Goal: Task Accomplishment & Management: Complete application form

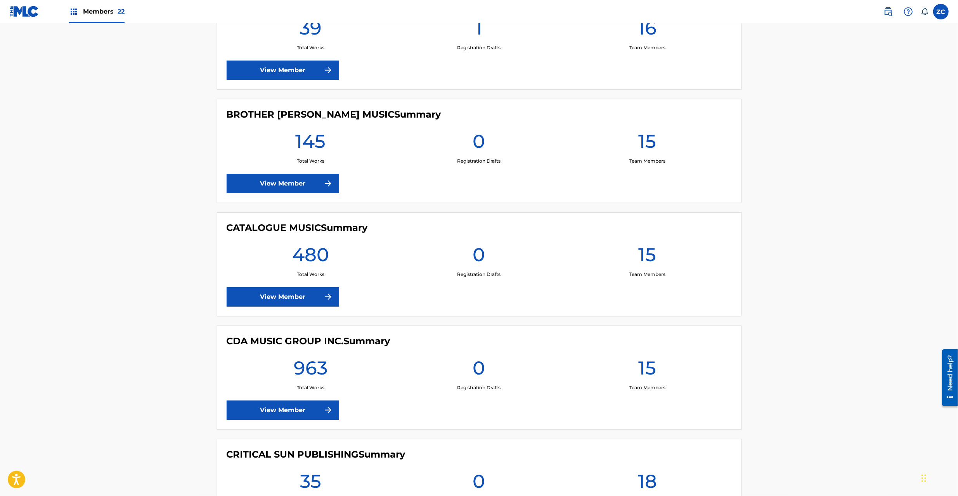
scroll to position [1034, 0]
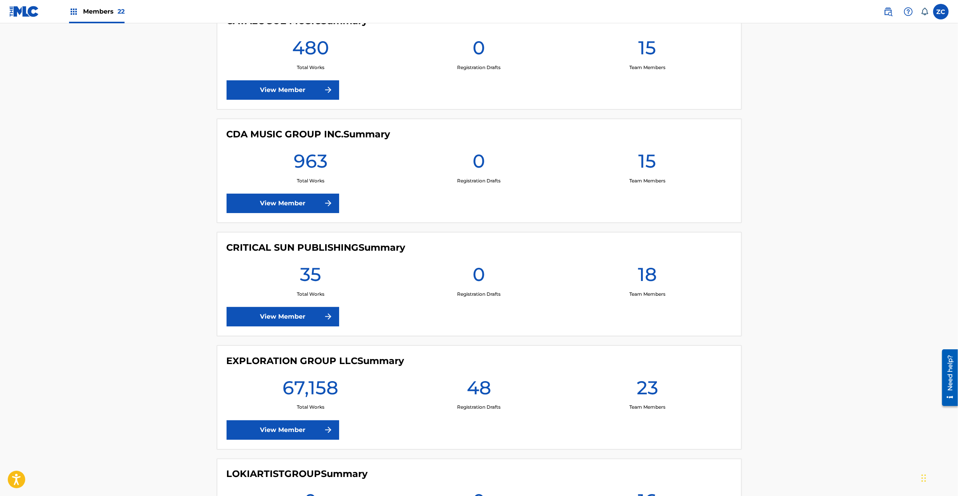
click at [272, 436] on link "View Member" at bounding box center [283, 429] width 113 height 19
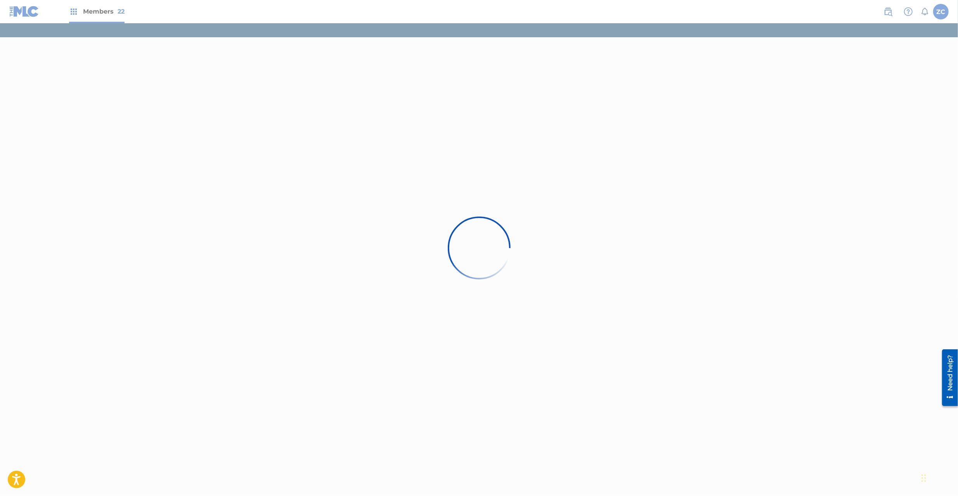
click at [407, 221] on div at bounding box center [479, 248] width 958 height 496
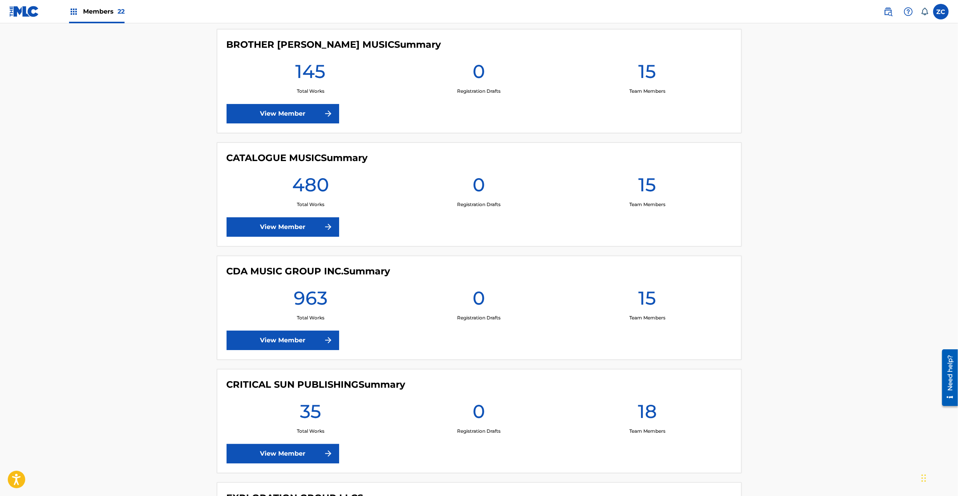
scroll to position [1034, 0]
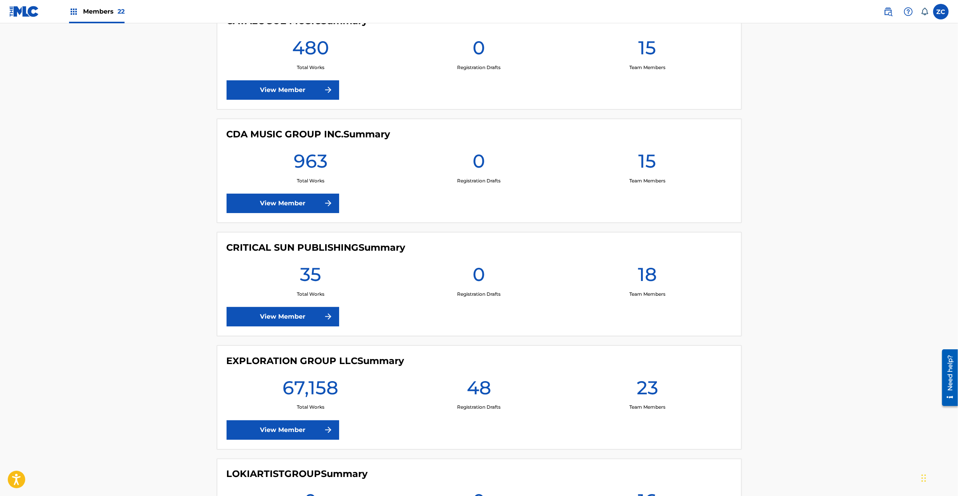
click at [267, 431] on link "View Member" at bounding box center [283, 429] width 113 height 19
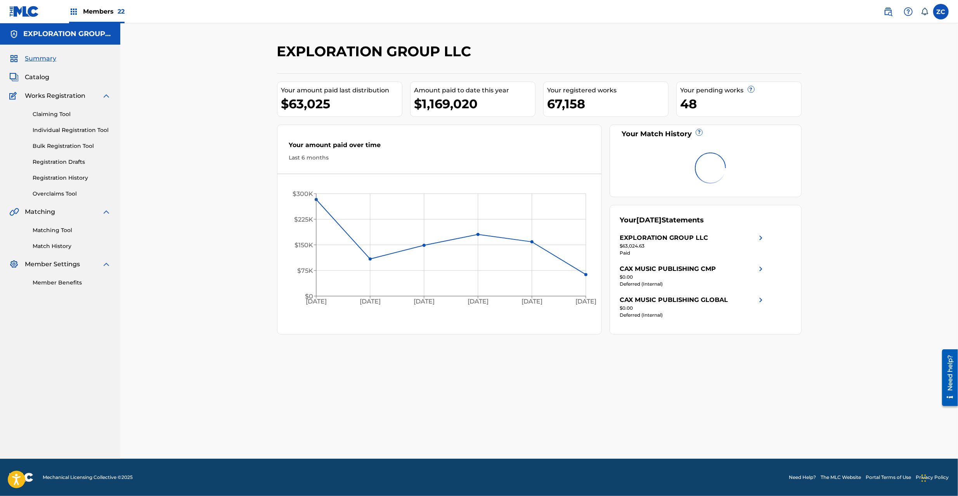
click at [47, 75] on span "Catalog" at bounding box center [37, 77] width 24 height 9
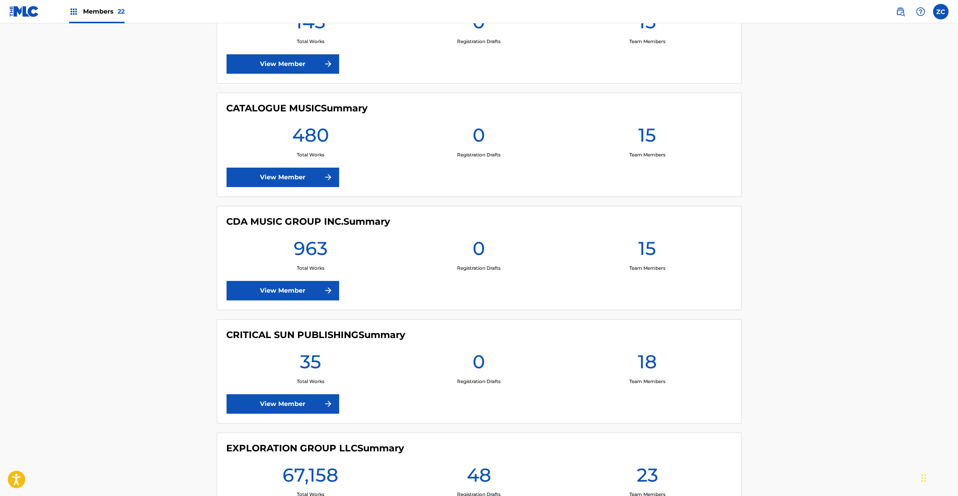
scroll to position [1034, 0]
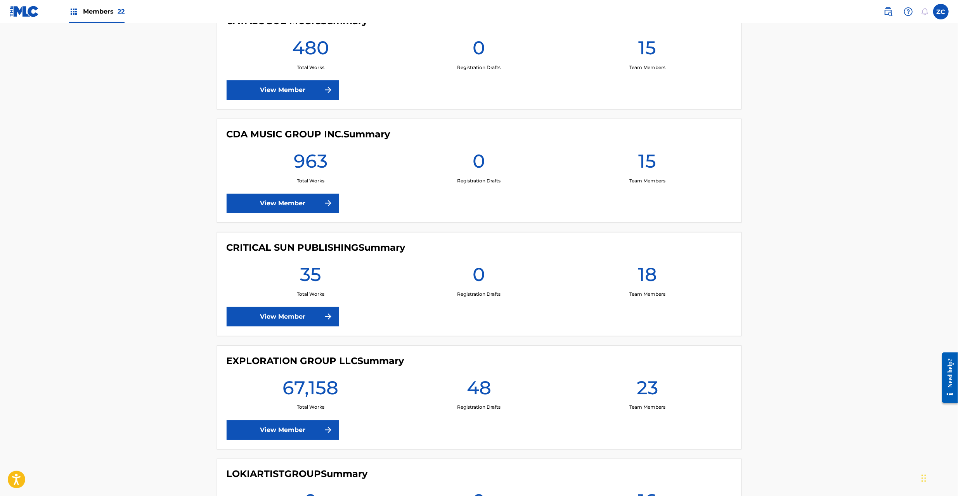
click at [293, 435] on link "View Member" at bounding box center [283, 429] width 113 height 19
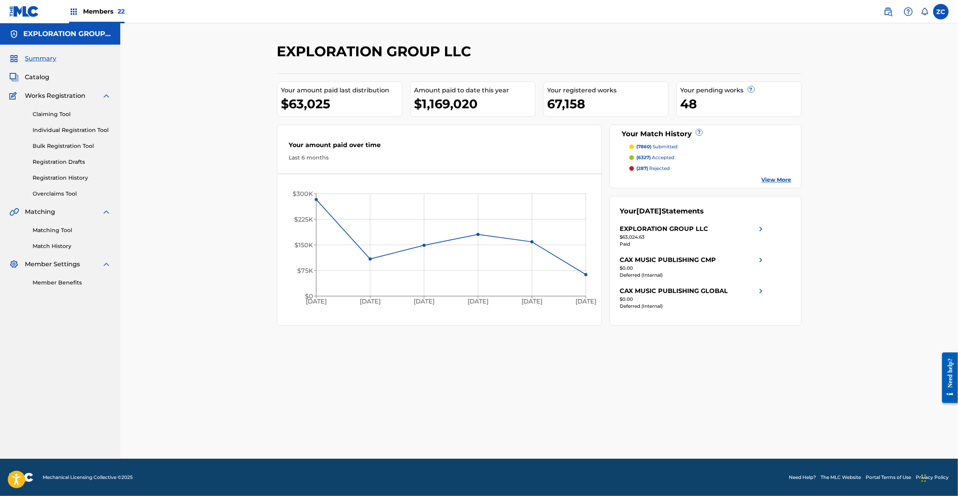
click at [36, 73] on span "Catalog" at bounding box center [37, 77] width 24 height 9
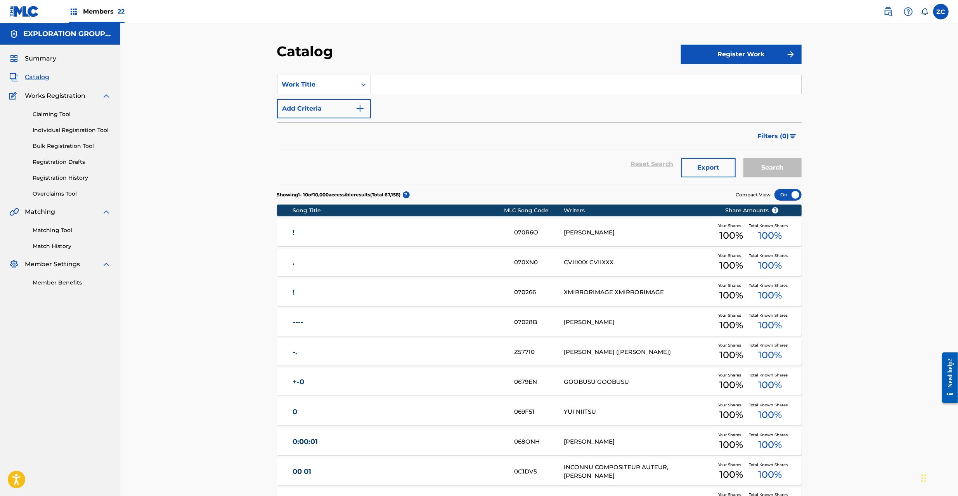
click at [461, 86] on input "Search Form" at bounding box center [586, 84] width 430 height 19
click at [425, 95] on div "SearchWithCriteriafcfc702e-0020-441e-9655-1a546707cb42 Work Title Add Criteria" at bounding box center [539, 96] width 524 height 43
click at [437, 87] on input "Search Form" at bounding box center [586, 84] width 430 height 19
paste input "Don't Pull The Trigger"
type input "Don't Pull The Trigger"
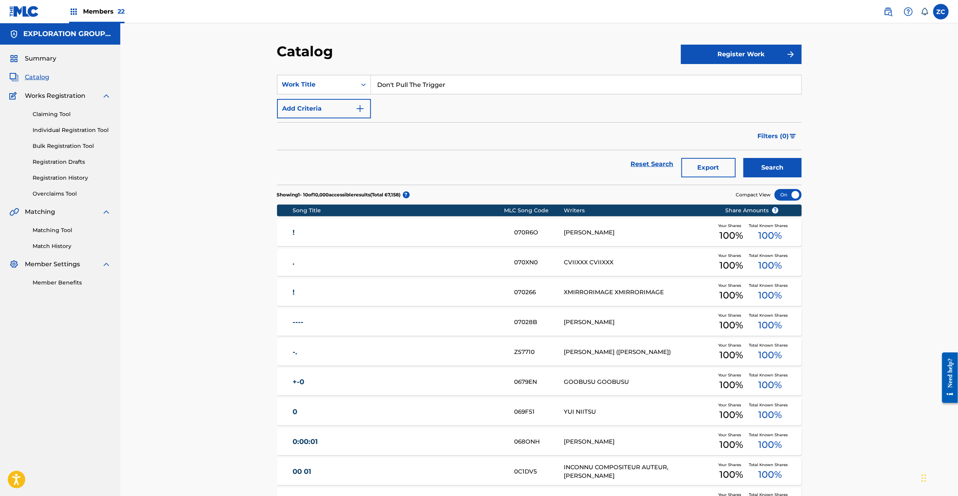
click at [778, 171] on button "Search" at bounding box center [772, 167] width 58 height 19
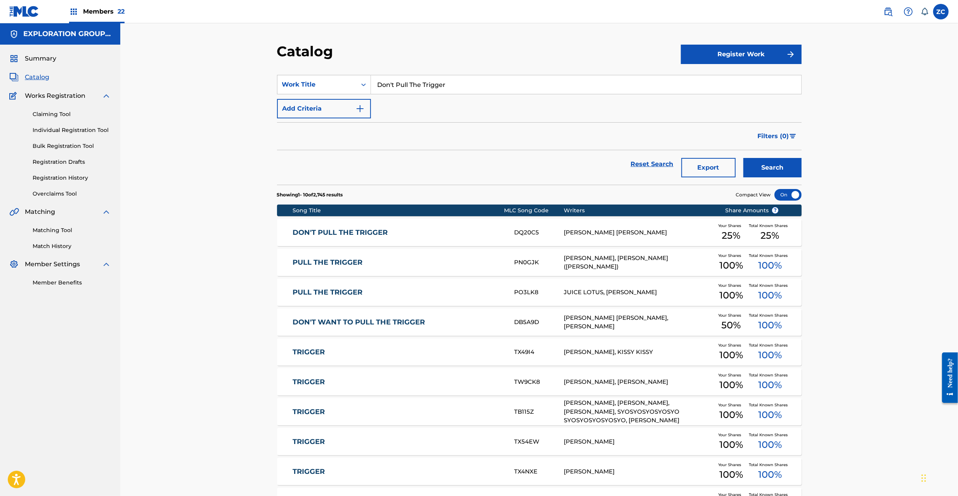
click at [465, 232] on link "DON'T PULL THE TRIGGER" at bounding box center [398, 232] width 211 height 9
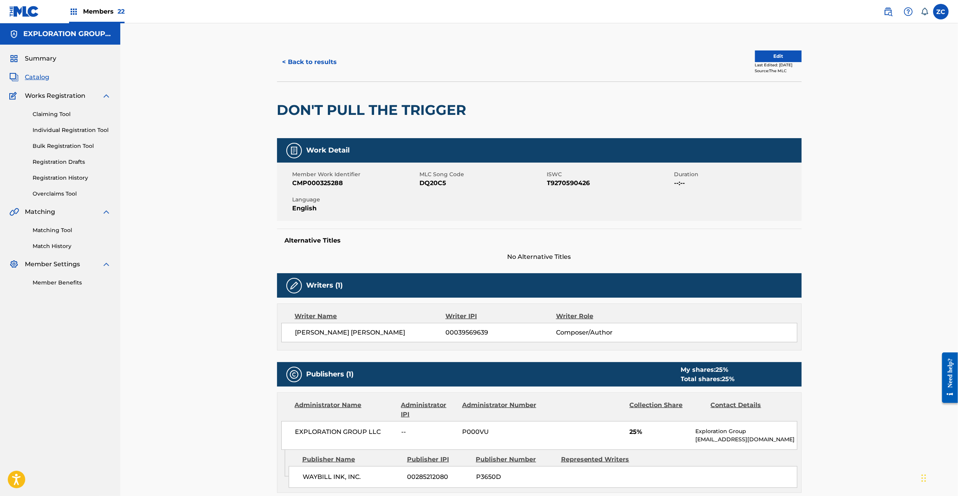
click at [431, 182] on span "DQ20C5" at bounding box center [482, 182] width 125 height 9
copy span "DQ20C5"
click at [319, 69] on button "< Back to results" at bounding box center [310, 61] width 66 height 19
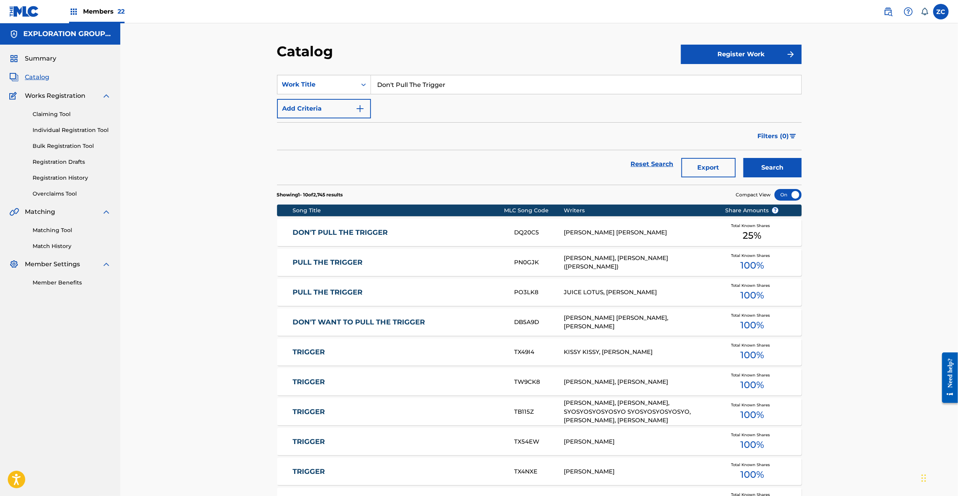
click at [452, 89] on input "Don't Pull The Trigger" at bounding box center [586, 84] width 430 height 19
paste input "Welcome To The Gorky Park"
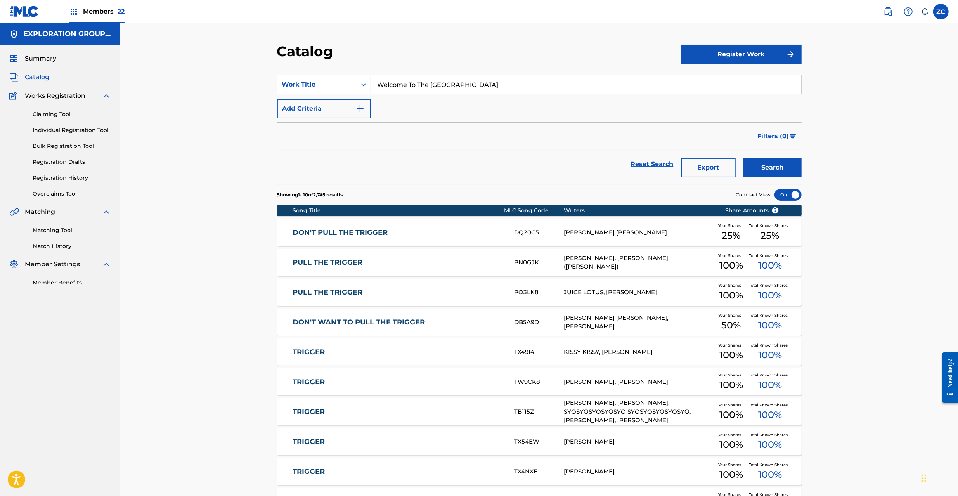
type input "Welcome To The Gorky Park"
click at [775, 158] on button "Search" at bounding box center [772, 167] width 58 height 19
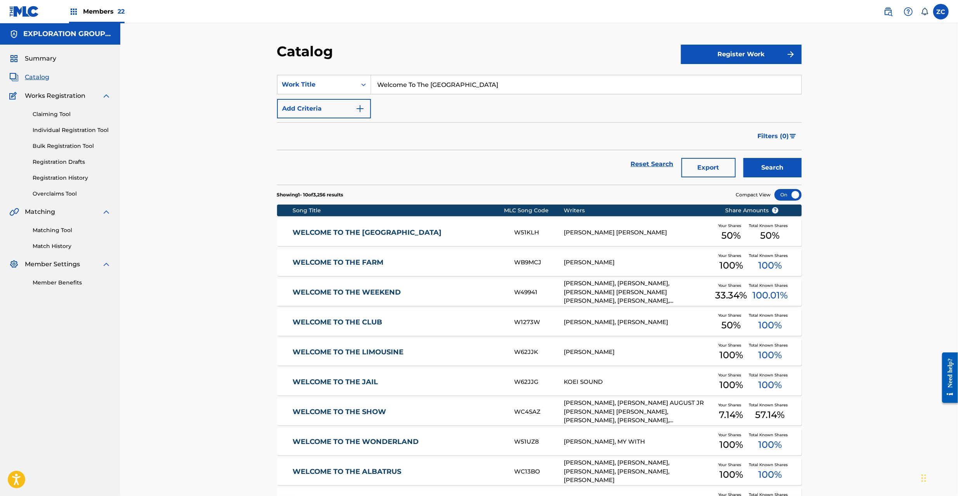
click at [432, 230] on link "WELCOME TO THE GORKY PARK" at bounding box center [398, 232] width 211 height 9
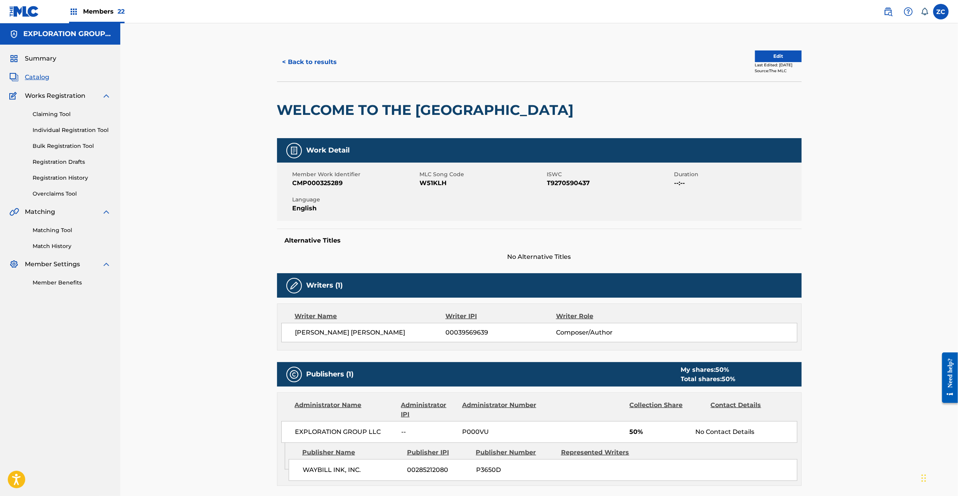
click at [428, 183] on span "W51KLH" at bounding box center [482, 182] width 125 height 9
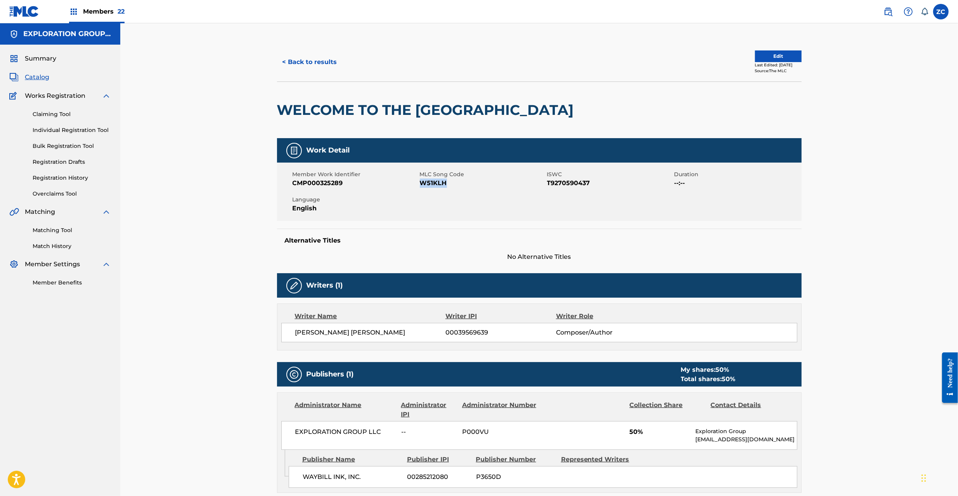
click at [428, 183] on span "W51KLH" at bounding box center [482, 182] width 125 height 9
copy span "W51KLH"
click at [318, 59] on button "< Back to results" at bounding box center [310, 61] width 66 height 19
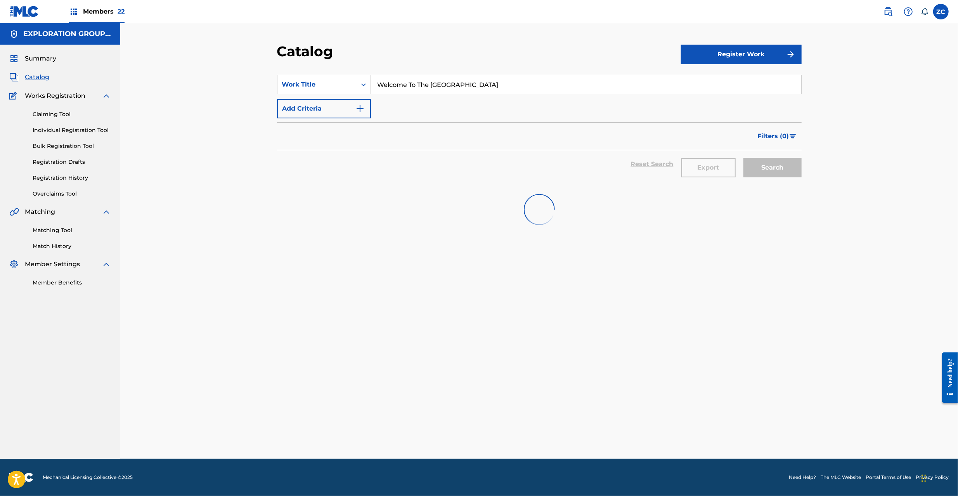
click at [500, 81] on input "Welcome To The Gorky Park" at bounding box center [586, 84] width 430 height 19
paste input "Two Candles"
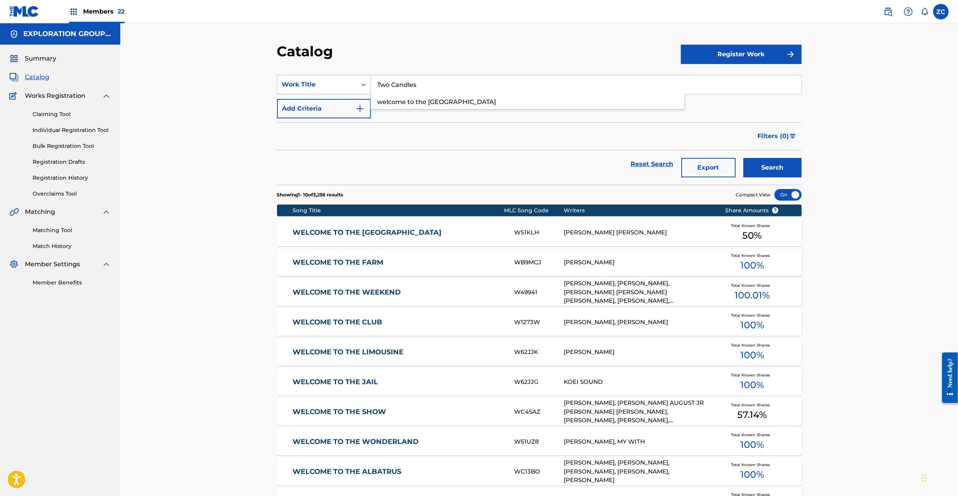
type input "Two Candles"
click at [771, 168] on button "Search" at bounding box center [772, 167] width 58 height 19
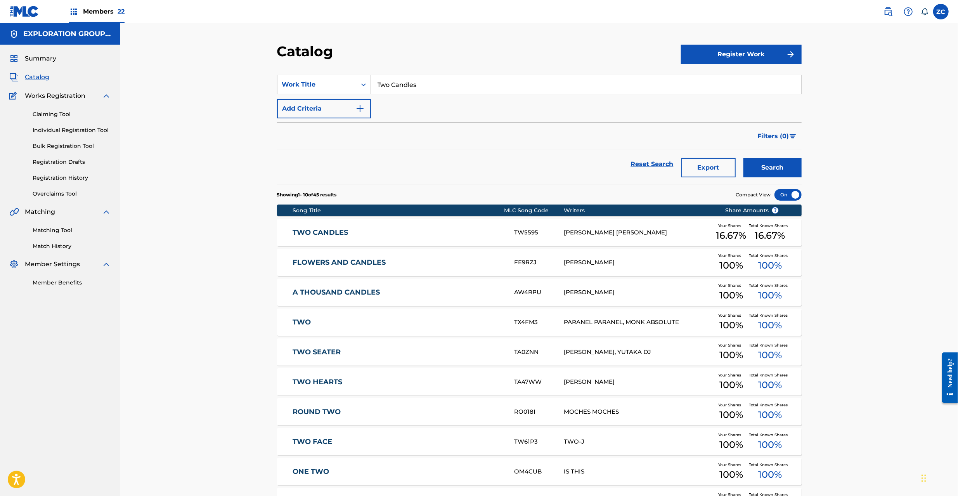
click at [658, 235] on div "JOHN FEE WAYBILL" at bounding box center [638, 232] width 149 height 9
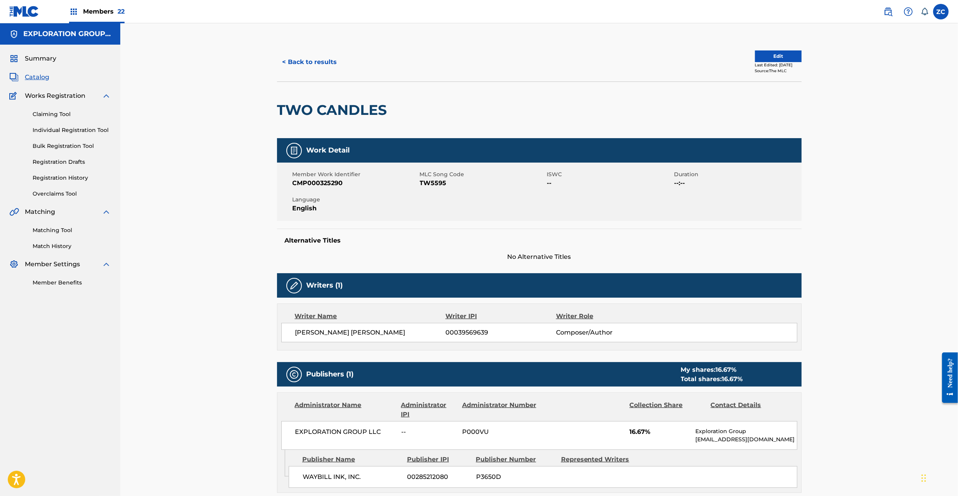
click at [440, 183] on span "TW5595" at bounding box center [482, 182] width 125 height 9
copy span "TW5595"
click at [328, 61] on button "< Back to results" at bounding box center [310, 61] width 66 height 19
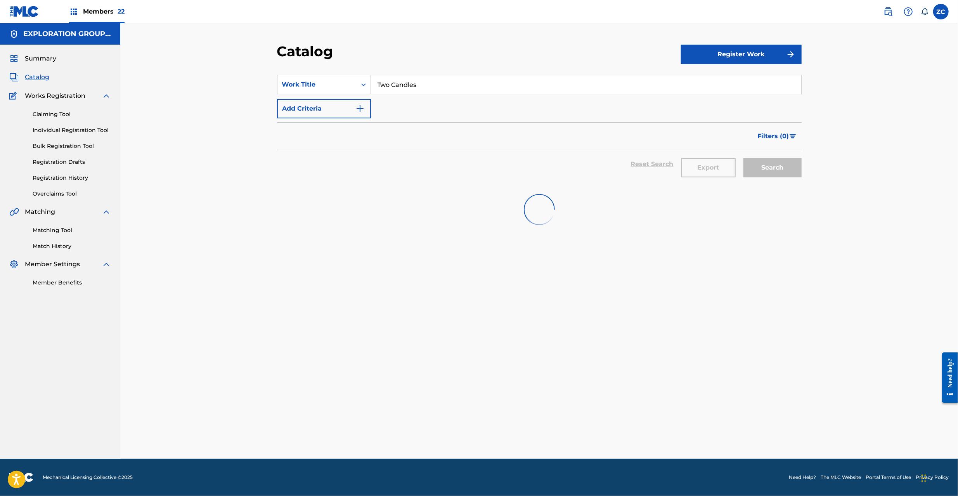
click at [445, 78] on input "Two Candles" at bounding box center [586, 84] width 430 height 19
paste input "Ever Changing Man"
type input "Ever Changing Man"
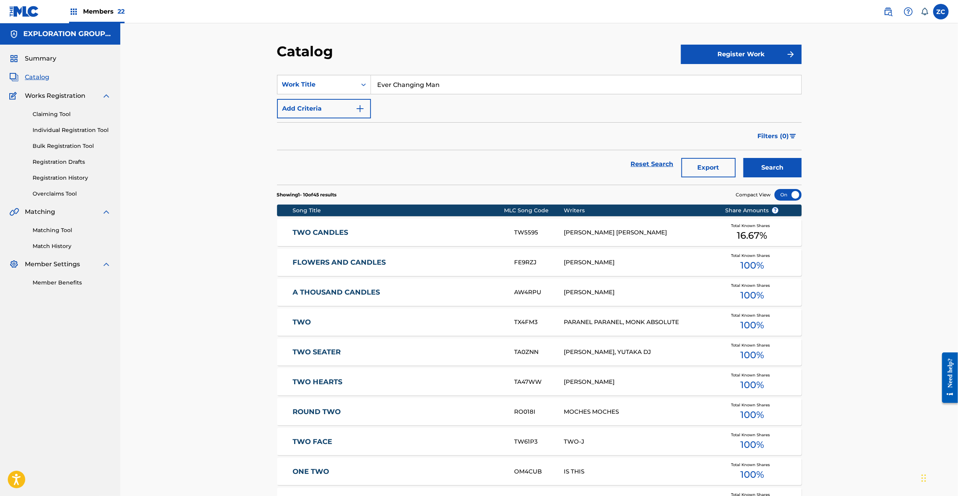
click at [776, 167] on button "Search" at bounding box center [772, 167] width 58 height 19
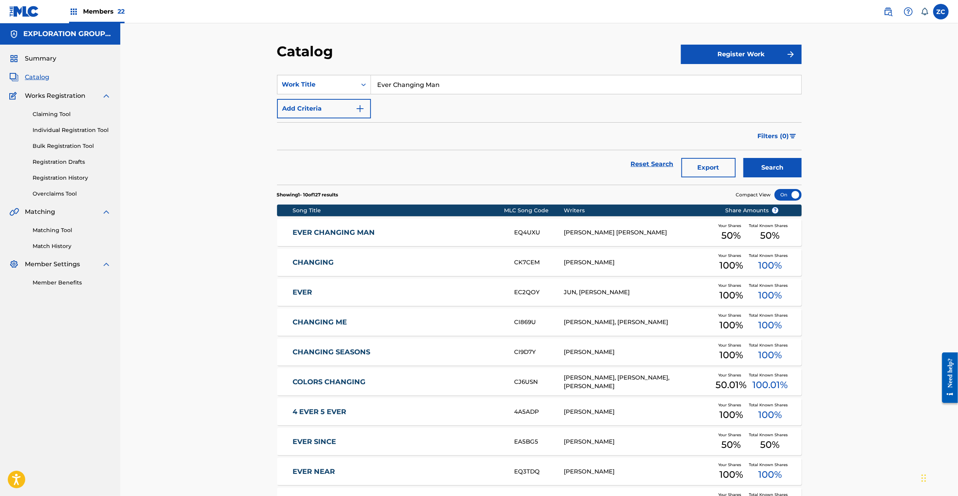
click at [416, 231] on link "EVER CHANGING MAN" at bounding box center [398, 232] width 211 height 9
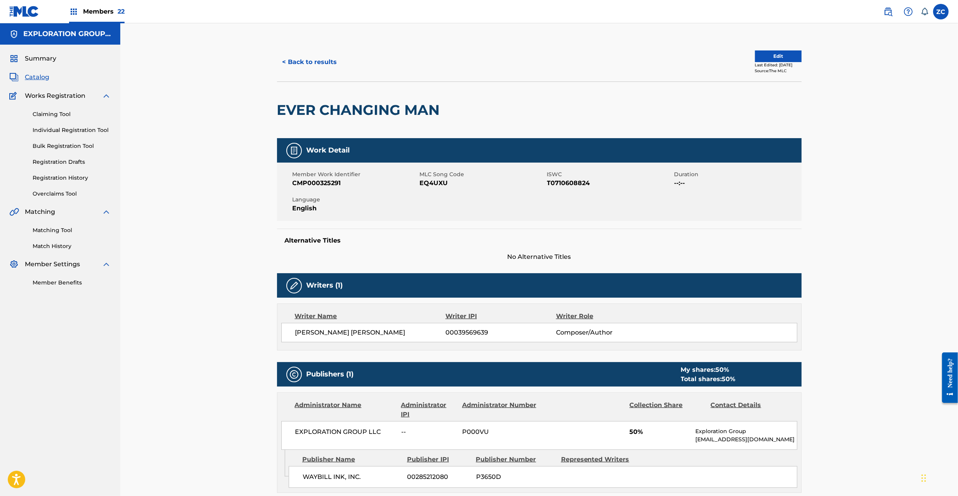
click at [438, 179] on span "EQ4UXU" at bounding box center [482, 182] width 125 height 9
copy span "EQ4UXU"
click at [64, 227] on link "Matching Tool" at bounding box center [72, 230] width 78 height 8
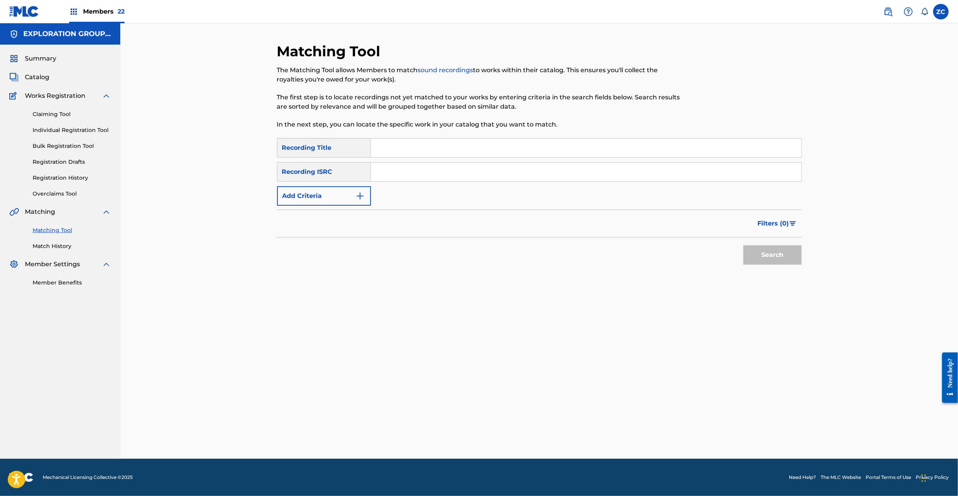
click at [461, 170] on input "Search Form" at bounding box center [586, 172] width 430 height 19
paste input "QZNJV2236717"
type input "QZNJV2236717"
click at [764, 256] on button "Search" at bounding box center [772, 254] width 58 height 19
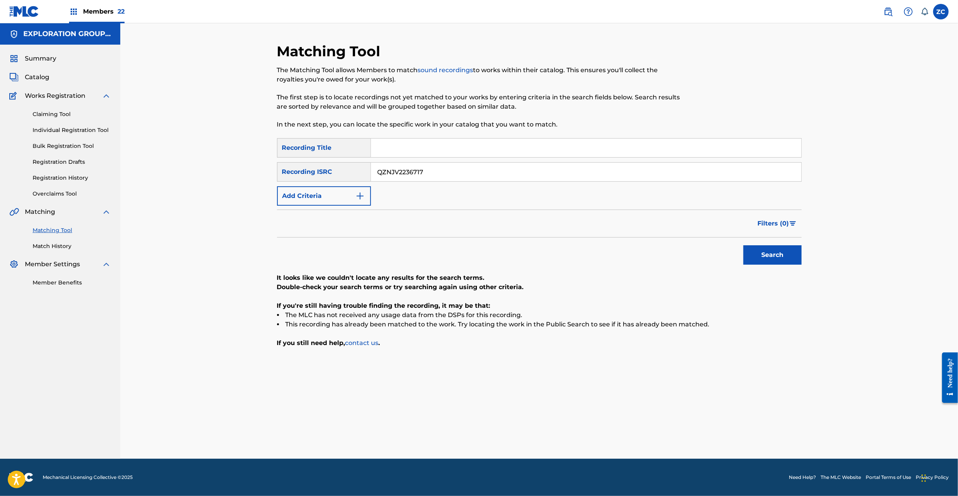
click at [401, 147] on input "Search Form" at bounding box center [586, 147] width 430 height 19
paste input "Ever Changing Man"
type input "Ever Changing Man"
click at [402, 175] on input "QZNJV2236717" at bounding box center [586, 172] width 430 height 19
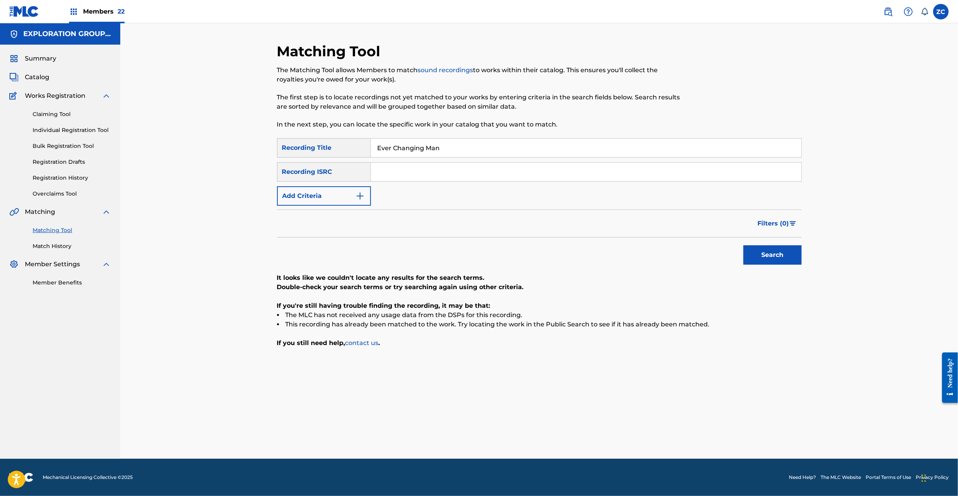
click at [333, 200] on button "Add Criteria" at bounding box center [324, 195] width 94 height 19
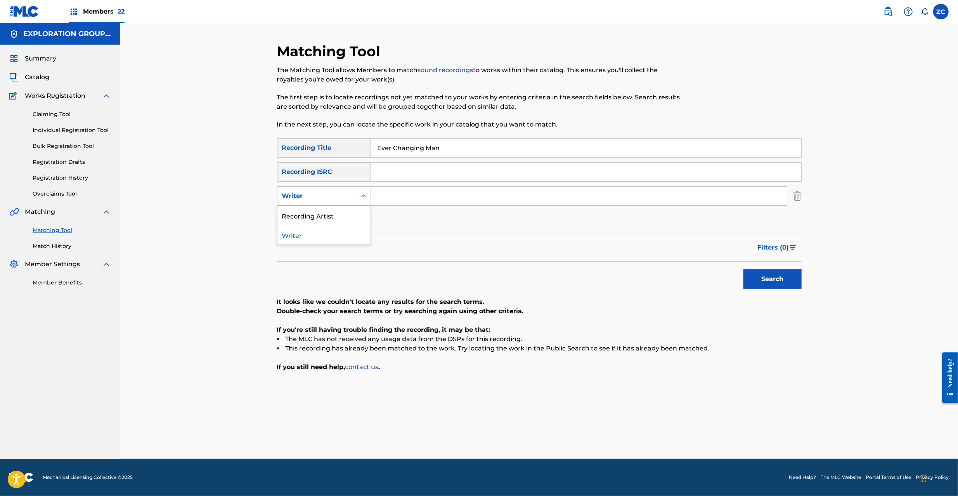
click at [331, 201] on div "Writer" at bounding box center [316, 196] width 79 height 15
click at [330, 216] on div "Recording Artist" at bounding box center [323, 215] width 93 height 19
click at [498, 199] on input "Search Form" at bounding box center [579, 196] width 416 height 19
paste input "Nameless"
type input "Nameless"
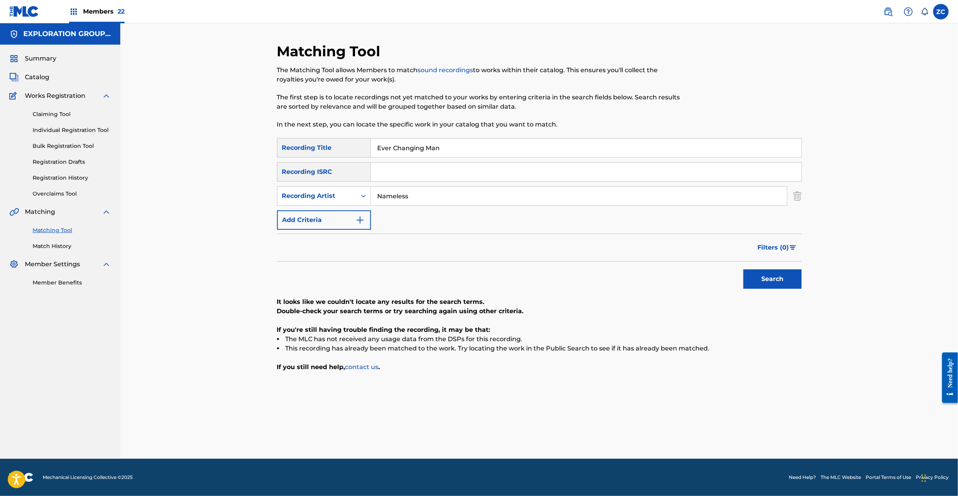
click at [771, 277] on button "Search" at bounding box center [772, 278] width 58 height 19
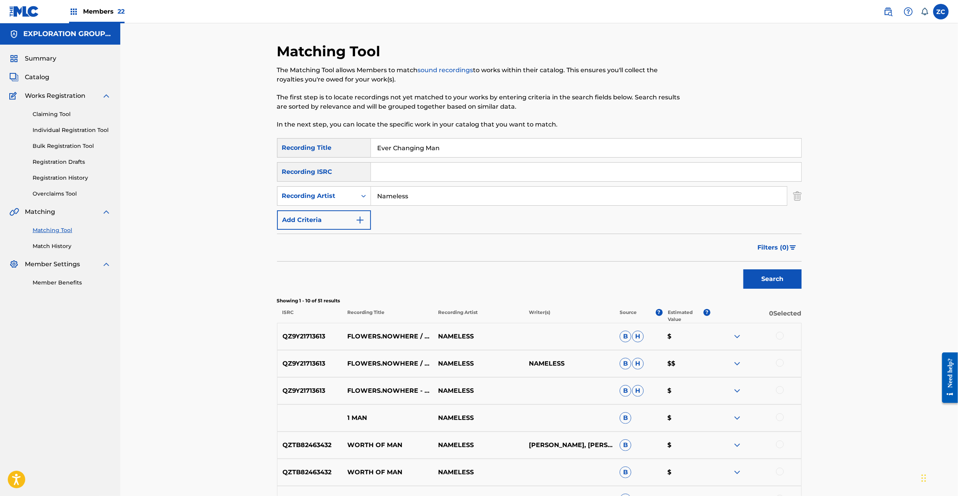
click at [42, 79] on span "Catalog" at bounding box center [37, 77] width 24 height 9
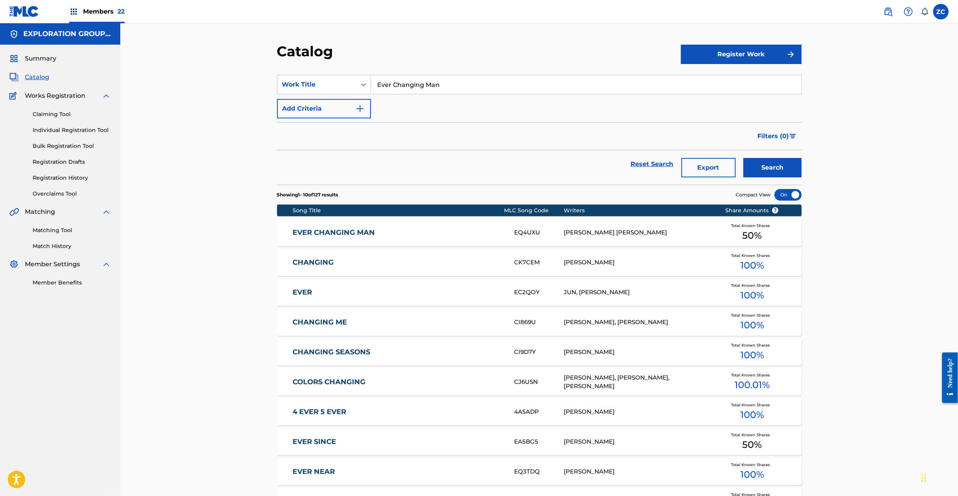
click at [441, 89] on input "Ever Changing Man" at bounding box center [586, 84] width 430 height 19
paste input "Nothing Left Behind Us"
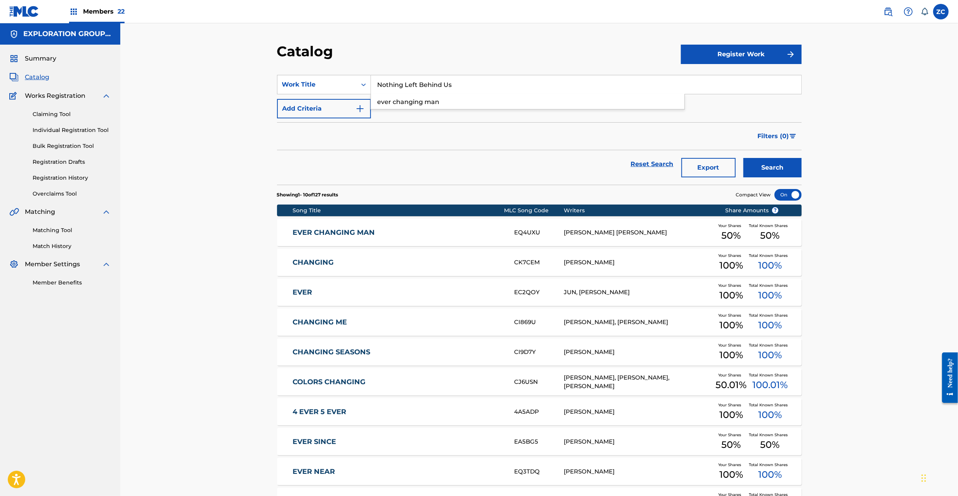
type input "Nothing Left Behind Us"
click at [767, 168] on button "Search" at bounding box center [772, 167] width 58 height 19
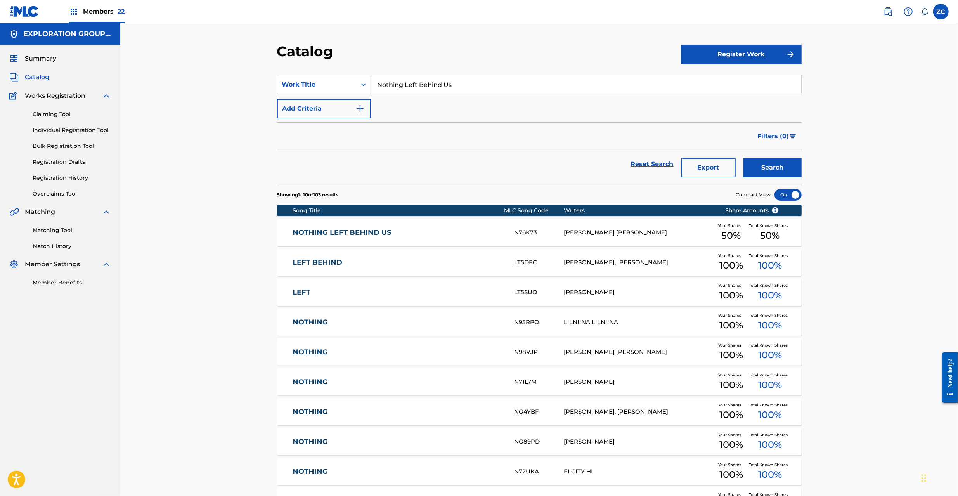
click at [498, 238] on div "NOTHING LEFT BEHIND US N76K73 JOHN FEE WAYBILL Your Shares 50 % Total Known Sha…" at bounding box center [539, 232] width 524 height 27
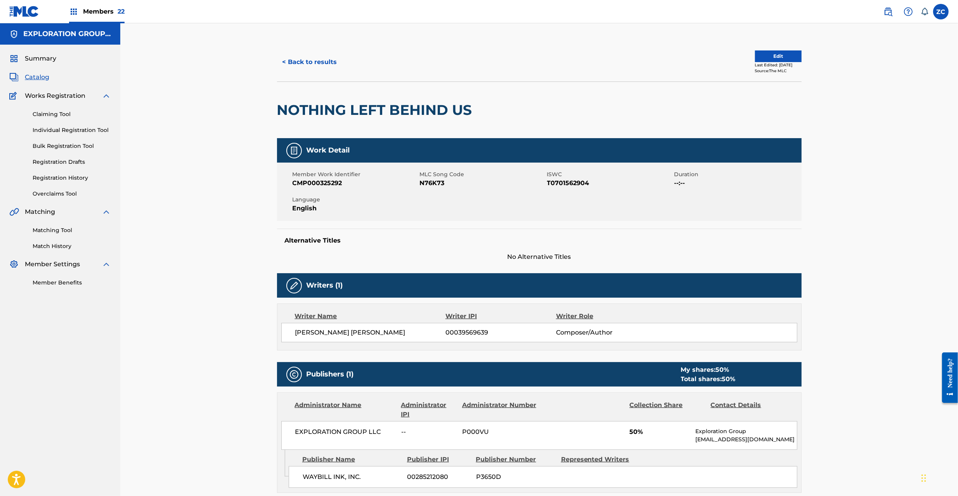
click at [434, 182] on span "N76K73" at bounding box center [482, 182] width 125 height 9
copy span "N76K73"
click at [317, 61] on button "< Back to results" at bounding box center [310, 61] width 66 height 19
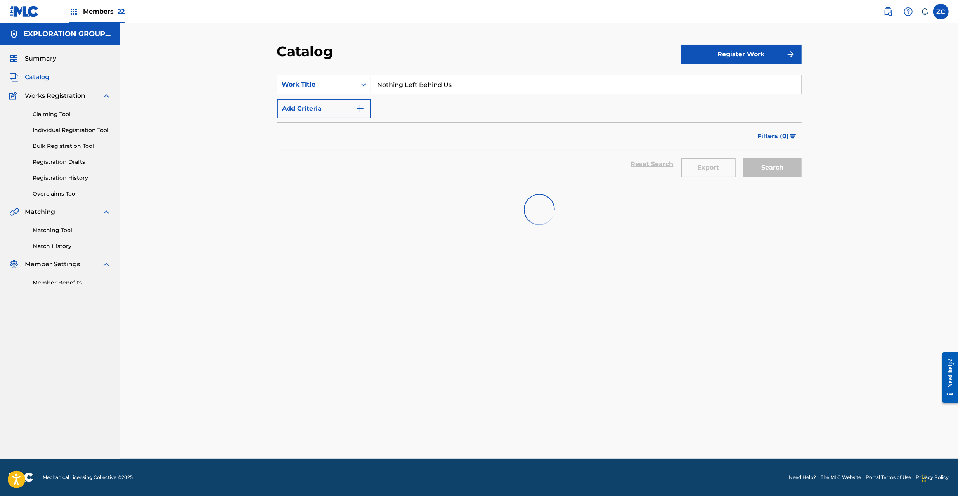
click at [466, 91] on input "Nothing Left Behind Us" at bounding box center [586, 84] width 430 height 19
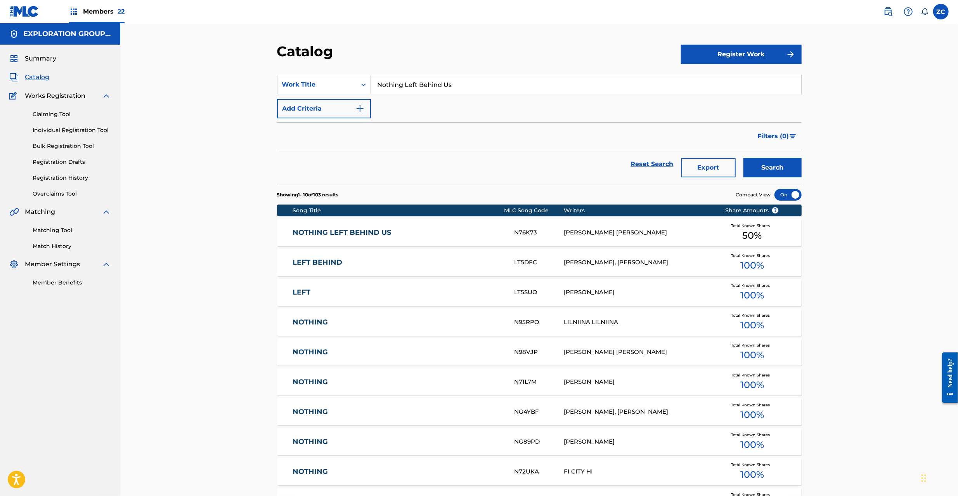
paste input "Whole World To Save"
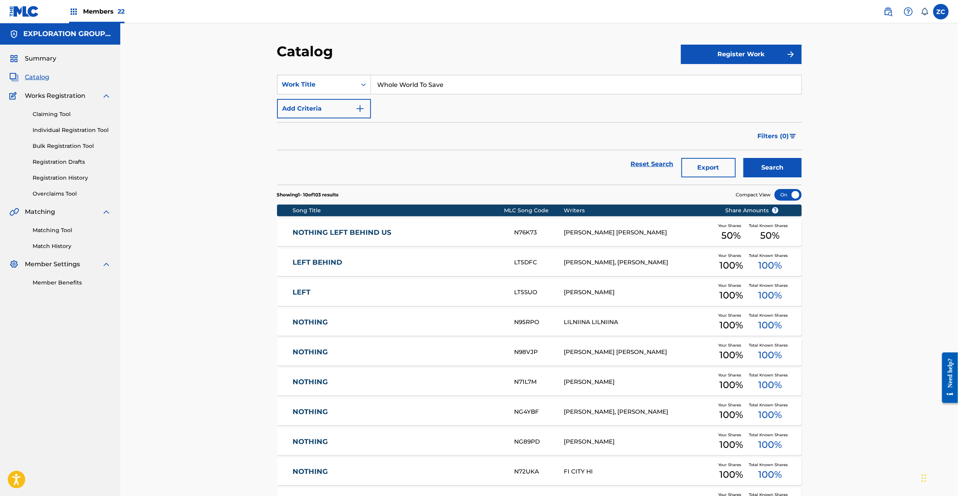
click at [753, 168] on button "Search" at bounding box center [772, 167] width 58 height 19
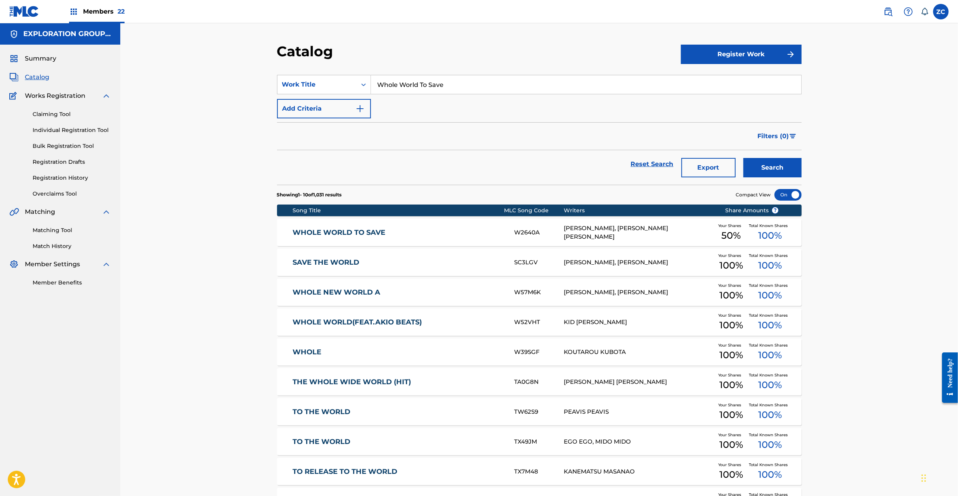
click at [418, 85] on input "Whole World To Save" at bounding box center [586, 84] width 430 height 19
paste input "Haunt Me Tonight"
click at [769, 163] on button "Search" at bounding box center [772, 167] width 58 height 19
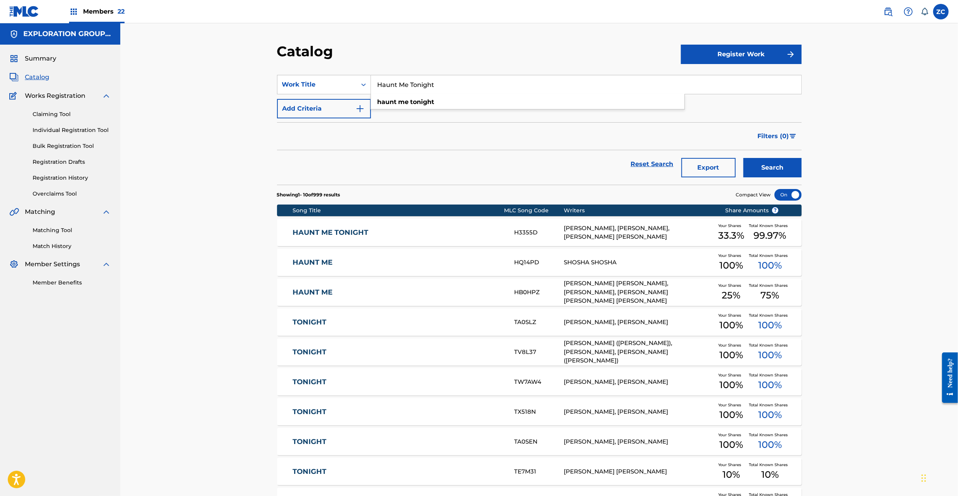
click at [445, 84] on input "Haunt Me Tonight" at bounding box center [586, 84] width 430 height 19
paste input "You'll Never Be Alone"
click at [766, 167] on button "Search" at bounding box center [772, 167] width 58 height 19
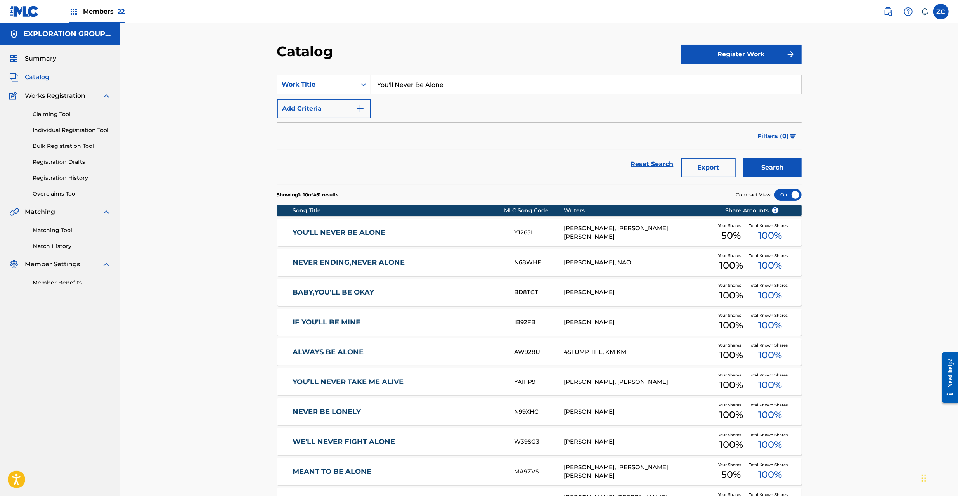
click at [469, 82] on input "You'll Never Be Alone" at bounding box center [586, 84] width 430 height 19
paste input "Imag"
type input "Image"
click at [790, 164] on button "Search" at bounding box center [772, 167] width 58 height 19
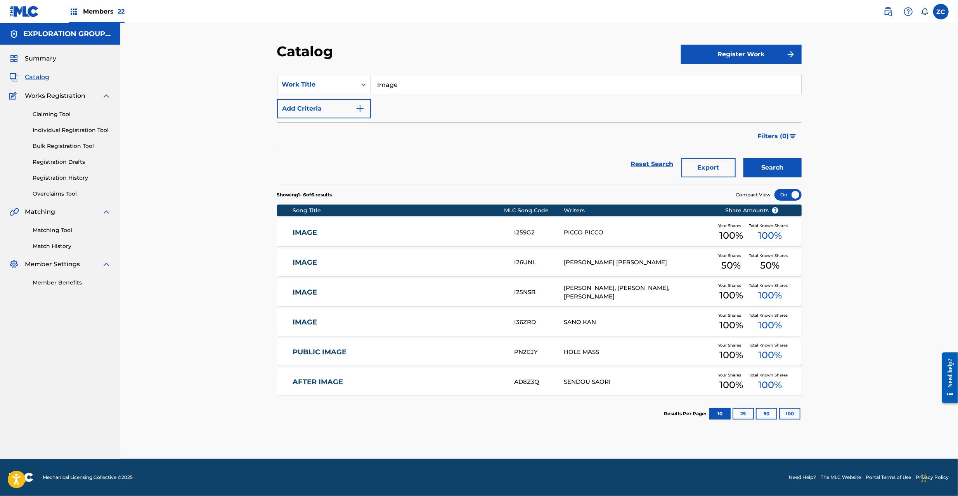
click at [467, 268] on div "IMAGE I26UNL JOHN FEE WAYBILL Your Shares 50 % Total Known Shares 50 %" at bounding box center [539, 262] width 524 height 27
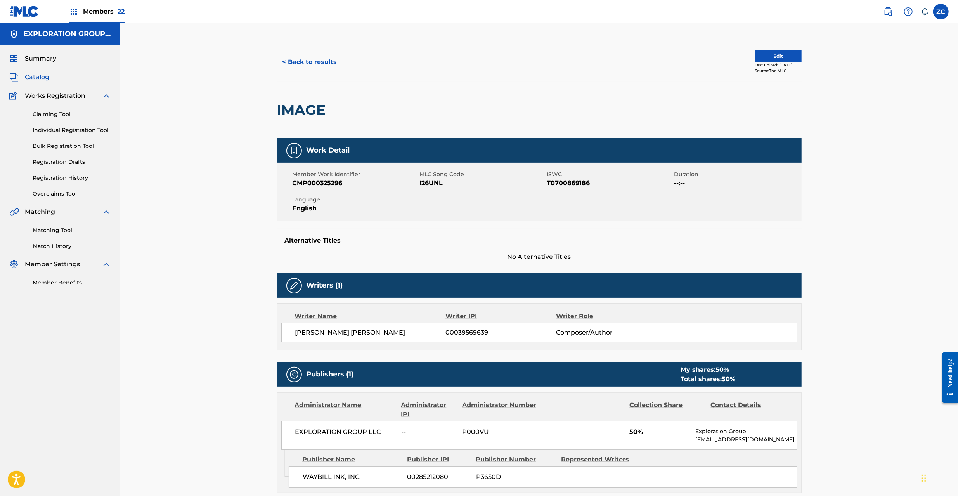
click at [431, 183] on span "I26UNL" at bounding box center [482, 182] width 125 height 9
copy span "I26UNL"
click at [59, 110] on link "Claiming Tool" at bounding box center [72, 114] width 78 height 8
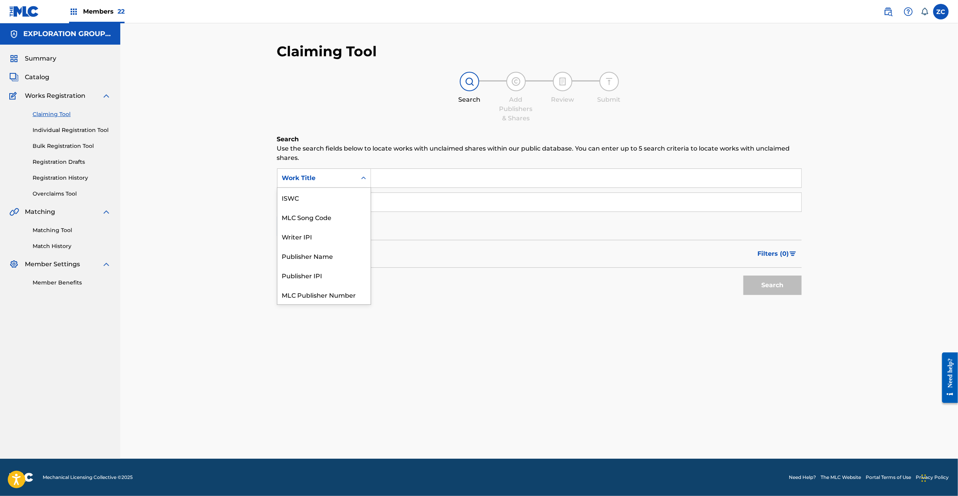
click at [343, 176] on div "Work Title" at bounding box center [317, 177] width 70 height 9
click at [320, 194] on div "MLC Song Code" at bounding box center [323, 197] width 93 height 19
drag, startPoint x: 351, startPoint y: 189, endPoint x: 376, endPoint y: 185, distance: 24.7
click at [371, 185] on input "Search Form" at bounding box center [586, 178] width 430 height 19
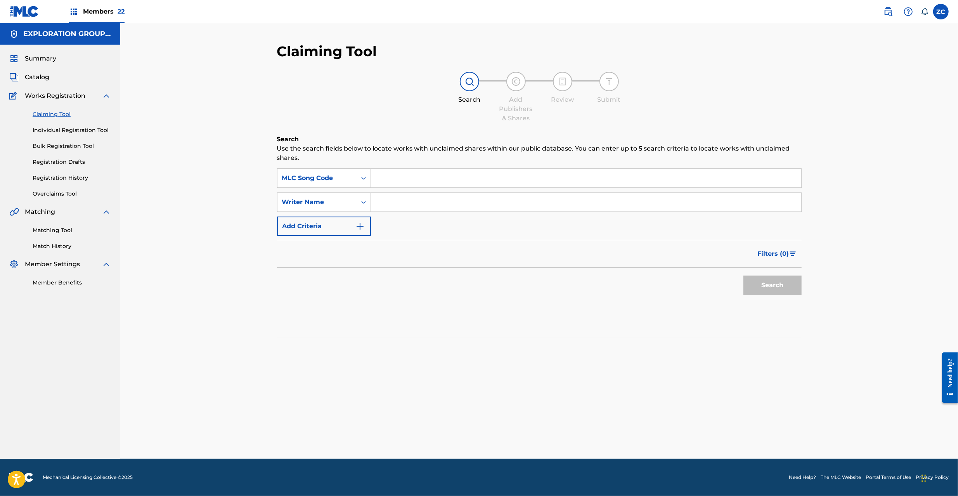
paste input "I5018H"
type input "I5018H"
click at [778, 286] on button "Search" at bounding box center [772, 284] width 58 height 19
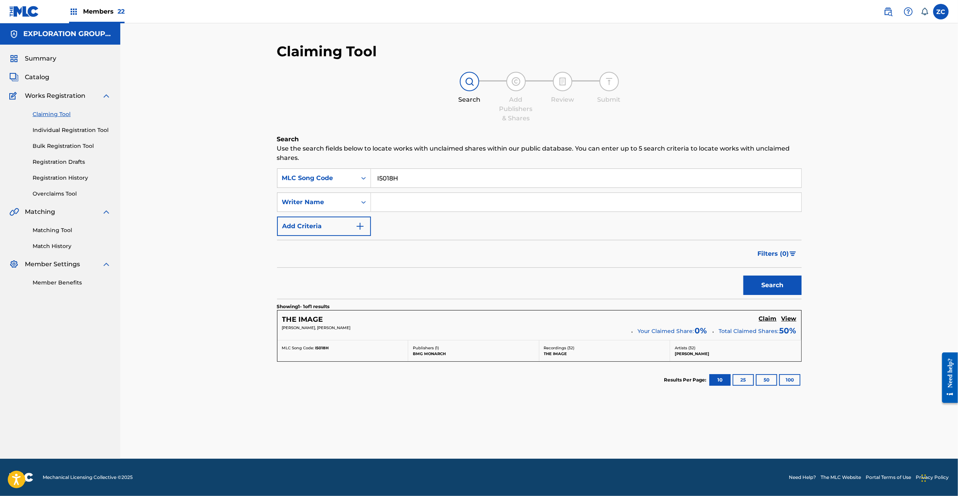
click at [767, 319] on h5 "Claim" at bounding box center [768, 318] width 18 height 7
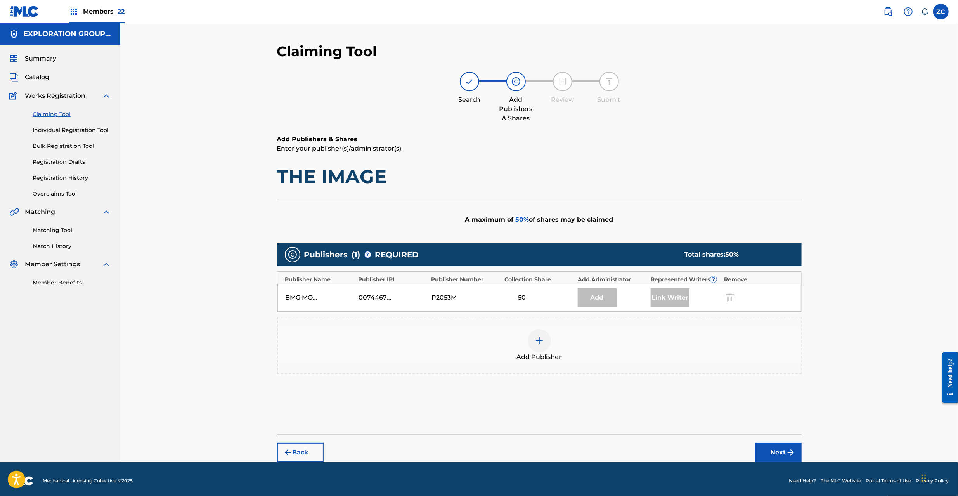
click at [546, 345] on div at bounding box center [539, 340] width 23 height 23
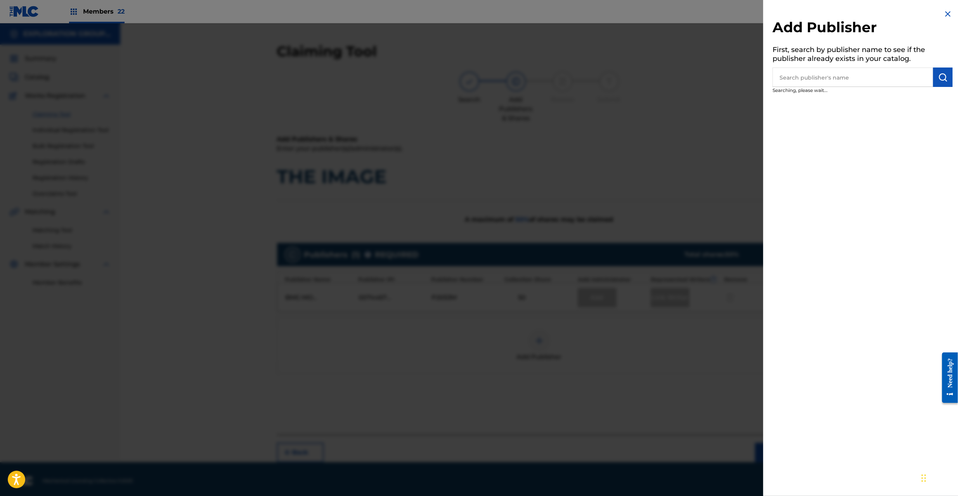
click at [825, 81] on input "text" at bounding box center [852, 77] width 161 height 19
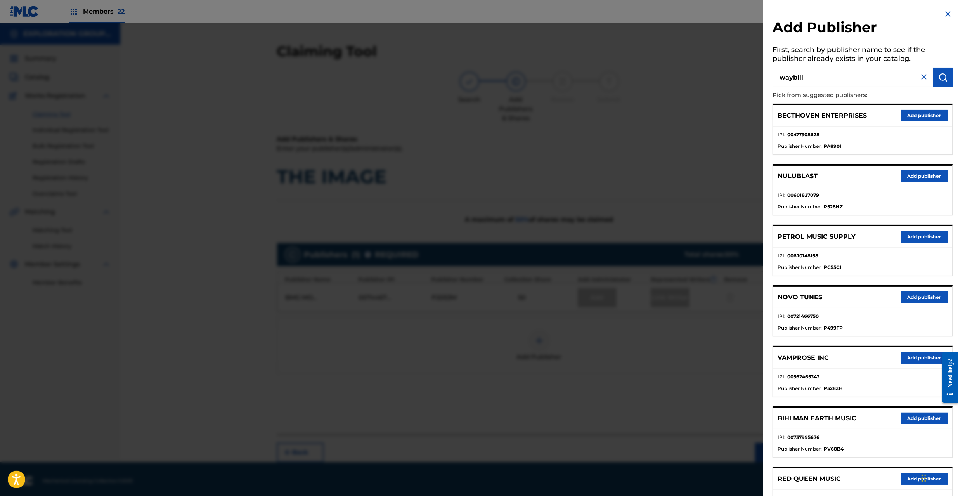
type input "waybill"
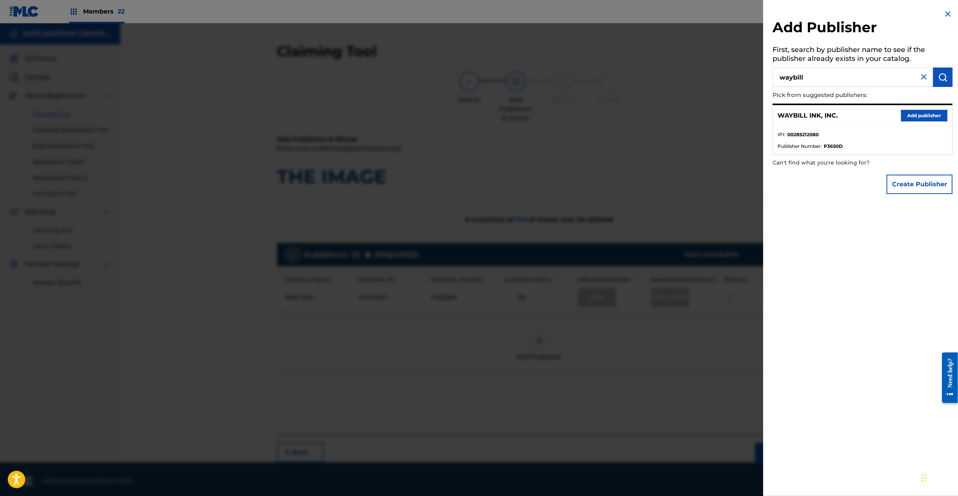
click at [914, 117] on button "Add publisher" at bounding box center [924, 116] width 47 height 12
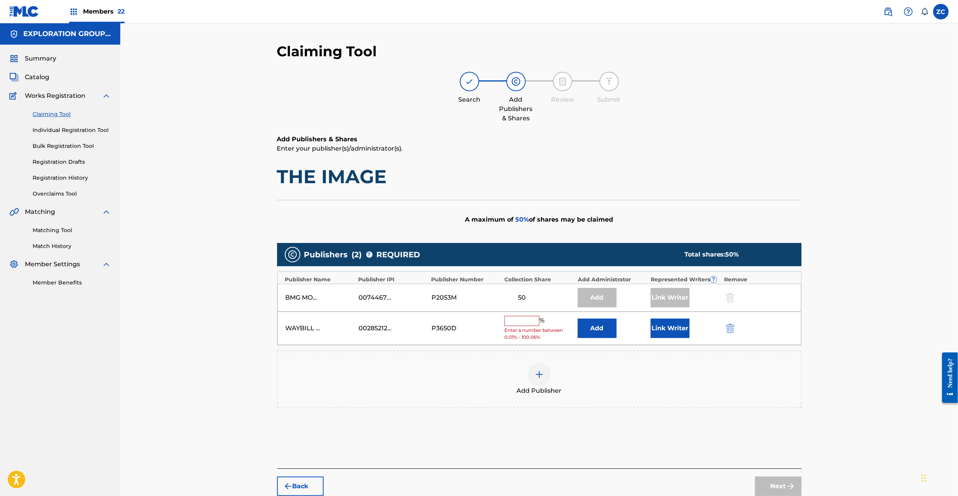
click at [596, 331] on button "Add" at bounding box center [597, 328] width 39 height 19
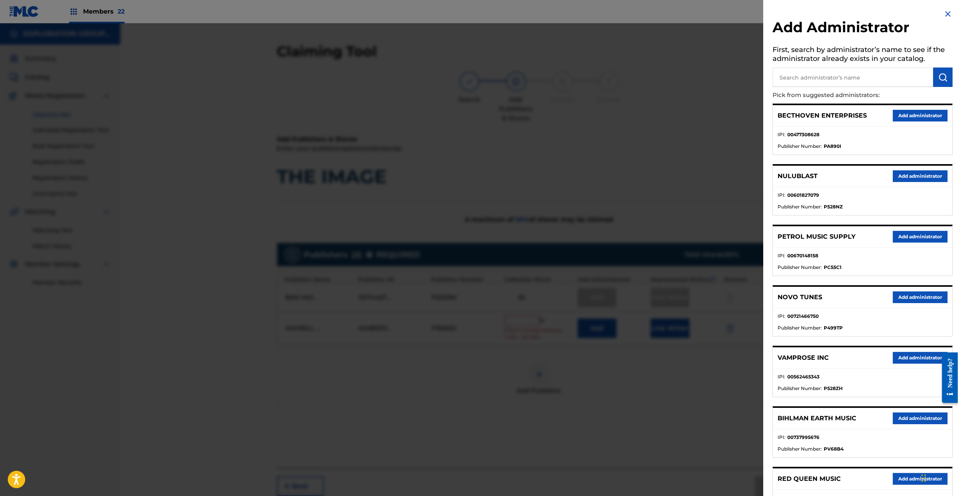
click at [833, 73] on input "text" at bounding box center [852, 77] width 161 height 19
paste input "Exploration Entertainment"
type input "Exploration Entertainment"
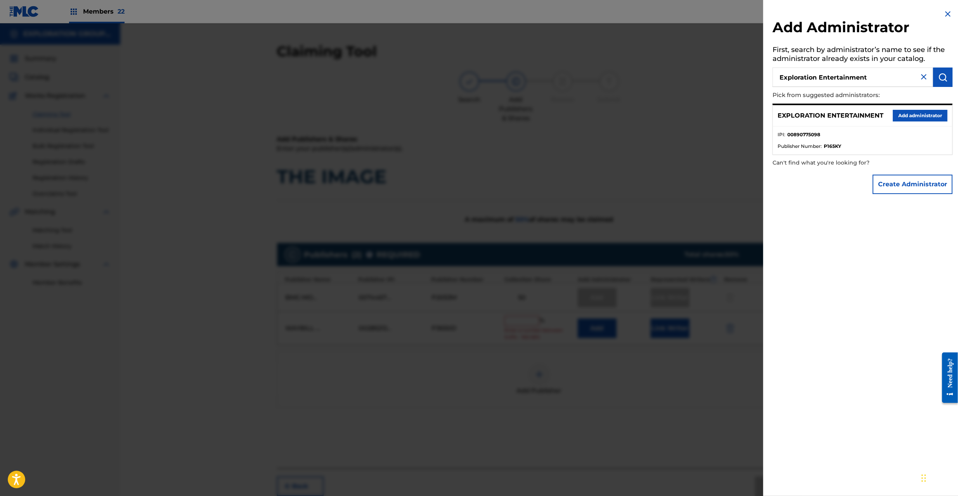
click at [920, 115] on button "Add administrator" at bounding box center [920, 116] width 55 height 12
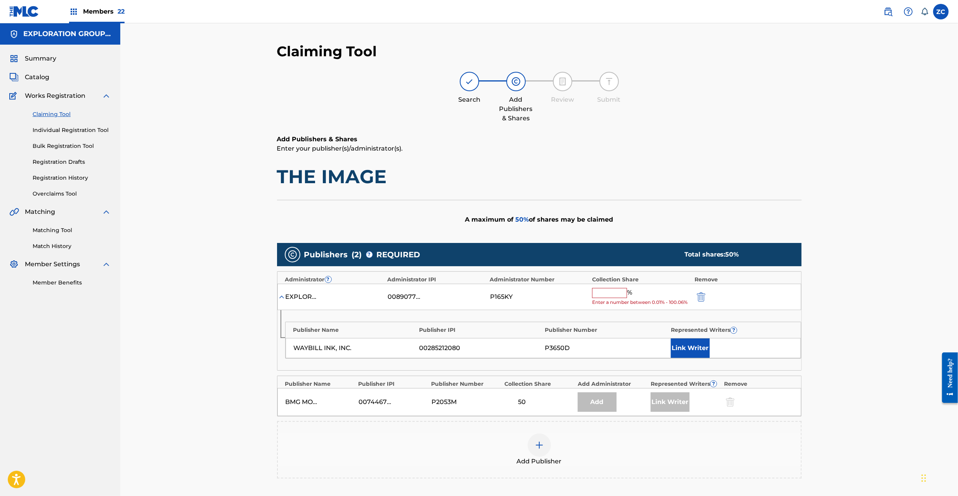
click at [614, 296] on input "text" at bounding box center [609, 293] width 35 height 10
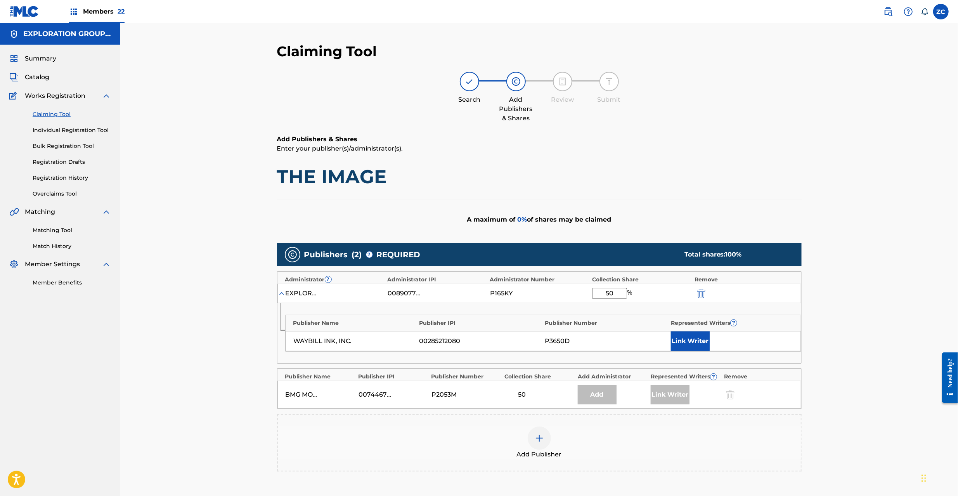
type input "50"
click at [692, 348] on button "Link Writer" at bounding box center [690, 340] width 39 height 19
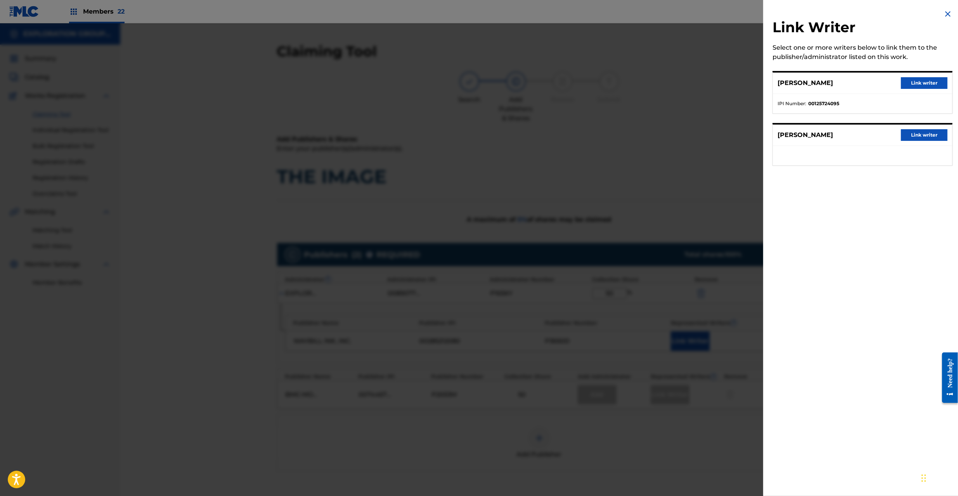
click at [924, 139] on button "Link writer" at bounding box center [924, 135] width 47 height 12
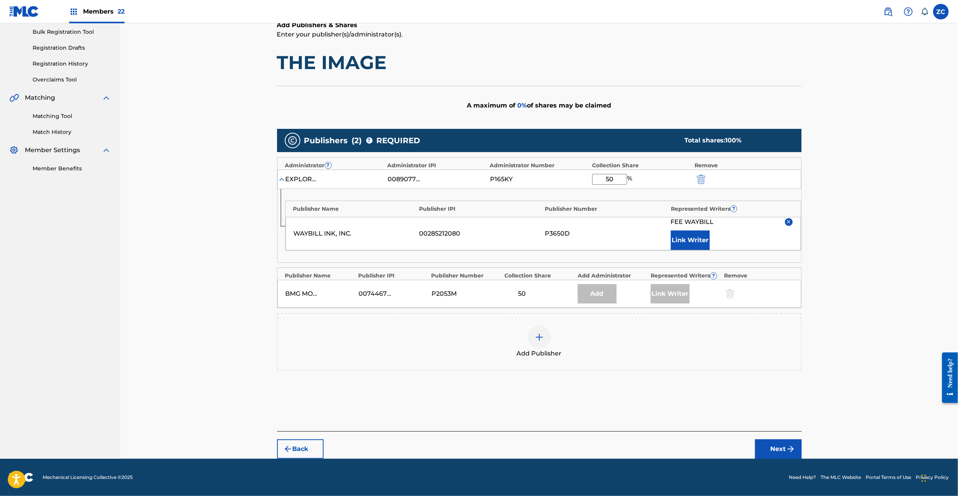
click at [788, 450] on img "submit" at bounding box center [790, 448] width 9 height 9
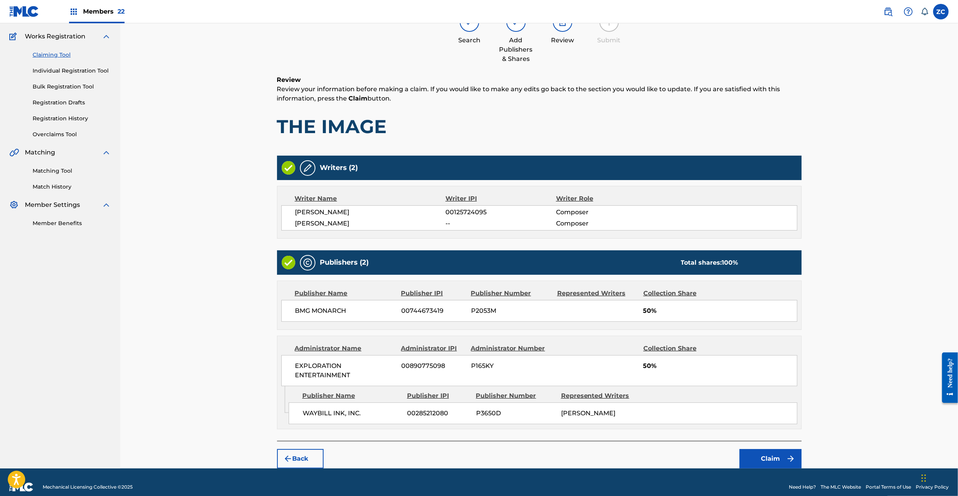
scroll to position [70, 0]
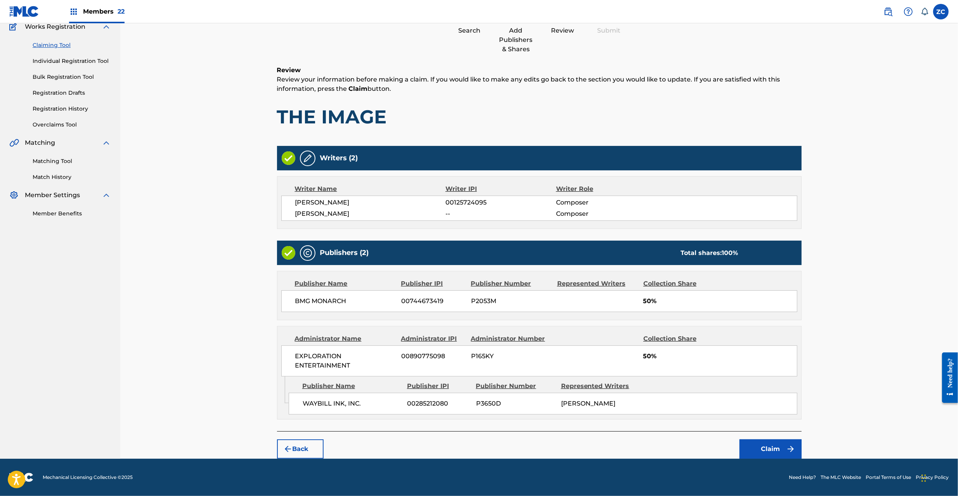
click at [785, 448] on button "Claim" at bounding box center [770, 448] width 62 height 19
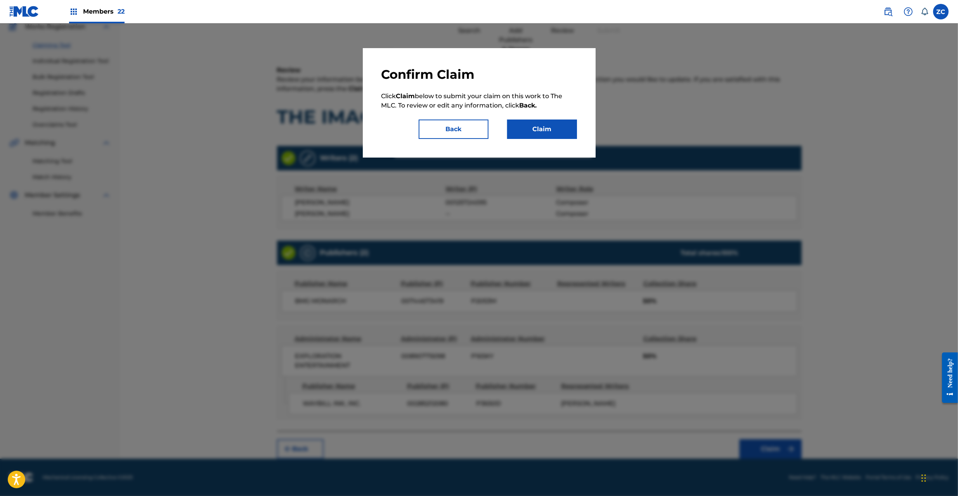
click at [542, 127] on button "Claim" at bounding box center [542, 128] width 70 height 19
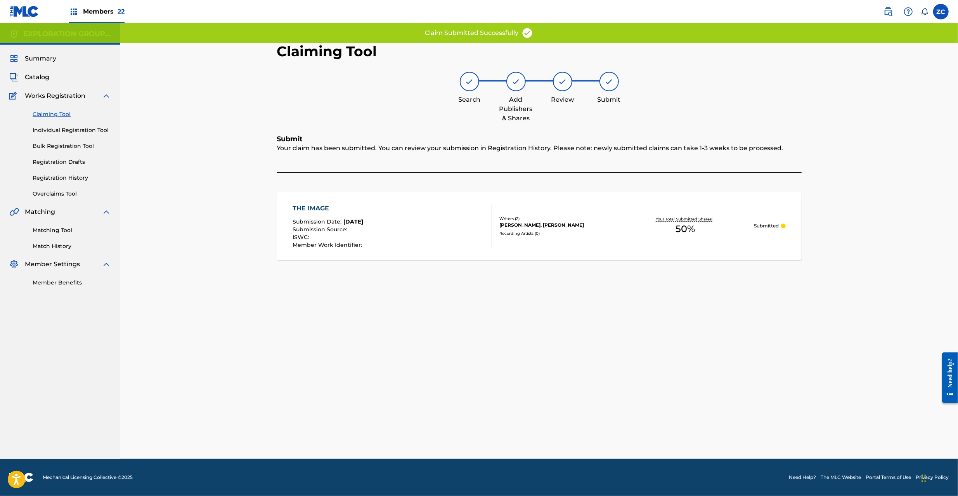
scroll to position [0, 0]
click at [627, 242] on div "THE IMAGE Submission Date : Aug 22, 2025 Submission Source : ISWC : Member Work…" at bounding box center [539, 226] width 524 height 68
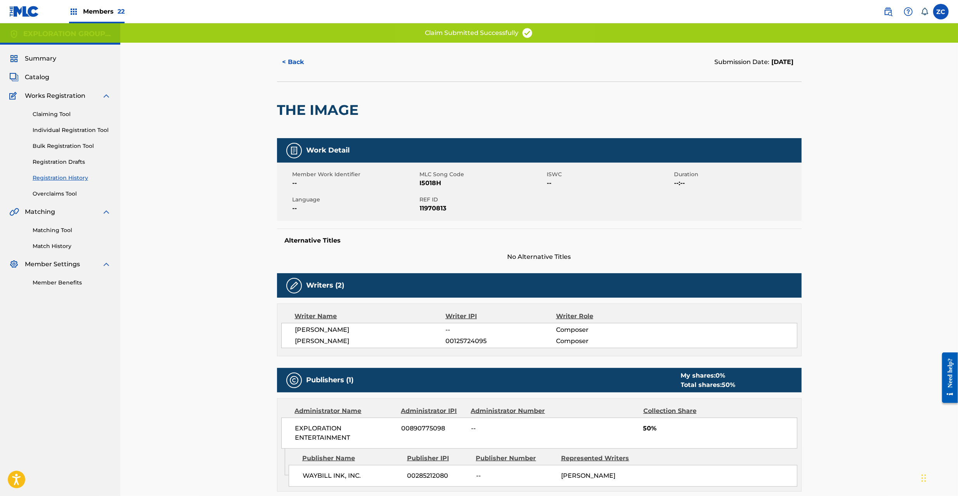
click at [422, 202] on span "REF ID" at bounding box center [482, 200] width 125 height 8
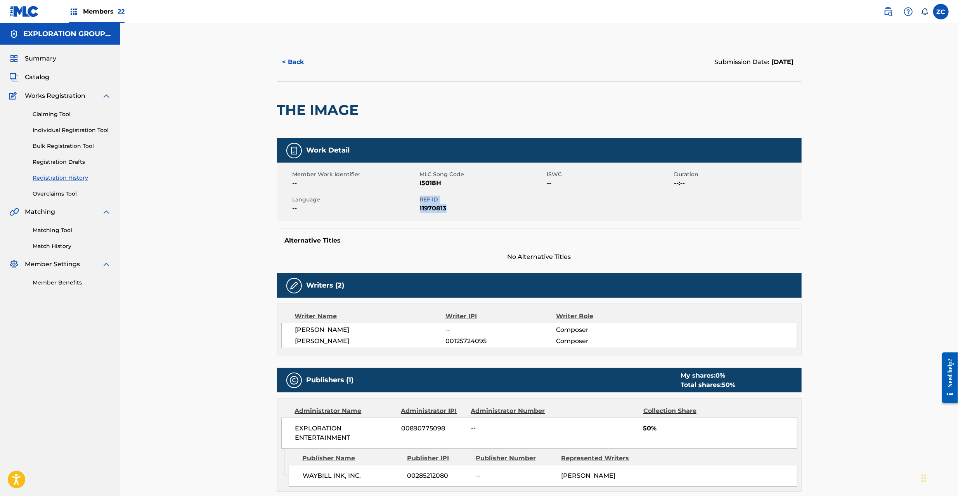
click at [434, 209] on span "11970813" at bounding box center [482, 208] width 125 height 9
copy div "REF ID 11970813"
click at [38, 75] on span "Catalog" at bounding box center [37, 77] width 24 height 9
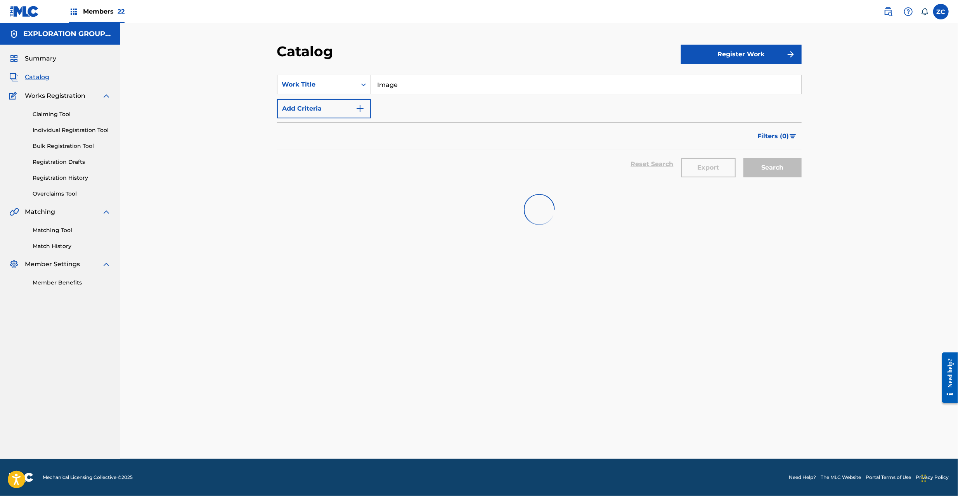
click at [476, 82] on input "Image" at bounding box center [586, 84] width 430 height 19
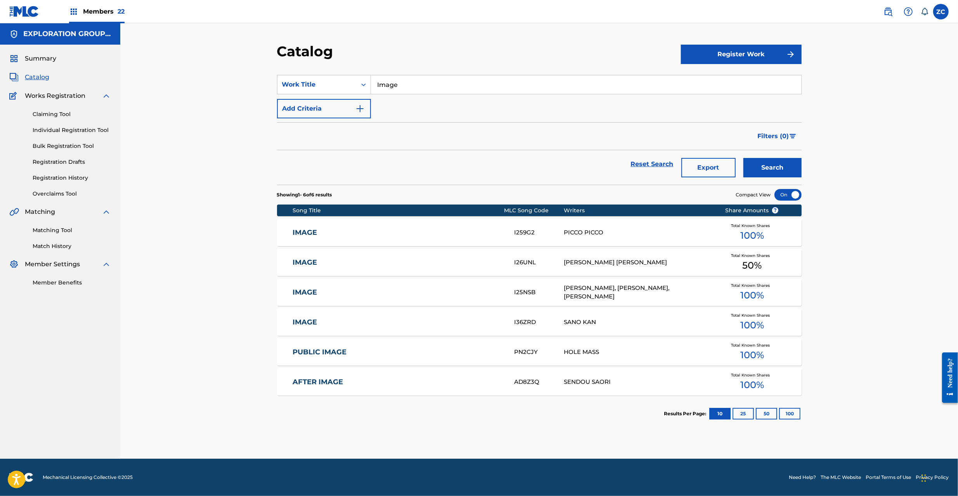
paste input "Roadmap Of My Tears"
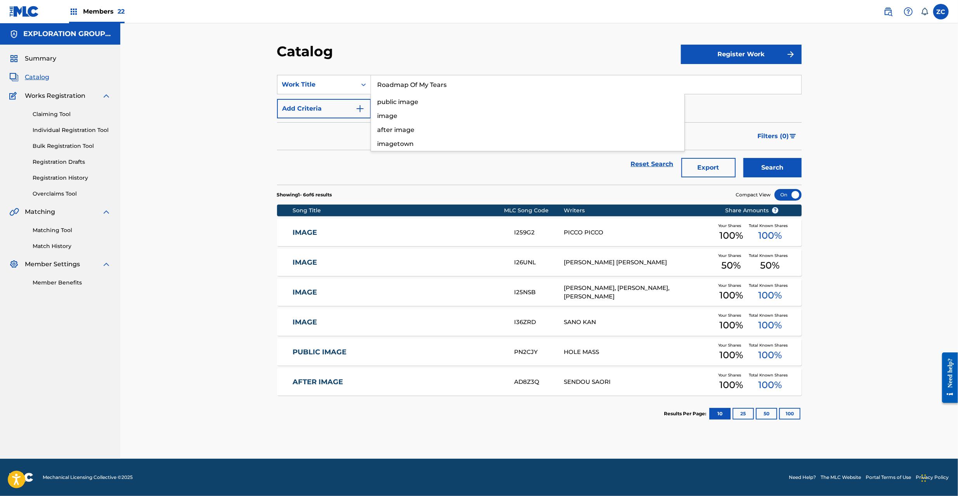
type input "Roadmap Of My Tears"
click at [743, 158] on button "Search" at bounding box center [772, 167] width 58 height 19
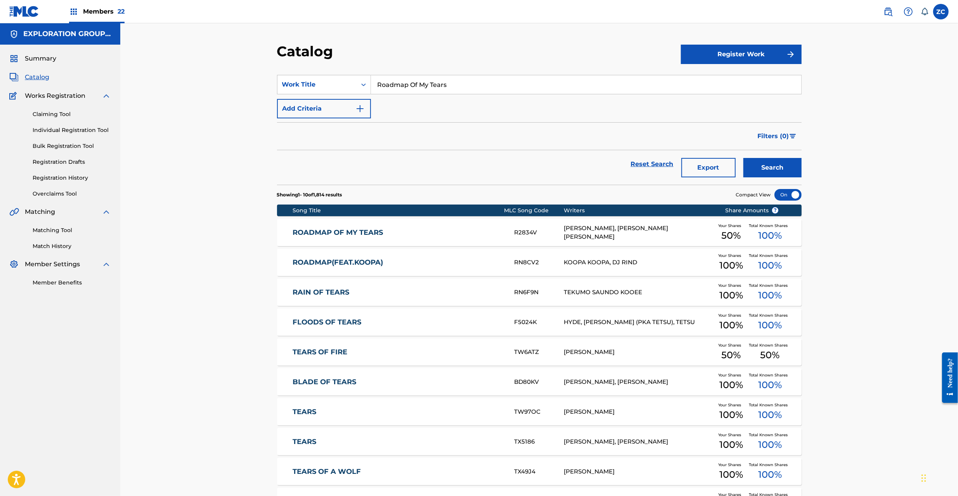
click at [540, 234] on div "R2834V" at bounding box center [539, 232] width 50 height 9
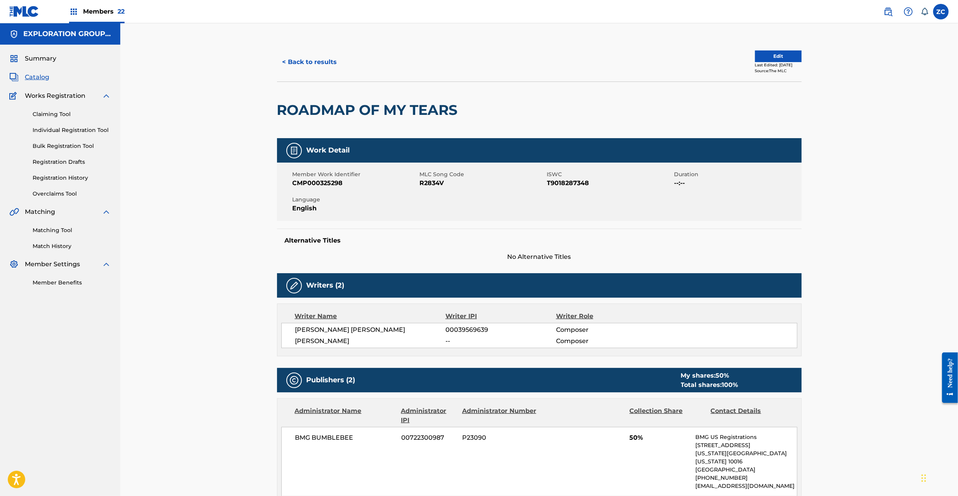
click at [57, 229] on link "Matching Tool" at bounding box center [72, 230] width 78 height 8
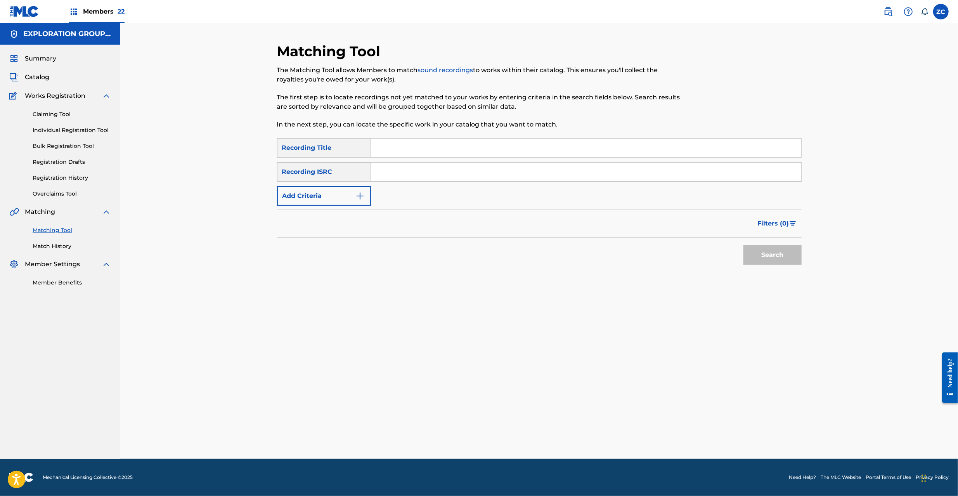
click at [455, 168] on input "Search Form" at bounding box center [586, 172] width 430 height 19
paste input "USRHD0804124"
type input "USRHD0804124"
click at [766, 256] on button "Search" at bounding box center [772, 254] width 58 height 19
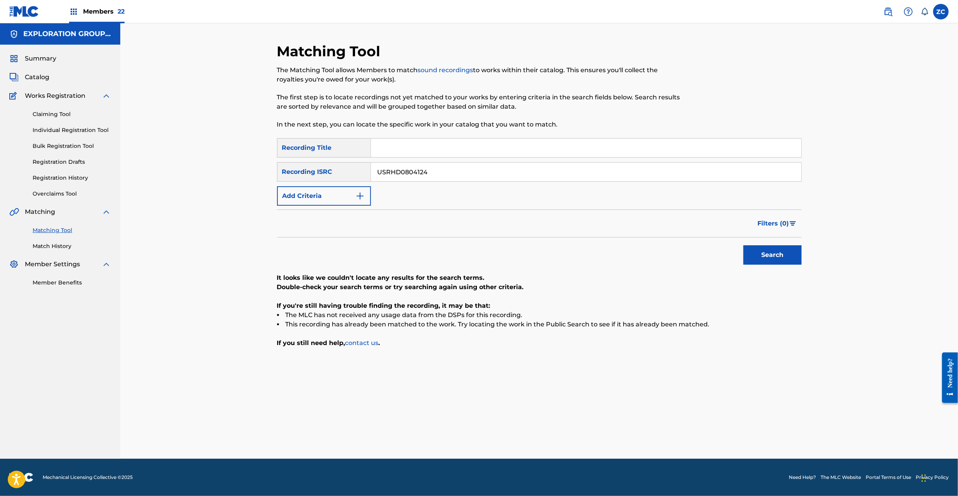
click at [39, 78] on span "Catalog" at bounding box center [37, 77] width 24 height 9
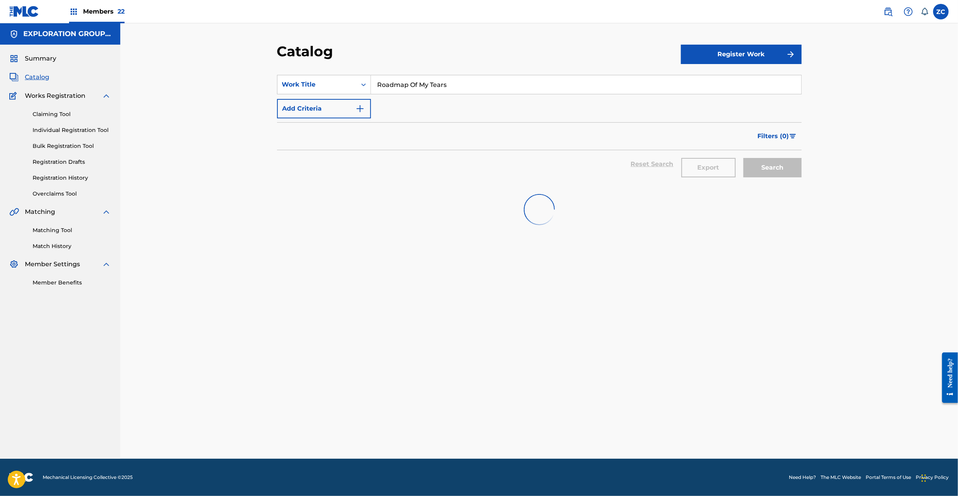
click at [559, 87] on input "Roadmap Of My Tears" at bounding box center [586, 84] width 430 height 19
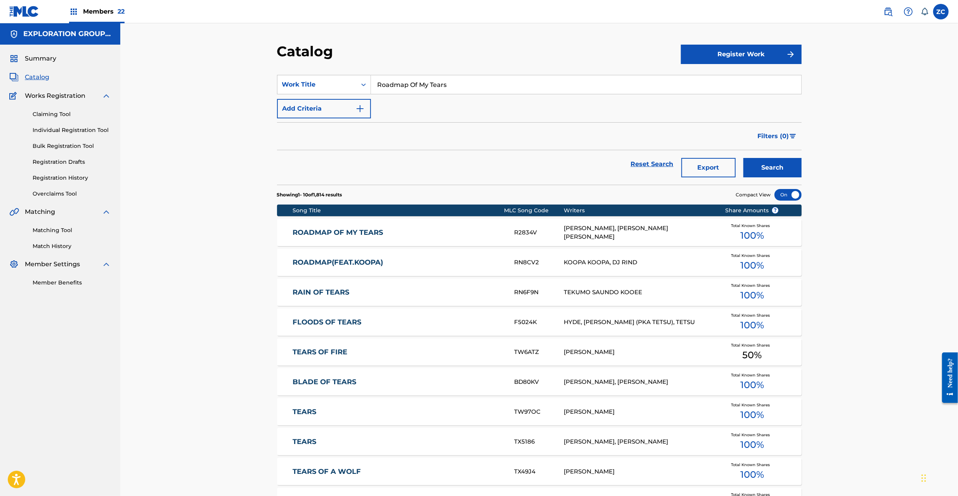
paste input "Digi Doll"
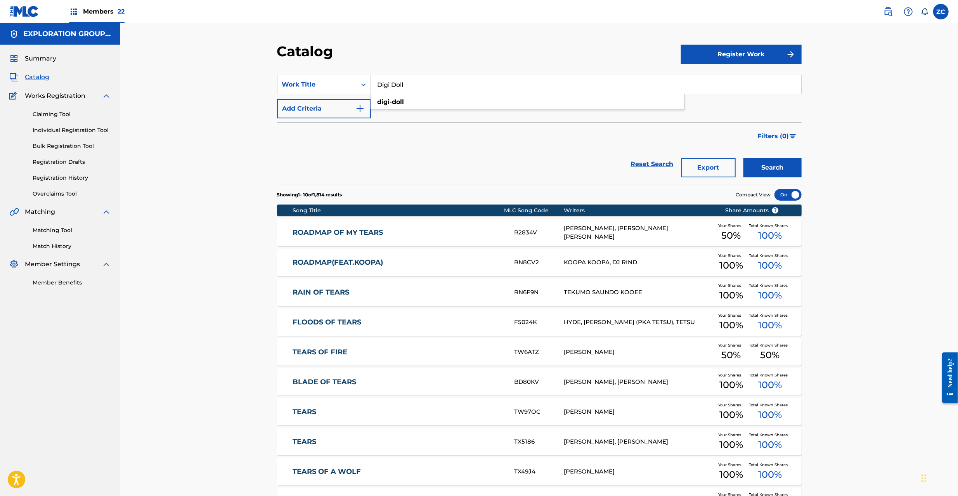
click at [791, 173] on button "Search" at bounding box center [772, 167] width 58 height 19
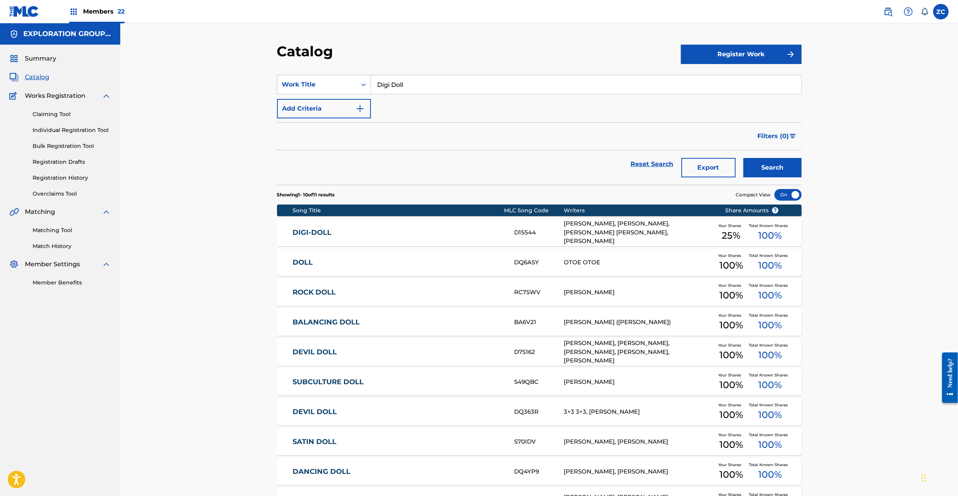
click at [452, 83] on input "Digi Doll" at bounding box center [586, 84] width 430 height 19
paste input "Loveline"
type input "Loveline"
click at [845, 140] on div "Catalog Register Work SearchWithCriteriafcfc702e-0020-441e-9655-1a546707cb42 Wo…" at bounding box center [539, 288] width 838 height 531
click at [781, 183] on div "Reset Search Export Search" at bounding box center [539, 167] width 524 height 35
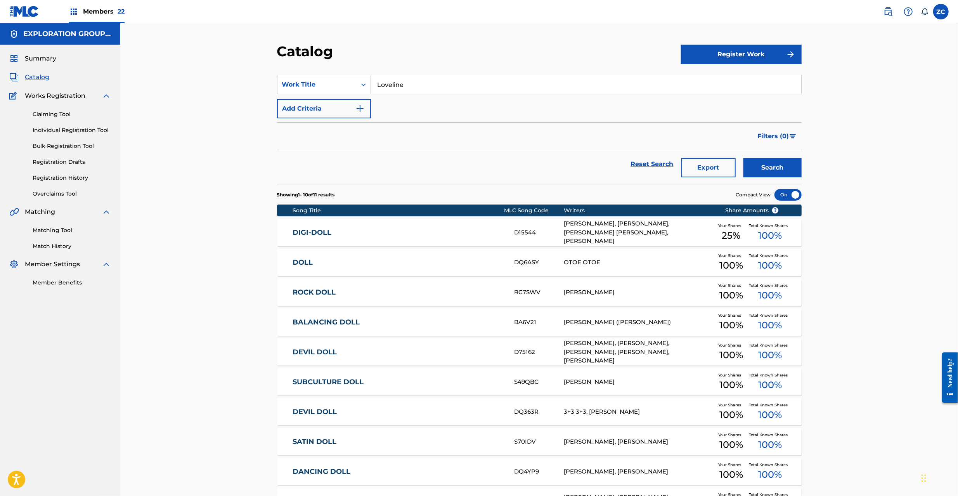
click at [779, 171] on button "Search" at bounding box center [772, 167] width 58 height 19
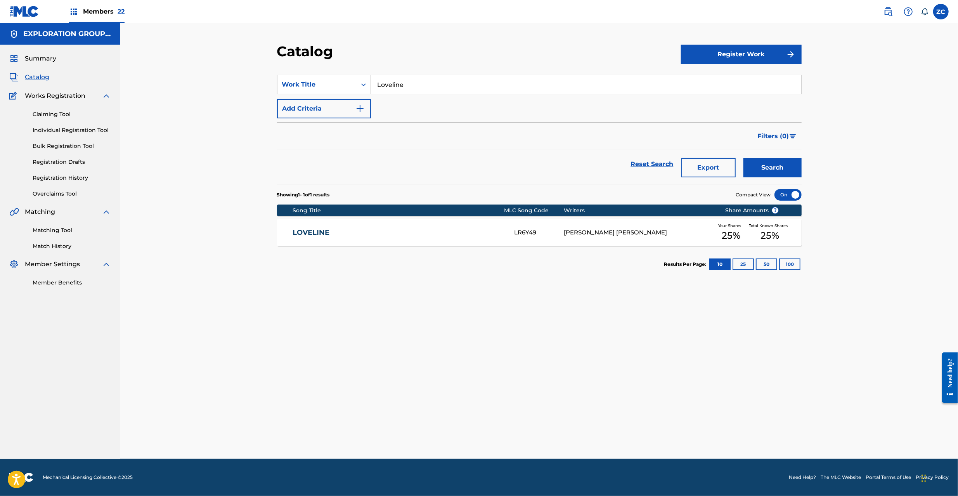
click at [584, 231] on div "JOHN FEE WAYBILL" at bounding box center [638, 232] width 149 height 9
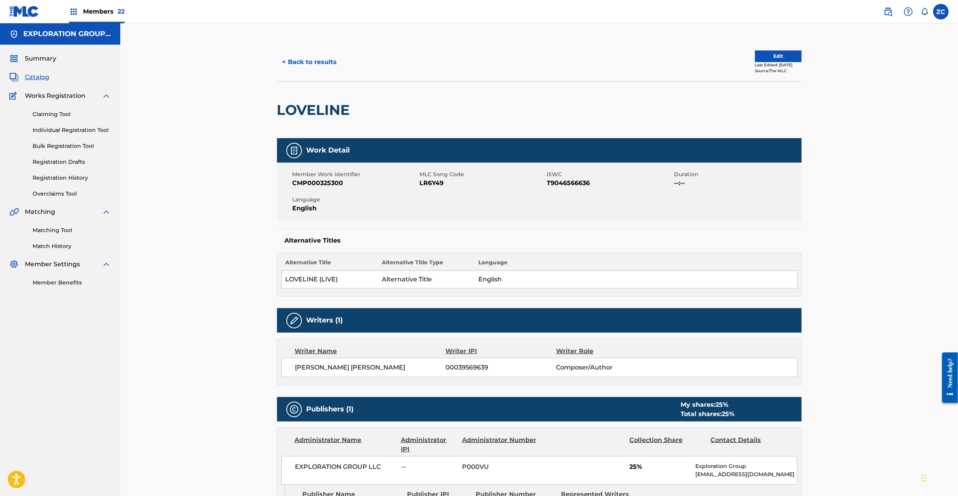
click at [434, 184] on span "LR6Y49" at bounding box center [482, 182] width 125 height 9
copy span "LR6Y49"
click at [44, 113] on link "Claiming Tool" at bounding box center [72, 114] width 78 height 8
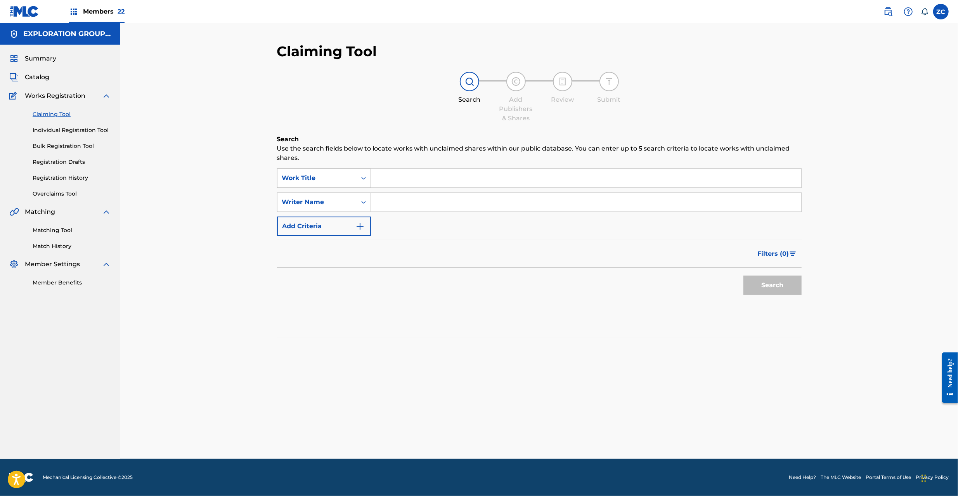
click at [331, 185] on div "Work Title" at bounding box center [316, 178] width 79 height 15
click at [317, 199] on div "MLC Song Code" at bounding box center [323, 197] width 93 height 19
click at [402, 182] on input "Search Form" at bounding box center [586, 178] width 430 height 19
paste input "L22284"
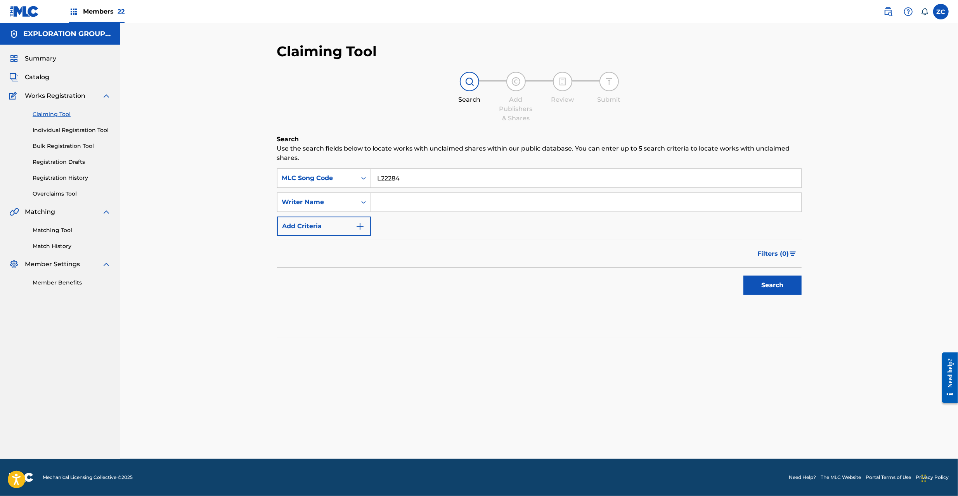
type input "L22284"
drag, startPoint x: 766, startPoint y: 283, endPoint x: 702, endPoint y: 256, distance: 69.2
click at [767, 283] on button "Search" at bounding box center [772, 284] width 58 height 19
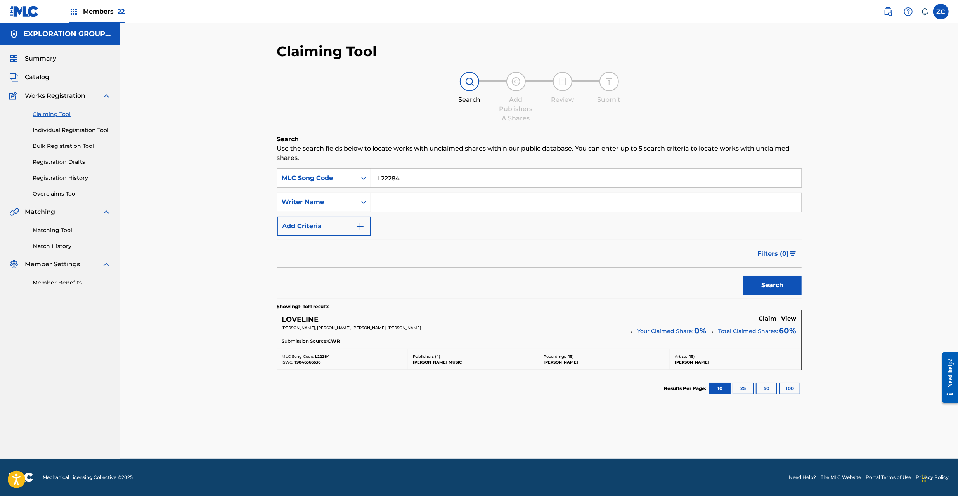
click at [771, 319] on h5 "Claim" at bounding box center [768, 318] width 18 height 7
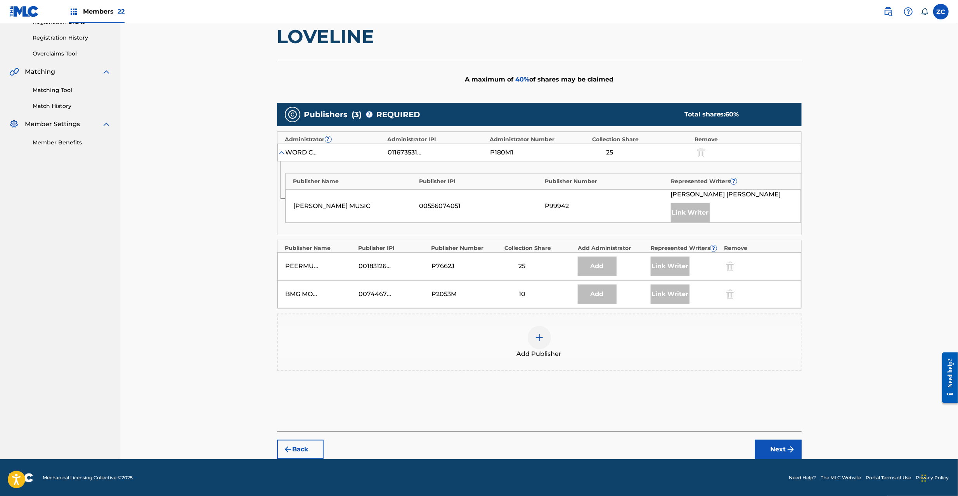
scroll to position [142, 0]
click at [550, 334] on div at bounding box center [539, 336] width 23 height 23
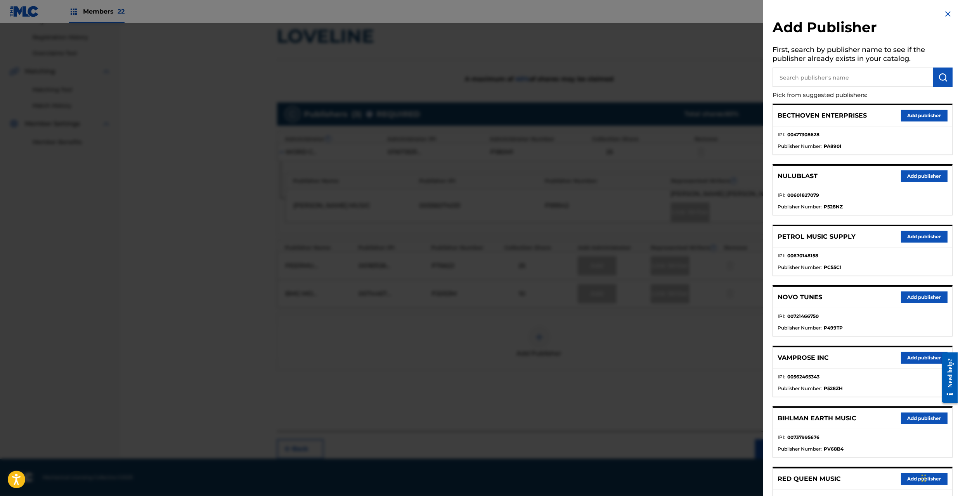
click at [802, 78] on input "text" at bounding box center [852, 77] width 161 height 19
type input "waybill"
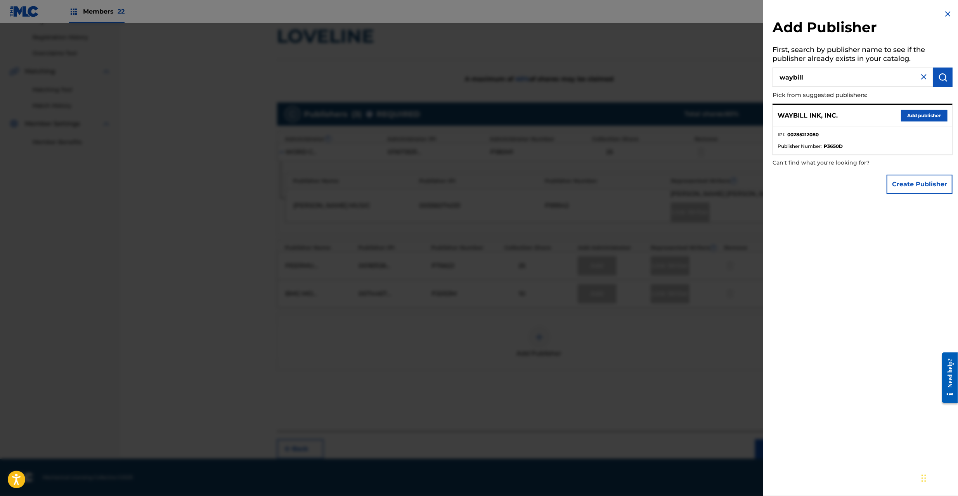
click at [933, 116] on button "Add publisher" at bounding box center [924, 116] width 47 height 12
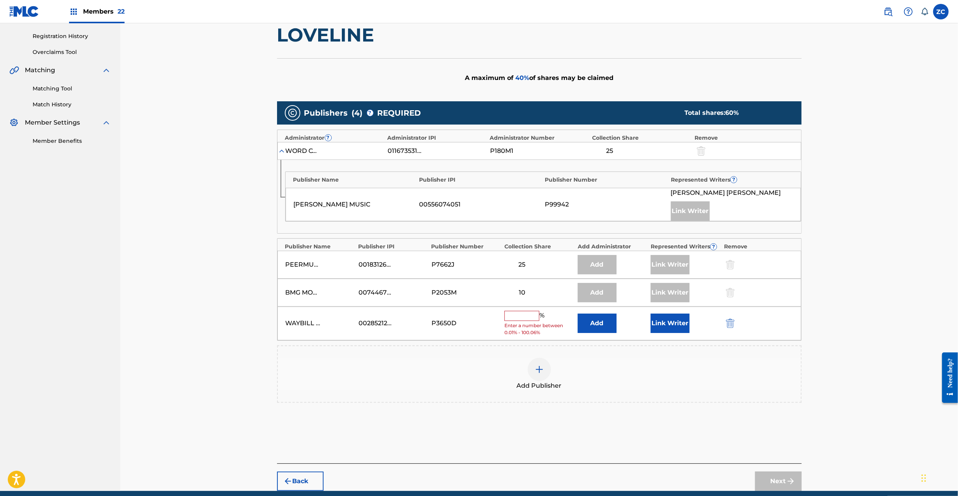
click at [604, 327] on button "Add" at bounding box center [597, 322] width 39 height 19
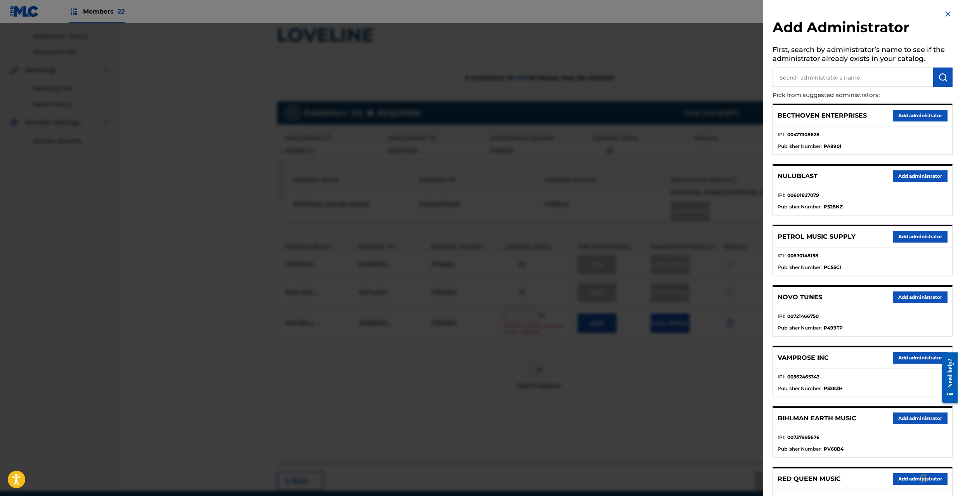
click at [837, 72] on input "text" at bounding box center [852, 77] width 161 height 19
type input "explora"
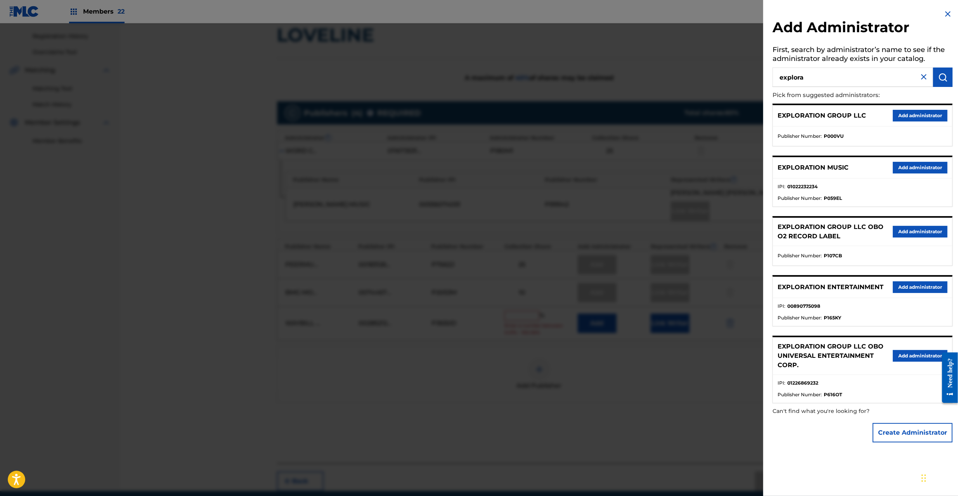
click at [913, 286] on button "Add administrator" at bounding box center [920, 287] width 55 height 12
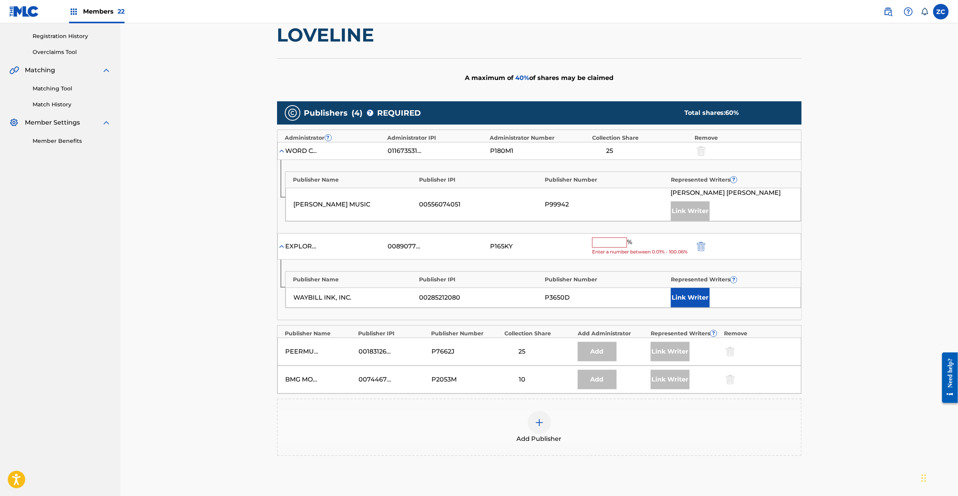
click at [616, 241] on input "text" at bounding box center [609, 242] width 35 height 10
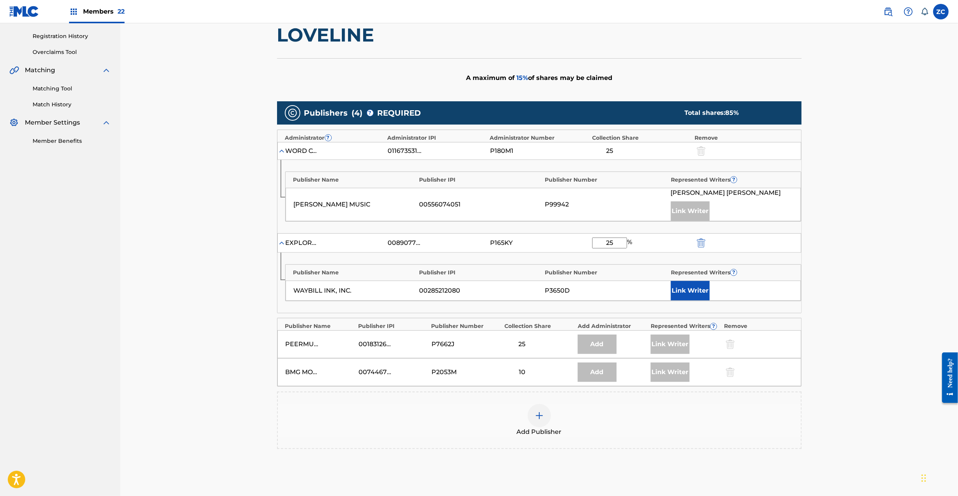
type input "25"
click at [686, 293] on button "Link Writer" at bounding box center [690, 290] width 39 height 19
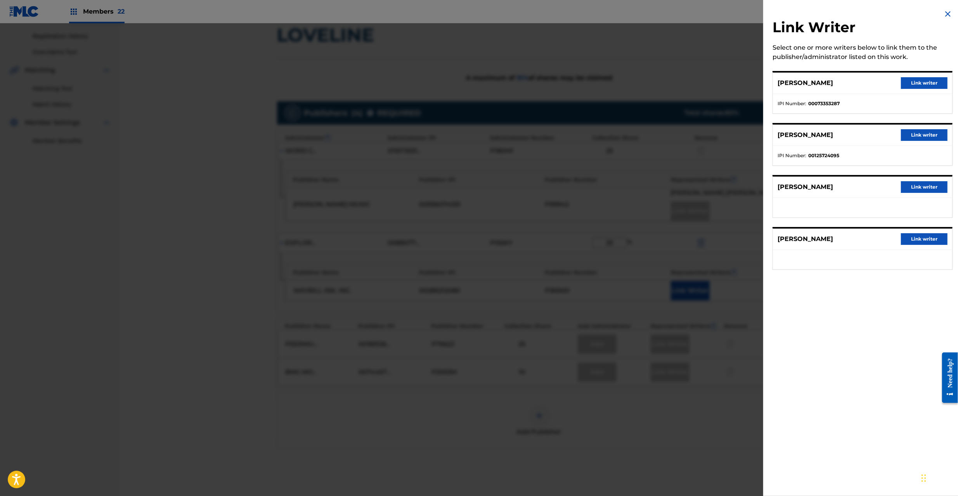
drag, startPoint x: 916, startPoint y: 239, endPoint x: 724, endPoint y: 324, distance: 210.2
click at [916, 239] on button "Link writer" at bounding box center [924, 239] width 47 height 12
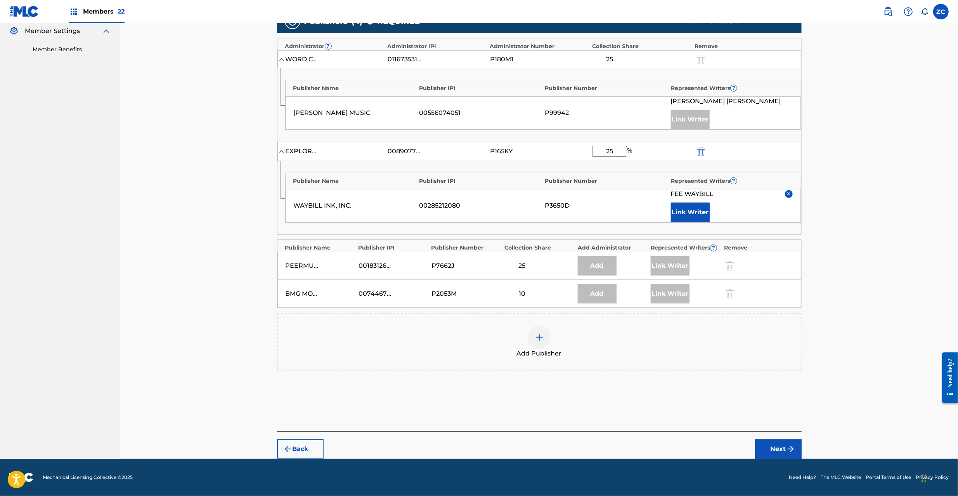
click at [778, 458] on button "Next" at bounding box center [778, 448] width 47 height 19
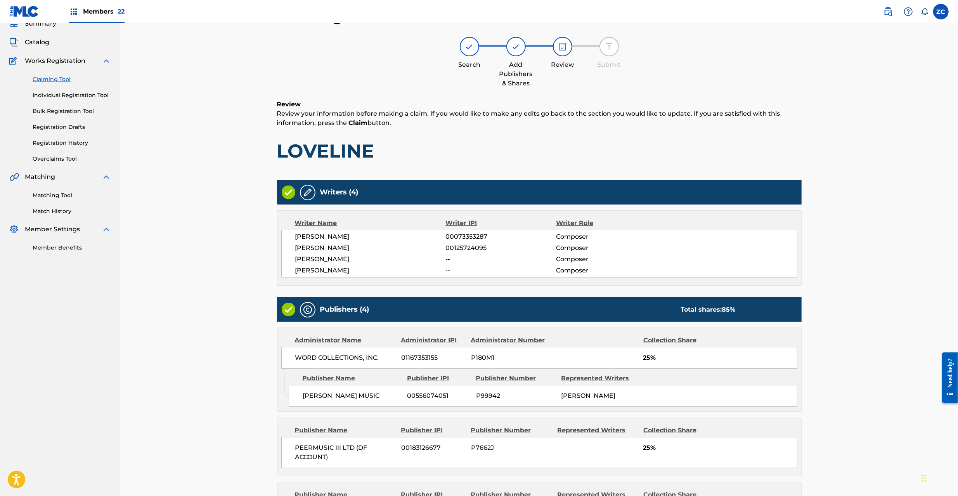
scroll to position [248, 0]
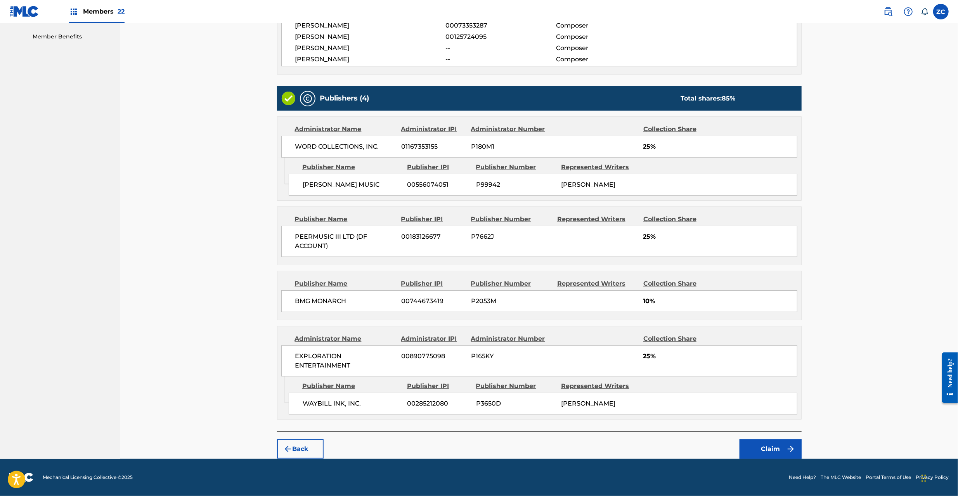
click at [766, 446] on button "Claim" at bounding box center [770, 448] width 62 height 19
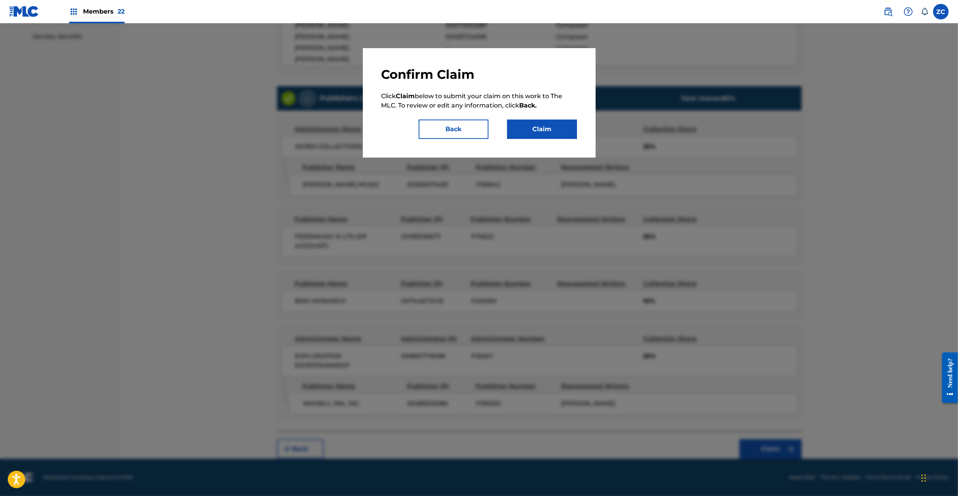
click at [540, 115] on div "Confirm Claim Click Claim below to submit your claim on this work to The MLC. T…" at bounding box center [479, 103] width 196 height 72
click at [544, 128] on button "Claim" at bounding box center [542, 128] width 70 height 19
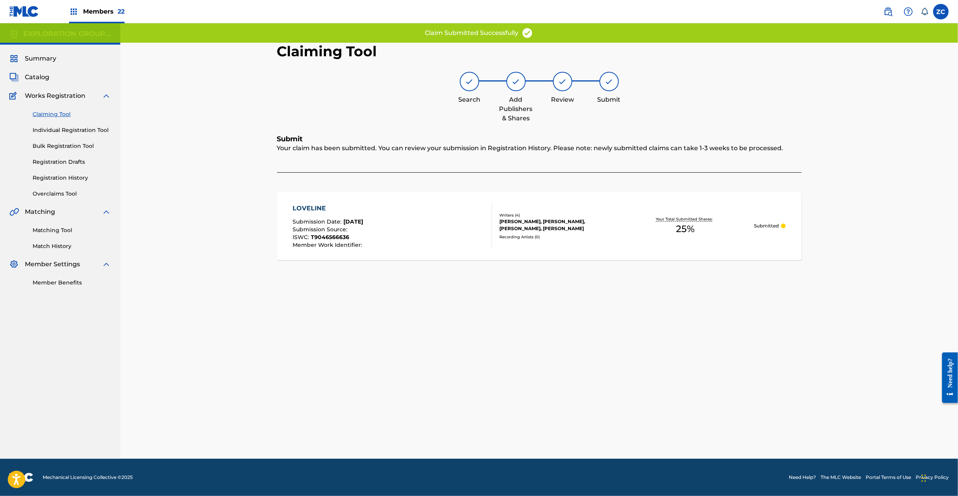
scroll to position [0, 0]
click at [571, 246] on div "LOVELINE Submission Date : Aug 22, 2025 Submission Source : ISWC : T9046566636 …" at bounding box center [539, 226] width 524 height 68
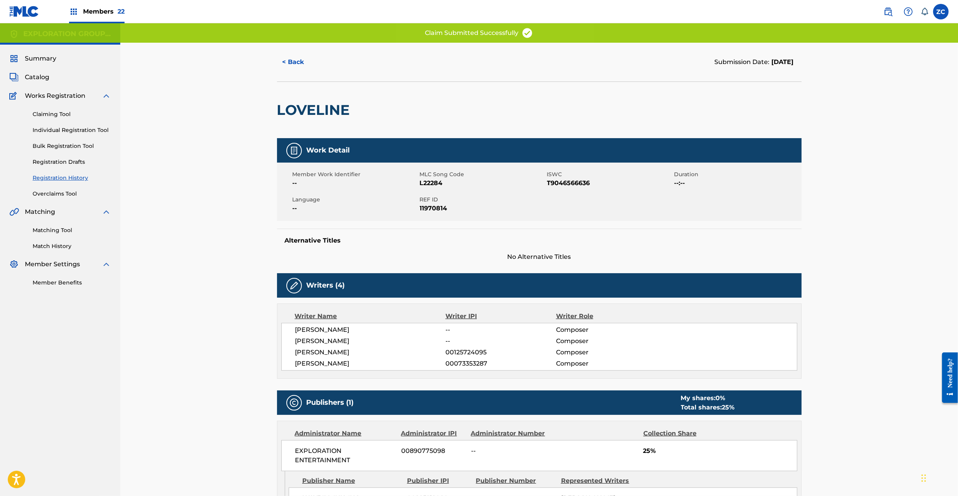
click at [423, 200] on span "REF ID" at bounding box center [482, 200] width 125 height 8
click at [429, 210] on span "11970814" at bounding box center [482, 208] width 125 height 9
copy div "REF ID 11970814"
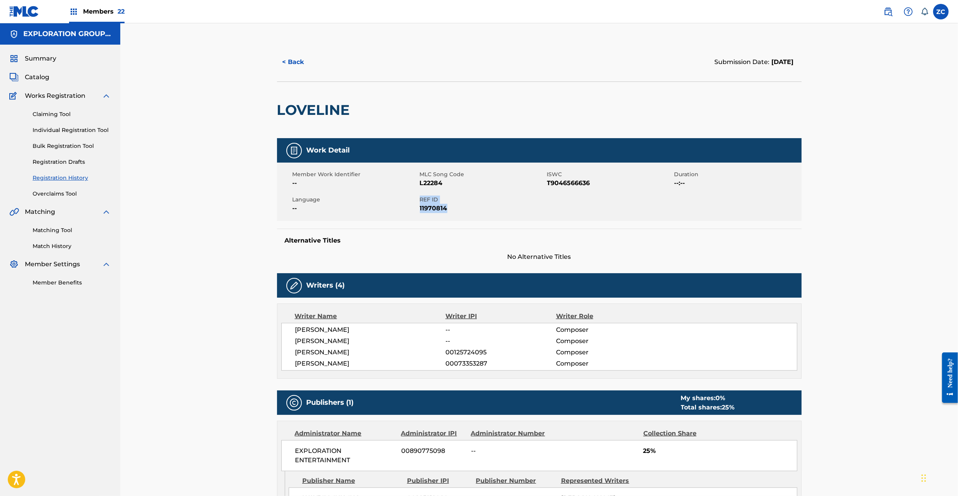
click at [39, 78] on span "Catalog" at bounding box center [37, 77] width 24 height 9
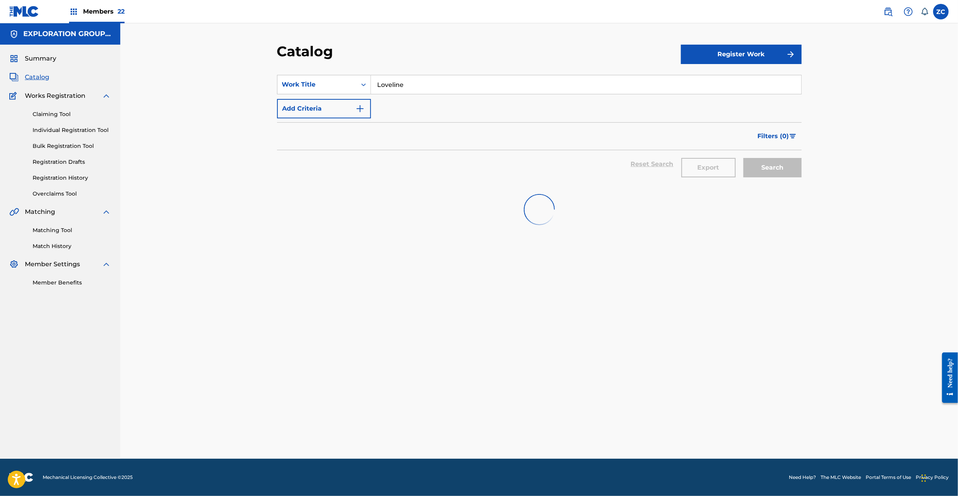
click at [466, 85] on input "Loveline" at bounding box center [586, 84] width 430 height 19
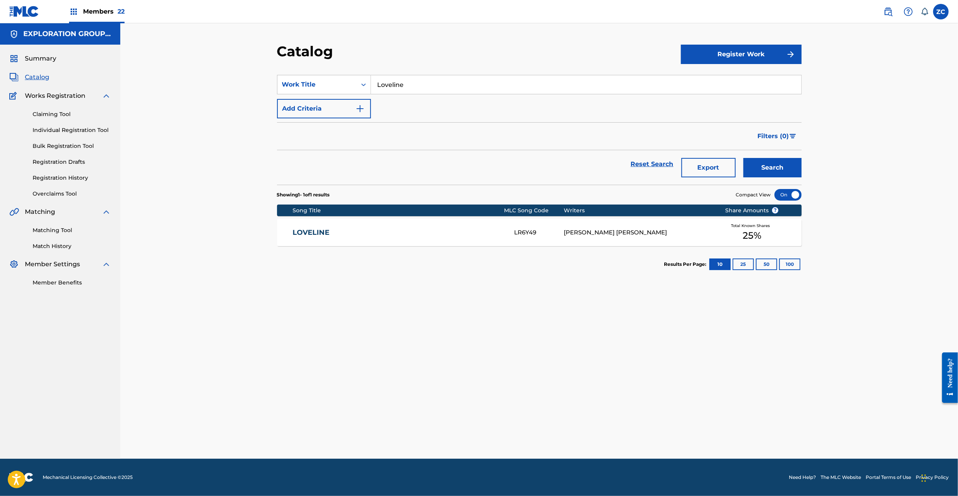
paste input "Belle Of The Pacific"
type input "Belle Of The Pacific"
click at [762, 171] on button "Search" at bounding box center [772, 167] width 58 height 19
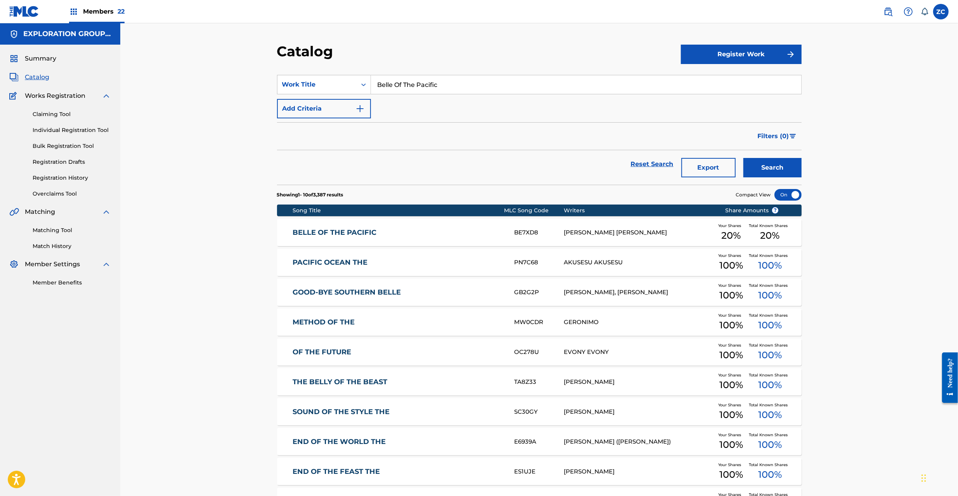
click at [435, 235] on link "BELLE OF THE PACIFIC" at bounding box center [398, 232] width 211 height 9
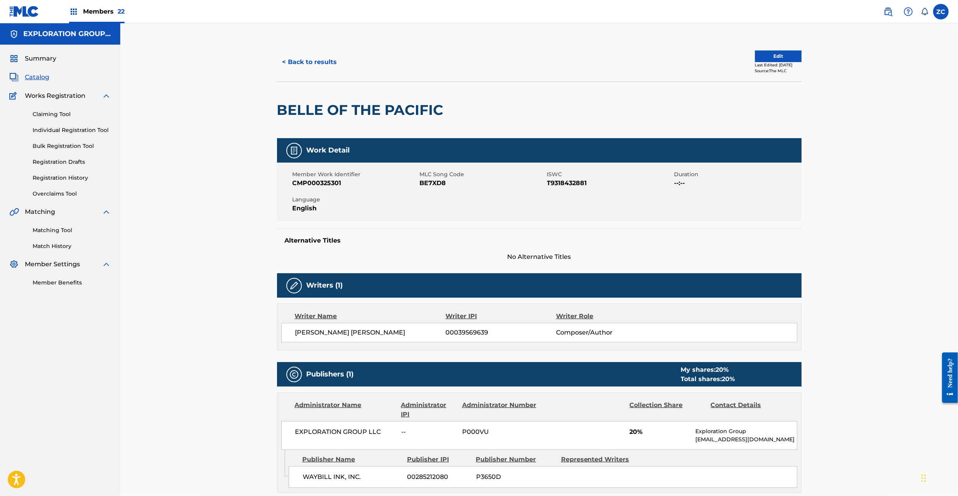
click at [432, 183] on span "BE7XD8" at bounding box center [482, 182] width 125 height 9
copy span "BE7XD8"
click at [302, 55] on button "< Back to results" at bounding box center [310, 61] width 66 height 19
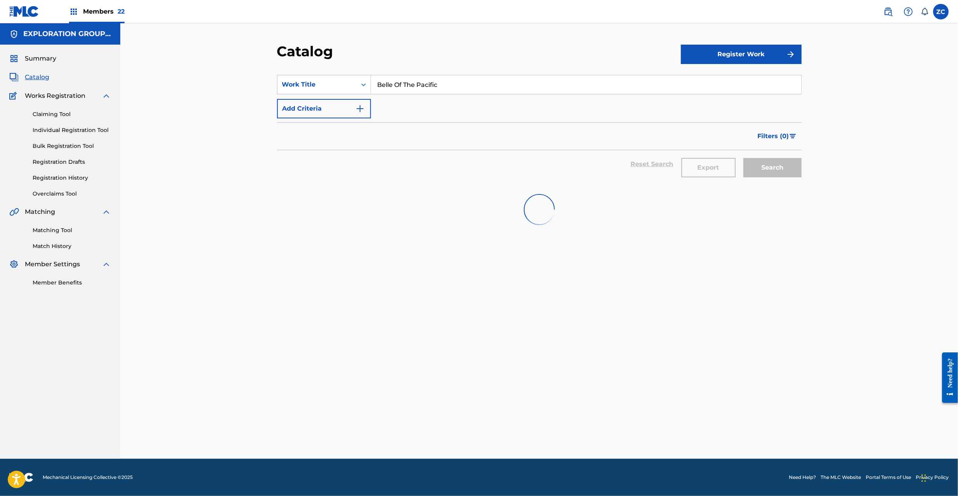
click at [447, 80] on input "Belle Of The Pacific" at bounding box center [586, 84] width 430 height 19
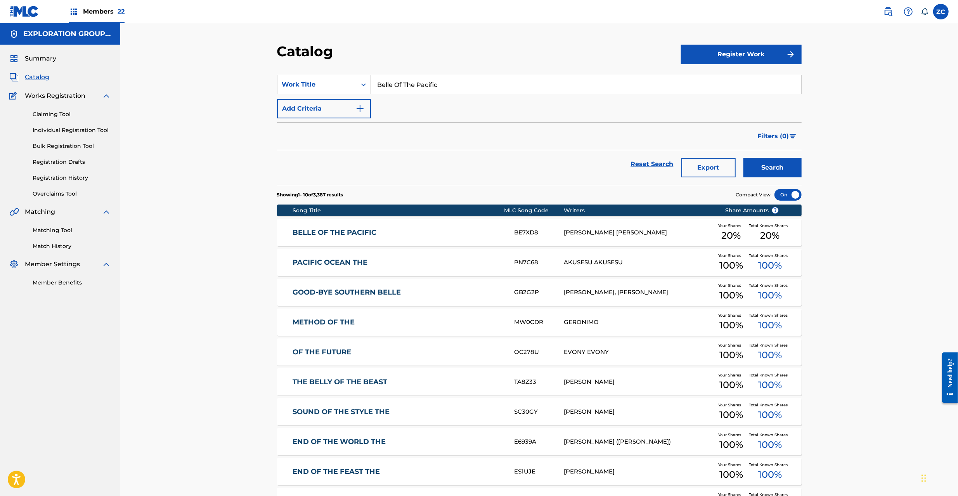
paste input "Sweden"
type input "Sweden"
click at [765, 160] on button "Search" at bounding box center [772, 167] width 58 height 19
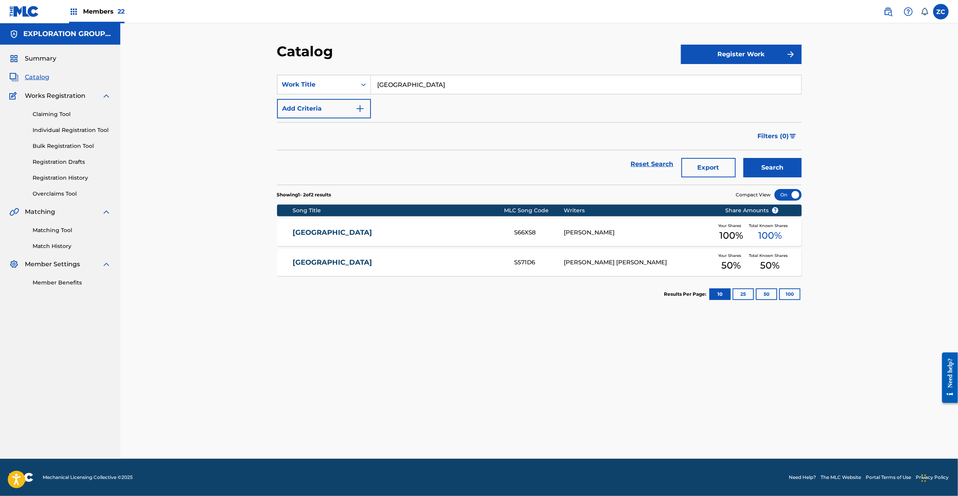
click at [501, 265] on link "SWEDEN" at bounding box center [398, 262] width 211 height 9
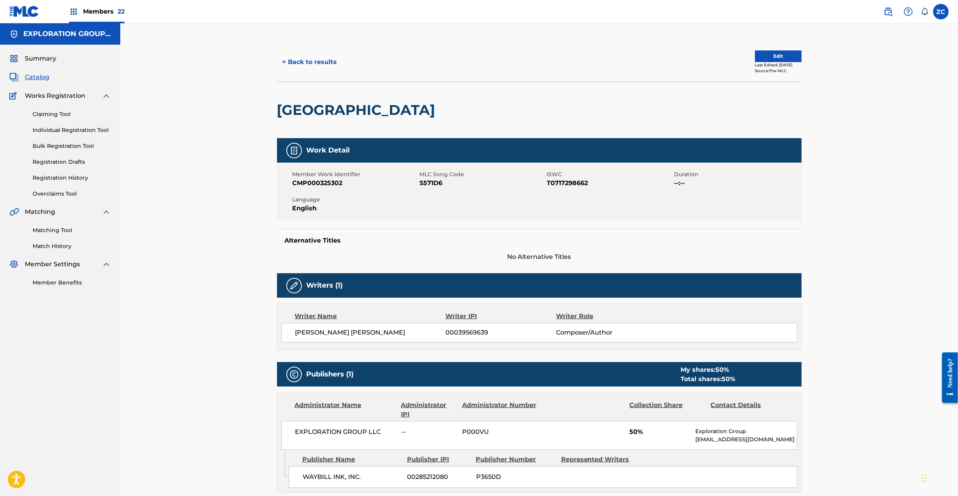
click at [425, 185] on span "S571D6" at bounding box center [482, 182] width 125 height 9
click at [329, 64] on button "< Back to results" at bounding box center [310, 61] width 66 height 19
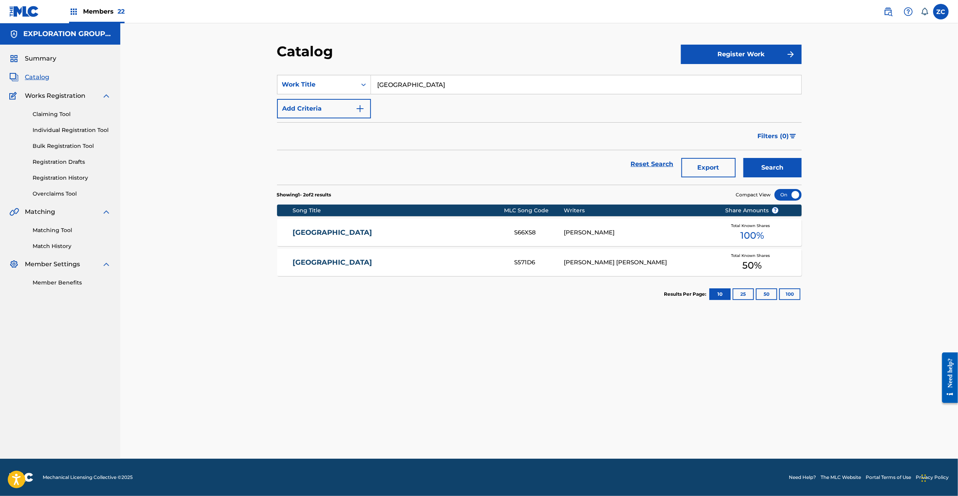
click at [491, 86] on input "Sweden" at bounding box center [586, 84] width 430 height 19
paste input "uspicio"
type input "Suspicion"
click at [761, 159] on button "Search" at bounding box center [772, 167] width 58 height 19
click at [549, 264] on div "S560O6" at bounding box center [539, 262] width 50 height 9
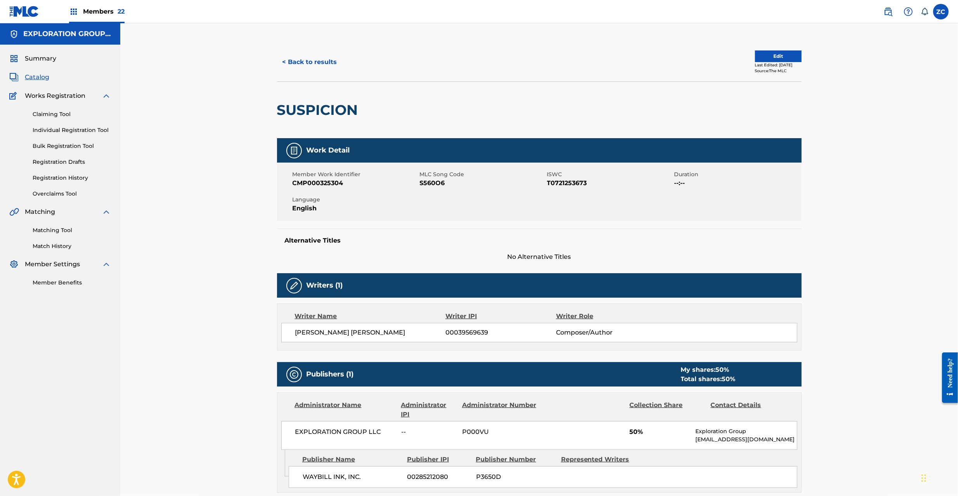
click at [428, 182] on span "S560O6" at bounding box center [482, 182] width 125 height 9
click at [48, 113] on link "Claiming Tool" at bounding box center [72, 114] width 78 height 8
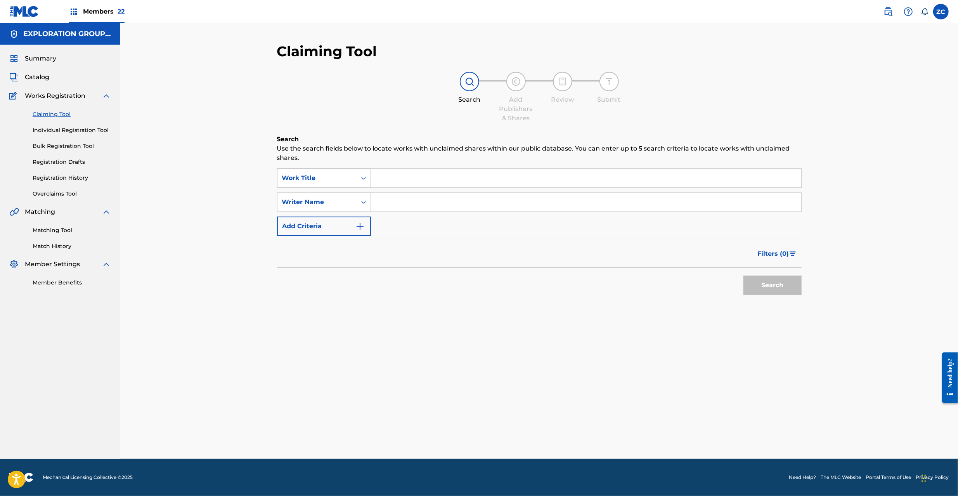
click at [307, 175] on div "Work Title" at bounding box center [317, 177] width 70 height 9
click at [320, 217] on div "MLC Song Code" at bounding box center [323, 216] width 93 height 19
drag, startPoint x: 373, startPoint y: 188, endPoint x: 409, endPoint y: 175, distance: 38.2
click at [409, 175] on input "Search Form" at bounding box center [586, 178] width 430 height 19
paste input "S5840I"
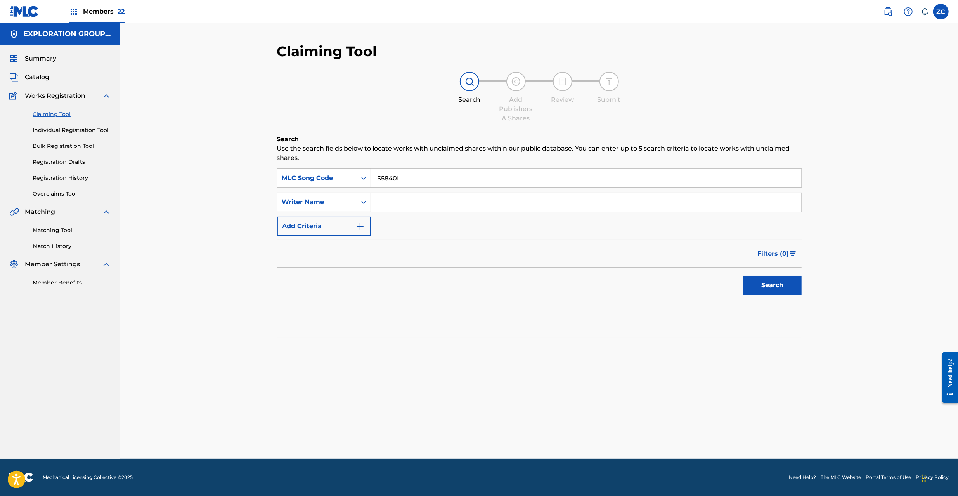
type input "S5840I"
click at [770, 286] on button "Search" at bounding box center [772, 284] width 58 height 19
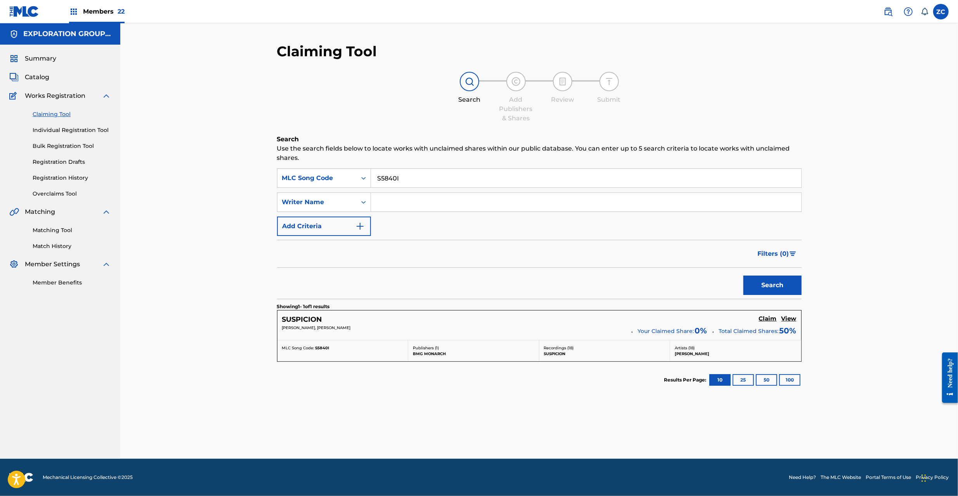
click at [770, 321] on h5 "Claim" at bounding box center [768, 318] width 18 height 7
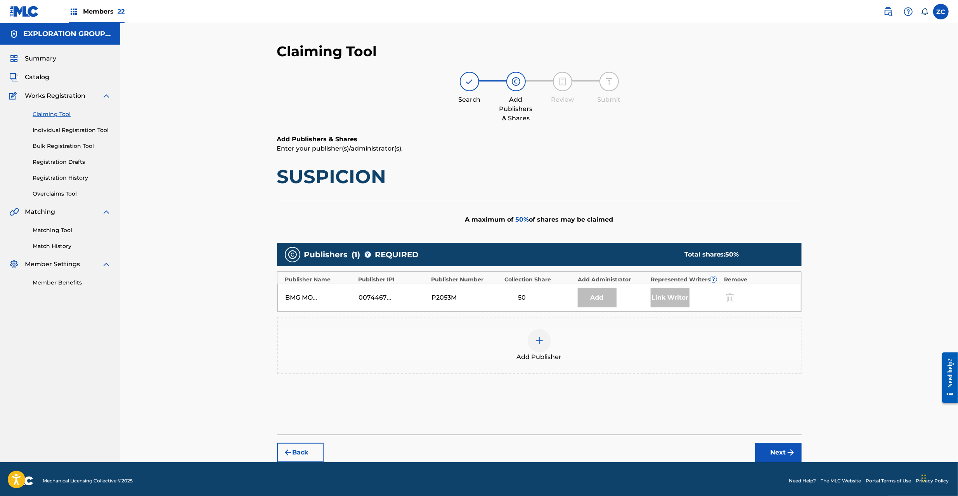
click at [536, 346] on div at bounding box center [539, 340] width 23 height 23
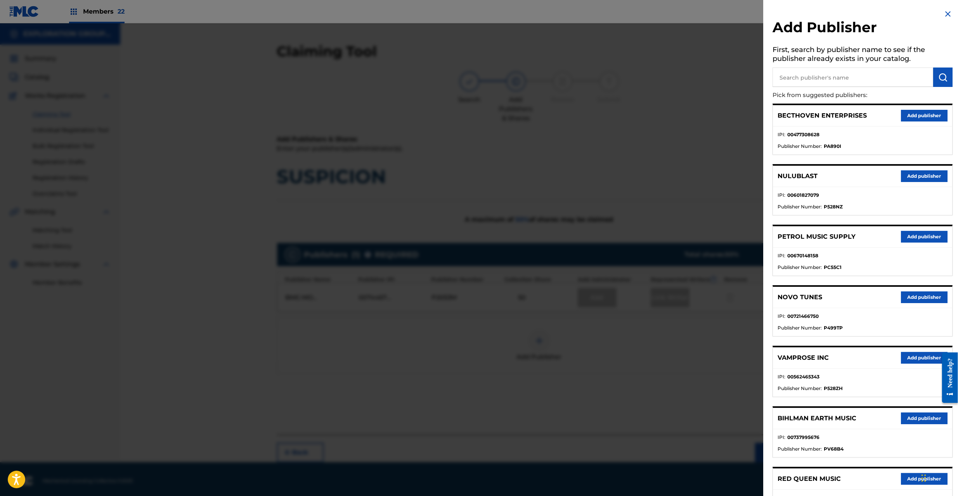
click at [807, 84] on input "text" at bounding box center [852, 77] width 161 height 19
type input "waybill"
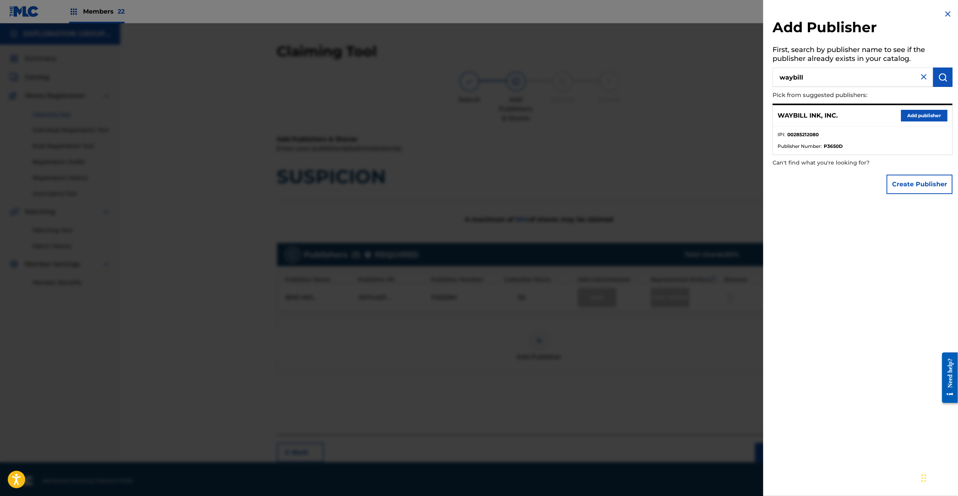
drag, startPoint x: 935, startPoint y: 117, endPoint x: 543, endPoint y: 310, distance: 437.0
click at [935, 117] on button "Add publisher" at bounding box center [924, 116] width 47 height 12
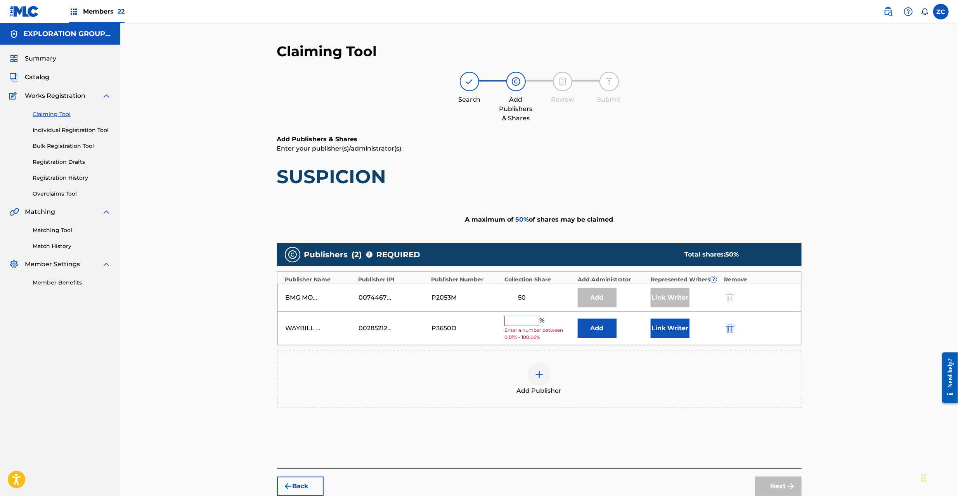
click at [597, 329] on button "Add" at bounding box center [597, 328] width 39 height 19
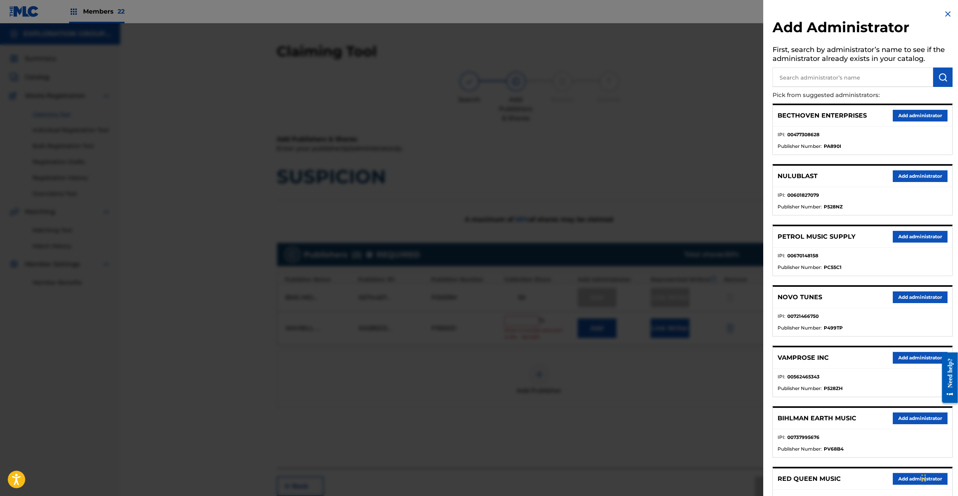
click at [827, 76] on input "text" at bounding box center [852, 77] width 161 height 19
type input "explorati"
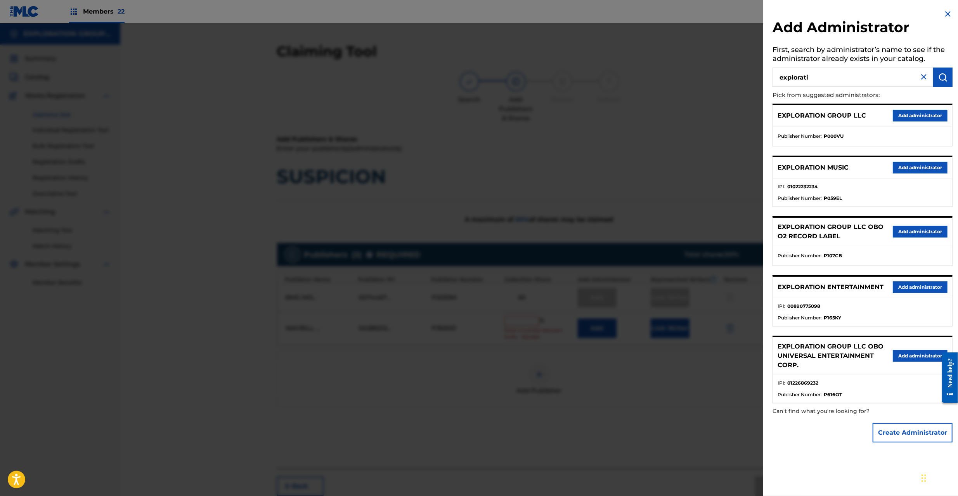
click at [914, 286] on button "Add administrator" at bounding box center [920, 287] width 55 height 12
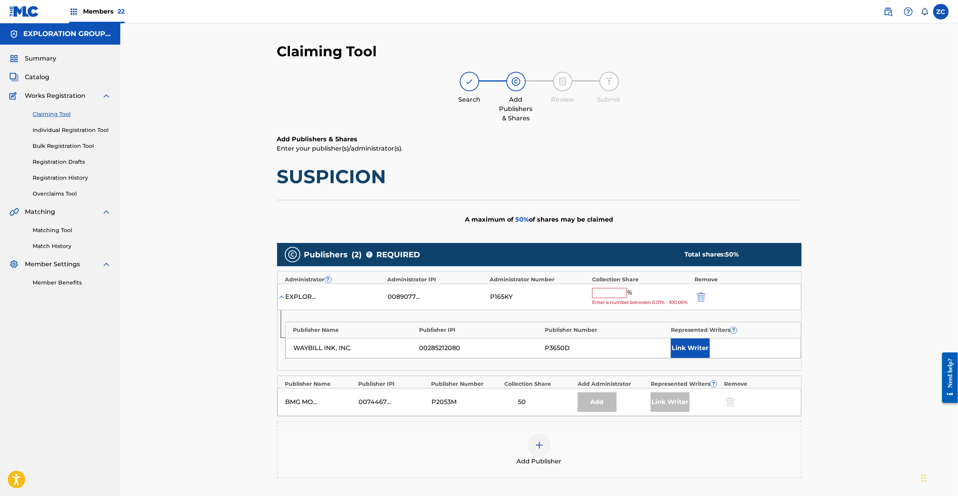
click at [618, 297] on input "text" at bounding box center [609, 293] width 35 height 10
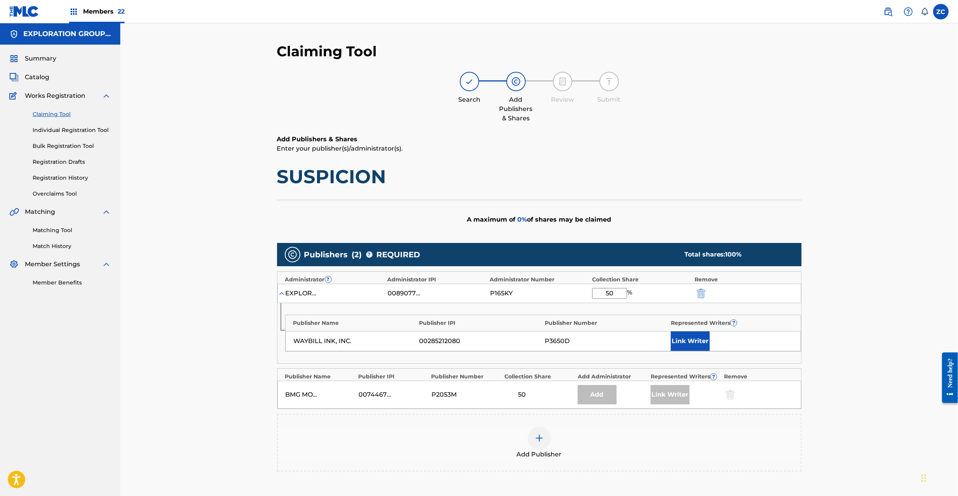
type input "50"
click at [692, 343] on button "Link Writer" at bounding box center [690, 340] width 39 height 19
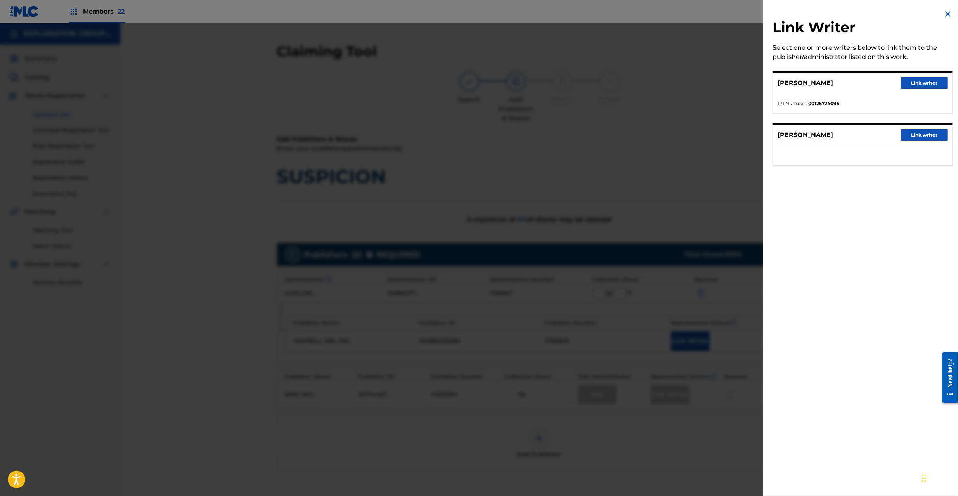
click at [918, 134] on button "Link writer" at bounding box center [924, 135] width 47 height 12
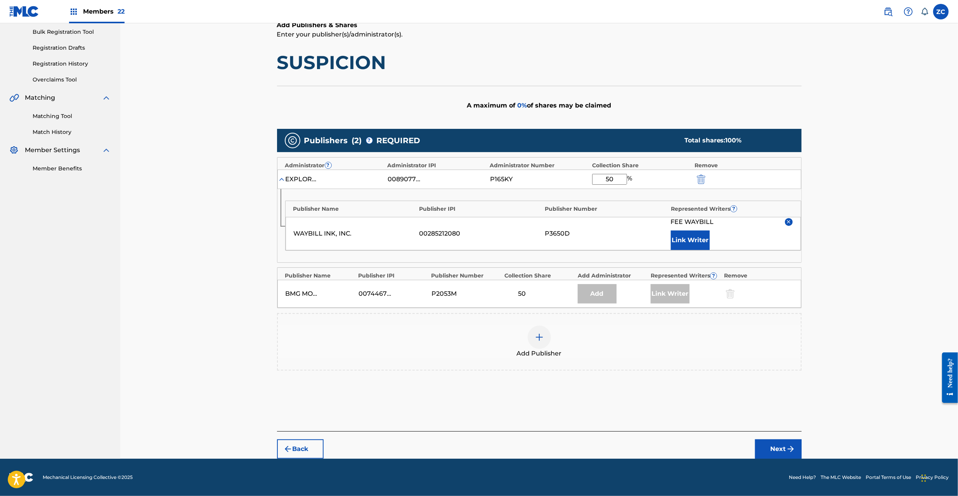
click at [784, 449] on button "Next" at bounding box center [778, 448] width 47 height 19
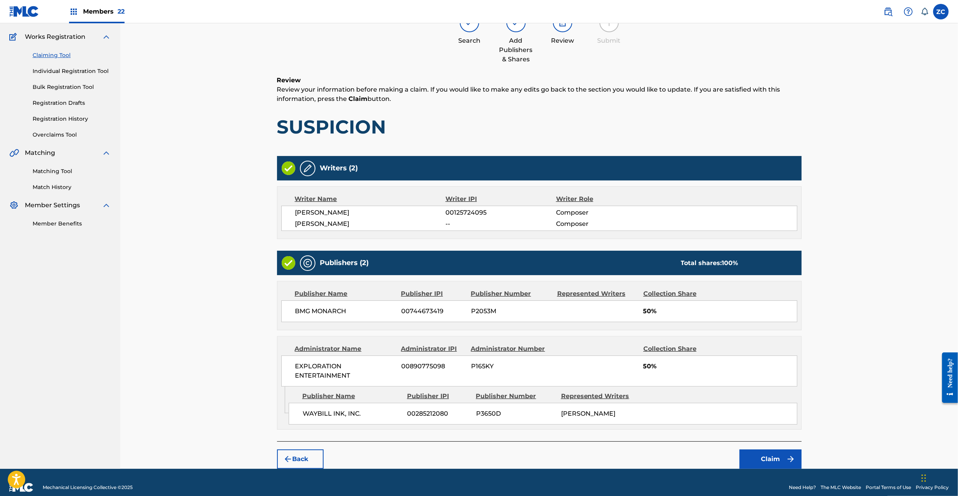
scroll to position [70, 0]
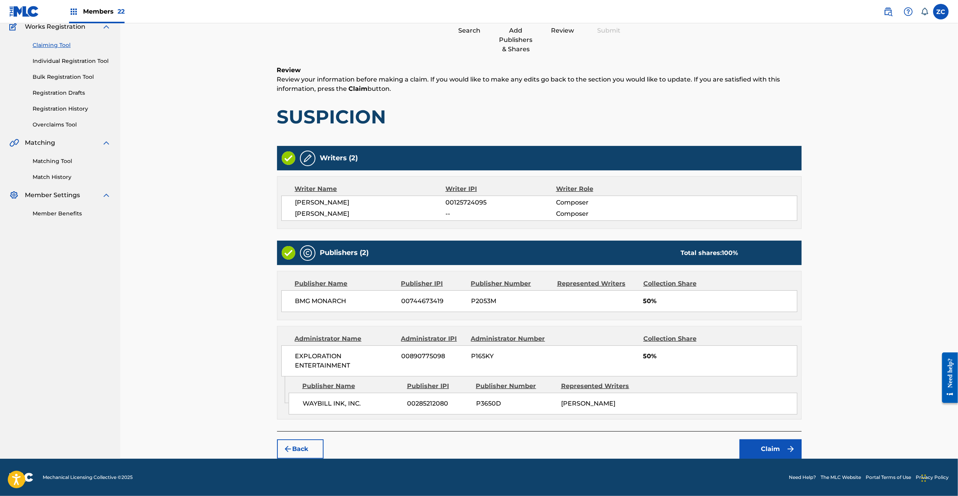
click at [781, 441] on button "Claim" at bounding box center [770, 448] width 62 height 19
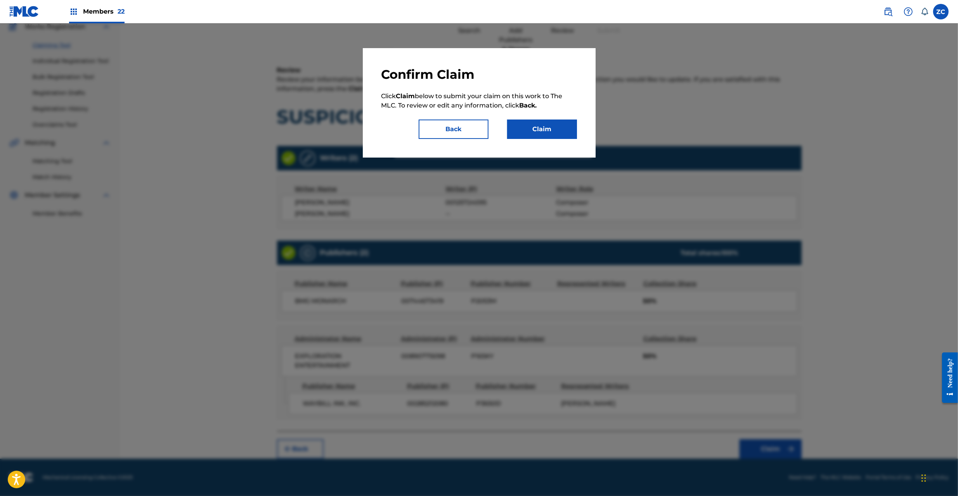
click at [564, 126] on button "Claim" at bounding box center [542, 128] width 70 height 19
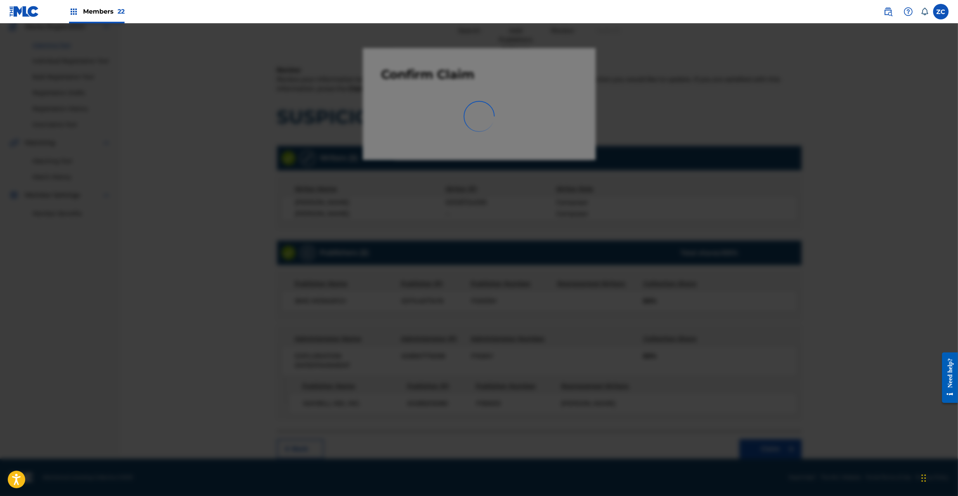
scroll to position [0, 0]
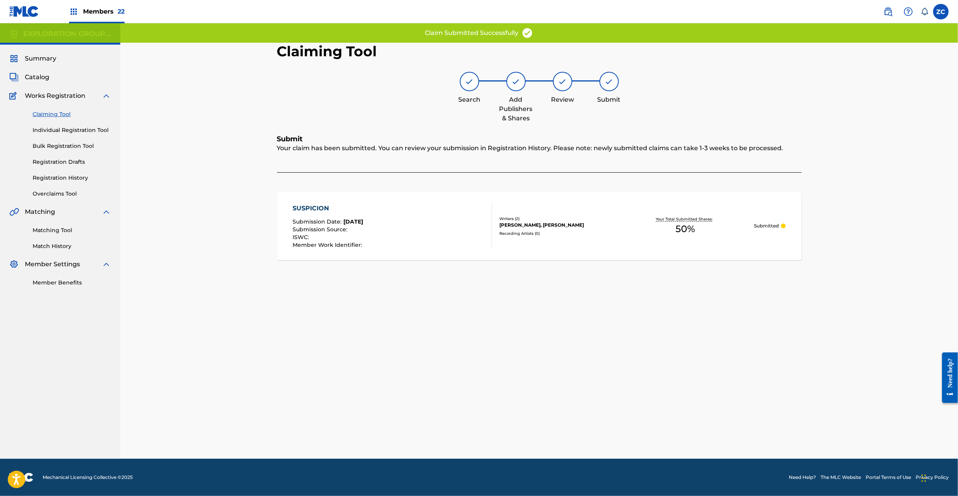
click at [564, 241] on div "SUSPICION Submission Date : Aug 22, 2025 Submission Source : ISWC : Member Work…" at bounding box center [539, 226] width 524 height 68
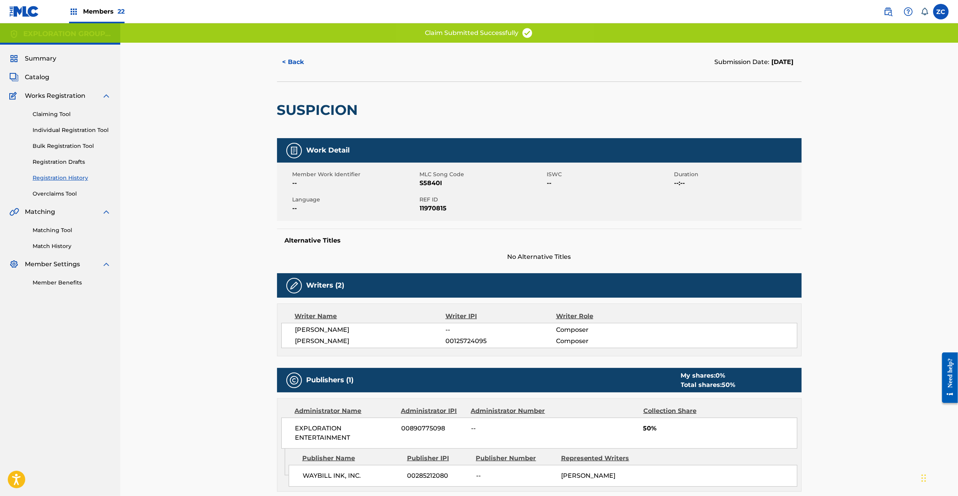
click at [425, 199] on span "REF ID" at bounding box center [482, 200] width 125 height 8
click at [431, 206] on span "11970815" at bounding box center [482, 208] width 125 height 9
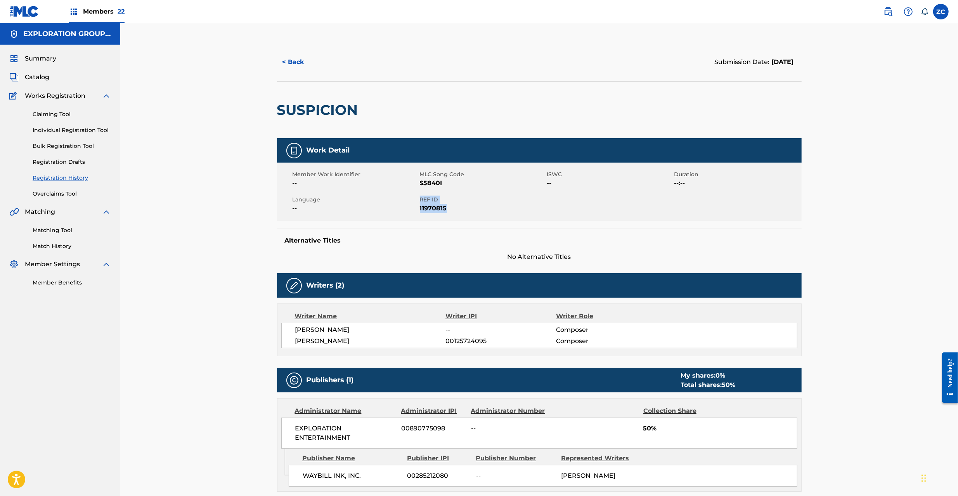
click at [43, 73] on span "Catalog" at bounding box center [37, 77] width 24 height 9
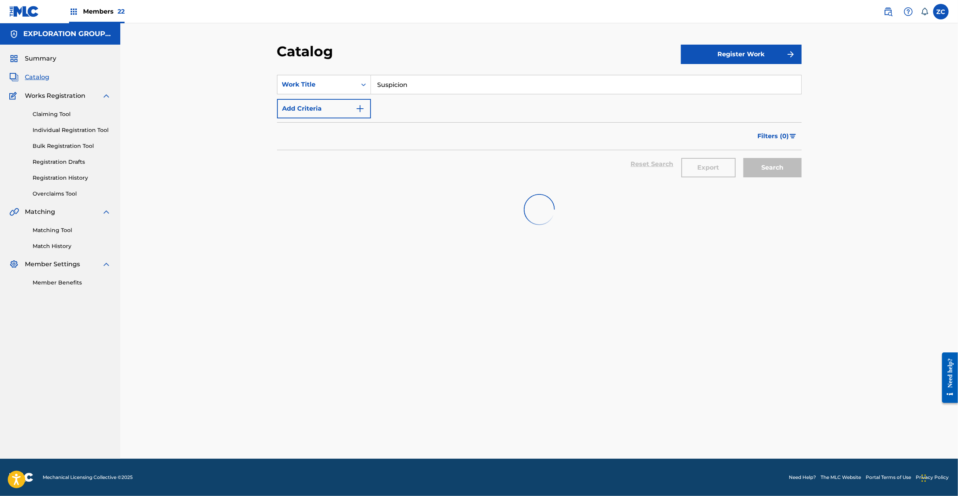
click at [483, 78] on input "Suspicion" at bounding box center [586, 84] width 430 height 19
paste input "On The Ru"
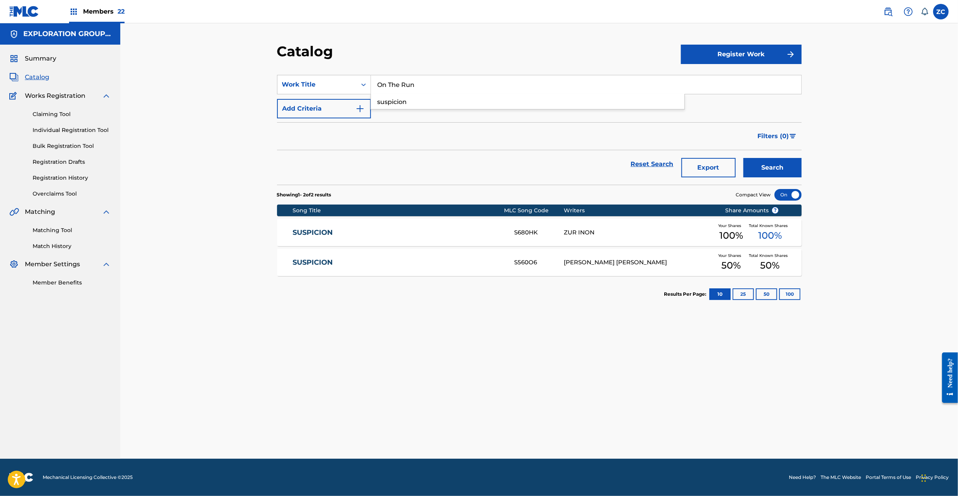
type input "On The Run"
click at [743, 158] on button "Search" at bounding box center [772, 167] width 58 height 19
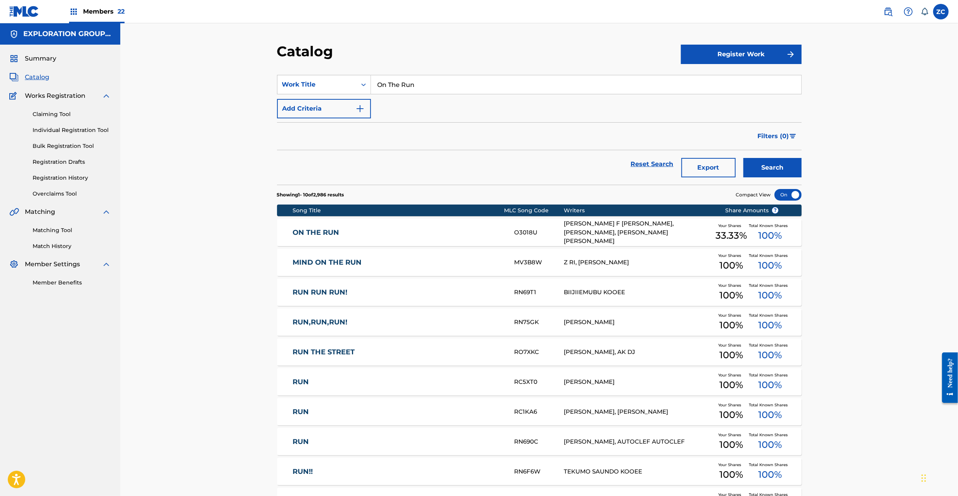
click at [559, 234] on div "O3018U" at bounding box center [539, 232] width 50 height 9
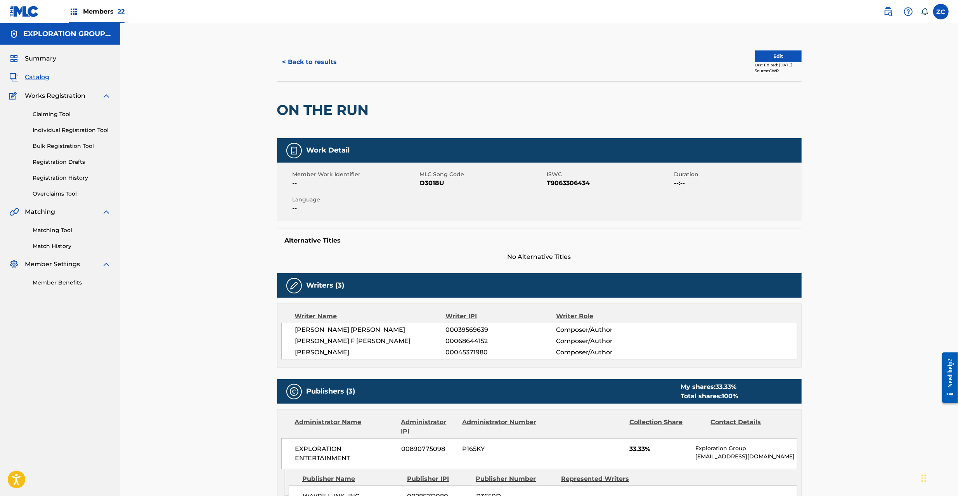
click at [322, 66] on button "< Back to results" at bounding box center [310, 61] width 66 height 19
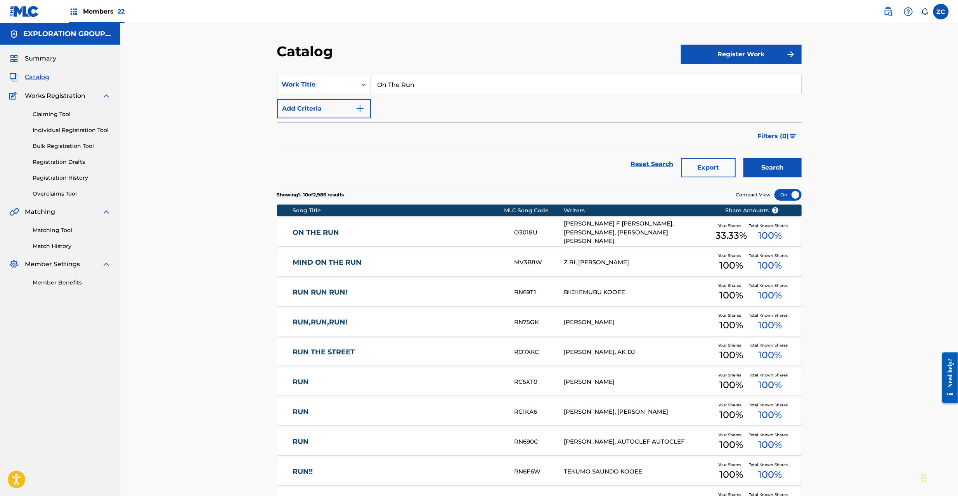
click at [429, 84] on input "On The Run" at bounding box center [586, 84] width 430 height 19
paste input "Waiting On Your Love"
click at [743, 158] on button "Search" at bounding box center [772, 167] width 58 height 19
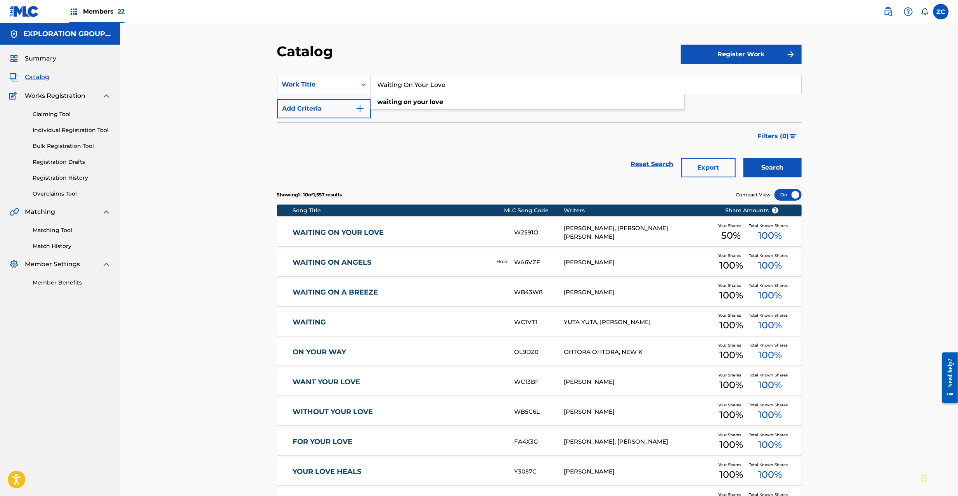
paste input "Too Early To Be Over"
click at [743, 158] on button "Search" at bounding box center [772, 167] width 58 height 19
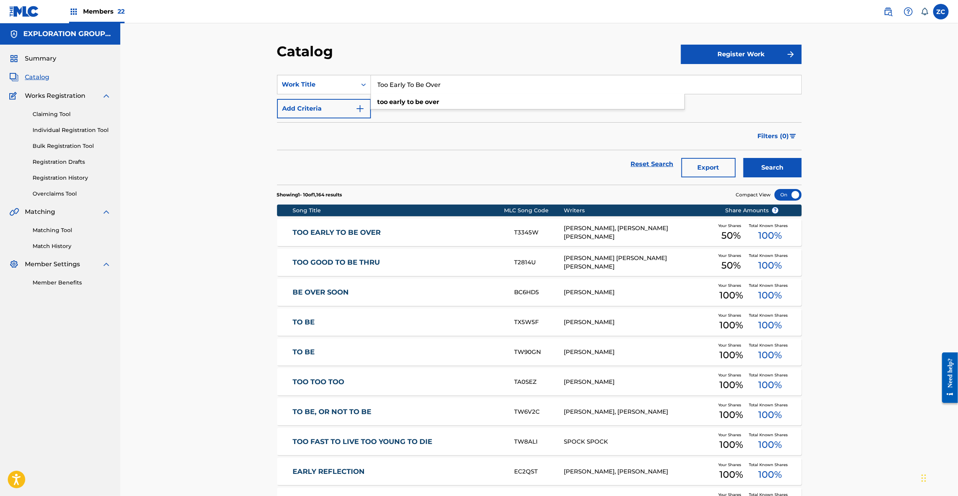
paste input "Flash In The Pan"
click at [743, 158] on button "Search" at bounding box center [772, 167] width 58 height 19
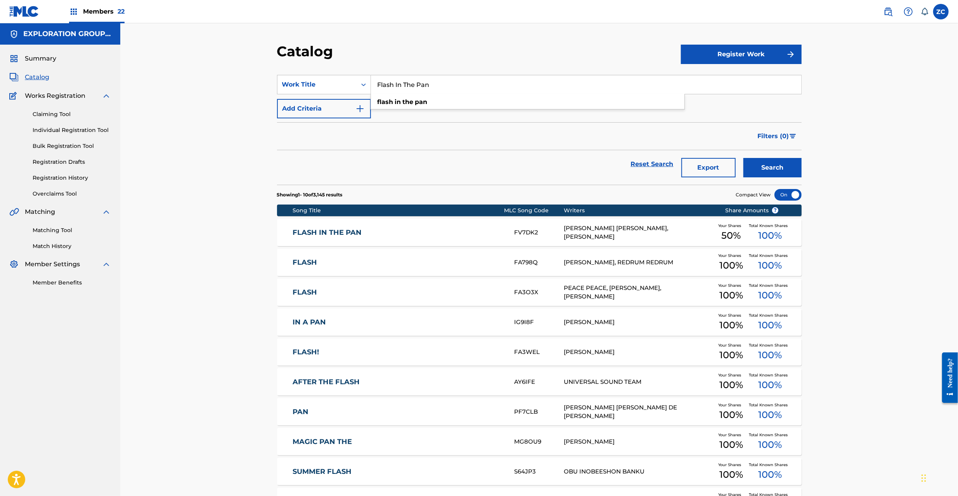
paste input "Christmas Spirit"
click at [743, 158] on button "Search" at bounding box center [772, 167] width 58 height 19
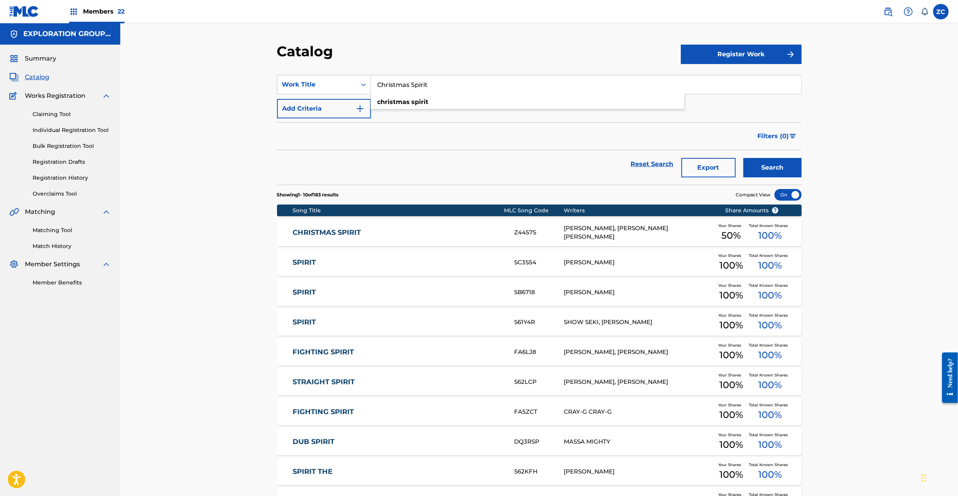
paste input "reep Motel"
click at [743, 158] on button "Search" at bounding box center [772, 167] width 58 height 19
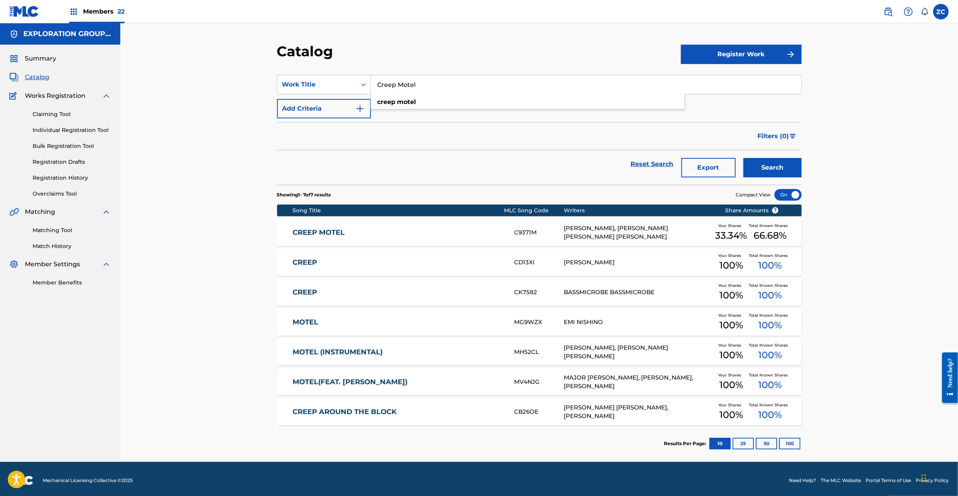
paste input "Tall Dark And Harmless"
type input "Tall Dark And Harmless"
click at [743, 158] on button "Search" at bounding box center [772, 167] width 58 height 19
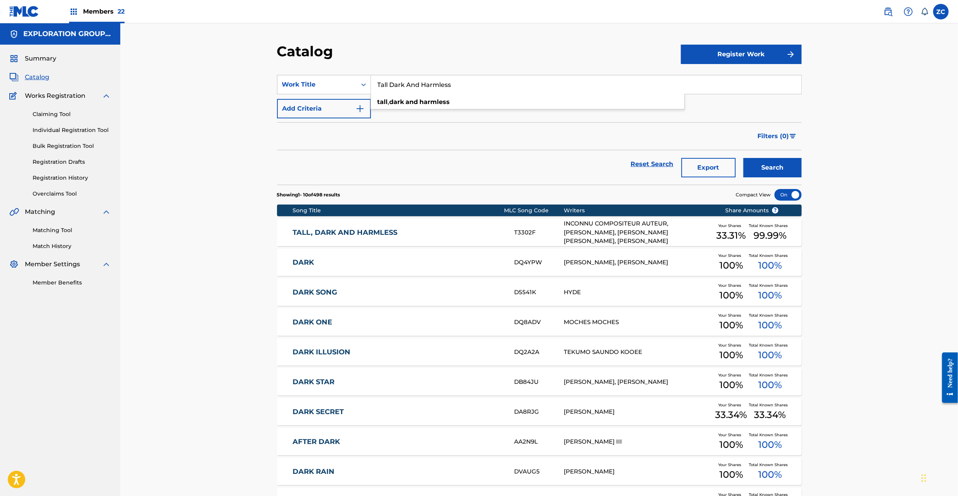
click at [630, 229] on div "INCONNU COMPOSITEUR AUTEUR, RICHARD N MARX, JOHN FEE WAYBILL, BRUCE GAITSCH" at bounding box center [638, 232] width 149 height 26
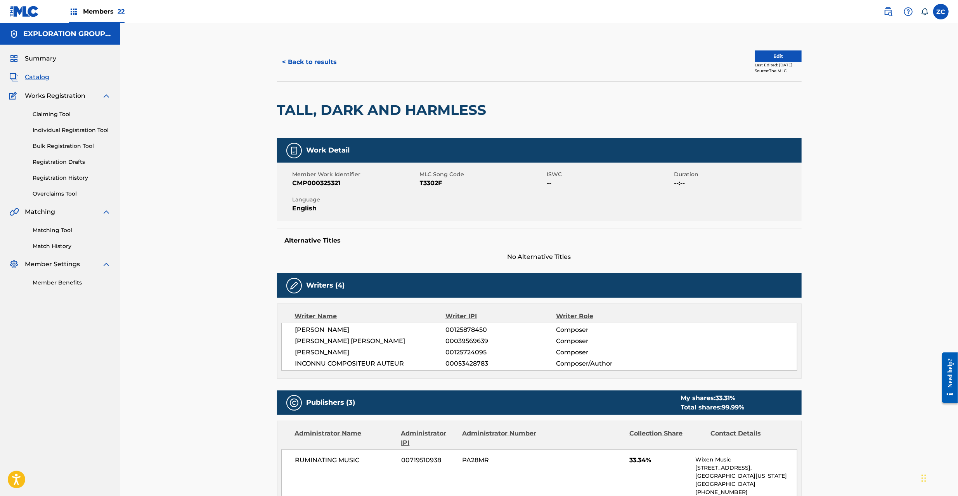
click at [768, 54] on button "Edit" at bounding box center [778, 56] width 47 height 12
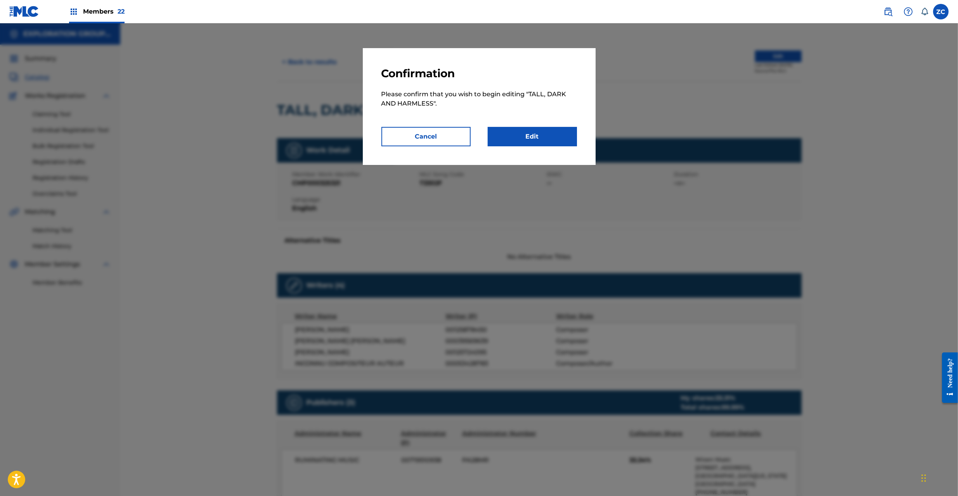
click at [543, 141] on link "Edit" at bounding box center [532, 136] width 89 height 19
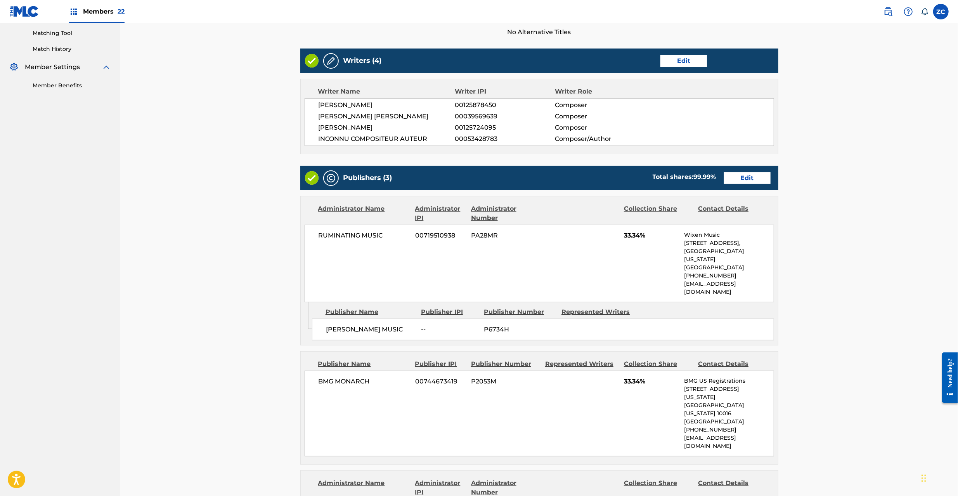
scroll to position [207, 0]
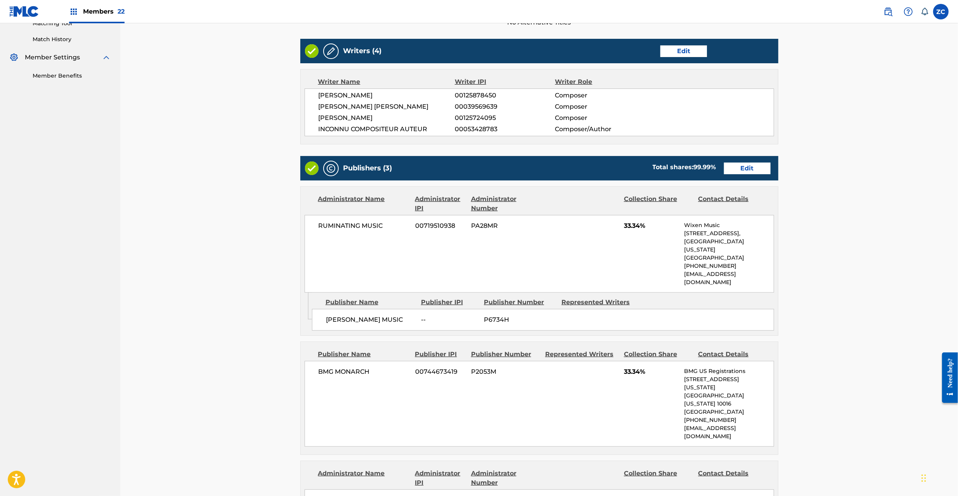
click at [762, 165] on link "Edit" at bounding box center [747, 169] width 47 height 12
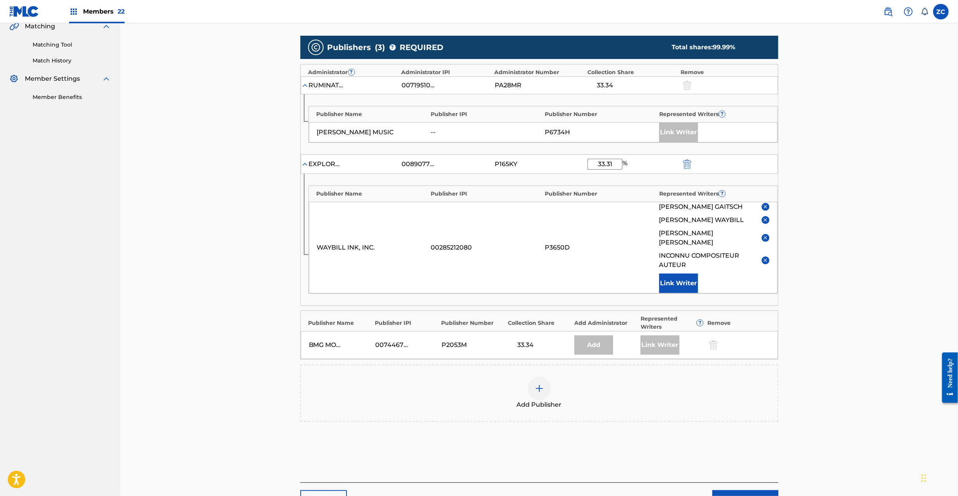
scroll to position [239, 0]
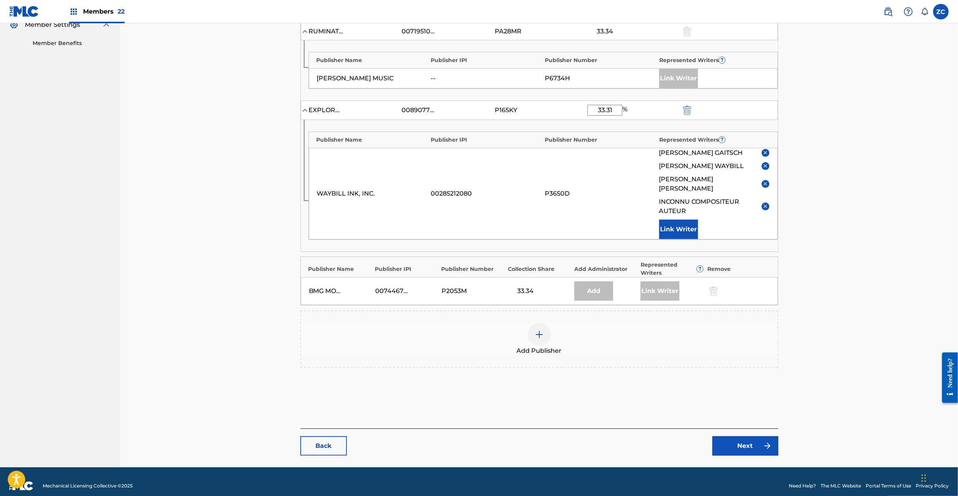
click at [617, 109] on input "33.31" at bounding box center [604, 110] width 35 height 11
type input "33.34"
click at [760, 197] on div "INCONNU COMPOSITEUR AUTEUR" at bounding box center [714, 206] width 110 height 19
click at [763, 181] on img at bounding box center [765, 184] width 6 height 6
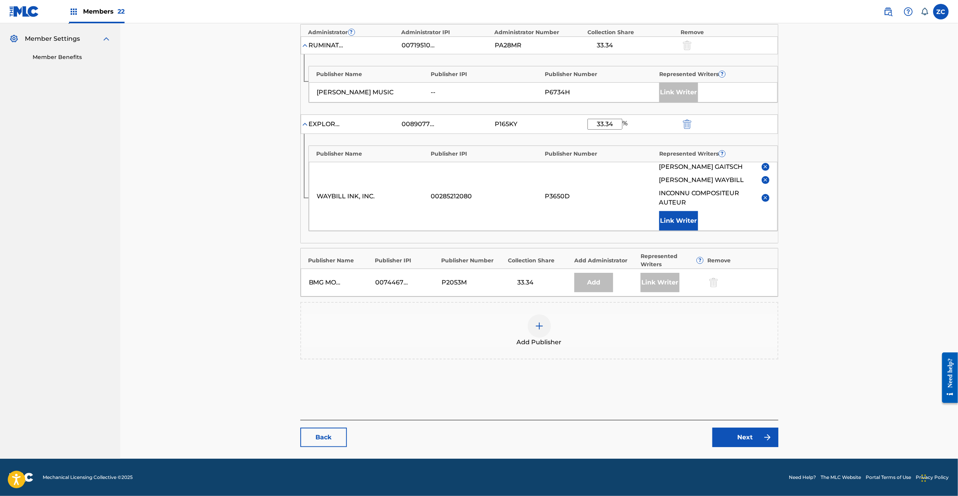
scroll to position [226, 0]
click at [762, 197] on img at bounding box center [765, 198] width 6 height 6
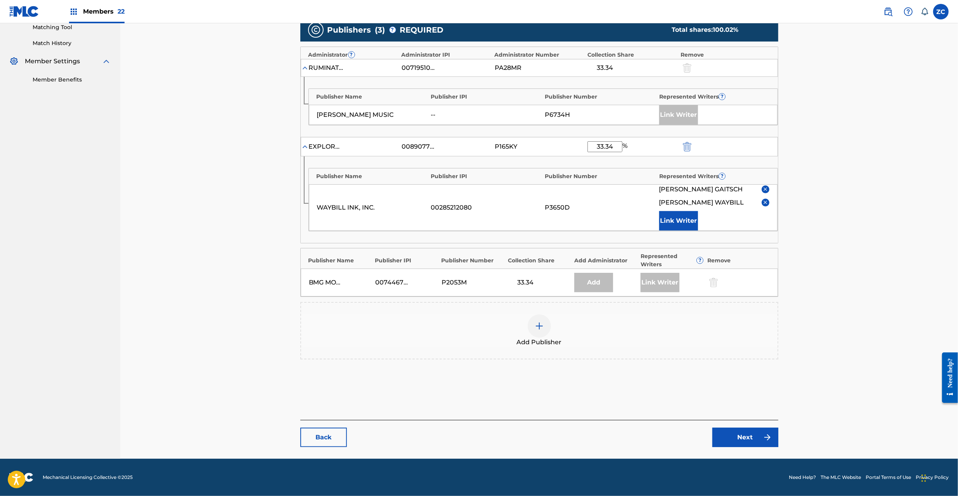
click at [765, 189] on img at bounding box center [765, 189] width 6 height 6
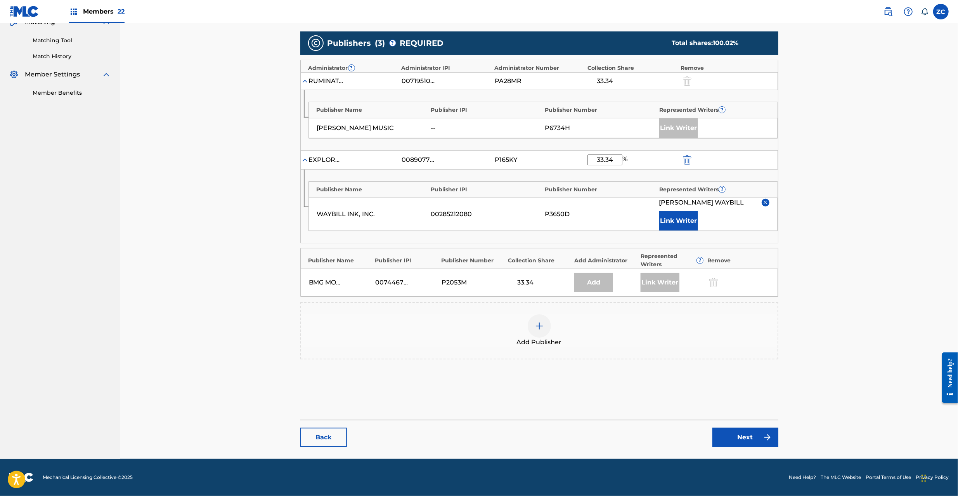
scroll to position [190, 0]
click at [752, 436] on link "Next" at bounding box center [745, 437] width 66 height 19
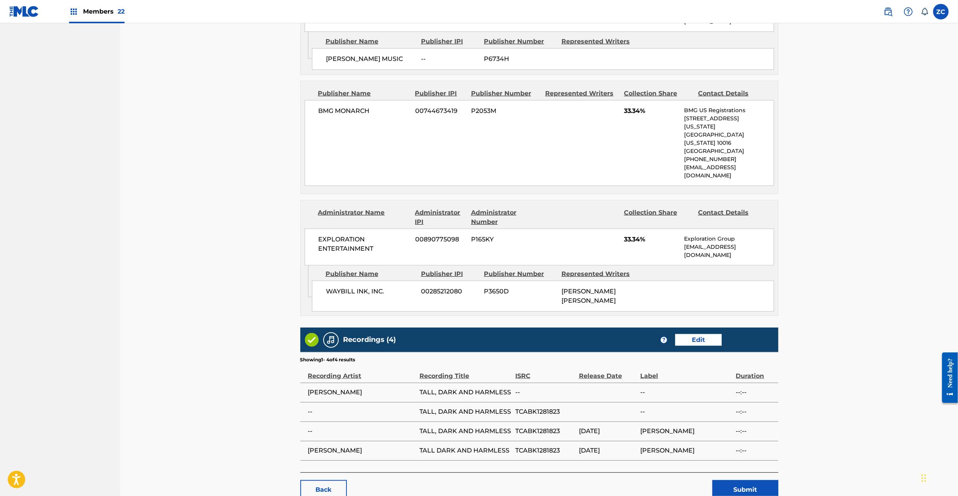
scroll to position [468, 0]
click at [743, 479] on button "Submit" at bounding box center [745, 488] width 66 height 19
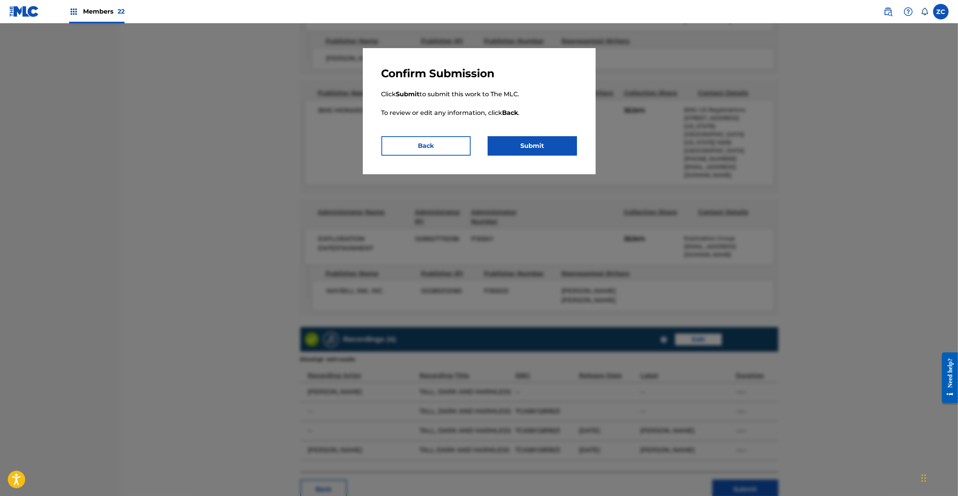
click at [549, 144] on button "Submit" at bounding box center [532, 145] width 89 height 19
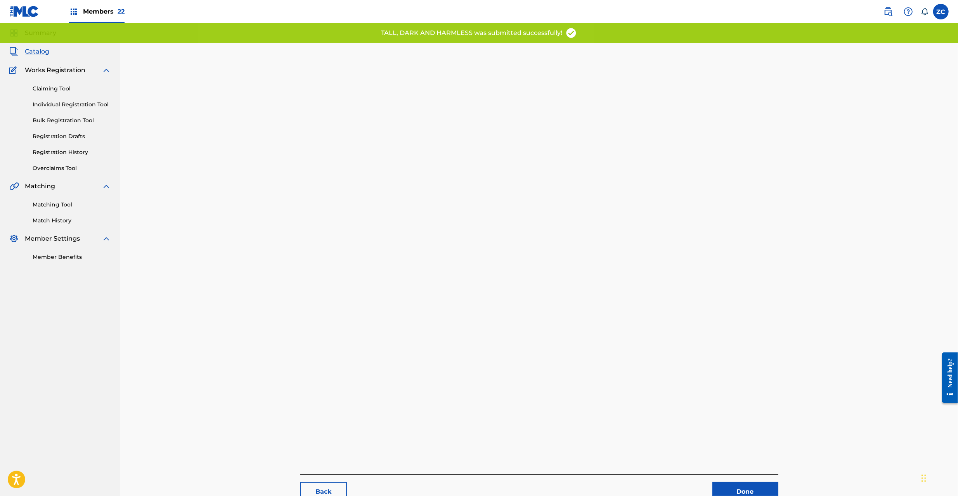
scroll to position [80, 0]
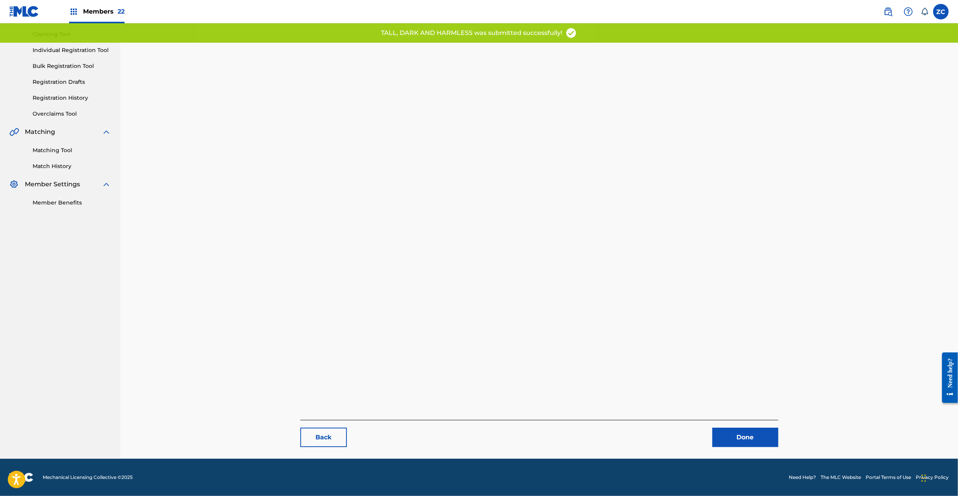
click at [751, 438] on link "Done" at bounding box center [745, 437] width 66 height 19
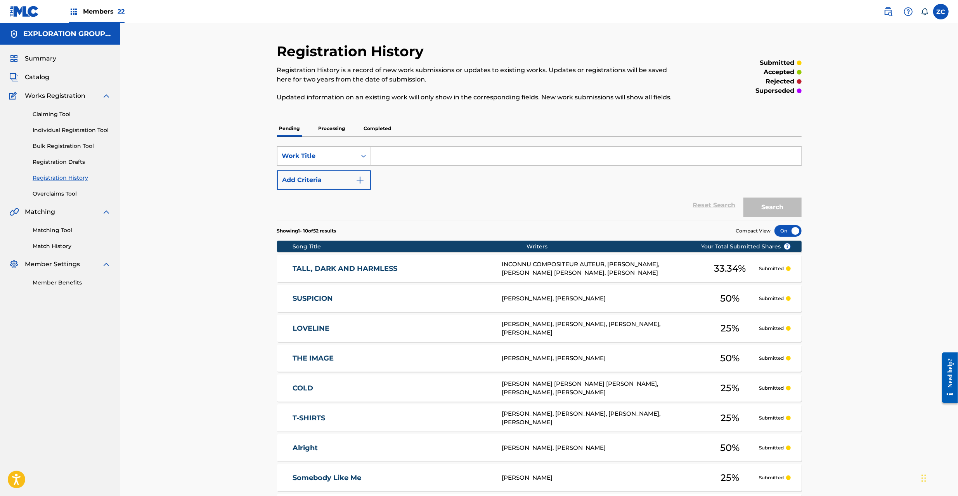
click at [37, 78] on span "Catalog" at bounding box center [37, 77] width 24 height 9
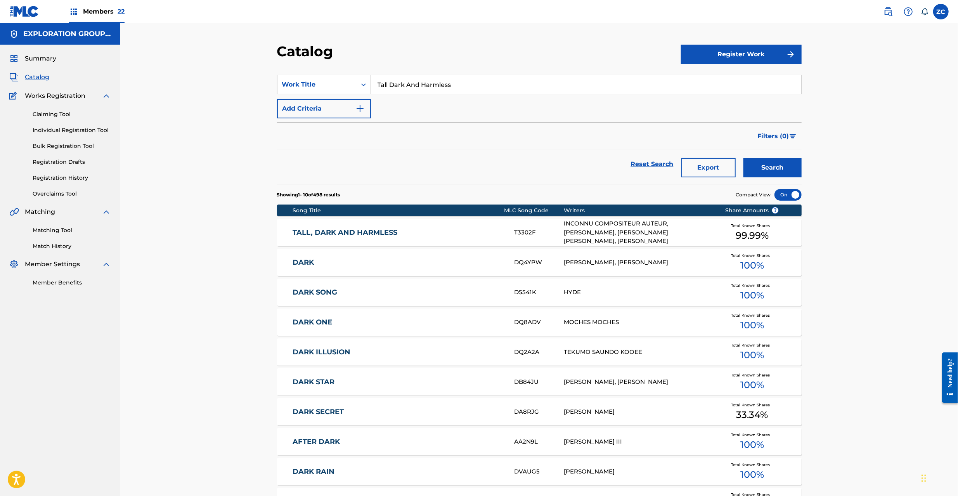
click at [466, 96] on div "SearchWithCriteriafcfc702e-0020-441e-9655-1a546707cb42 Work Title Tall Dark And…" at bounding box center [539, 96] width 524 height 43
click at [469, 89] on input "Tall Dark And Harmless" at bounding box center [586, 84] width 430 height 19
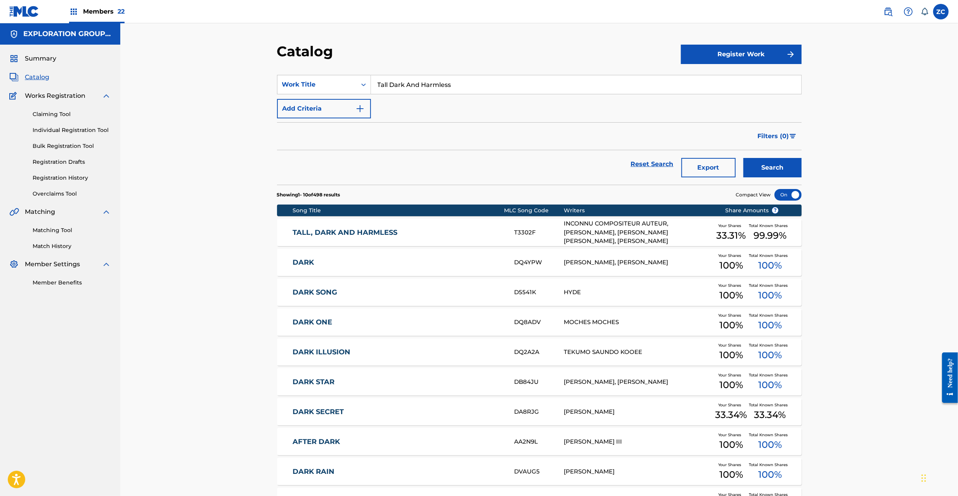
paste input "Shut Up And Love Me"
click at [743, 158] on button "Search" at bounding box center [772, 167] width 58 height 19
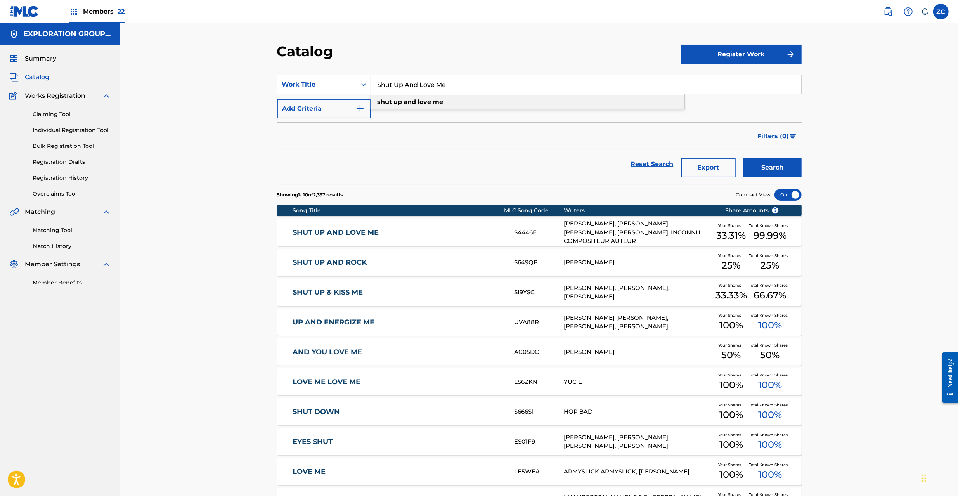
paste input "wing Of Things"
type input "Swing Of Things"
click at [743, 158] on button "Search" at bounding box center [772, 167] width 58 height 19
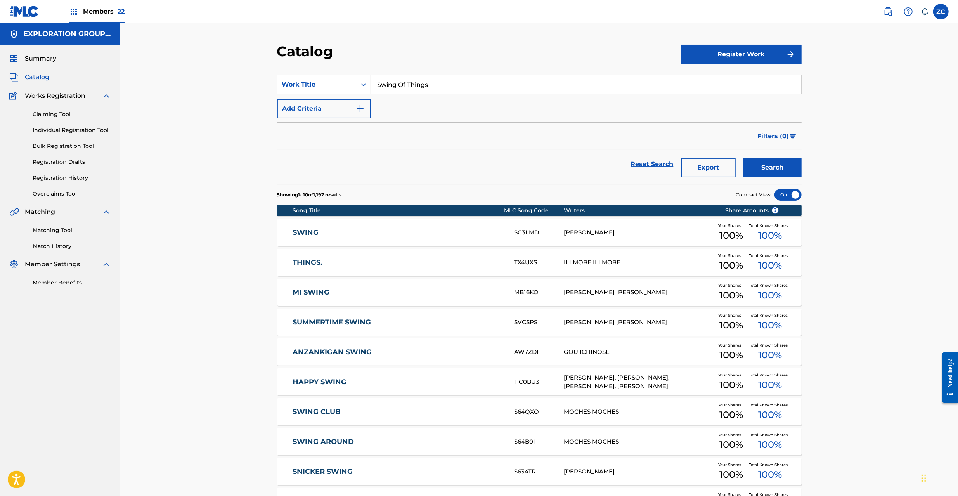
click at [61, 111] on link "Claiming Tool" at bounding box center [72, 114] width 78 height 8
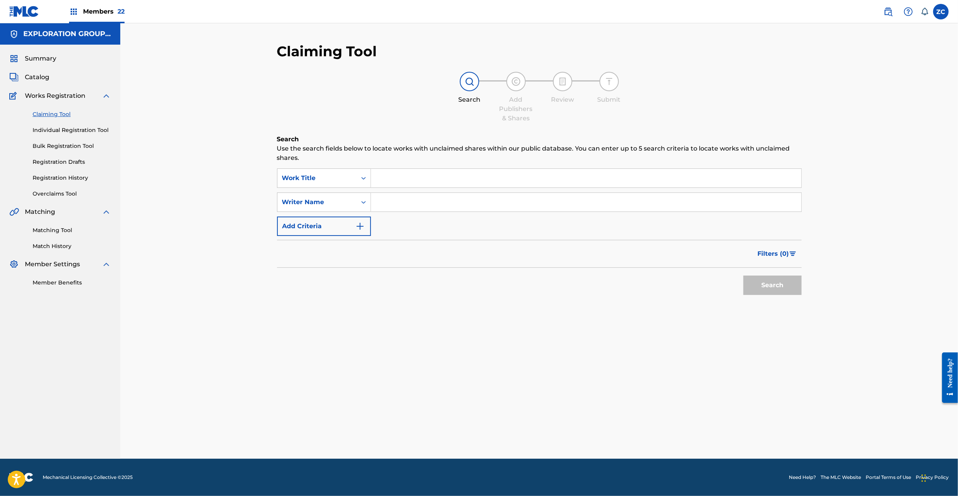
click at [391, 177] on input "Search Form" at bounding box center [586, 178] width 430 height 19
click at [310, 180] on div "Work Title" at bounding box center [317, 177] width 70 height 9
click at [317, 225] on div "MLC Song Code" at bounding box center [323, 216] width 93 height 19
click at [420, 177] on input "Search Form" at bounding box center [586, 178] width 430 height 19
paste input "S67283"
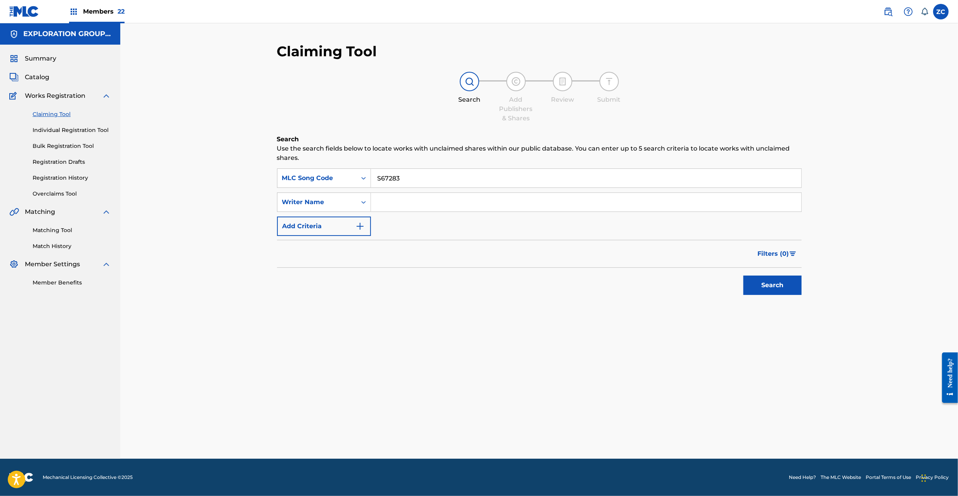
type input "S67283"
click at [768, 286] on button "Search" at bounding box center [772, 284] width 58 height 19
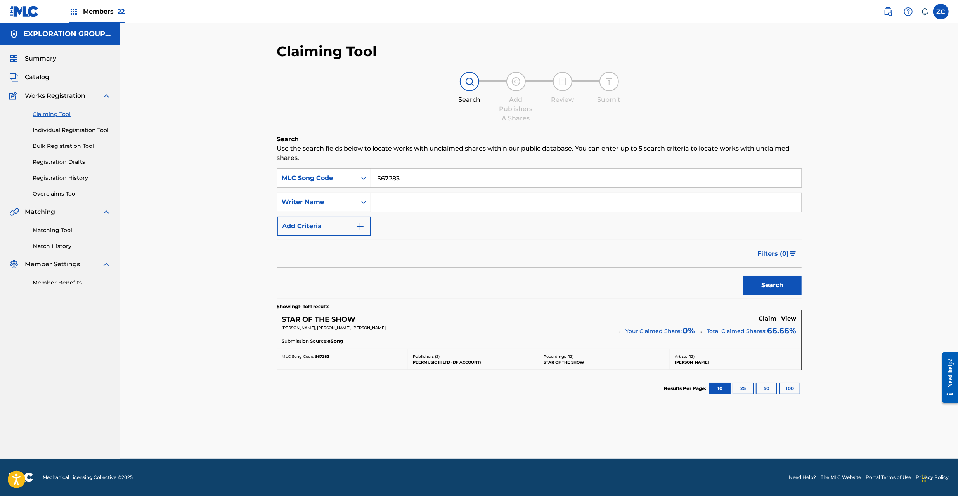
click at [773, 320] on h5 "Claim" at bounding box center [768, 318] width 18 height 7
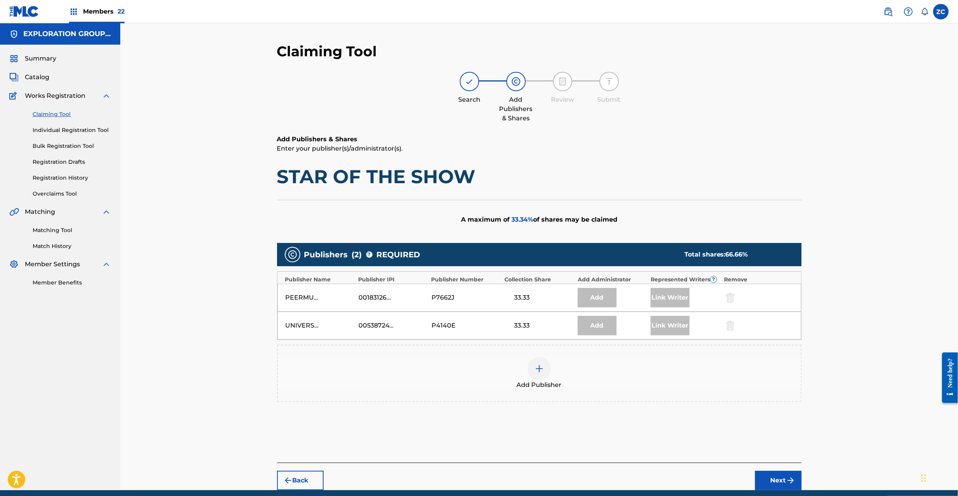
click at [550, 367] on div at bounding box center [539, 368] width 23 height 23
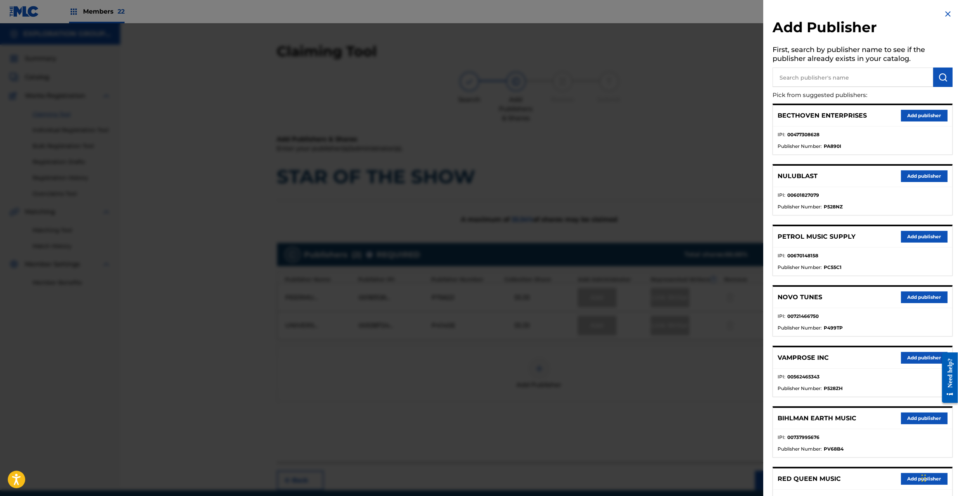
click at [838, 74] on input "text" at bounding box center [852, 77] width 161 height 19
type input "waybill"
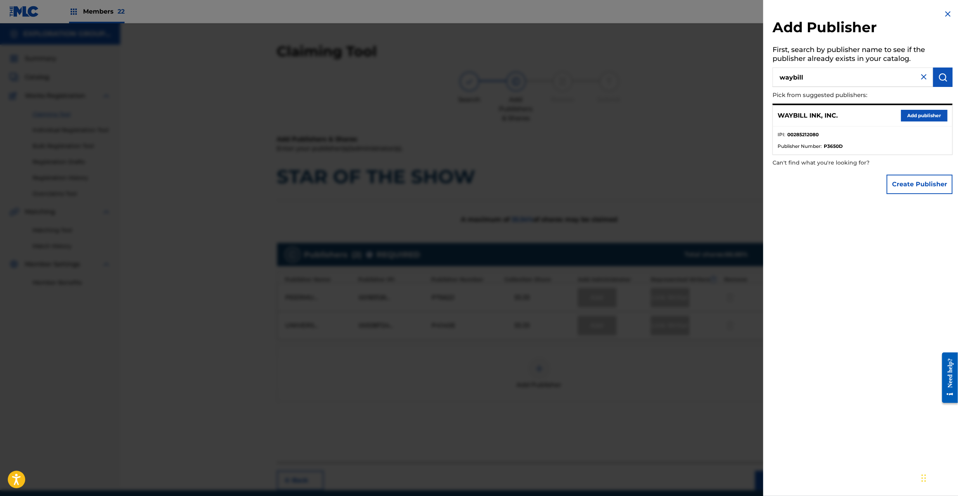
click at [912, 117] on button "Add publisher" at bounding box center [924, 116] width 47 height 12
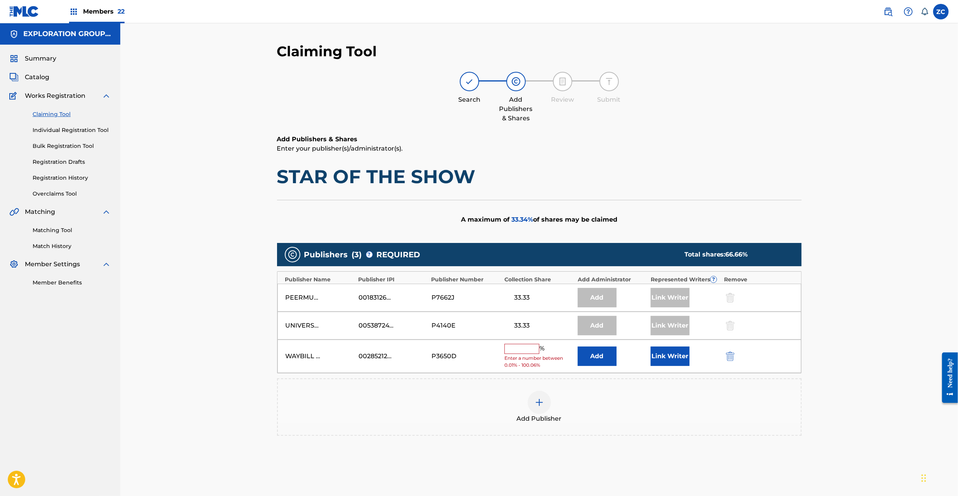
click at [588, 362] on button "Add" at bounding box center [597, 355] width 39 height 19
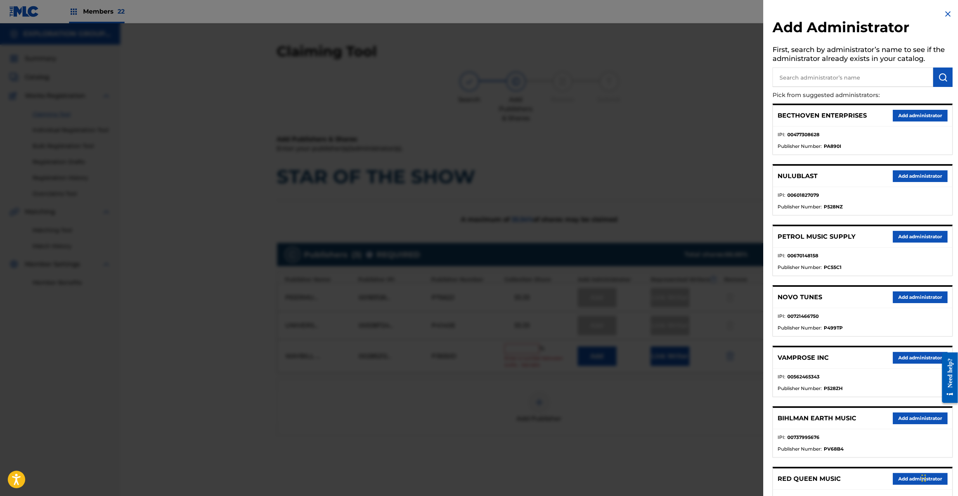
click at [808, 75] on input "text" at bounding box center [852, 77] width 161 height 19
type input "explo"
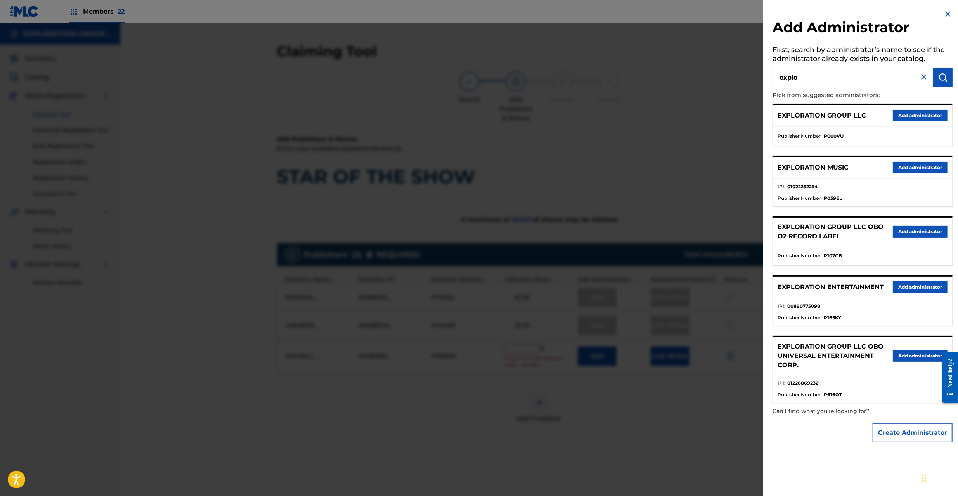
click at [918, 293] on button "Add administrator" at bounding box center [920, 287] width 55 height 12
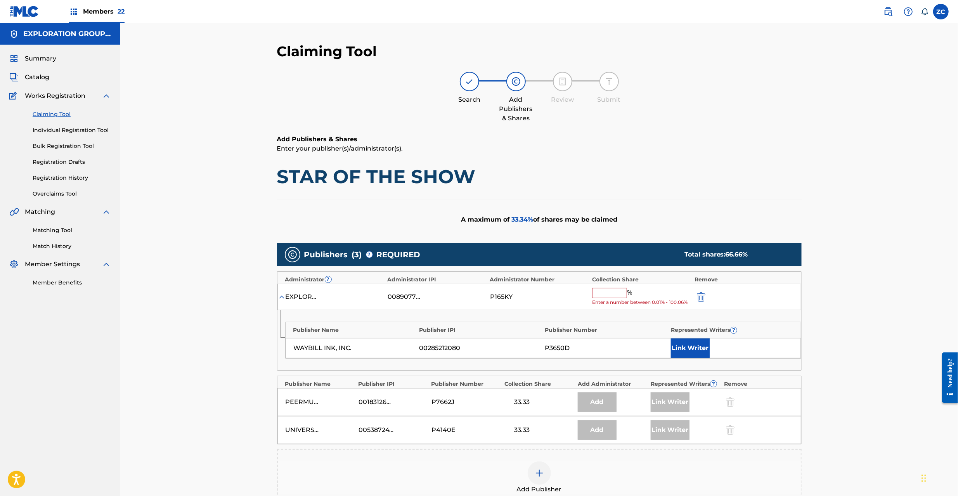
click at [611, 293] on input "text" at bounding box center [609, 293] width 35 height 10
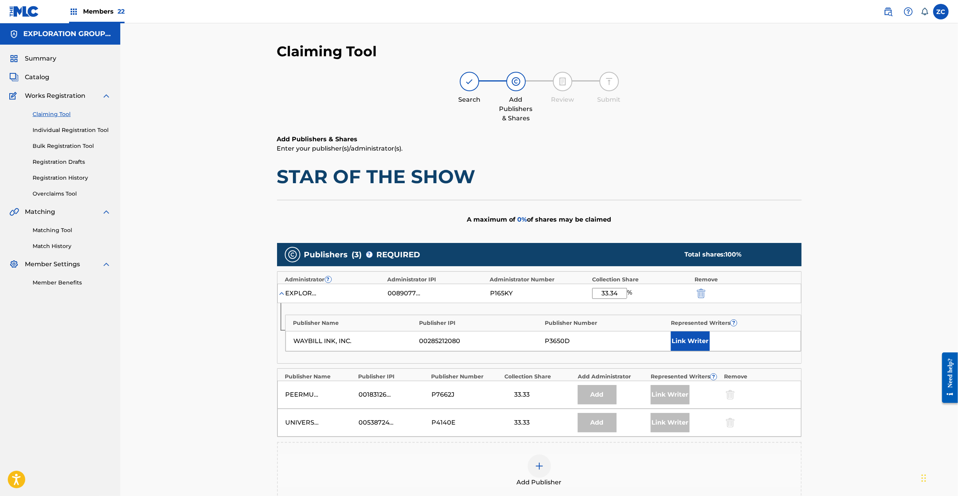
type input "33.34"
click at [691, 342] on button "Link Writer" at bounding box center [690, 340] width 39 height 19
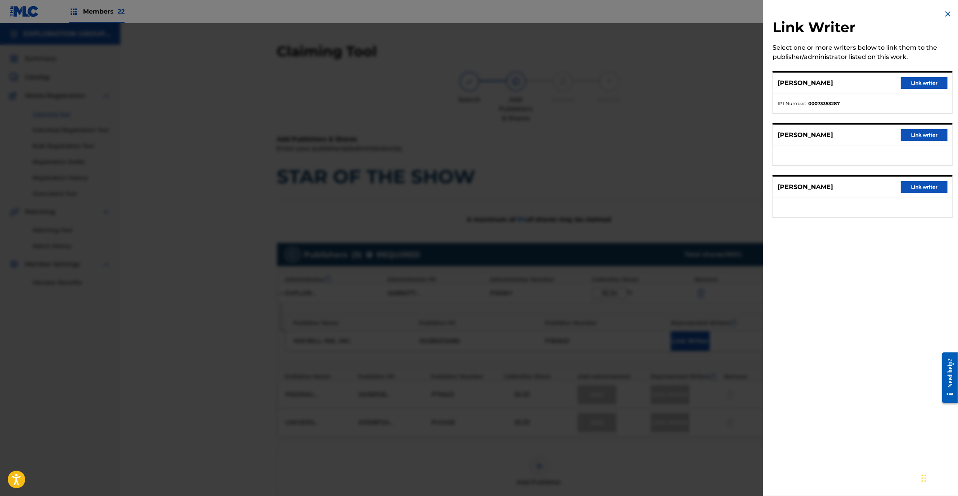
click at [926, 135] on button "Link writer" at bounding box center [924, 135] width 47 height 12
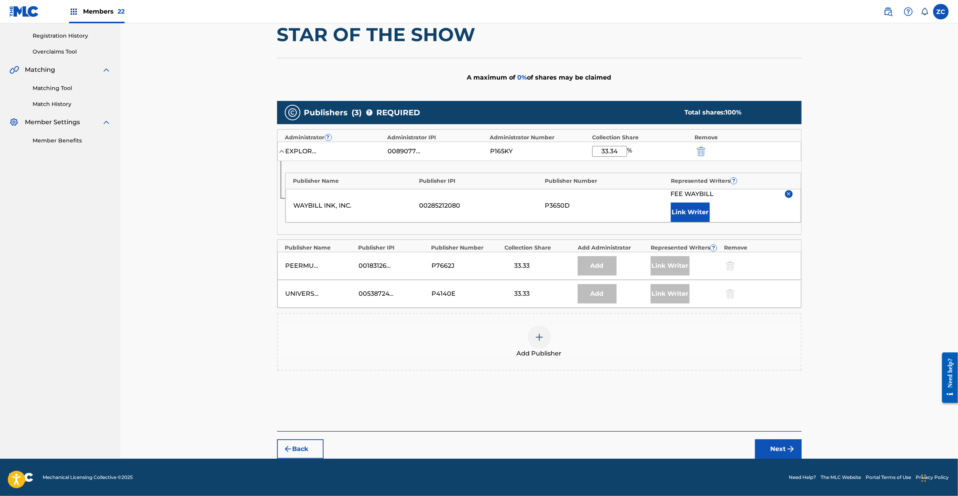
click at [783, 452] on button "Next" at bounding box center [778, 448] width 47 height 19
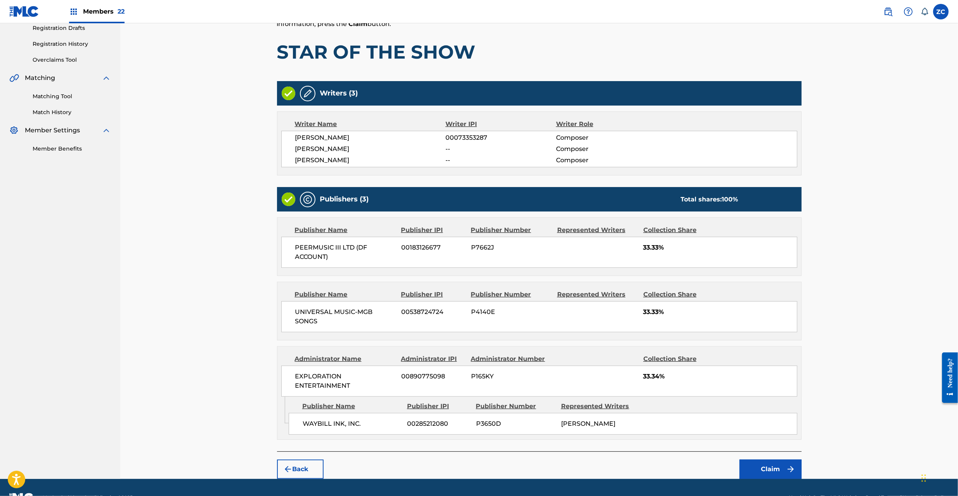
scroll to position [156, 0]
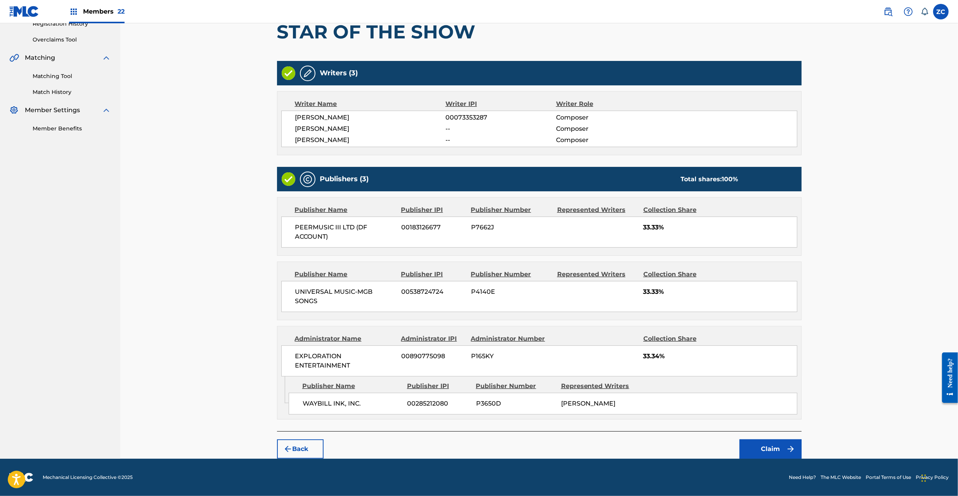
click at [778, 452] on button "Claim" at bounding box center [770, 448] width 62 height 19
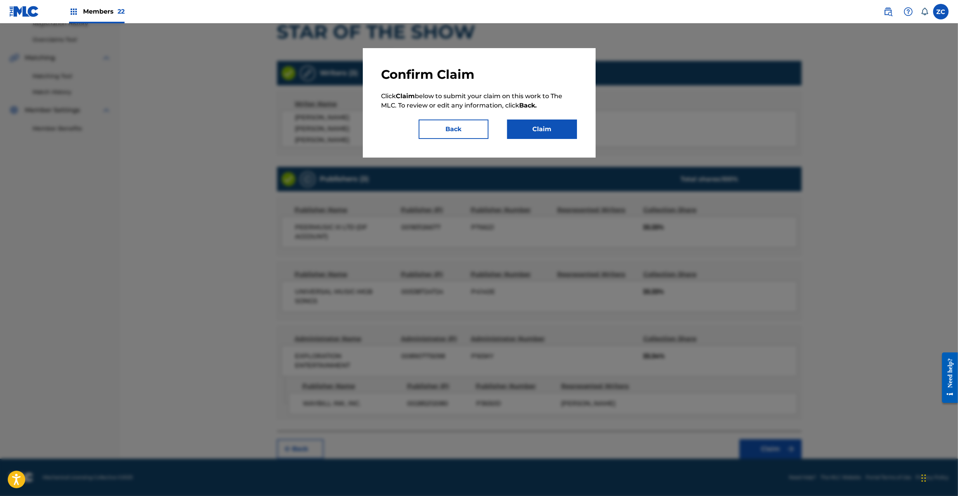
click at [550, 134] on button "Claim" at bounding box center [542, 128] width 70 height 19
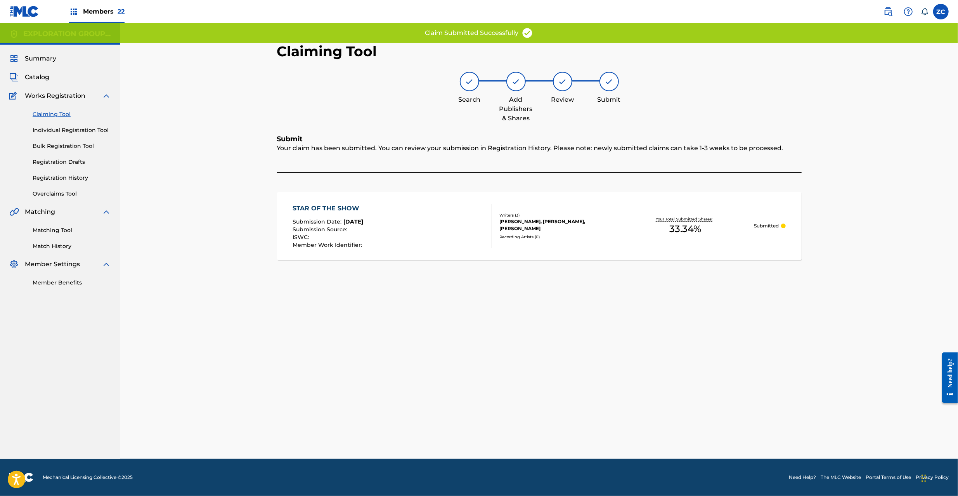
scroll to position [0, 0]
click at [566, 244] on div "STAR OF THE SHOW Submission Date : Aug 22, 2025 Submission Source : ISWC : Memb…" at bounding box center [539, 226] width 524 height 68
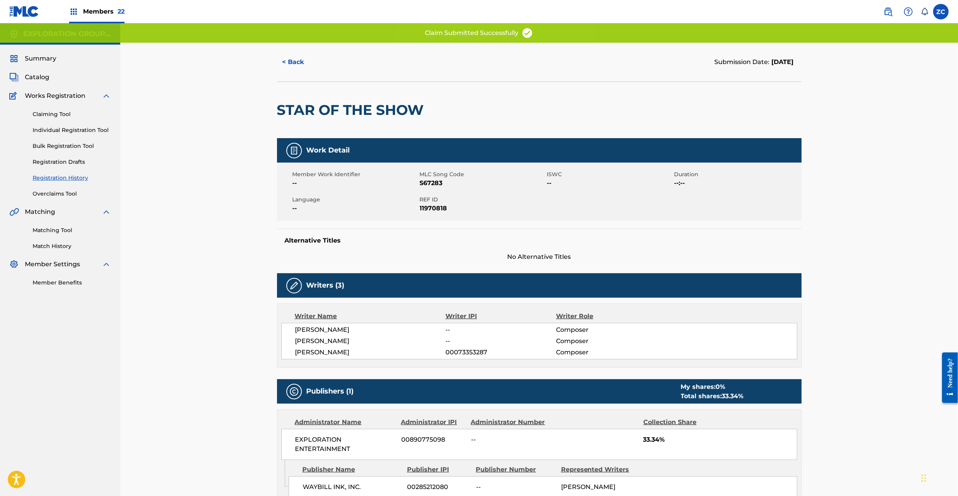
click at [424, 198] on span "REF ID" at bounding box center [482, 200] width 125 height 8
click at [424, 199] on span "REF ID" at bounding box center [482, 200] width 125 height 8
click at [440, 208] on span "11970818" at bounding box center [482, 208] width 125 height 9
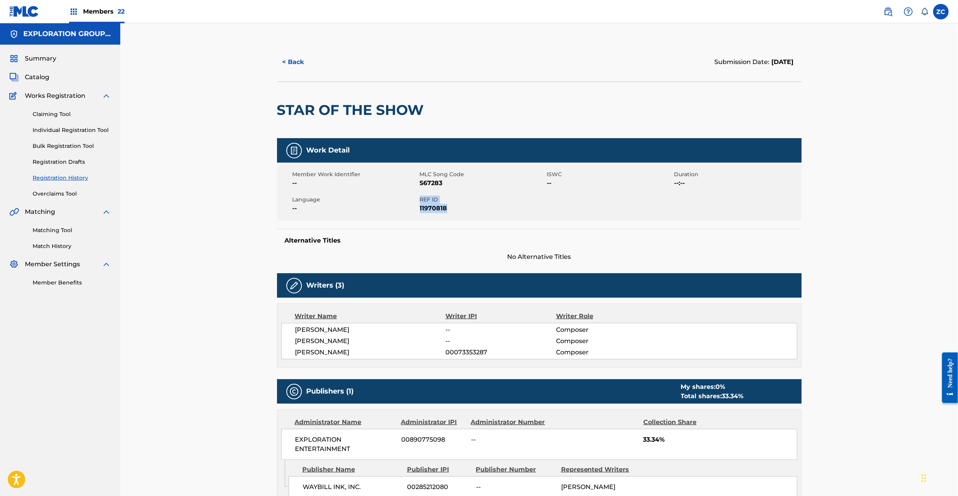
click at [47, 112] on link "Claiming Tool" at bounding box center [72, 114] width 78 height 8
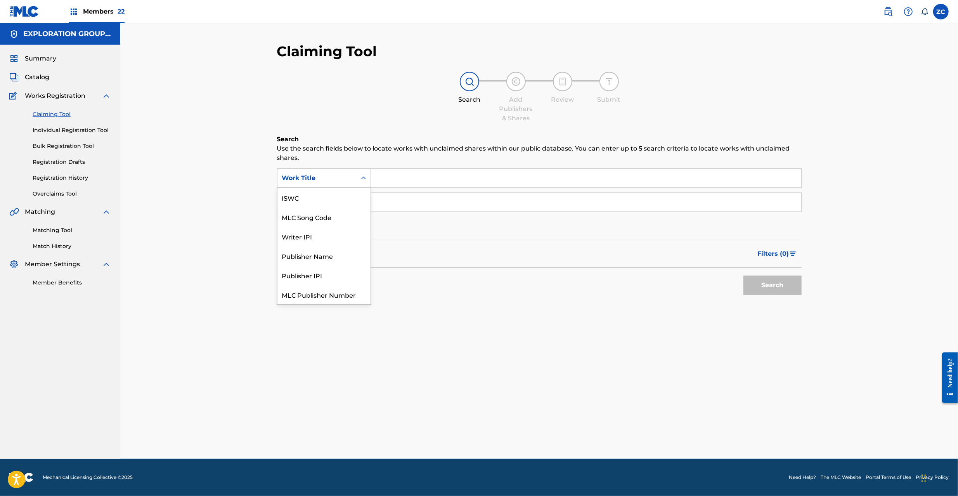
click at [339, 174] on div "Work Title" at bounding box center [317, 177] width 70 height 9
click at [327, 202] on div "MLC Song Code" at bounding box center [323, 197] width 93 height 19
drag, startPoint x: 372, startPoint y: 188, endPoint x: 399, endPoint y: 178, distance: 28.0
click at [399, 178] on input "Search Form" at bounding box center [586, 178] width 430 height 19
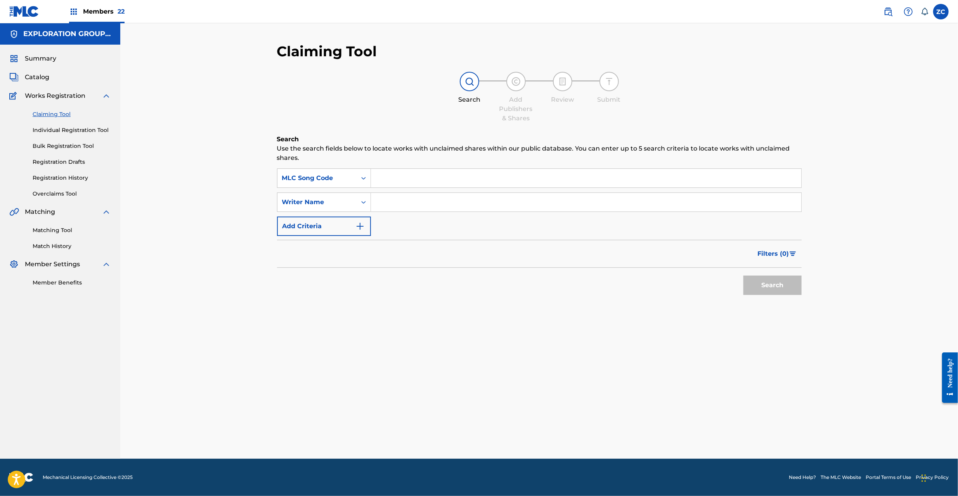
paste input "Y63918"
type input "Y63918"
click at [743, 275] on button "Search" at bounding box center [772, 284] width 58 height 19
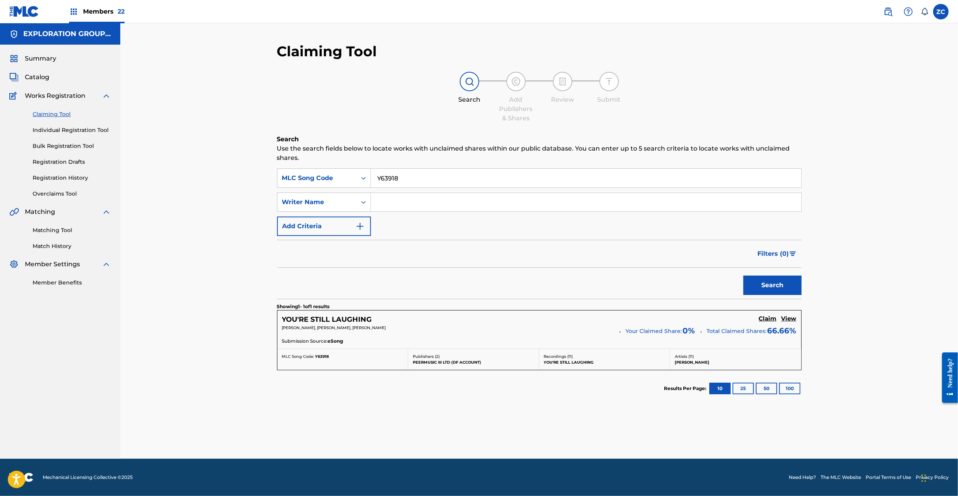
click at [764, 317] on h5 "Claim" at bounding box center [768, 318] width 18 height 7
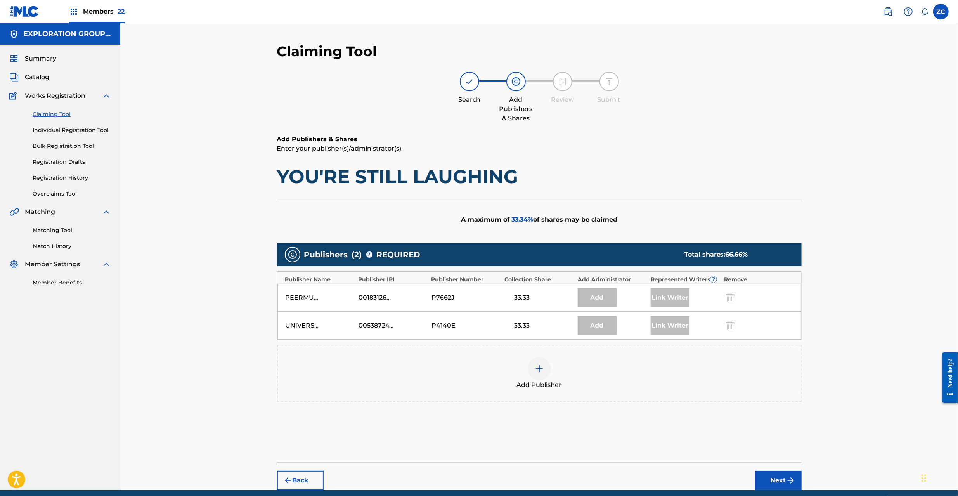
click at [538, 366] on img at bounding box center [539, 368] width 9 height 9
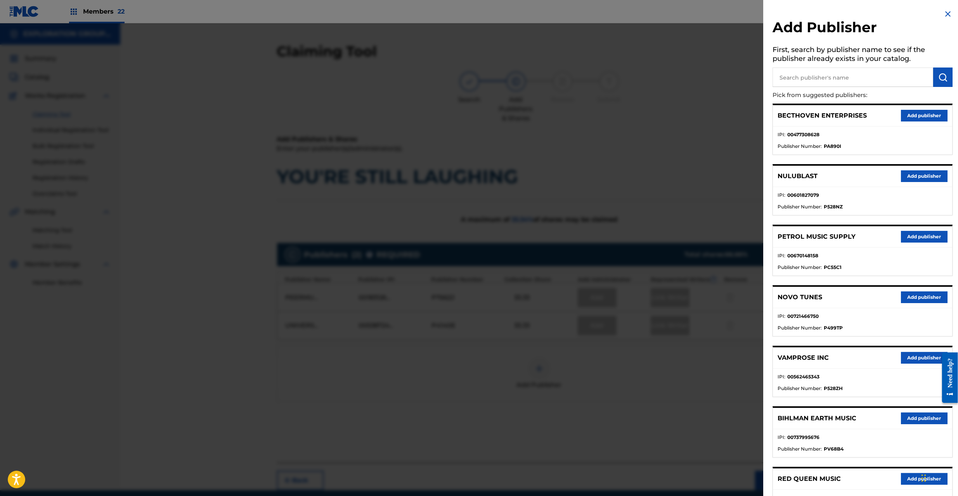
click at [815, 81] on input "text" at bounding box center [852, 77] width 161 height 19
type input "waybill"
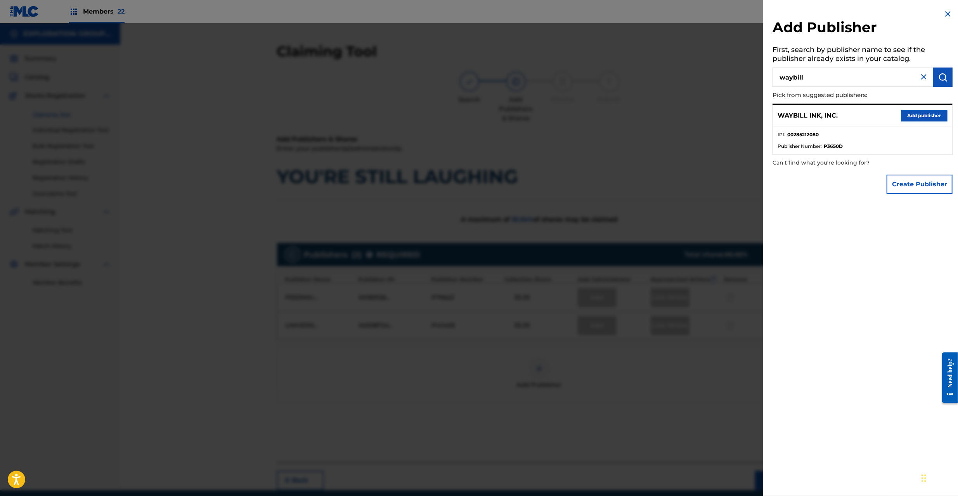
click at [924, 117] on button "Add publisher" at bounding box center [924, 116] width 47 height 12
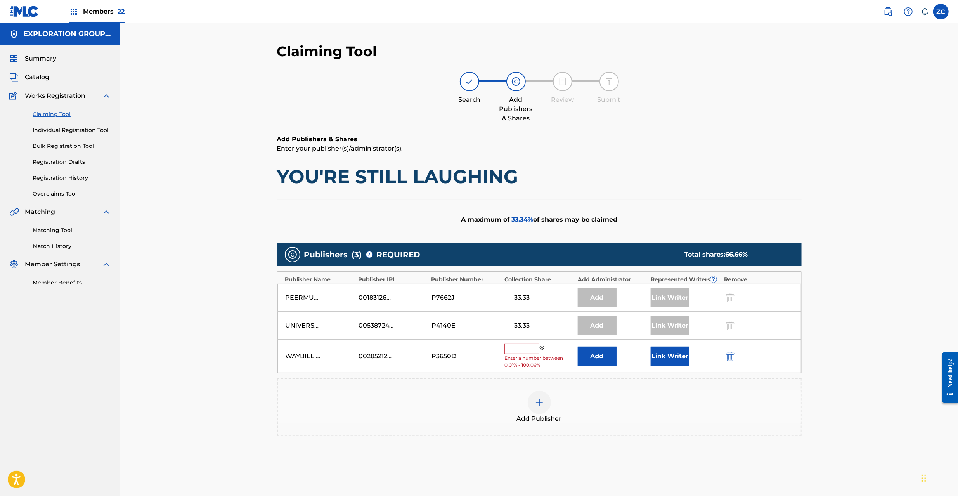
click at [598, 359] on button "Add" at bounding box center [597, 355] width 39 height 19
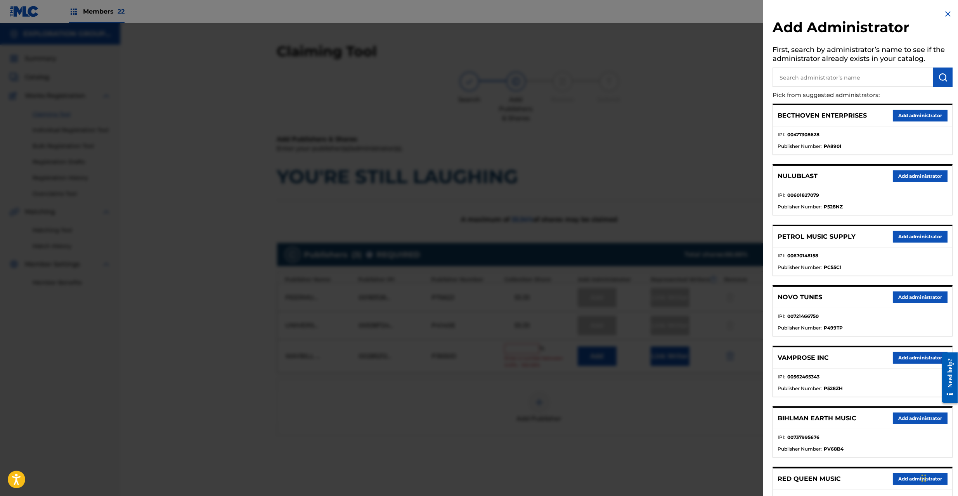
click at [877, 78] on input "text" at bounding box center [852, 77] width 161 height 19
type input "explo"
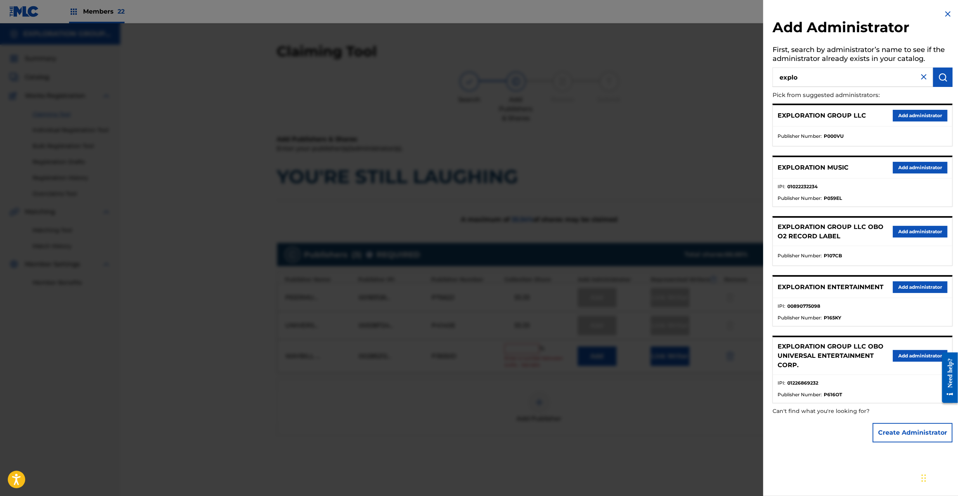
click at [921, 289] on button "Add administrator" at bounding box center [920, 287] width 55 height 12
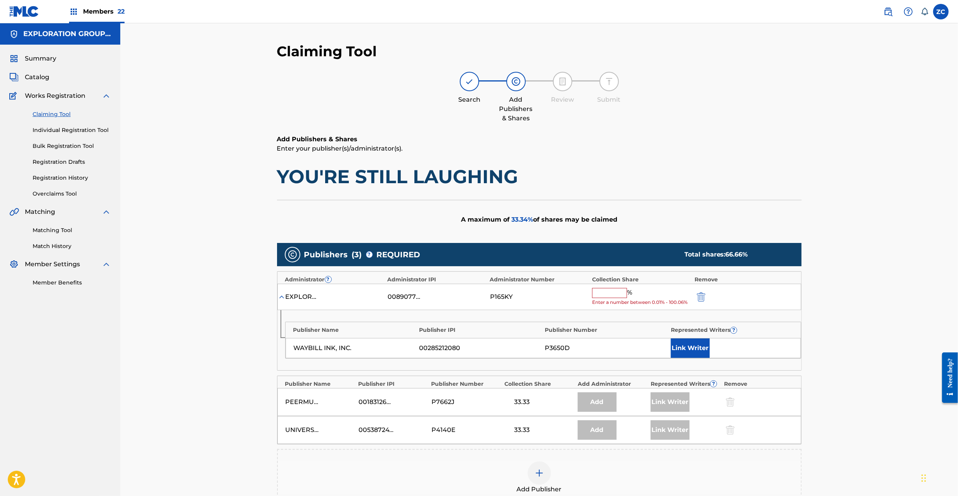
click at [610, 295] on input "text" at bounding box center [609, 293] width 35 height 10
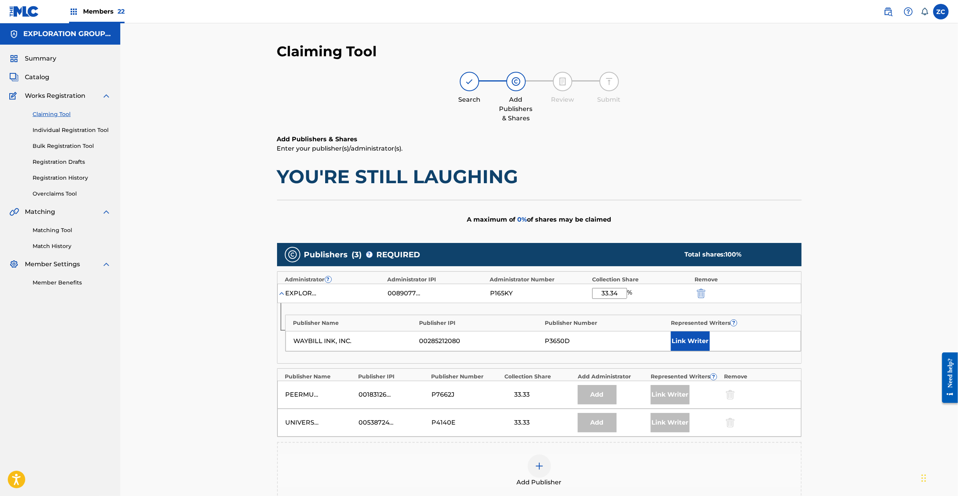
type input "33.34"
click at [699, 339] on button "Link Writer" at bounding box center [690, 340] width 39 height 19
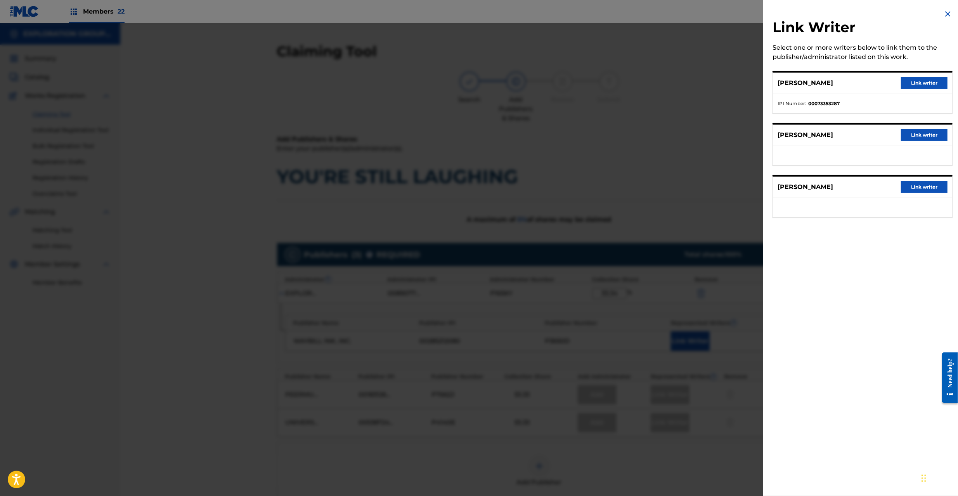
click at [909, 135] on button "Link writer" at bounding box center [924, 135] width 47 height 12
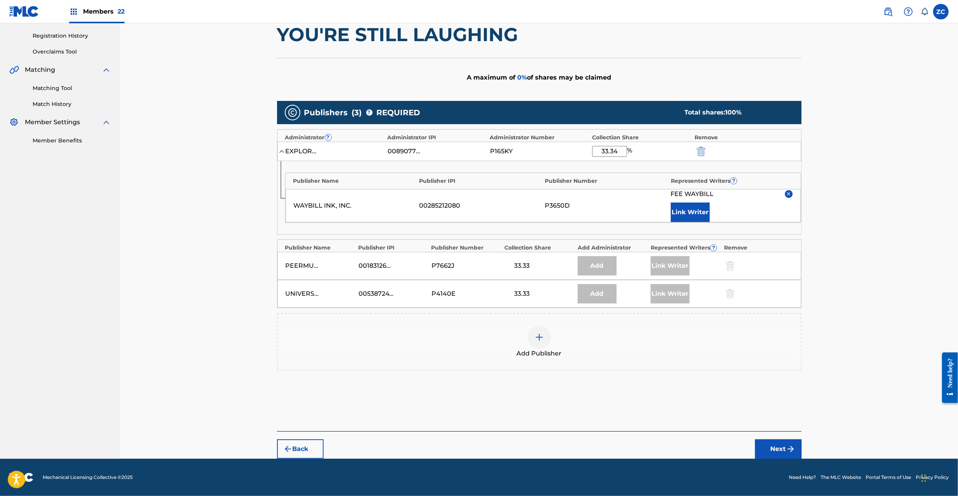
click at [773, 453] on button "Next" at bounding box center [778, 448] width 47 height 19
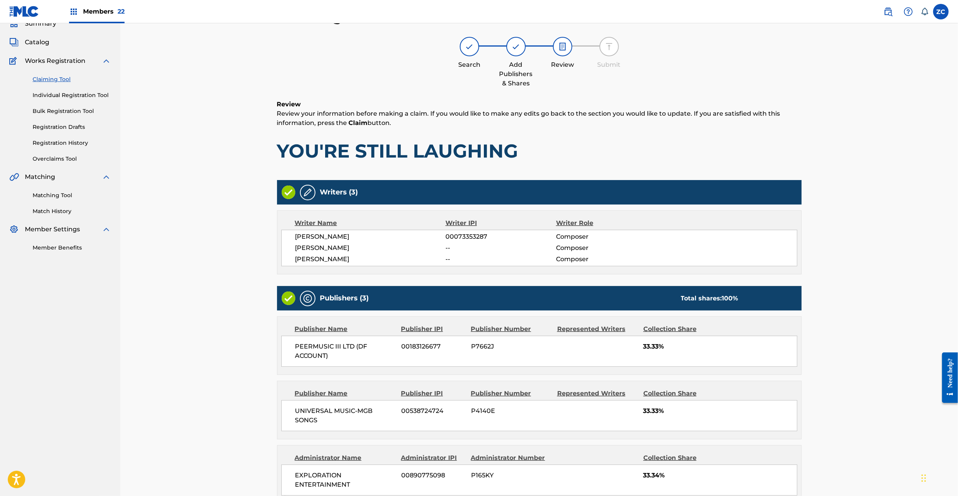
scroll to position [156, 0]
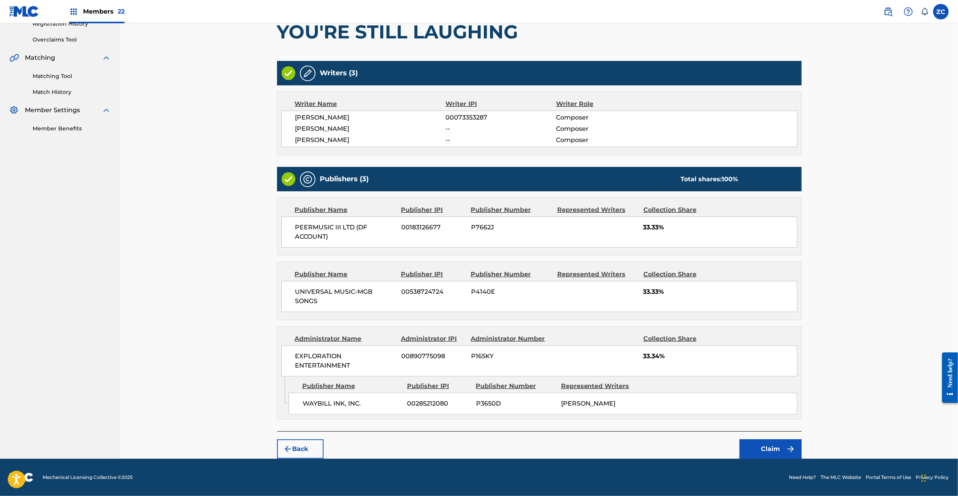
click at [792, 452] on img "submit" at bounding box center [790, 448] width 9 height 9
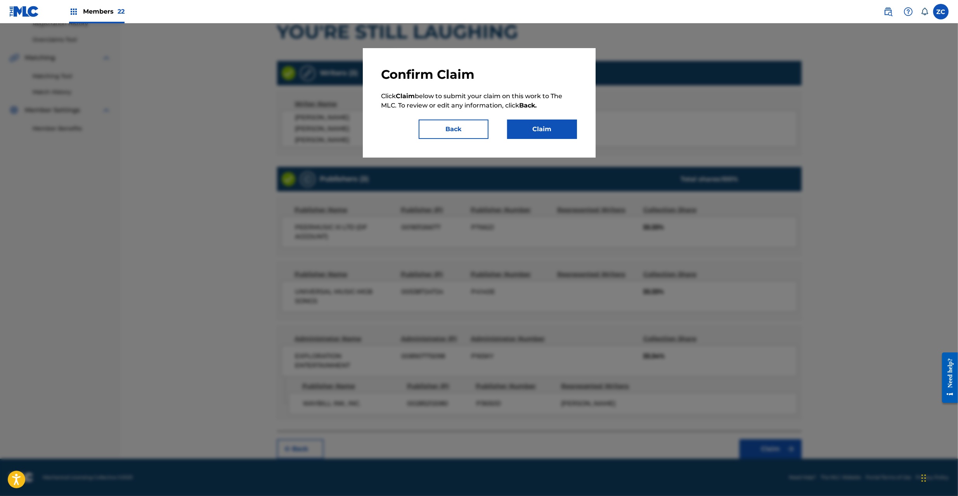
click at [559, 125] on button "Claim" at bounding box center [542, 128] width 70 height 19
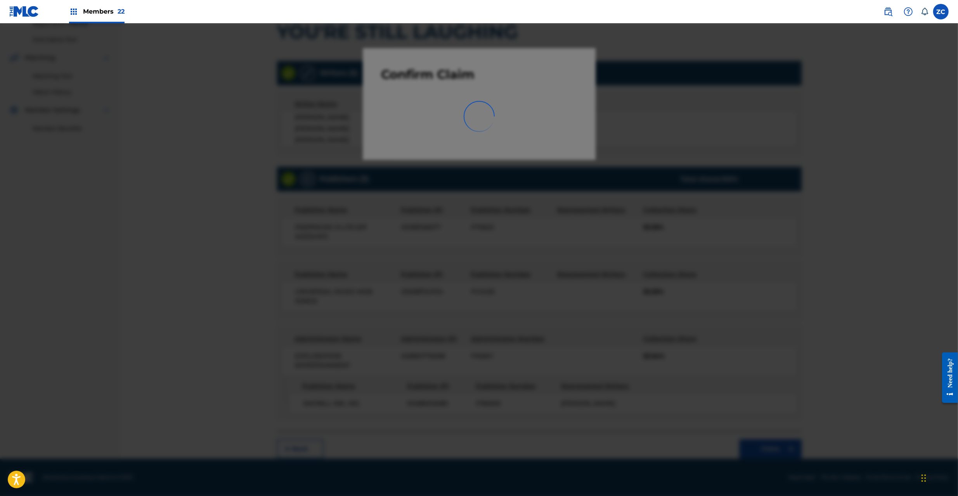
scroll to position [0, 0]
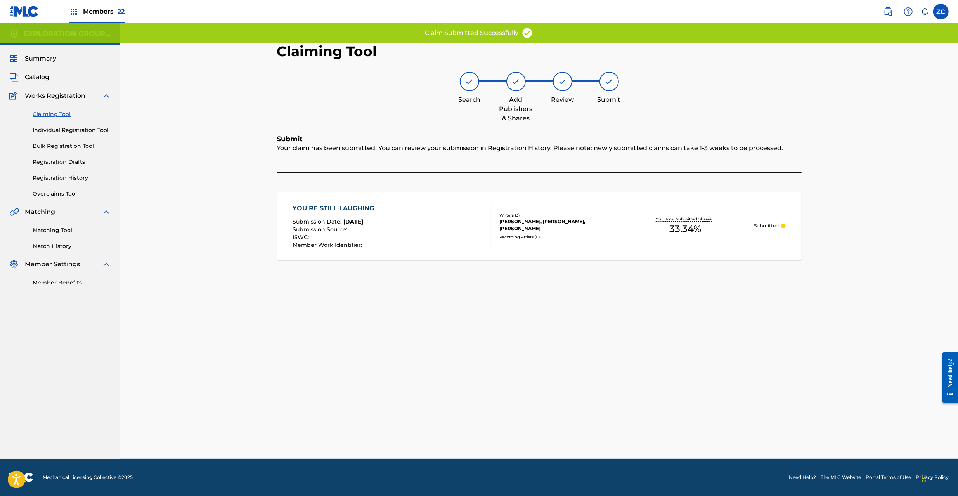
click at [514, 236] on div "Recording Artists ( 0 )" at bounding box center [557, 237] width 117 height 6
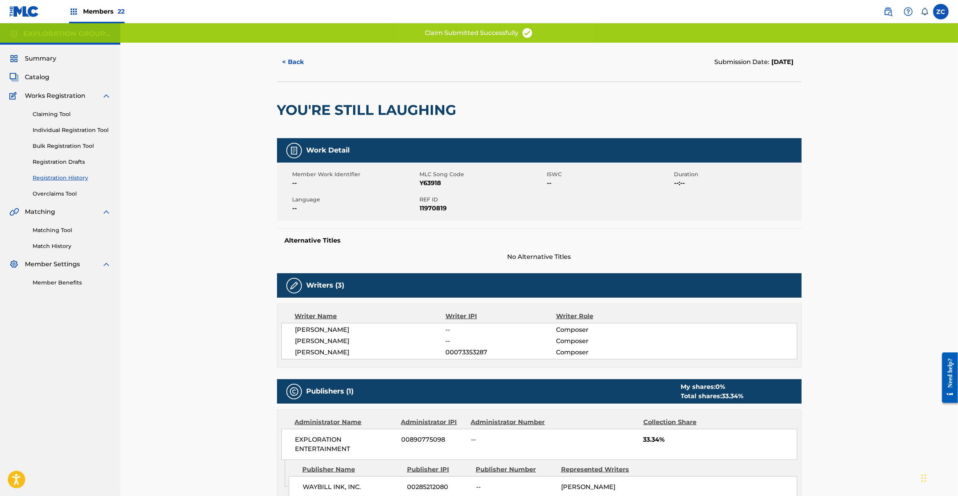
click at [424, 199] on span "REF ID" at bounding box center [482, 200] width 125 height 8
click at [429, 209] on span "11970819" at bounding box center [482, 208] width 125 height 9
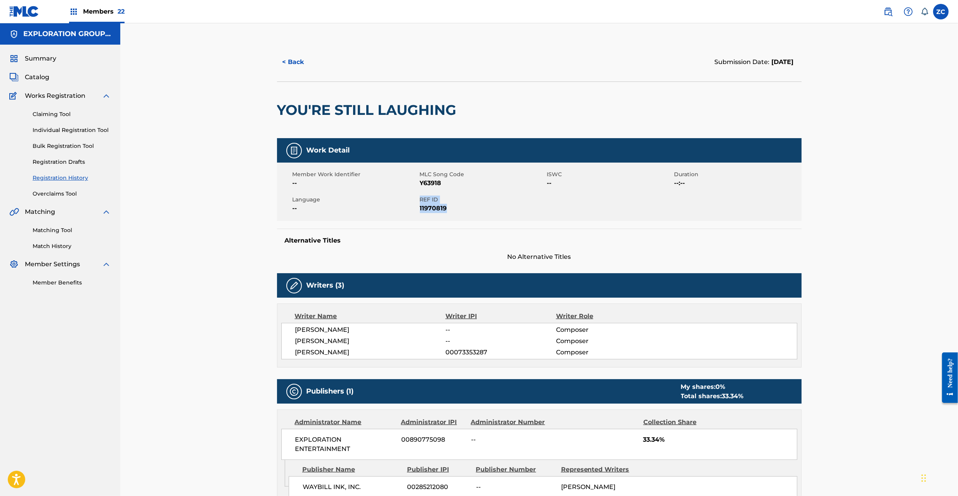
click at [42, 75] on span "Catalog" at bounding box center [37, 77] width 24 height 9
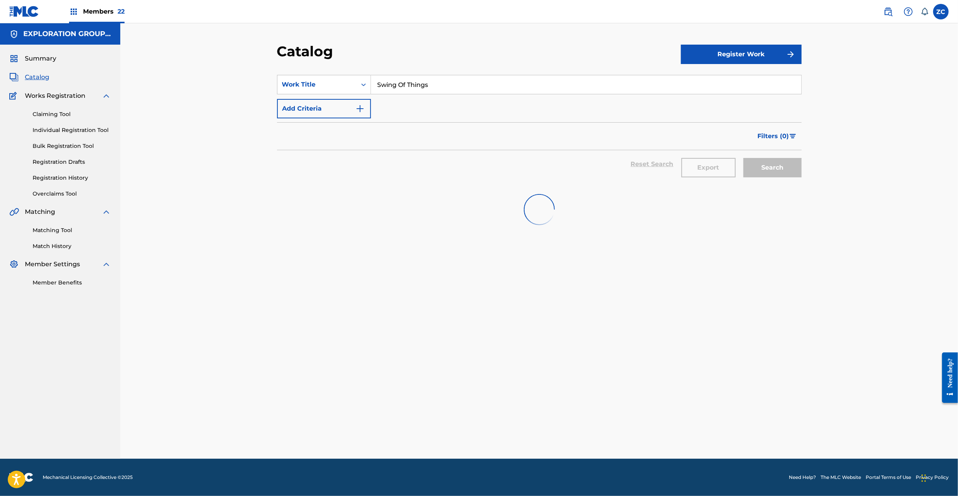
click at [441, 84] on input "Swing Of Things" at bounding box center [586, 84] width 430 height 19
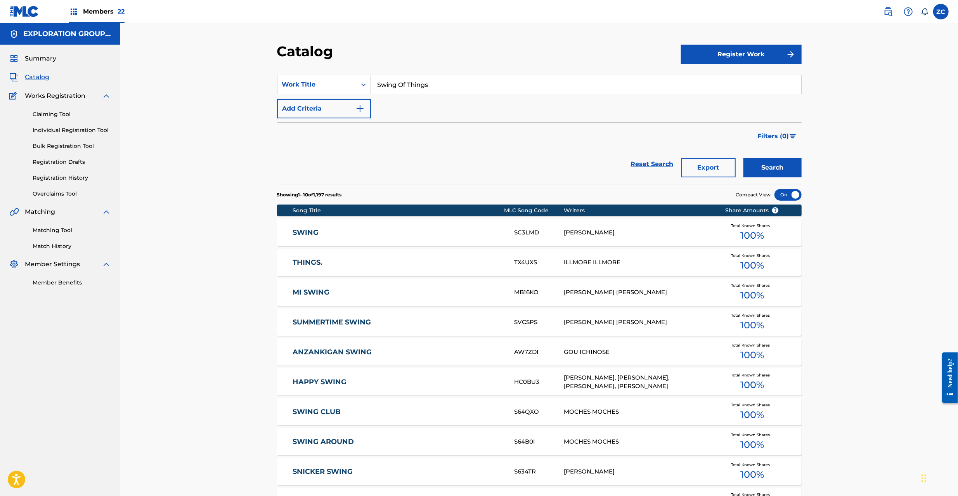
paste input "Fools Cry"
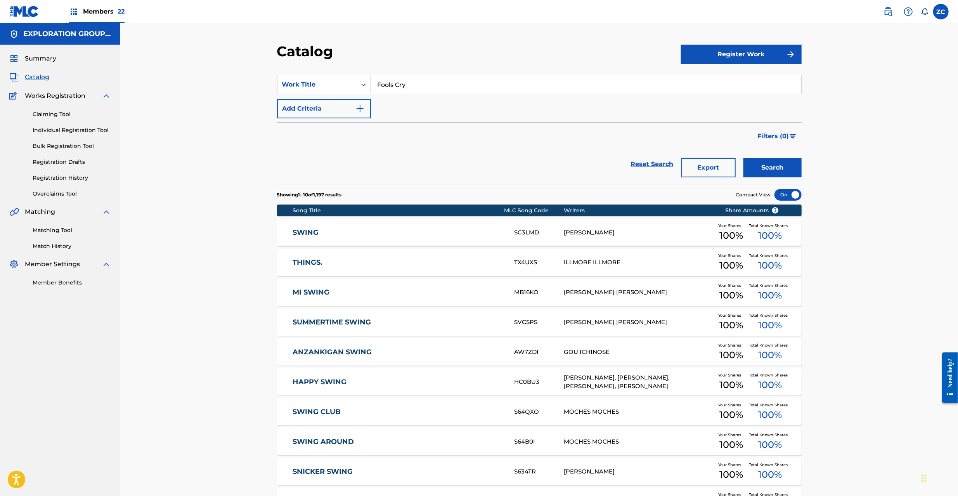
click at [743, 158] on button "Search" at bounding box center [772, 167] width 58 height 19
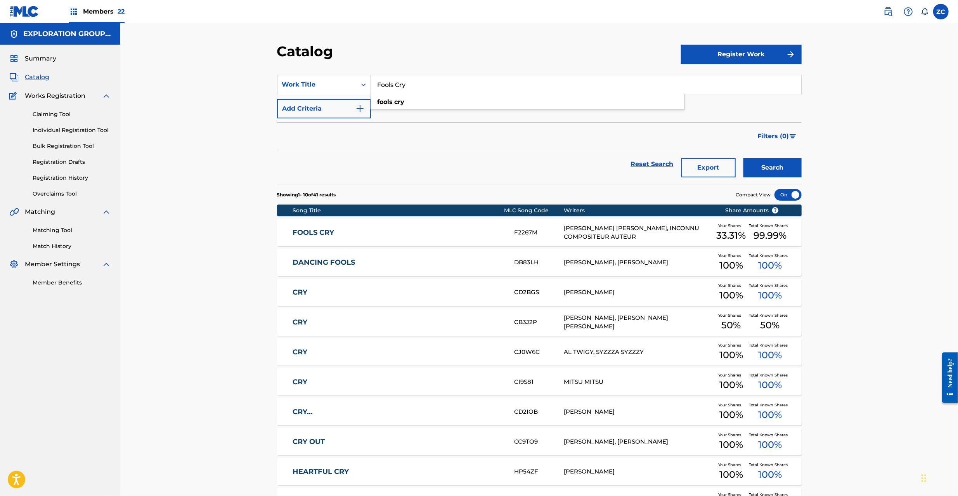
paste input "Surprise Yourself"
click at [743, 158] on button "Search" at bounding box center [772, 167] width 58 height 19
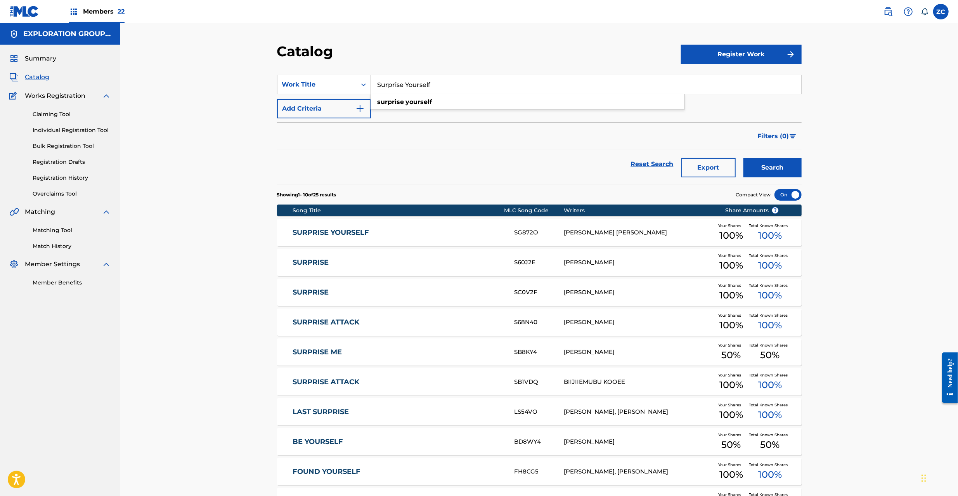
paste input "Dying Of Delight"
type input "Dying Of Delight"
click at [224, 182] on div "Catalog Register Work SearchWithCriteriafcfc702e-0020-441e-9655-1a546707cb42 Wo…" at bounding box center [539, 288] width 838 height 531
click at [416, 235] on link "SURPRISE YOURSELF" at bounding box center [398, 232] width 211 height 9
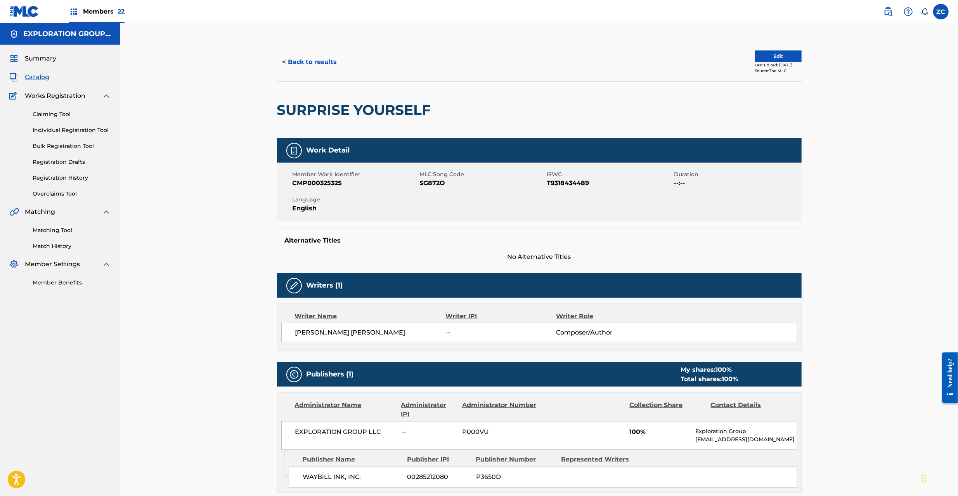
click at [772, 59] on button "Edit" at bounding box center [778, 56] width 47 height 12
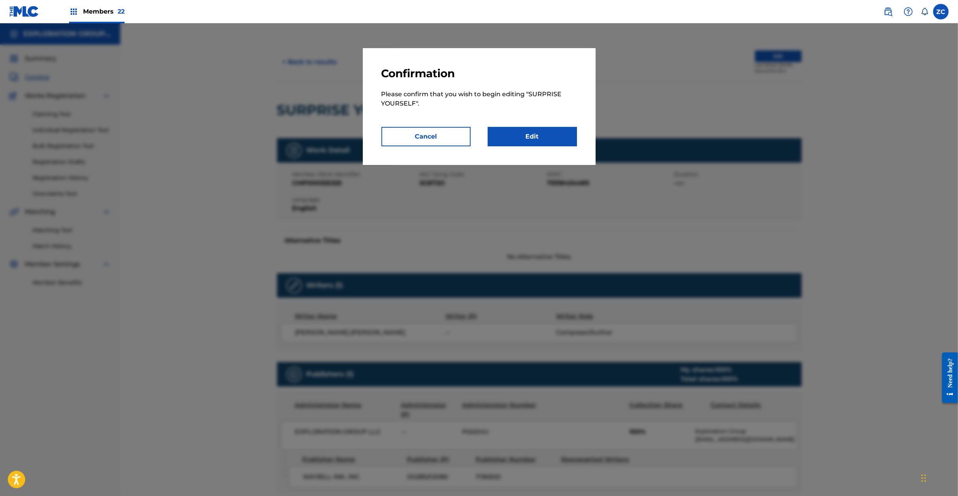
click at [535, 140] on link "Edit" at bounding box center [532, 136] width 89 height 19
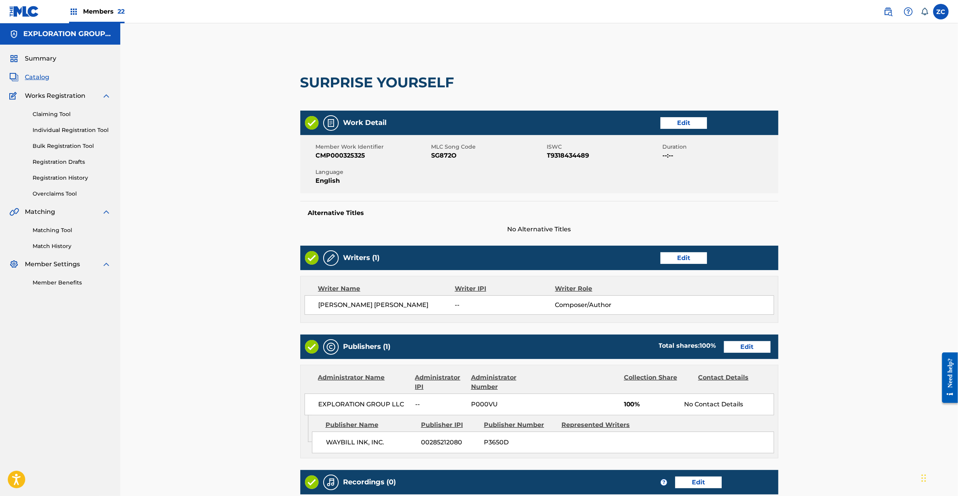
scroll to position [112, 0]
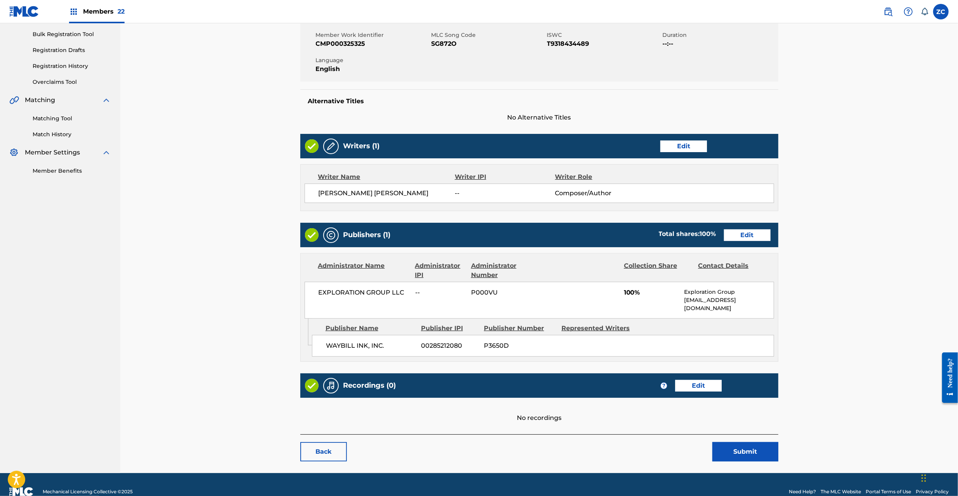
click at [744, 235] on link "Edit" at bounding box center [747, 235] width 47 height 12
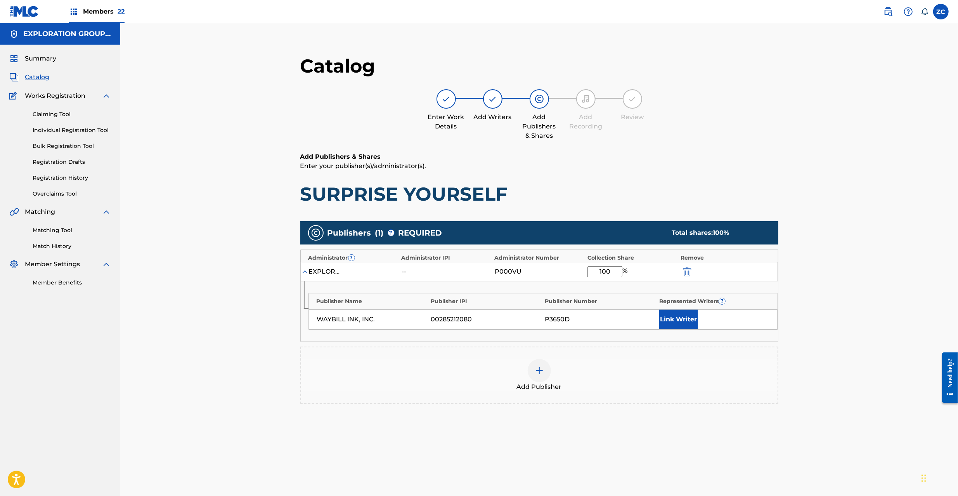
drag, startPoint x: 612, startPoint y: 270, endPoint x: 554, endPoint y: 278, distance: 58.0
click at [554, 278] on div "EXPLORATION GROUP LLC -- P000VU 100 %" at bounding box center [539, 271] width 477 height 19
type input "50"
click at [677, 320] on button "Link Writer" at bounding box center [678, 319] width 39 height 19
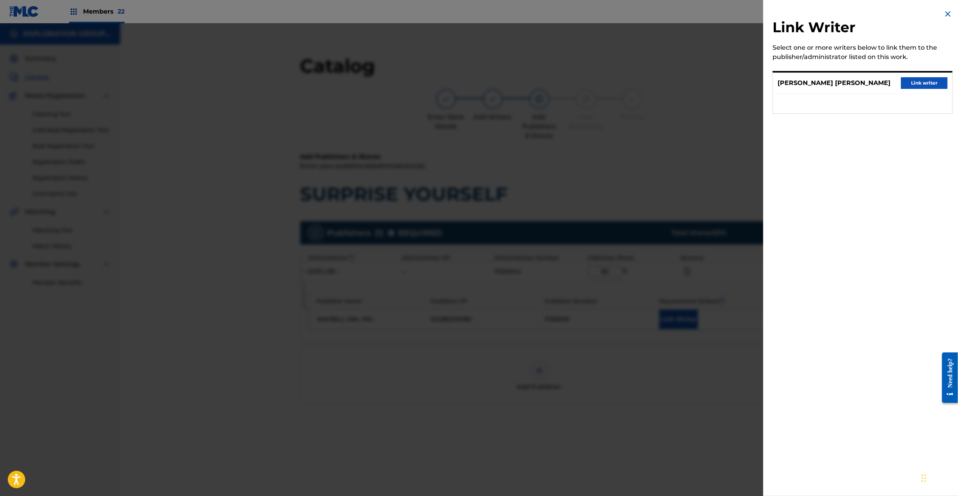
drag, startPoint x: 910, startPoint y: 83, endPoint x: 898, endPoint y: 96, distance: 18.4
click at [910, 83] on button "Link writer" at bounding box center [924, 83] width 47 height 12
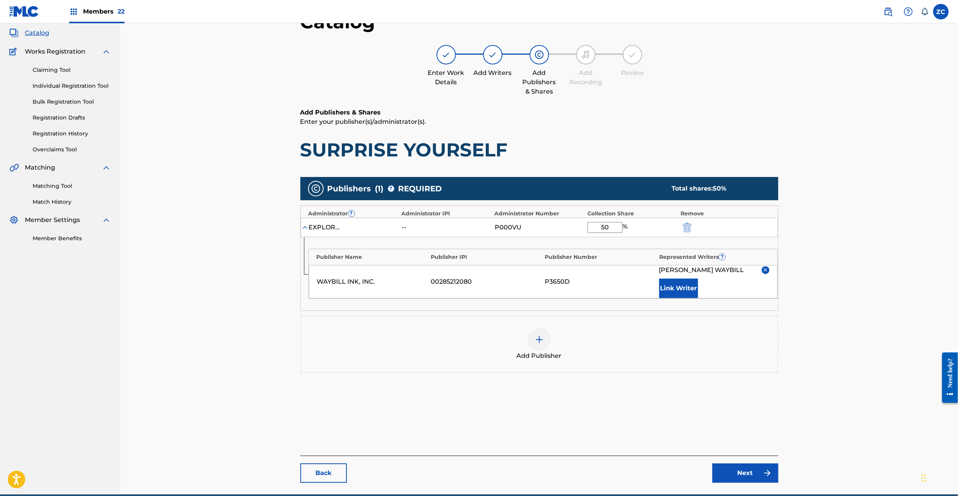
scroll to position [80, 0]
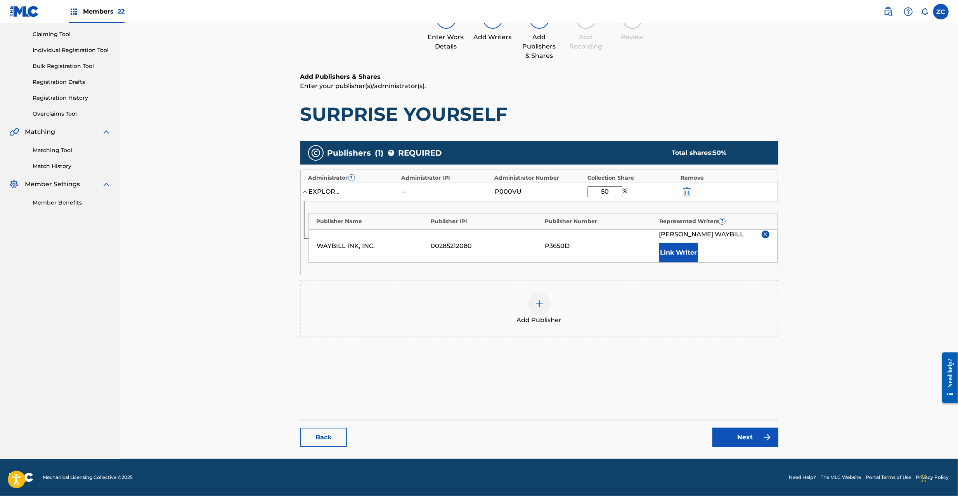
click at [757, 430] on link "Next" at bounding box center [745, 437] width 66 height 19
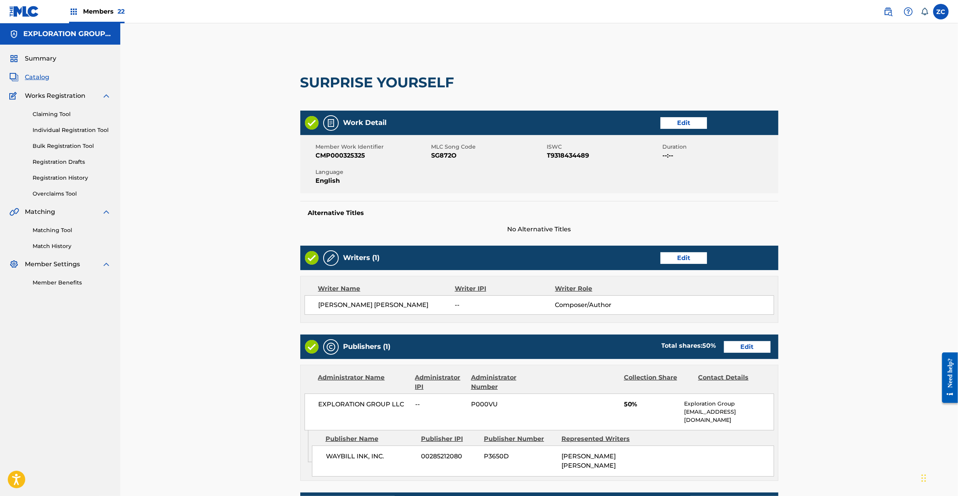
click at [671, 256] on link "Edit" at bounding box center [683, 258] width 47 height 12
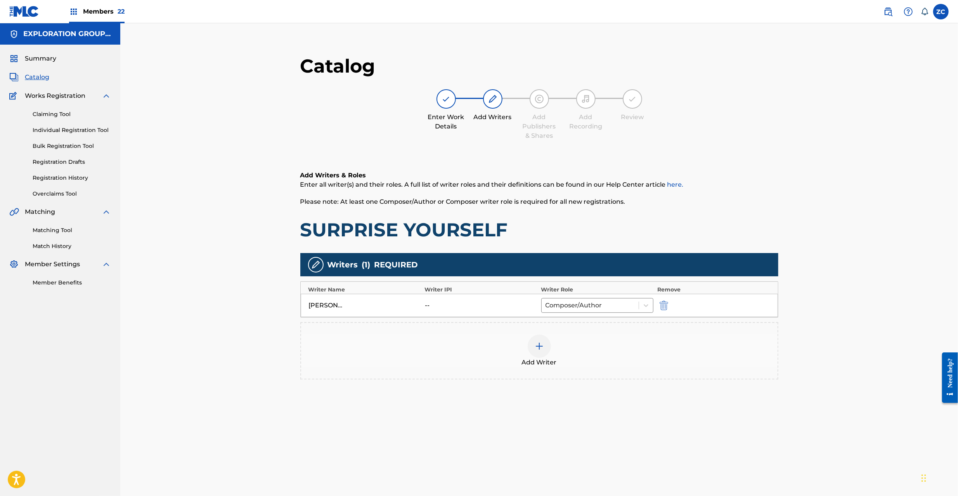
click at [534, 346] on div at bounding box center [539, 345] width 23 height 23
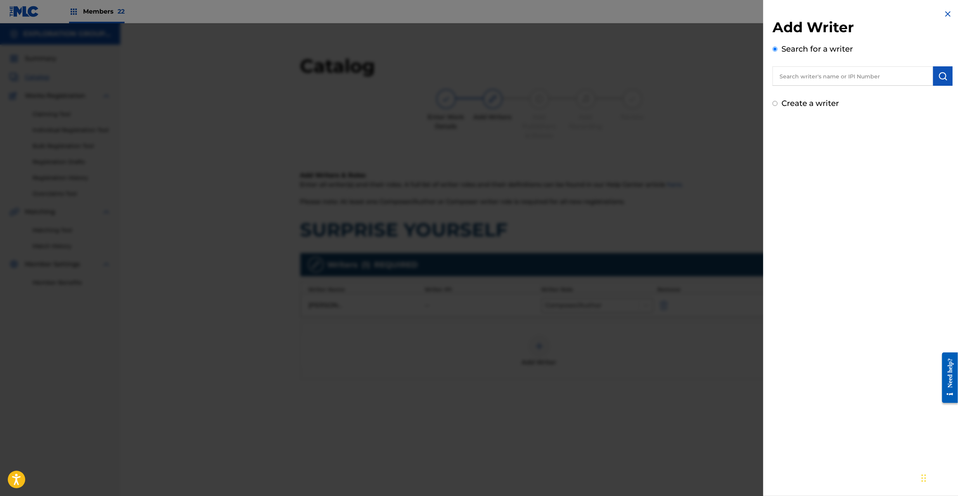
click at [831, 76] on input "text" at bounding box center [852, 75] width 161 height 19
paste input "Steven Lee Lukather"
type input "Steven Lee Lukather"
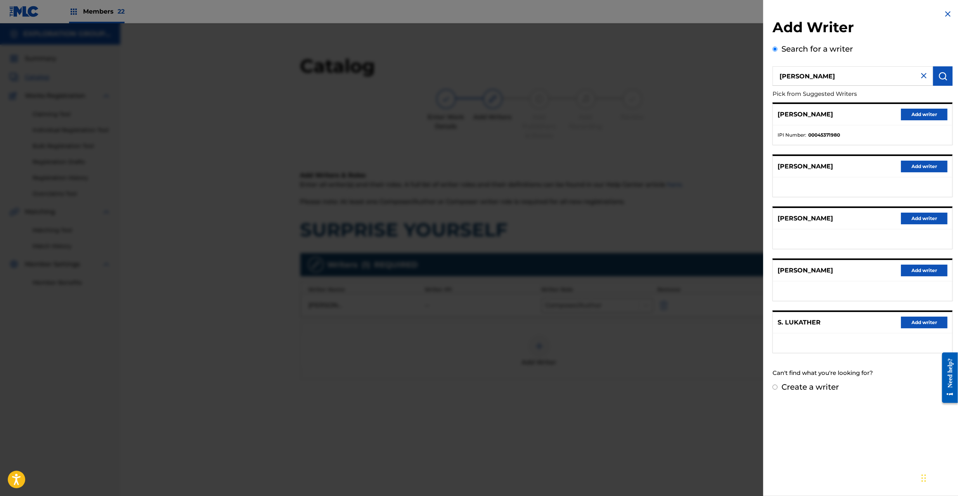
click at [933, 113] on button "Add writer" at bounding box center [924, 115] width 47 height 12
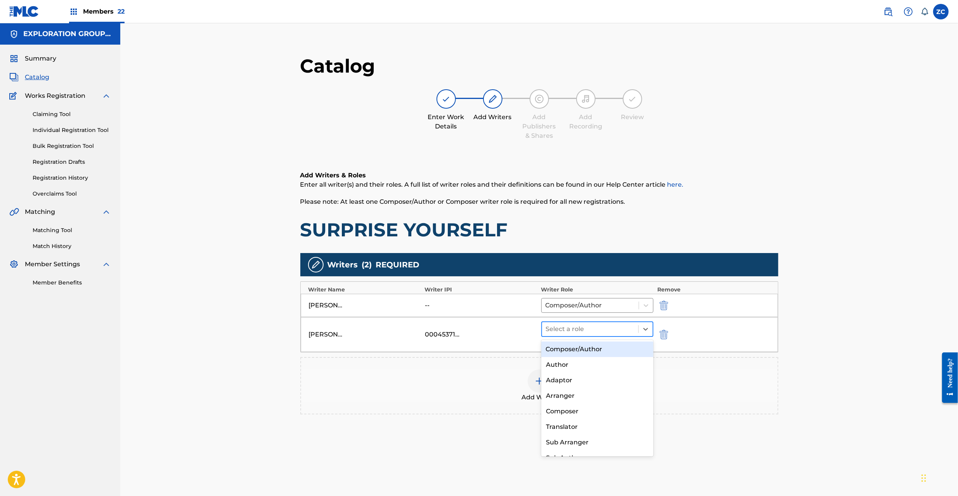
click at [615, 330] on div at bounding box center [590, 329] width 89 height 11
click at [598, 347] on div "Composer/Author" at bounding box center [597, 349] width 112 height 16
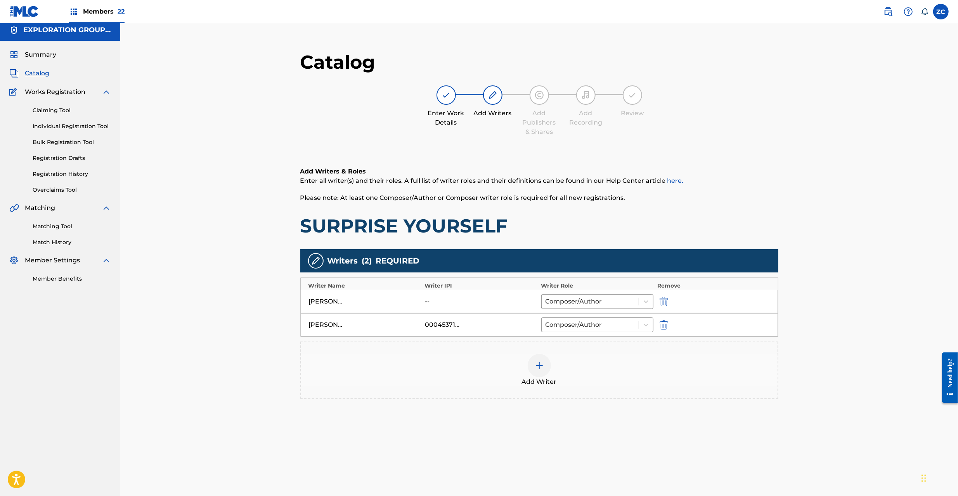
scroll to position [80, 0]
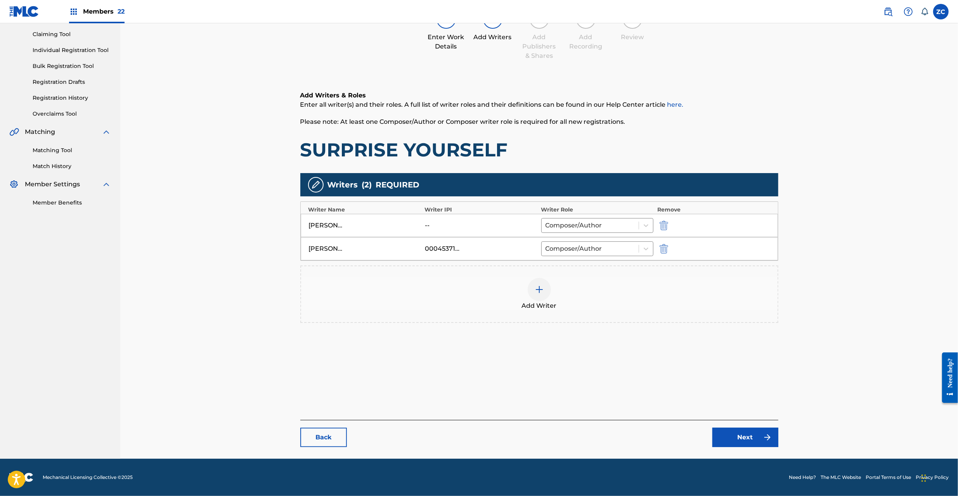
click at [750, 439] on link "Next" at bounding box center [745, 437] width 66 height 19
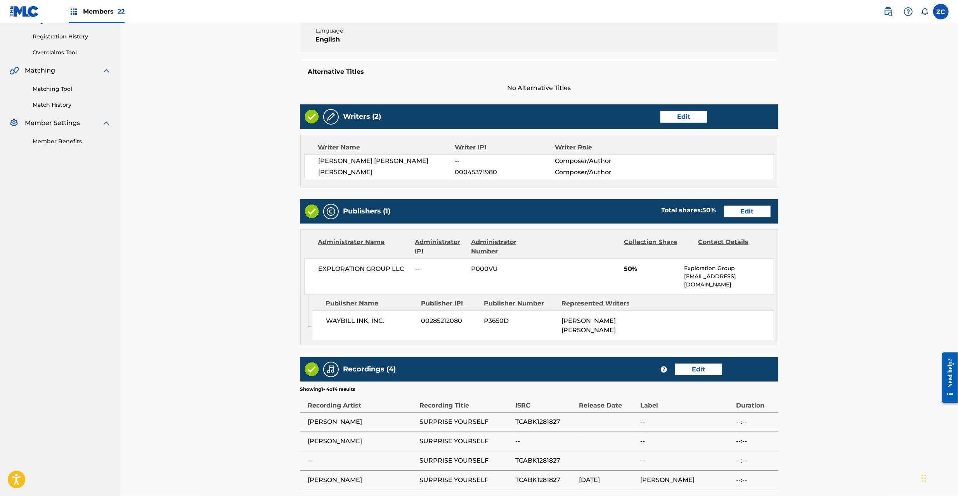
scroll to position [208, 0]
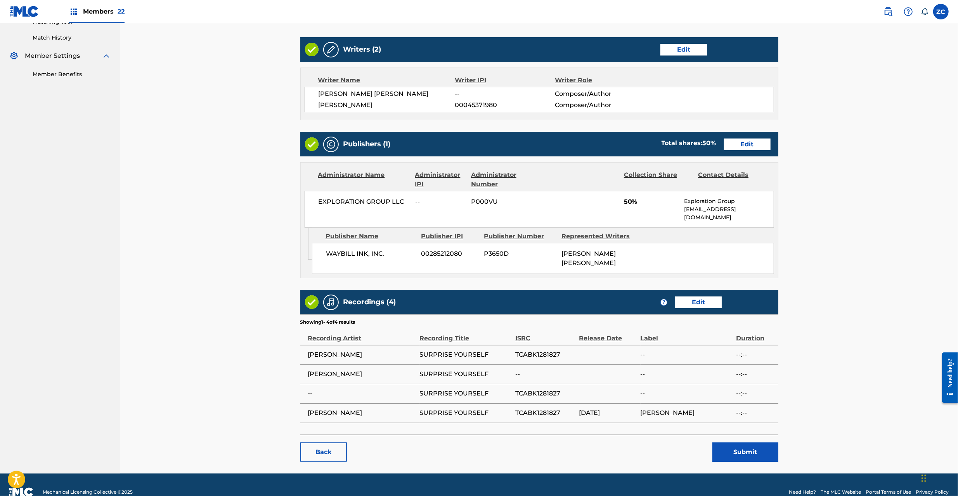
click at [746, 442] on button "Submit" at bounding box center [745, 451] width 66 height 19
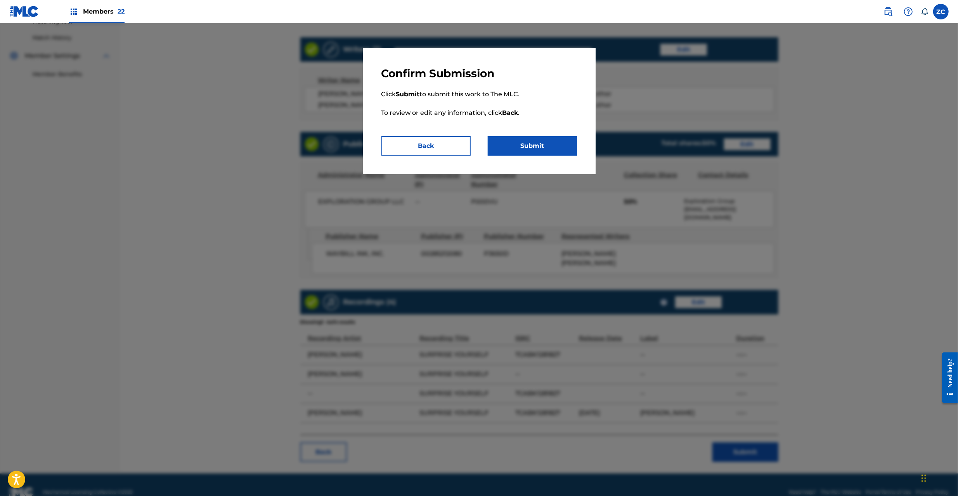
click at [548, 148] on button "Submit" at bounding box center [532, 145] width 89 height 19
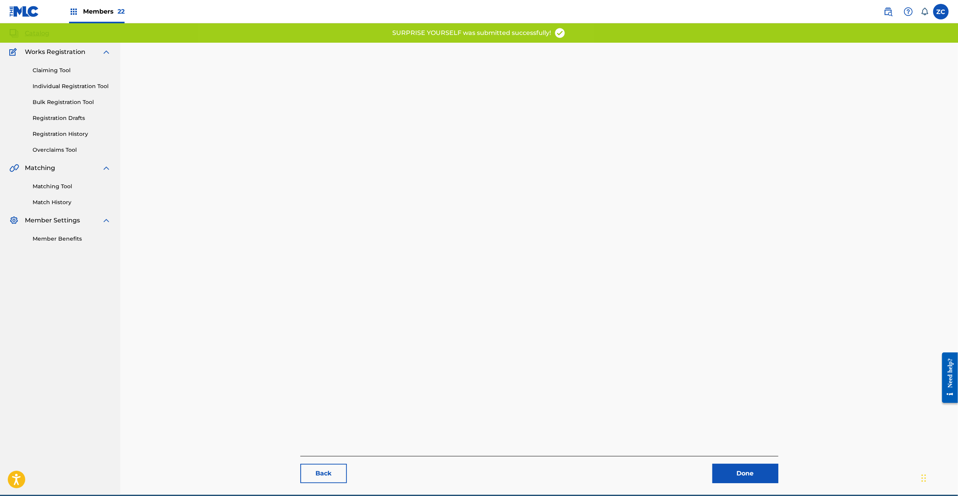
scroll to position [80, 0]
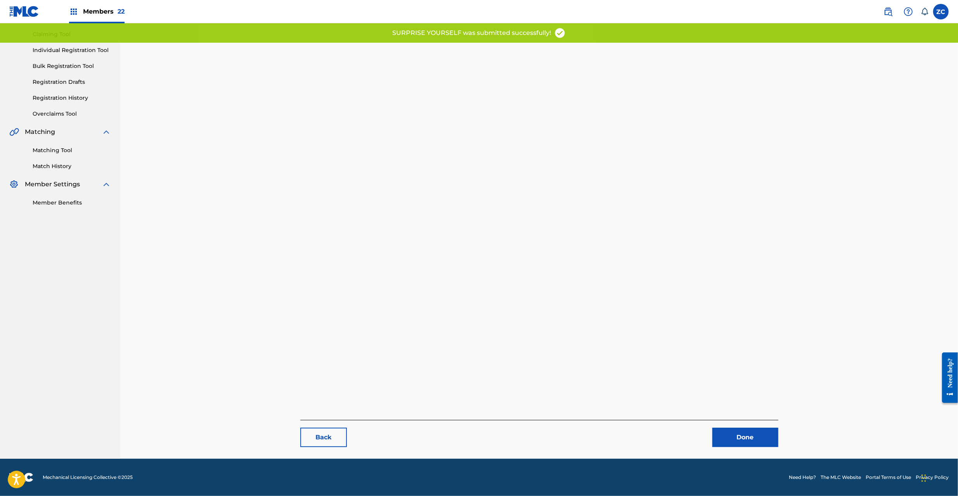
click at [753, 446] on link "Done" at bounding box center [745, 437] width 66 height 19
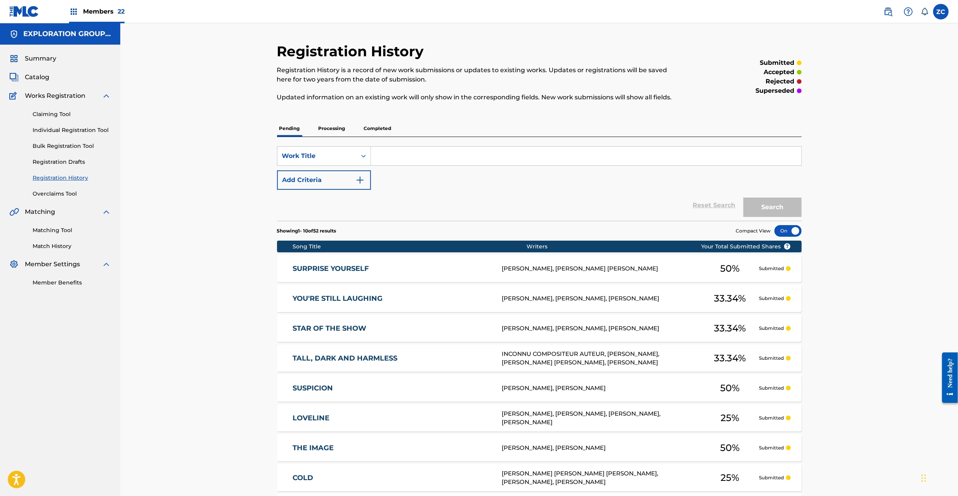
click at [41, 79] on span "Catalog" at bounding box center [37, 77] width 24 height 9
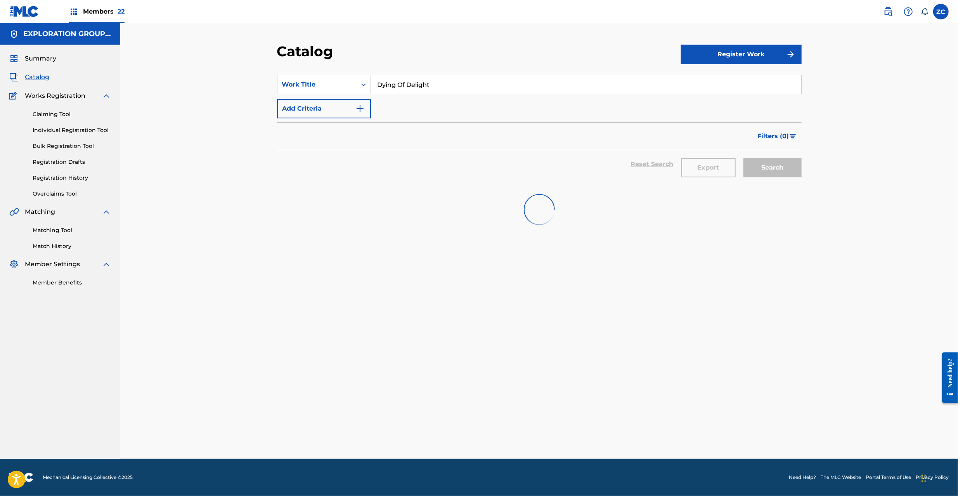
click at [434, 89] on input "Dying Of Delight" at bounding box center [586, 84] width 430 height 19
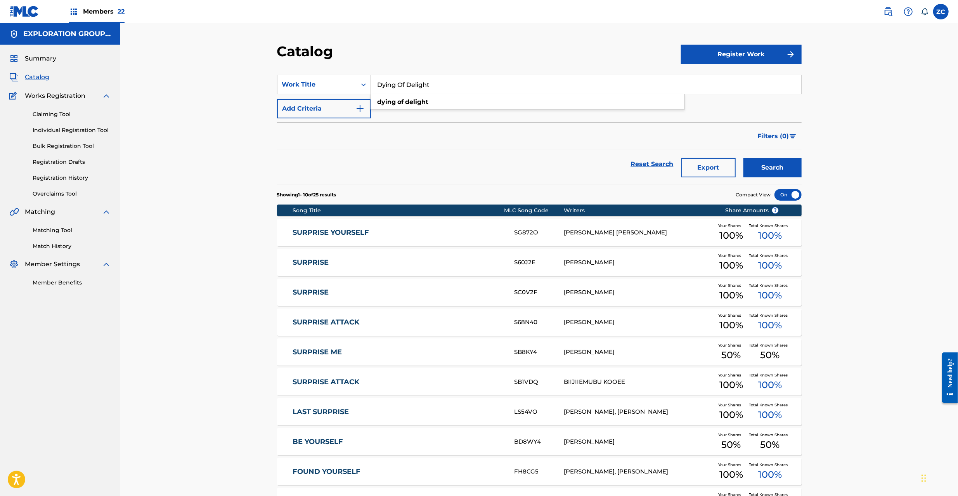
click at [743, 158] on button "Search" at bounding box center [772, 167] width 58 height 19
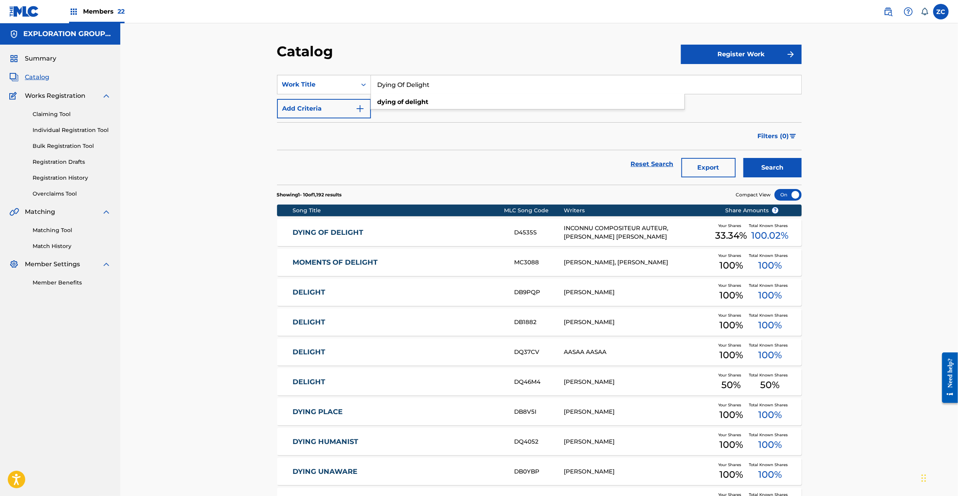
click at [545, 81] on input "Dying Of Delight" at bounding box center [586, 84] width 430 height 19
paste input "Somewhere Deep Inside"
click at [743, 158] on button "Search" at bounding box center [772, 167] width 58 height 19
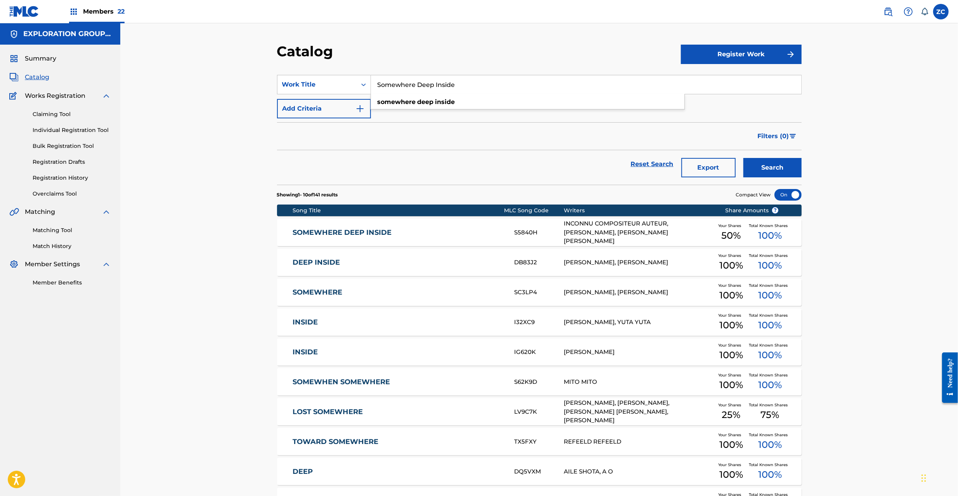
click at [450, 81] on input "Somewhere Deep Inside" at bounding box center [586, 84] width 430 height 19
paste input "Life Is Pain"
type input "Life Is Pain"
click at [743, 158] on button "Search" at bounding box center [772, 167] width 58 height 19
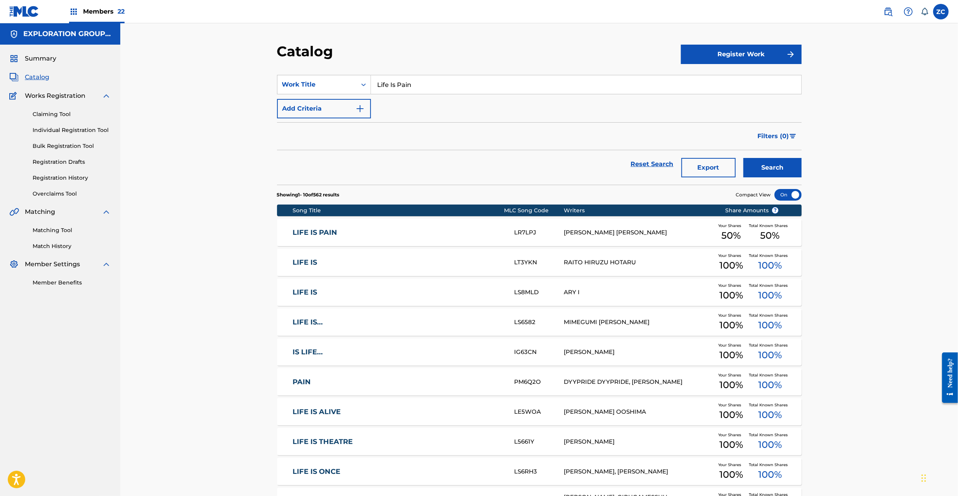
click at [353, 234] on link "LIFE IS PAIN" at bounding box center [398, 232] width 211 height 9
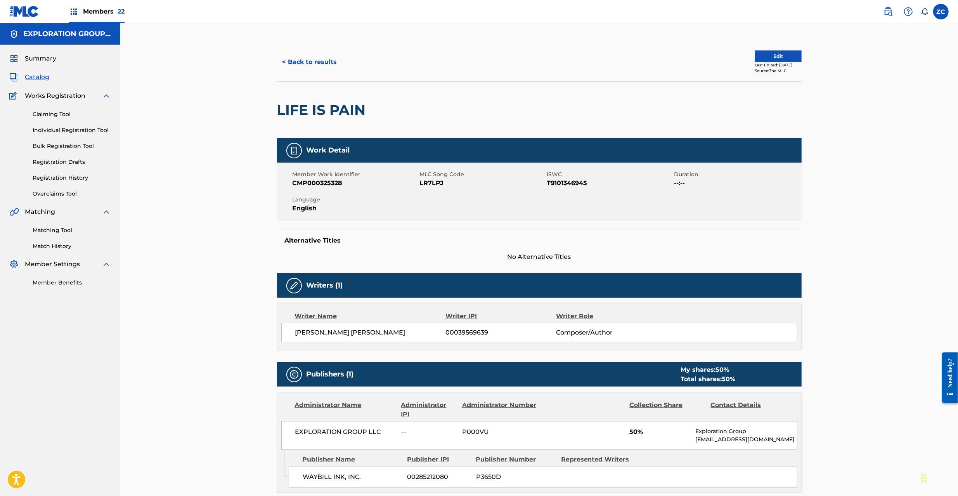
click at [432, 184] on span "LR7LPJ" at bounding box center [482, 182] width 125 height 9
click at [332, 61] on button "< Back to results" at bounding box center [310, 61] width 66 height 19
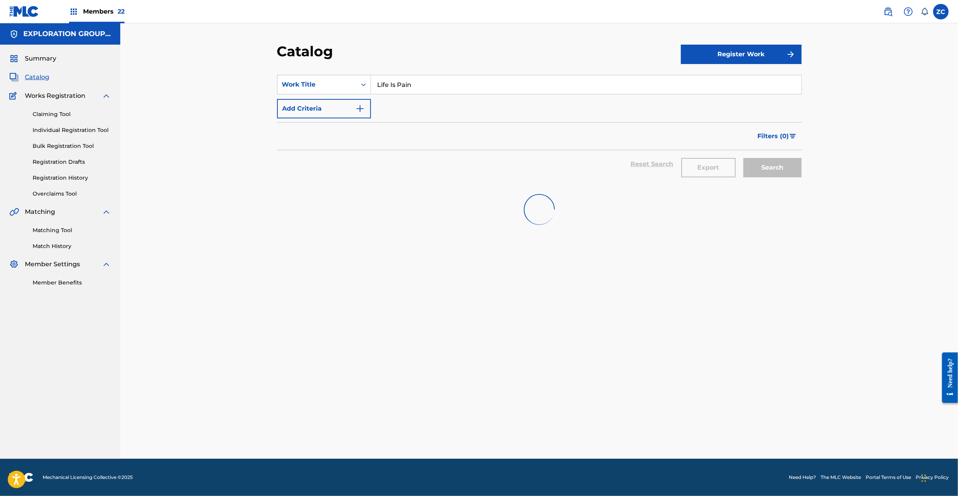
click at [460, 87] on input "Life Is Pain" at bounding box center [586, 84] width 430 height 19
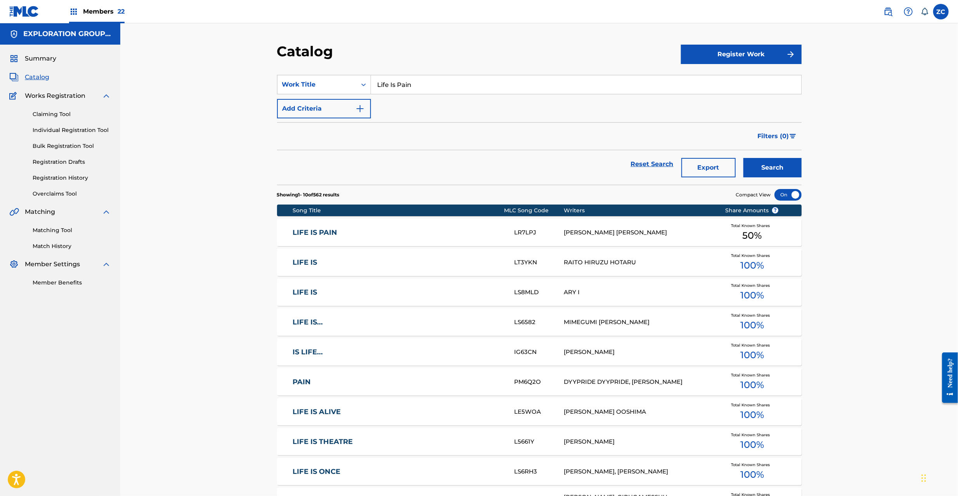
paste input "Talking To The Moo"
type input "Talking To The Moon"
click at [743, 158] on button "Search" at bounding box center [772, 167] width 58 height 19
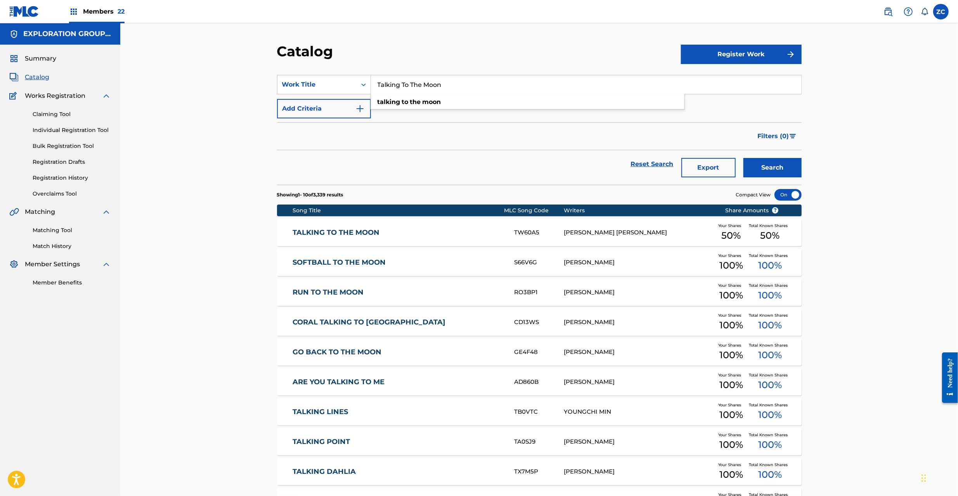
click at [462, 232] on link "TALKING TO THE MOON" at bounding box center [398, 232] width 211 height 9
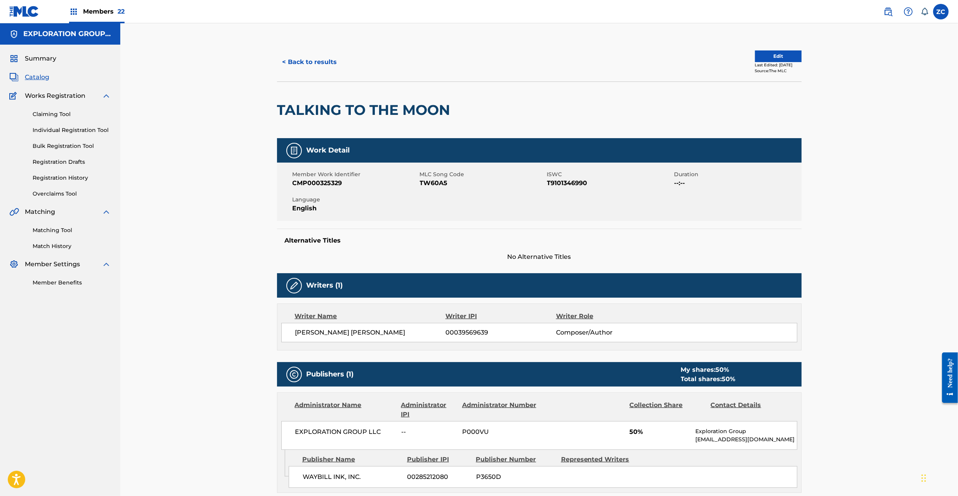
click at [432, 182] on span "TW60A5" at bounding box center [482, 182] width 125 height 9
click at [313, 59] on button "< Back to results" at bounding box center [310, 61] width 66 height 19
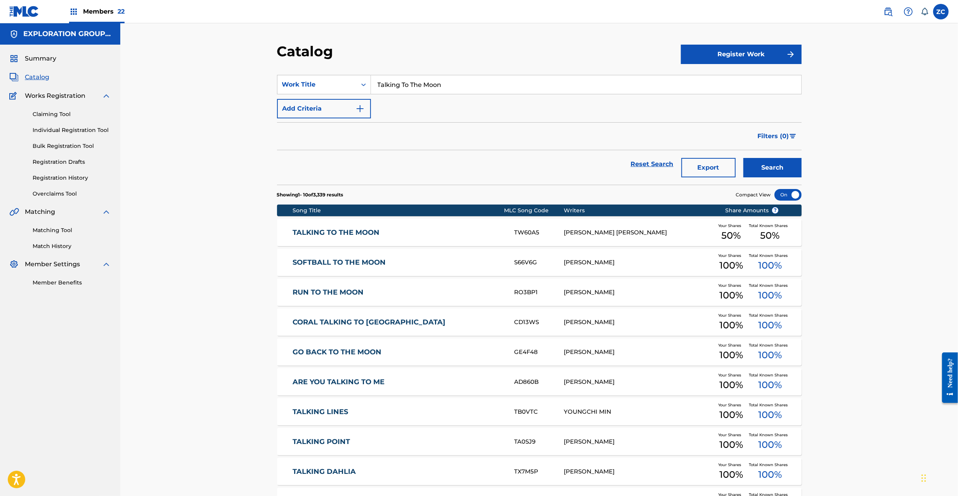
click at [526, 81] on input "Talking To The Moon" at bounding box center [586, 84] width 430 height 19
paste input "You'll Remember"
click at [743, 158] on button "Search" at bounding box center [772, 167] width 58 height 19
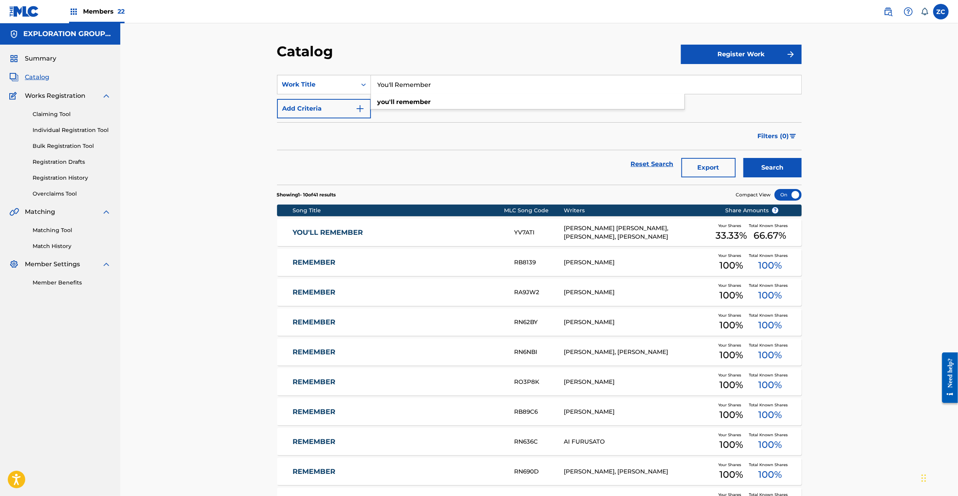
paste input "I'm The Girl"
type input "I'm The Girl"
click at [743, 158] on button "Search" at bounding box center [772, 167] width 58 height 19
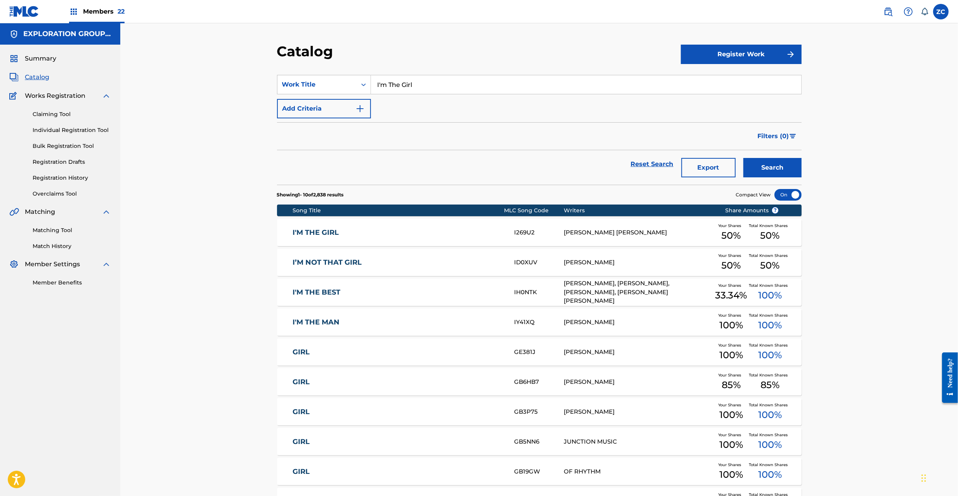
click at [464, 237] on div "I'M THE GIRL I269U2 JOHN FEE WAYBILL Your Shares 50 % Total Known Shares 50 %" at bounding box center [539, 232] width 524 height 27
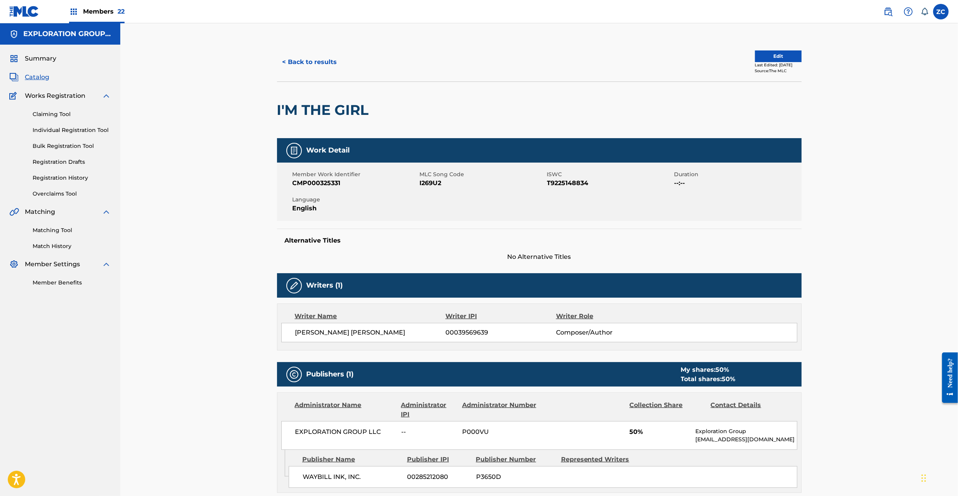
click at [430, 180] on span "I269U2" at bounding box center [482, 182] width 125 height 9
click at [58, 115] on link "Claiming Tool" at bounding box center [72, 114] width 78 height 8
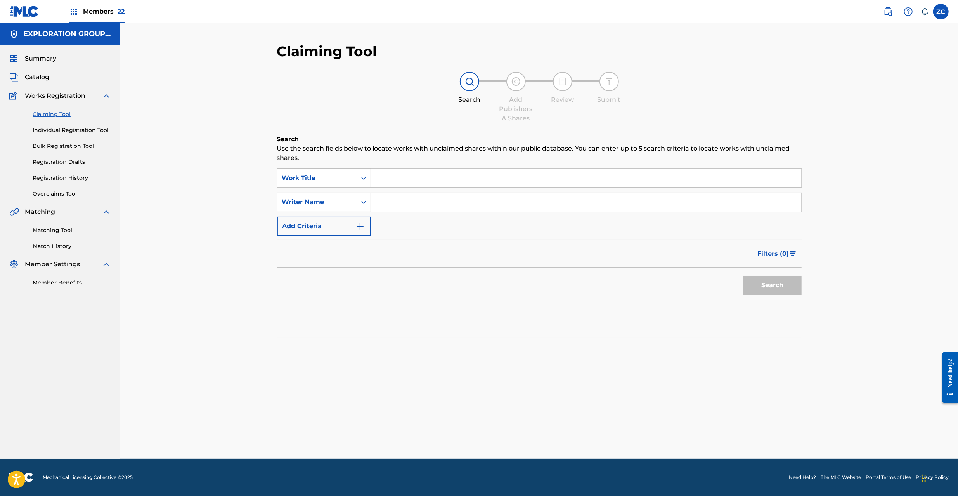
click at [44, 74] on span "Catalog" at bounding box center [37, 77] width 24 height 9
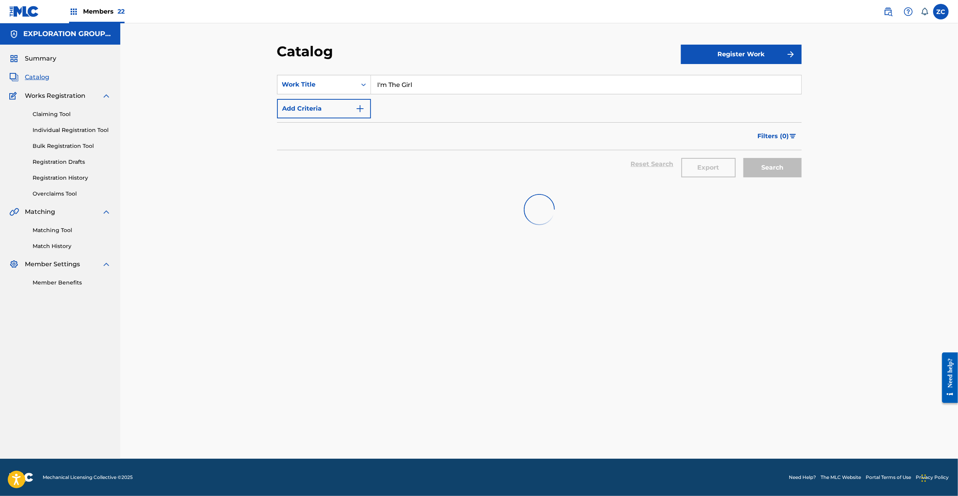
click at [466, 85] on input "I'm The Girl" at bounding box center [586, 84] width 430 height 19
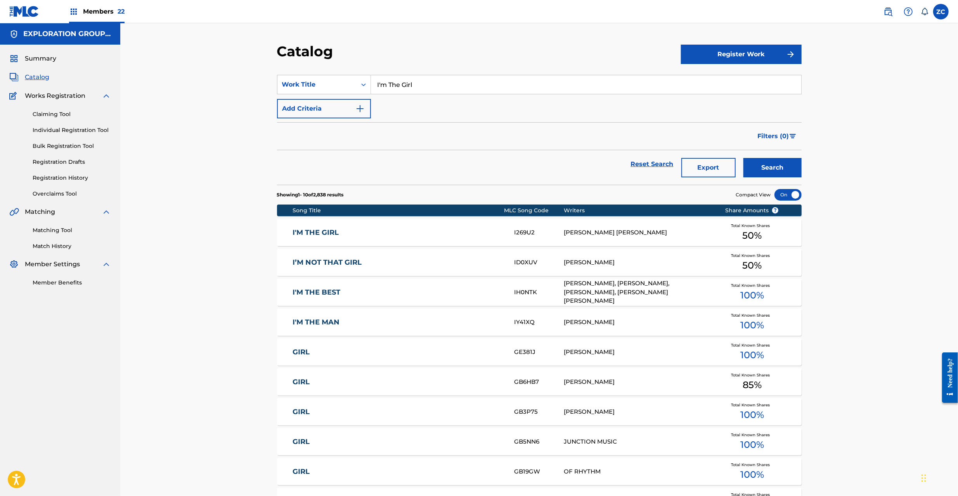
paste input "Reservations To Live The Way It Is"
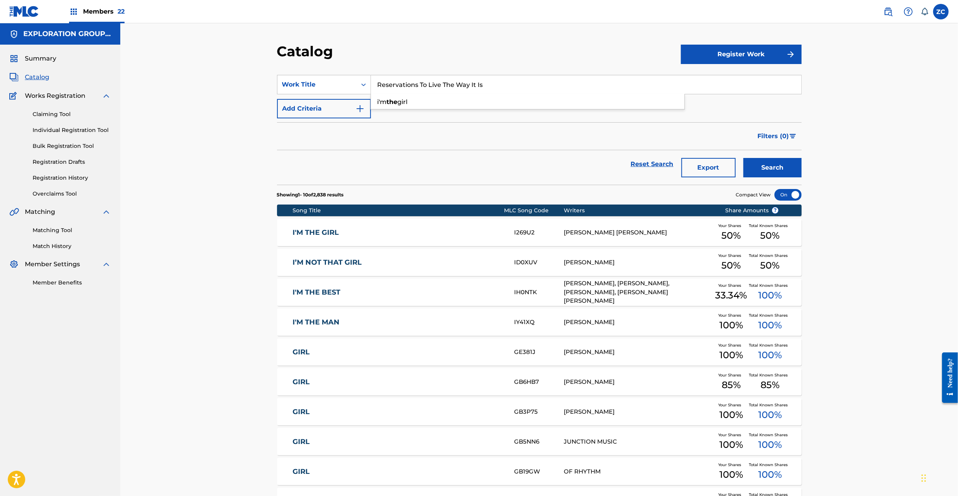
type input "Reservations To Live The Way It Is"
click at [743, 158] on button "Search" at bounding box center [772, 167] width 58 height 19
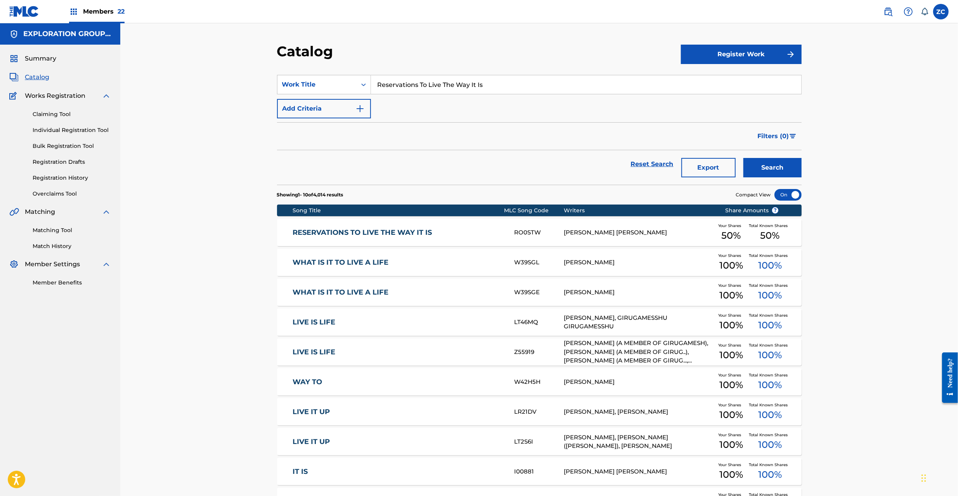
click at [435, 229] on link "RESERVATIONS TO LIVE THE WAY IT IS" at bounding box center [398, 232] width 211 height 9
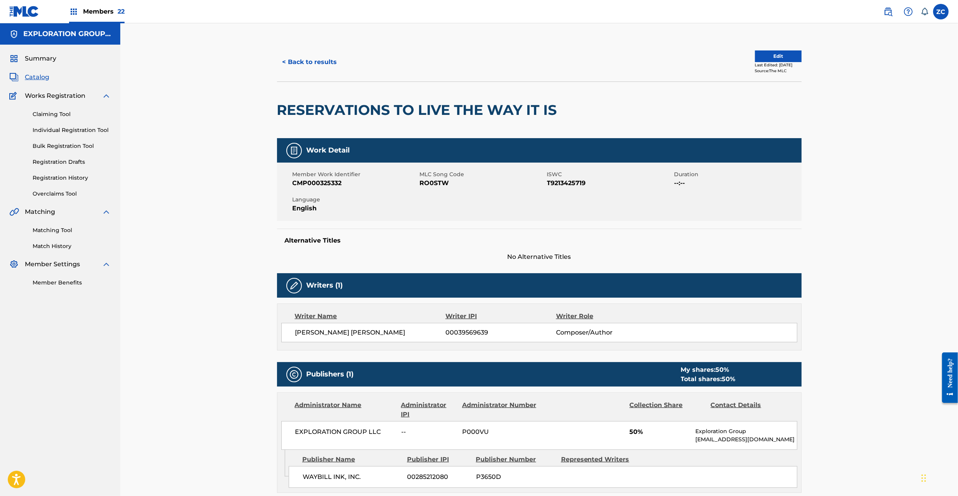
click at [440, 181] on span "RO0STW" at bounding box center [482, 182] width 125 height 9
click at [56, 113] on link "Claiming Tool" at bounding box center [72, 114] width 78 height 8
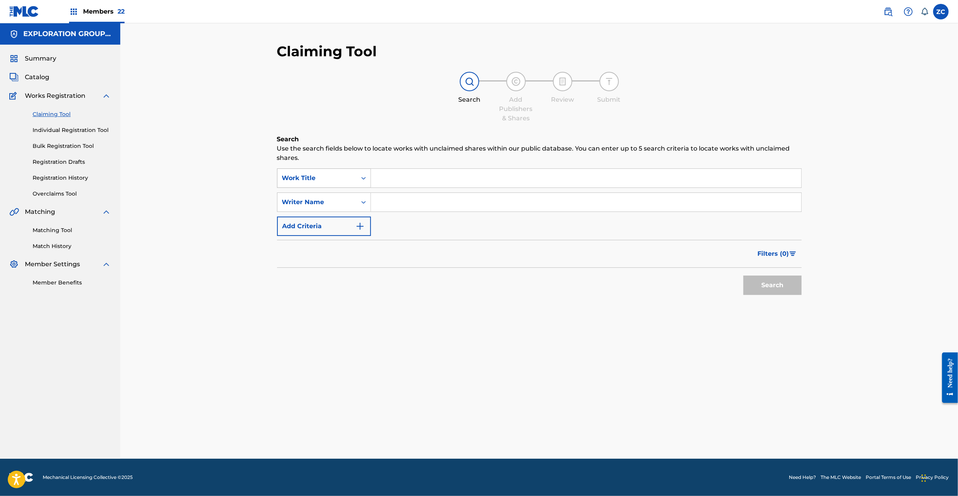
click at [360, 175] on icon "Search Form" at bounding box center [364, 178] width 8 height 8
click at [334, 197] on div "MLC Song Code" at bounding box center [323, 197] width 93 height 19
click at [407, 175] on input "Search Form" at bounding box center [586, 178] width 430 height 19
paste input "RVB5R5"
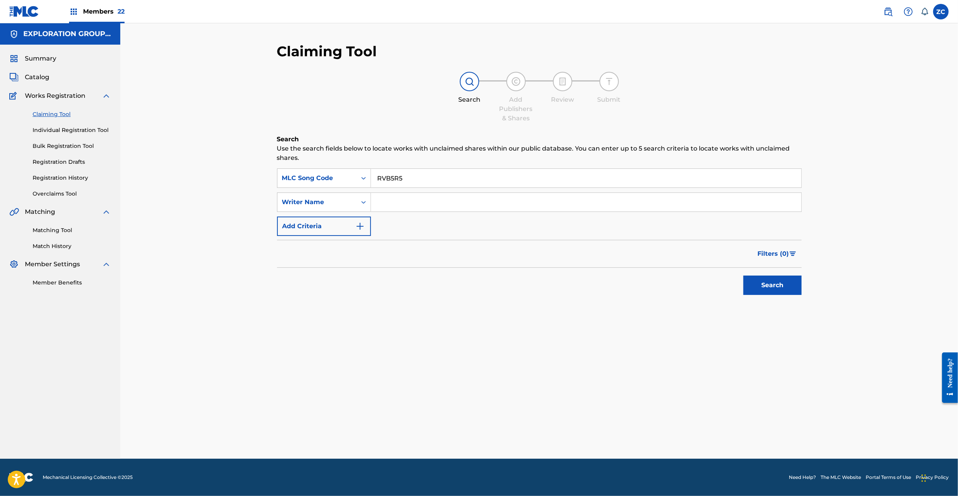
type input "RVB5R5"
click at [743, 275] on button "Search" at bounding box center [772, 284] width 58 height 19
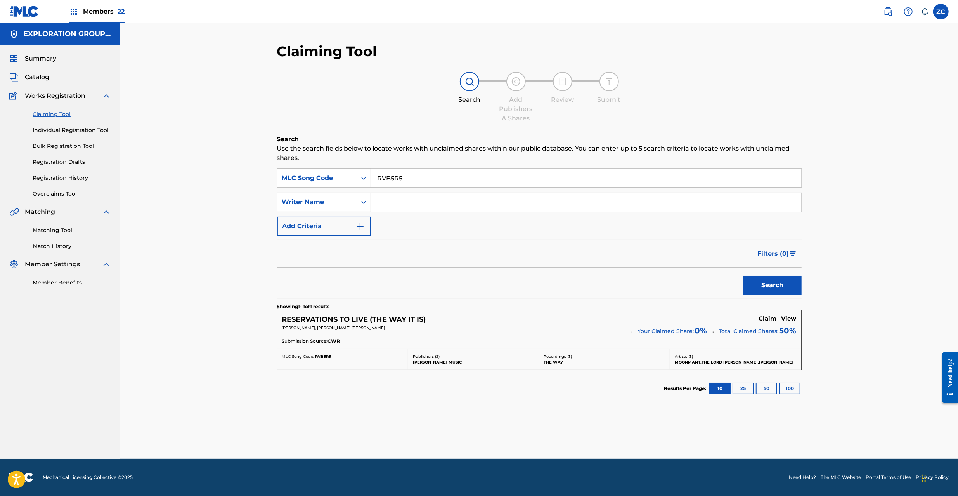
click at [767, 319] on h5 "Claim" at bounding box center [768, 318] width 18 height 7
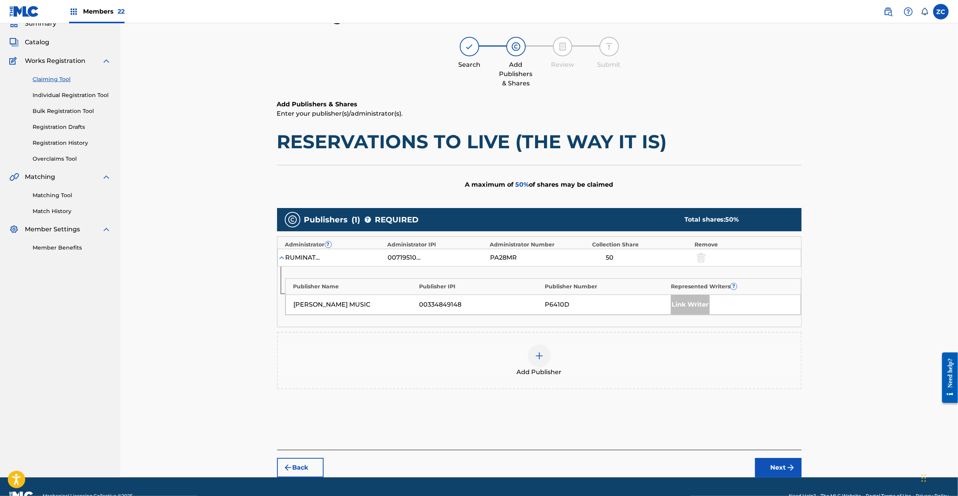
scroll to position [54, 0]
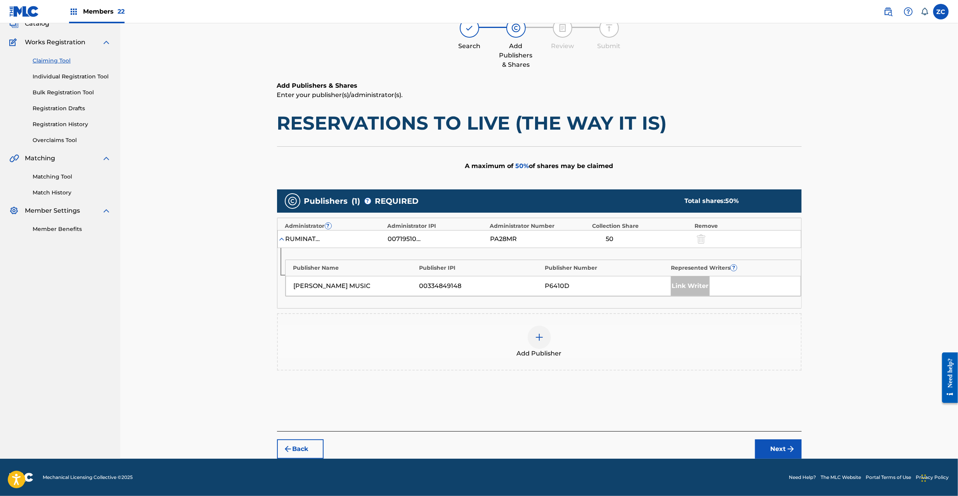
click at [547, 329] on div at bounding box center [539, 336] width 23 height 23
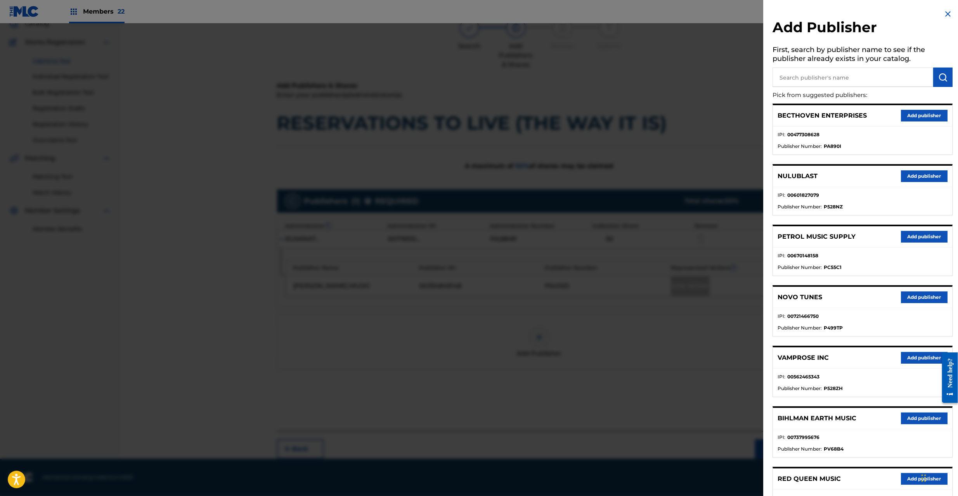
click at [855, 82] on input "text" at bounding box center [852, 77] width 161 height 19
type input "waybill"
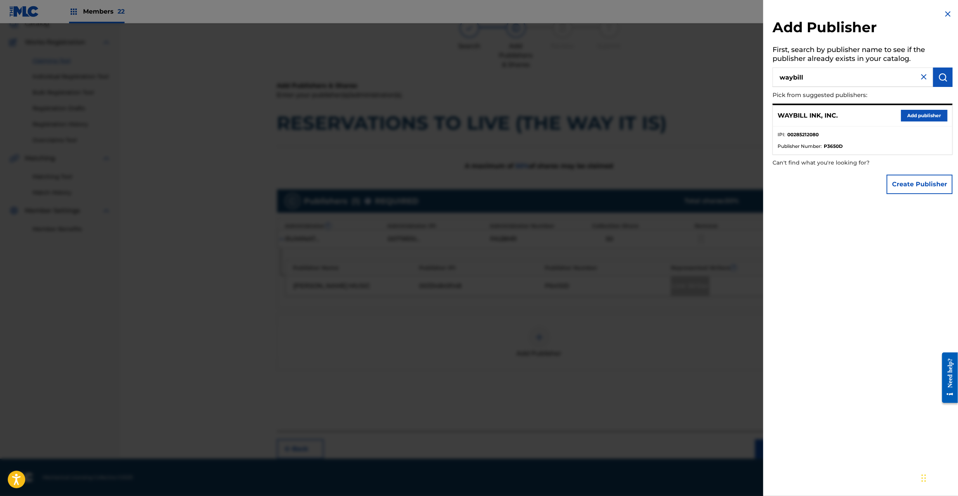
click at [933, 116] on button "Add publisher" at bounding box center [924, 116] width 47 height 12
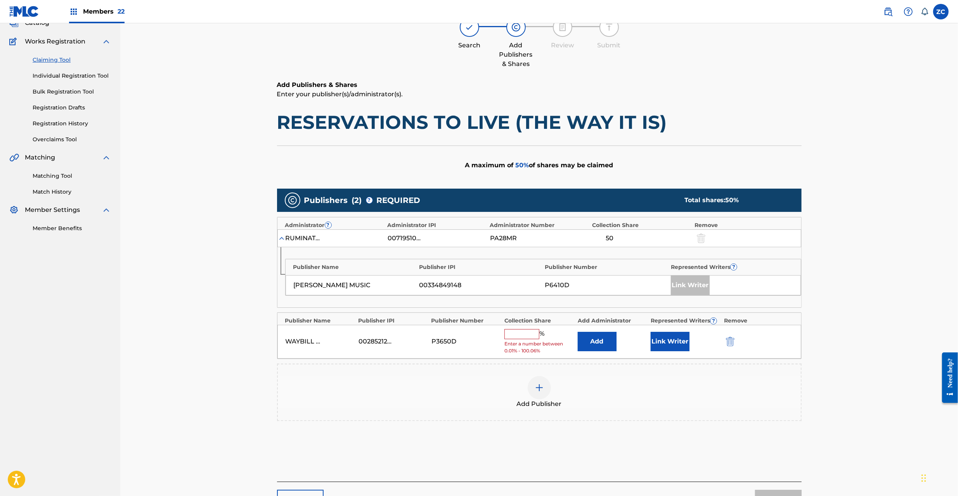
click at [602, 337] on button "Add" at bounding box center [597, 341] width 39 height 19
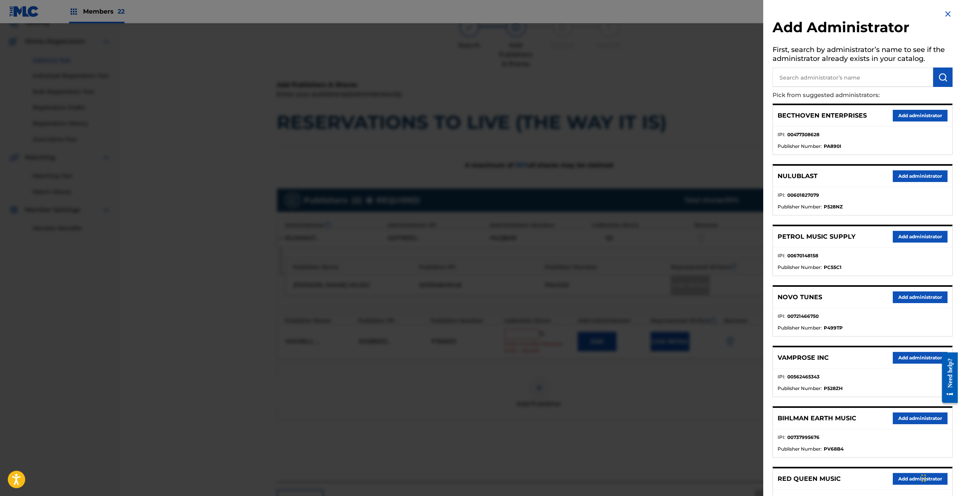
click at [843, 80] on input "text" at bounding box center [852, 77] width 161 height 19
type input "explora"
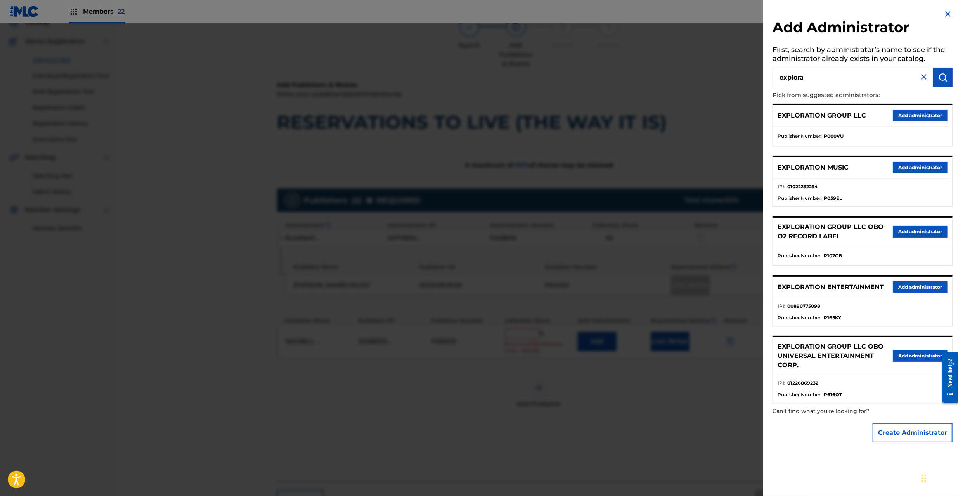
click at [914, 287] on button "Add administrator" at bounding box center [920, 287] width 55 height 12
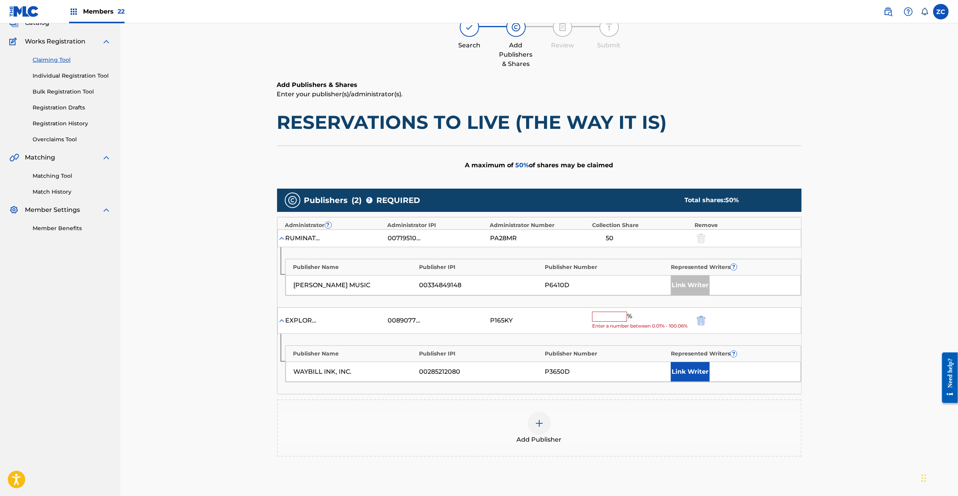
click at [621, 315] on input "text" at bounding box center [609, 317] width 35 height 10
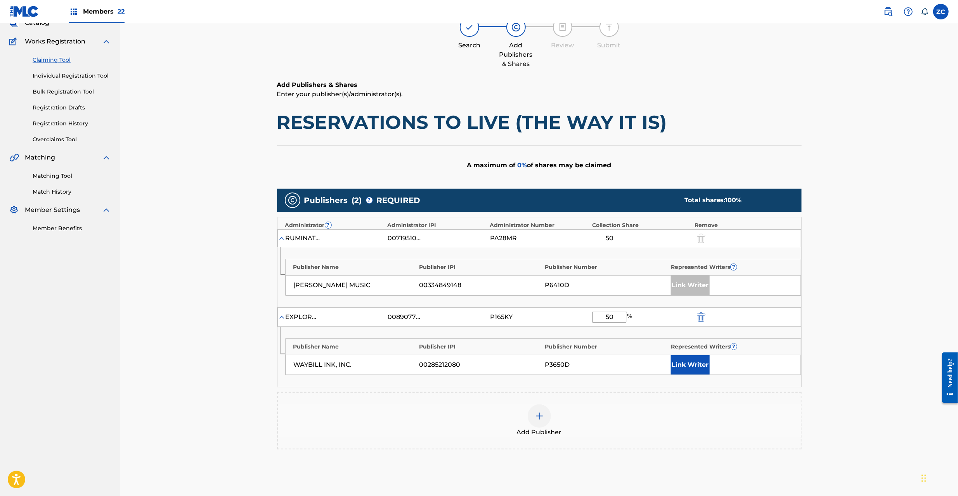
type input "50"
click at [678, 367] on button "Link Writer" at bounding box center [690, 364] width 39 height 19
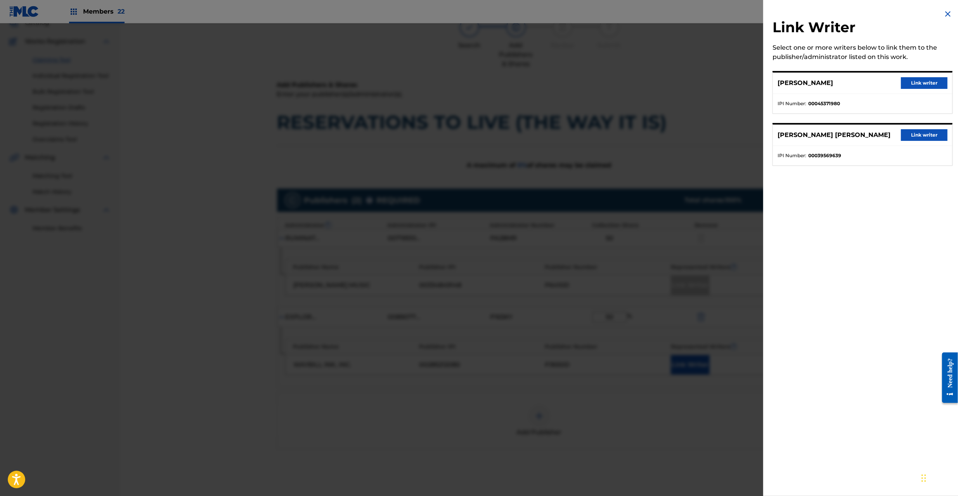
click at [933, 137] on button "Link writer" at bounding box center [924, 135] width 47 height 12
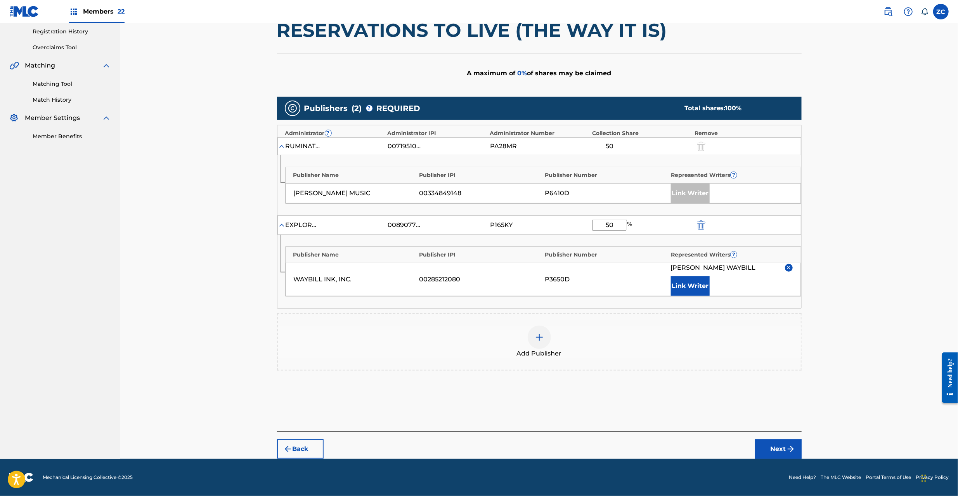
click at [775, 450] on button "Next" at bounding box center [778, 448] width 47 height 19
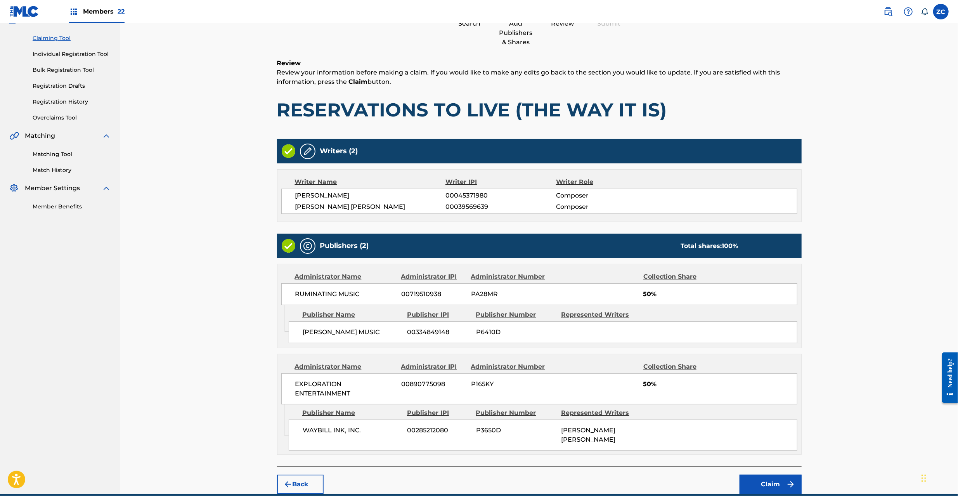
scroll to position [106, 0]
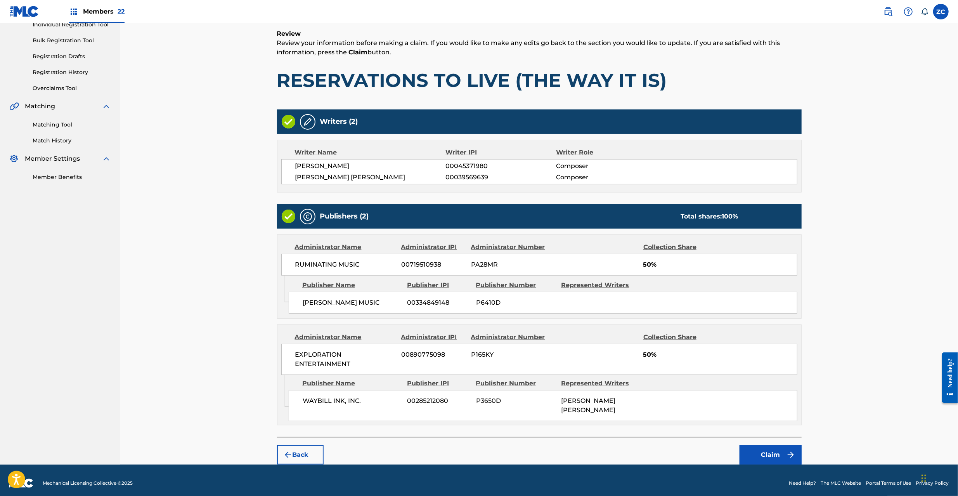
click at [770, 449] on button "Claim" at bounding box center [770, 454] width 62 height 19
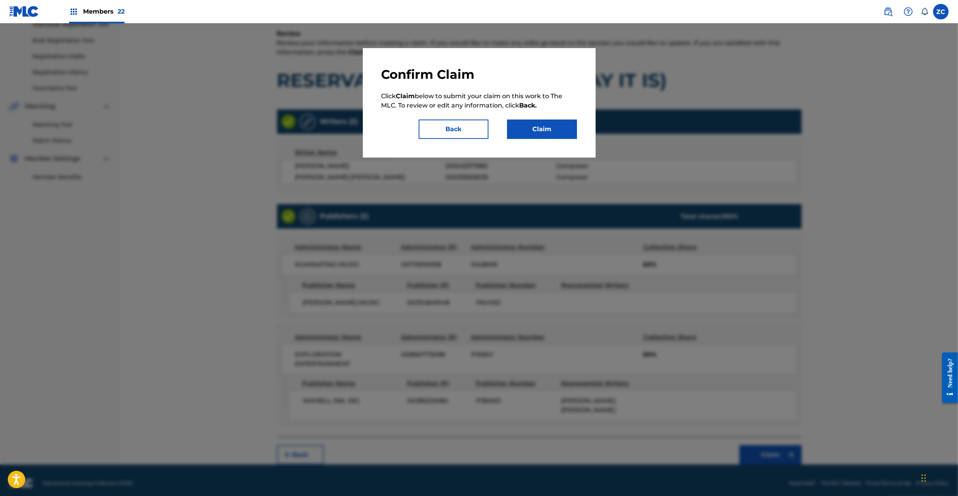
click at [558, 130] on button "Claim" at bounding box center [542, 128] width 70 height 19
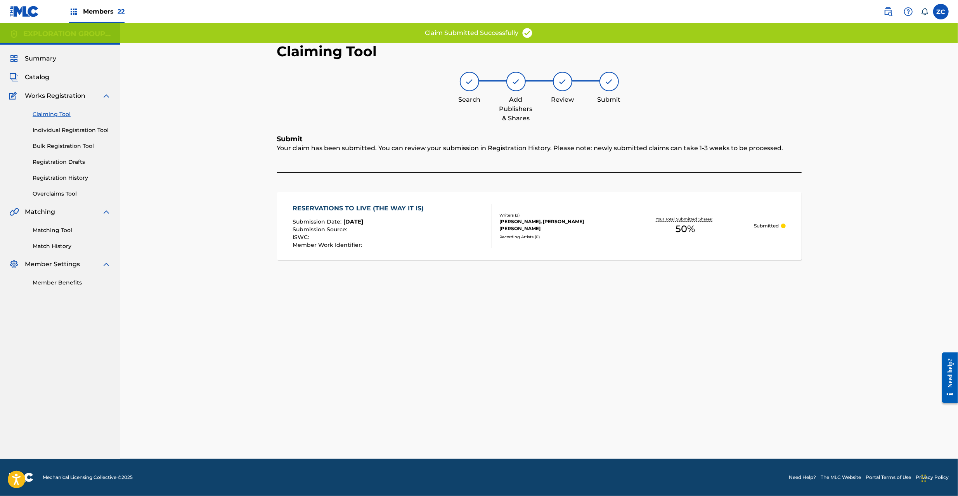
scroll to position [0, 0]
click at [526, 234] on div "Recording Artists ( 0 )" at bounding box center [557, 237] width 117 height 6
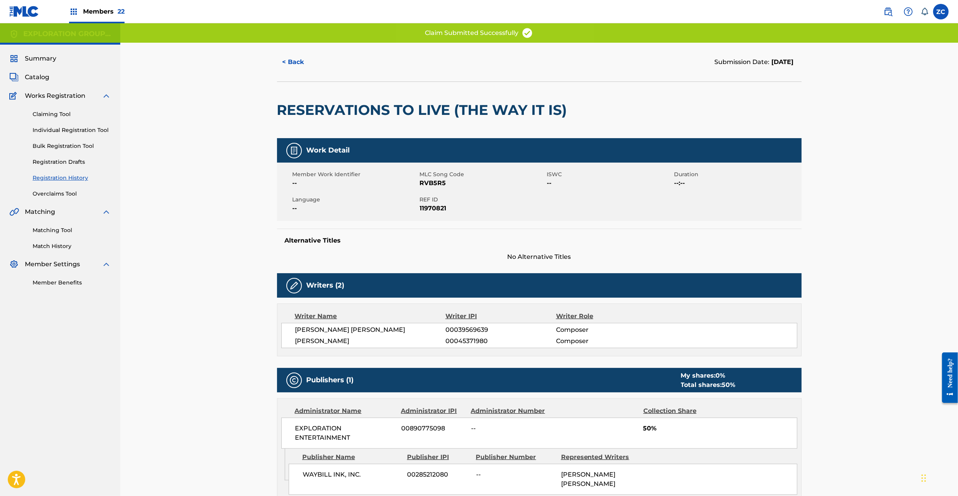
click at [419, 196] on div "Language --" at bounding box center [356, 204] width 127 height 17
click at [424, 201] on span "REF ID" at bounding box center [482, 200] width 125 height 8
click at [426, 204] on span "11970821" at bounding box center [482, 208] width 125 height 9
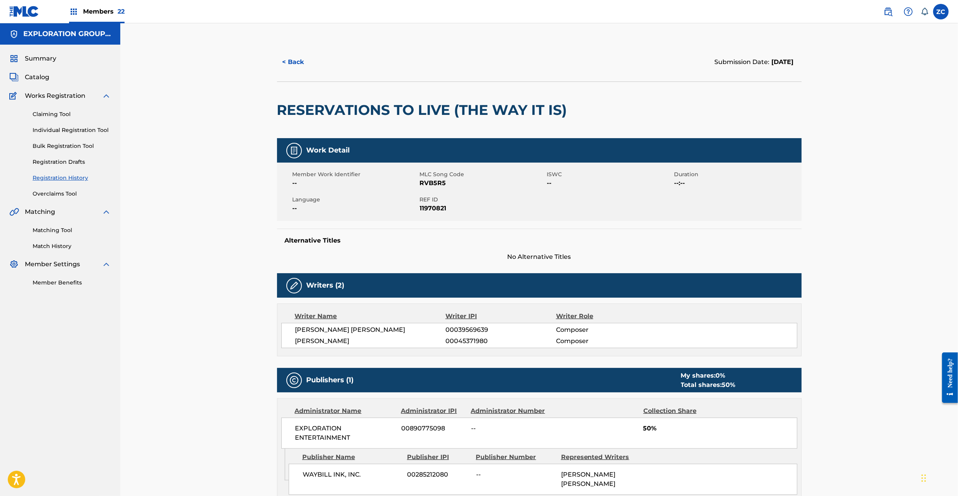
click at [27, 71] on div "Summary Catalog Works Registration Claiming Tool Individual Registration Tool B…" at bounding box center [60, 170] width 120 height 251
click at [43, 75] on span "Catalog" at bounding box center [37, 77] width 24 height 9
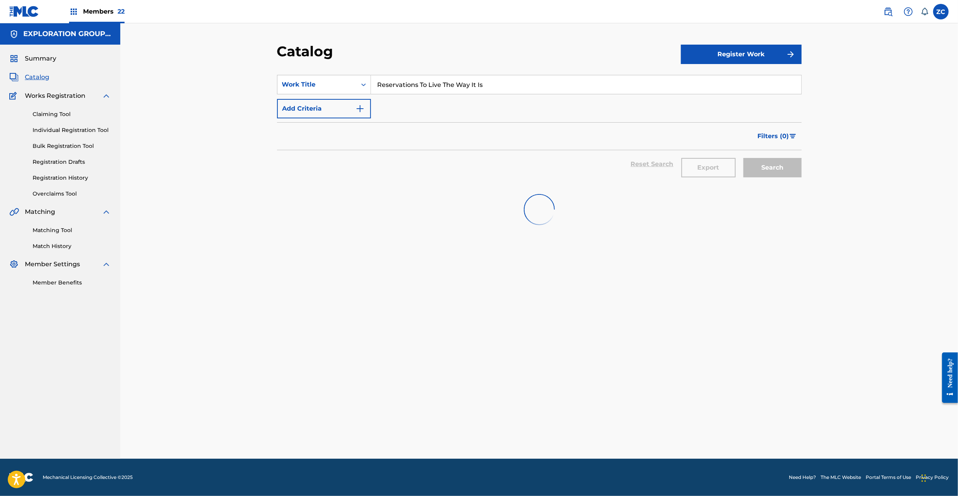
click at [499, 87] on input "Reservations To Live The Way It Is" at bounding box center [586, 84] width 430 height 19
paste input "al Truth"
type input "Real Truth"
click at [743, 158] on button "Search" at bounding box center [772, 167] width 58 height 19
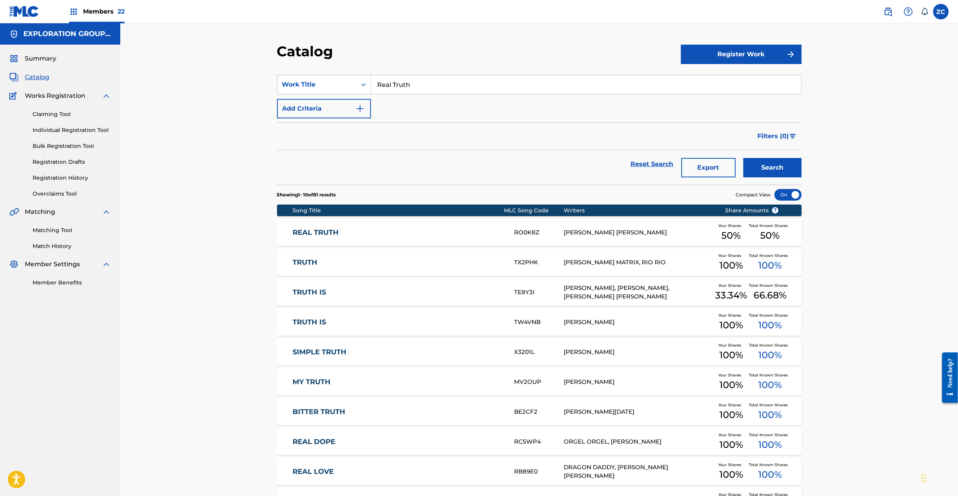
click at [379, 233] on link "REAL TRUTH" at bounding box center [398, 232] width 211 height 9
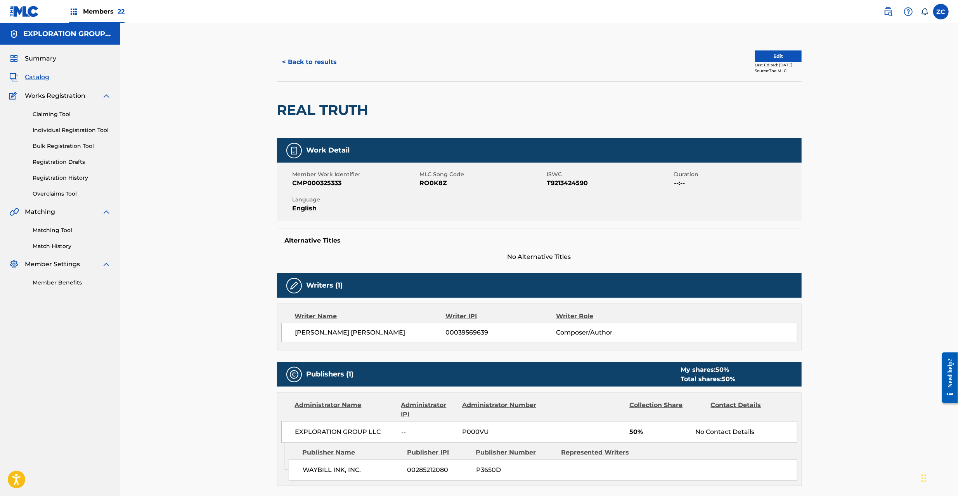
click at [424, 183] on span "RO0K8Z" at bounding box center [482, 182] width 125 height 9
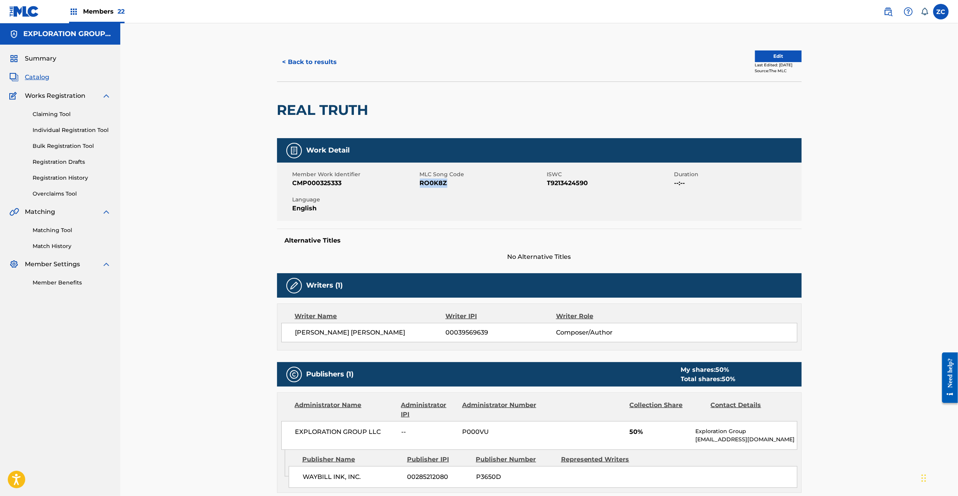
click at [424, 183] on span "RO0K8Z" at bounding box center [482, 182] width 125 height 9
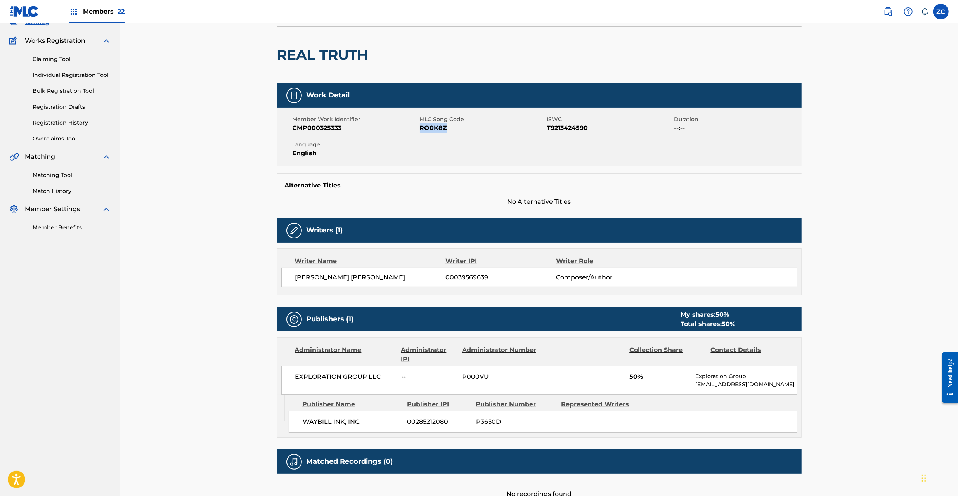
scroll to position [126, 0]
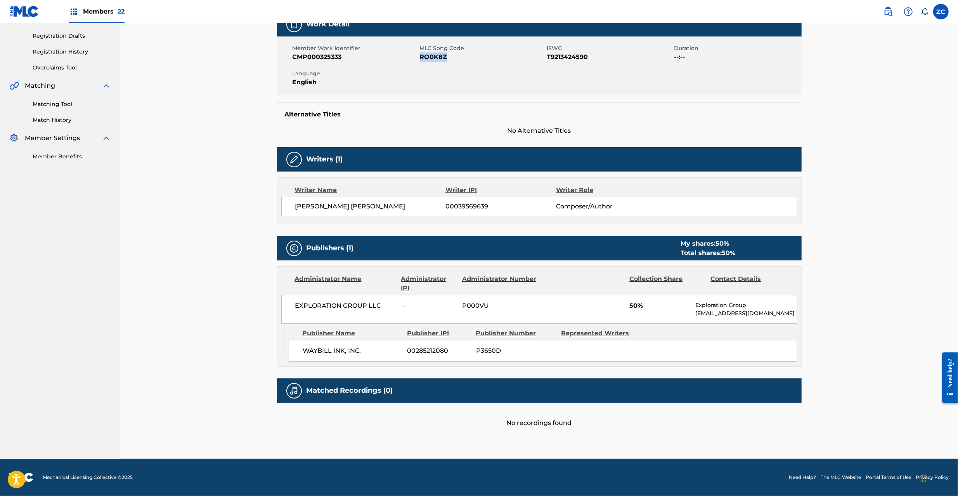
click at [45, 106] on link "Matching Tool" at bounding box center [72, 104] width 78 height 8
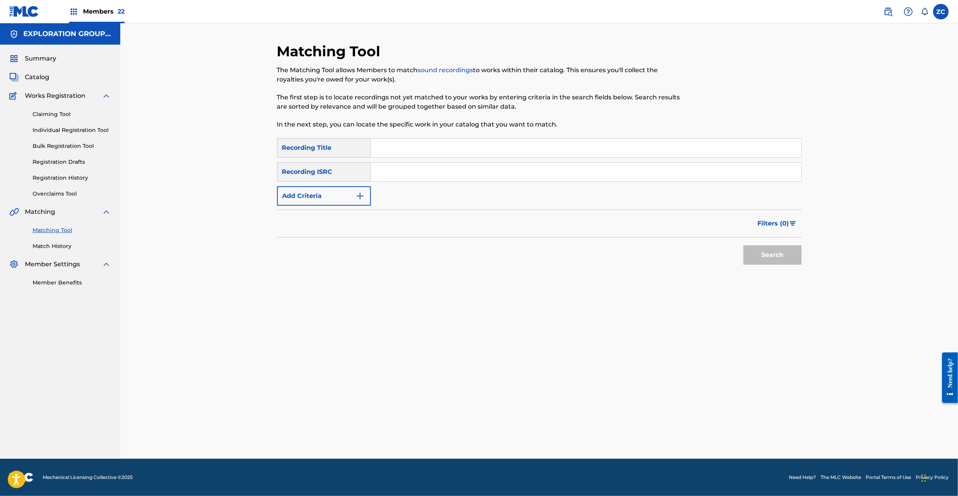
drag, startPoint x: 463, startPoint y: 178, endPoint x: 471, endPoint y: 181, distance: 8.1
click at [463, 178] on input "Search Form" at bounding box center [586, 172] width 430 height 19
paste input "NLB639702020"
type input "NLB639702020"
drag, startPoint x: 776, startPoint y: 257, endPoint x: 770, endPoint y: 257, distance: 5.4
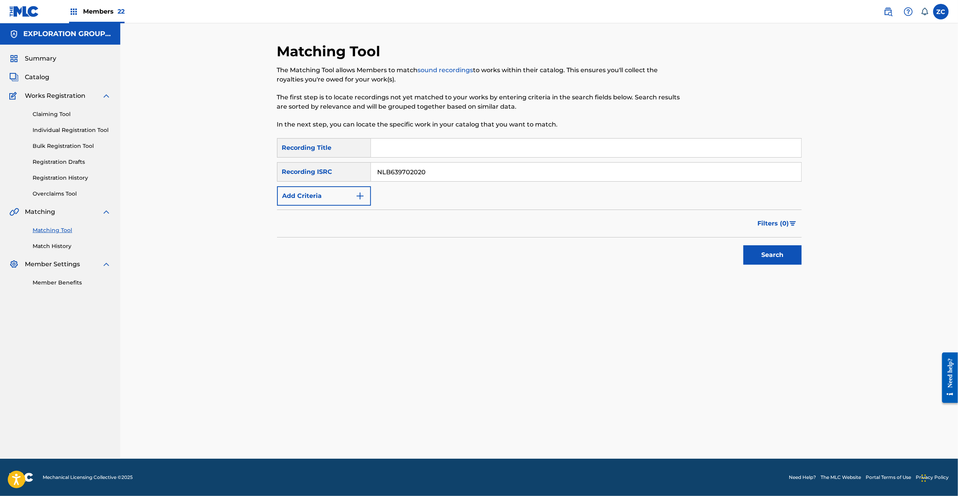
click at [776, 257] on button "Search" at bounding box center [772, 254] width 58 height 19
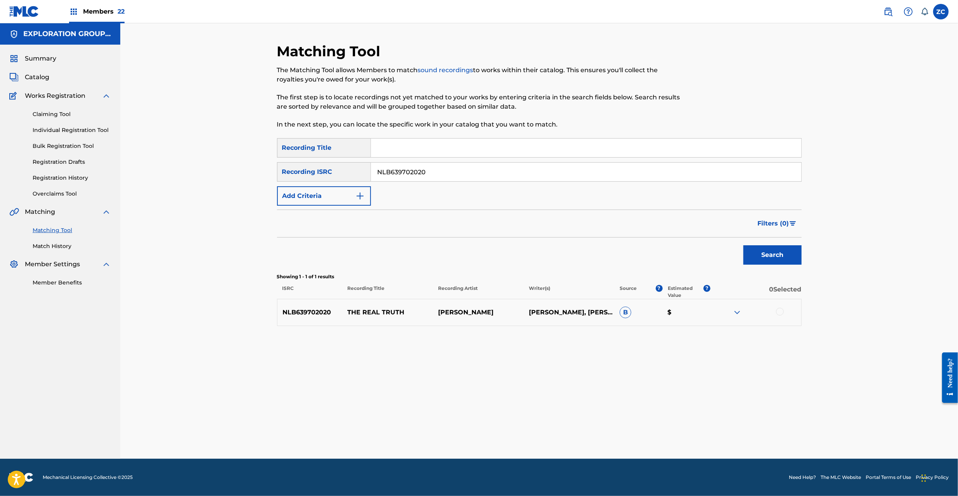
click at [777, 313] on div at bounding box center [780, 312] width 8 height 8
click at [552, 431] on button "Match 1 Group" at bounding box center [545, 432] width 86 height 19
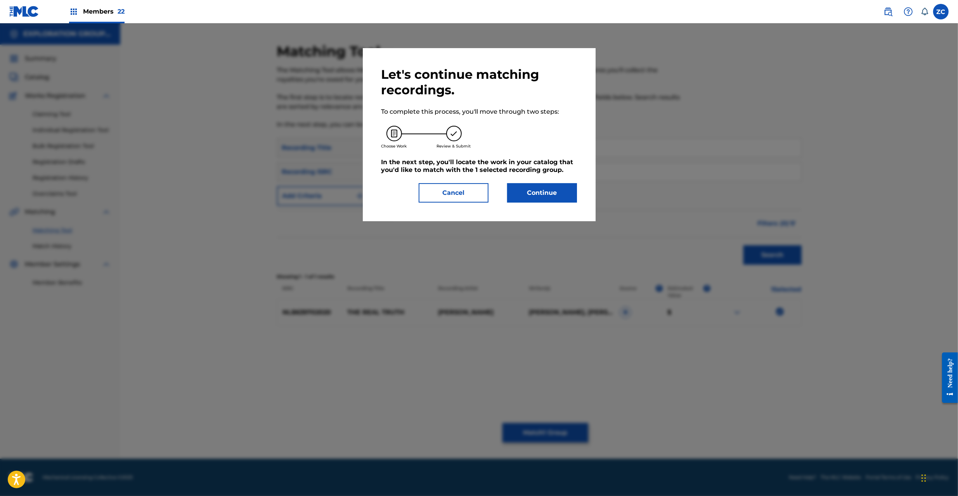
click at [544, 190] on button "Continue" at bounding box center [542, 192] width 70 height 19
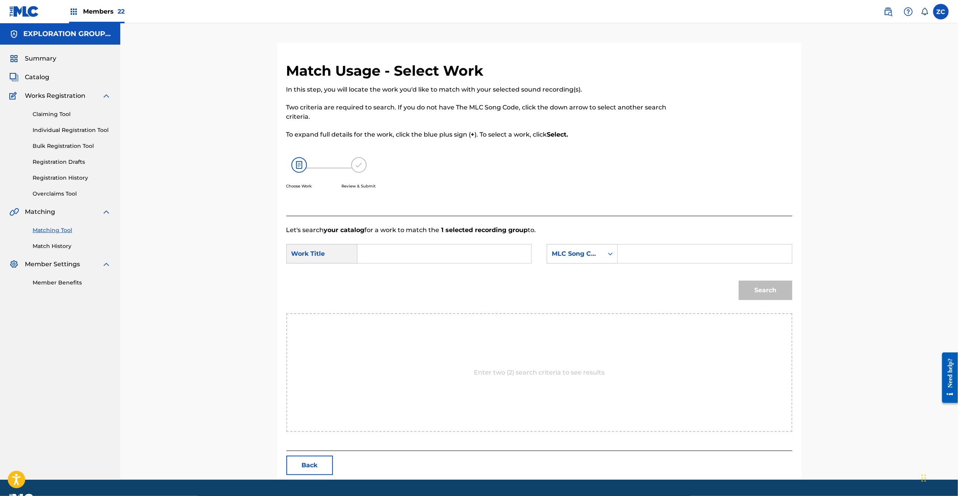
click at [422, 265] on div "SearchWithCriteria6ebf4ec1-61e8-4bca-be09-f2af8138ccbc Work Title SearchWithCri…" at bounding box center [539, 256] width 506 height 24
click at [418, 246] on input "Search Form" at bounding box center [444, 253] width 161 height 19
paste input "Real Truth RO0K8Z"
click at [417, 250] on input "Real Truth RO0K8Z" at bounding box center [444, 253] width 161 height 19
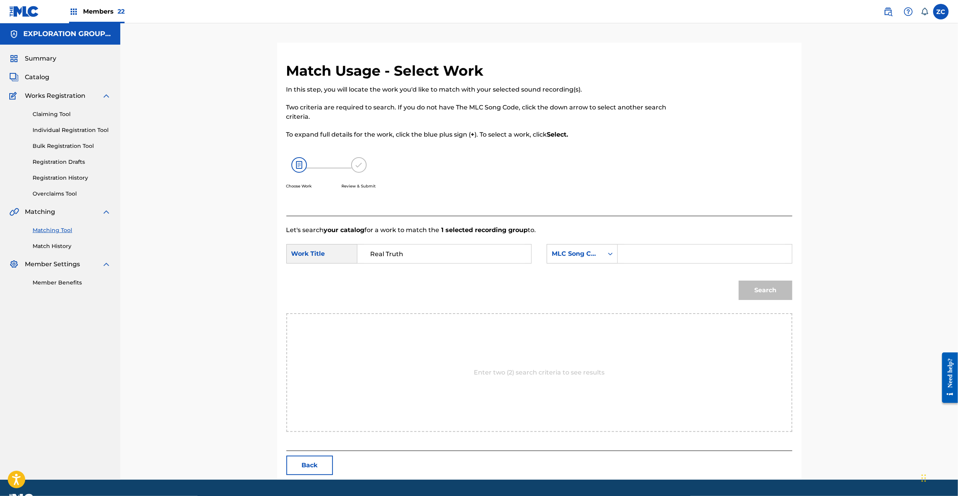
type input "Real Truth"
drag, startPoint x: 694, startPoint y: 252, endPoint x: 708, endPoint y: 263, distance: 17.5
click at [694, 252] on input "Search Form" at bounding box center [704, 253] width 161 height 19
paste input "RO0K8Z"
type input "RO0K8Z"
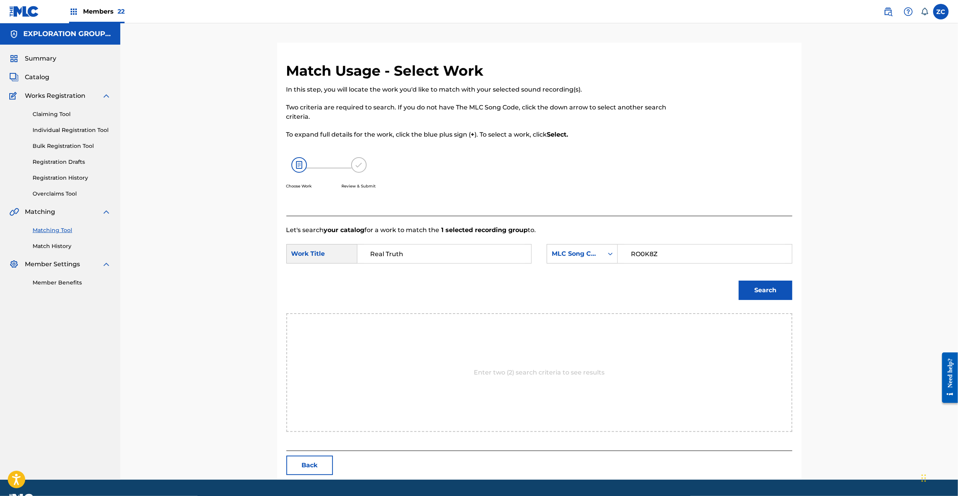
click at [784, 293] on button "Search" at bounding box center [766, 289] width 54 height 19
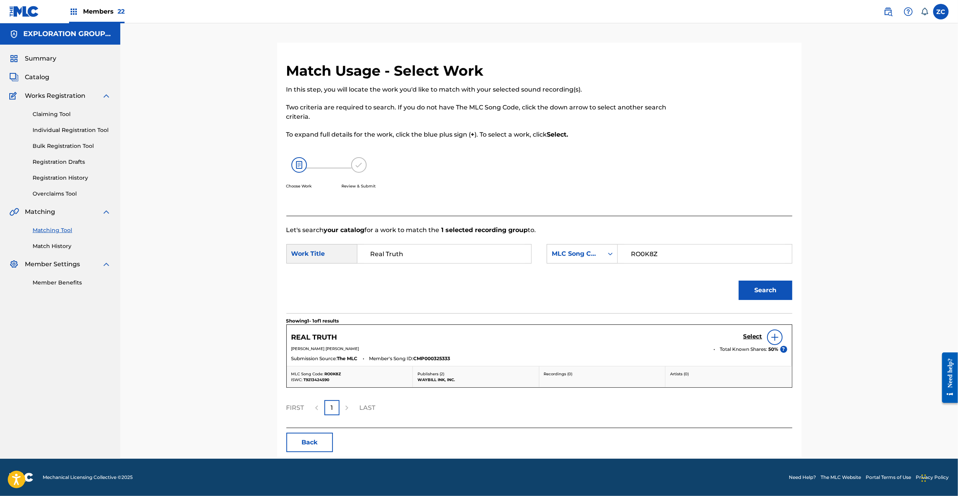
click at [748, 337] on h5 "Select" at bounding box center [752, 336] width 19 height 7
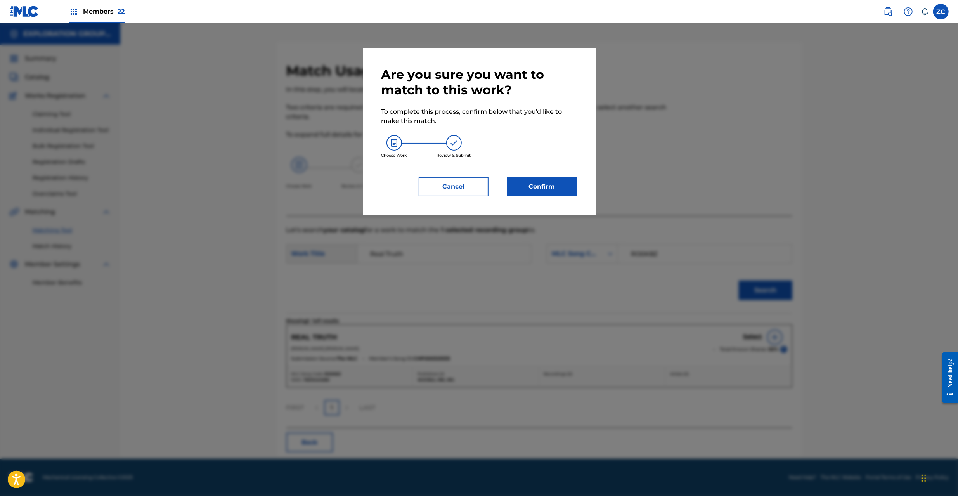
click at [543, 193] on button "Confirm" at bounding box center [542, 186] width 70 height 19
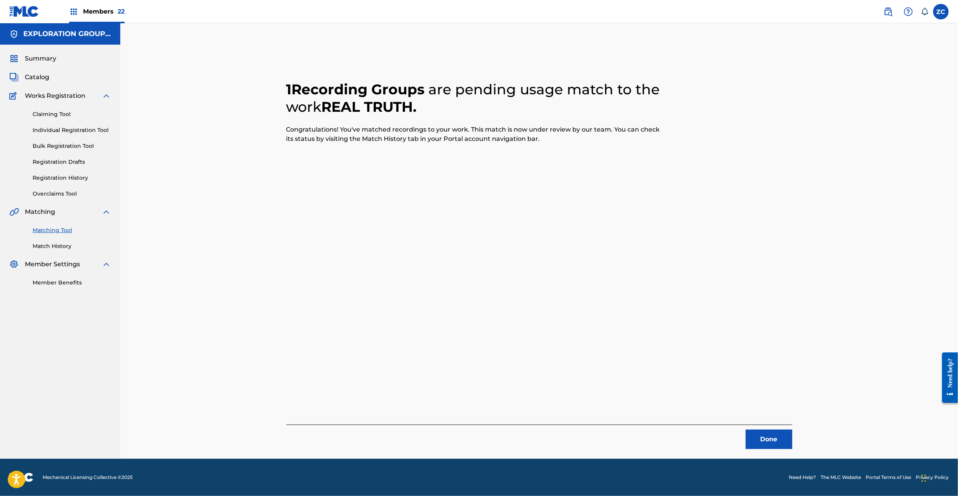
click at [762, 436] on button "Done" at bounding box center [769, 438] width 47 height 19
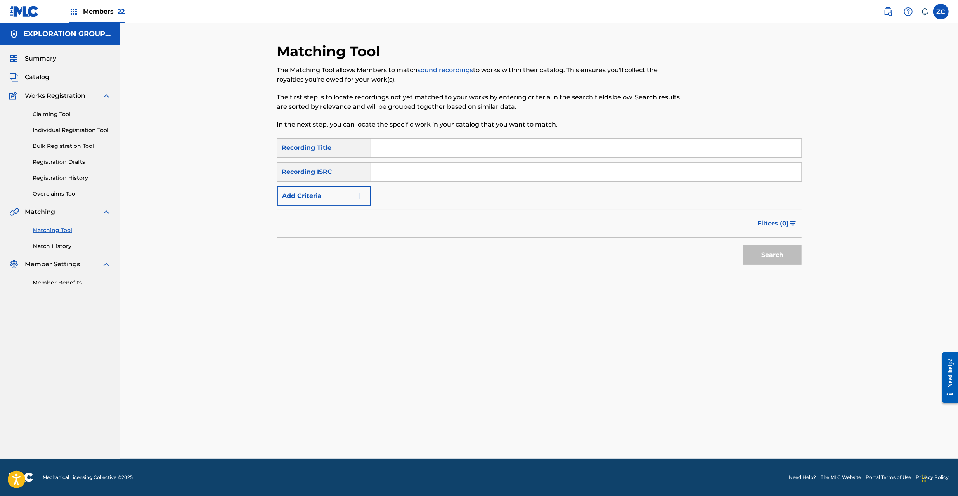
click at [36, 76] on span "Catalog" at bounding box center [37, 77] width 24 height 9
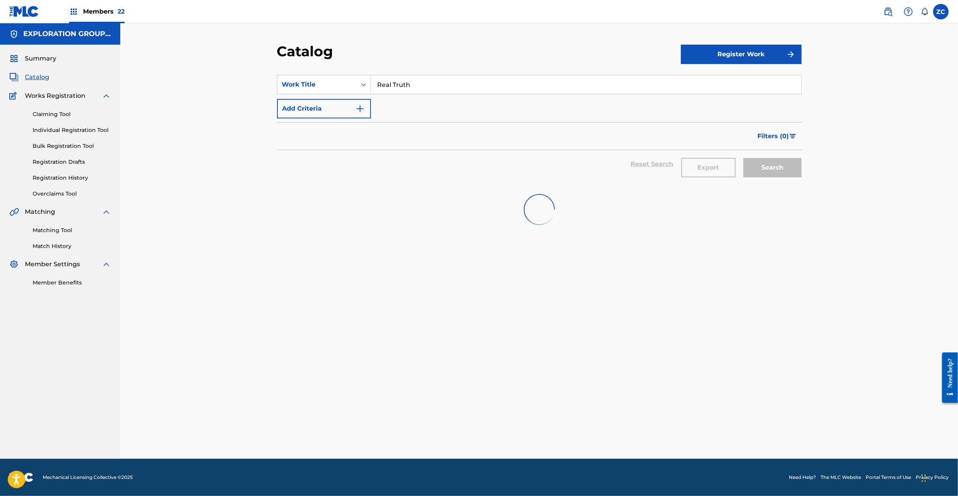
click at [424, 84] on input "Real Truth" at bounding box center [586, 84] width 430 height 19
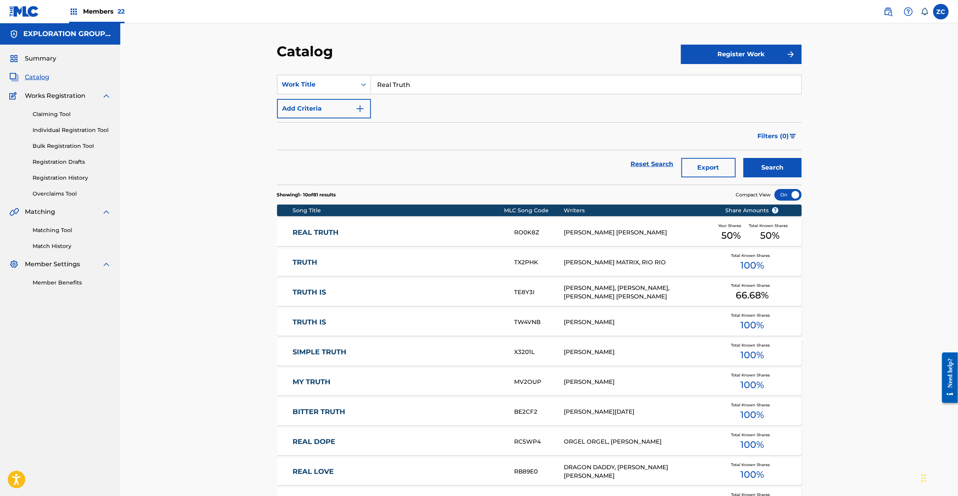
paste input "Promise Land"
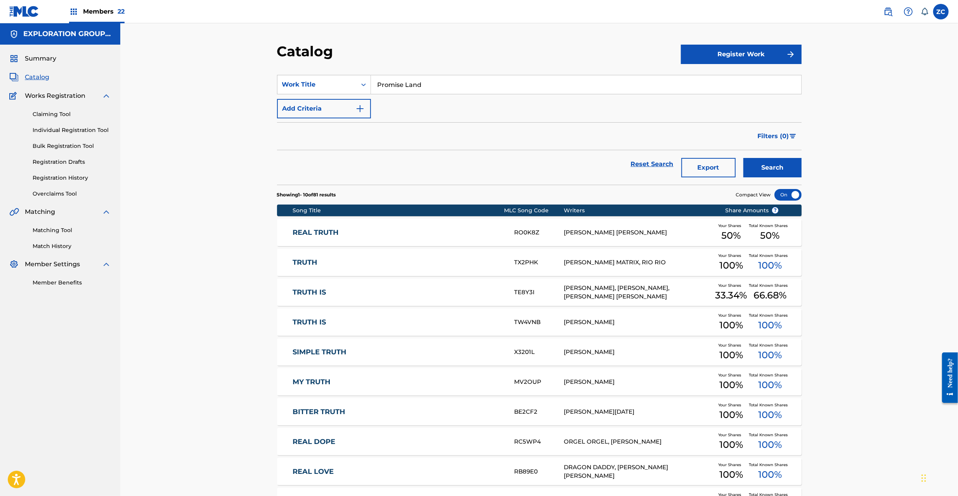
click at [743, 158] on button "Search" at bounding box center [772, 167] width 58 height 19
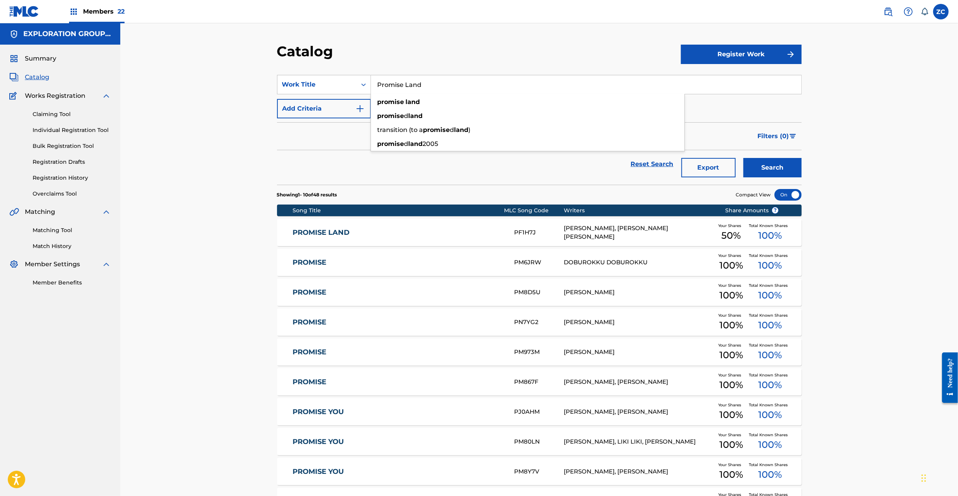
click at [493, 80] on input "Promise Land" at bounding box center [586, 84] width 430 height 19
paste input "Meant To Be Alone"
click at [500, 61] on div "Catalog" at bounding box center [479, 54] width 404 height 23
click at [773, 168] on button "Search" at bounding box center [772, 167] width 58 height 19
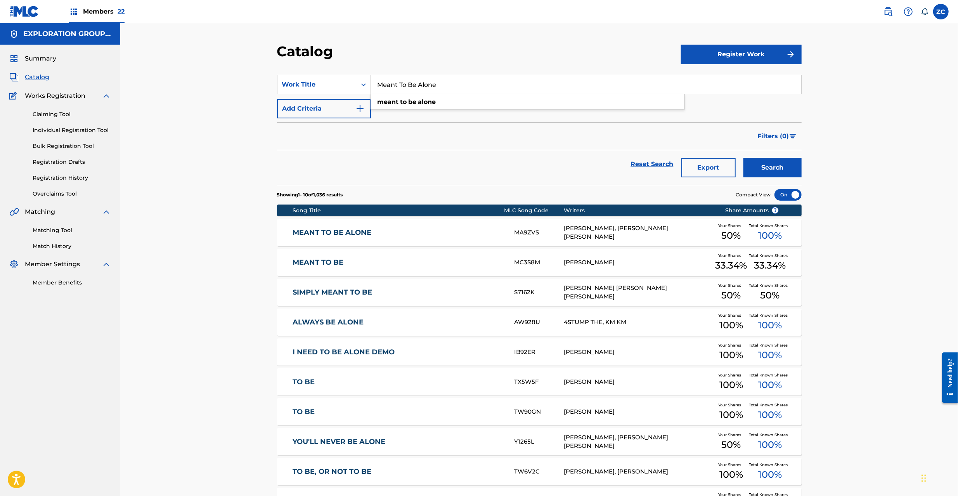
click at [542, 89] on input "Meant To Be Alone" at bounding box center [586, 84] width 430 height 19
paste input "Dont Want To Pull The Trigger"
type input "Dont Want To Pull The Trigger"
click at [743, 158] on button "Search" at bounding box center [772, 167] width 58 height 19
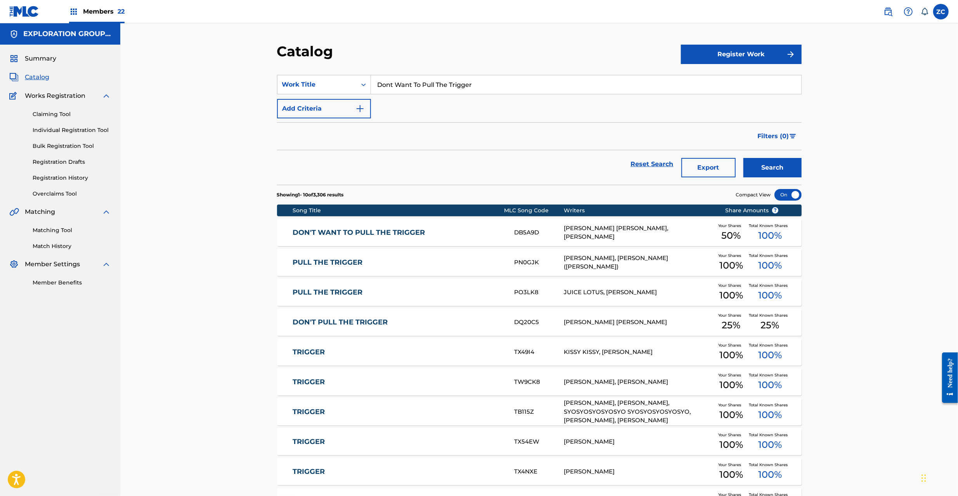
click at [444, 241] on div "DON'T WANT TO PULL THE TRIGGER DB5A9D JOHN FEE WAYBILL, RICHARD N MARX Your Sha…" at bounding box center [539, 232] width 524 height 27
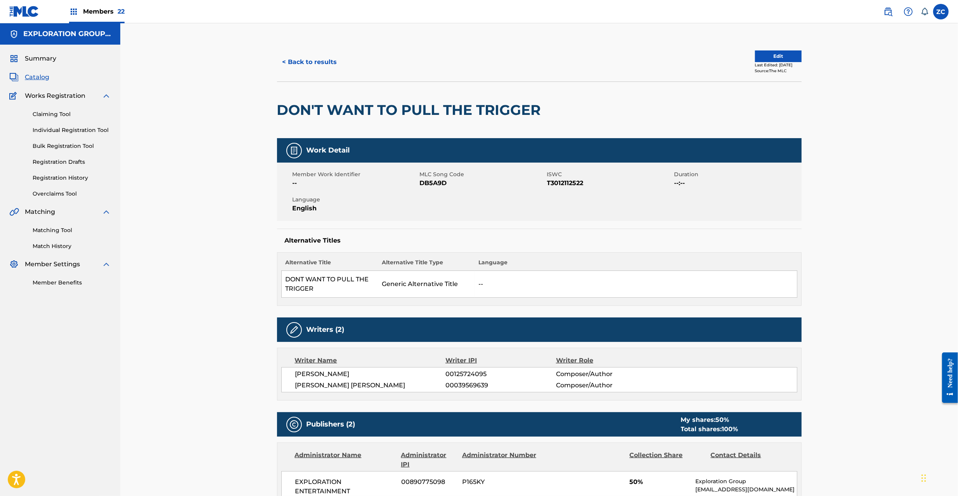
click at [31, 78] on span "Catalog" at bounding box center [37, 77] width 24 height 9
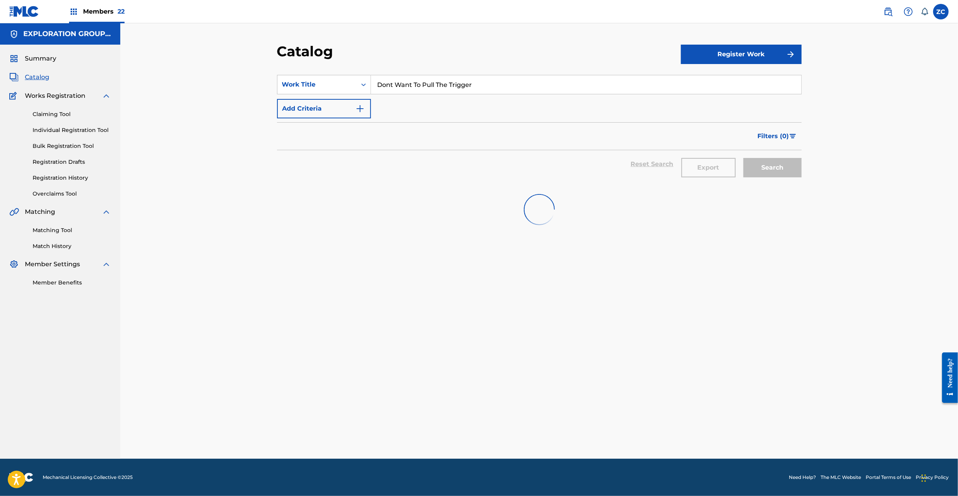
click at [485, 84] on input "Dont Want To Pull The Trigger" at bounding box center [586, 84] width 430 height 19
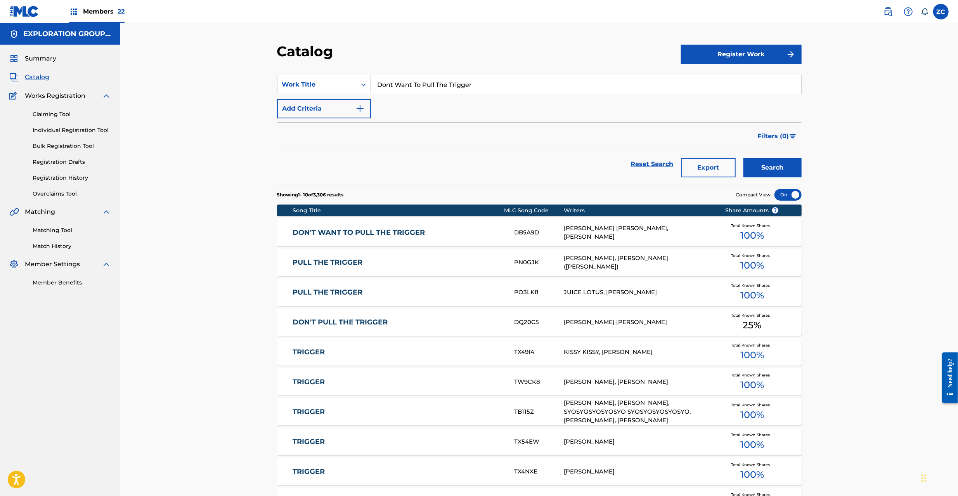
paste input "How Dare You"
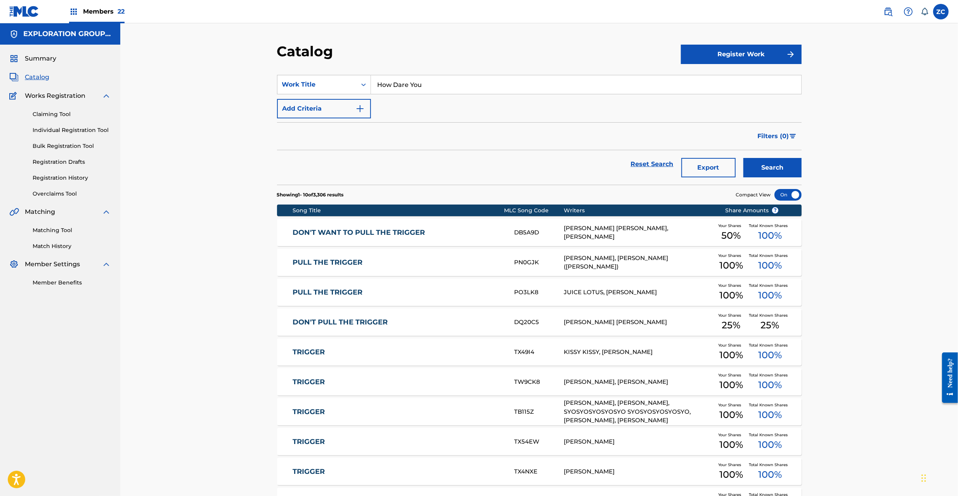
click at [743, 158] on button "Search" at bounding box center [772, 167] width 58 height 19
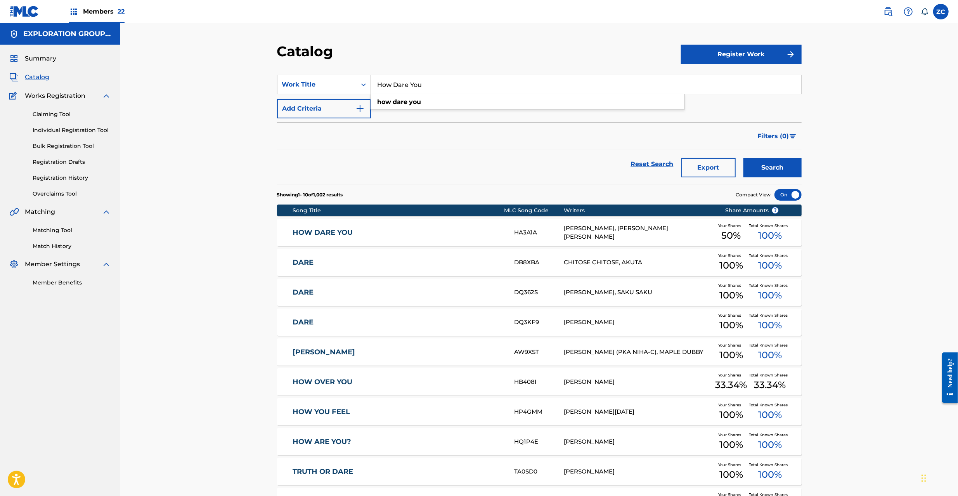
paste input "Faker"
click at [743, 158] on button "Search" at bounding box center [772, 167] width 58 height 19
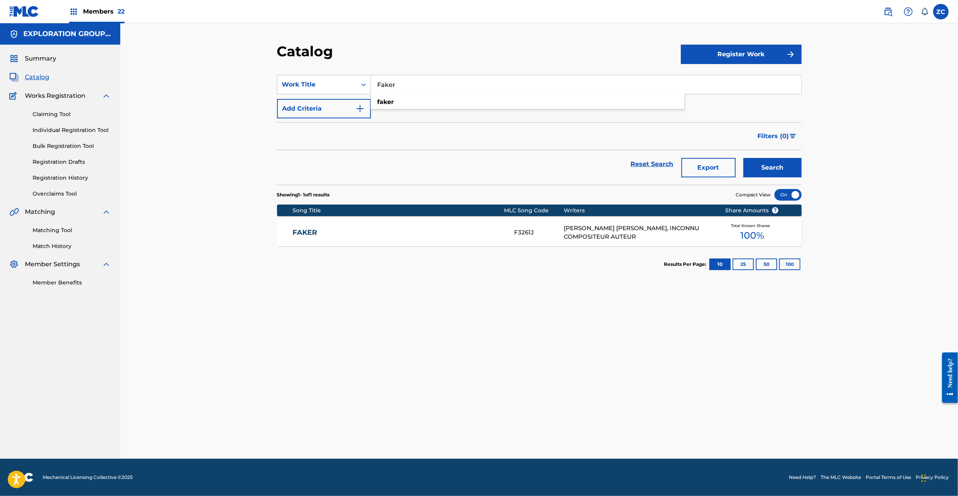
click at [860, 167] on div "Catalog Register Work SearchWithCriteriafcfc702e-0020-441e-9655-1a546707cb42 Wo…" at bounding box center [539, 240] width 838 height 435
click at [592, 84] on input "Faker" at bounding box center [586, 84] width 430 height 19
paste input "Man Of The World"
click at [743, 158] on button "Search" at bounding box center [772, 167] width 58 height 19
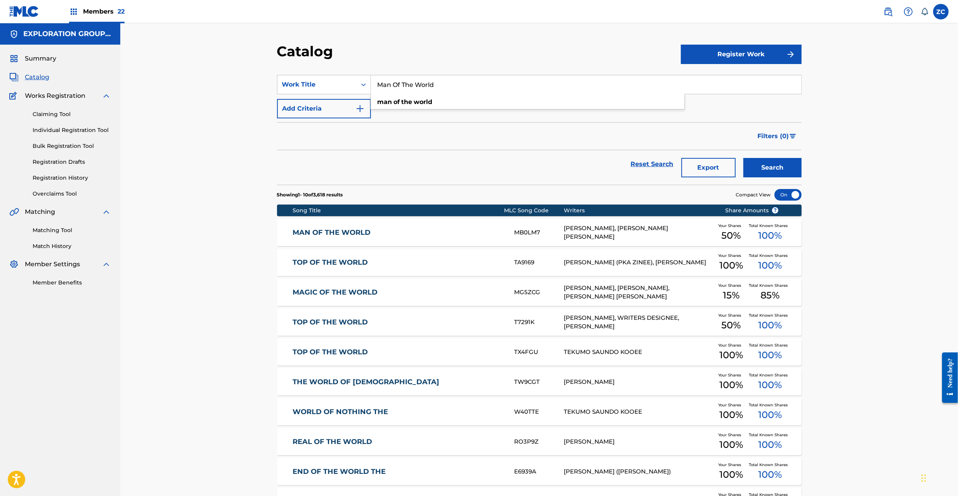
click at [618, 85] on input "Man Of The World" at bounding box center [586, 84] width 430 height 19
paste input "Woulda Coulda Shoulda"
click at [743, 158] on button "Search" at bounding box center [772, 167] width 58 height 19
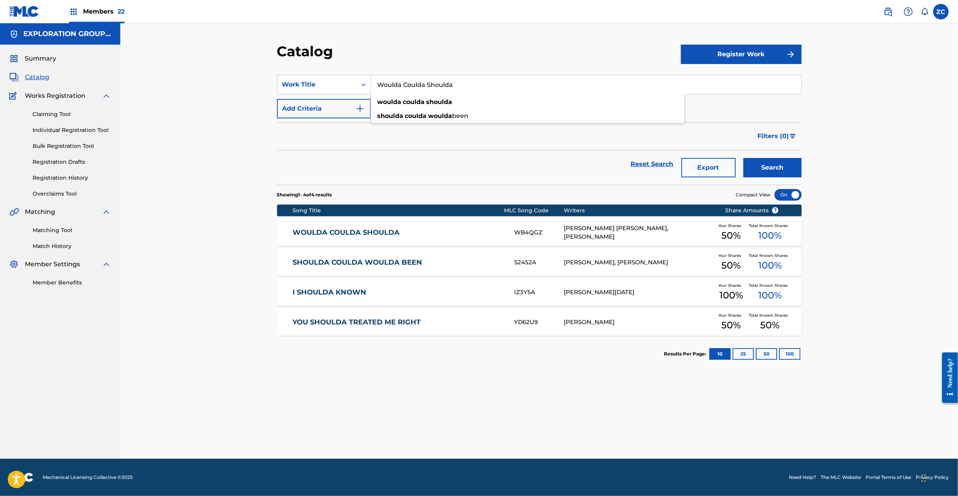
click at [743, 158] on button "Search" at bounding box center [772, 167] width 58 height 19
click at [528, 43] on div "Catalog" at bounding box center [479, 54] width 404 height 23
click at [466, 83] on input "Woulda Coulda Shoulda" at bounding box center [586, 84] width 430 height 19
paste input "I'll Never Change"
click at [743, 158] on button "Search" at bounding box center [772, 167] width 58 height 19
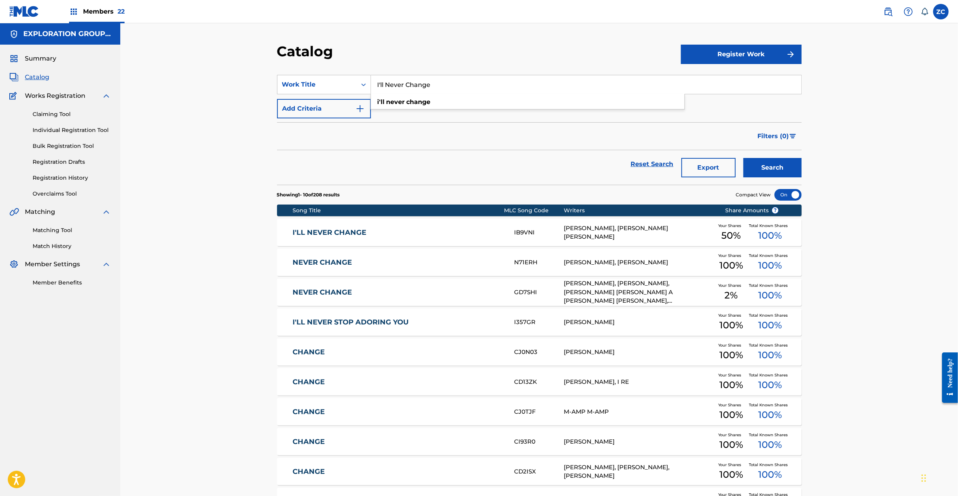
click at [495, 84] on input "I'll Never Change" at bounding box center [586, 84] width 430 height 19
paste input "Arrow Through My Heart"
click at [743, 158] on button "Search" at bounding box center [772, 167] width 58 height 19
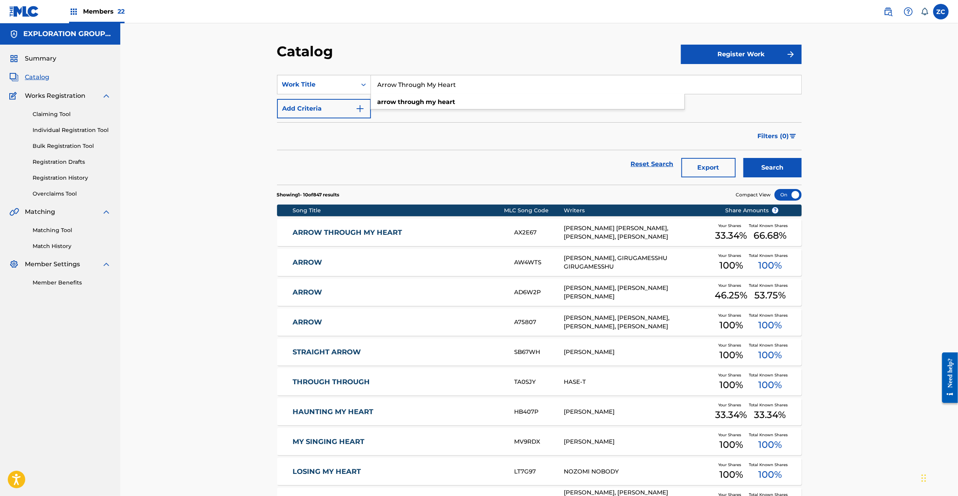
paste input "Theme Park"
type input "Theme Park"
click at [743, 158] on button "Search" at bounding box center [772, 167] width 58 height 19
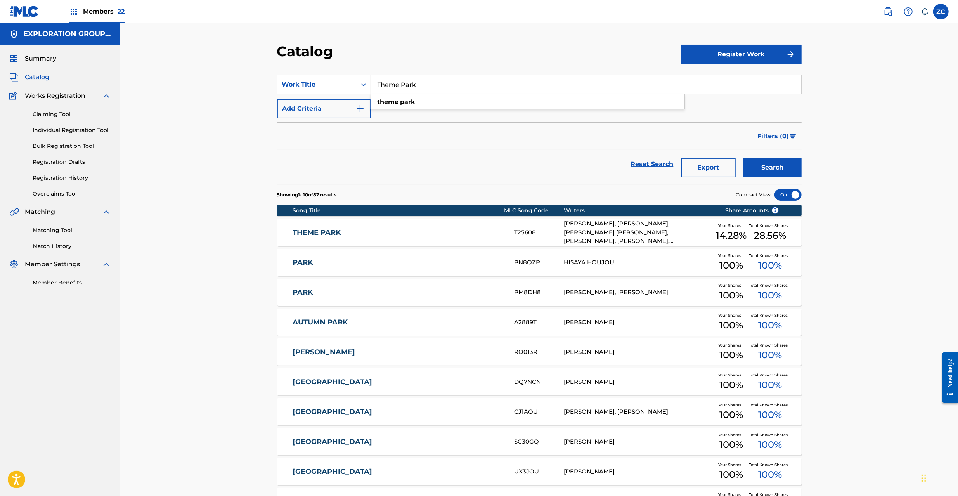
click at [518, 238] on div "THEME PARK T25608 VINCE WELNICK, MIKE COTTEN, JOHN FEE WAYBILL, CHARLES PRINCE,…" at bounding box center [539, 232] width 524 height 27
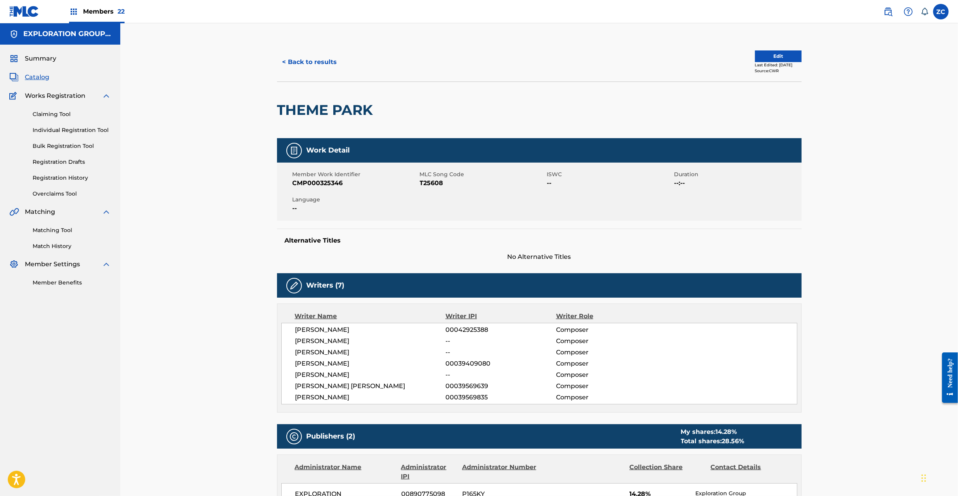
click at [429, 180] on span "T25608" at bounding box center [482, 182] width 125 height 9
click at [301, 53] on button "< Back to results" at bounding box center [310, 61] width 66 height 19
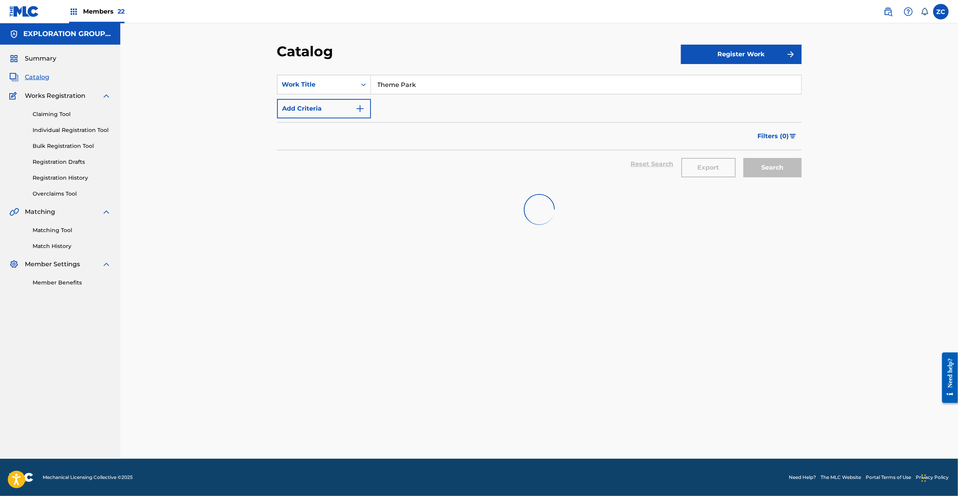
click at [479, 88] on input "Theme Park" at bounding box center [586, 84] width 430 height 19
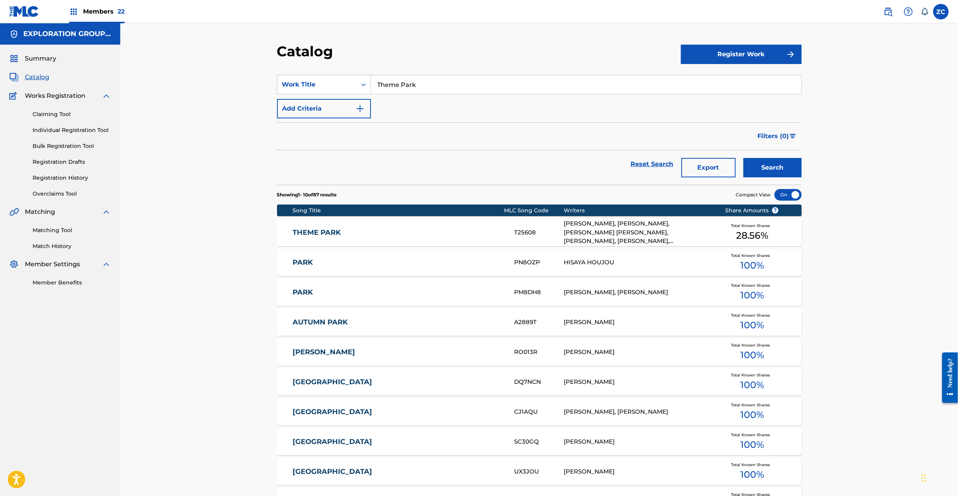
paste input "Saved My Life"
type input "Saved My Life"
click at [743, 158] on button "Search" at bounding box center [772, 167] width 58 height 19
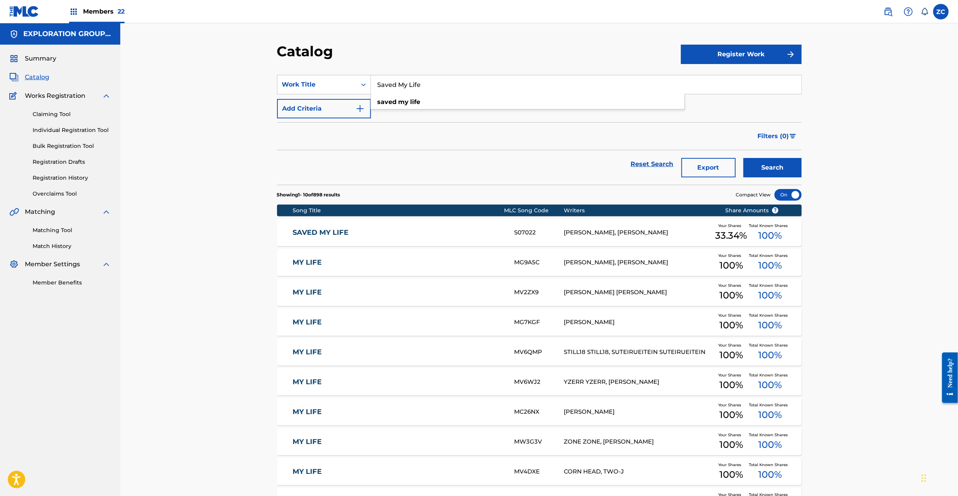
click at [218, 289] on div "Catalog Register Work SearchWithCriteriafcfc702e-0020-441e-9655-1a546707cb42 Wo…" at bounding box center [539, 288] width 838 height 531
click at [434, 225] on div "SAVED MY LIFE S07022 STEVE LUKATHER, DAVID W FOSTER Your Shares 33.34 % Total K…" at bounding box center [539, 232] width 524 height 27
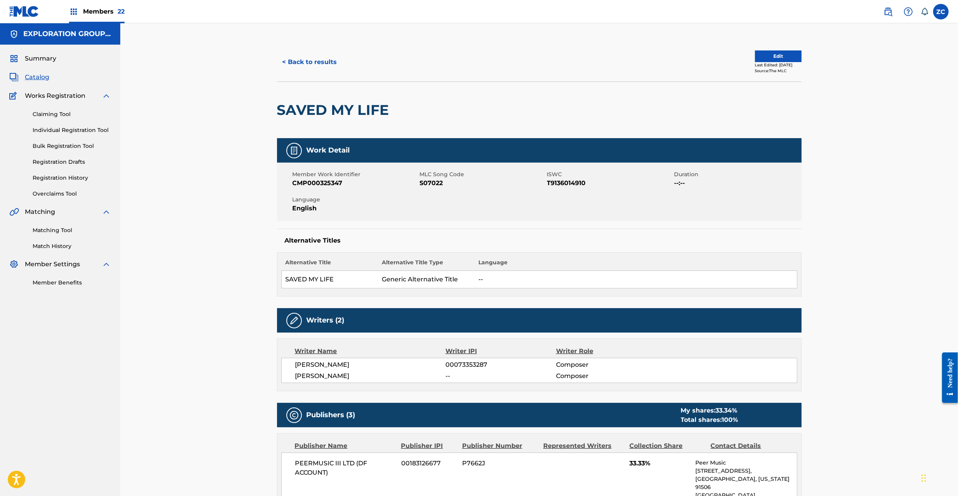
click at [440, 185] on span "S07022" at bounding box center [482, 182] width 125 height 9
click at [331, 63] on button "< Back to results" at bounding box center [310, 61] width 66 height 19
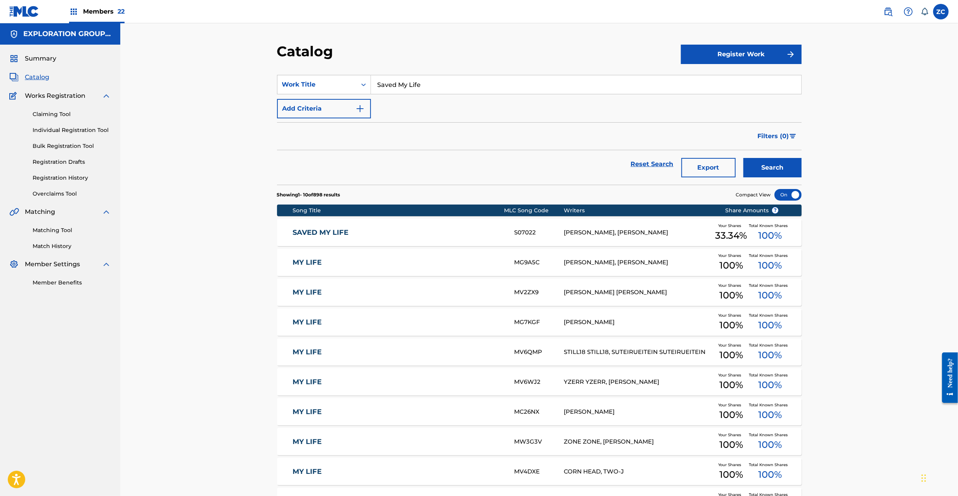
click at [410, 81] on input "Saved My Life" at bounding box center [586, 84] width 430 height 19
paste input "I Don't Even Know Your Name (Passion Play)"
type input "I Don't Even Know Your Name (Passion Play)"
click at [743, 158] on button "Search" at bounding box center [772, 167] width 58 height 19
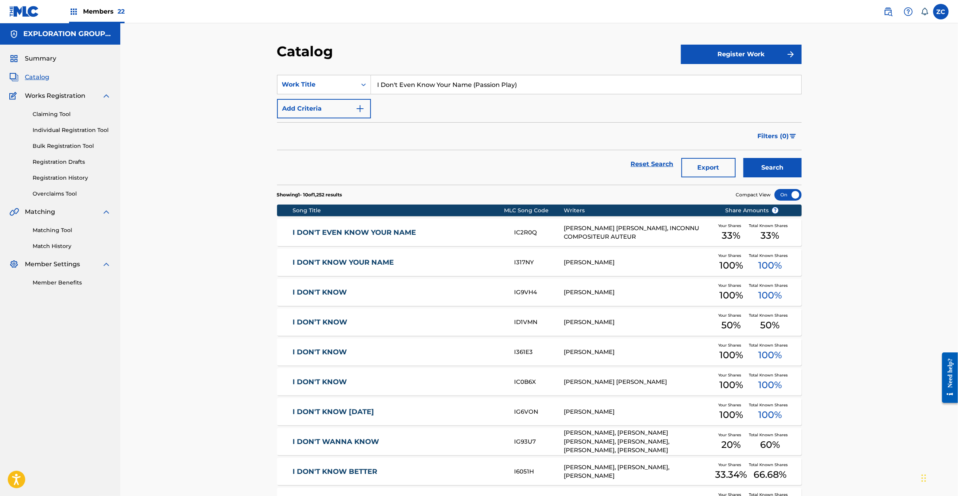
click at [472, 234] on link "I DON'T EVEN KNOW YOUR NAME" at bounding box center [398, 232] width 211 height 9
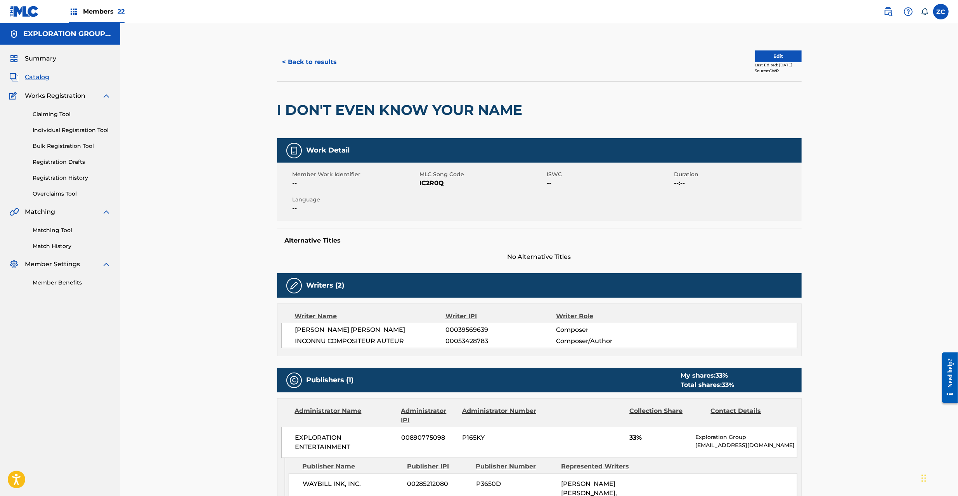
click at [309, 69] on button "< Back to results" at bounding box center [310, 61] width 66 height 19
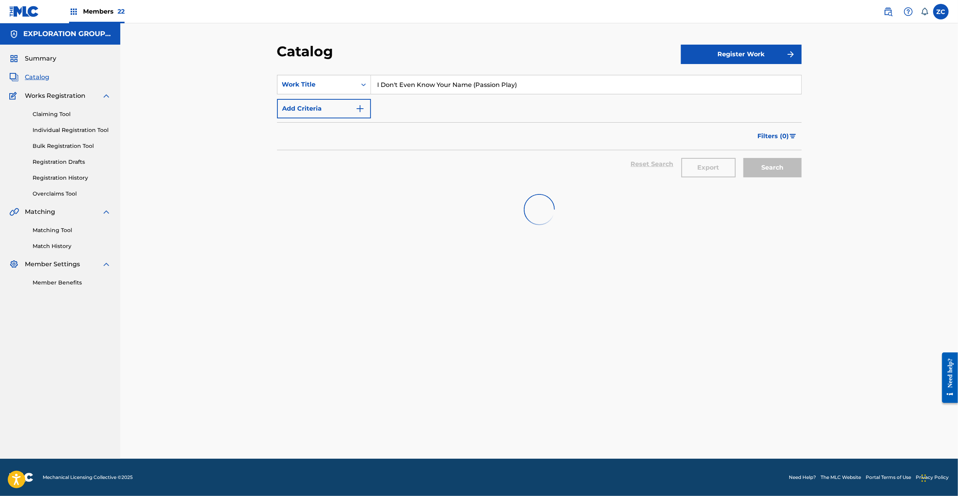
click at [463, 85] on input "I Don't Even Know Your Name (Passion Play)" at bounding box center [586, 84] width 430 height 19
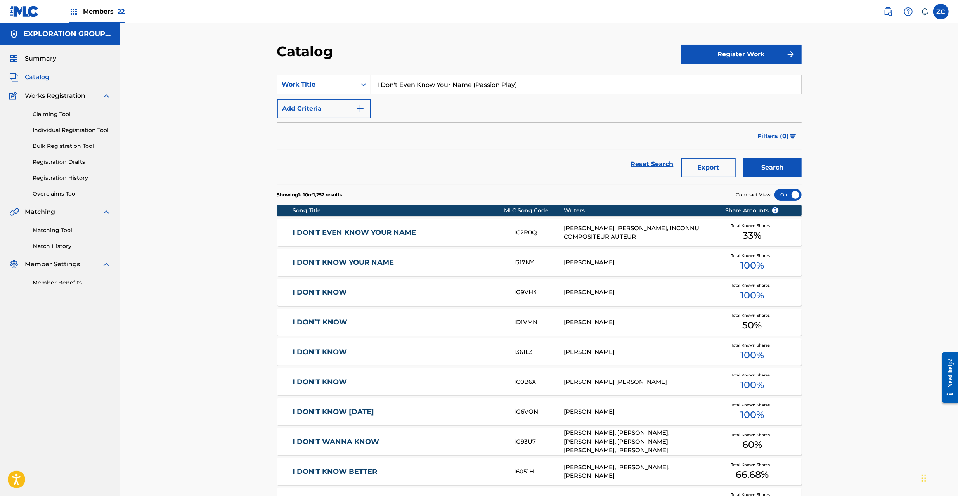
paste input "Say Goodbye"
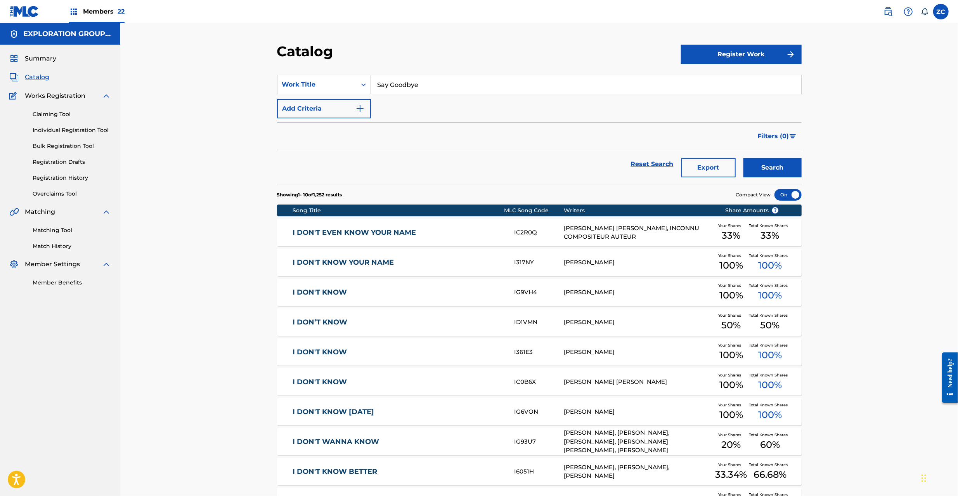
type input "Say Goodbye"
click at [743, 158] on button "Search" at bounding box center [772, 167] width 58 height 19
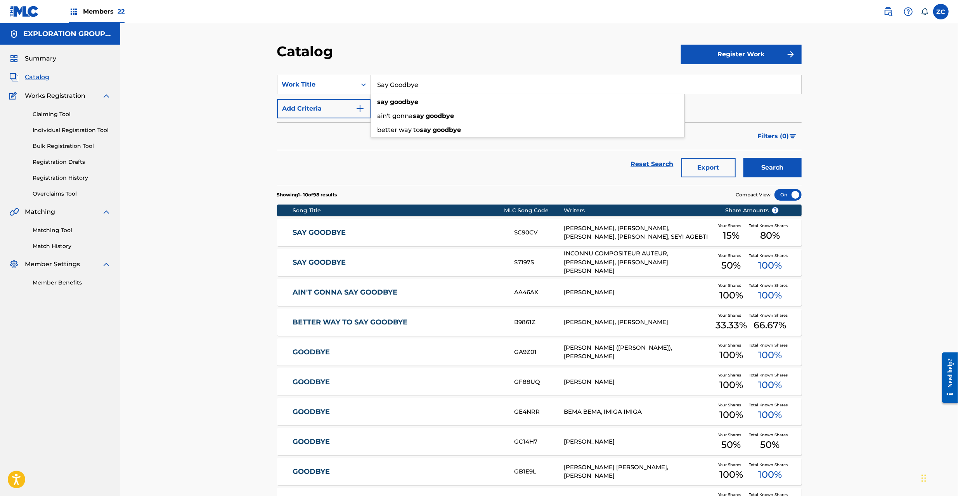
click at [227, 279] on div "Catalog Register Work SearchWithCriteriafcfc702e-0020-441e-9655-1a546707cb42 Wo…" at bounding box center [539, 288] width 838 height 531
click at [514, 260] on div "S7197S" at bounding box center [539, 262] width 50 height 9
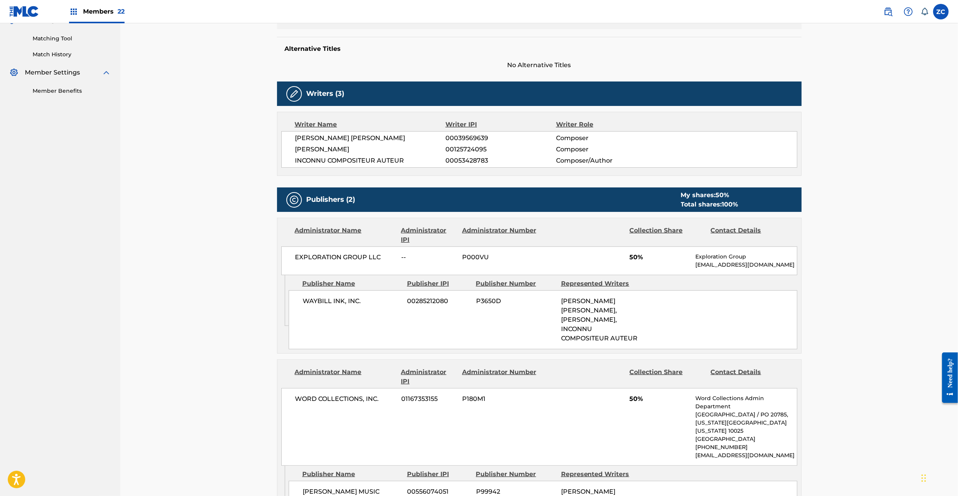
scroll to position [20, 0]
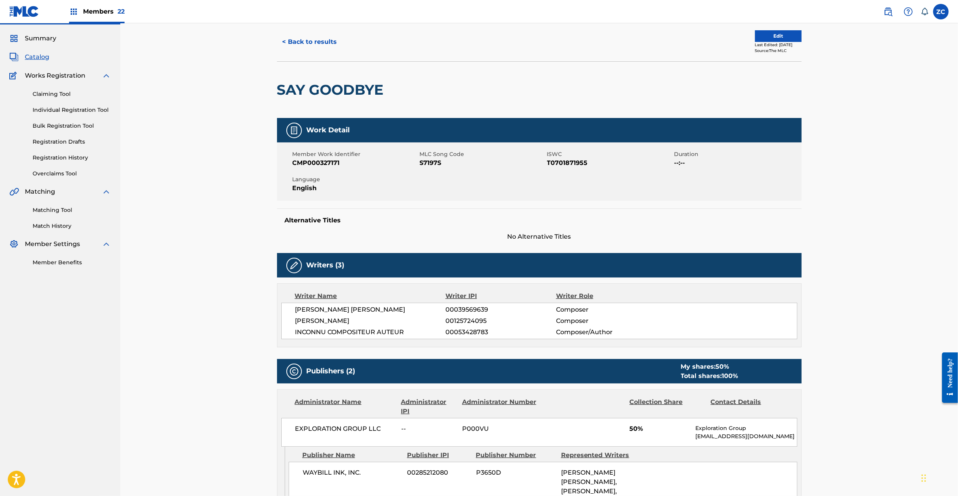
click at [315, 42] on button "< Back to results" at bounding box center [310, 41] width 66 height 19
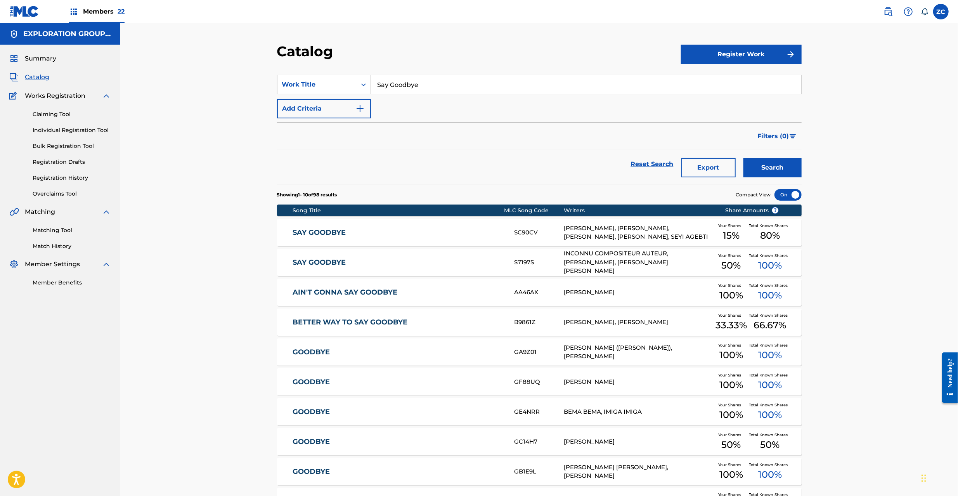
click at [421, 88] on input "Say Goodbye" at bounding box center [586, 84] width 430 height 19
paste input "Business Danc"
type input "Business Dance"
click at [743, 158] on button "Search" at bounding box center [772, 167] width 58 height 19
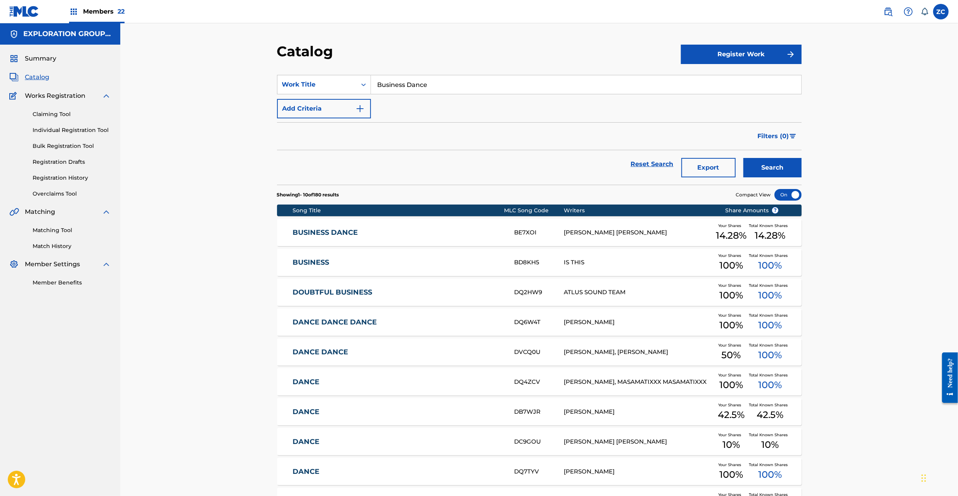
click at [386, 228] on link "BUSINESS DANCE" at bounding box center [398, 232] width 211 height 9
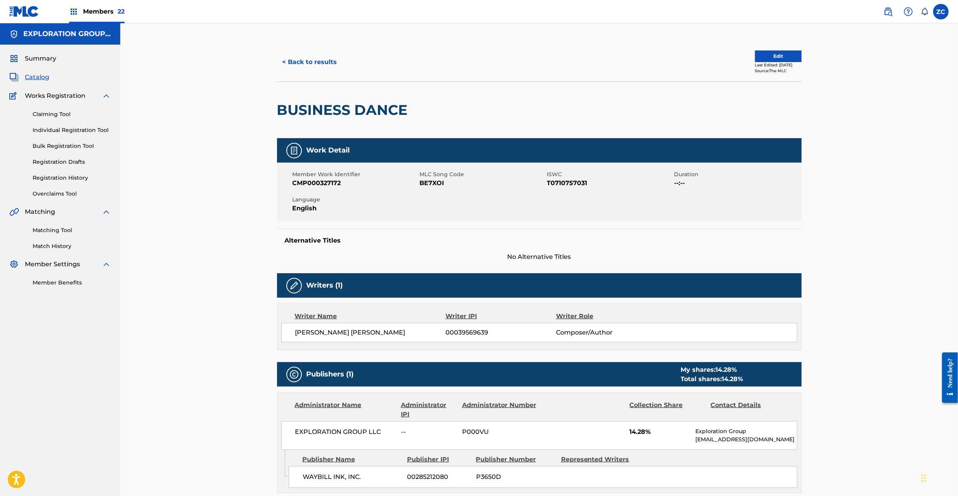
click at [424, 183] on span "BE7XOI" at bounding box center [482, 182] width 125 height 9
click at [329, 54] on button "< Back to results" at bounding box center [310, 61] width 66 height 19
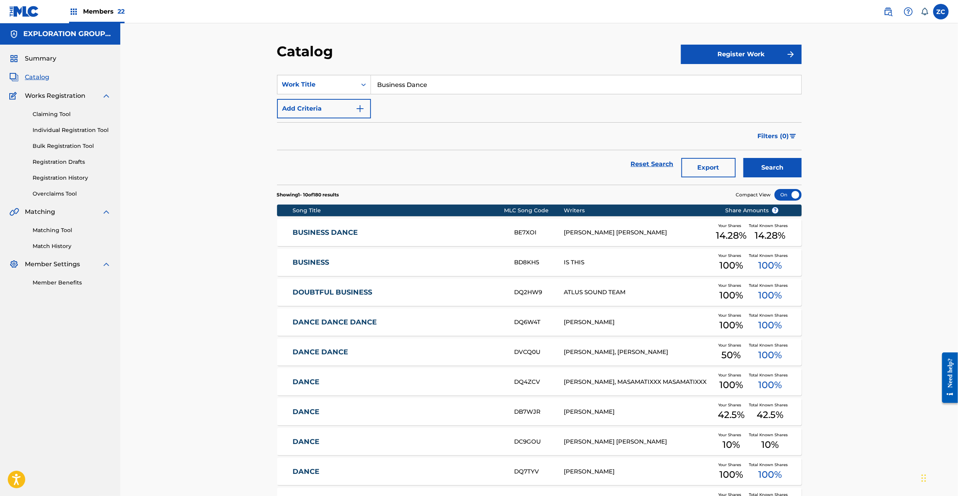
click at [447, 84] on input "Business Dance" at bounding box center [586, 84] width 430 height 19
paste input "I've Seen This Movie Befor"
type input "I've Seen This Movie Before"
click at [743, 158] on button "Search" at bounding box center [772, 167] width 58 height 19
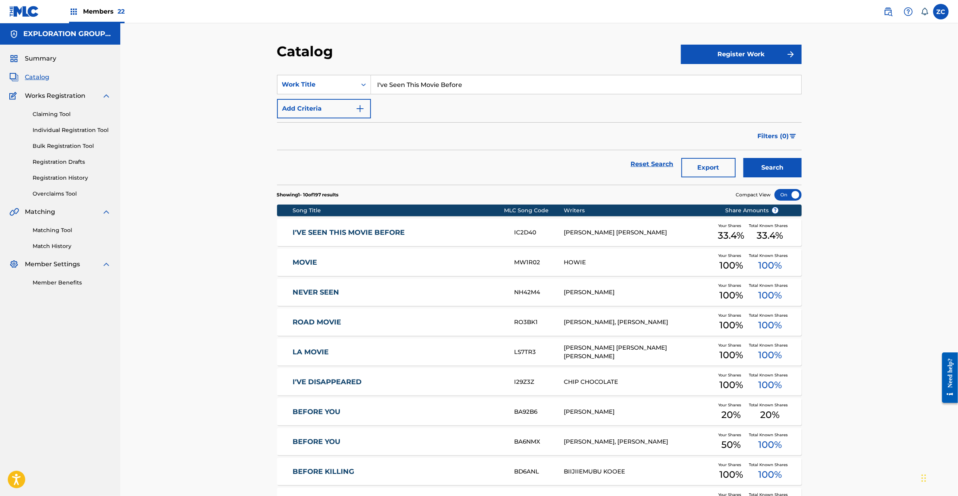
click at [460, 220] on div "I'VE SEEN THIS MOVIE BEFORE IC2D40 JOHN FEE WAYBILL Your Shares 33.4 % Total Kn…" at bounding box center [539, 232] width 524 height 27
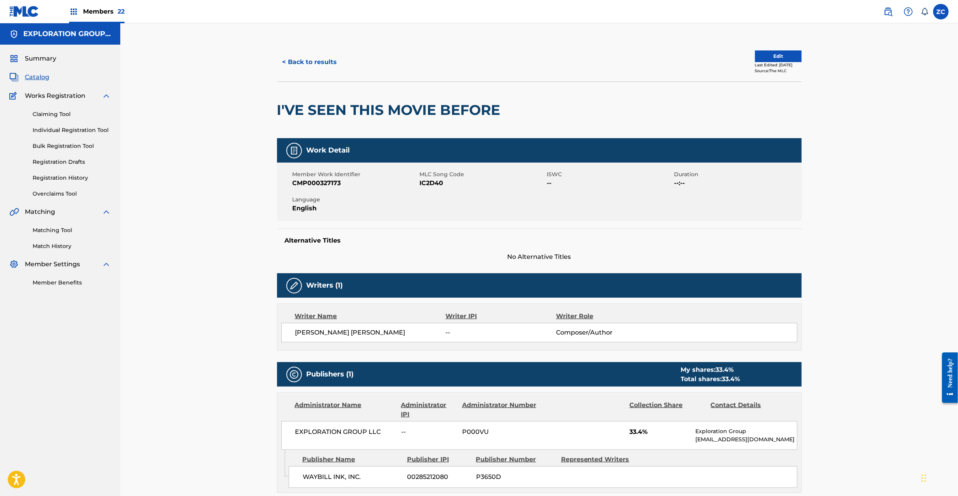
click at [54, 113] on link "Claiming Tool" at bounding box center [72, 114] width 78 height 8
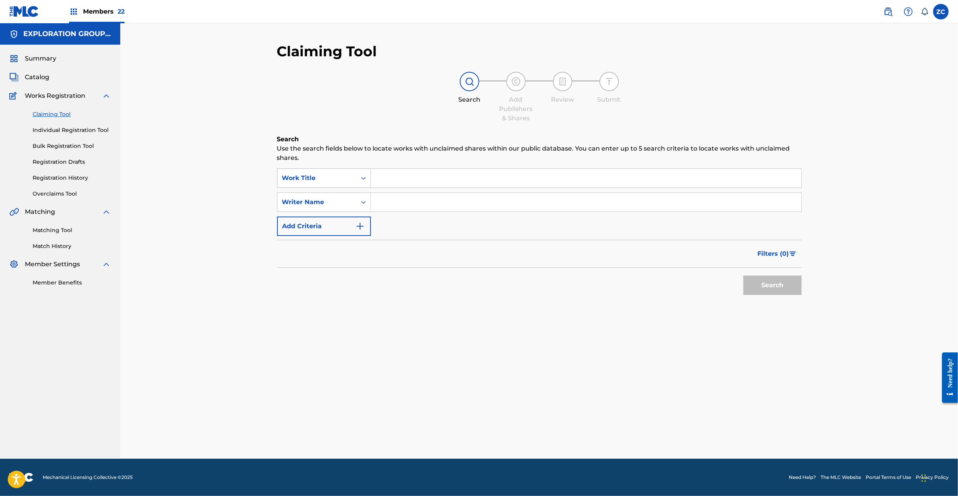
click at [306, 176] on div "Work Title" at bounding box center [317, 177] width 70 height 9
click at [325, 202] on div "MLC Song Code" at bounding box center [323, 197] width 93 height 19
click at [421, 175] on input "Search Form" at bounding box center [586, 178] width 430 height 19
paste input "I5019E"
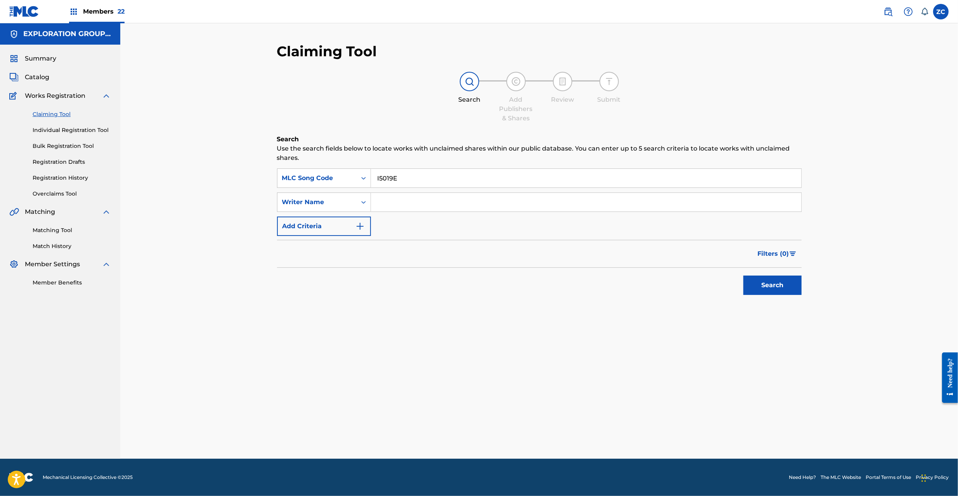
type input "I5019E"
click at [789, 289] on button "Search" at bounding box center [772, 284] width 58 height 19
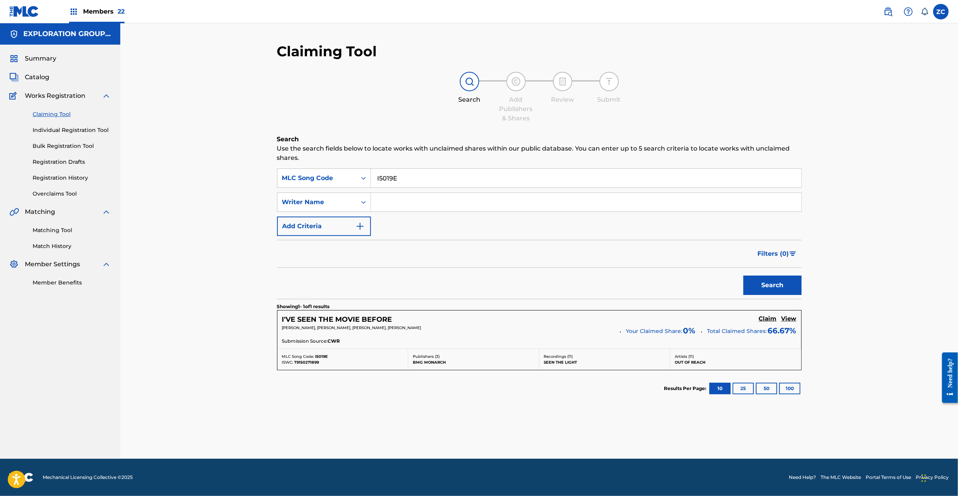
click at [765, 317] on h5 "Claim" at bounding box center [768, 318] width 18 height 7
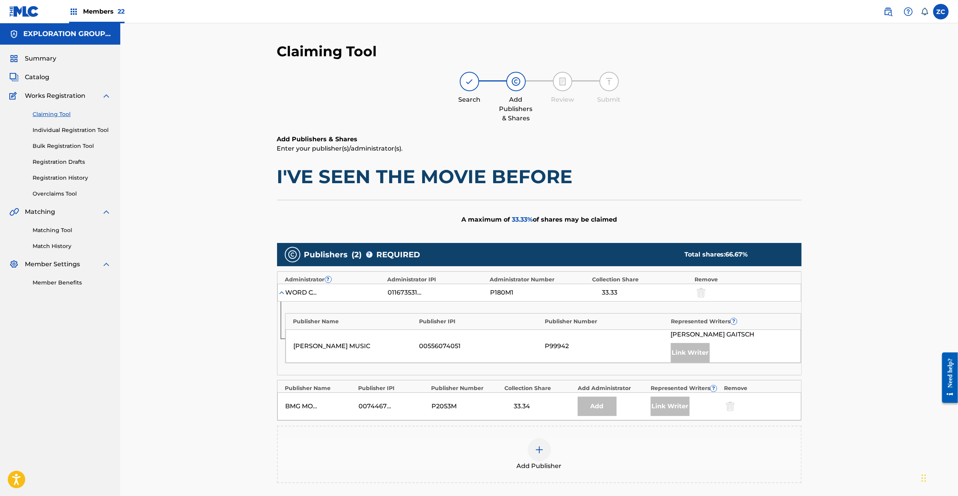
click at [530, 448] on div at bounding box center [539, 449] width 23 height 23
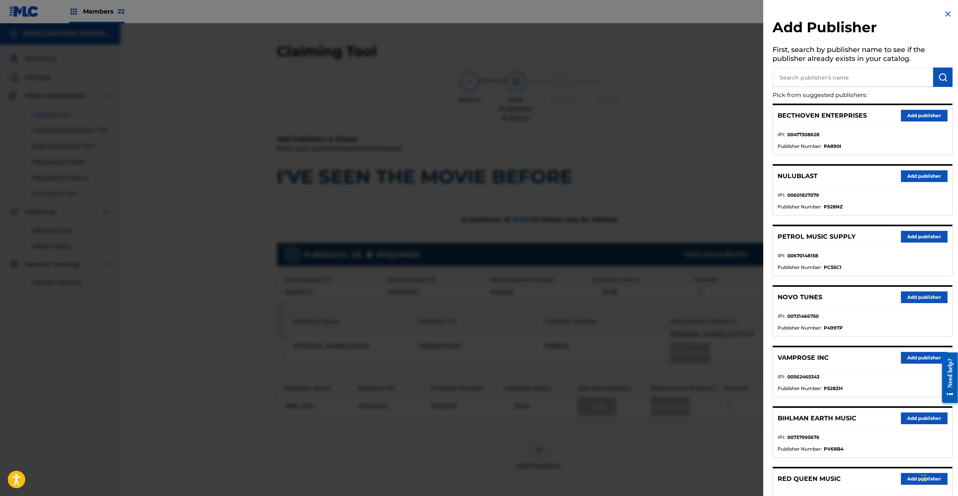
click at [795, 80] on input "text" at bounding box center [852, 77] width 161 height 19
type input "waybill"
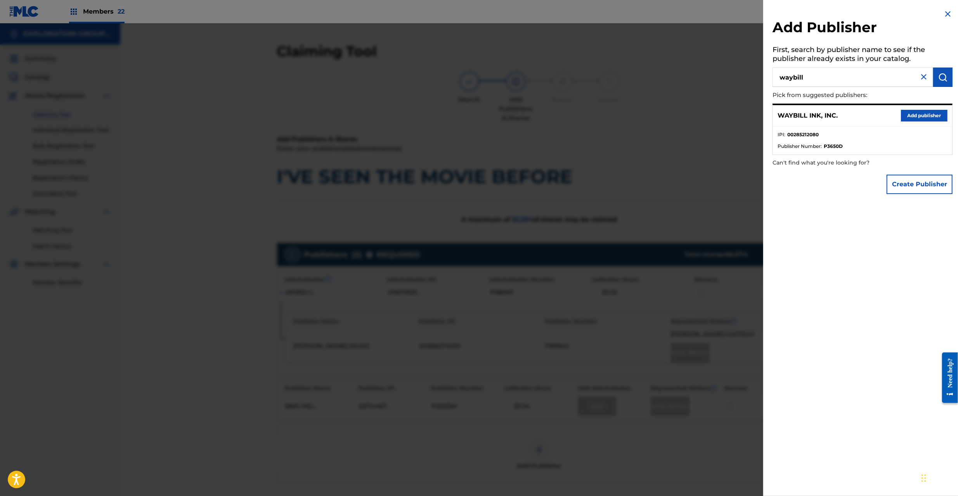
click at [911, 113] on button "Add publisher" at bounding box center [924, 116] width 47 height 12
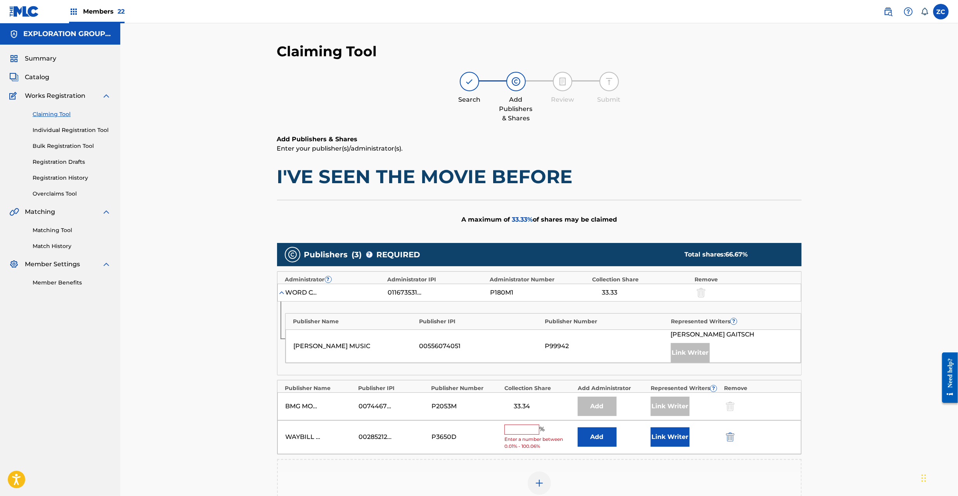
click at [590, 441] on button "Add" at bounding box center [597, 436] width 39 height 19
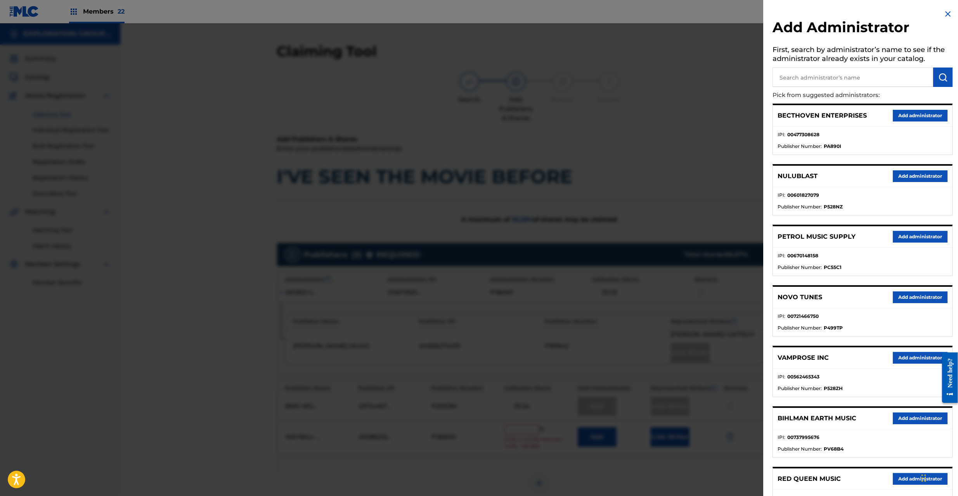
click at [824, 81] on input "text" at bounding box center [852, 77] width 161 height 19
click at [829, 78] on input "text" at bounding box center [852, 77] width 161 height 19
type input "explo"
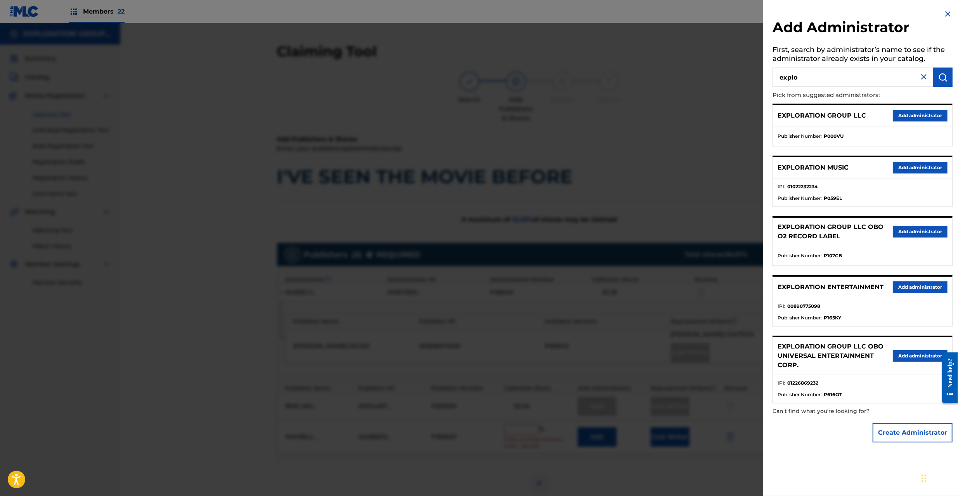
drag, startPoint x: 917, startPoint y: 290, endPoint x: 691, endPoint y: 300, distance: 226.4
click at [914, 291] on button "Add administrator" at bounding box center [920, 287] width 55 height 12
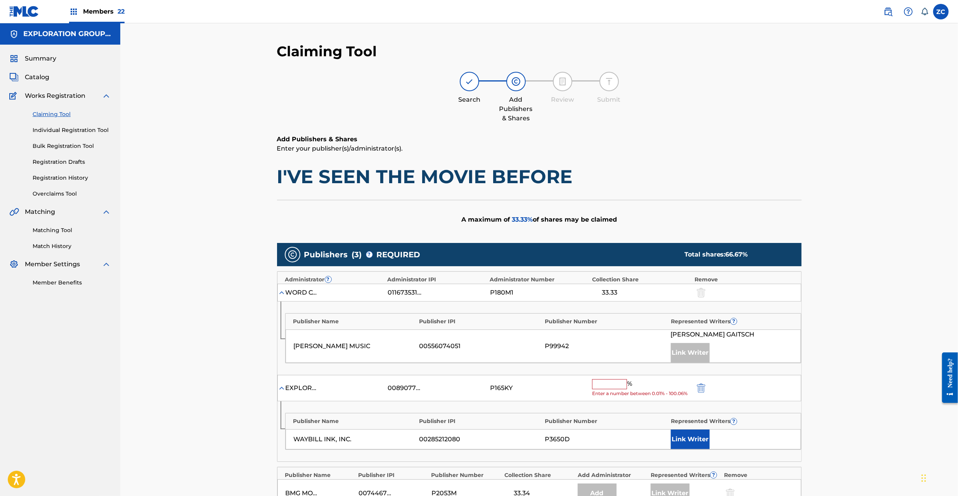
click at [616, 384] on input "text" at bounding box center [609, 384] width 35 height 10
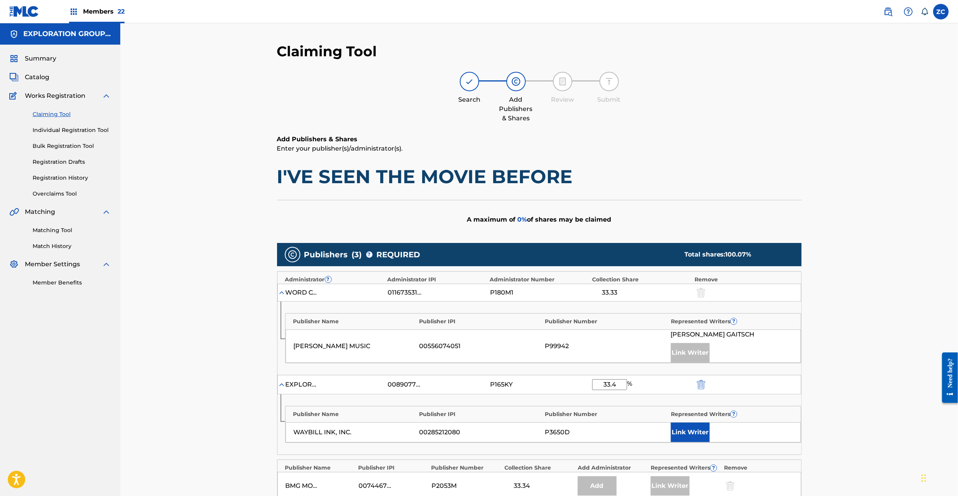
click at [882, 349] on div "Claiming Tool Search Add Publishers & Shares Review Submit Add Publishers & Sha…" at bounding box center [539, 349] width 838 height 652
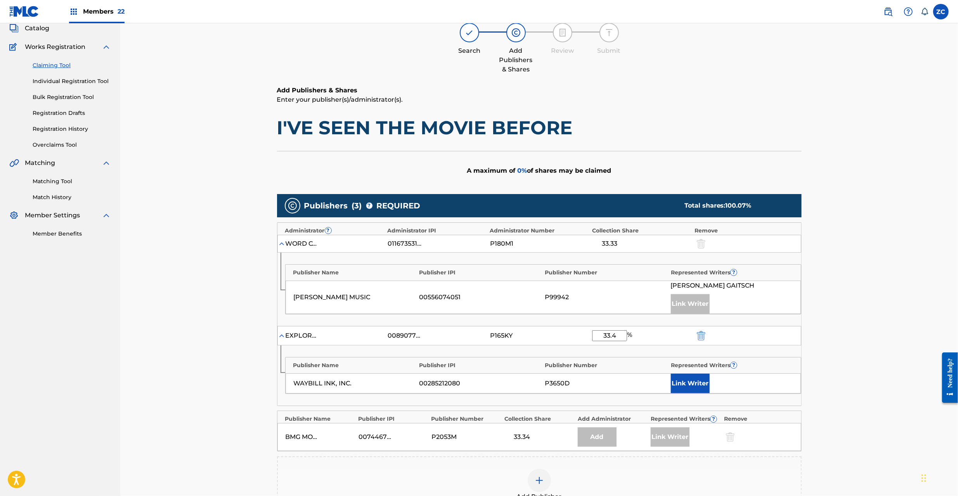
scroll to position [69, 0]
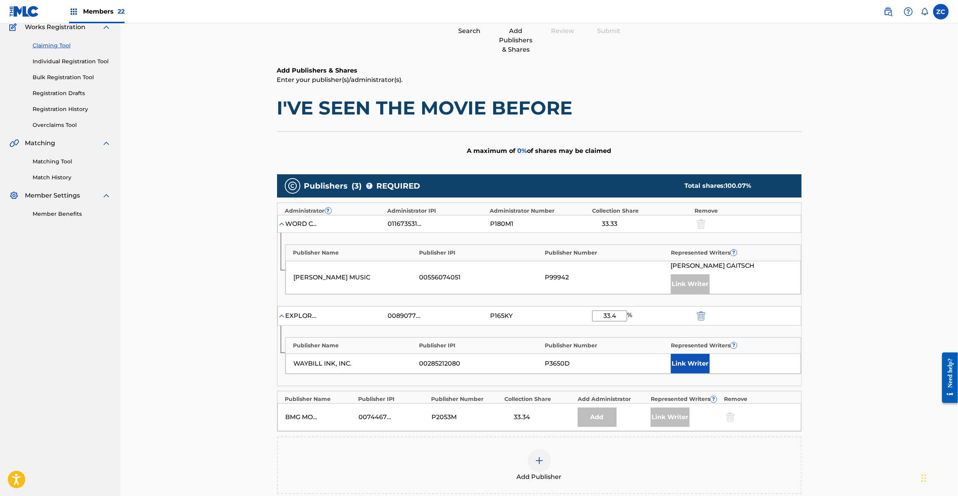
click at [621, 314] on input "33.4" at bounding box center [609, 315] width 35 height 11
type input "33.33"
click at [693, 360] on button "Link Writer" at bounding box center [690, 363] width 39 height 19
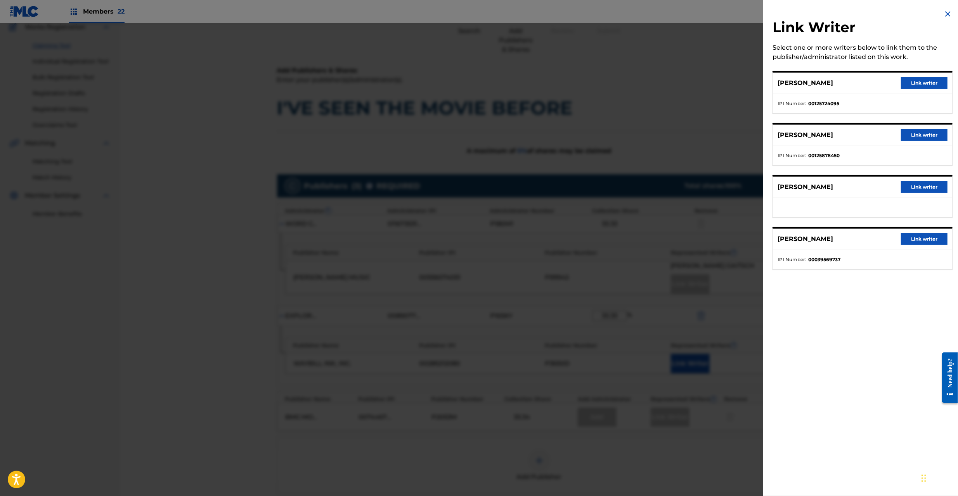
click at [923, 241] on button "Link writer" at bounding box center [924, 239] width 47 height 12
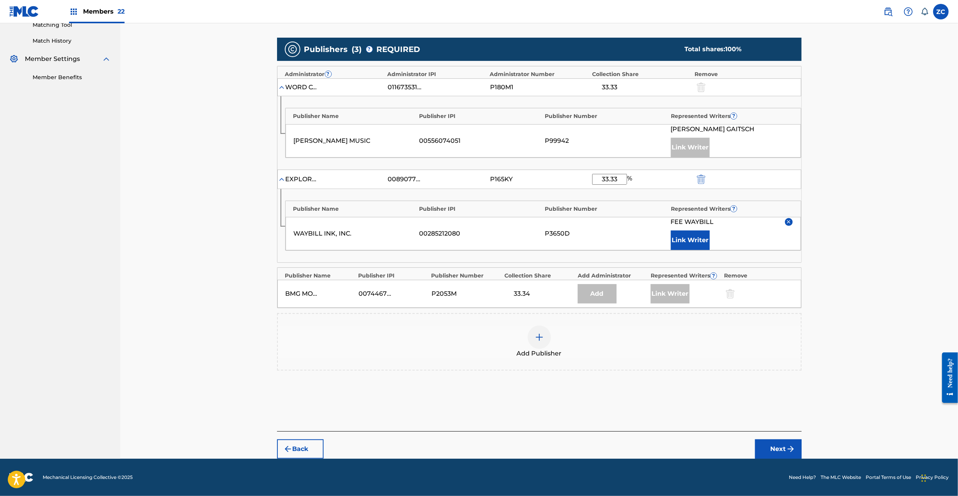
click at [775, 447] on button "Next" at bounding box center [778, 448] width 47 height 19
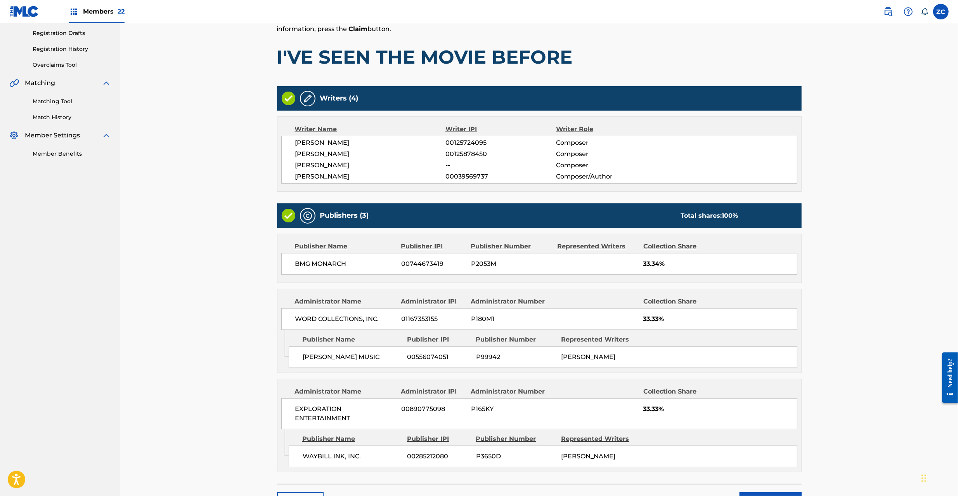
scroll to position [183, 0]
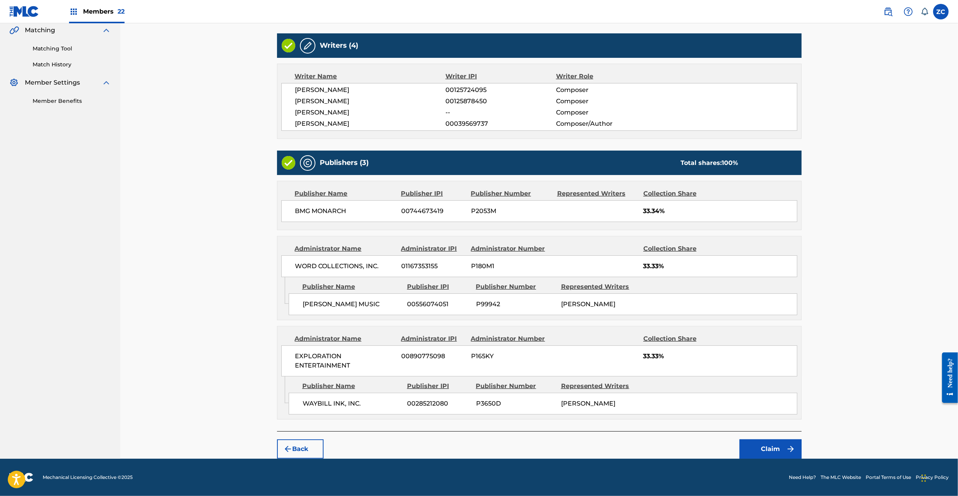
click at [765, 458] on button "Claim" at bounding box center [770, 448] width 62 height 19
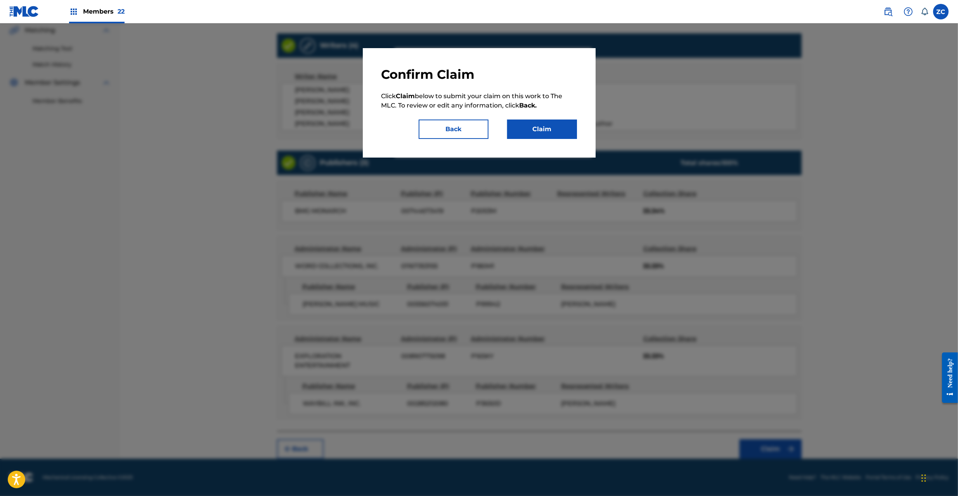
click at [551, 132] on button "Claim" at bounding box center [542, 128] width 70 height 19
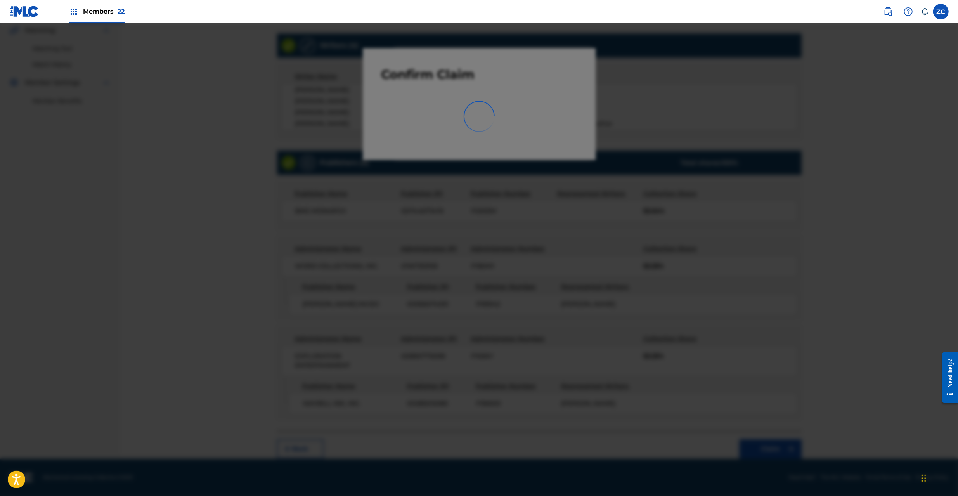
scroll to position [0, 0]
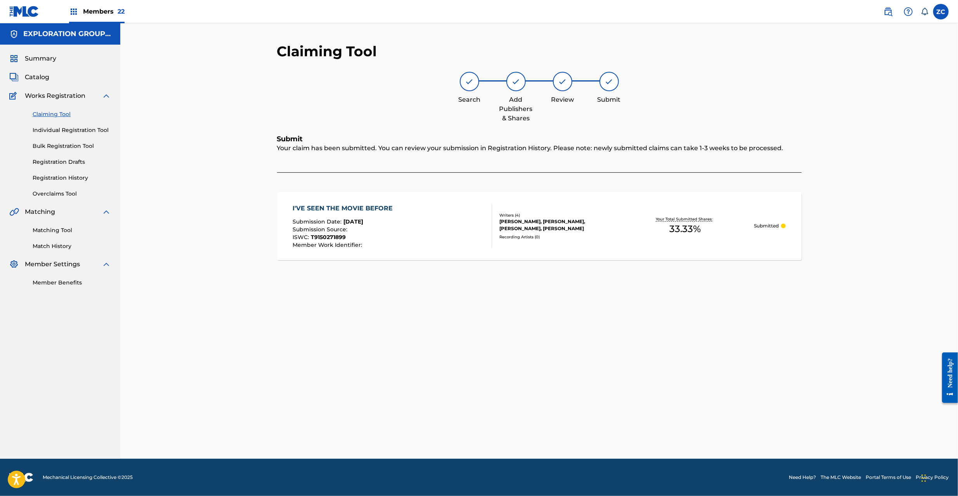
click at [41, 78] on span "Catalog" at bounding box center [37, 77] width 24 height 9
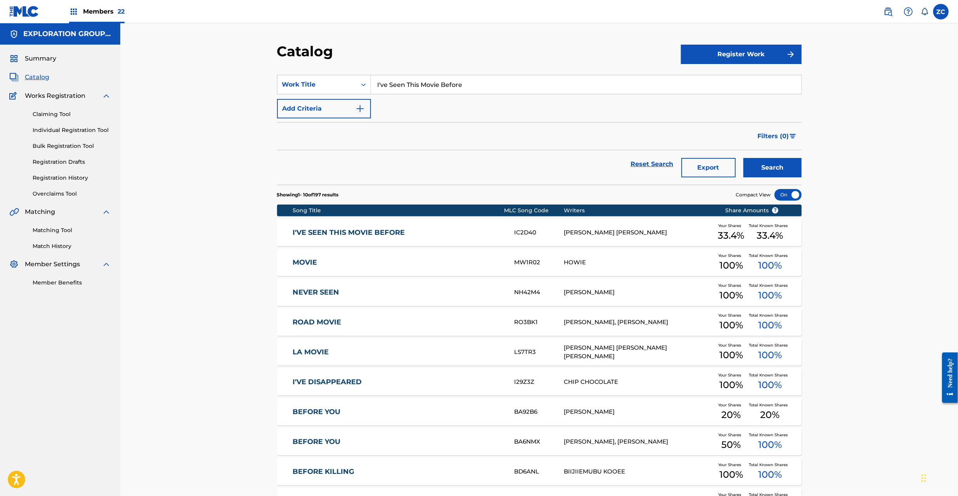
click at [428, 81] on input "I've Seen This Movie Before" at bounding box center [586, 84] width 430 height 19
paste input "Born Yesterday"
type input "Born Yesterday"
click at [743, 158] on button "Search" at bounding box center [772, 167] width 58 height 19
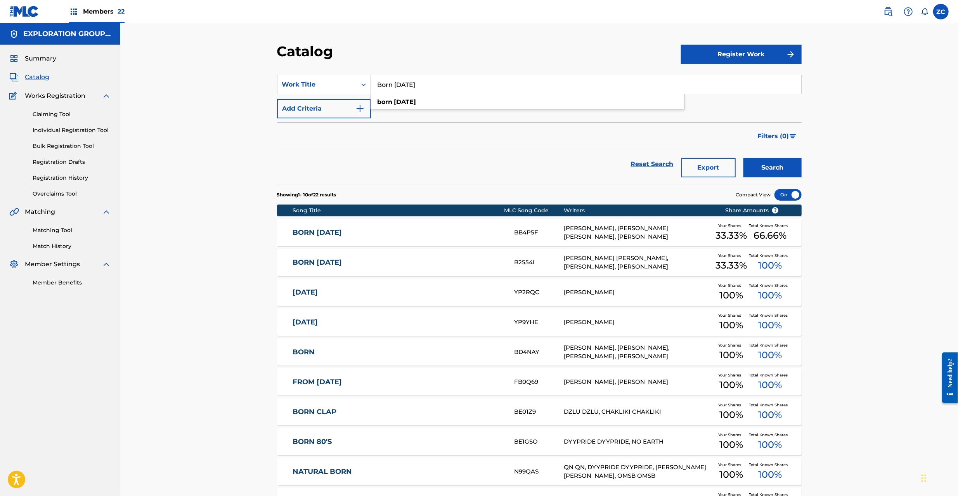
click at [501, 91] on input "Born Yesterday" at bounding box center [586, 84] width 430 height 19
click at [743, 158] on button "Search" at bounding box center [772, 167] width 58 height 19
click at [225, 275] on div "Catalog Register Work SearchWithCriteriafcfc702e-0020-441e-9655-1a546707cb42 Wo…" at bounding box center [539, 288] width 838 height 531
click at [443, 231] on link "BORN YESTERDAY" at bounding box center [398, 232] width 211 height 9
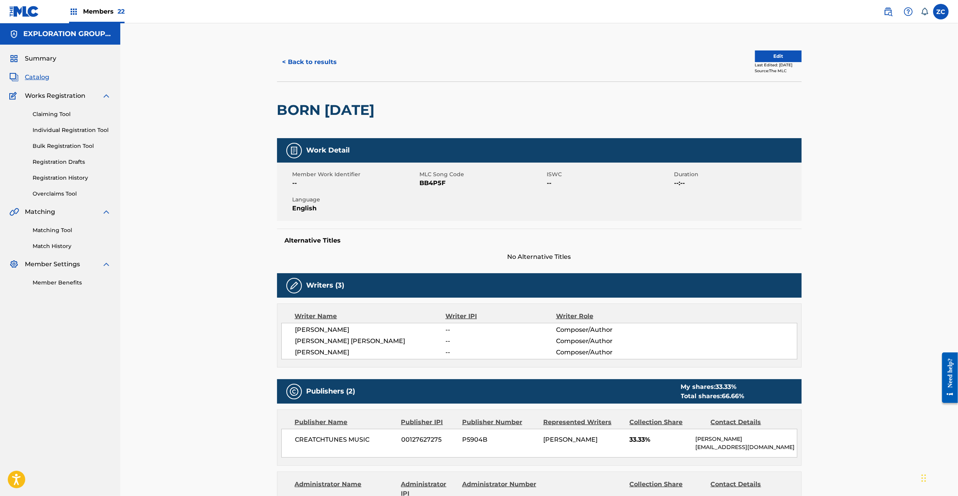
click at [322, 58] on button "< Back to results" at bounding box center [310, 61] width 66 height 19
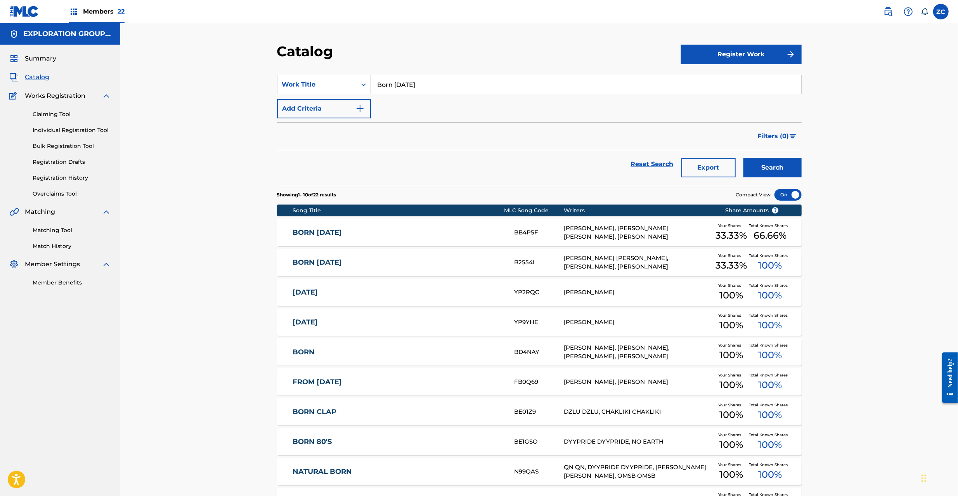
click at [400, 265] on link "BORN YESTERDAY" at bounding box center [398, 262] width 211 height 9
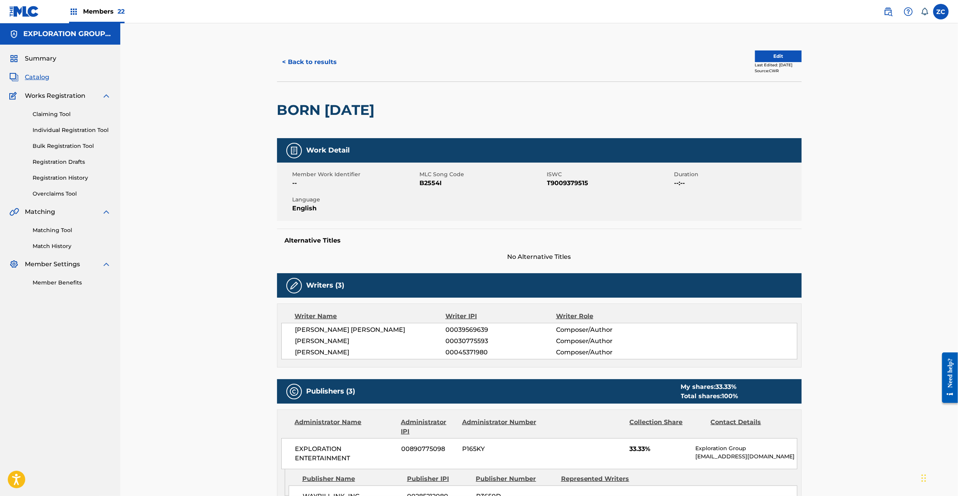
click at [426, 187] on span "B2554I" at bounding box center [482, 182] width 125 height 9
click at [427, 185] on span "B2554I" at bounding box center [482, 182] width 125 height 9
drag, startPoint x: 35, startPoint y: 75, endPoint x: 154, endPoint y: 108, distance: 124.0
click at [35, 75] on span "Catalog" at bounding box center [37, 77] width 24 height 9
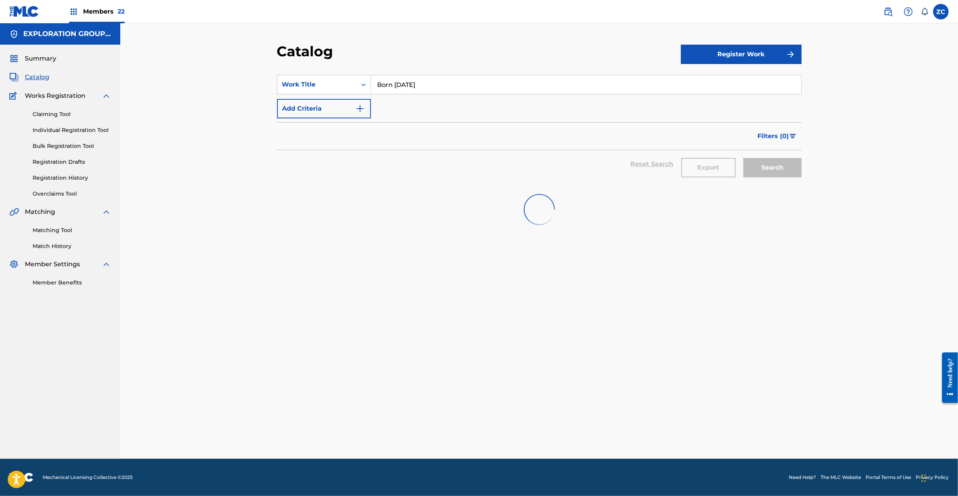
click at [450, 92] on input "Born Yesterday" at bounding box center [586, 84] width 430 height 19
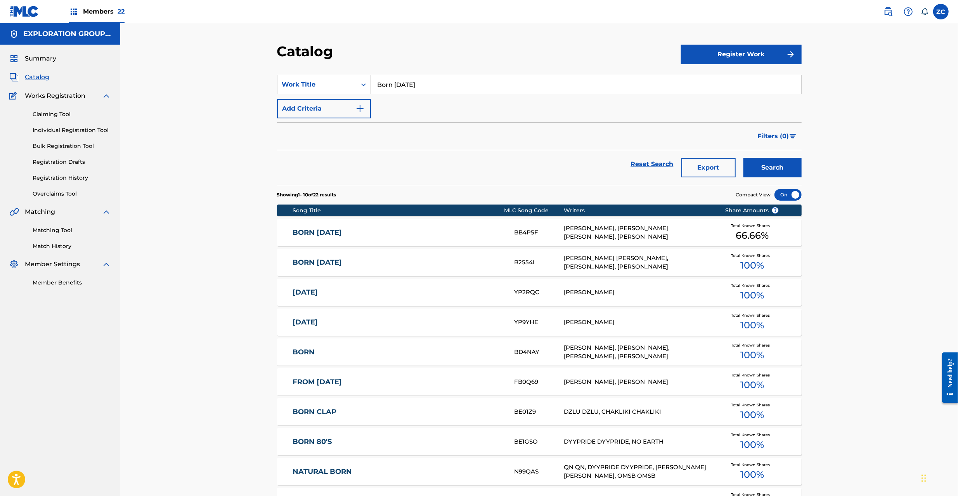
paste input "rowed Time"
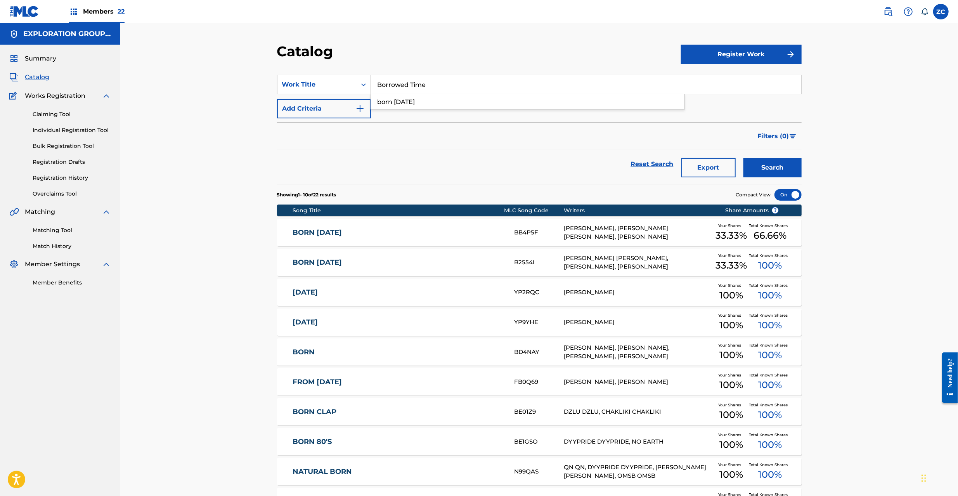
type input "Borrowed Time"
click at [743, 158] on button "Search" at bounding box center [772, 167] width 58 height 19
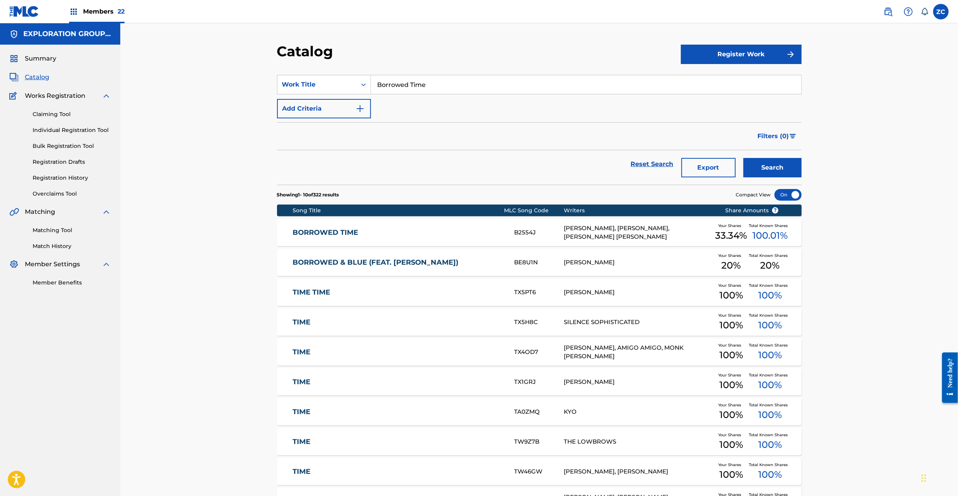
click at [534, 236] on div "B2554J" at bounding box center [539, 232] width 50 height 9
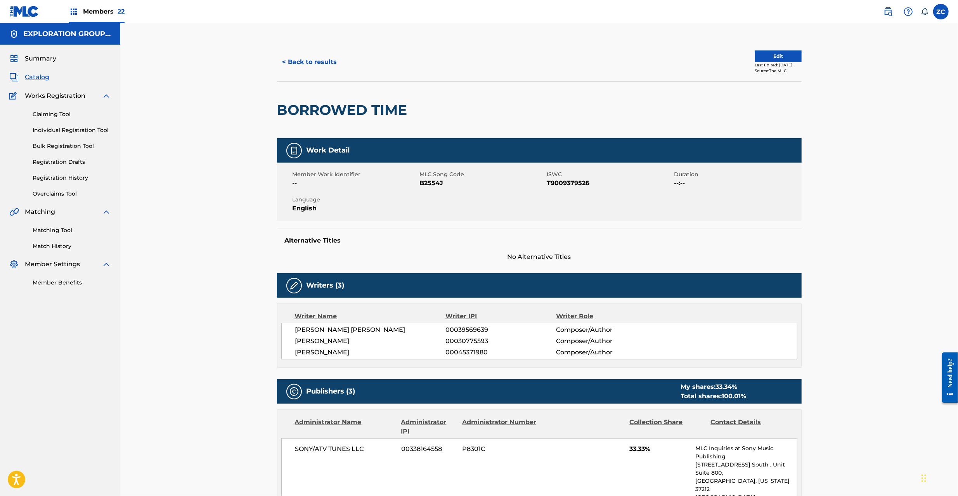
click at [438, 185] on span "B2554J" at bounding box center [482, 182] width 125 height 9
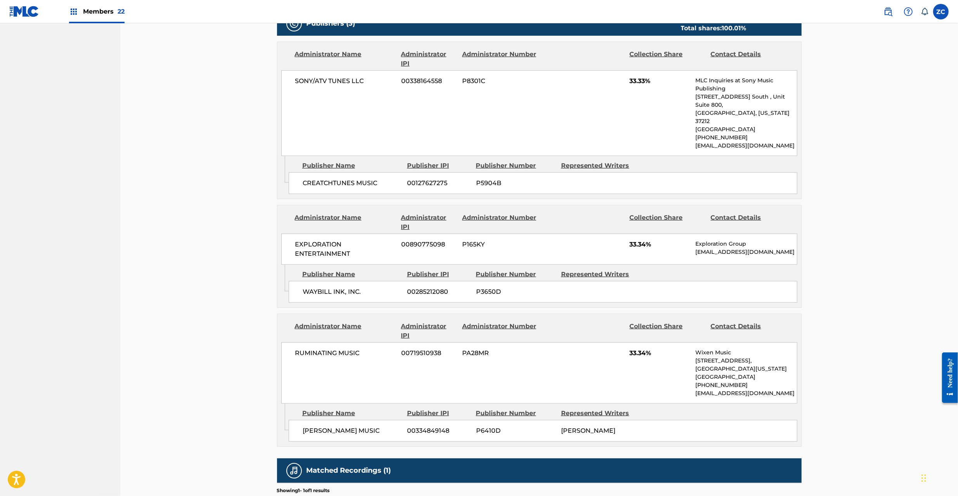
scroll to position [345, 0]
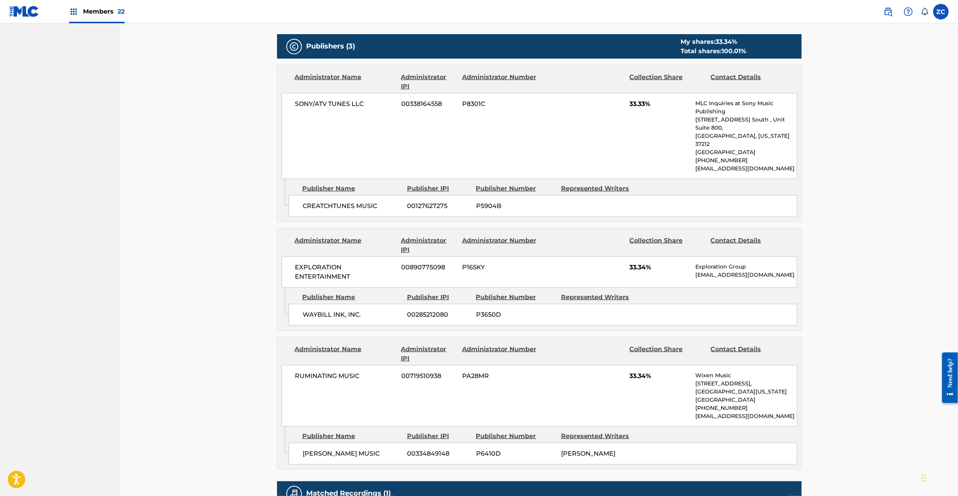
click at [337, 201] on span "CREATCHTUNES MUSIC" at bounding box center [352, 205] width 99 height 9
click at [301, 103] on span "SONY/ATV TUNES LLC" at bounding box center [345, 103] width 100 height 9
click at [358, 106] on span "SONY/ATV TUNES LLC" at bounding box center [345, 103] width 100 height 9
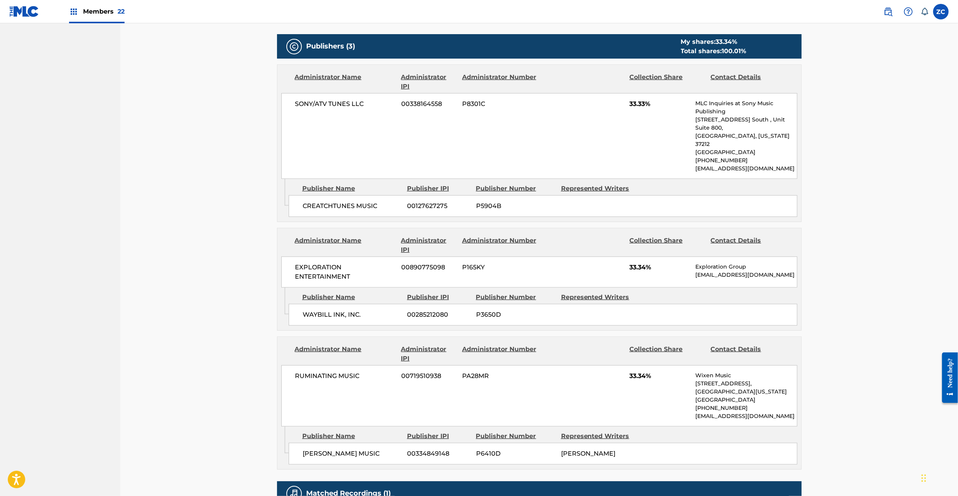
click at [322, 195] on div "CREATCHTUNES MUSIC 00127627275 P5904B" at bounding box center [543, 206] width 509 height 22
click at [368, 201] on span "CREATCHTUNES MUSIC" at bounding box center [352, 205] width 99 height 9
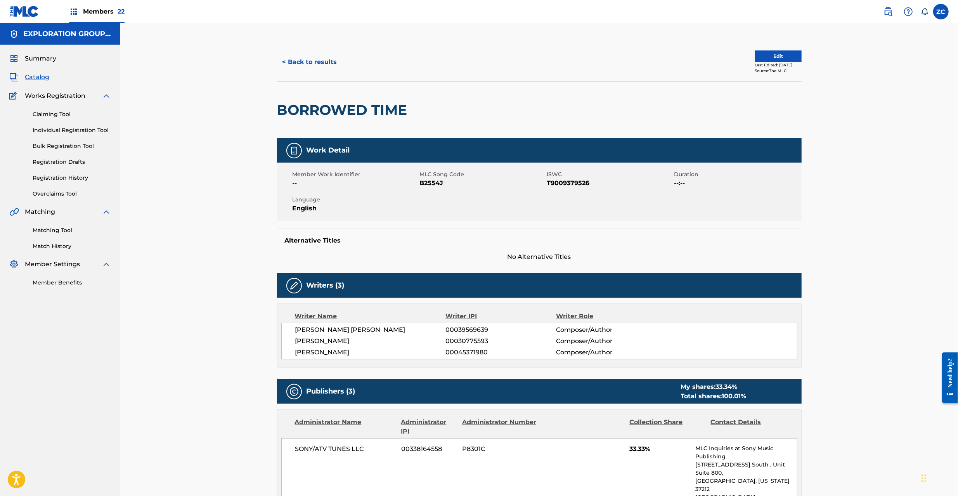
click at [317, 60] on button "< Back to results" at bounding box center [310, 61] width 66 height 19
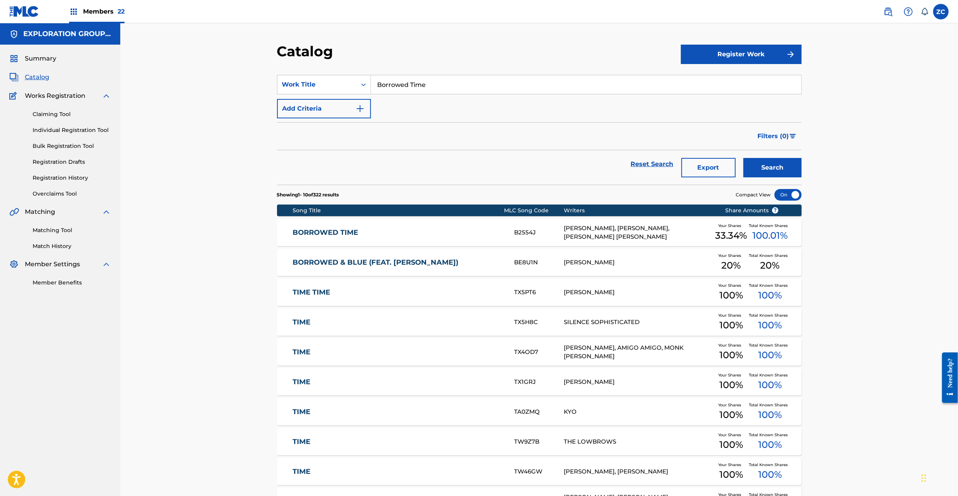
click at [417, 82] on input "Borrowed Time" at bounding box center [586, 84] width 430 height 19
paste input "n Yesterday"
type input "Born Yesterday"
click at [743, 158] on button "Search" at bounding box center [772, 167] width 58 height 19
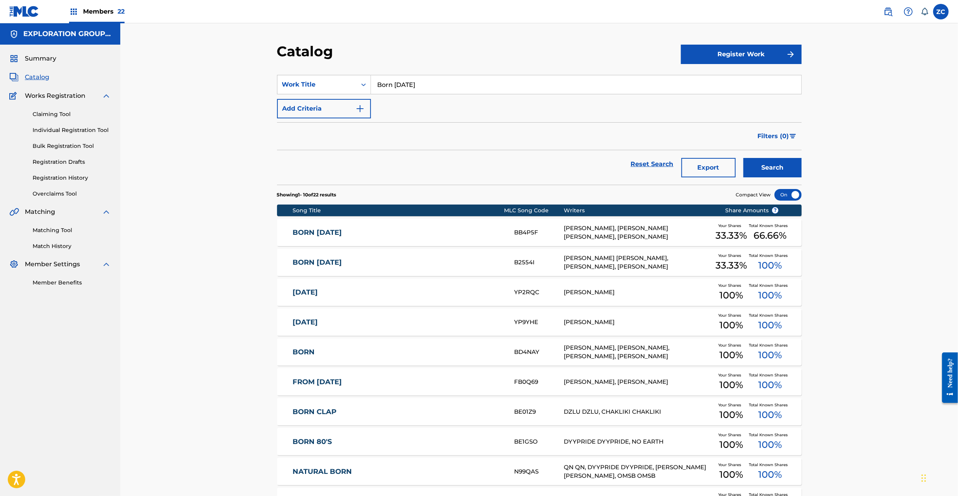
click at [471, 241] on div "BORN YESTERDAY BB4P5F DAVID GARFIELD, JOHN FEE WAYBILL, STEVEN LEE LUKATHER You…" at bounding box center [539, 232] width 524 height 27
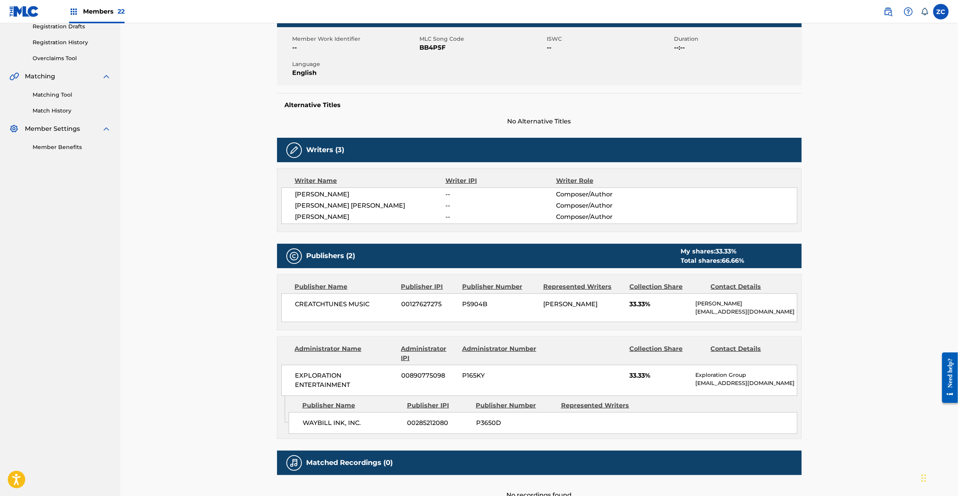
scroll to position [207, 0]
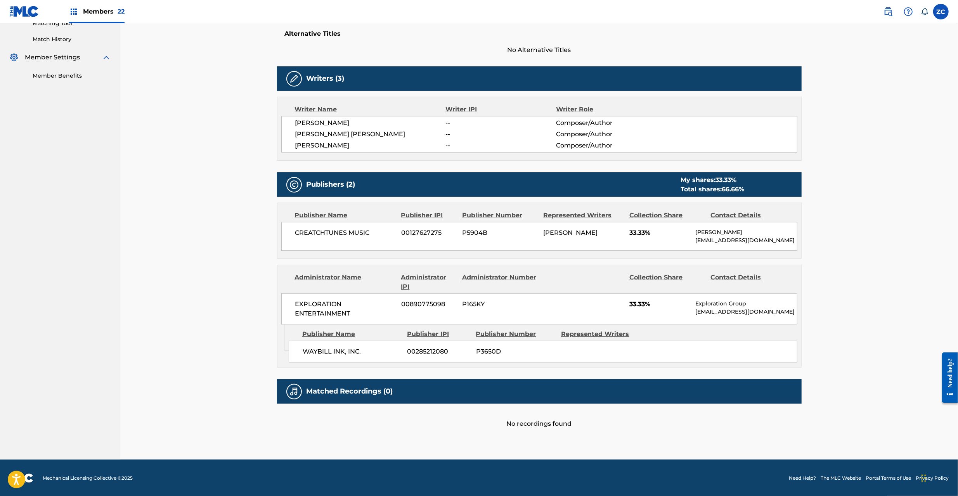
click at [308, 234] on span "CREATCHTUNES MUSIC" at bounding box center [345, 232] width 100 height 9
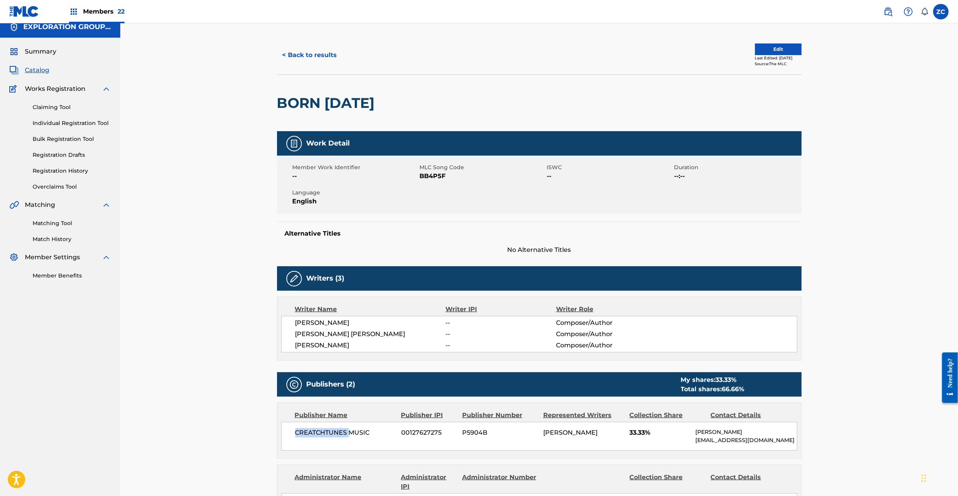
scroll to position [0, 0]
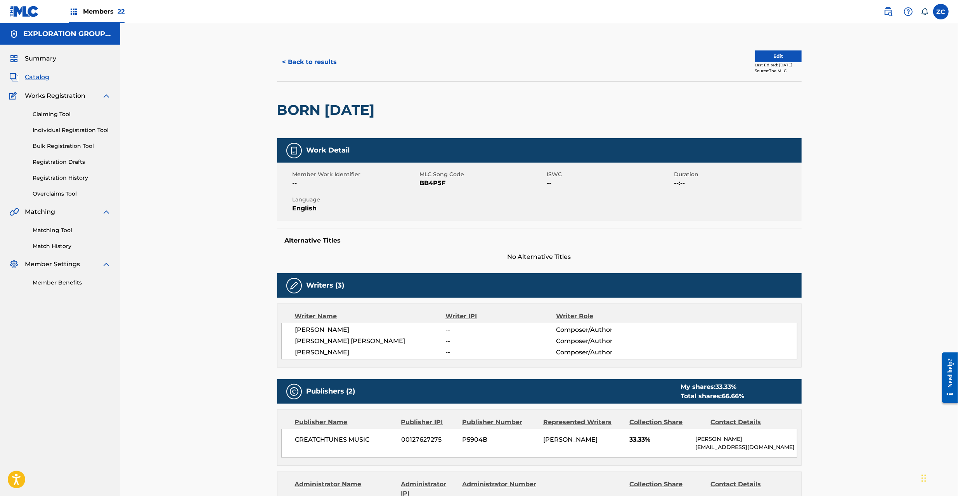
click at [436, 188] on div "Member Work Identifier -- MLC Song Code BB4P5F ISWC -- Duration --:-- Language …" at bounding box center [539, 192] width 524 height 58
click at [436, 182] on span "BB4P5F" at bounding box center [482, 182] width 125 height 9
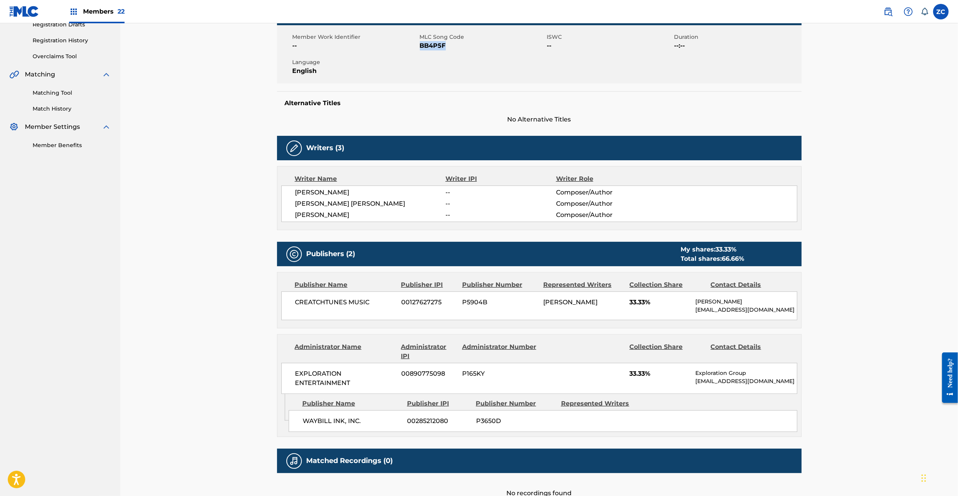
scroll to position [138, 0]
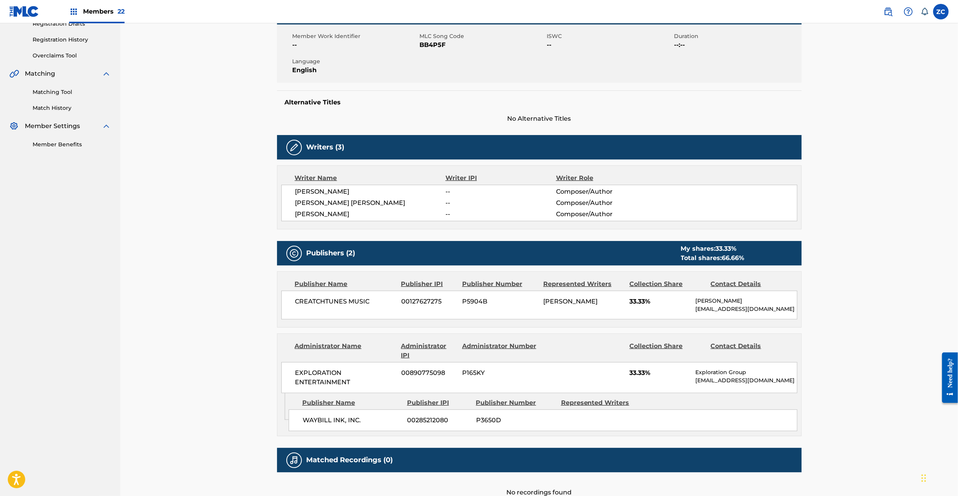
click at [314, 300] on span "CREATCHTUNES MUSIC" at bounding box center [345, 301] width 100 height 9
drag, startPoint x: 314, startPoint y: 300, endPoint x: 360, endPoint y: 300, distance: 45.8
click at [315, 300] on span "CREATCHTUNES MUSIC" at bounding box center [345, 301] width 100 height 9
click at [358, 304] on span "CREATCHTUNES MUSIC" at bounding box center [345, 301] width 100 height 9
drag, startPoint x: 627, startPoint y: 301, endPoint x: 653, endPoint y: 300, distance: 26.4
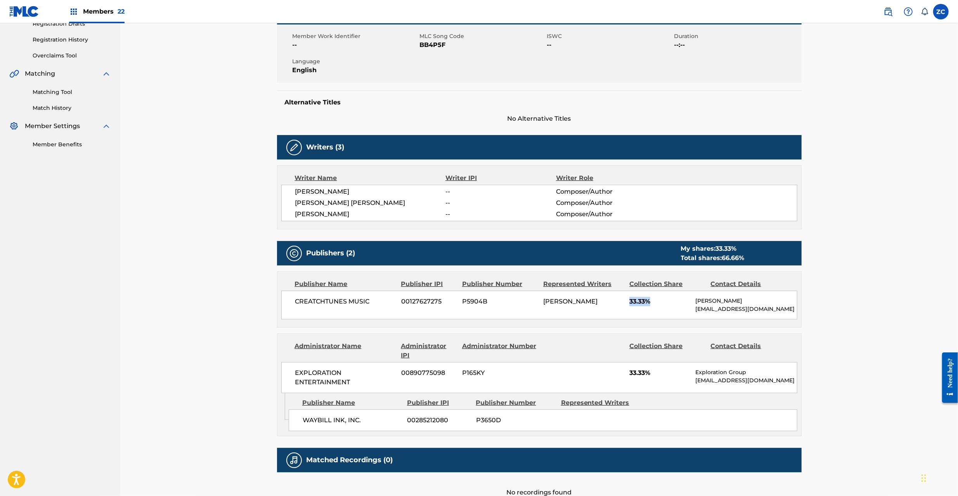
click at [653, 300] on div "CREATCHTUNES MUSIC 00127627275 P5904B DAVID GARFIELD 33.33% David Garfield crea…" at bounding box center [539, 305] width 516 height 29
drag, startPoint x: 711, startPoint y: 287, endPoint x: 767, endPoint y: 286, distance: 55.5
click at [767, 286] on div "Contact Details" at bounding box center [748, 283] width 75 height 9
drag, startPoint x: 695, startPoint y: 310, endPoint x: 743, endPoint y: 307, distance: 47.4
click at [743, 307] on p "creatchy@aol.com" at bounding box center [745, 309] width 101 height 8
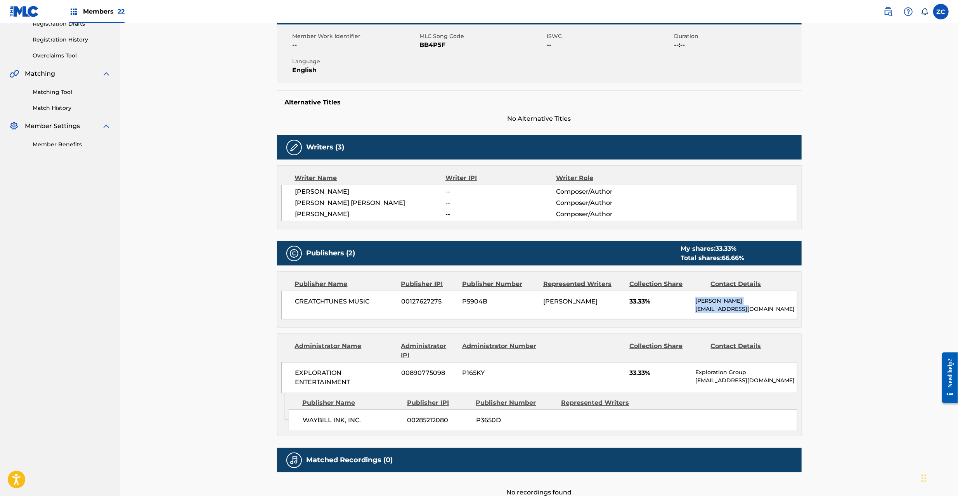
drag, startPoint x: 696, startPoint y: 303, endPoint x: 751, endPoint y: 308, distance: 55.7
click at [751, 308] on div "David Garfield creatchy@aol.com" at bounding box center [745, 305] width 101 height 16
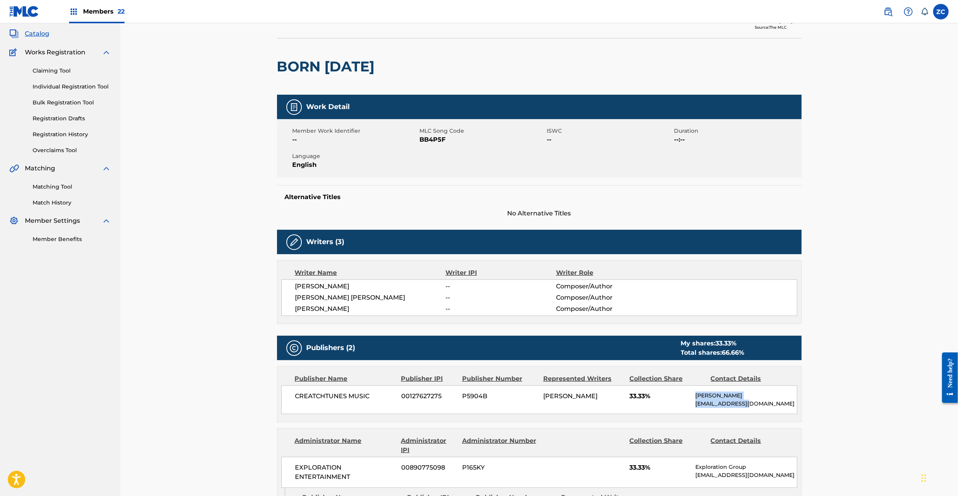
scroll to position [0, 0]
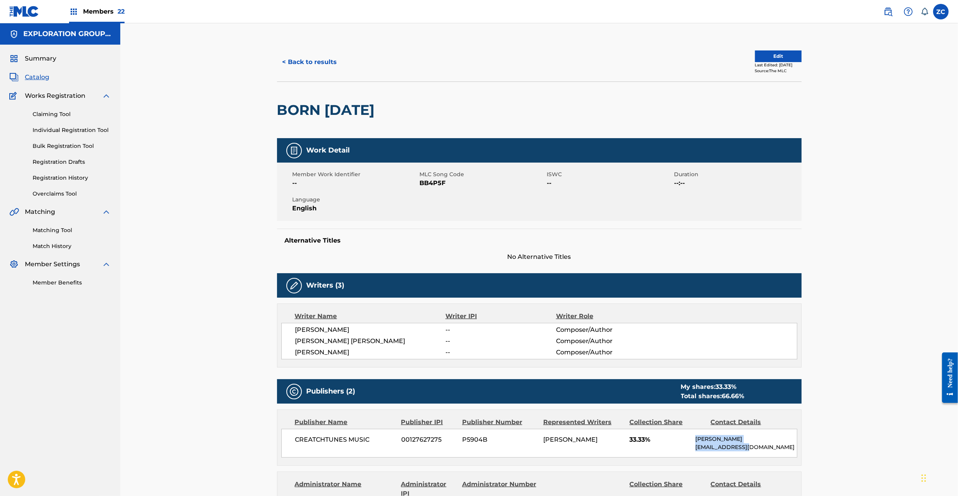
click at [312, 64] on button "< Back to results" at bounding box center [310, 61] width 66 height 19
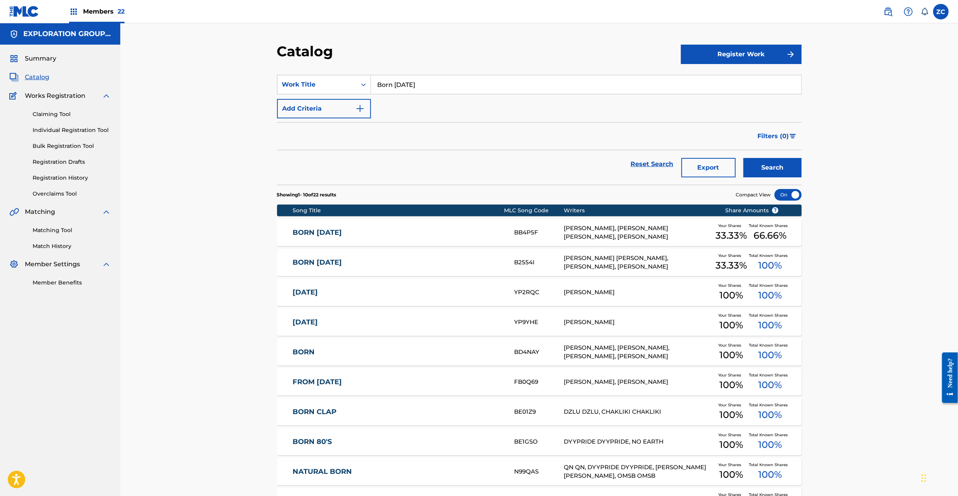
click at [452, 263] on link "BORN YESTERDAY" at bounding box center [398, 262] width 211 height 9
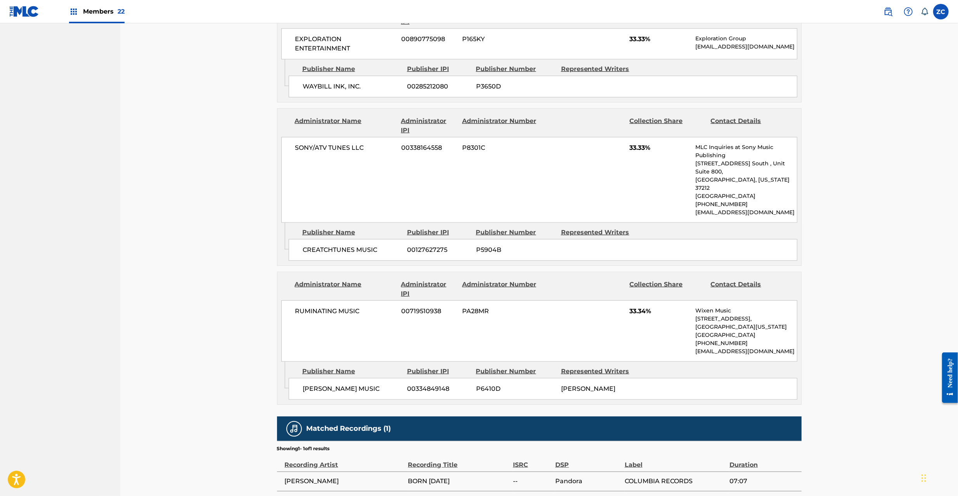
scroll to position [390, 0]
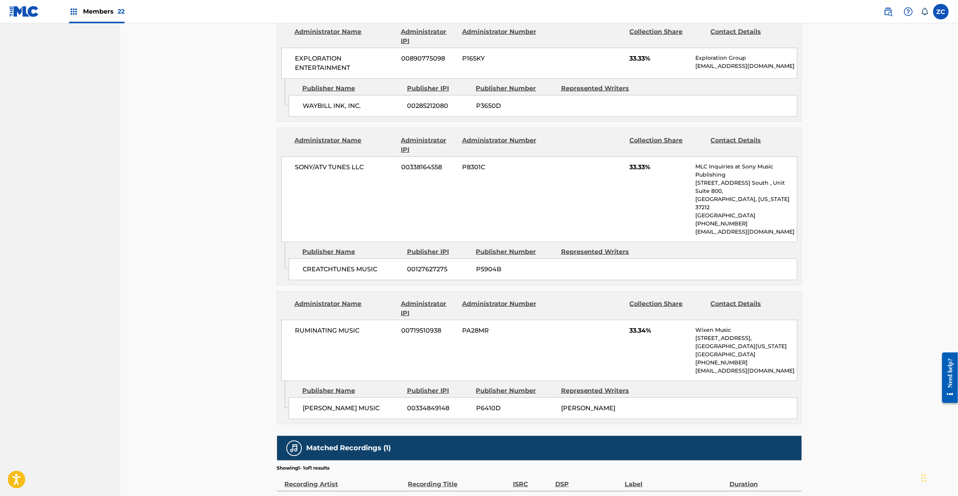
click at [308, 168] on span "SONY/ATV TUNES LLC" at bounding box center [345, 167] width 100 height 9
click at [359, 171] on span "SONY/ATV TUNES LLC" at bounding box center [345, 167] width 100 height 9
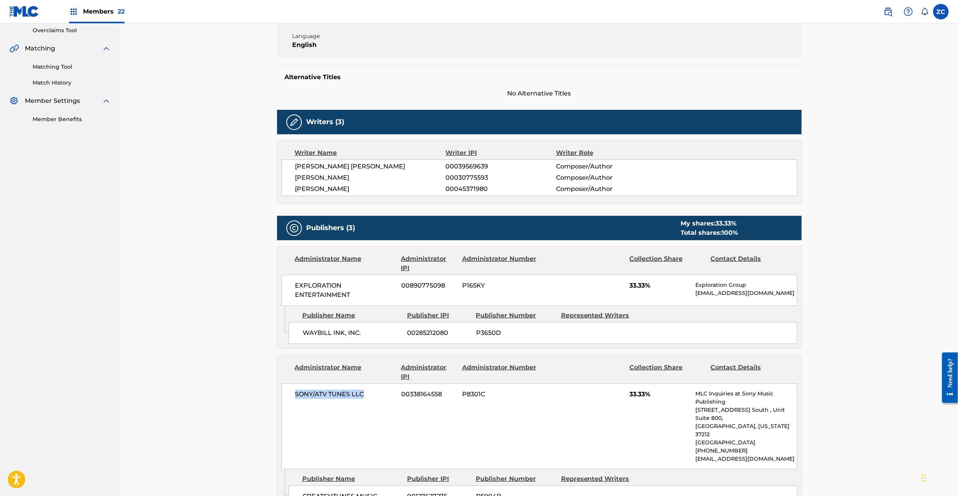
scroll to position [0, 0]
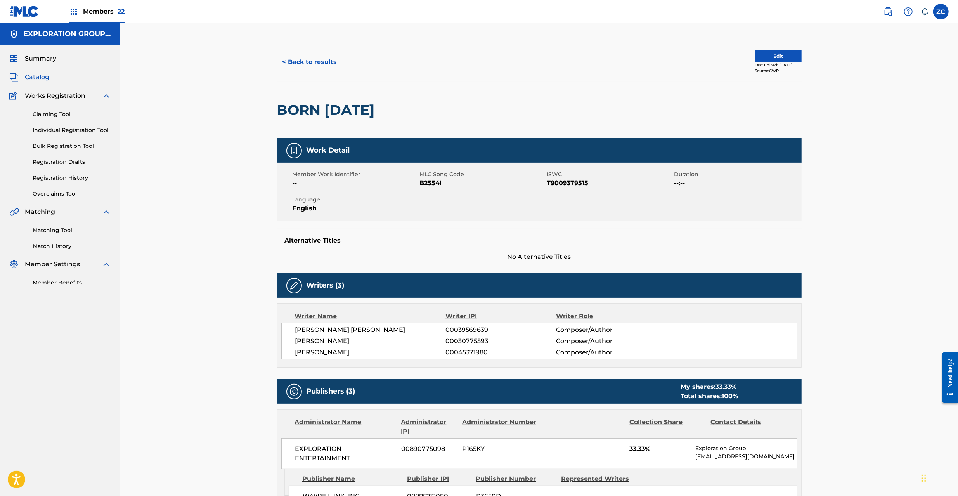
click at [29, 78] on span "Catalog" at bounding box center [37, 77] width 24 height 9
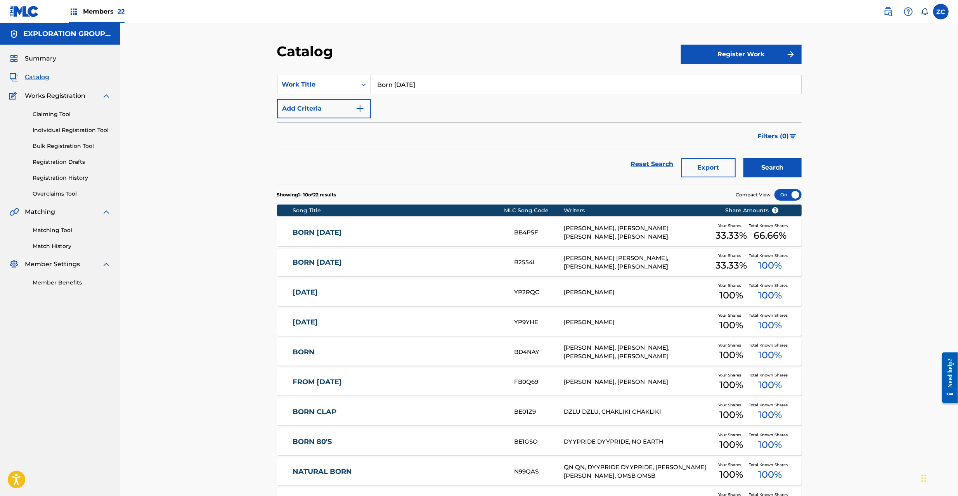
click at [426, 88] on input "Born Yesterday" at bounding box center [586, 84] width 430 height 19
paste input "rowed Time"
type input "Borrowed Time"
click at [743, 158] on button "Search" at bounding box center [772, 167] width 58 height 19
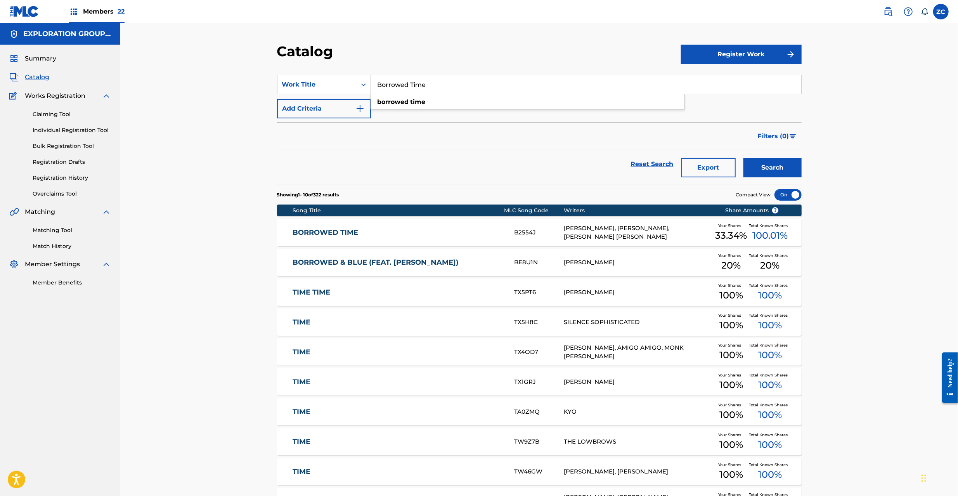
click at [426, 227] on div "BORROWED TIME B2554J STEVEN LEE LUKATHER, DAVID GARFIELD, JOHN FEE WAYBILL Your…" at bounding box center [539, 232] width 524 height 27
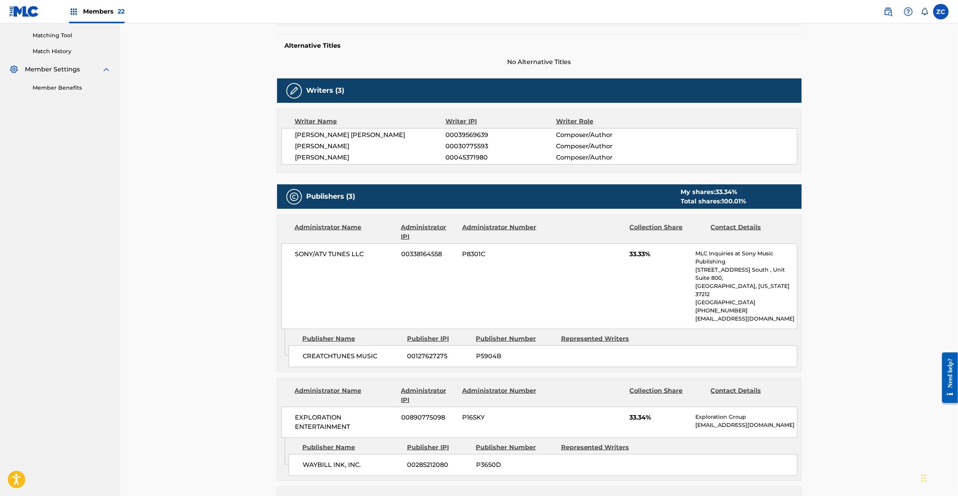
scroll to position [275, 0]
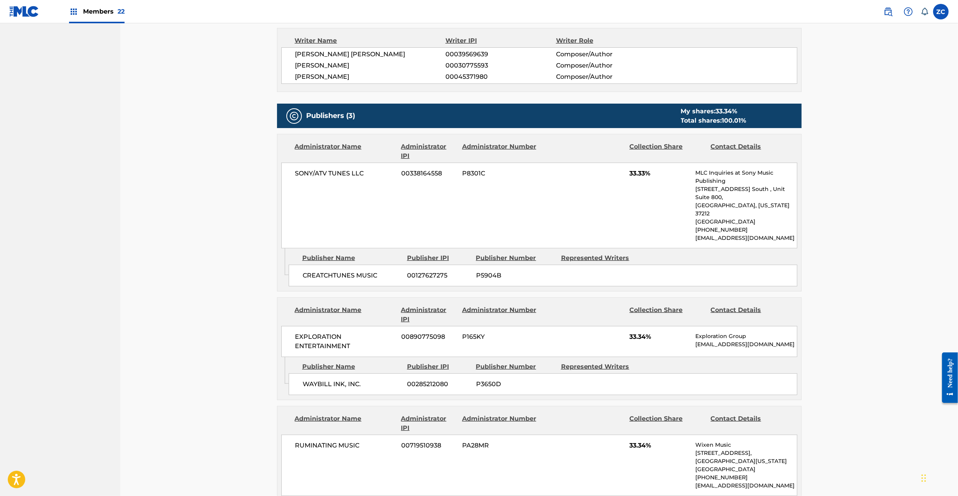
click at [184, 345] on div "< Back to results Edit Last Edited: December 24, 2024 Source: The MLC BORROWED …" at bounding box center [539, 202] width 838 height 909
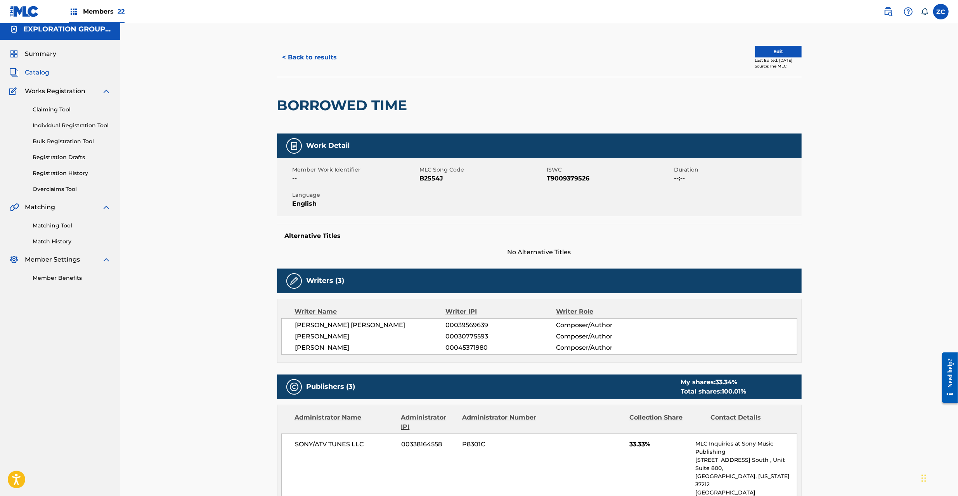
scroll to position [0, 0]
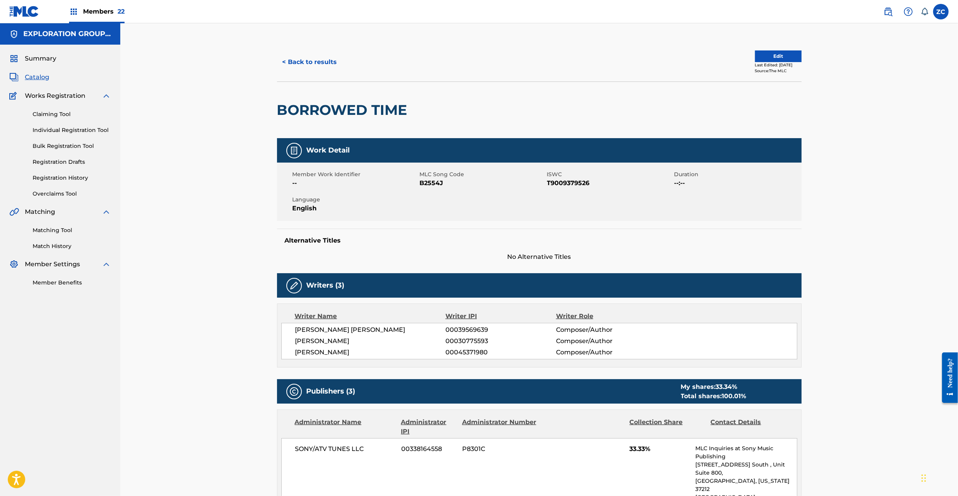
click at [314, 61] on button "< Back to results" at bounding box center [310, 61] width 66 height 19
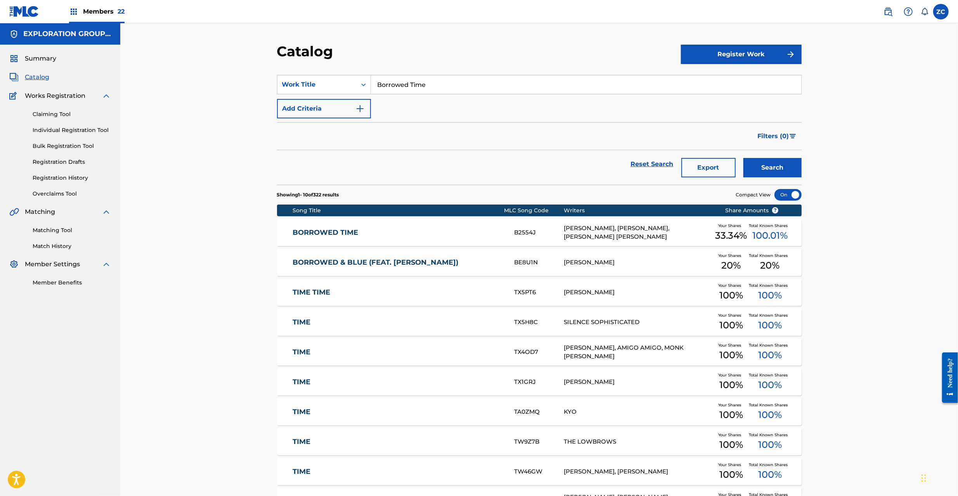
click at [435, 80] on input "Borrowed Time" at bounding box center [586, 84] width 430 height 19
paste input "Extinction Blues"
type input "Extinction Blues"
click at [833, 158] on div "Catalog Register Work SearchWithCriteriafcfc702e-0020-441e-9655-1a546707cb42 Wo…" at bounding box center [539, 288] width 838 height 531
click at [787, 179] on div "Reset Search Export Search" at bounding box center [539, 167] width 524 height 35
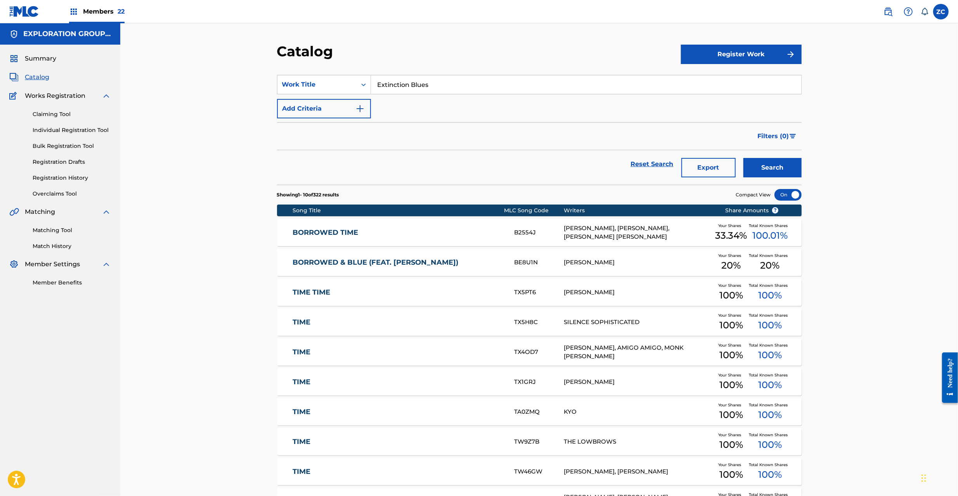
click at [790, 168] on button "Search" at bounding box center [772, 167] width 58 height 19
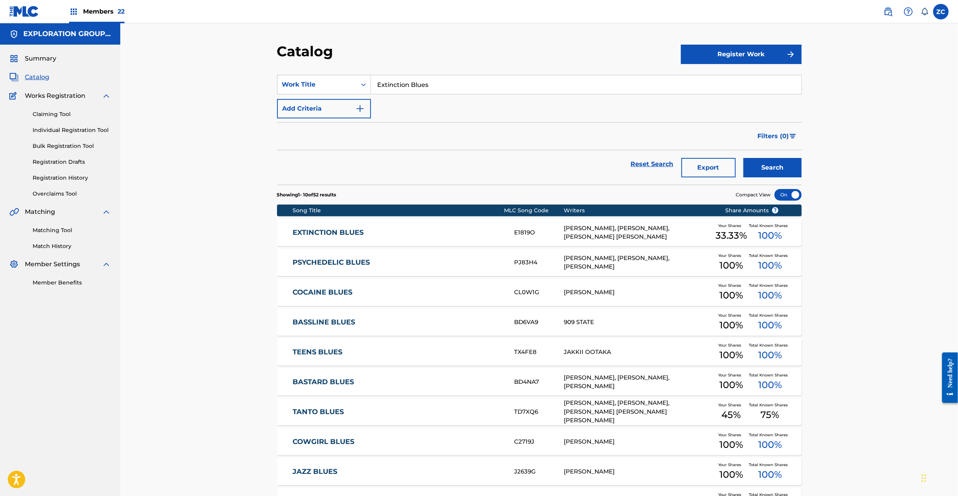
click at [388, 237] on div "EXTINCTION BLUES E1819O STEVEN LEE LUKATHER, DAVID GARFIELD, JOHN FEE WAYBILL Y…" at bounding box center [539, 232] width 524 height 27
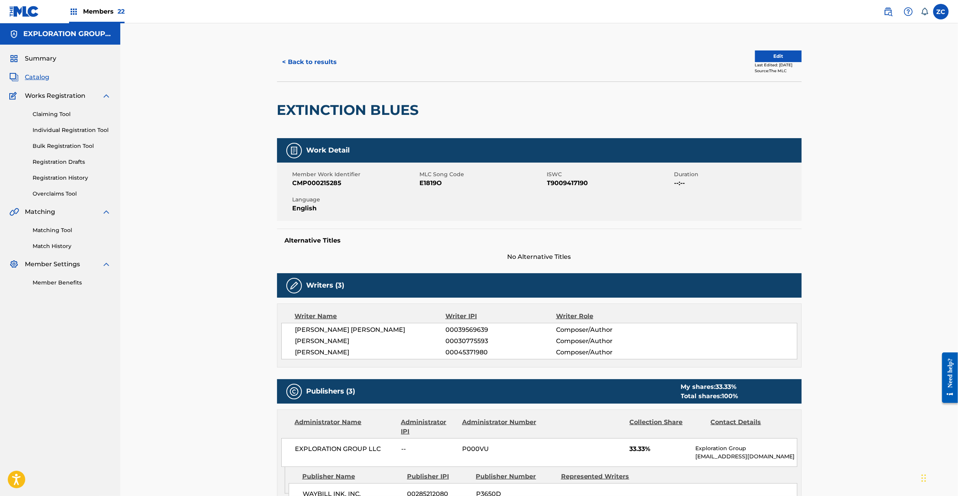
click at [317, 57] on button "< Back to results" at bounding box center [310, 61] width 66 height 19
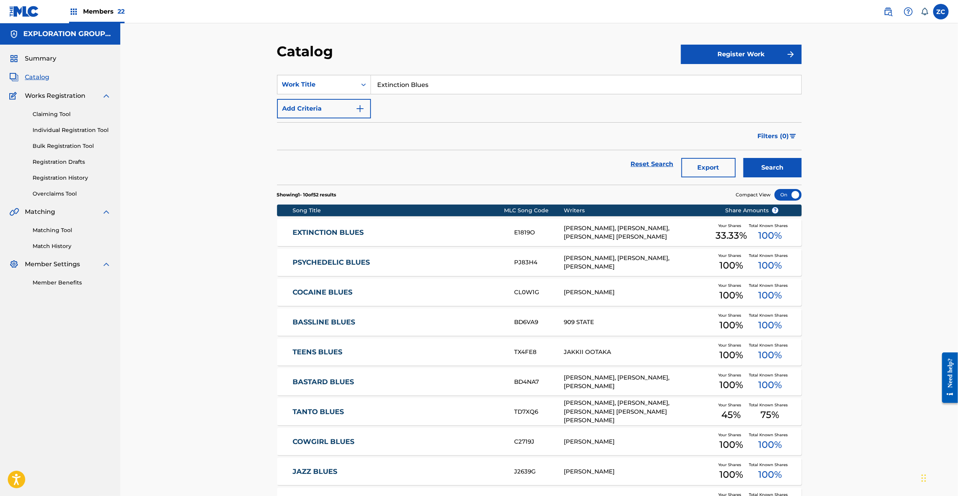
click at [420, 82] on input "Extinction Blues" at bounding box center [586, 84] width 430 height 19
paste input "Hero With A 1000 Ey"
type input "Hero With A 1000 Eyes"
click at [517, 29] on div "Catalog Register Work SearchWithCriteriafcfc702e-0020-441e-9655-1a546707cb42 Wo…" at bounding box center [539, 288] width 838 height 531
click at [784, 167] on button "Search" at bounding box center [772, 167] width 58 height 19
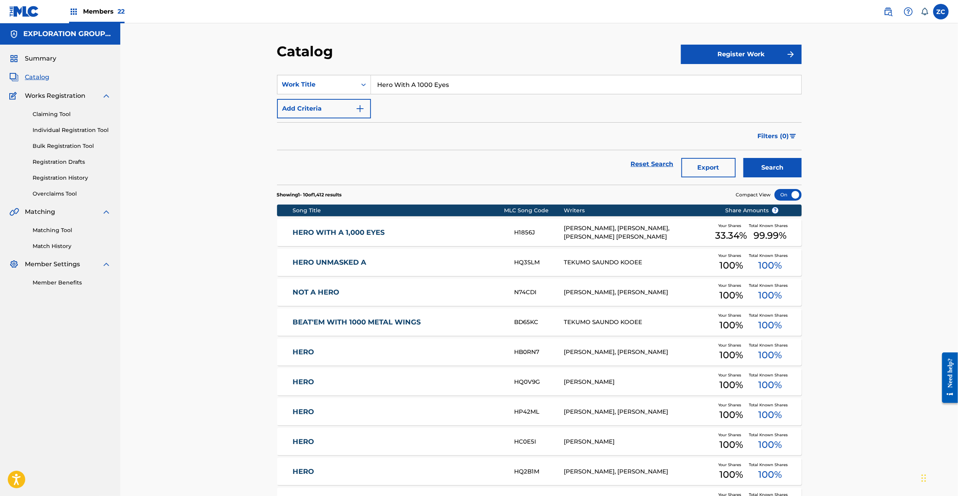
click at [421, 231] on link "HERO WITH A 1,000 EYES" at bounding box center [398, 232] width 211 height 9
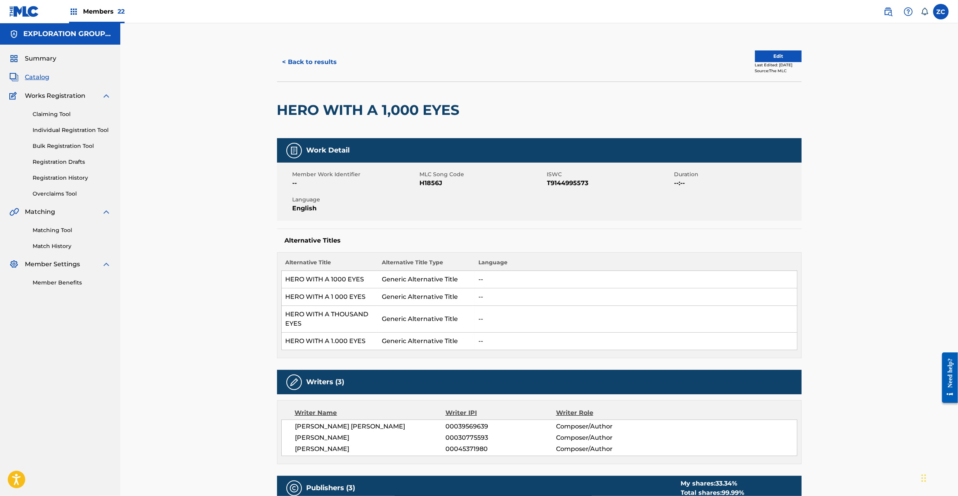
click at [430, 186] on span "H1856J" at bounding box center [482, 182] width 125 height 9
click at [315, 62] on button "< Back to results" at bounding box center [310, 61] width 66 height 19
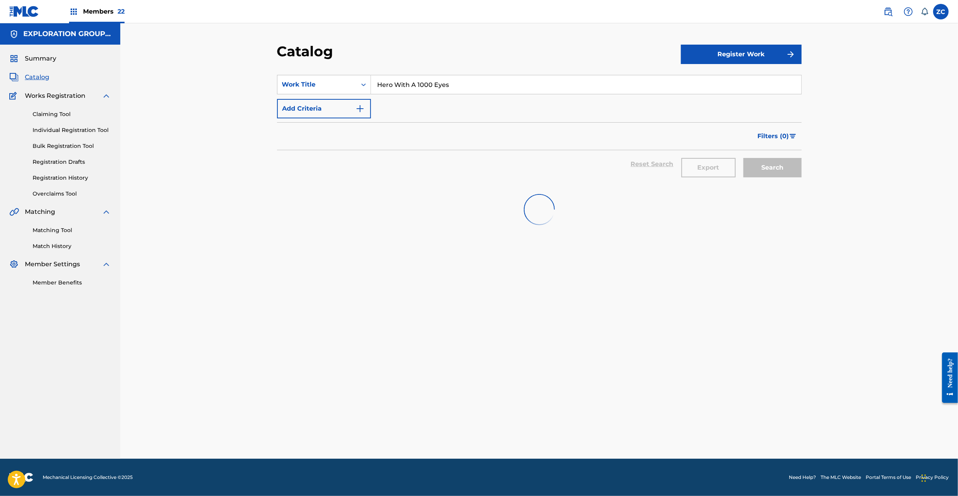
click at [465, 86] on input "Hero With A 1000 Eyes" at bounding box center [586, 84] width 430 height 19
paste input "Never Let Them See You Cry"
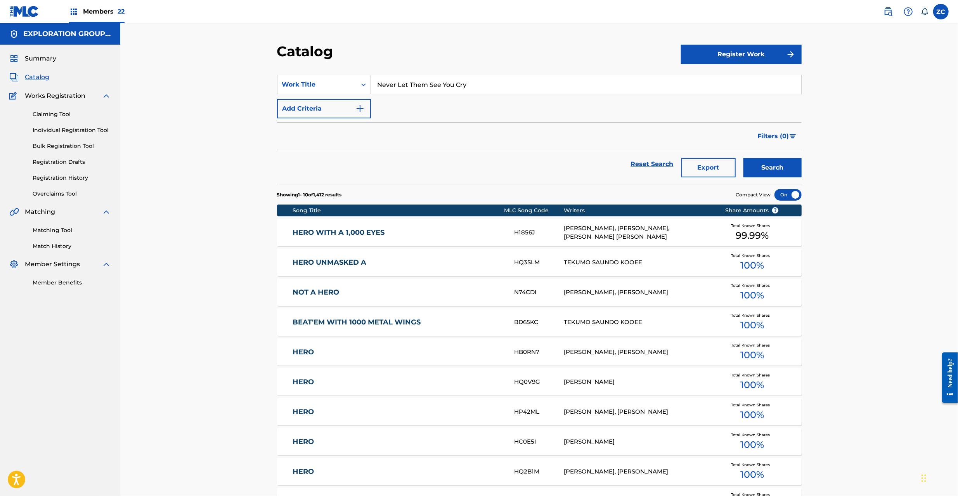
type input "Never Let Them See You Cry"
click at [743, 158] on button "Search" at bounding box center [772, 167] width 58 height 19
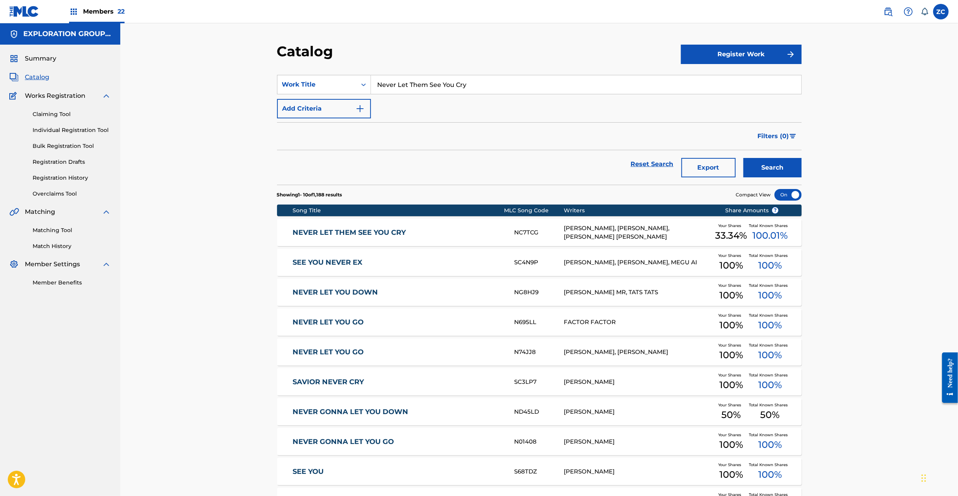
click at [234, 252] on div "Catalog Register Work SearchWithCriteriafcfc702e-0020-441e-9655-1a546707cb42 Wo…" at bounding box center [539, 288] width 838 height 531
click at [523, 235] on div "NC7TCG" at bounding box center [539, 232] width 50 height 9
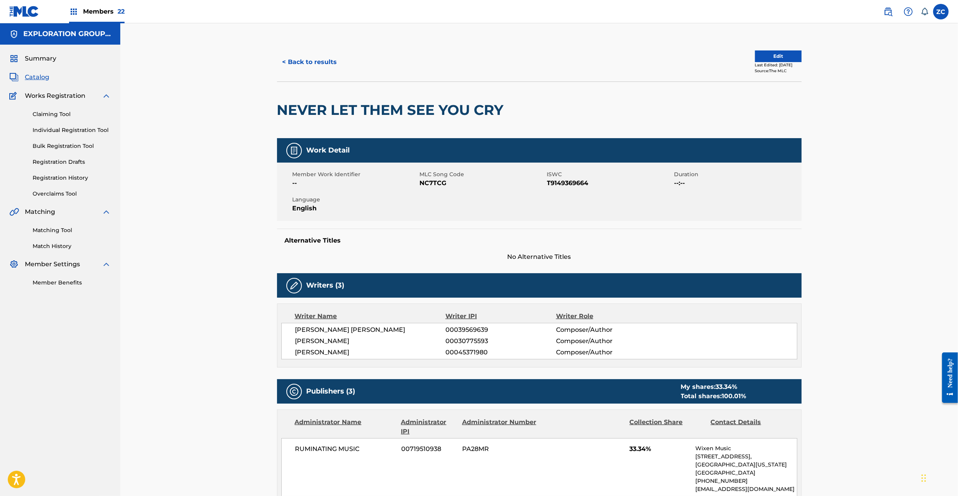
click at [329, 62] on button "< Back to results" at bounding box center [310, 61] width 66 height 19
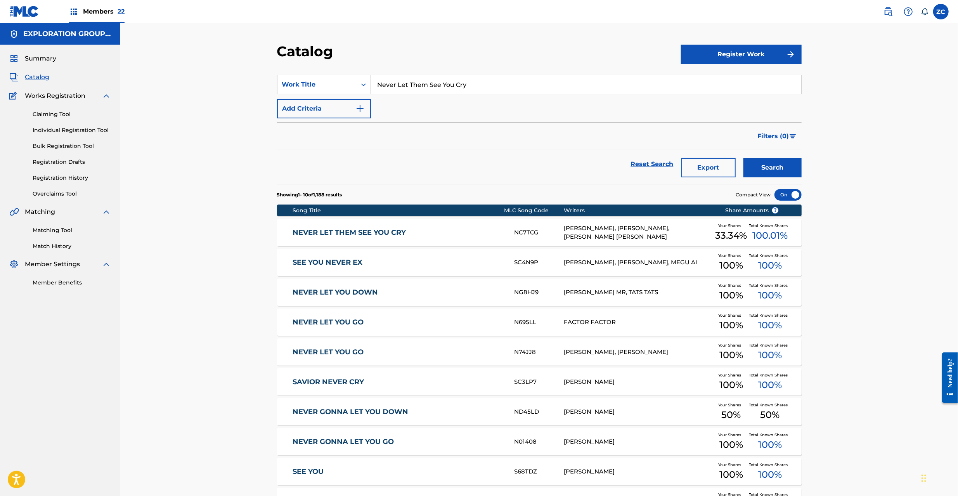
click at [428, 85] on input "Never Let Them See You Cry" at bounding box center [586, 84] width 430 height 19
paste input "Chains Around My Heart"
click at [743, 158] on button "Search" at bounding box center [772, 167] width 58 height 19
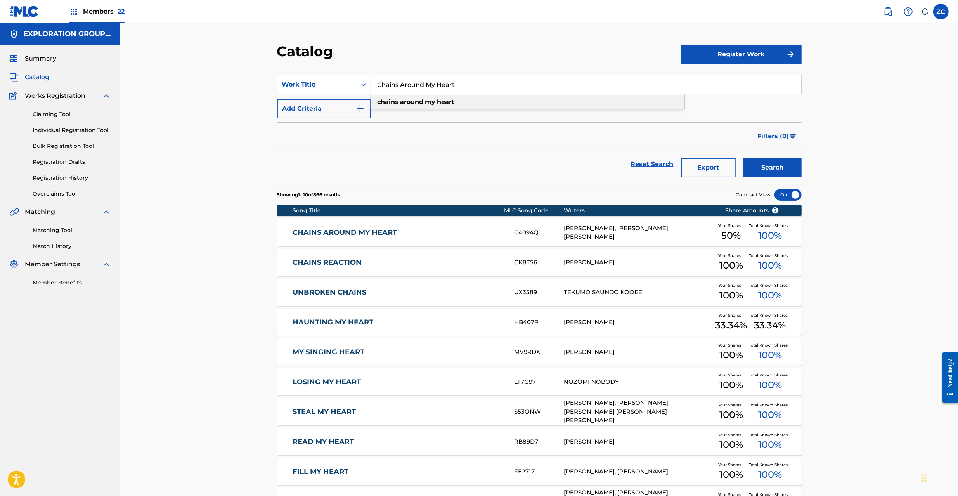
paste input "Edge Of A Broken"
click at [743, 158] on button "Search" at bounding box center [772, 167] width 58 height 19
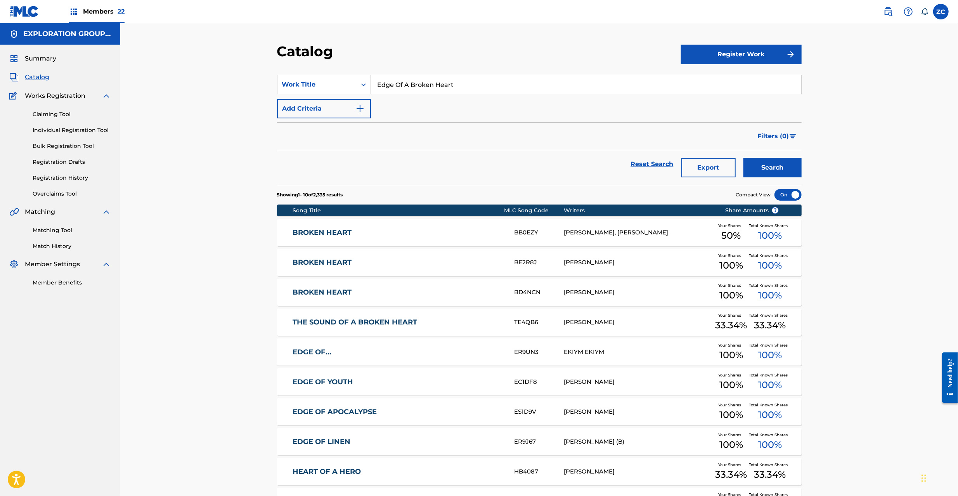
paste input "If You Don't Want My Love"
click at [743, 158] on button "Search" at bounding box center [772, 167] width 58 height 19
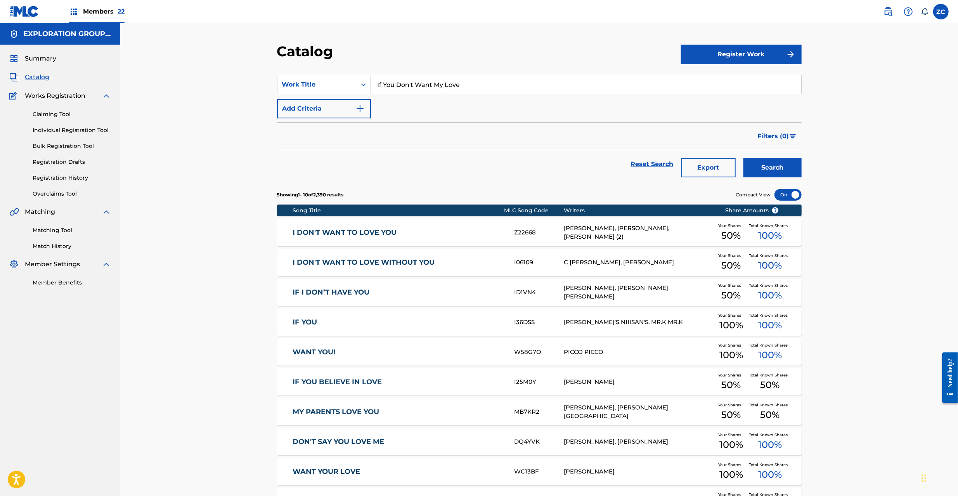
paste input "One More Chanc"
type input "One More Chance"
click at [743, 158] on button "Search" at bounding box center [772, 167] width 58 height 19
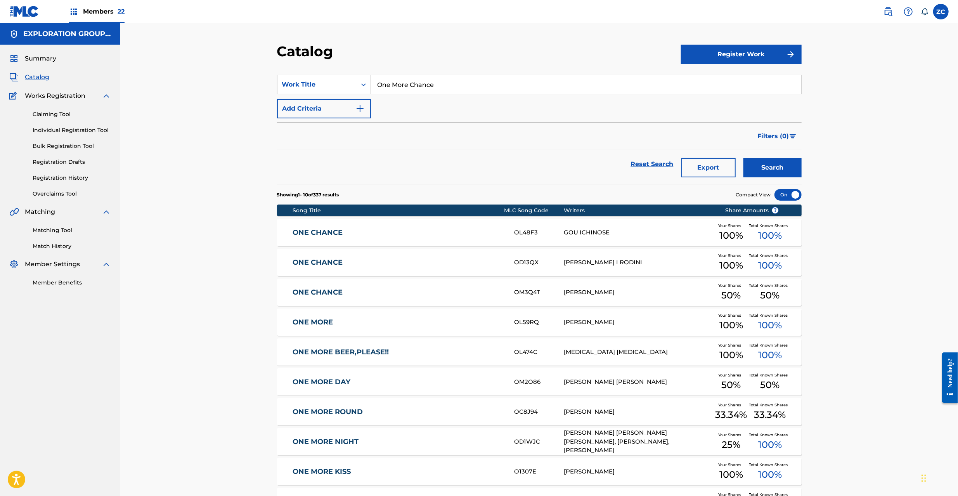
click at [50, 114] on link "Claiming Tool" at bounding box center [72, 114] width 78 height 8
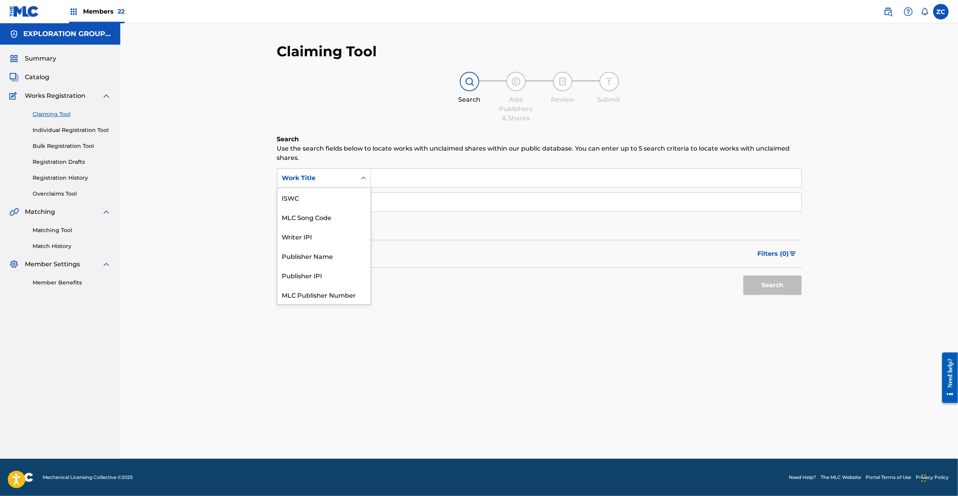
drag, startPoint x: 349, startPoint y: 185, endPoint x: 341, endPoint y: 207, distance: 23.3
click at [349, 185] on div "Work Title" at bounding box center [324, 177] width 94 height 19
click at [334, 216] on div "MLC Song Code" at bounding box center [323, 216] width 93 height 19
drag, startPoint x: 393, startPoint y: 193, endPoint x: 434, endPoint y: 180, distance: 43.1
click at [434, 180] on input "Search Form" at bounding box center [586, 178] width 430 height 19
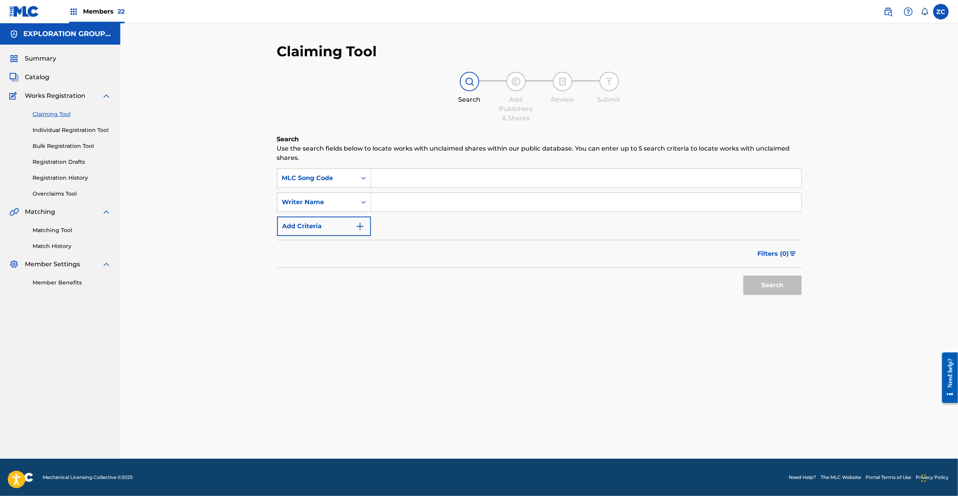
paste input "O5472A"
type input "O5472A"
click at [775, 289] on button "Search" at bounding box center [772, 284] width 58 height 19
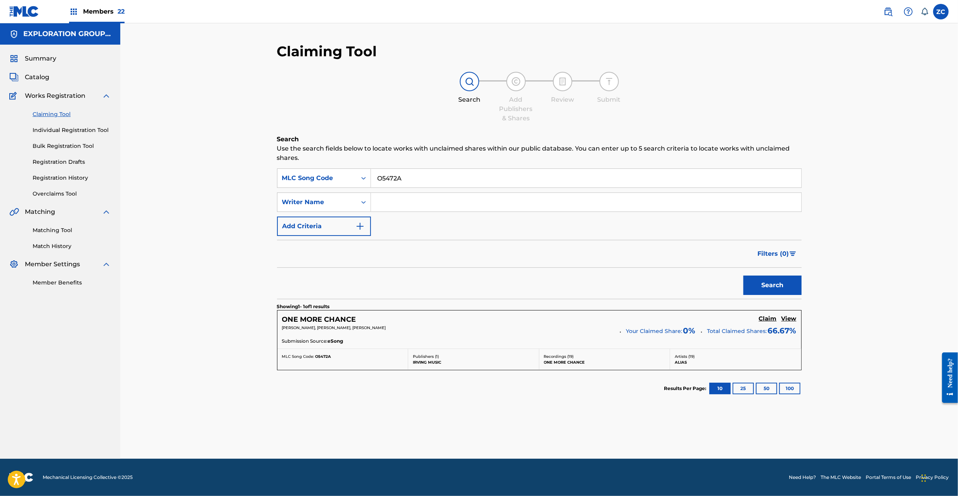
click at [767, 317] on h5 "Claim" at bounding box center [768, 318] width 18 height 7
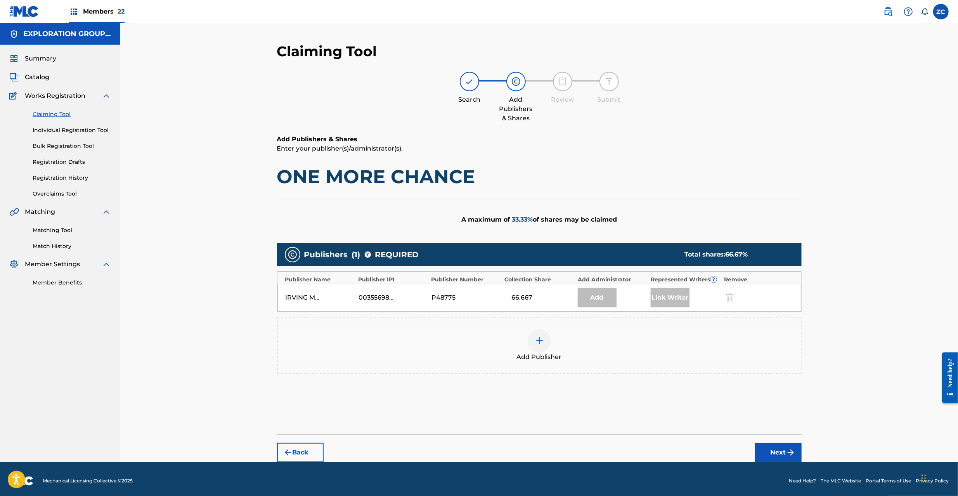
click at [544, 344] on img at bounding box center [539, 340] width 9 height 9
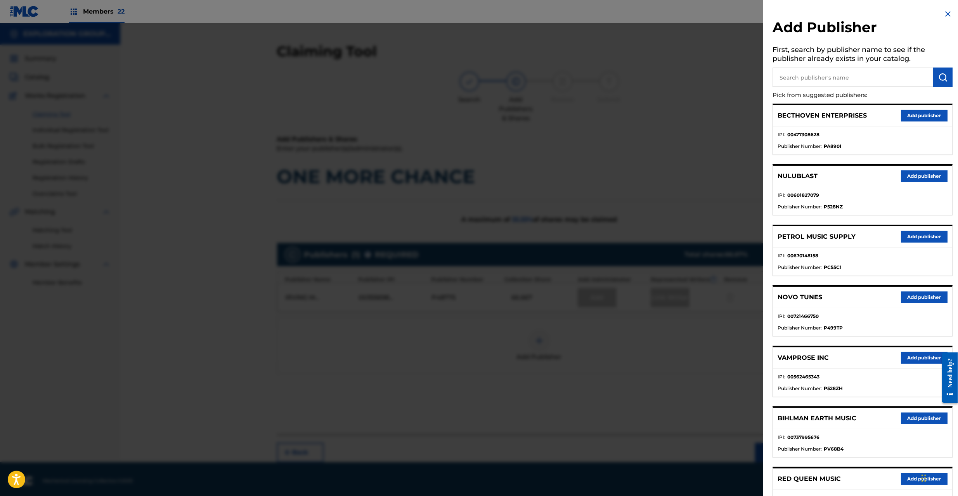
click at [802, 80] on input "text" at bounding box center [852, 77] width 161 height 19
type input "waybill"
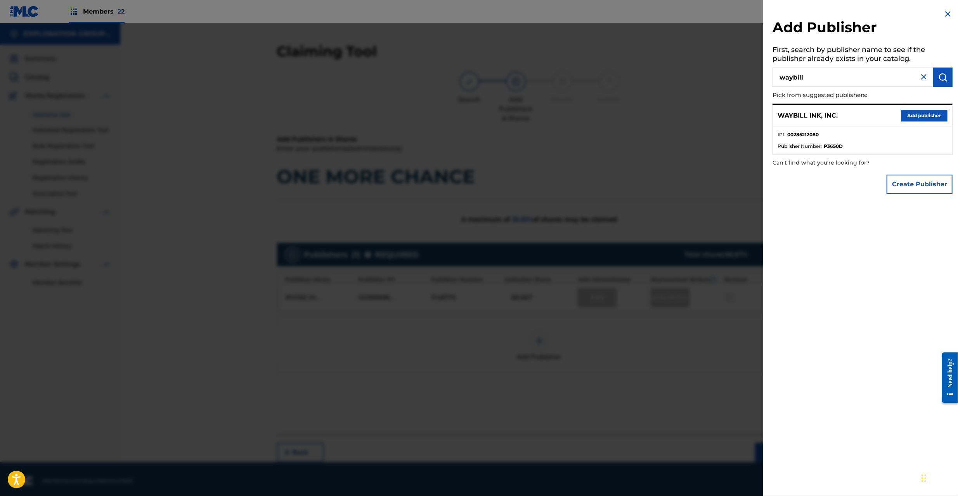
click at [910, 111] on button "Add publisher" at bounding box center [924, 116] width 47 height 12
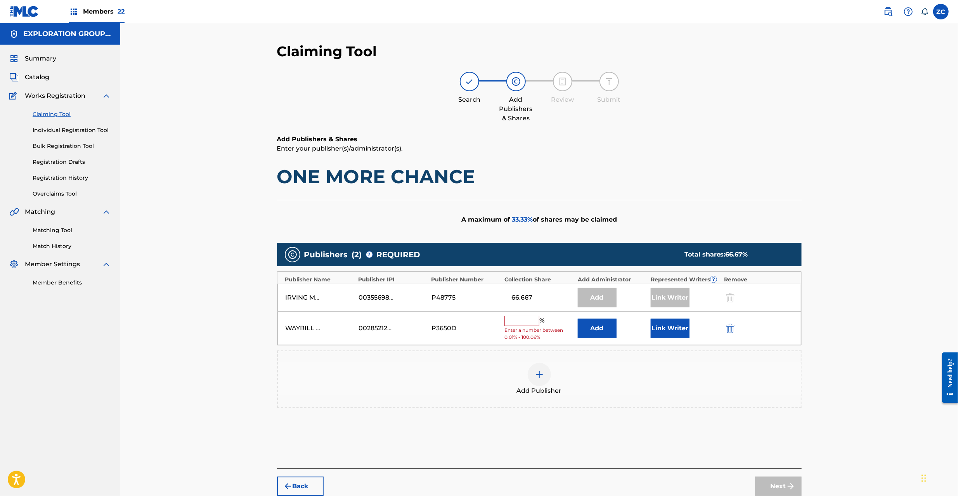
drag, startPoint x: 610, startPoint y: 316, endPoint x: 608, endPoint y: 325, distance: 9.2
click at [609, 317] on div "WAYBILL INK, INC. 00285212080 P3650D % Enter a number between 0.01% - 100.06% A…" at bounding box center [539, 329] width 524 height 34
click at [608, 325] on button "Add" at bounding box center [597, 328] width 39 height 19
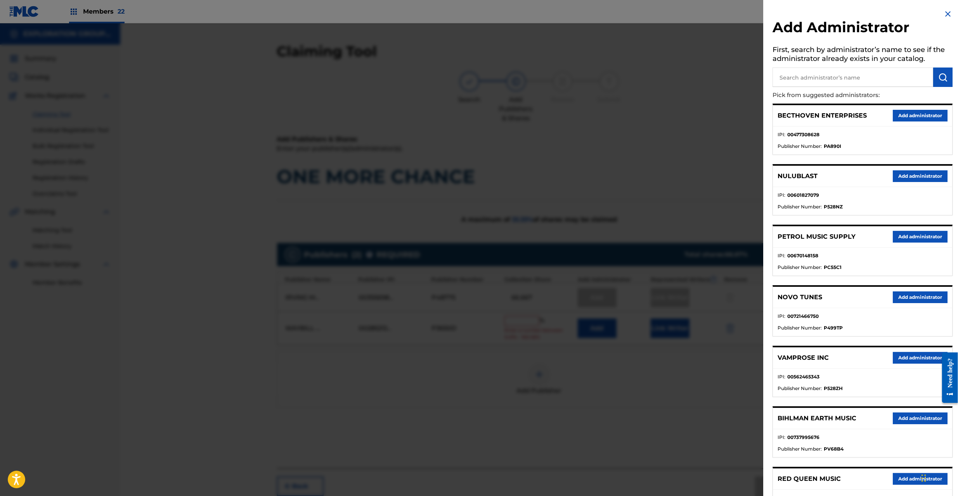
click at [866, 84] on input "text" at bounding box center [852, 77] width 161 height 19
type input "explo"
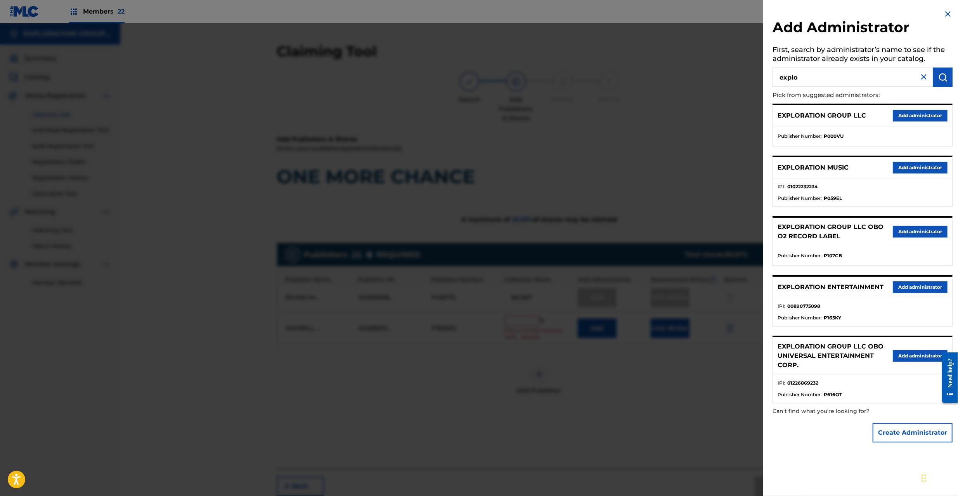
click at [911, 283] on button "Add administrator" at bounding box center [920, 287] width 55 height 12
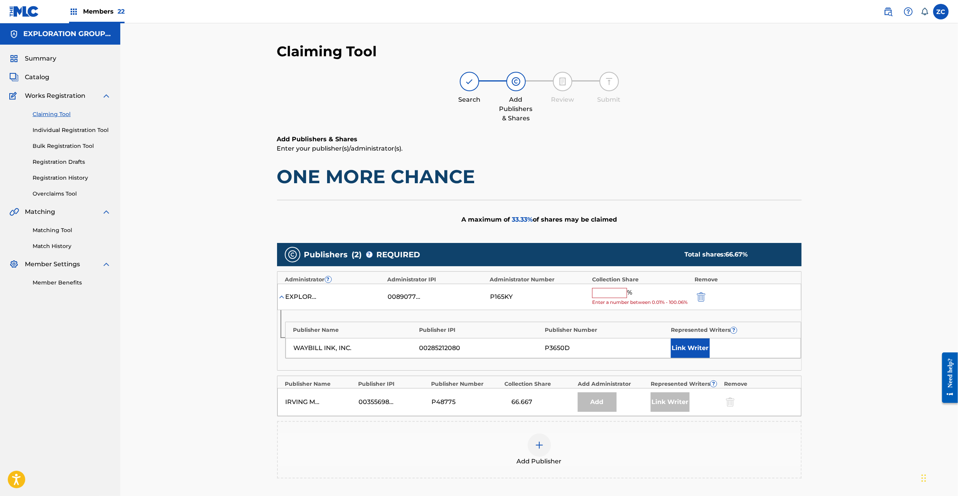
click at [608, 292] on input "text" at bounding box center [609, 293] width 35 height 10
paste input "33.34"
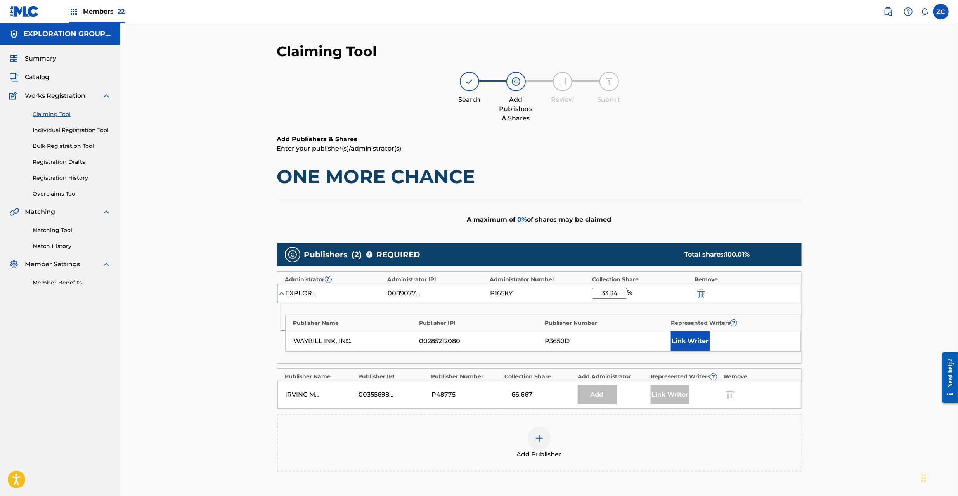
type input "33.34"
click at [703, 341] on button "Link Writer" at bounding box center [690, 340] width 39 height 19
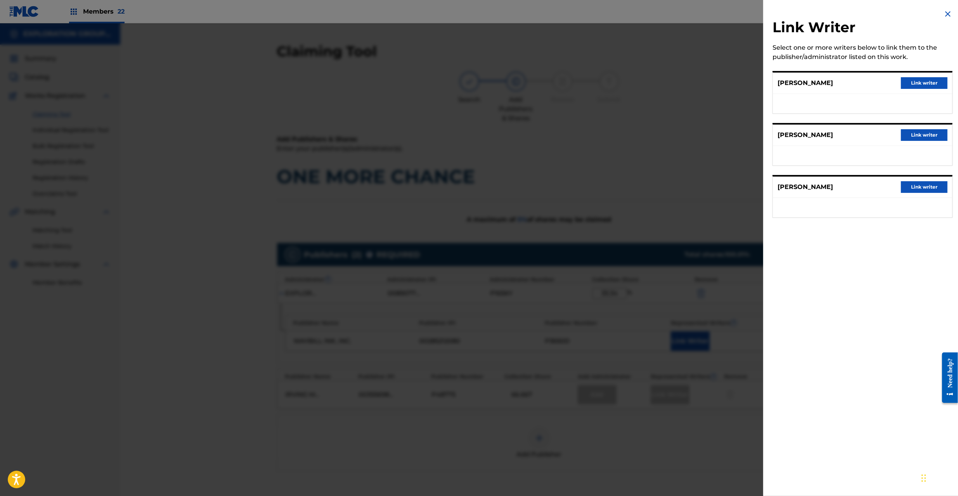
click at [908, 190] on button "Link writer" at bounding box center [924, 187] width 47 height 12
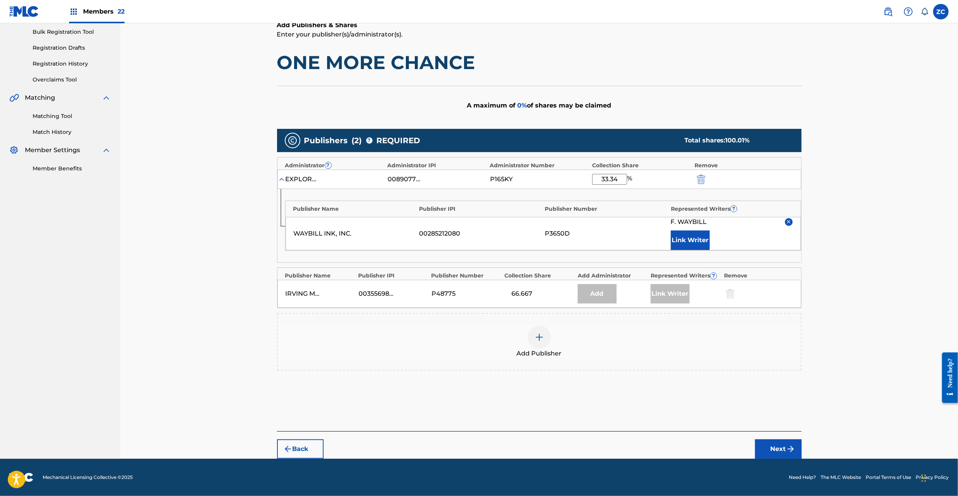
click at [774, 446] on button "Next" at bounding box center [778, 448] width 47 height 19
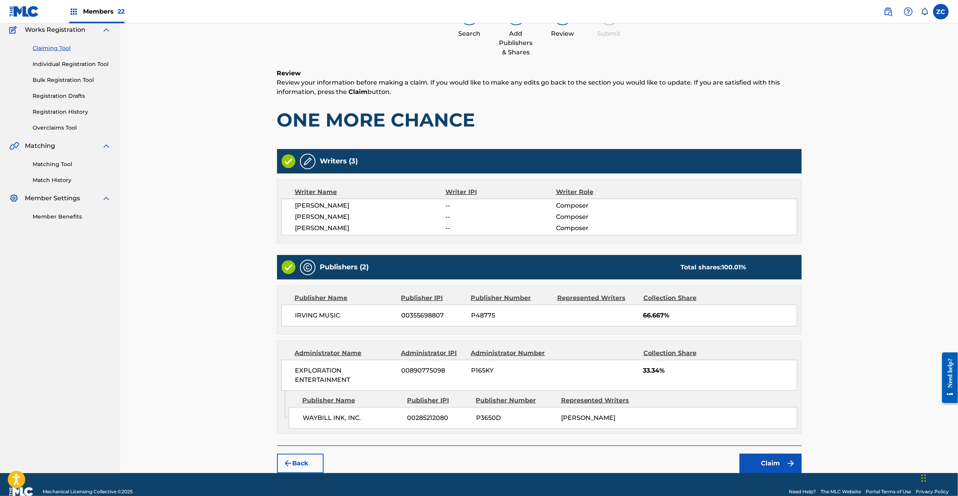
scroll to position [81, 0]
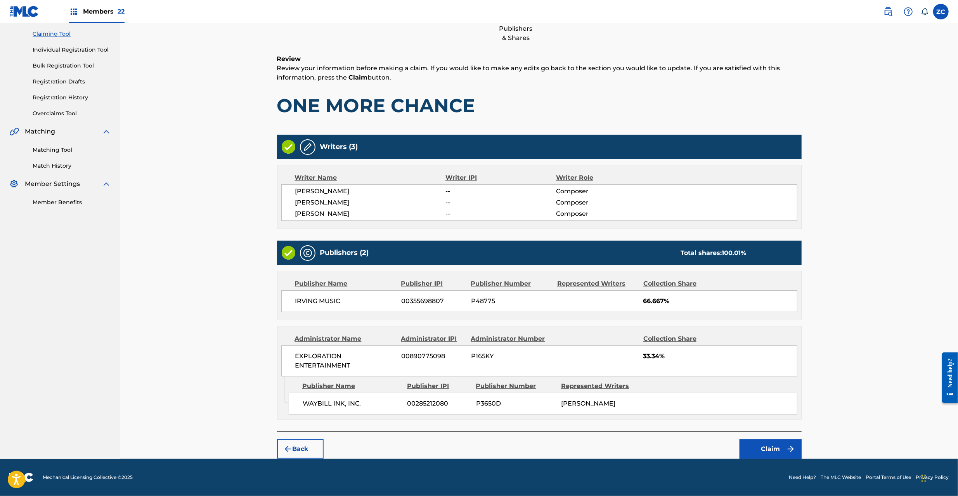
click at [770, 449] on button "Claim" at bounding box center [770, 448] width 62 height 19
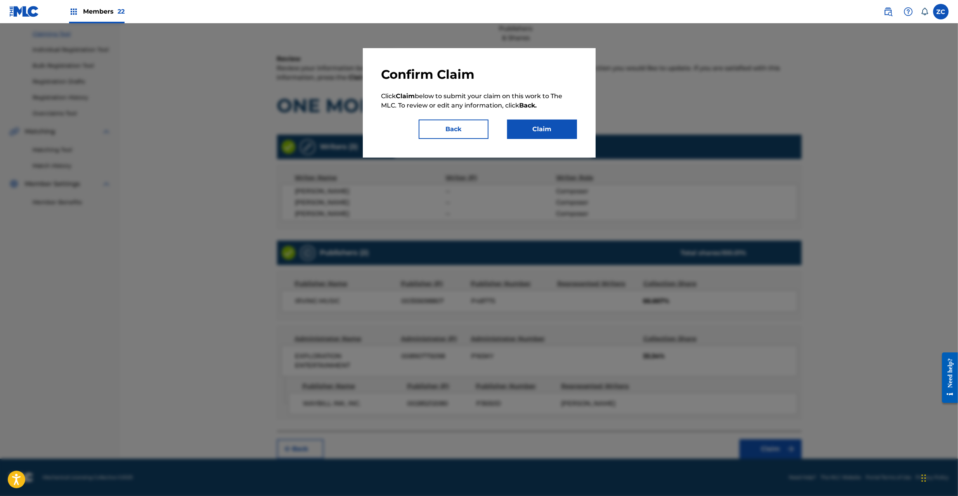
click at [559, 131] on button "Claim" at bounding box center [542, 128] width 70 height 19
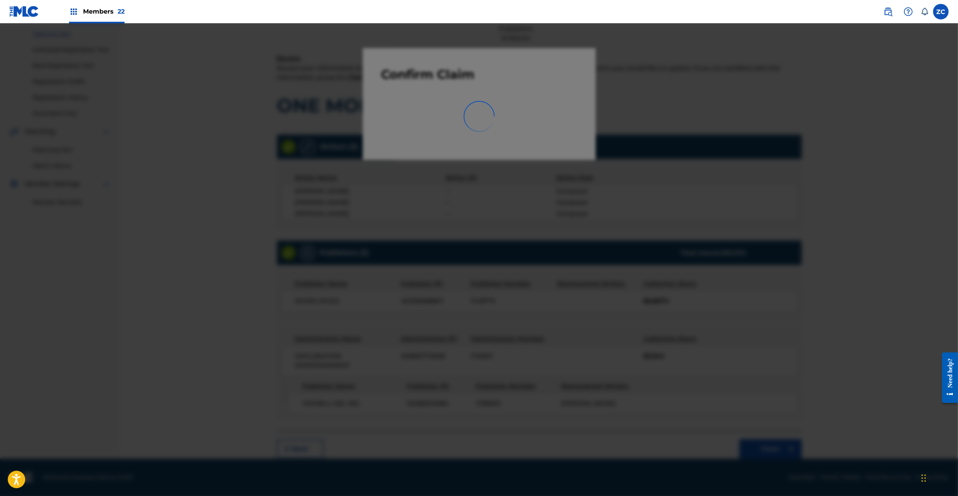
scroll to position [0, 0]
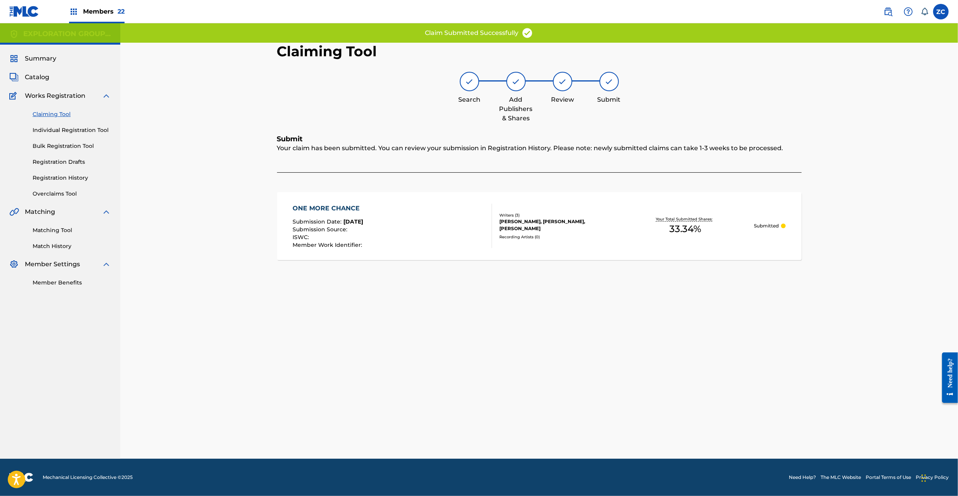
click at [599, 238] on div "ONE MORE CHANCE Submission Date : Aug 22, 2025 Submission Source : ISWC : Membe…" at bounding box center [539, 226] width 524 height 68
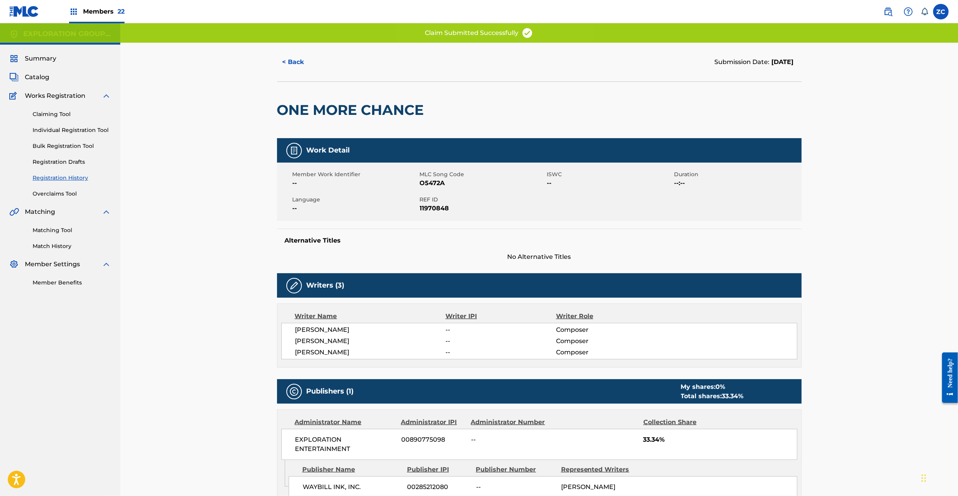
click at [424, 199] on span "REF ID" at bounding box center [482, 200] width 125 height 8
click at [433, 208] on span "11970848" at bounding box center [482, 208] width 125 height 9
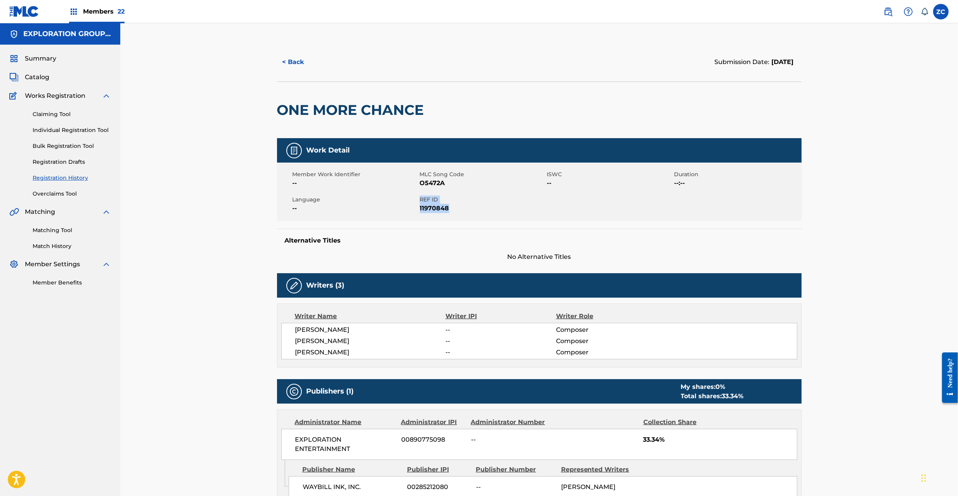
click at [37, 78] on span "Catalog" at bounding box center [37, 77] width 24 height 9
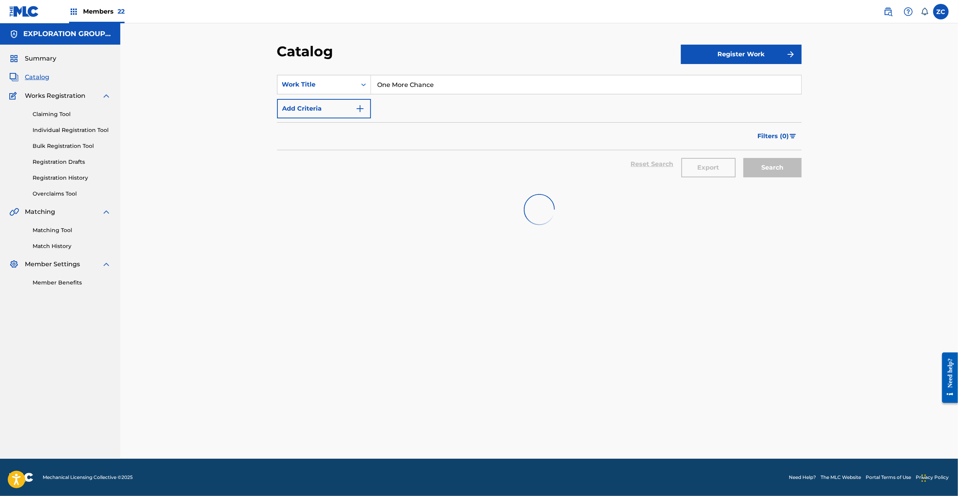
click at [387, 82] on input "One More Chance" at bounding box center [586, 84] width 430 height 19
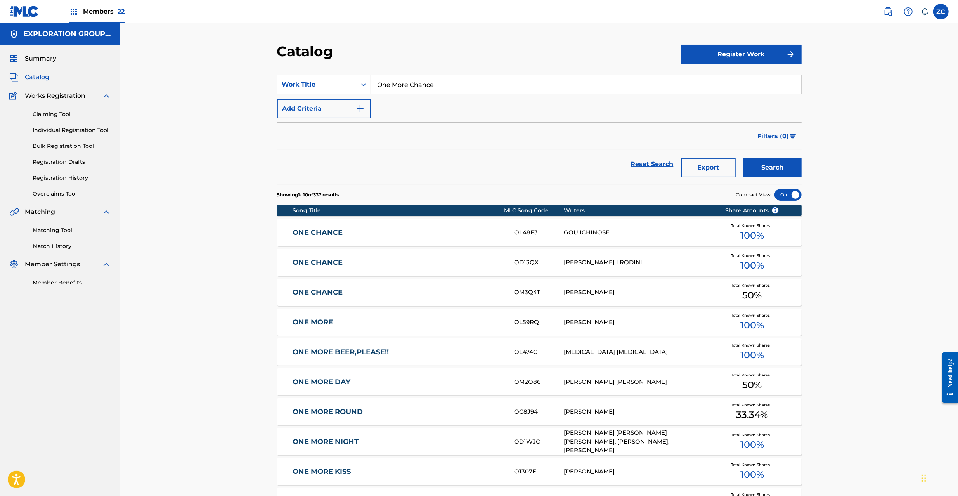
paste input "Streets Of Pain"
type input "Streets Of Pain"
click at [743, 158] on button "Search" at bounding box center [772, 167] width 58 height 19
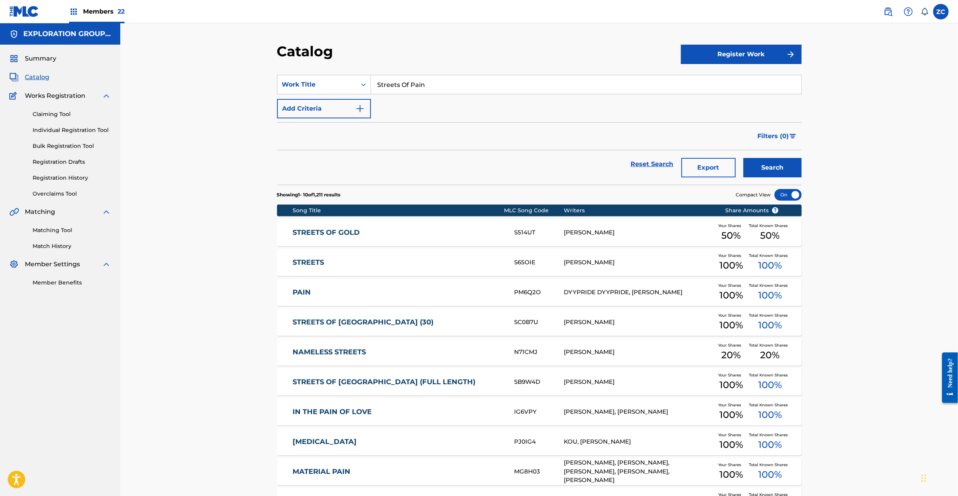
click at [57, 113] on link "Claiming Tool" at bounding box center [72, 114] width 78 height 8
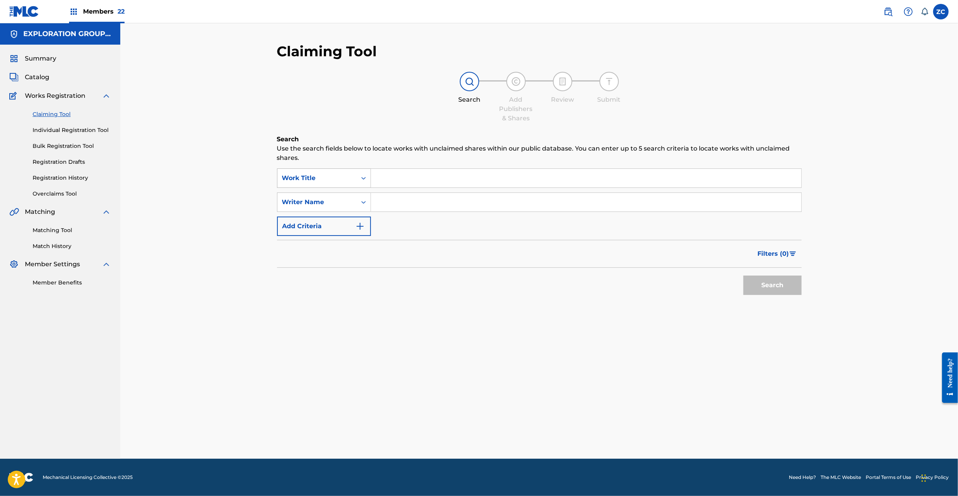
click at [328, 183] on div "Work Title" at bounding box center [316, 178] width 79 height 15
click at [330, 220] on div "MLC Song Code" at bounding box center [323, 216] width 93 height 19
drag, startPoint x: 359, startPoint y: 196, endPoint x: 420, endPoint y: 187, distance: 61.2
click at [398, 175] on input "Search Form" at bounding box center [586, 178] width 430 height 19
paste input "S4432H"
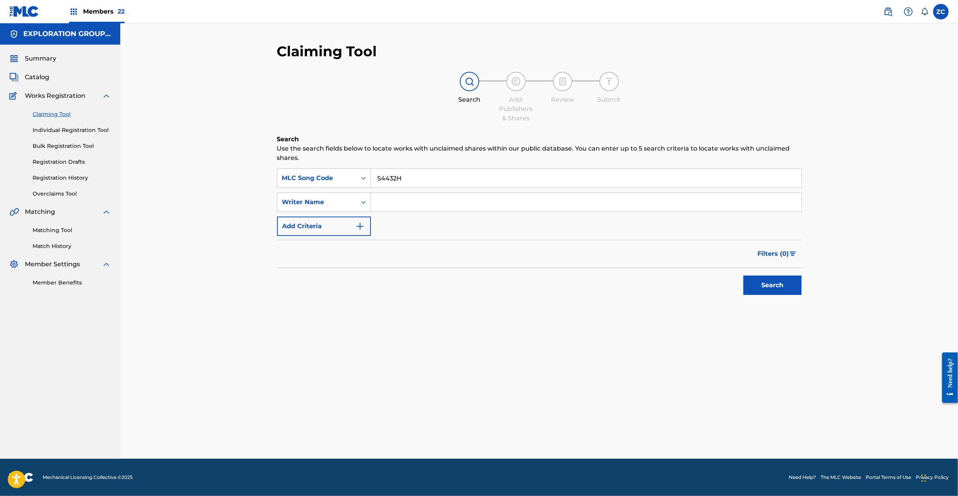
type input "S4432H"
click at [767, 292] on button "Search" at bounding box center [772, 284] width 58 height 19
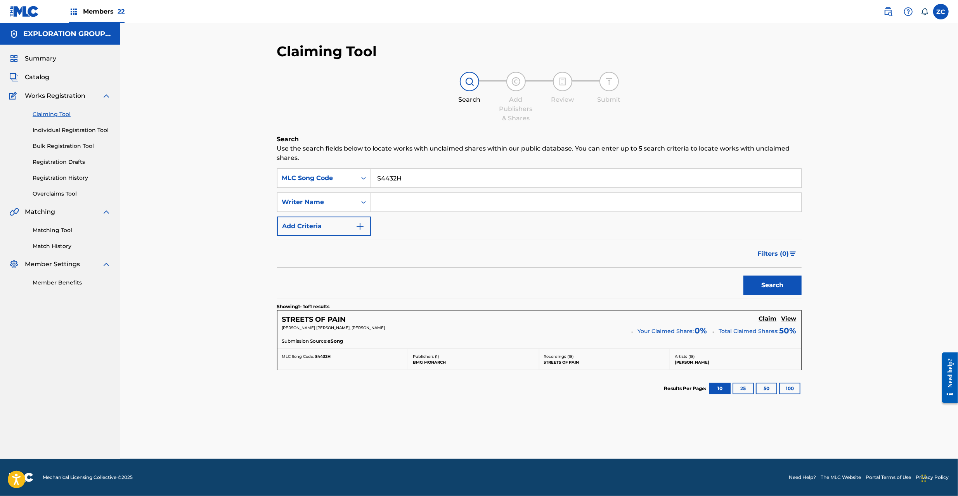
click at [762, 322] on h5 "Claim" at bounding box center [768, 318] width 18 height 7
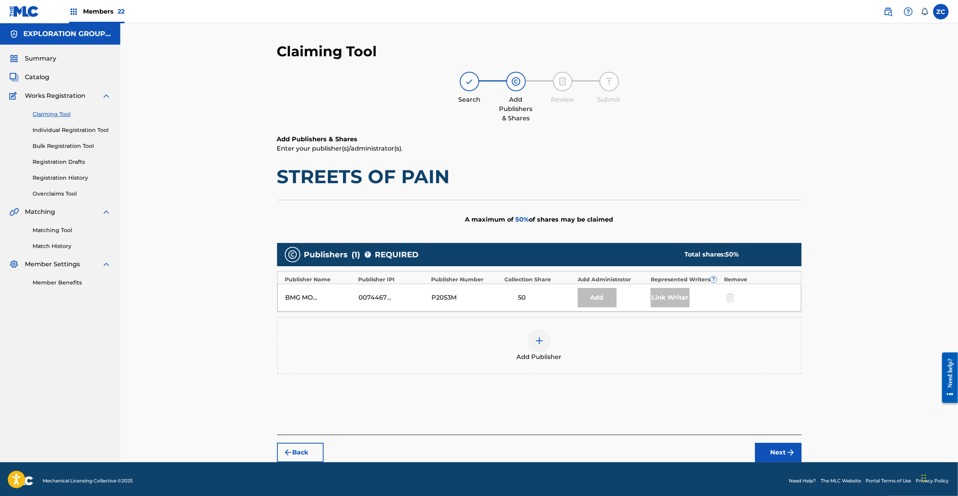
click at [553, 341] on div "Add Publisher" at bounding box center [539, 345] width 523 height 33
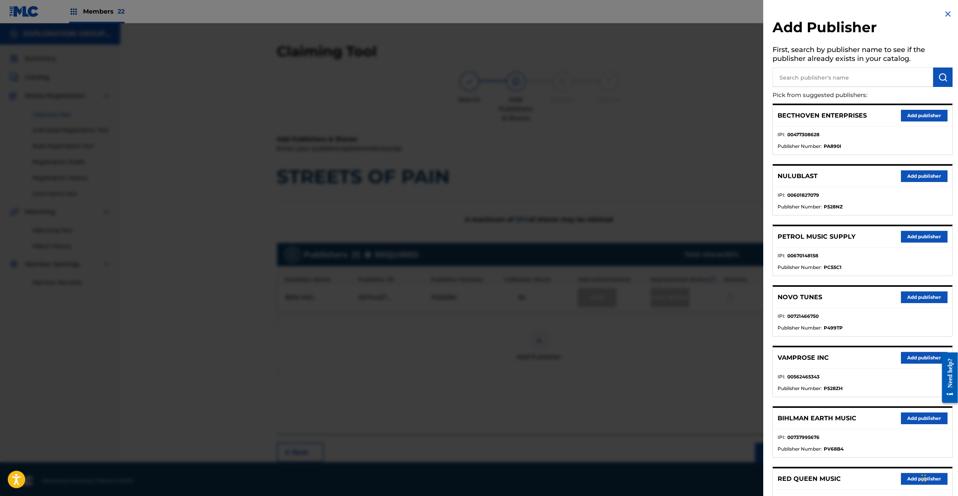
click at [809, 81] on input "text" at bounding box center [852, 77] width 161 height 19
type input "waybill"
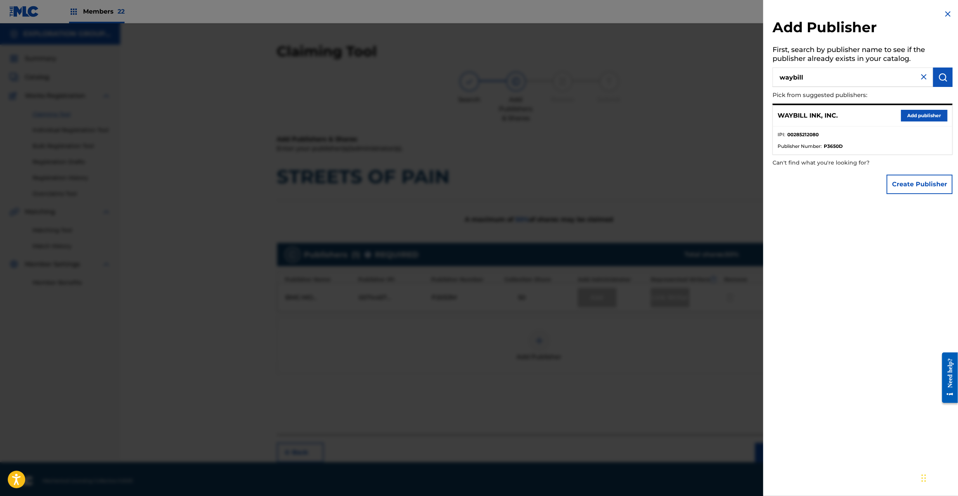
click at [930, 111] on button "Add publisher" at bounding box center [924, 116] width 47 height 12
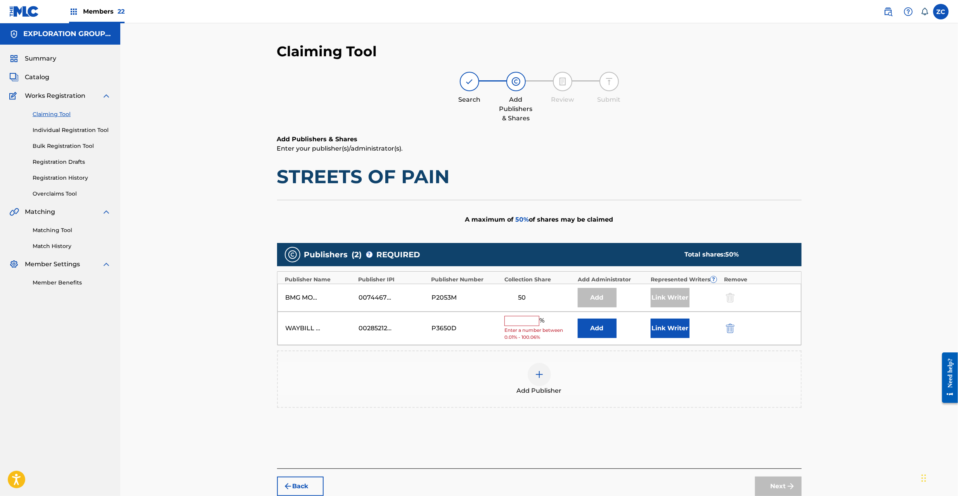
drag, startPoint x: 596, startPoint y: 331, endPoint x: 600, endPoint y: 328, distance: 4.7
click at [600, 328] on button "Add" at bounding box center [597, 328] width 39 height 19
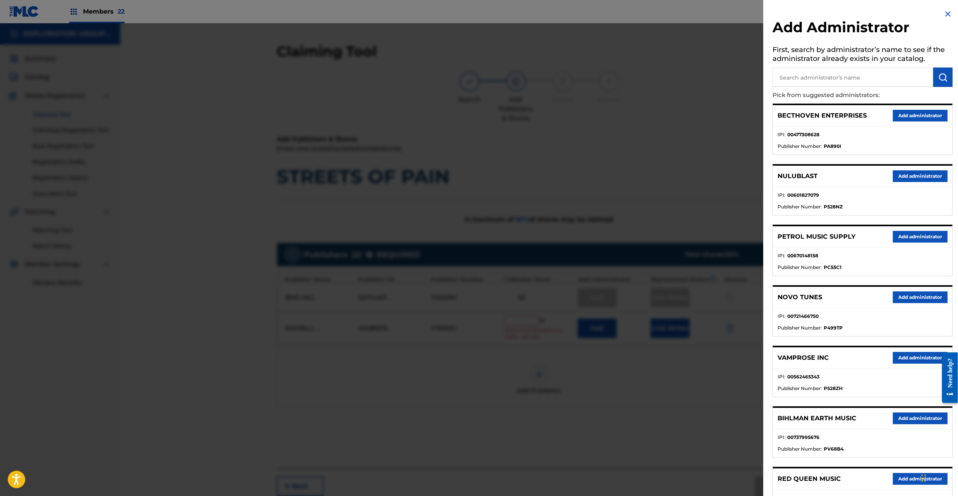
click at [878, 78] on input "text" at bounding box center [852, 77] width 161 height 19
type input "expl"
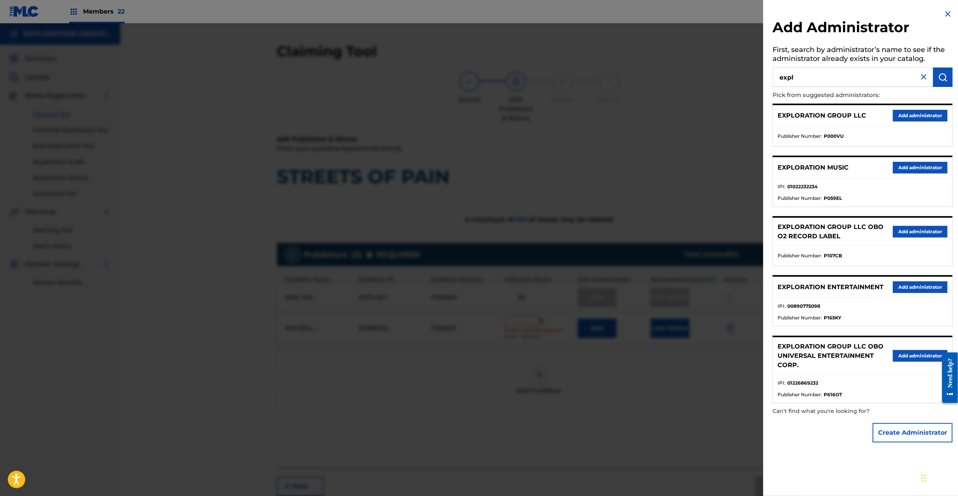
click at [928, 291] on button "Add administrator" at bounding box center [920, 287] width 55 height 12
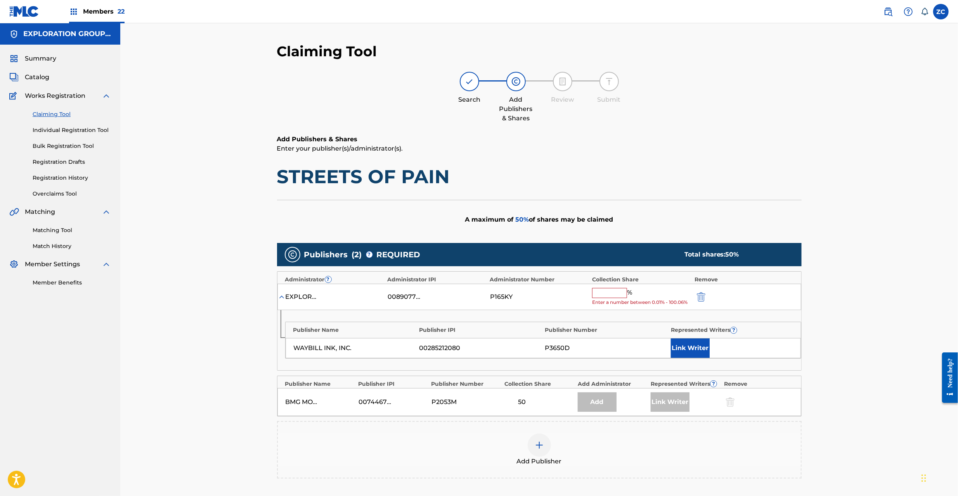
click at [618, 291] on input "text" at bounding box center [609, 293] width 35 height 10
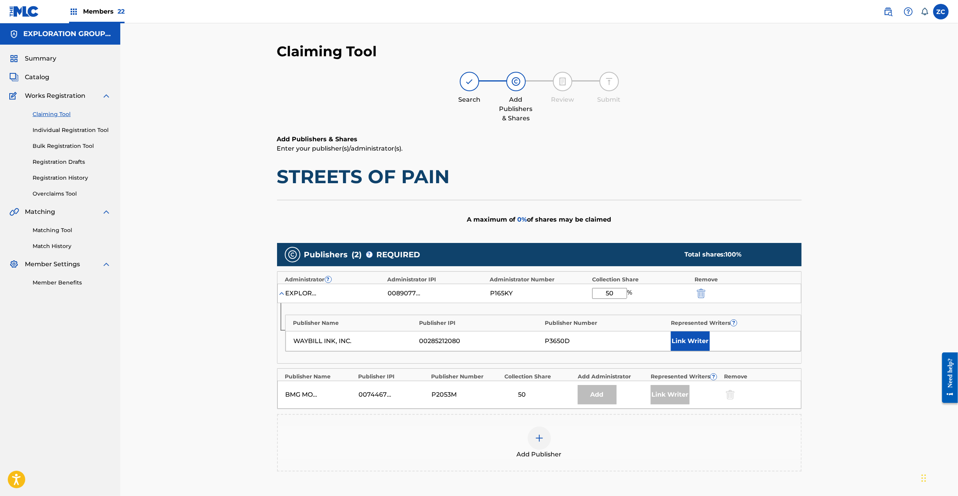
type input "50"
click at [692, 344] on button "Link Writer" at bounding box center [690, 340] width 39 height 19
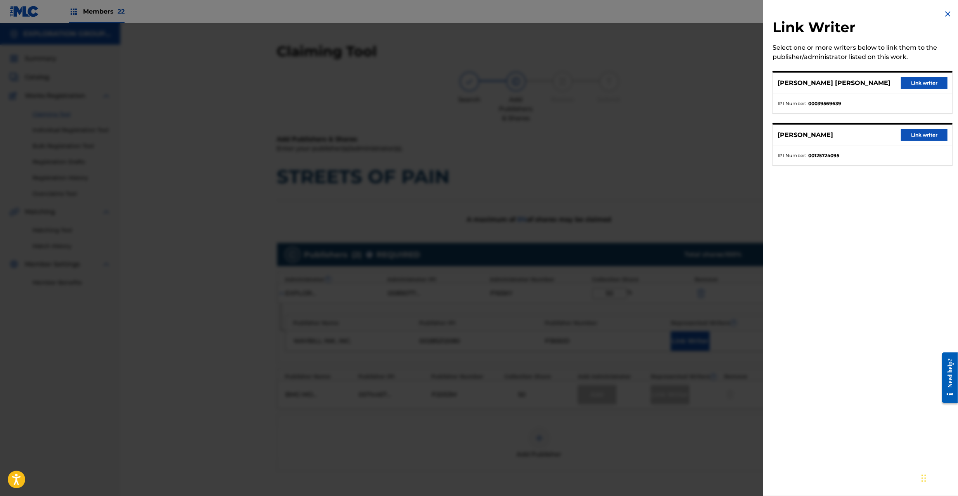
click at [919, 78] on button "Link writer" at bounding box center [924, 83] width 47 height 12
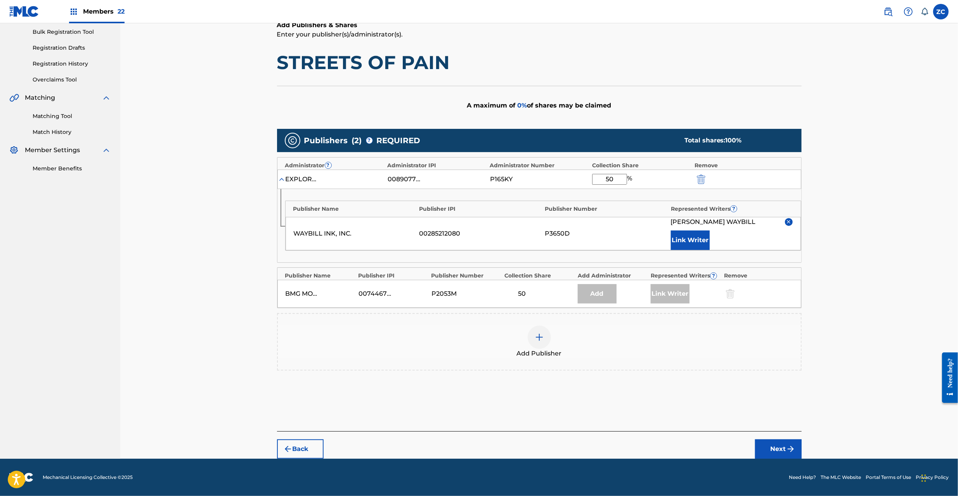
click at [789, 443] on button "Next" at bounding box center [778, 448] width 47 height 19
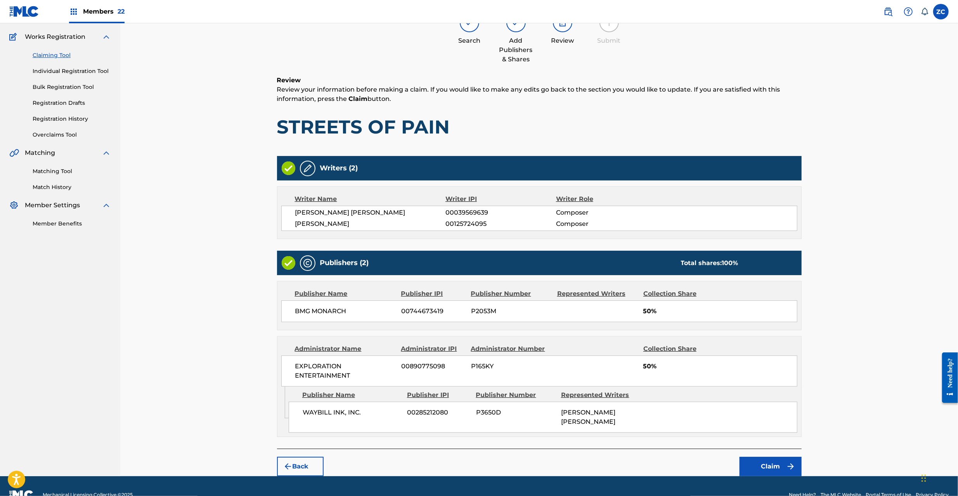
scroll to position [70, 0]
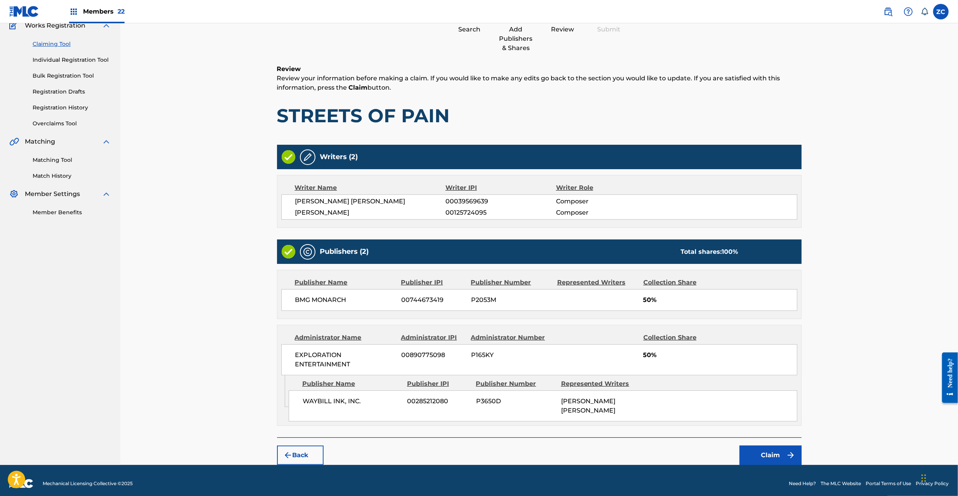
click at [769, 445] on button "Claim" at bounding box center [770, 454] width 62 height 19
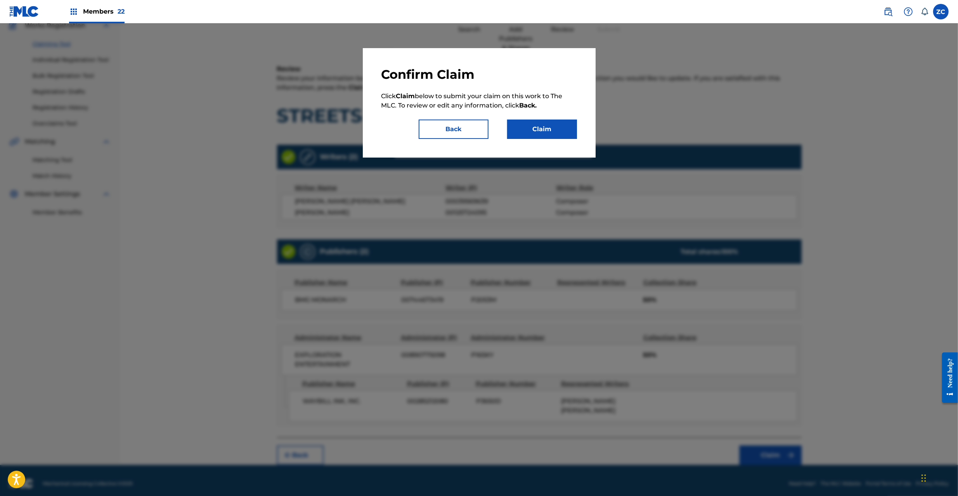
click at [562, 128] on button "Claim" at bounding box center [542, 128] width 70 height 19
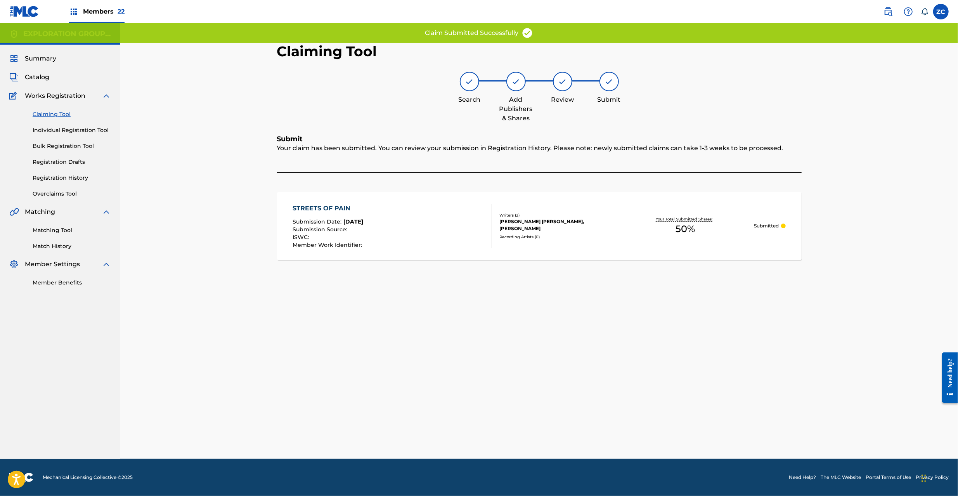
scroll to position [0, 0]
click at [489, 236] on div at bounding box center [488, 226] width 6 height 44
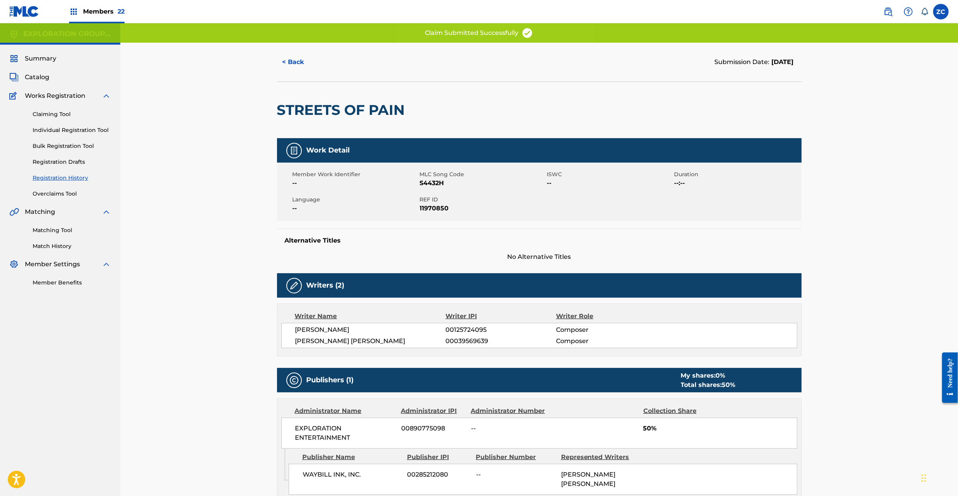
click at [424, 199] on span "REF ID" at bounding box center [482, 200] width 125 height 8
drag, startPoint x: 424, startPoint y: 200, endPoint x: 430, endPoint y: 206, distance: 7.7
click at [424, 201] on span "REF ID" at bounding box center [482, 200] width 125 height 8
click at [430, 206] on span "11970850" at bounding box center [482, 208] width 125 height 9
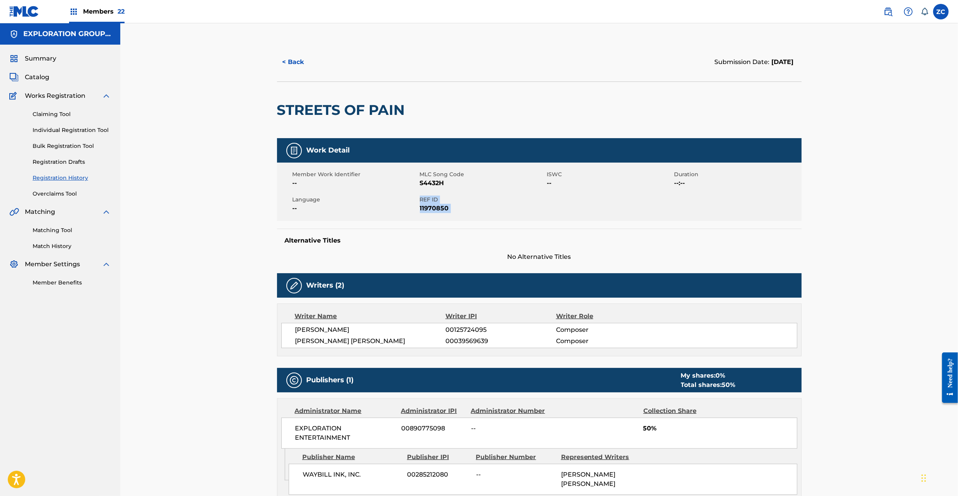
click at [48, 78] on span "Catalog" at bounding box center [37, 77] width 24 height 9
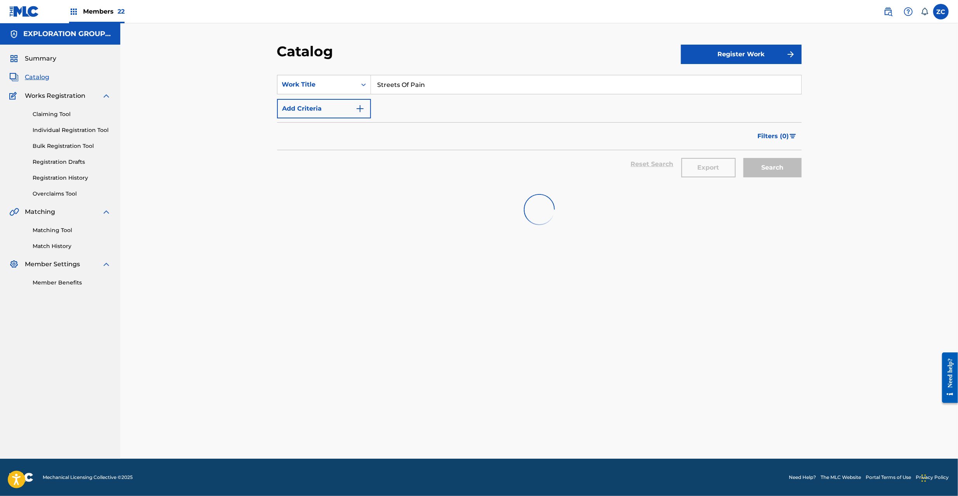
click at [457, 87] on input "Streets Of Pain" at bounding box center [586, 84] width 430 height 19
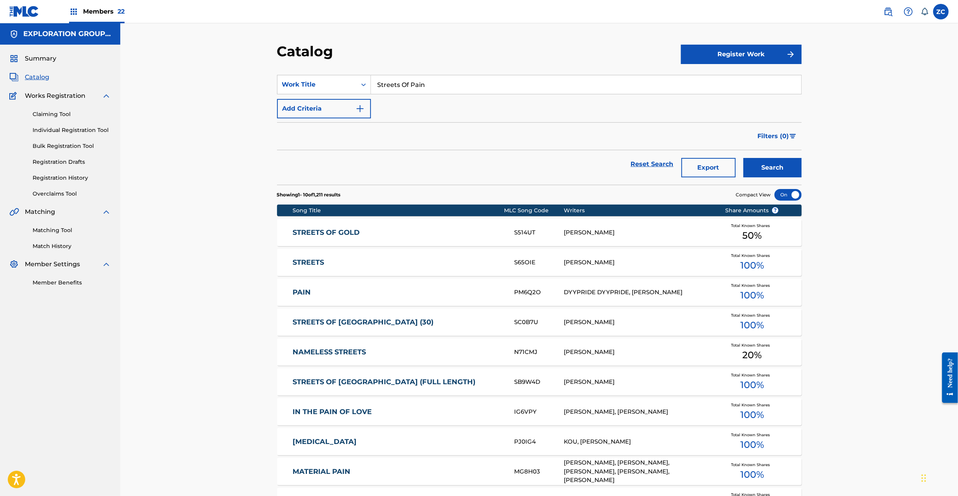
paste input "After All You Said"
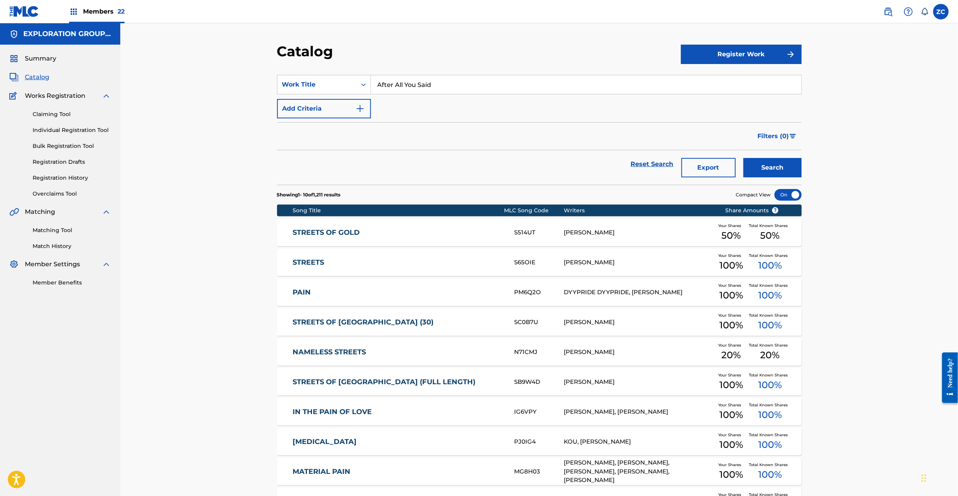
type input "After All You Said"
click at [743, 158] on button "Search" at bounding box center [772, 167] width 58 height 19
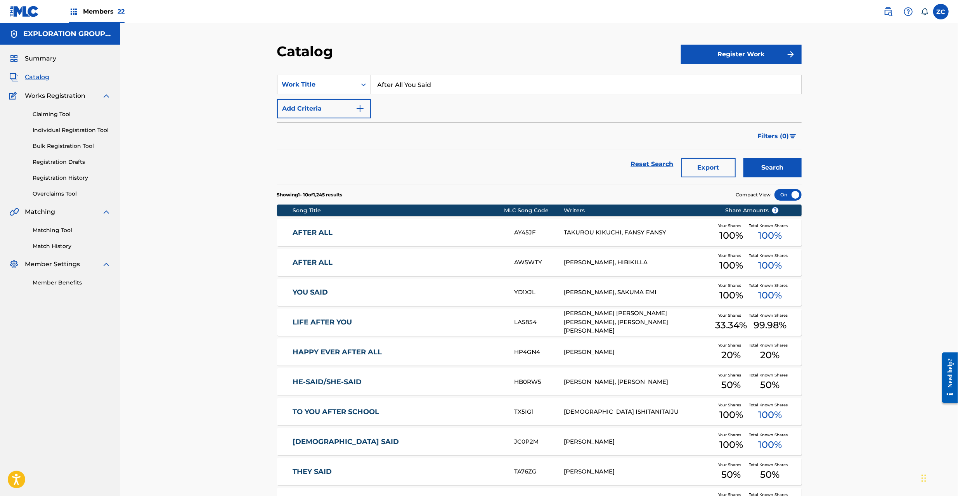
click at [52, 115] on link "Claiming Tool" at bounding box center [72, 114] width 78 height 8
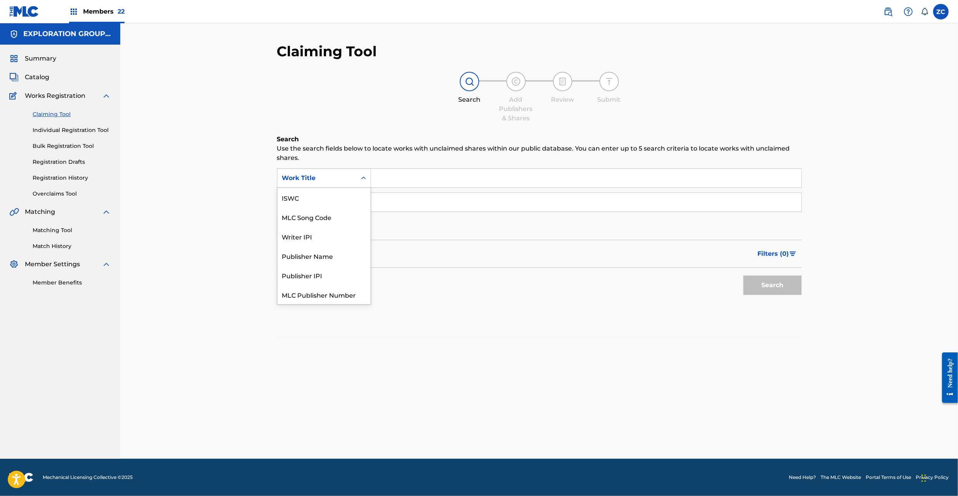
click at [345, 185] on div "Work Title" at bounding box center [324, 177] width 94 height 19
click at [320, 221] on div "MLC Song Code" at bounding box center [323, 216] width 93 height 19
drag, startPoint x: 401, startPoint y: 180, endPoint x: 418, endPoint y: 189, distance: 19.8
click at [401, 180] on input "Search Form" at bounding box center [586, 178] width 430 height 19
paste input "A08865"
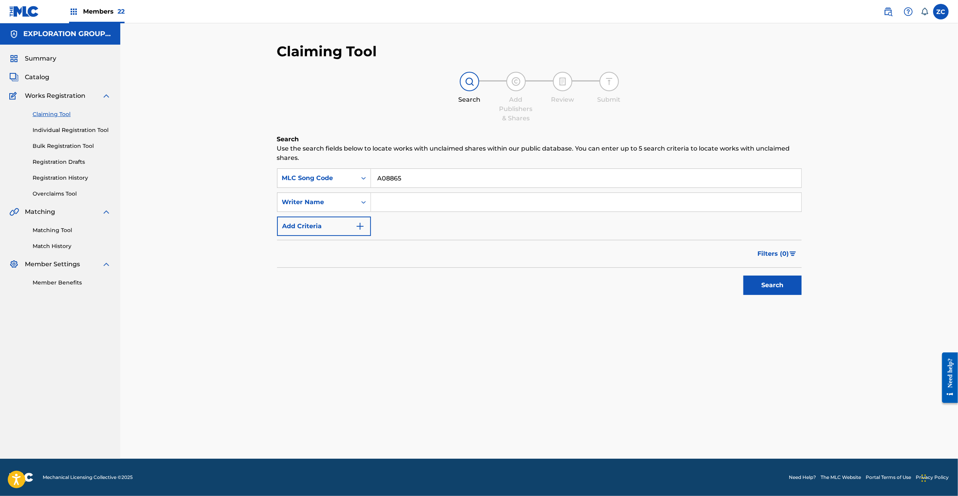
type input "A08865"
click at [778, 280] on button "Search" at bounding box center [772, 284] width 58 height 19
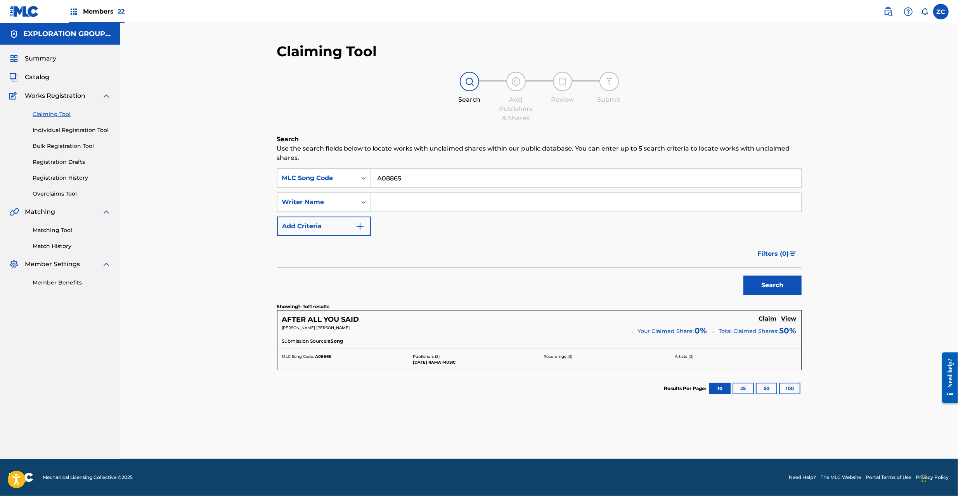
click at [770, 317] on h5 "Claim" at bounding box center [768, 318] width 18 height 7
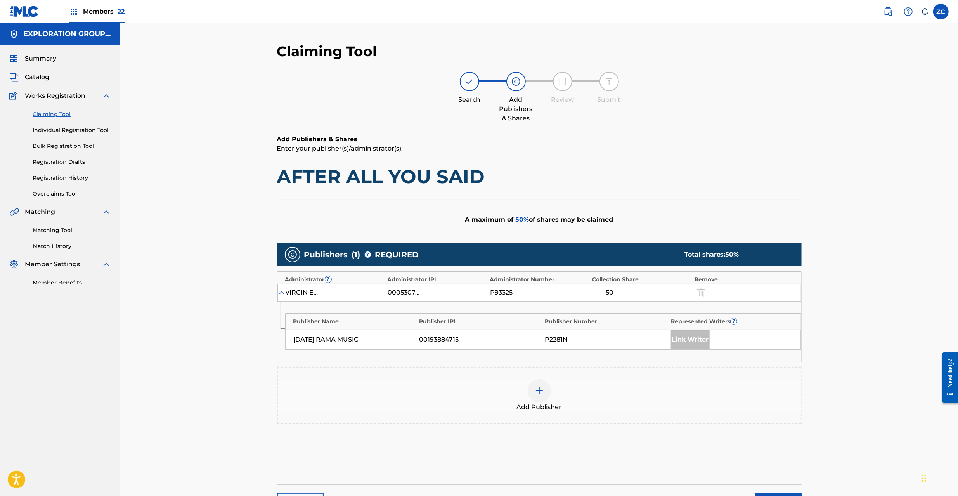
click at [542, 393] on img at bounding box center [539, 390] width 9 height 9
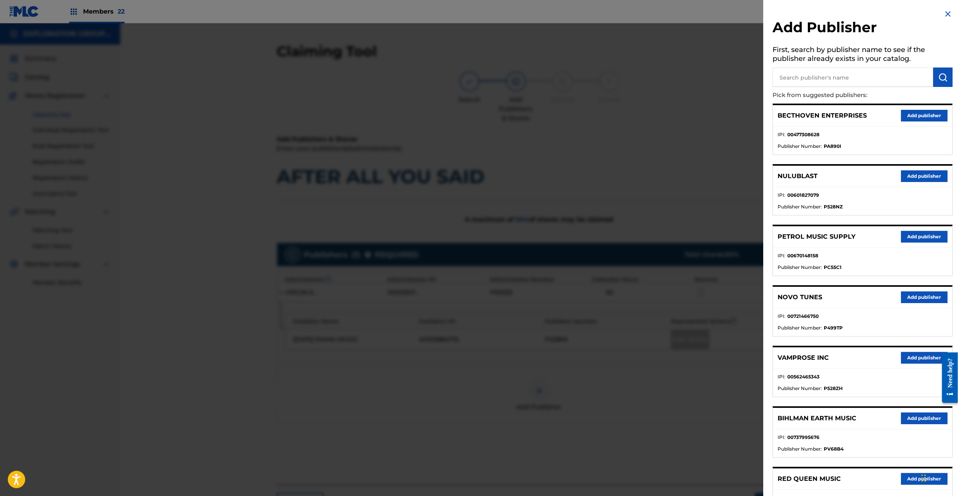
click at [826, 77] on input "text" at bounding box center [852, 77] width 161 height 19
type input "waybill"
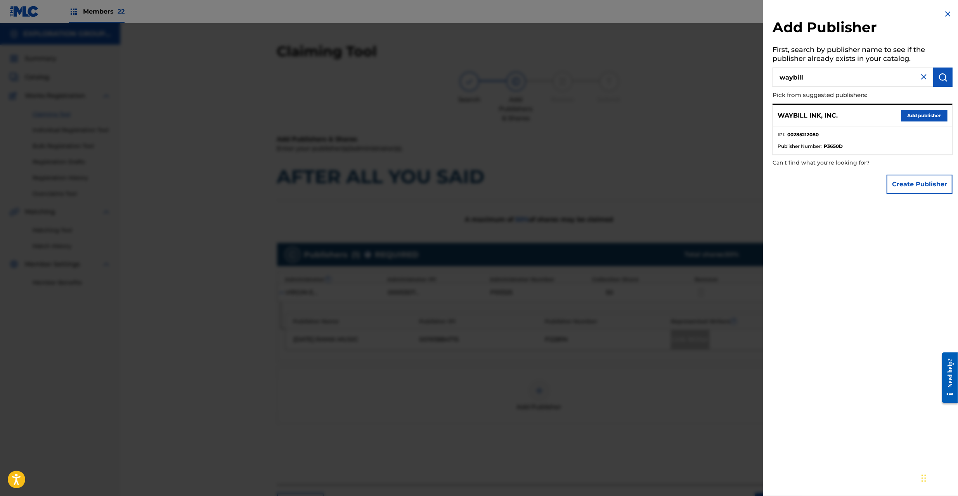
click at [922, 112] on button "Add publisher" at bounding box center [924, 116] width 47 height 12
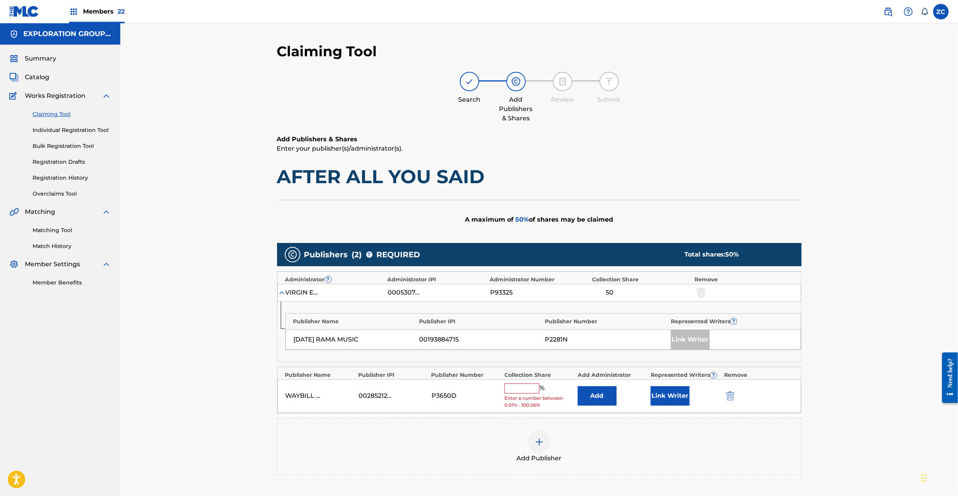
click at [598, 397] on button "Add" at bounding box center [597, 395] width 39 height 19
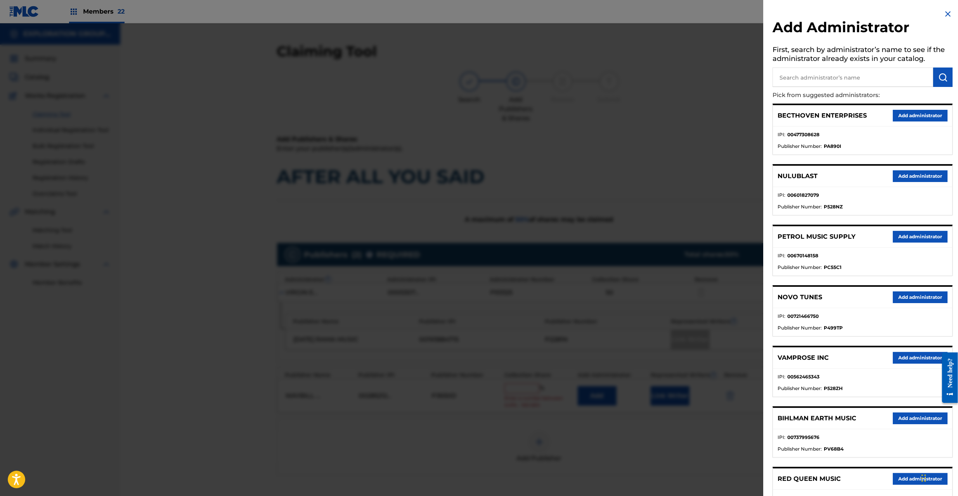
click at [852, 79] on input "text" at bounding box center [852, 77] width 161 height 19
type input "explo"
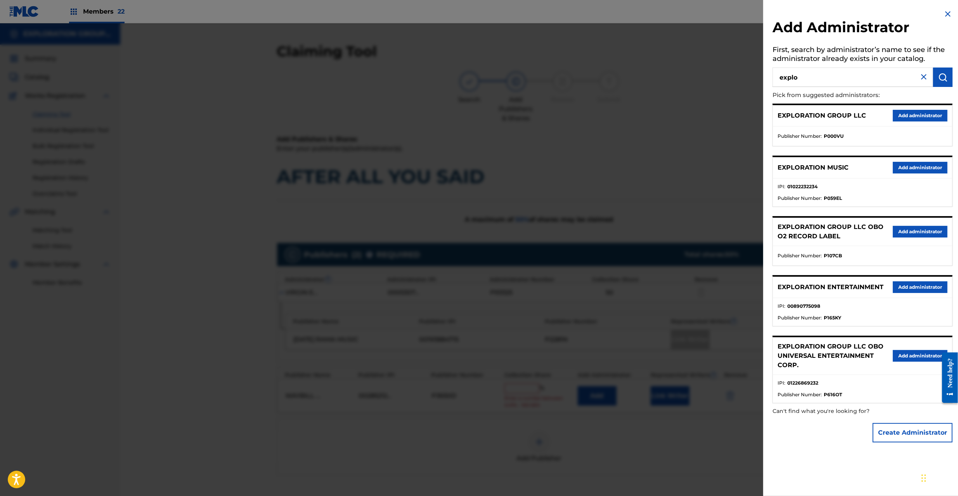
click at [910, 286] on button "Add administrator" at bounding box center [920, 287] width 55 height 12
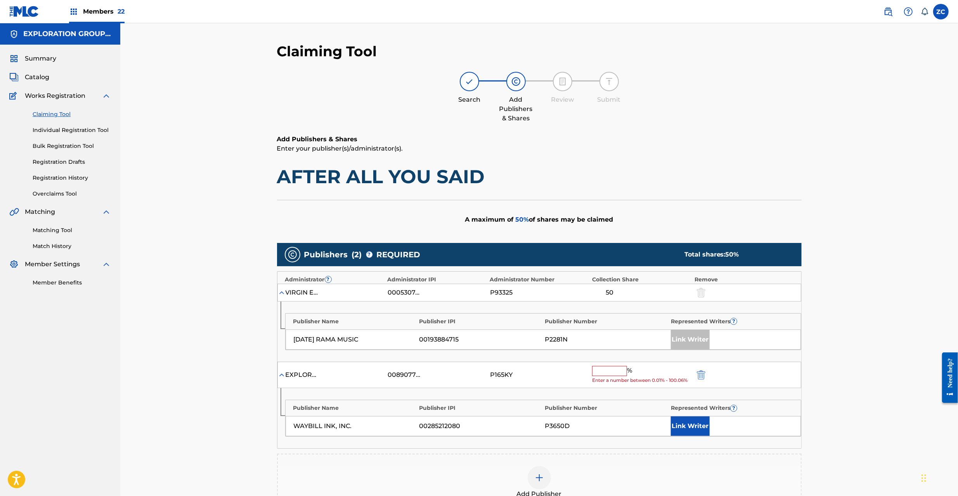
click at [607, 376] on input "text" at bounding box center [609, 371] width 35 height 10
type input "50"
click at [687, 424] on button "Link Writer" at bounding box center [690, 418] width 39 height 19
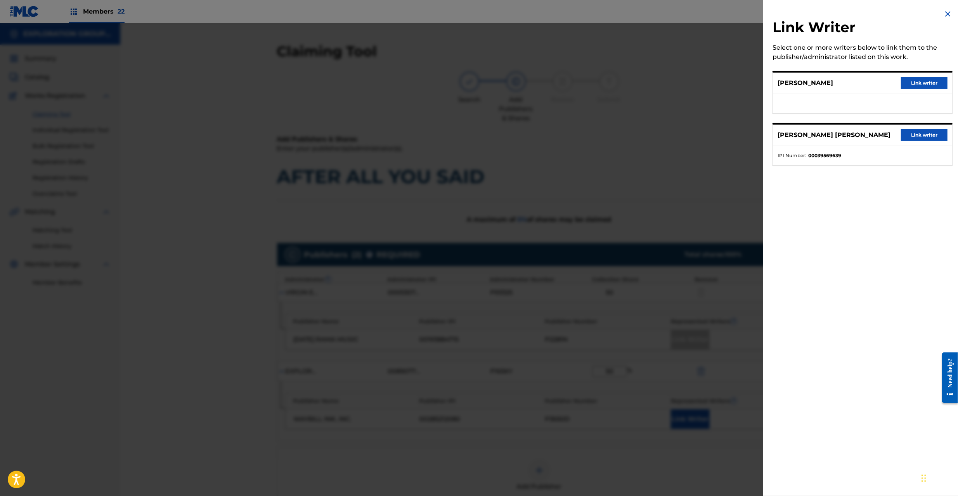
click at [926, 133] on button "Link writer" at bounding box center [924, 135] width 47 height 12
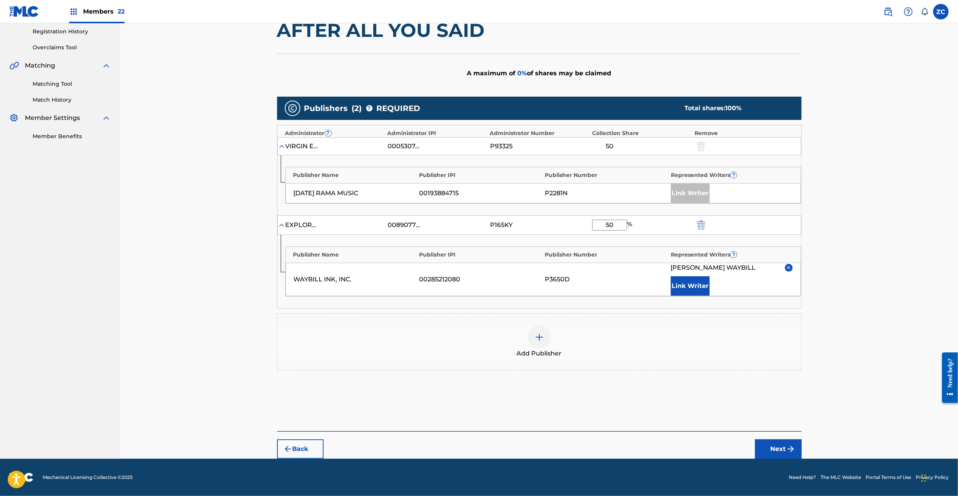
click at [774, 445] on button "Next" at bounding box center [778, 448] width 47 height 19
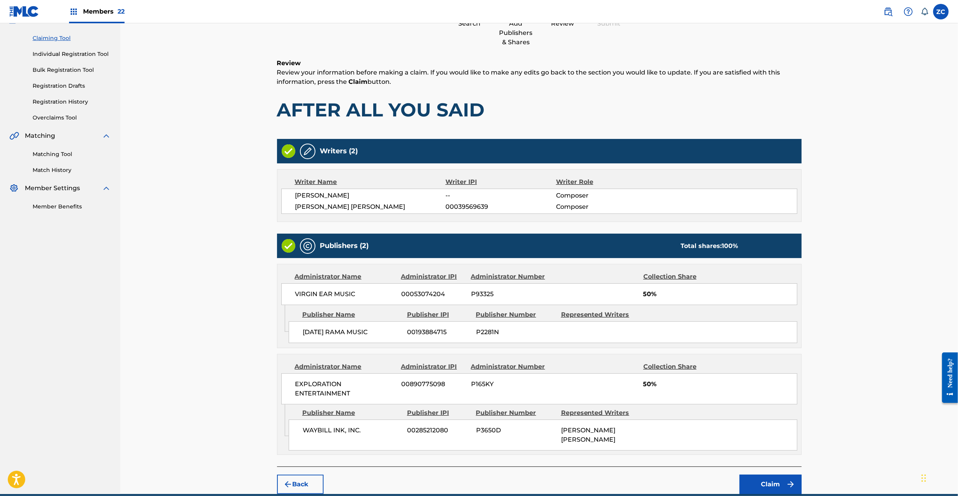
scroll to position [106, 0]
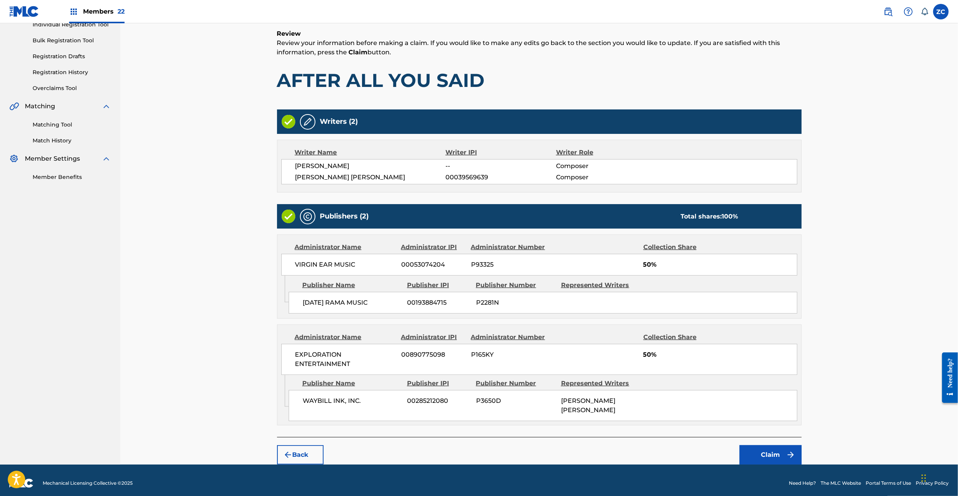
click at [775, 448] on button "Claim" at bounding box center [770, 454] width 62 height 19
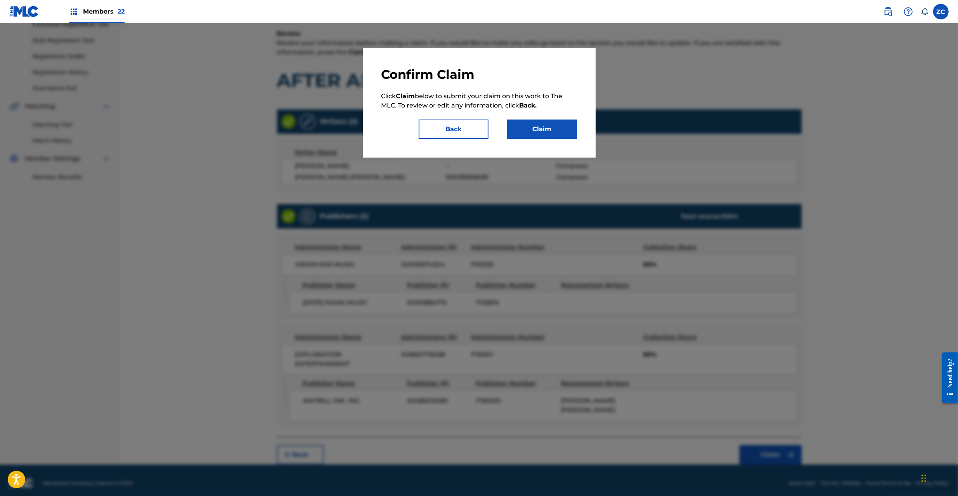
click at [556, 129] on button "Claim" at bounding box center [542, 128] width 70 height 19
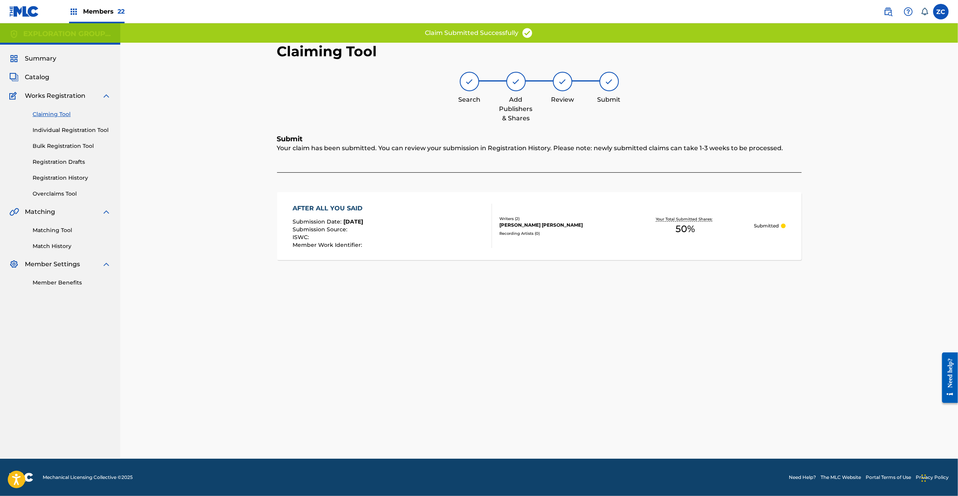
scroll to position [0, 0]
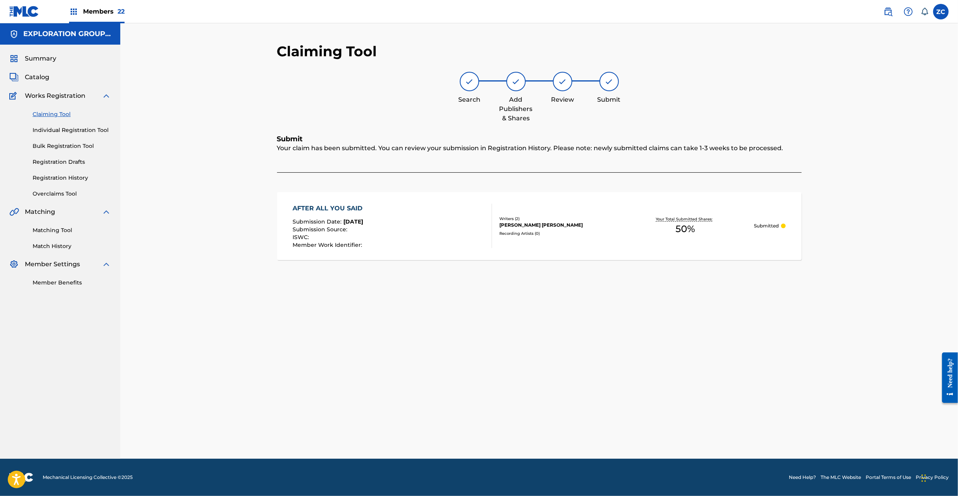
click at [366, 242] on div "Member Work Identifier :" at bounding box center [330, 245] width 74 height 6
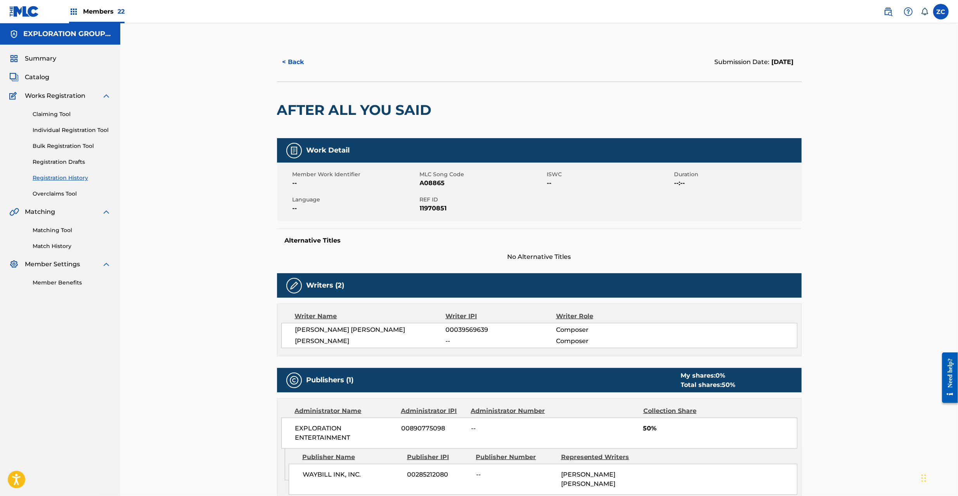
click at [425, 201] on span "REF ID" at bounding box center [482, 200] width 125 height 8
click at [430, 205] on span "11970851" at bounding box center [482, 208] width 125 height 9
click at [37, 81] on span "Catalog" at bounding box center [37, 77] width 24 height 9
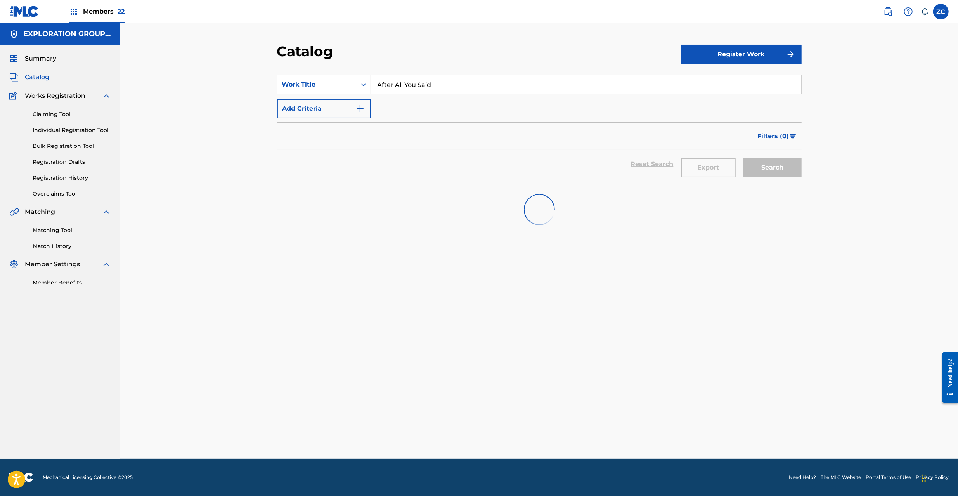
click at [489, 86] on input "After All You Said" at bounding box center [586, 84] width 430 height 19
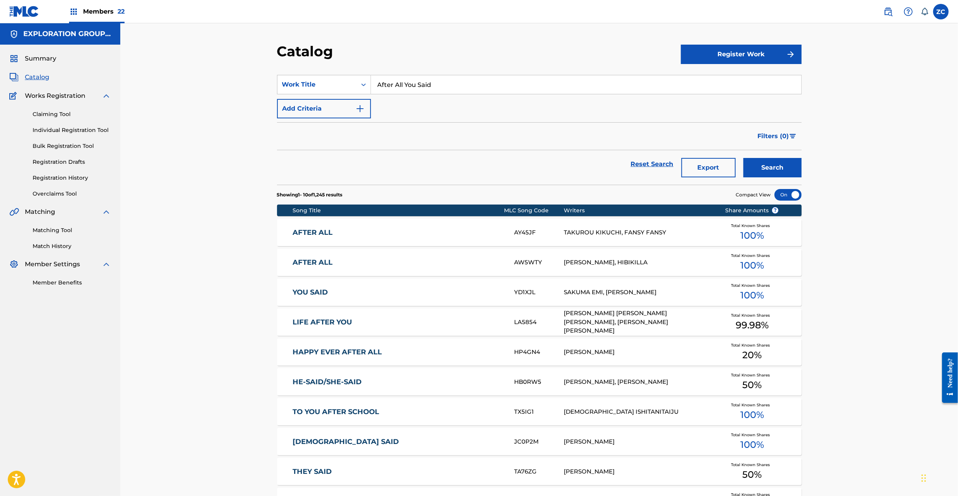
paste input "Fastest Gun Alive"
type input "Fastest Gun Alive"
click at [743, 158] on button "Search" at bounding box center [772, 167] width 58 height 19
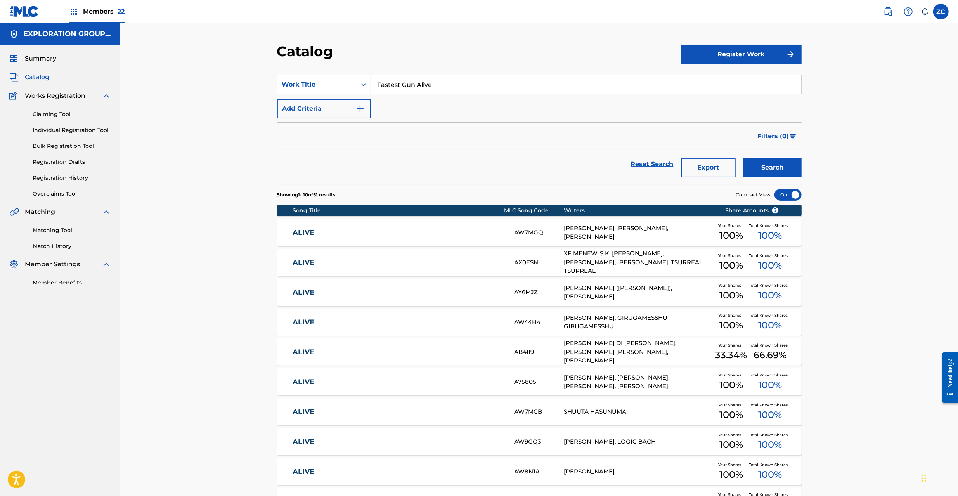
click at [47, 111] on link "Claiming Tool" at bounding box center [72, 114] width 78 height 8
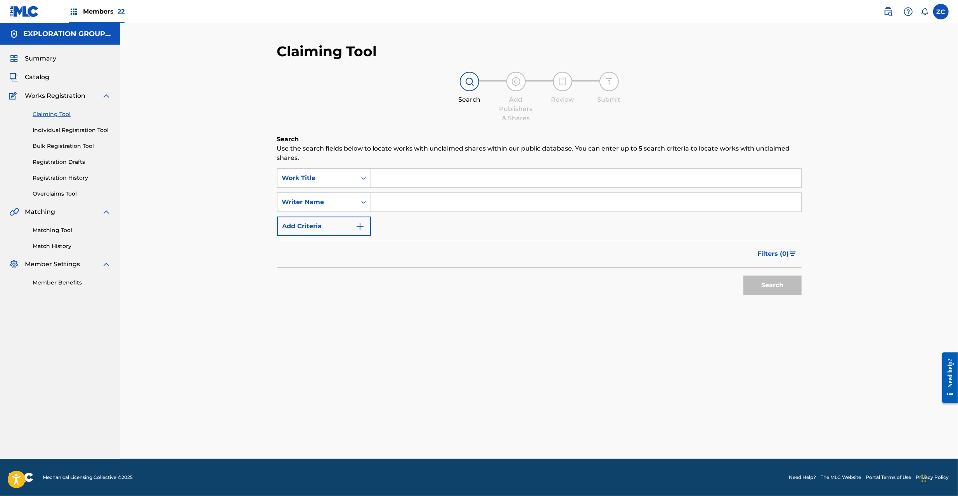
click at [405, 176] on input "Search Form" at bounding box center [586, 178] width 430 height 19
click at [314, 178] on div "Work Title" at bounding box center [317, 177] width 70 height 9
click at [319, 216] on div "MLC Song Code" at bounding box center [323, 216] width 93 height 19
click at [408, 174] on input "Search Form" at bounding box center [586, 178] width 430 height 19
paste input "F06635"
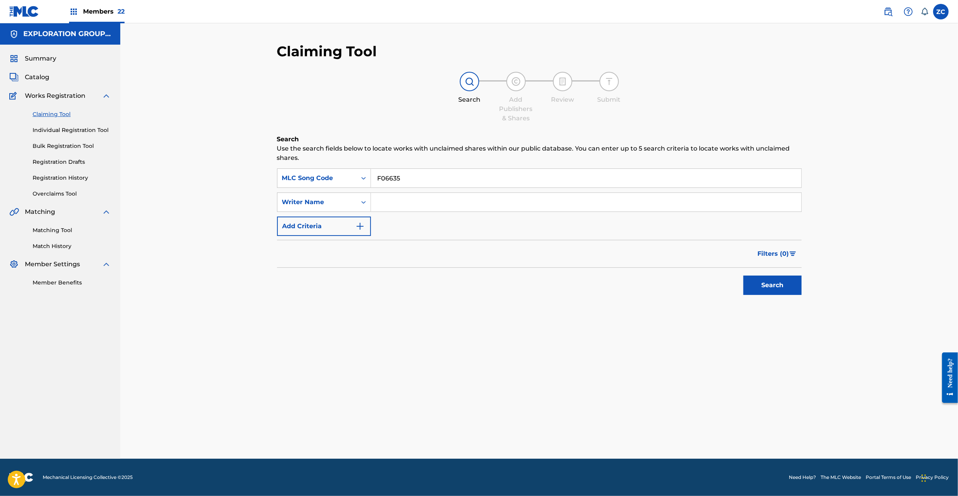
type input "F06635"
click at [784, 286] on button "Search" at bounding box center [772, 284] width 58 height 19
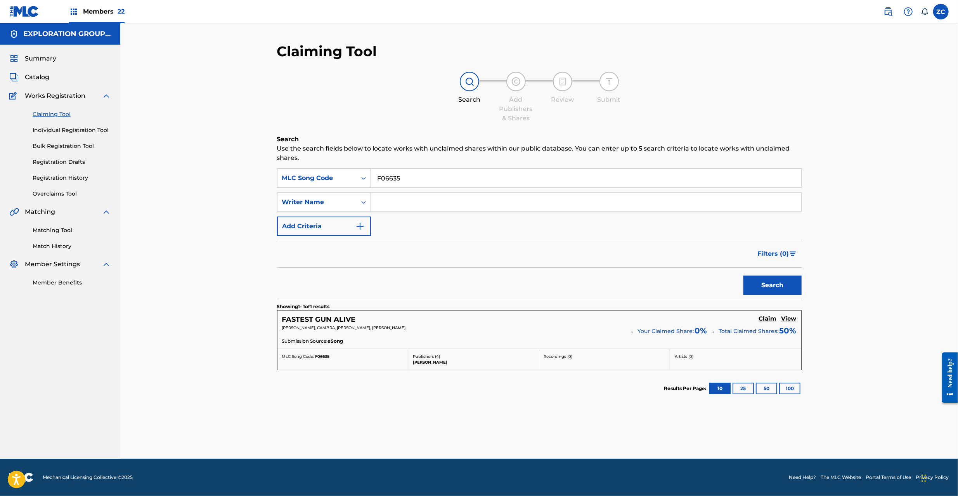
click at [767, 317] on h5 "Claim" at bounding box center [768, 318] width 18 height 7
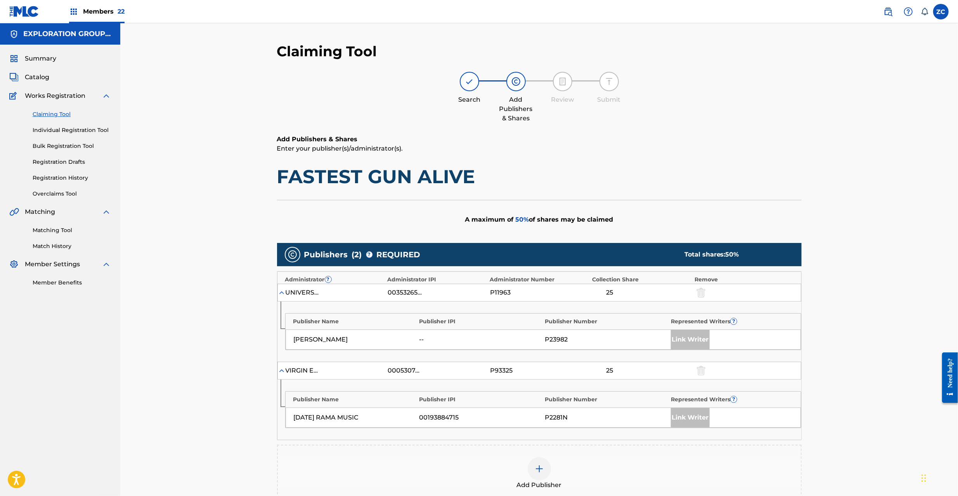
click at [539, 475] on div at bounding box center [539, 468] width 23 height 23
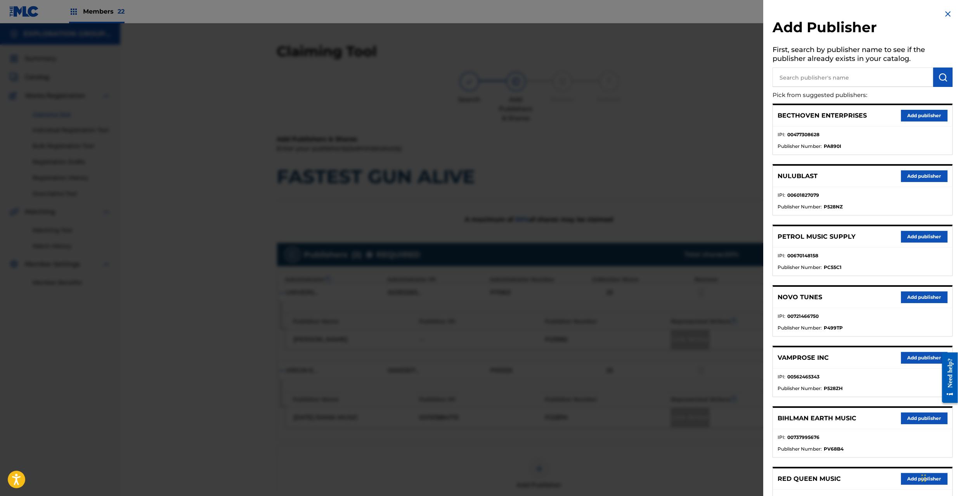
click at [860, 82] on input "text" at bounding box center [852, 77] width 161 height 19
type input "waybill"
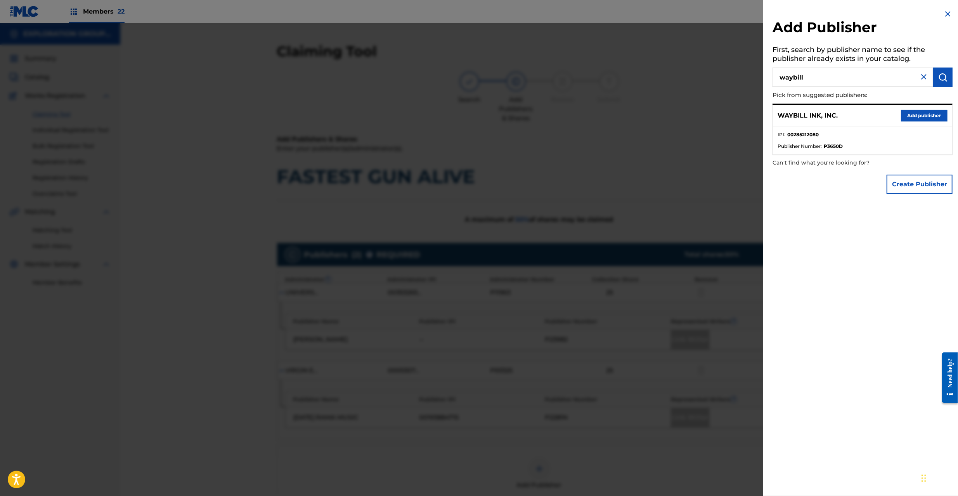
click at [917, 116] on button "Add publisher" at bounding box center [924, 116] width 47 height 12
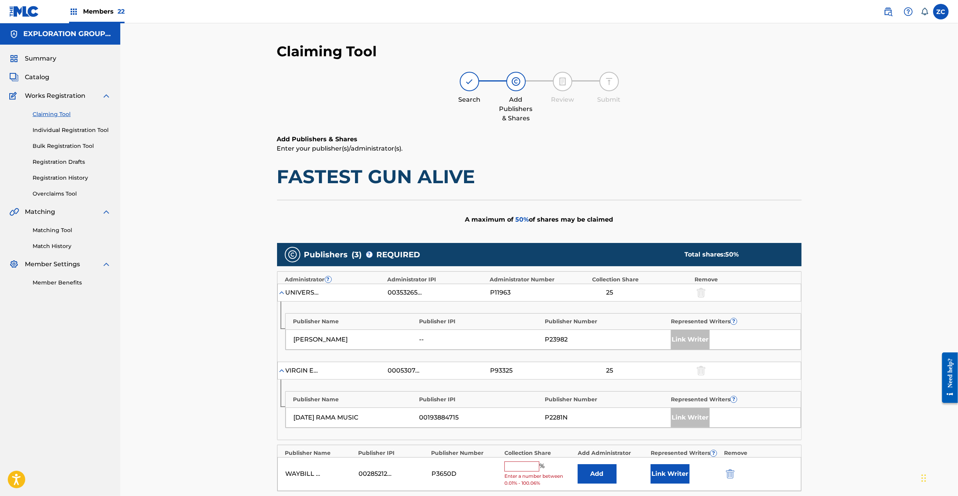
scroll to position [185, 0]
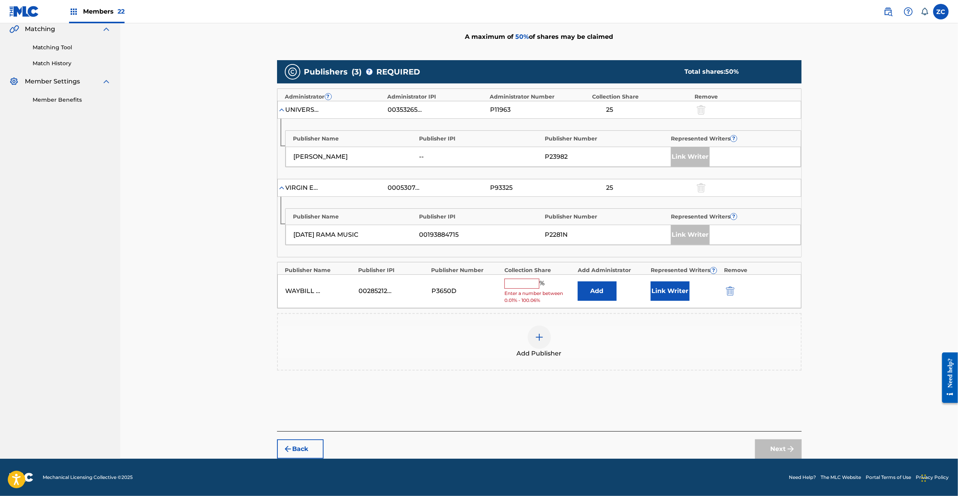
click at [592, 294] on button "Add" at bounding box center [597, 290] width 39 height 19
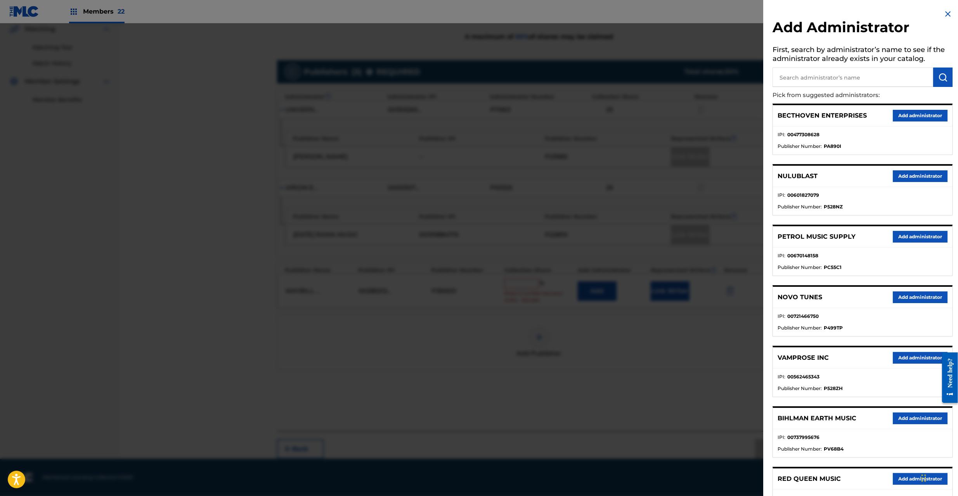
click at [874, 80] on input "text" at bounding box center [852, 77] width 161 height 19
type input "w"
type input "explo"
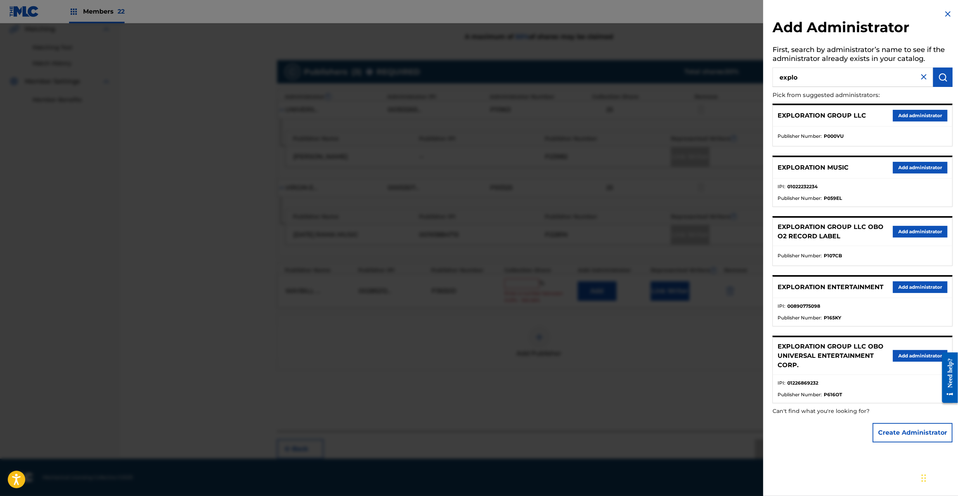
click at [905, 291] on button "Add administrator" at bounding box center [920, 287] width 55 height 12
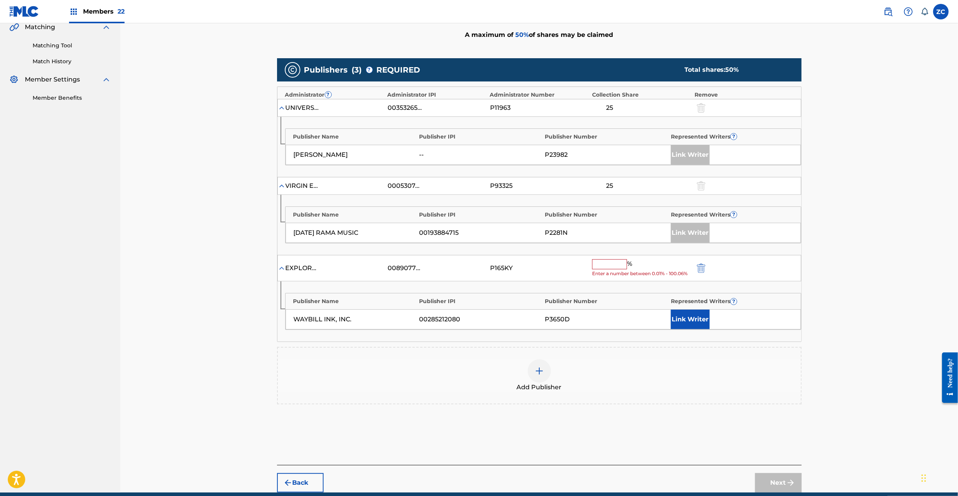
click at [606, 266] on input "text" at bounding box center [609, 264] width 35 height 10
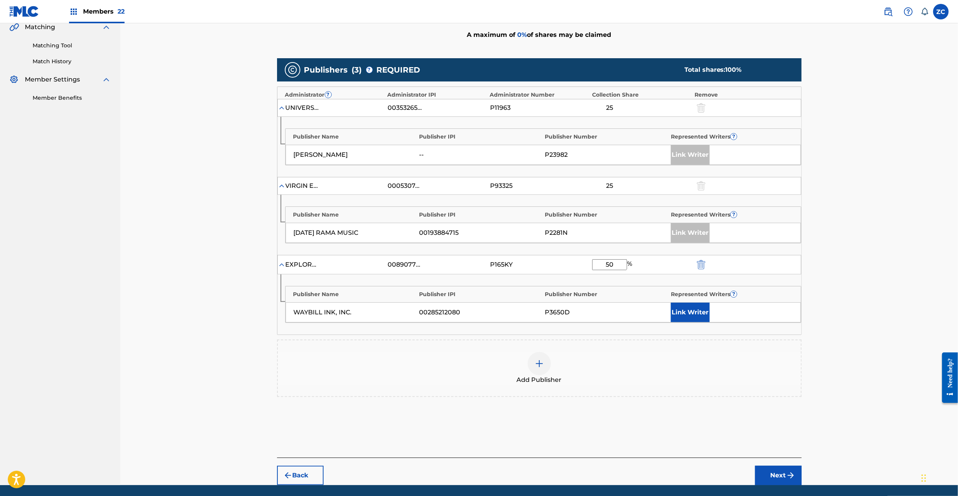
type input "50"
click at [680, 312] on button "Link Writer" at bounding box center [690, 312] width 39 height 19
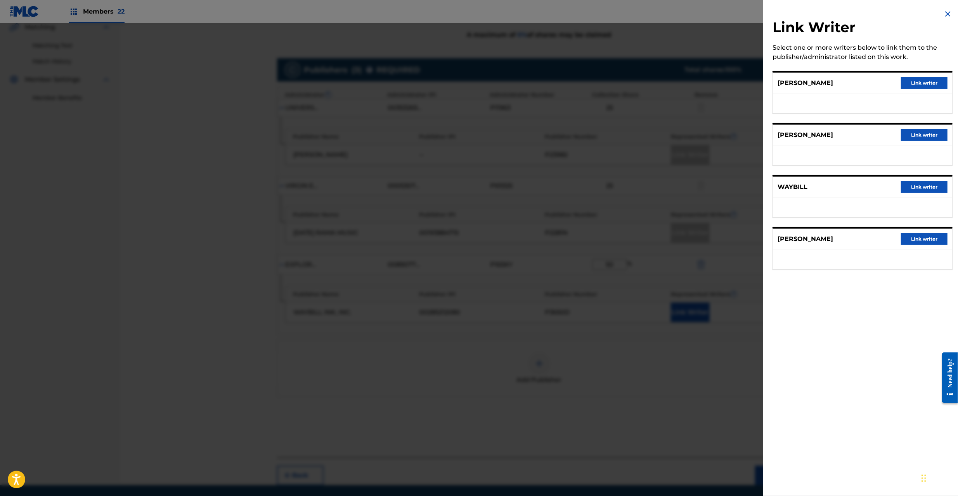
click at [919, 189] on button "Link writer" at bounding box center [924, 187] width 47 height 12
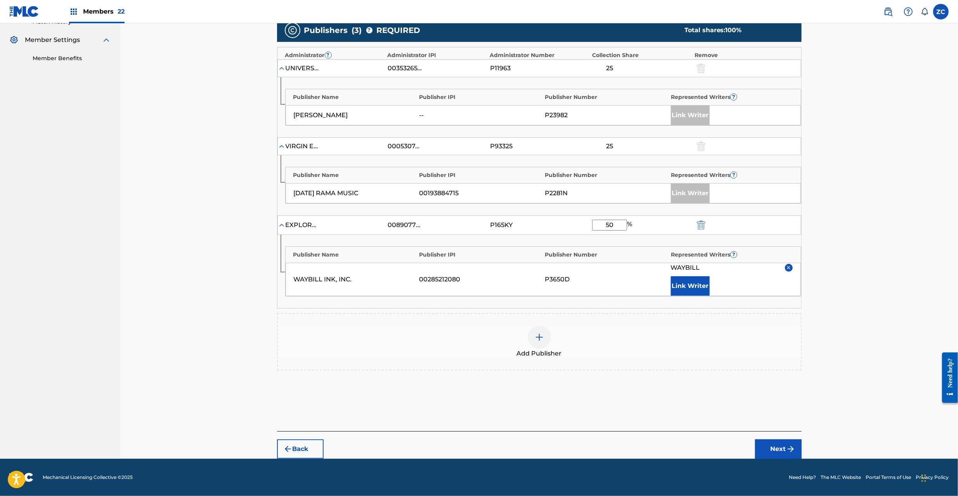
click at [775, 439] on button "Next" at bounding box center [778, 448] width 47 height 19
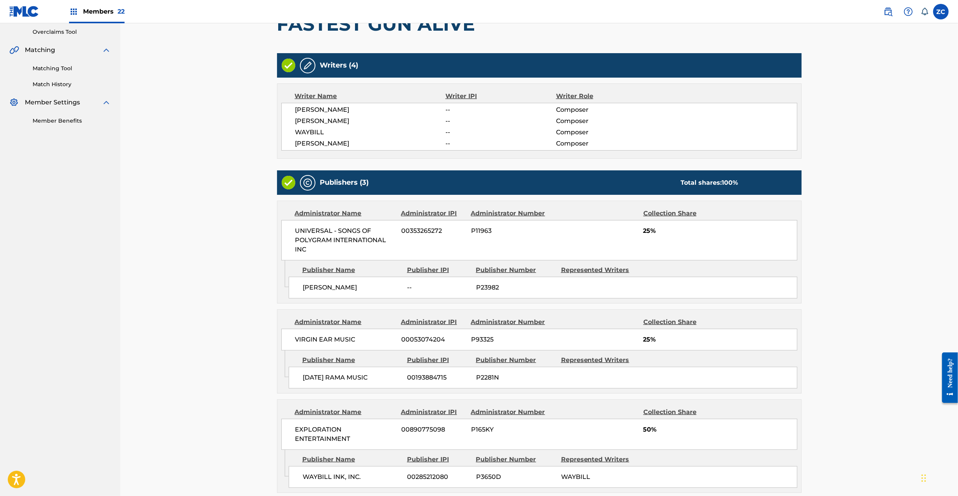
scroll to position [237, 0]
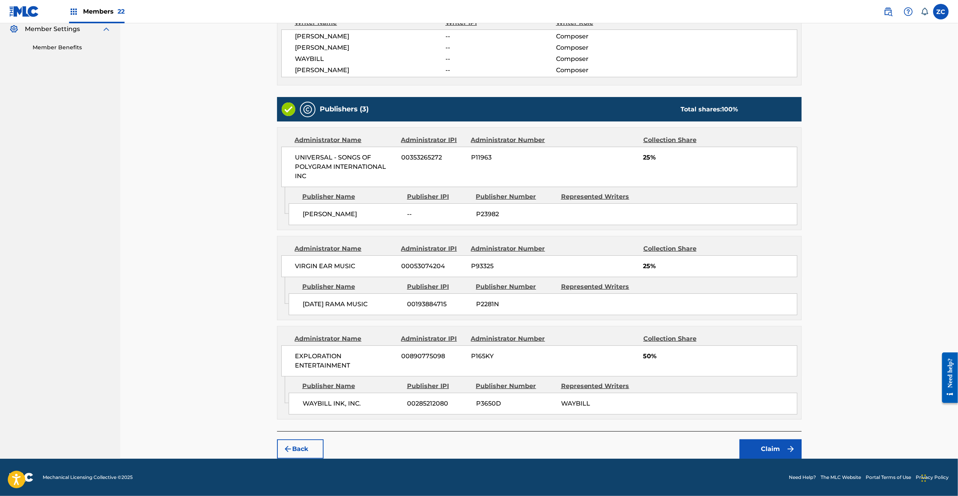
click at [785, 454] on button "Claim" at bounding box center [770, 448] width 62 height 19
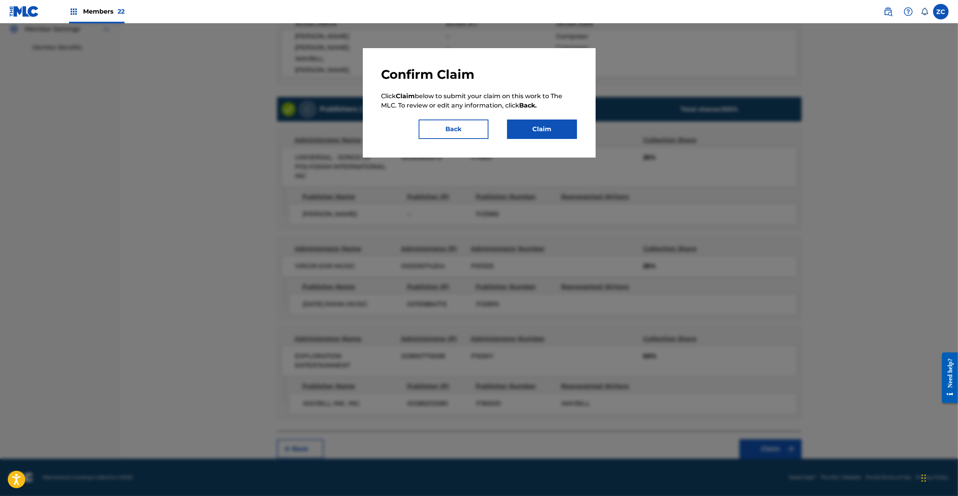
click at [549, 137] on button "Claim" at bounding box center [542, 128] width 70 height 19
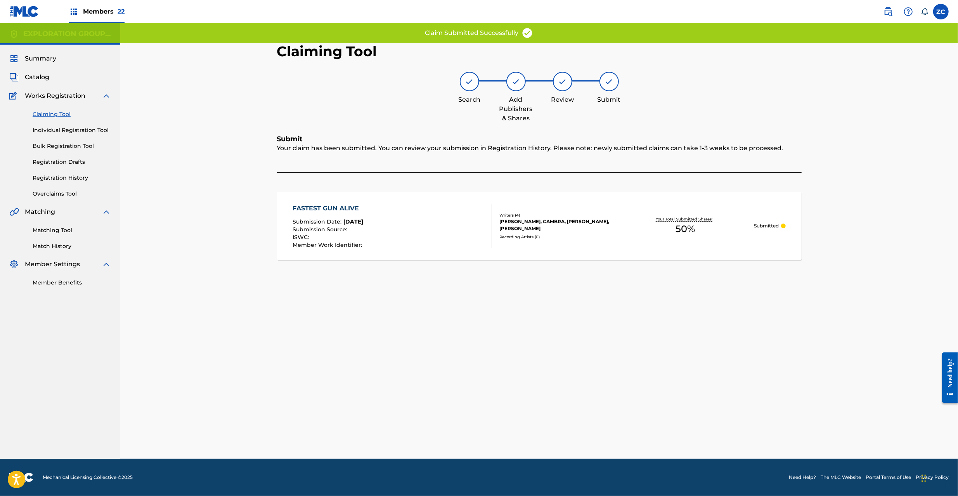
scroll to position [0, 0]
click at [541, 236] on div "Recording Artists ( 0 )" at bounding box center [557, 237] width 117 height 6
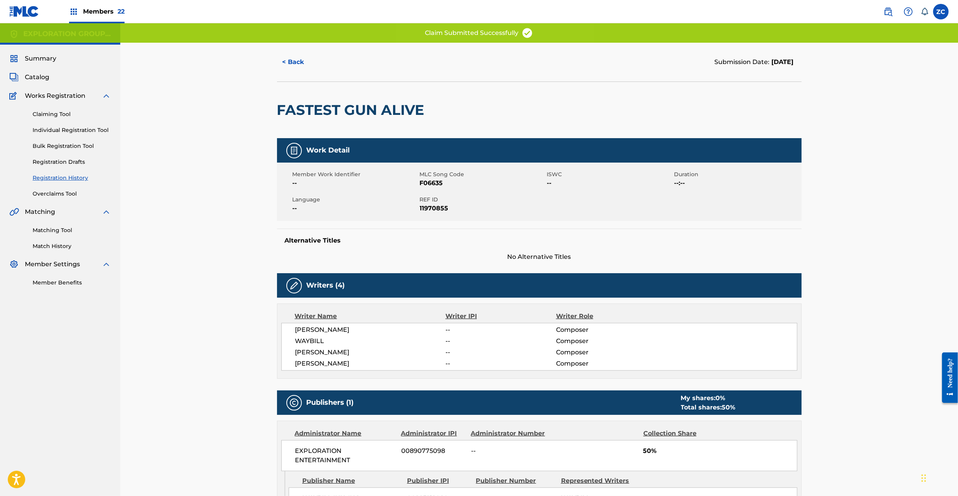
click at [419, 199] on div "Language --" at bounding box center [356, 204] width 127 height 17
click at [428, 200] on span "REF ID" at bounding box center [482, 200] width 125 height 8
click at [432, 208] on span "11970855" at bounding box center [482, 208] width 125 height 9
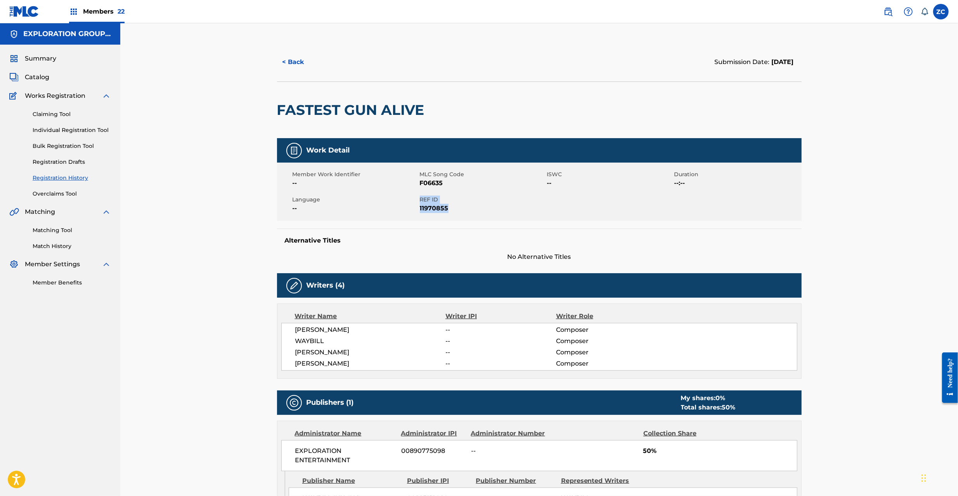
click at [31, 76] on span "Catalog" at bounding box center [37, 77] width 24 height 9
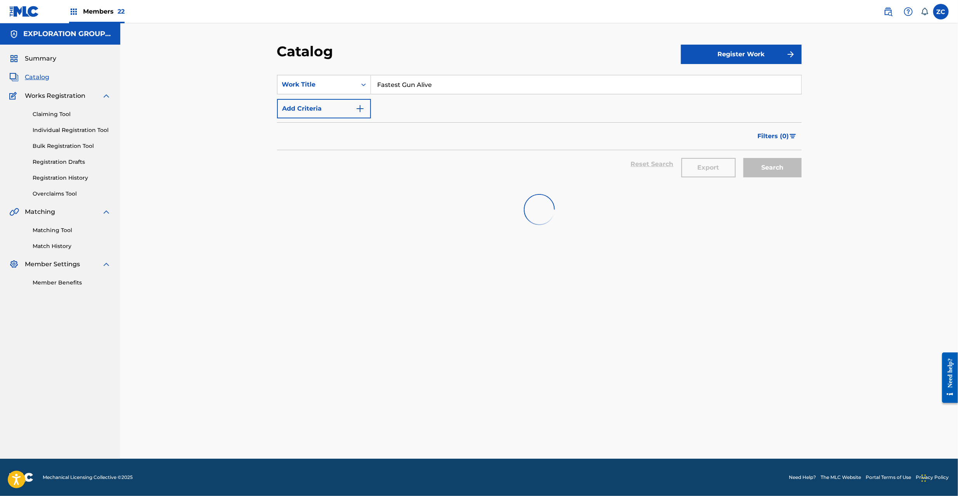
click at [432, 88] on input "Fastest Gun Alive" at bounding box center [586, 84] width 430 height 19
paste input "It's Too Lat"
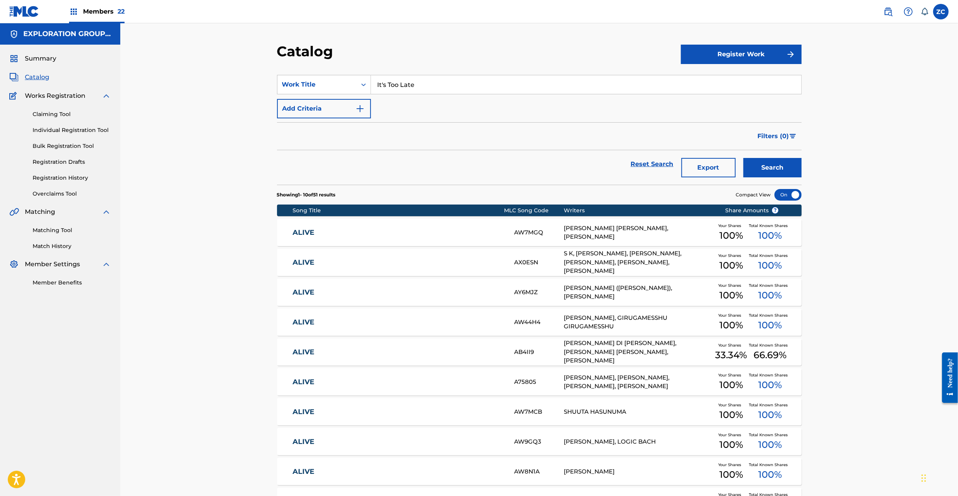
type input "It's Too Late"
click at [860, 142] on div "Catalog Register Work SearchWithCriteriafcfc702e-0020-441e-9655-1a546707cb42 Wo…" at bounding box center [539, 288] width 838 height 531
click at [784, 169] on button "Search" at bounding box center [772, 167] width 58 height 19
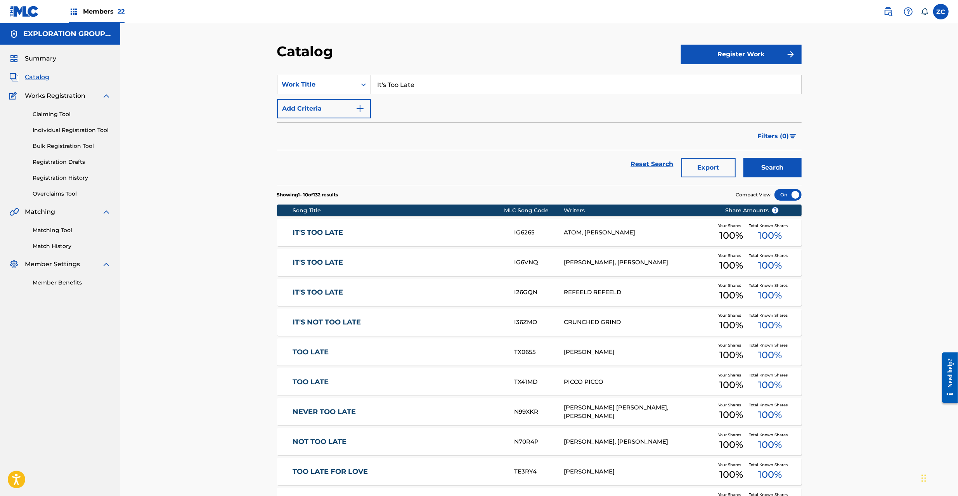
click at [48, 117] on link "Claiming Tool" at bounding box center [72, 114] width 78 height 8
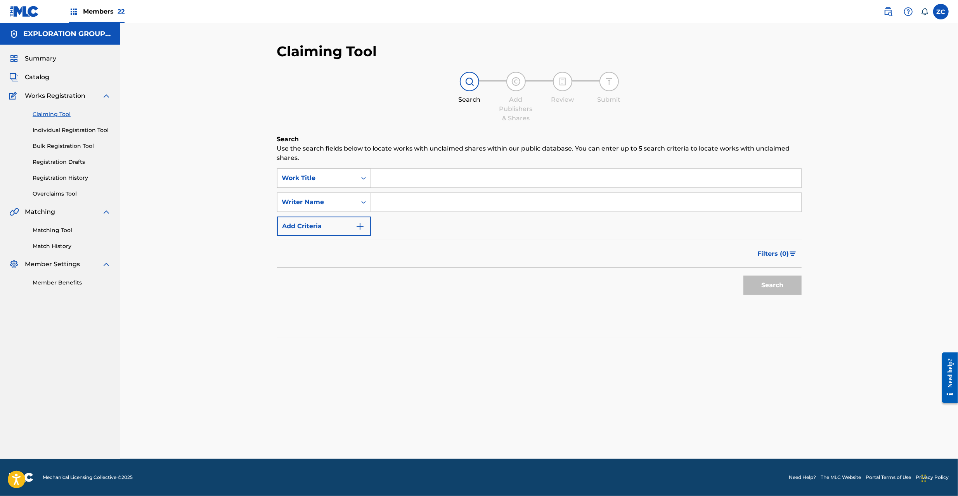
drag, startPoint x: 333, startPoint y: 173, endPoint x: 331, endPoint y: 177, distance: 4.9
click at [333, 174] on div "Work Title" at bounding box center [316, 178] width 79 height 15
click at [322, 196] on div "MLC Song Code" at bounding box center [323, 197] width 93 height 19
click at [415, 177] on input "Search Form" at bounding box center [586, 178] width 430 height 19
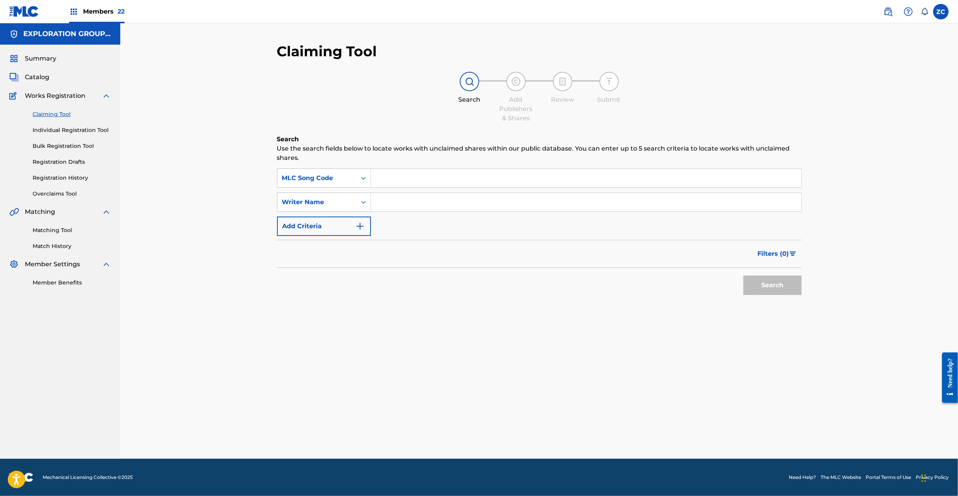
paste input "I11544"
type input "I11544"
drag, startPoint x: 778, startPoint y: 279, endPoint x: 719, endPoint y: 242, distance: 69.3
click at [779, 279] on button "Search" at bounding box center [772, 284] width 58 height 19
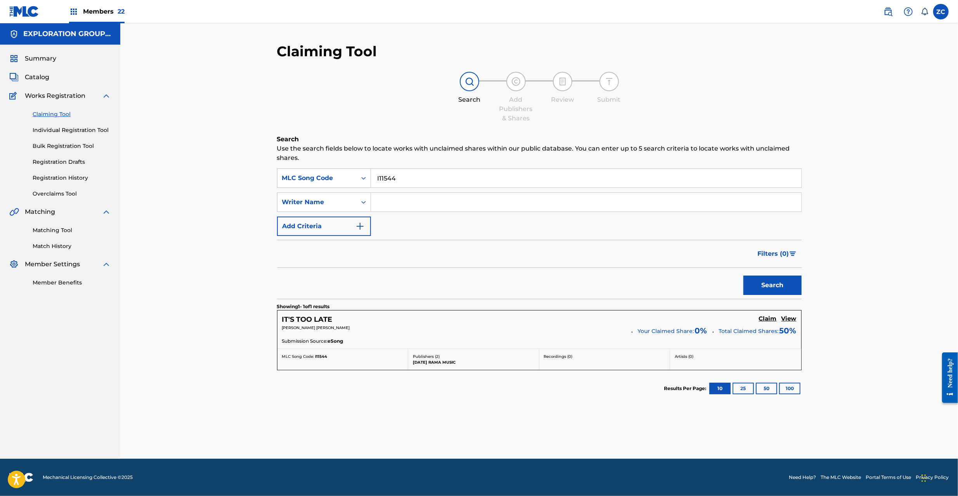
click at [624, 338] on div "Submission Source: eSong" at bounding box center [539, 342] width 514 height 9
click at [771, 318] on h5 "Claim" at bounding box center [768, 318] width 18 height 7
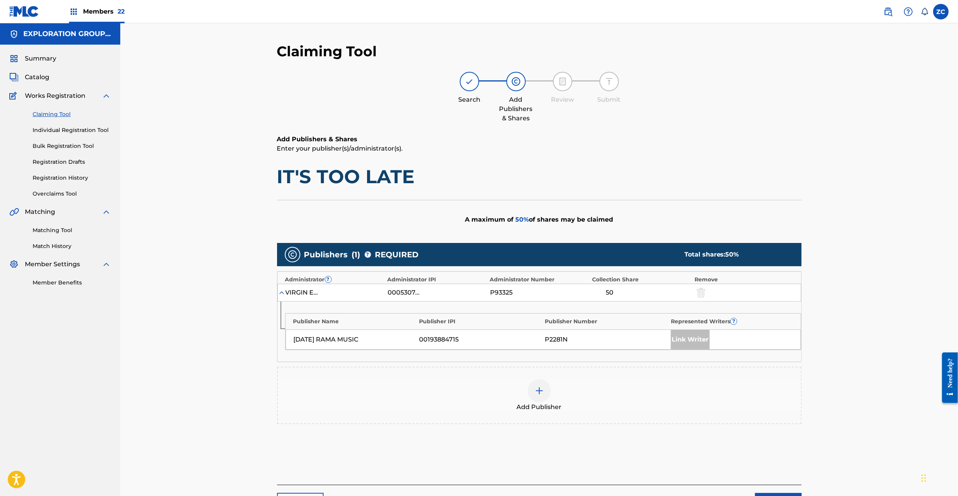
click at [542, 389] on img at bounding box center [539, 390] width 9 height 9
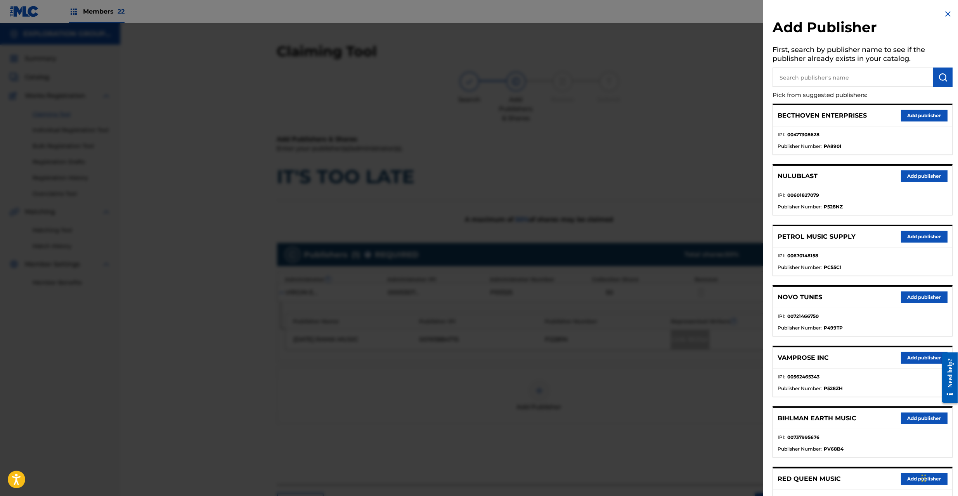
click at [848, 82] on input "text" at bounding box center [852, 77] width 161 height 19
type input "waybill"
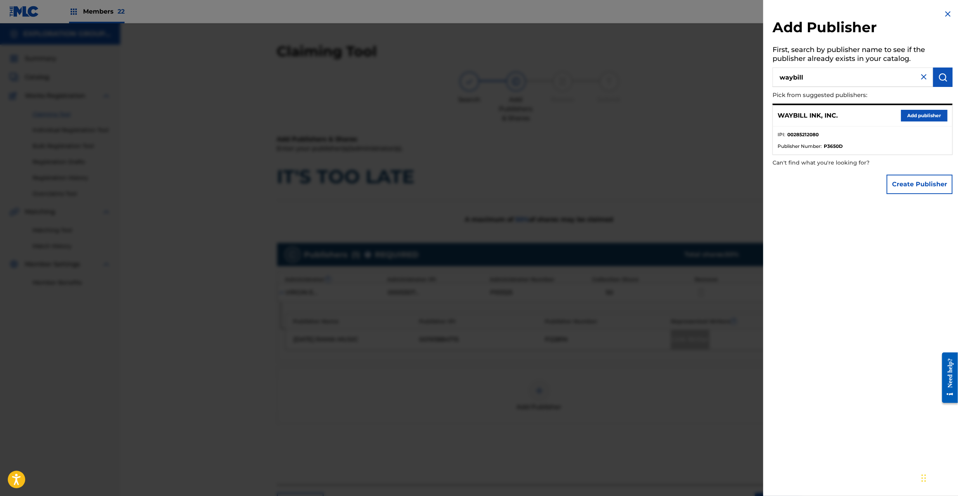
click at [917, 111] on button "Add publisher" at bounding box center [924, 116] width 47 height 12
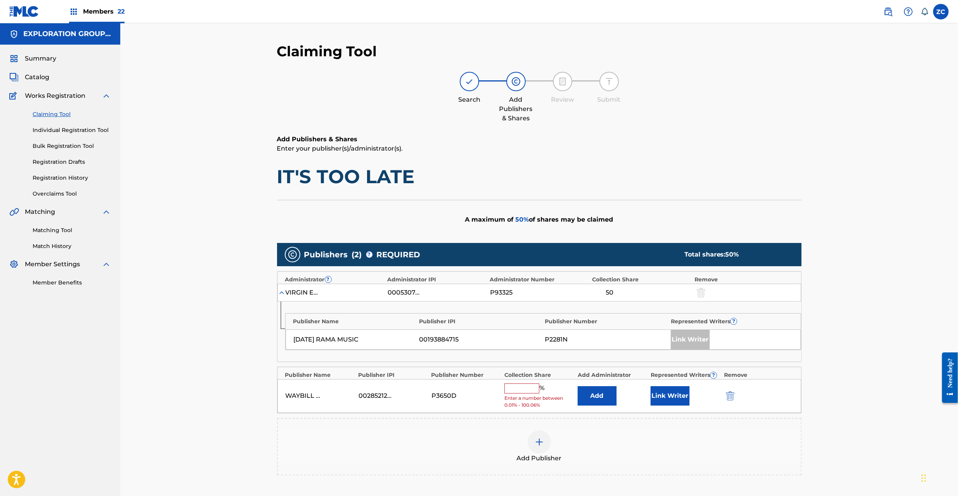
click at [607, 397] on button "Add" at bounding box center [597, 395] width 39 height 19
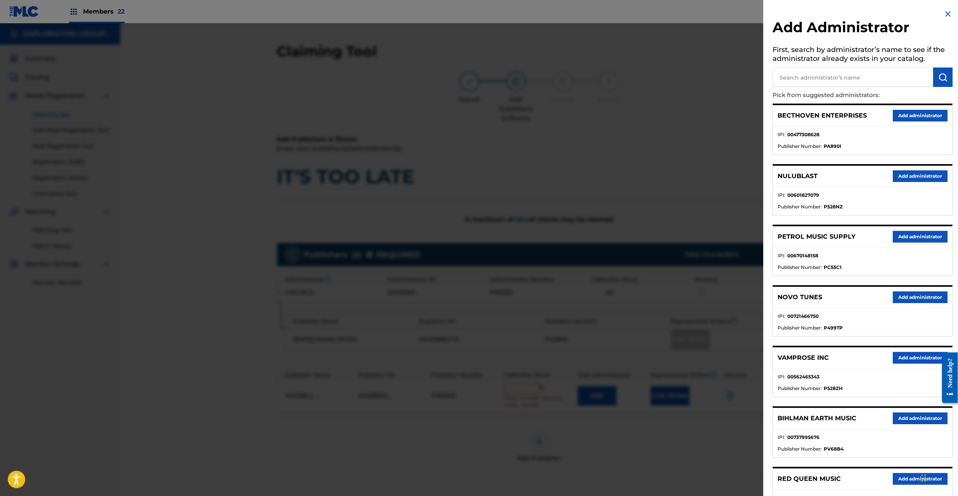
click at [863, 74] on input "text" at bounding box center [852, 77] width 161 height 19
type input "explo"
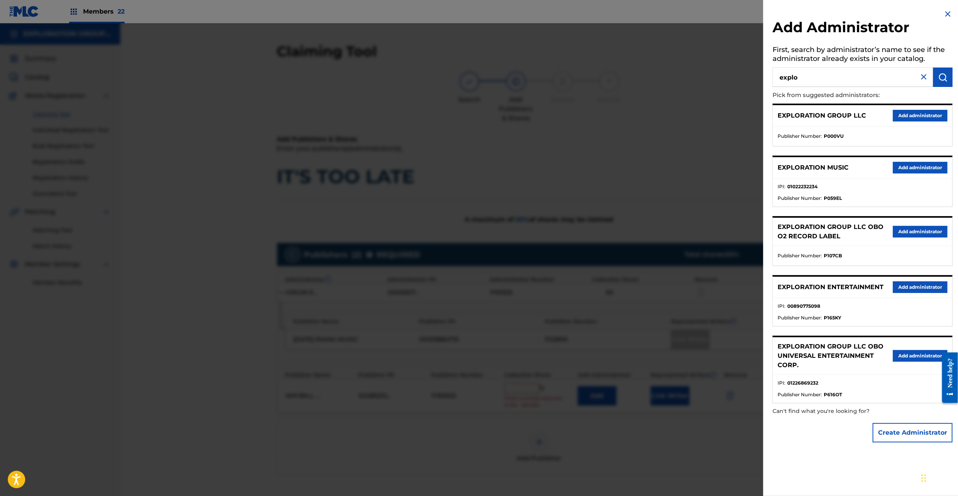
click at [916, 289] on button "Add administrator" at bounding box center [920, 287] width 55 height 12
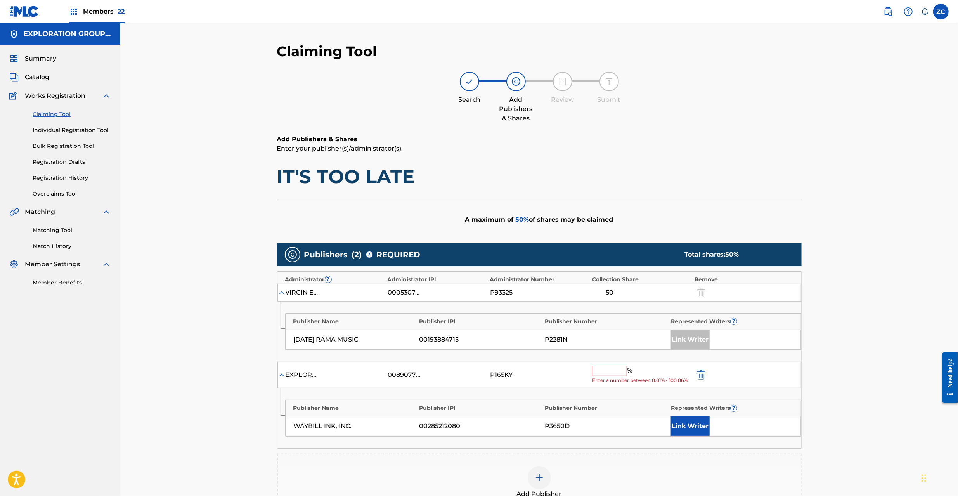
click at [613, 365] on div "EXPLORATION ENTERTAINMENT 00890775098 P165KY % Enter a number between 0.01% - 1…" at bounding box center [539, 375] width 524 height 27
click at [613, 370] on input "text" at bounding box center [609, 371] width 35 height 10
type input "50"
click at [852, 376] on div "Claiming Tool Search Add Publishers & Shares Review Submit Add Publishers & Sha…" at bounding box center [539, 307] width 838 height 568
click at [700, 418] on button "Link Writer" at bounding box center [690, 418] width 39 height 19
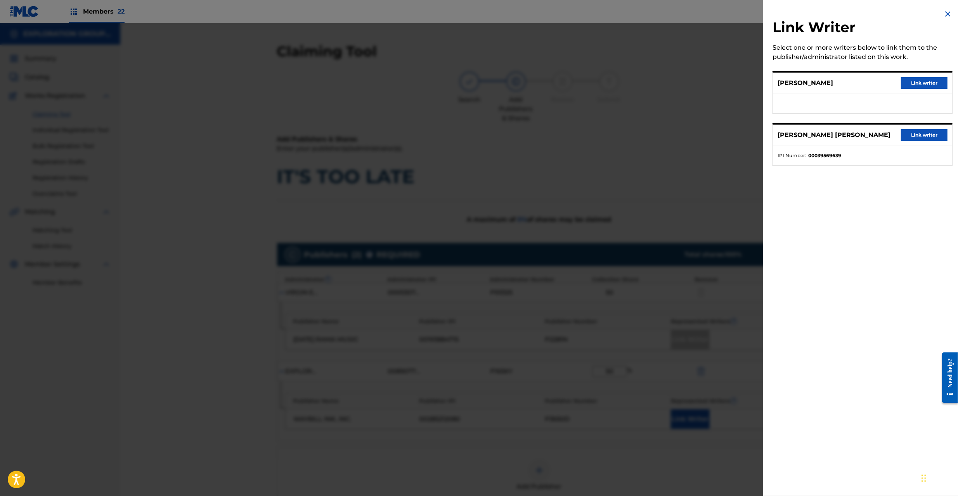
drag, startPoint x: 915, startPoint y: 133, endPoint x: 775, endPoint y: 262, distance: 190.3
click at [913, 134] on button "Link writer" at bounding box center [924, 135] width 47 height 12
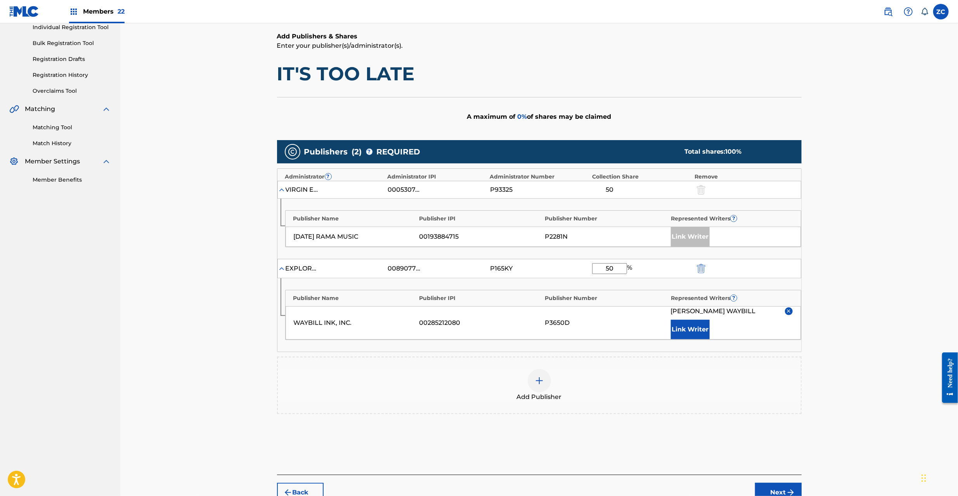
scroll to position [147, 0]
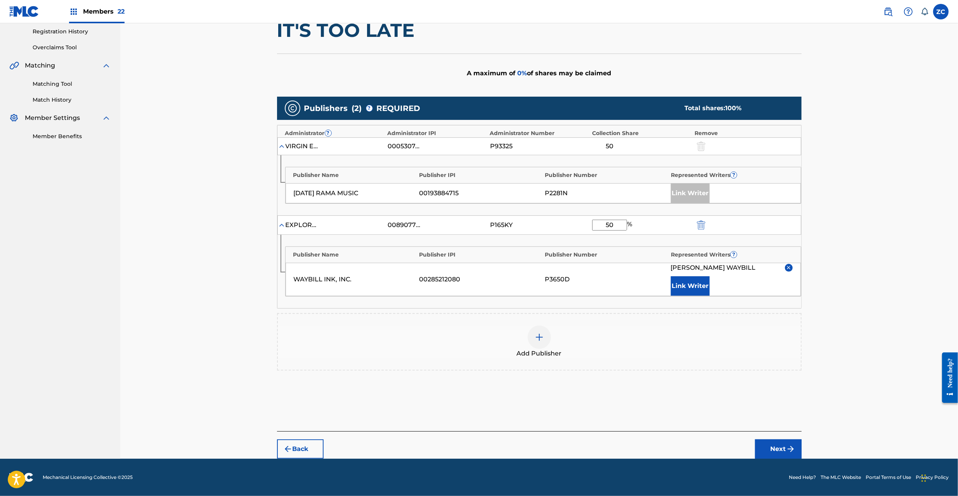
click at [788, 460] on footer "Mechanical Licensing Collective © 2025 Need Help? The MLC Website Portal Terms …" at bounding box center [479, 477] width 958 height 37
click at [784, 445] on button "Next" at bounding box center [778, 448] width 47 height 19
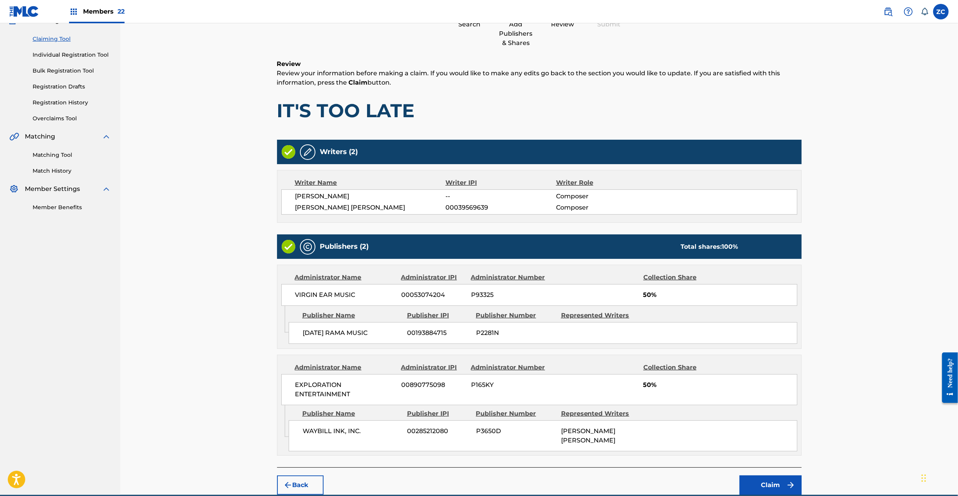
scroll to position [106, 0]
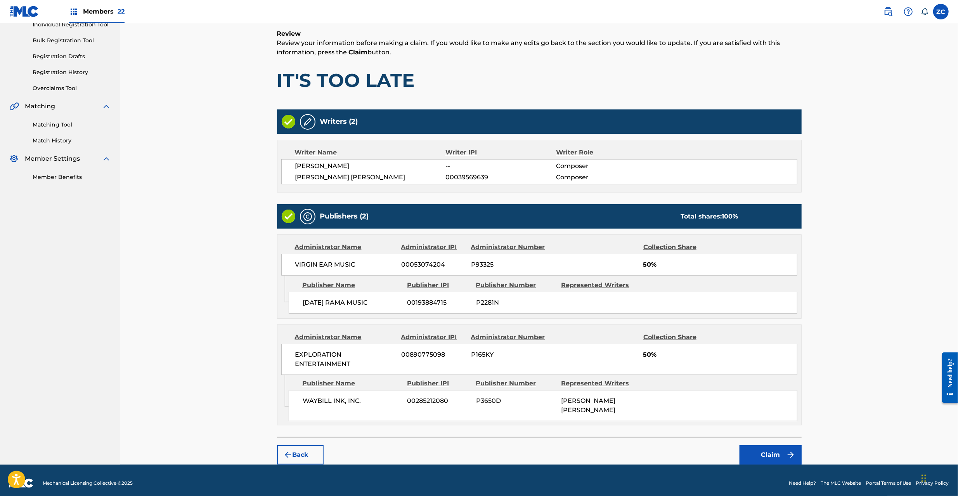
click at [769, 445] on button "Claim" at bounding box center [770, 454] width 62 height 19
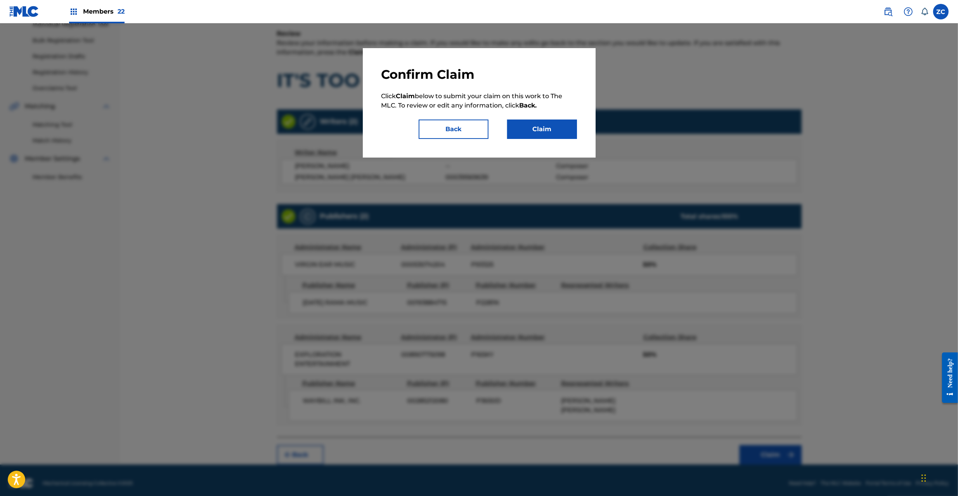
click at [528, 129] on button "Claim" at bounding box center [542, 128] width 70 height 19
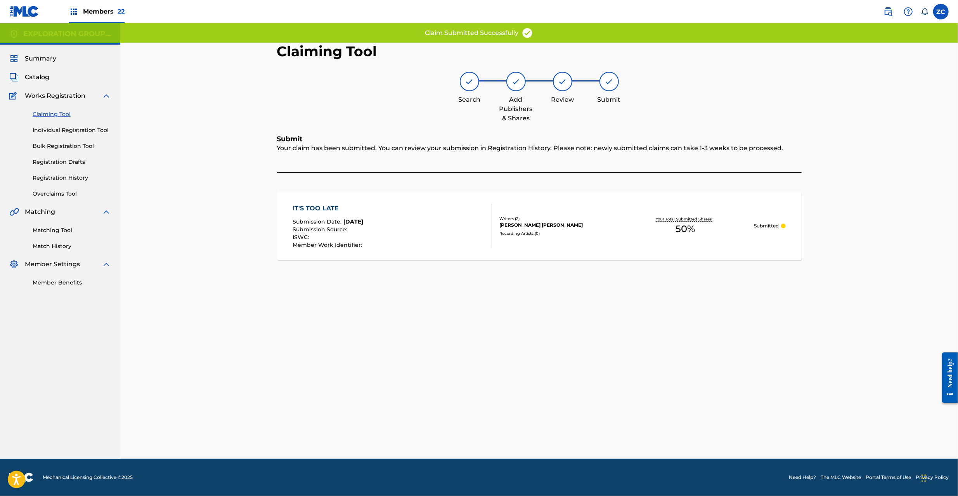
scroll to position [0, 0]
click at [626, 230] on div "Your Total Submitted Shares: 50 %" at bounding box center [685, 226] width 138 height 24
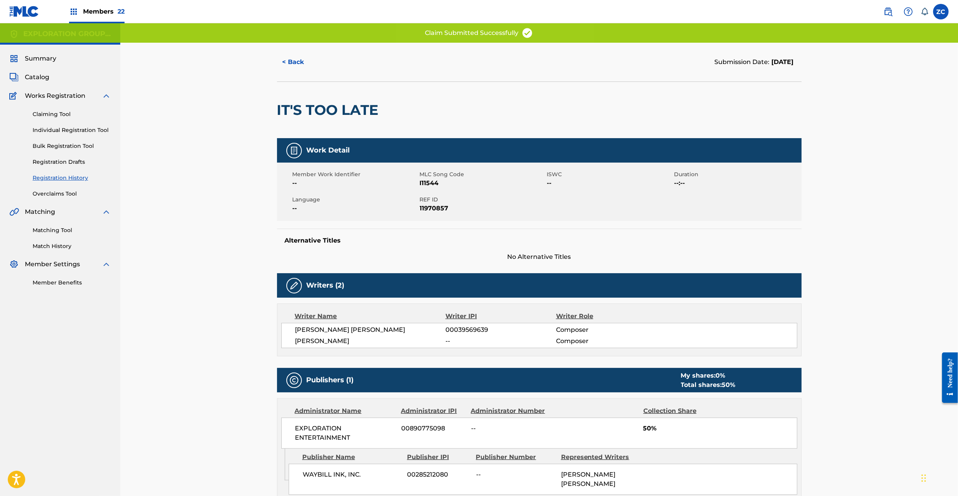
click at [420, 199] on span "REF ID" at bounding box center [482, 200] width 125 height 8
click at [431, 210] on span "11970857" at bounding box center [482, 208] width 125 height 9
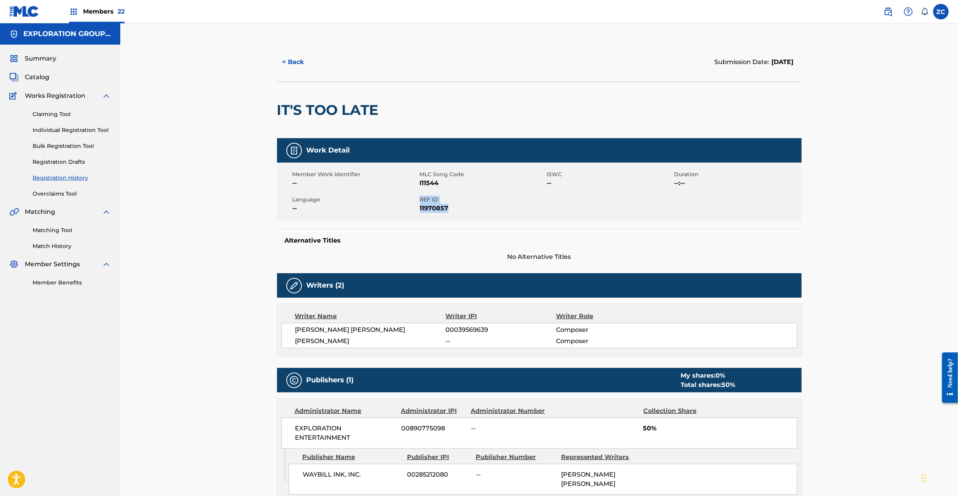
click at [39, 76] on span "Catalog" at bounding box center [37, 77] width 24 height 9
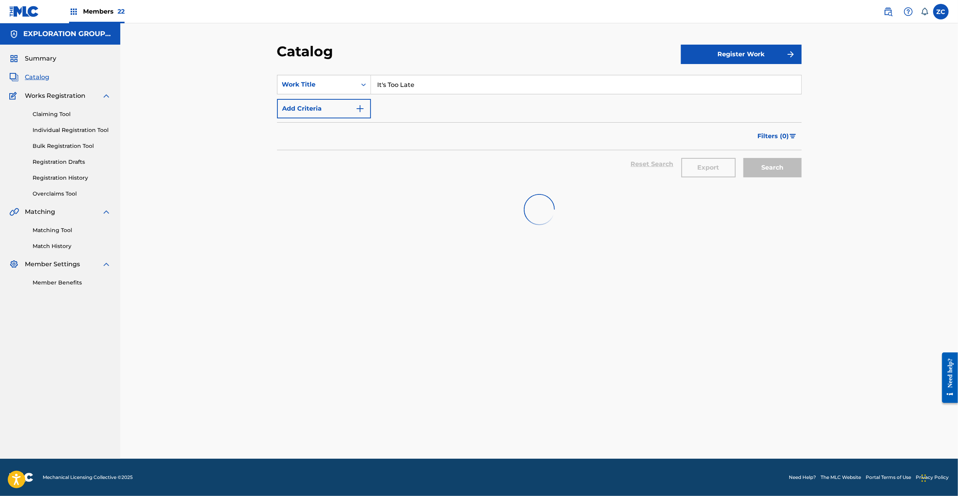
click at [441, 87] on input "It's Too Late" at bounding box center [586, 84] width 430 height 19
paste input "Know You"
type input "I Know You"
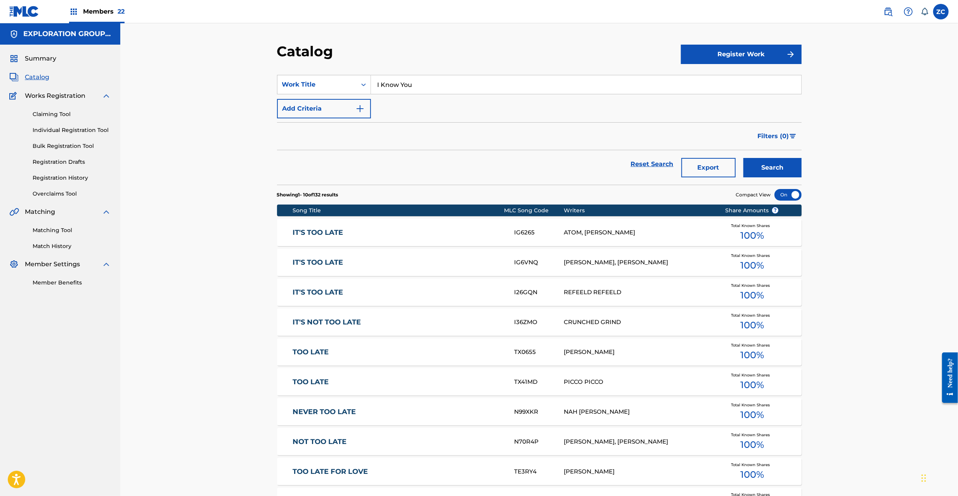
click at [781, 168] on button "Search" at bounding box center [772, 167] width 58 height 19
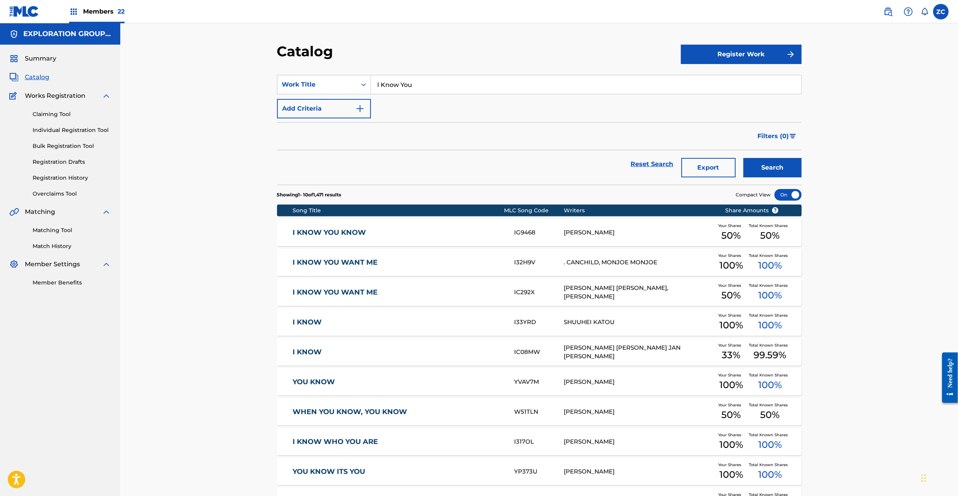
click at [70, 111] on link "Claiming Tool" at bounding box center [72, 114] width 78 height 8
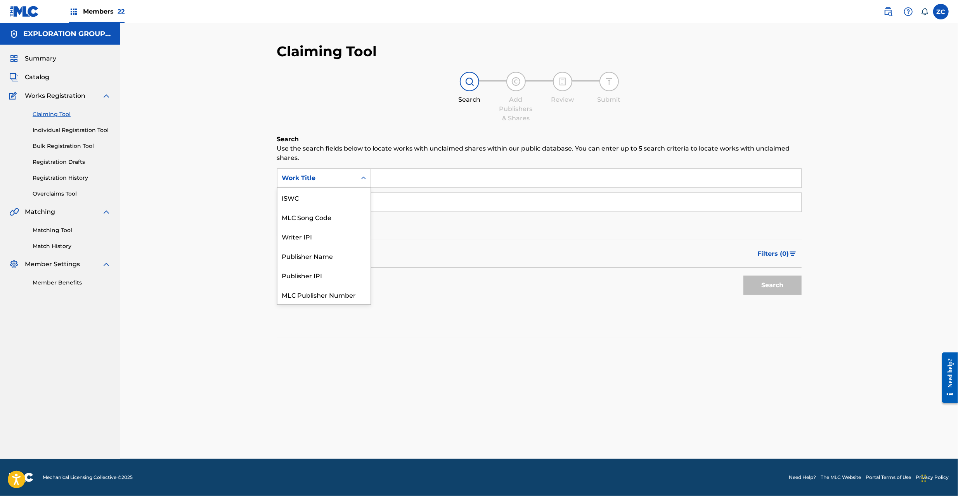
click at [355, 183] on div "Work Title" at bounding box center [316, 178] width 79 height 15
click at [344, 194] on div "MLC Song Code" at bounding box center [323, 197] width 93 height 19
drag, startPoint x: 358, startPoint y: 191, endPoint x: 419, endPoint y: 178, distance: 62.9
click at [415, 177] on input "Search Form" at bounding box center [586, 178] width 430 height 19
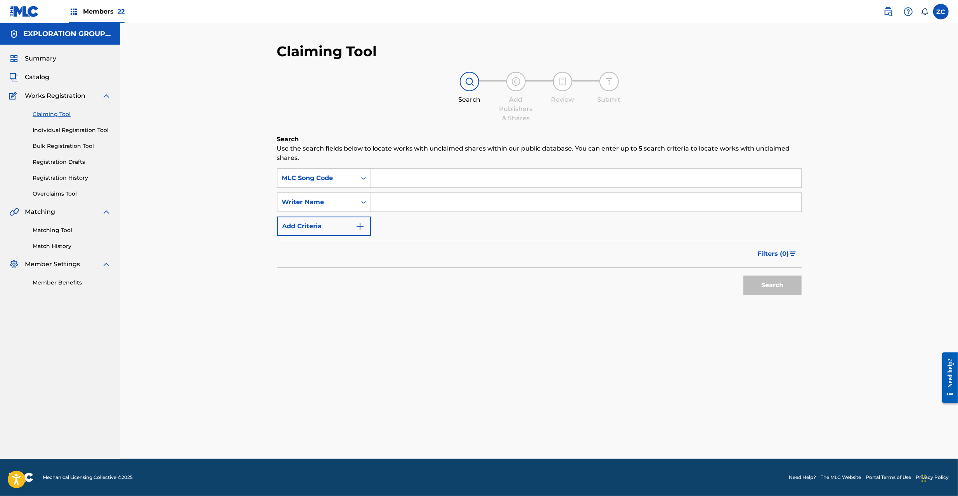
paste input "IC2K0L"
type input "IC2K0L"
click at [793, 289] on button "Search" at bounding box center [772, 284] width 58 height 19
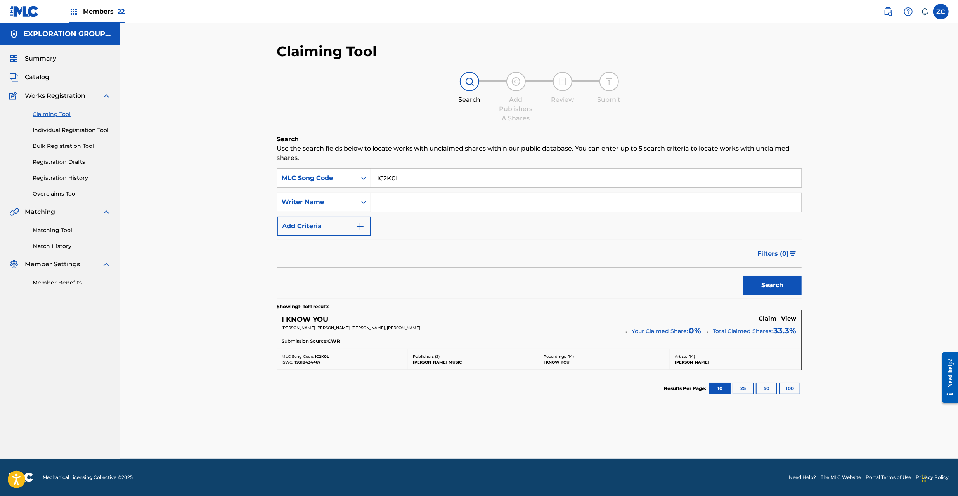
click at [766, 320] on h5 "Claim" at bounding box center [768, 318] width 18 height 7
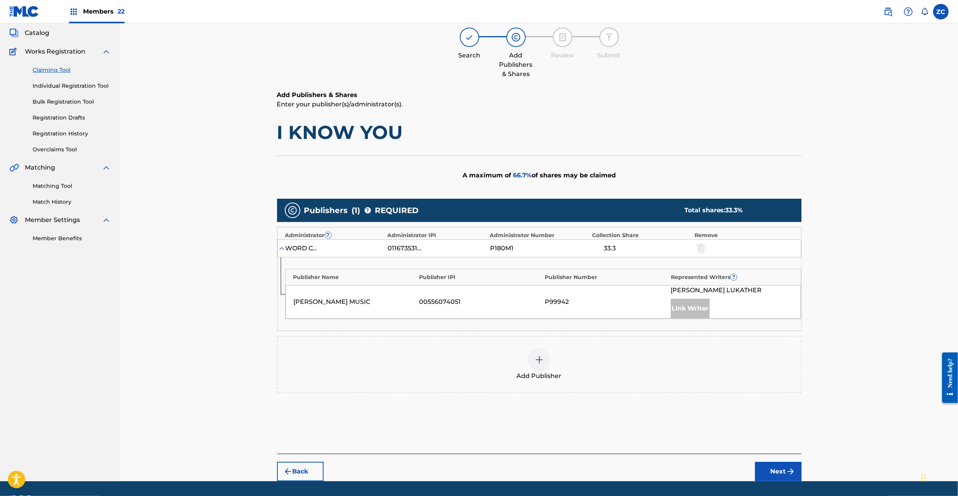
scroll to position [67, 0]
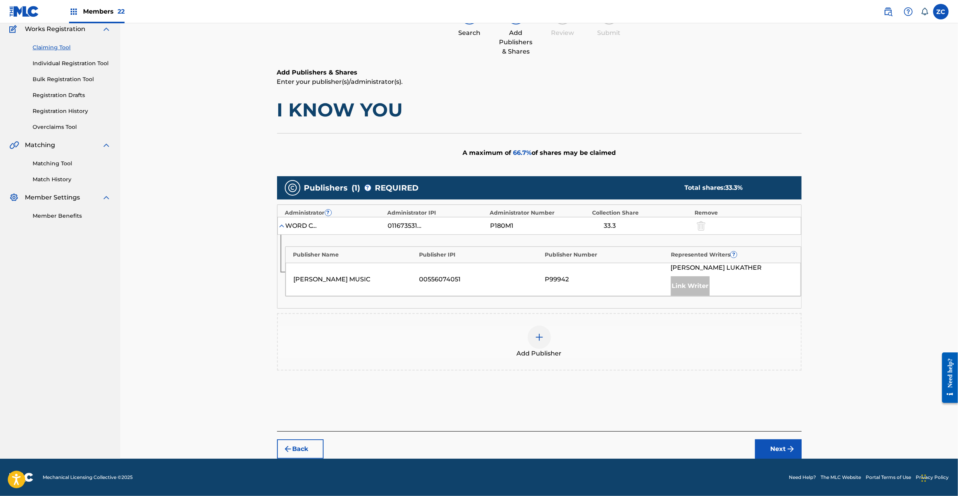
click at [530, 346] on div "Add Publisher" at bounding box center [539, 341] width 523 height 33
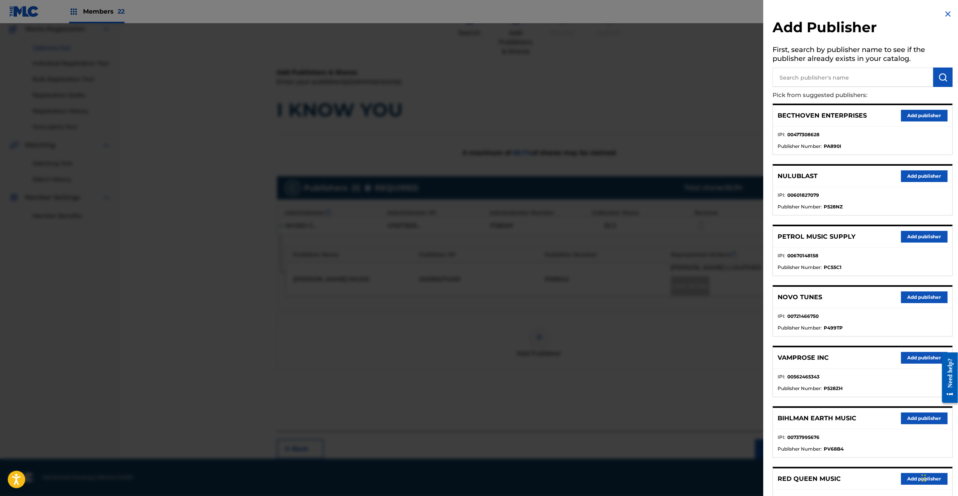
click at [807, 81] on input "text" at bounding box center [852, 77] width 161 height 19
type input "waybill"
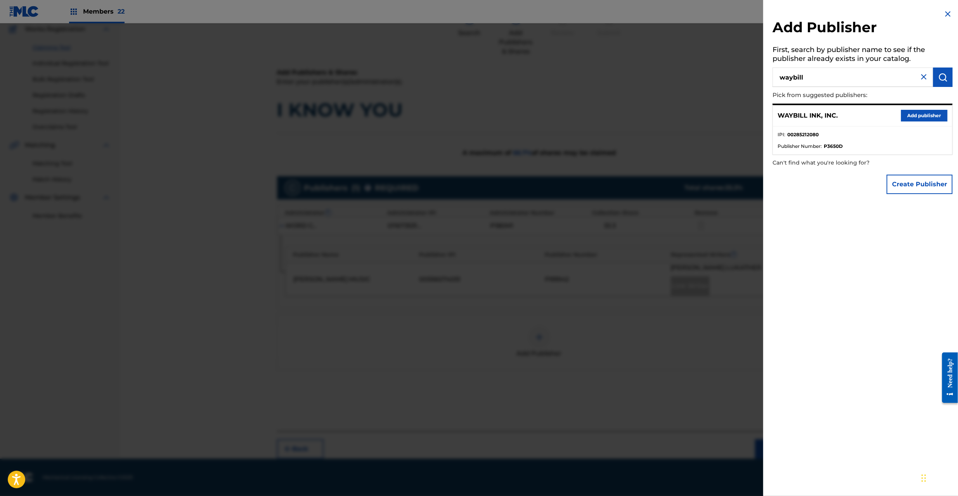
drag, startPoint x: 922, startPoint y: 114, endPoint x: 860, endPoint y: 149, distance: 70.7
click at [922, 114] on button "Add publisher" at bounding box center [924, 116] width 47 height 12
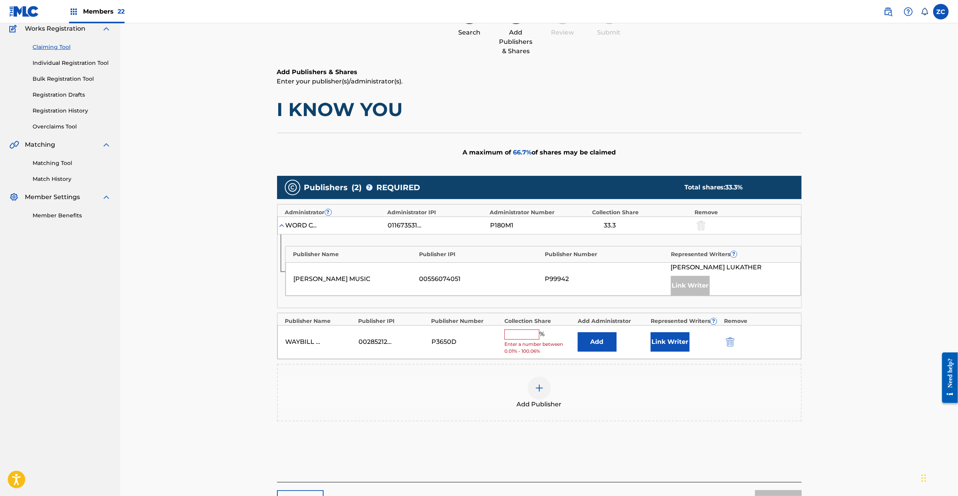
click at [599, 343] on button "Add" at bounding box center [597, 341] width 39 height 19
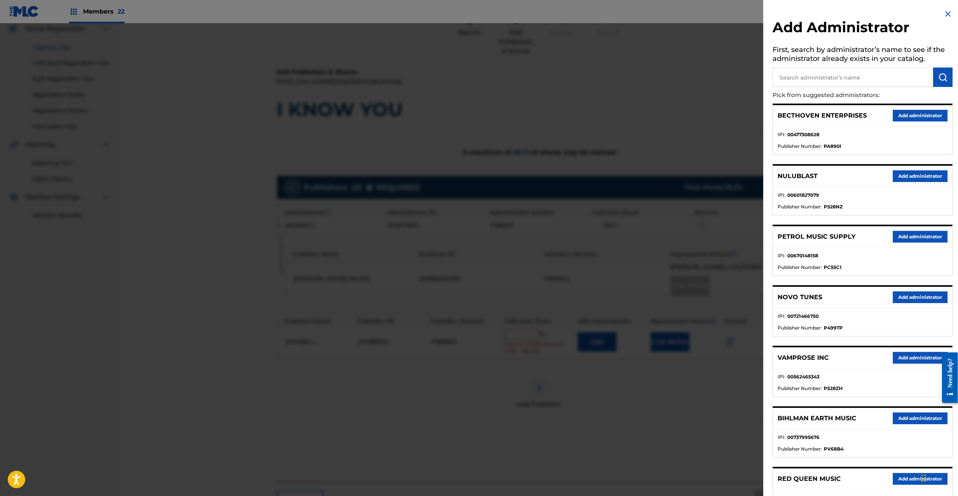
click at [887, 79] on input "text" at bounding box center [852, 77] width 161 height 19
type input "x"
type input "expl"
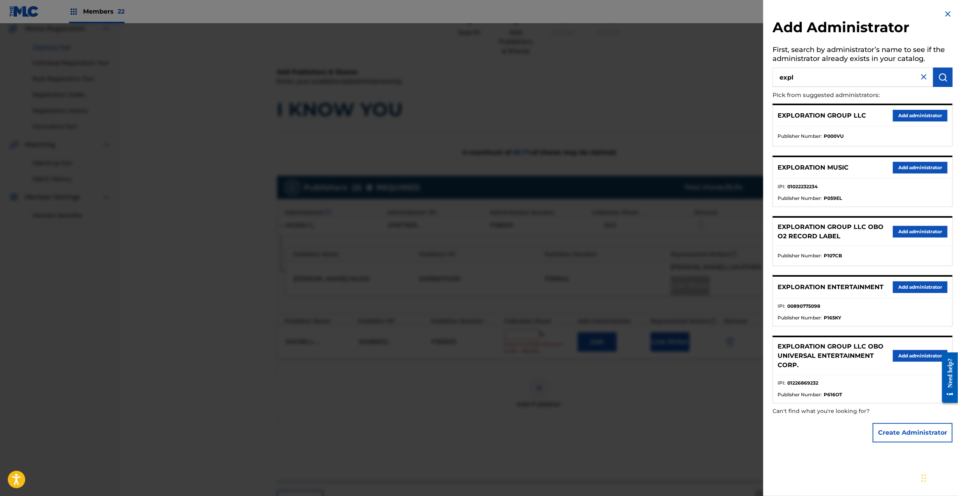
click at [909, 282] on button "Add administrator" at bounding box center [920, 287] width 55 height 12
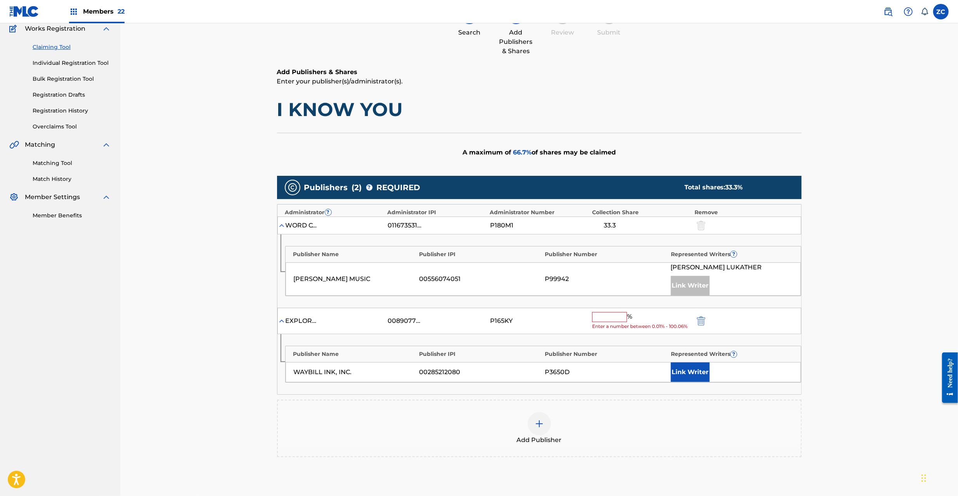
click at [619, 321] on input "text" at bounding box center [609, 317] width 35 height 10
paste input "33.4"
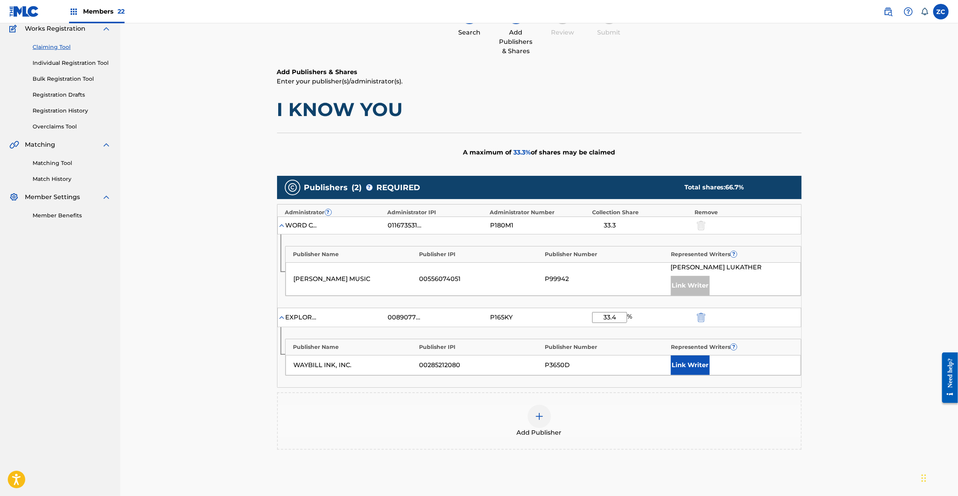
type input "33.4"
click at [692, 365] on button "Link Writer" at bounding box center [690, 364] width 39 height 19
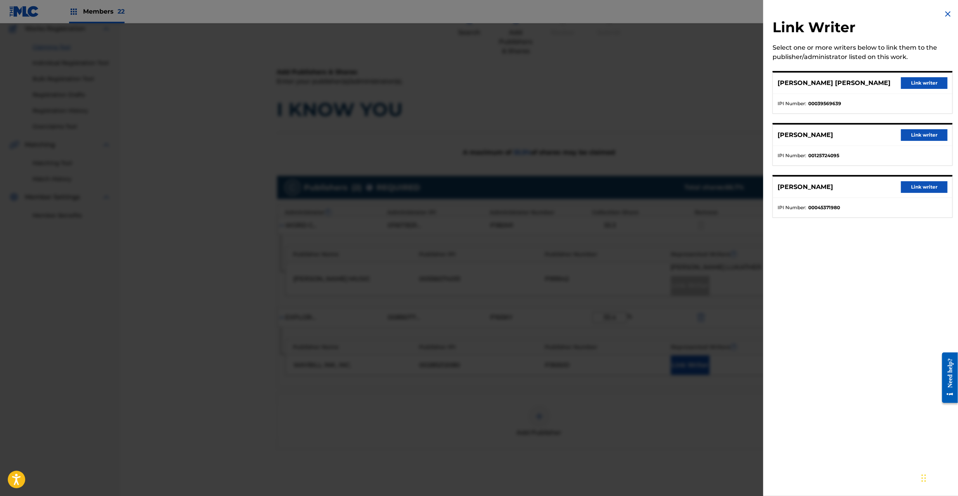
click at [921, 84] on button "Link writer" at bounding box center [924, 83] width 47 height 12
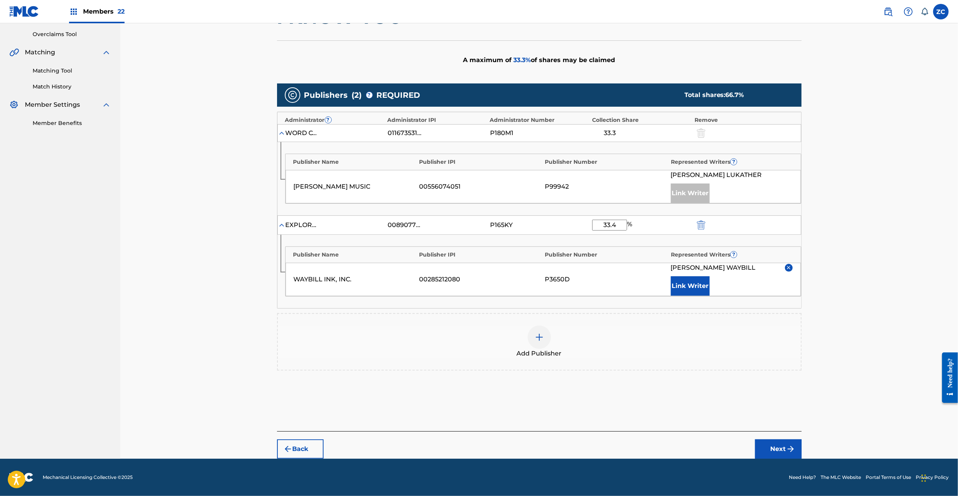
click at [777, 448] on button "Next" at bounding box center [778, 448] width 47 height 19
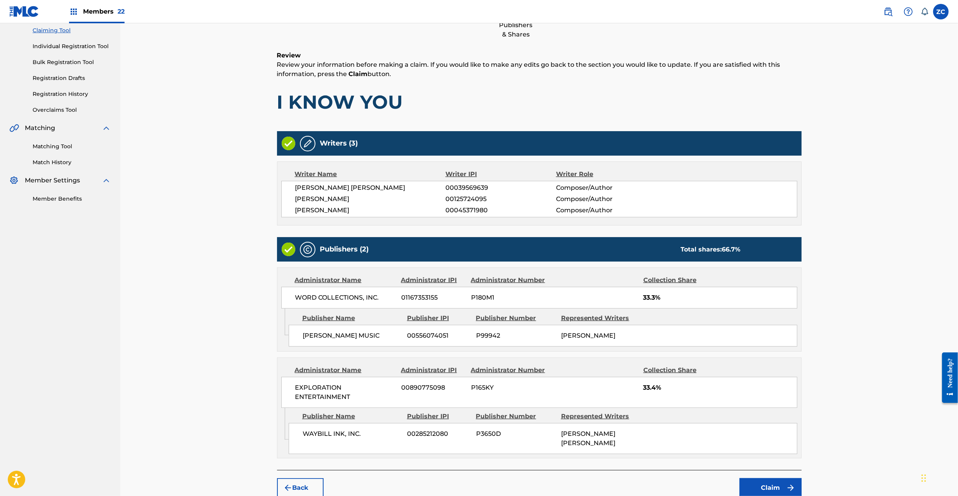
scroll to position [117, 0]
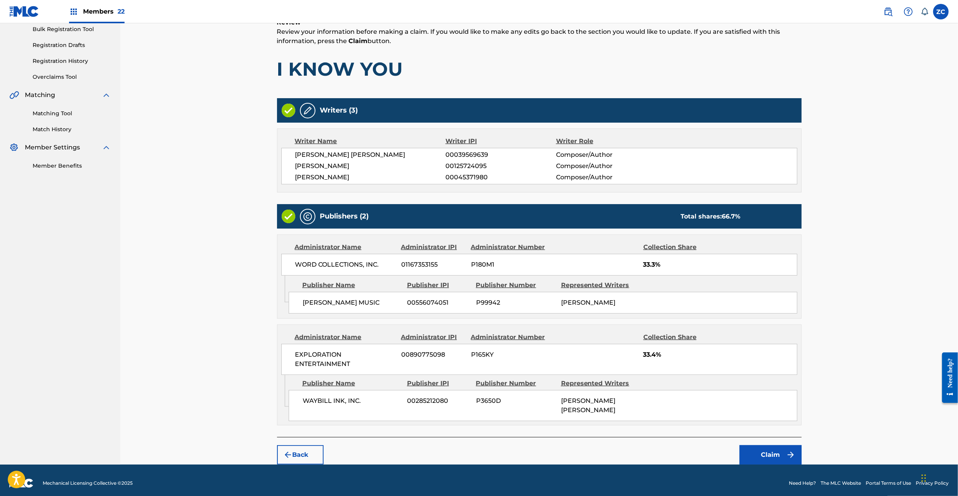
click at [768, 448] on button "Claim" at bounding box center [770, 454] width 62 height 19
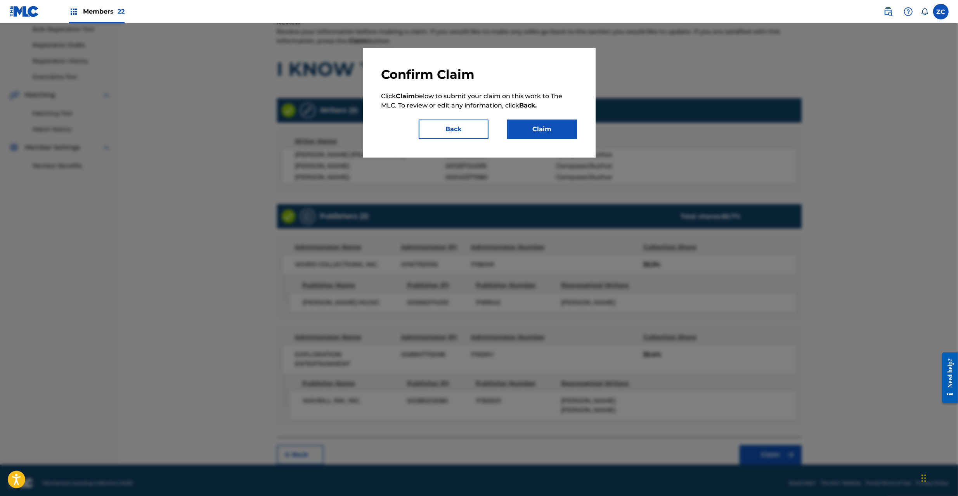
click at [546, 142] on div "Confirm Claim Click Claim below to submit your claim on this work to The MLC. T…" at bounding box center [479, 102] width 233 height 109
click at [551, 133] on button "Claim" at bounding box center [542, 128] width 70 height 19
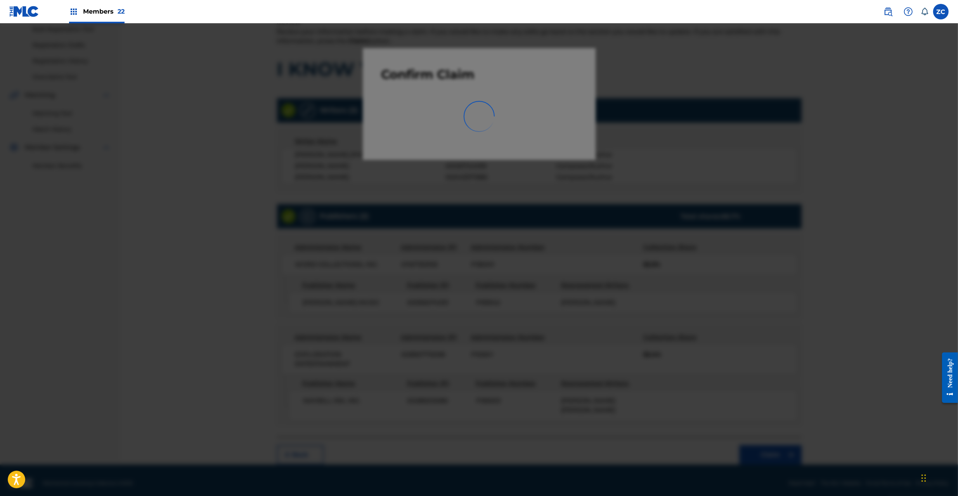
scroll to position [0, 0]
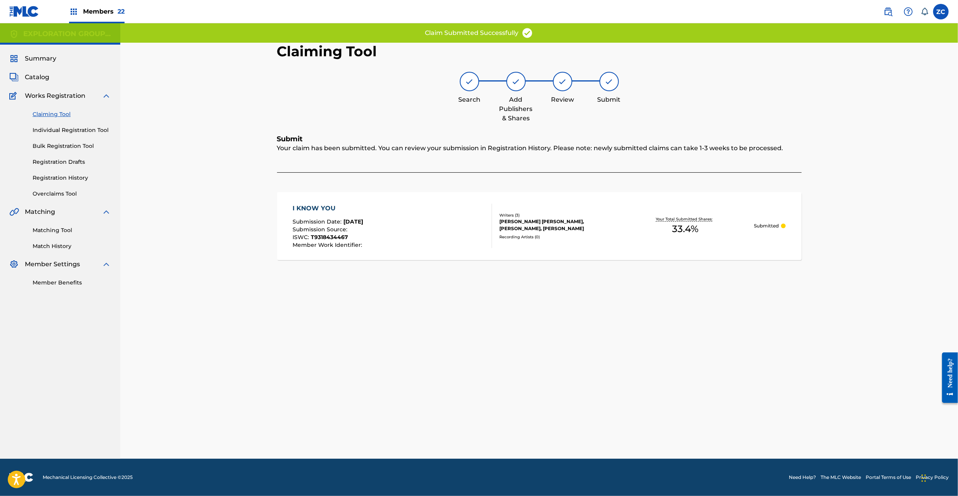
click at [465, 230] on div "I KNOW YOU Submission Date : Aug 22, 2025 Submission Source : ISWC : T931843446…" at bounding box center [392, 226] width 199 height 44
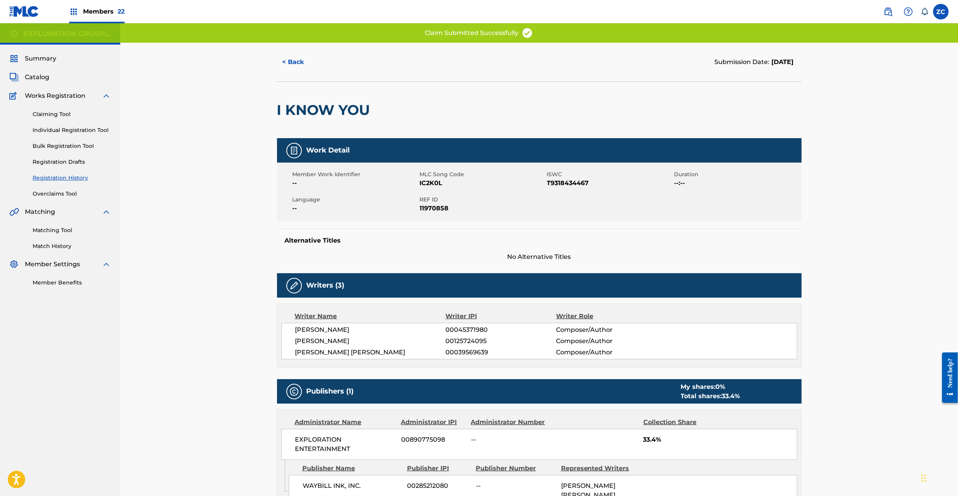
click at [421, 197] on span "REF ID" at bounding box center [482, 200] width 125 height 8
click at [432, 203] on span "REF ID" at bounding box center [482, 200] width 125 height 8
click at [441, 209] on span "11970858" at bounding box center [482, 208] width 125 height 9
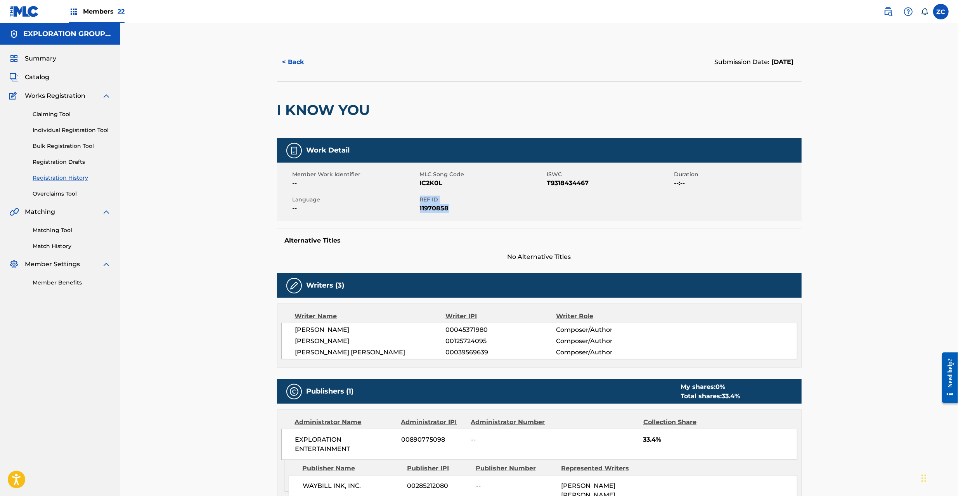
click at [40, 76] on span "Catalog" at bounding box center [37, 77] width 24 height 9
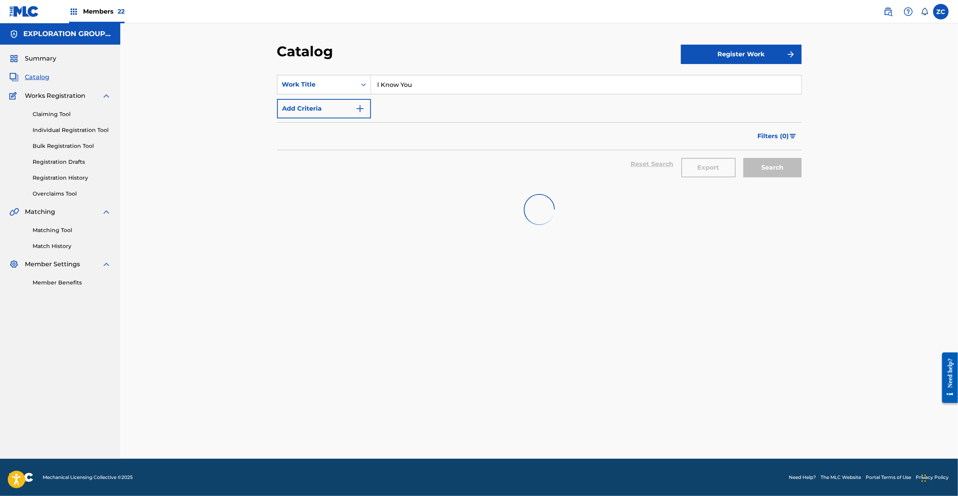
click at [472, 86] on input "I Know You" at bounding box center [586, 84] width 430 height 19
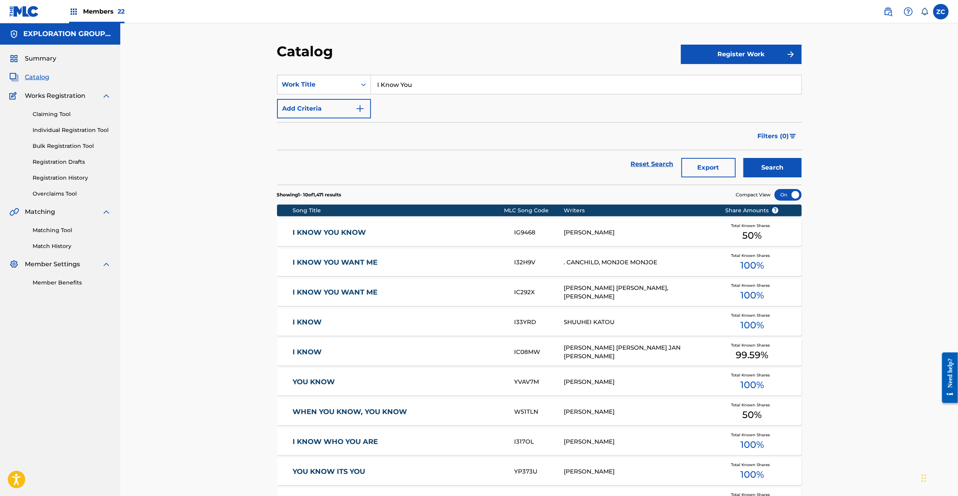
paste input "Say What You Want"
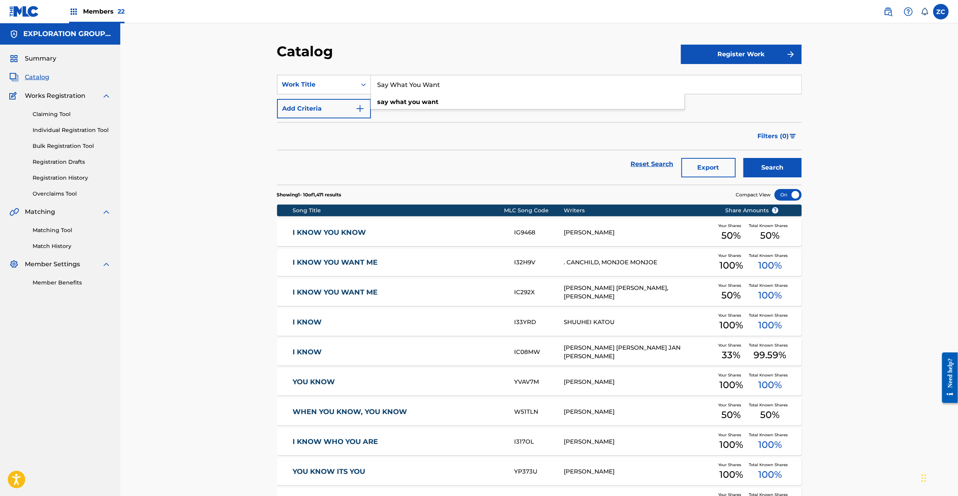
type input "Say What You Want"
click at [763, 160] on button "Search" at bounding box center [772, 167] width 58 height 19
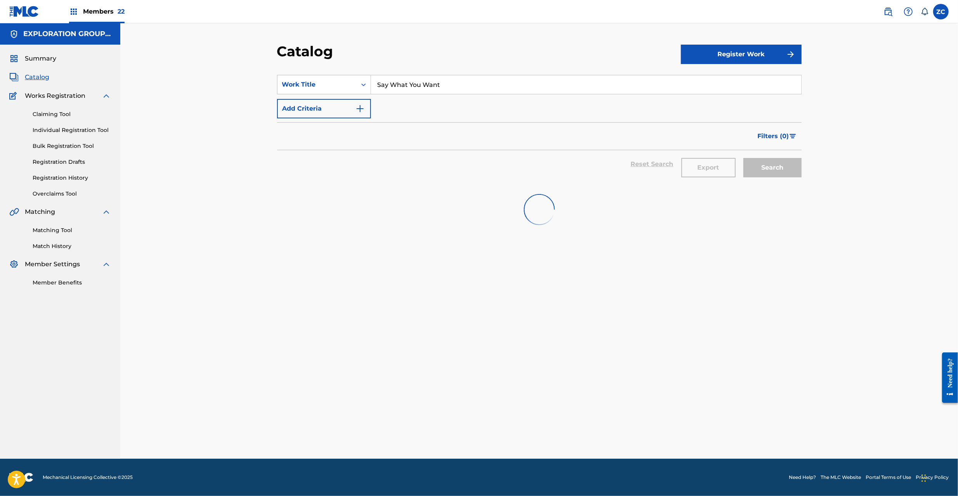
click at [874, 130] on div "Catalog Register Work SearchWithCriteriafcfc702e-0020-441e-9655-1a546707cb42 Wo…" at bounding box center [539, 240] width 838 height 435
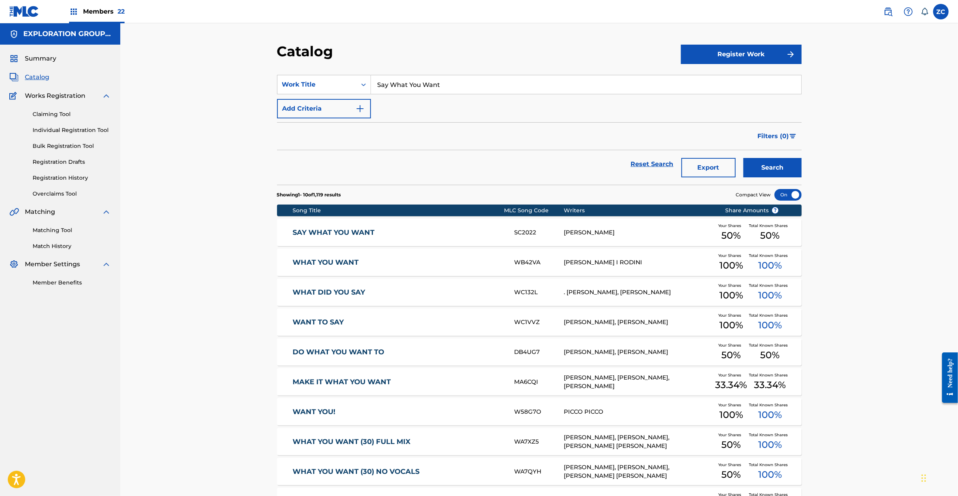
click at [56, 129] on link "Individual Registration Tool" at bounding box center [72, 130] width 78 height 8
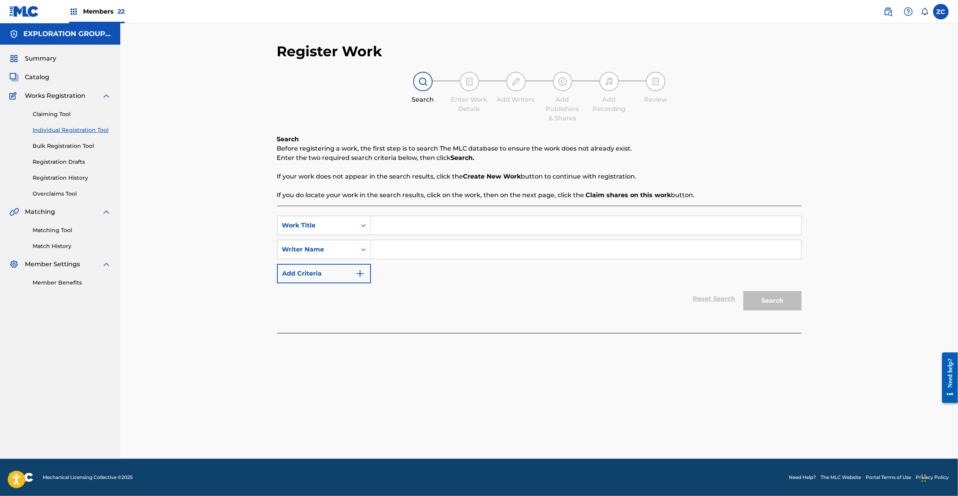
click at [413, 225] on input "Search Form" at bounding box center [586, 225] width 430 height 19
paste input "Say What You Want"
type input "Say What You Want"
click at [416, 256] on input "Search Form" at bounding box center [586, 249] width 430 height 19
type input "waybill"
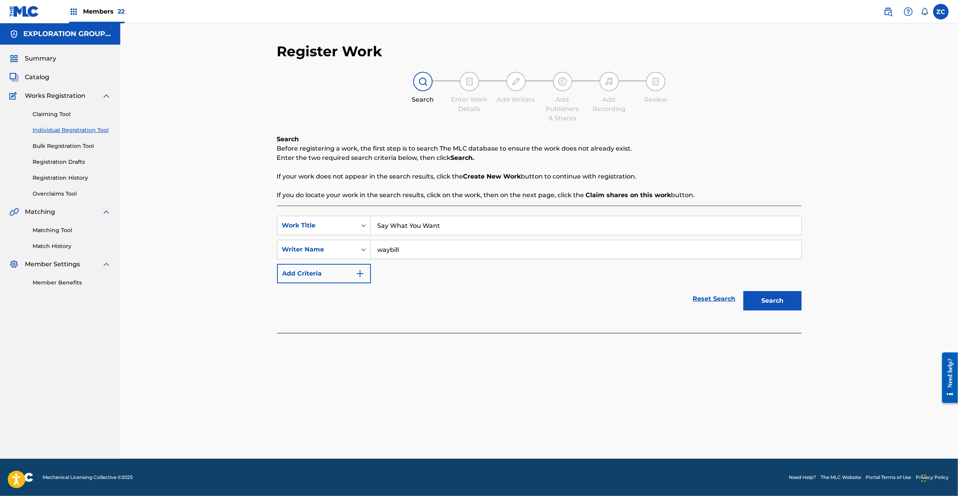
click at [743, 291] on button "Search" at bounding box center [772, 300] width 58 height 19
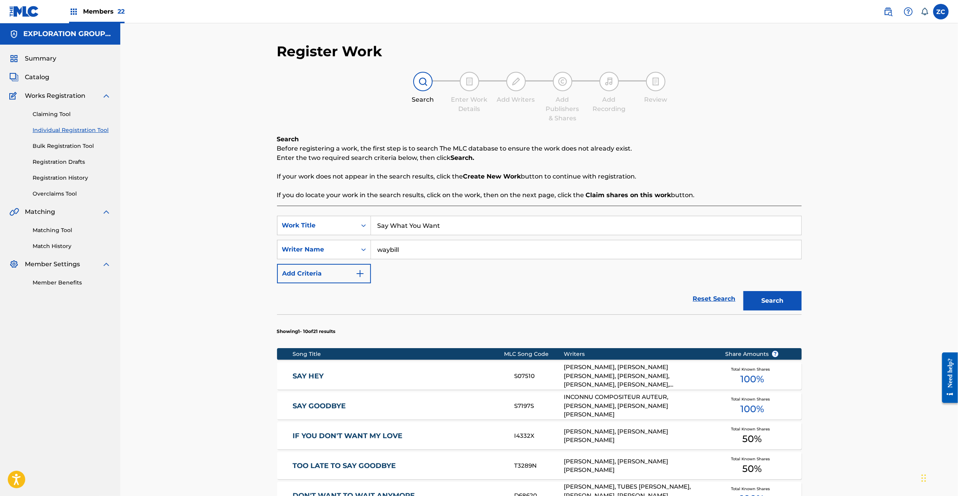
scroll to position [298, 0]
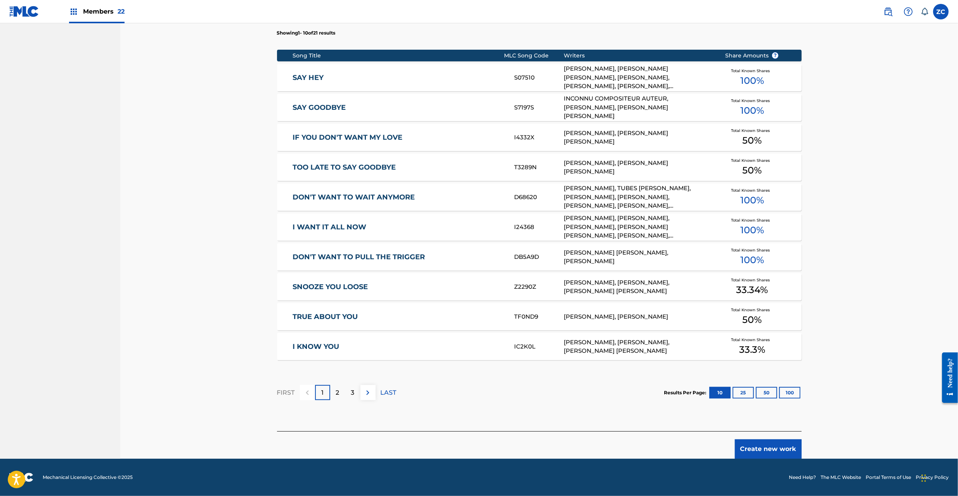
click at [774, 451] on button "Create new work" at bounding box center [768, 448] width 67 height 19
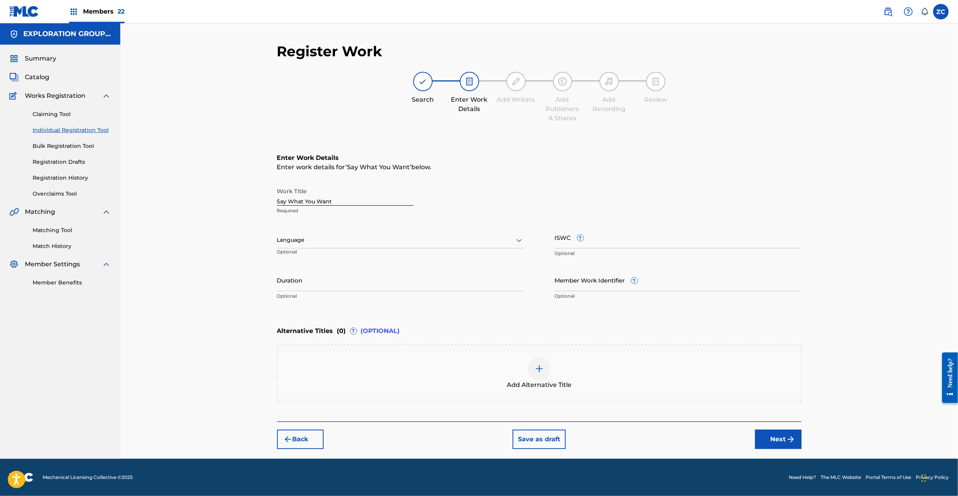
scroll to position [0, 0]
click at [600, 279] on input "Member Work Identifier ?" at bounding box center [678, 280] width 247 height 22
paste input "CMP000332248"
type input "CMP000332248"
click at [596, 238] on input "ISWC ?" at bounding box center [678, 237] width 247 height 22
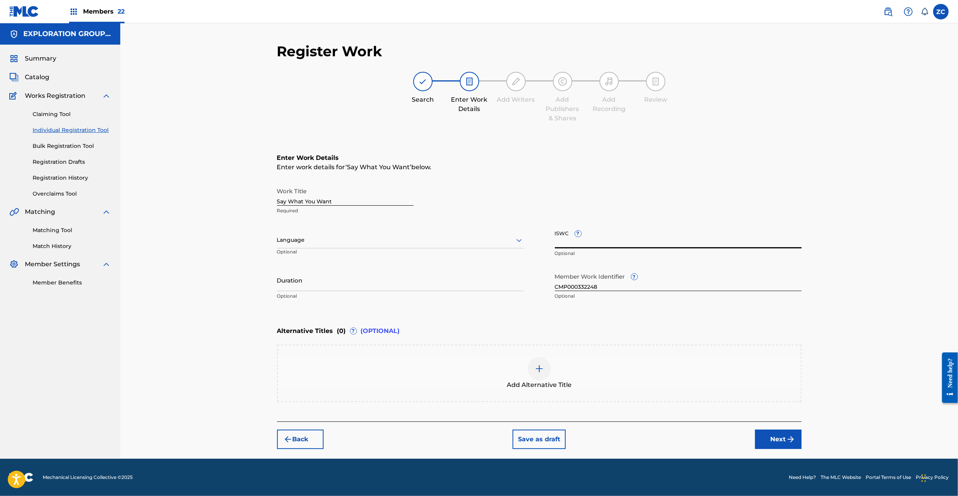
paste input "T9270614681"
type input "T9270614681"
click at [796, 441] on button "Next" at bounding box center [778, 438] width 47 height 19
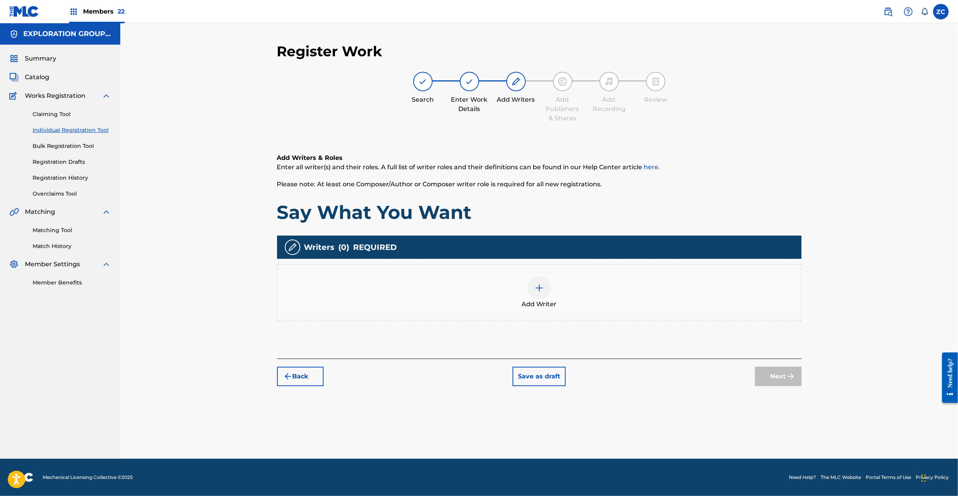
click at [542, 289] on img at bounding box center [539, 287] width 9 height 9
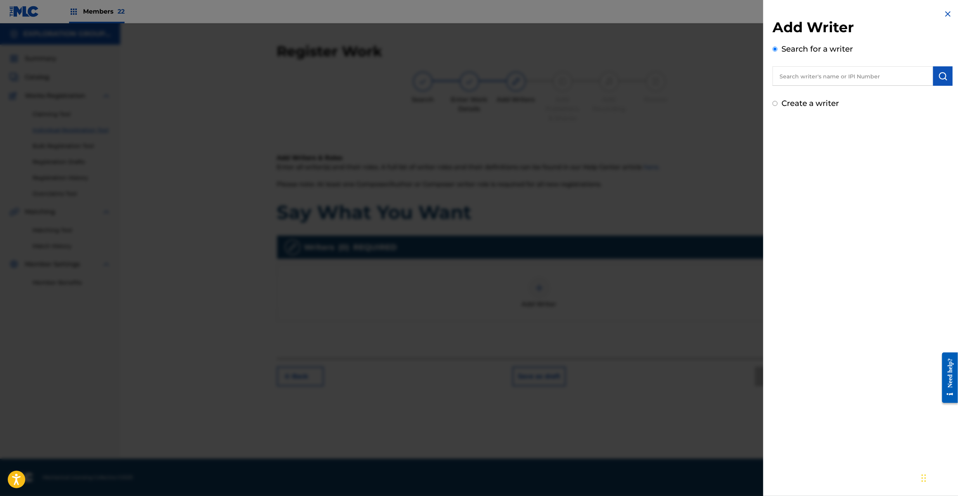
click at [833, 78] on input "text" at bounding box center [852, 75] width 161 height 19
paste input "00039569639"
type input "00039569639"
click at [935, 75] on button "submit" at bounding box center [942, 75] width 19 height 19
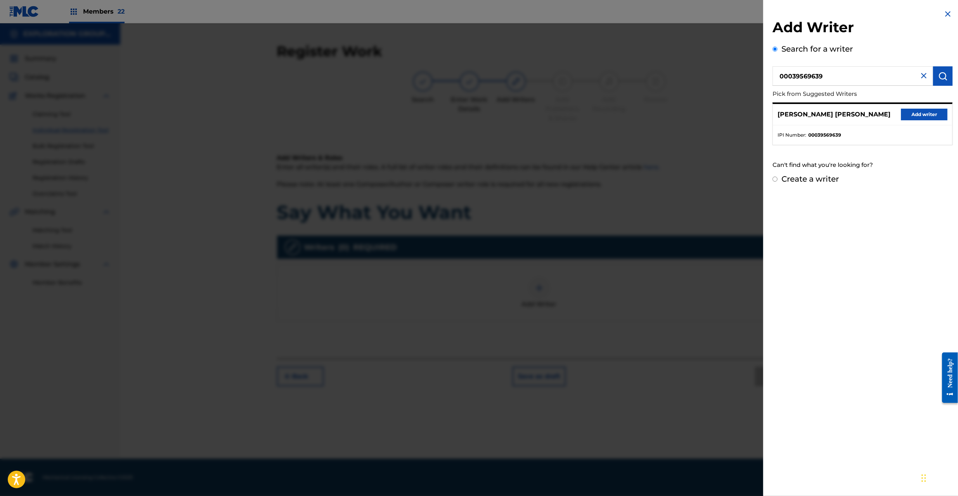
click at [927, 117] on button "Add writer" at bounding box center [924, 115] width 47 height 12
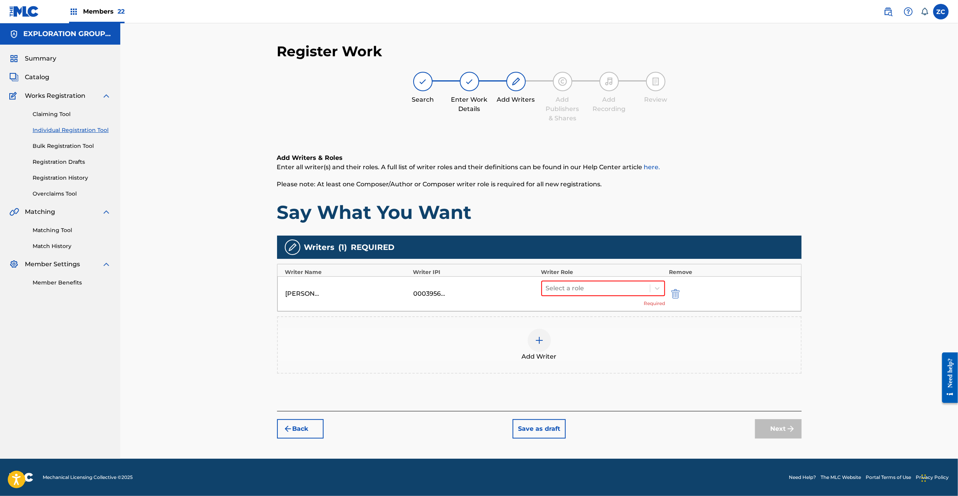
click at [544, 339] on div at bounding box center [539, 340] width 23 height 23
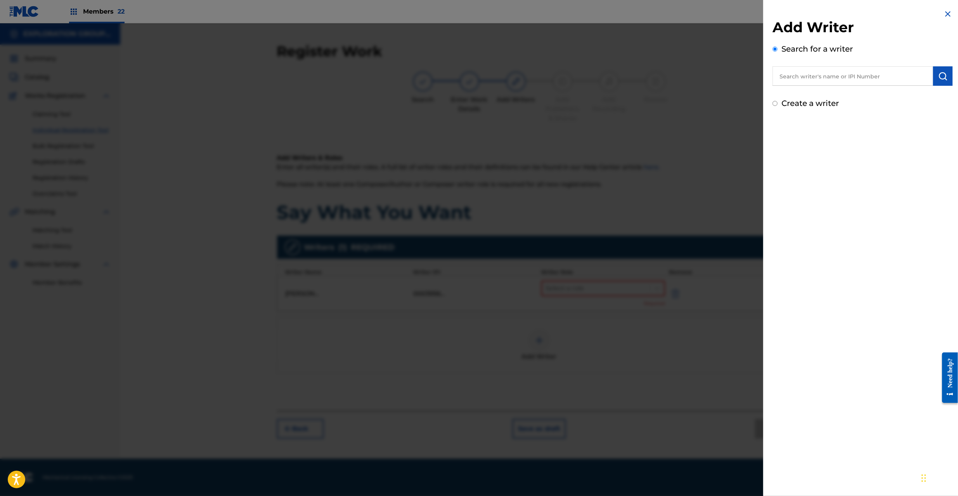
click at [829, 70] on input "text" at bounding box center [852, 75] width 161 height 19
paste input "00128201214"
type input "00128201214"
click at [947, 80] on button "submit" at bounding box center [942, 75] width 19 height 19
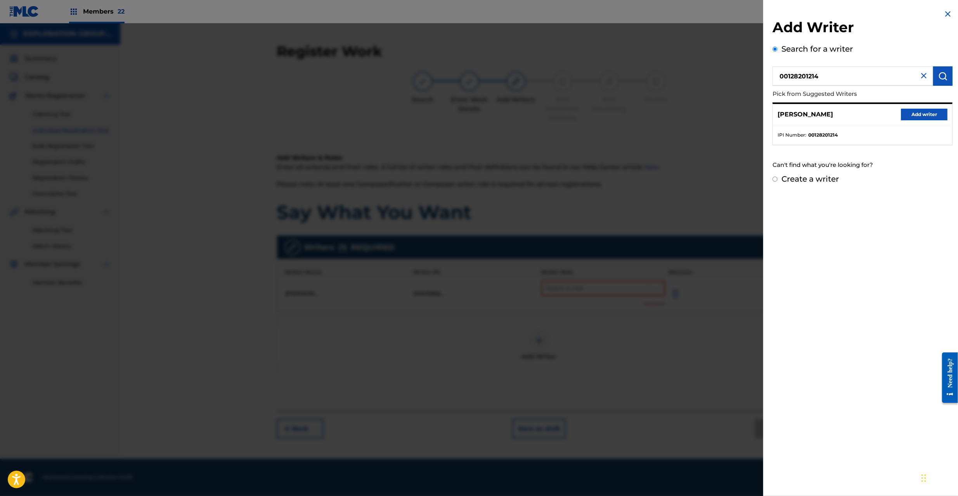
drag, startPoint x: 936, startPoint y: 116, endPoint x: 700, endPoint y: 227, distance: 261.0
click at [936, 115] on button "Add writer" at bounding box center [924, 115] width 47 height 12
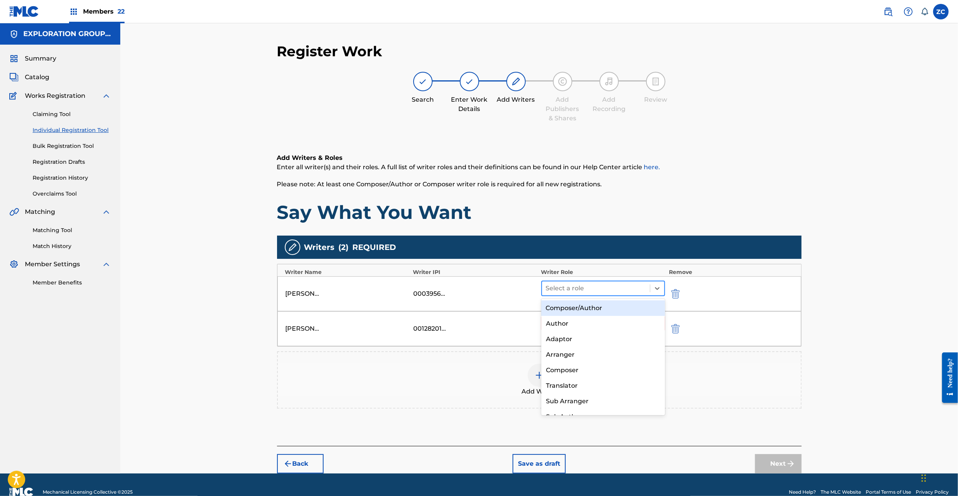
click at [612, 287] on div at bounding box center [596, 288] width 100 height 11
click at [587, 311] on div "Composer/Author" at bounding box center [603, 308] width 124 height 16
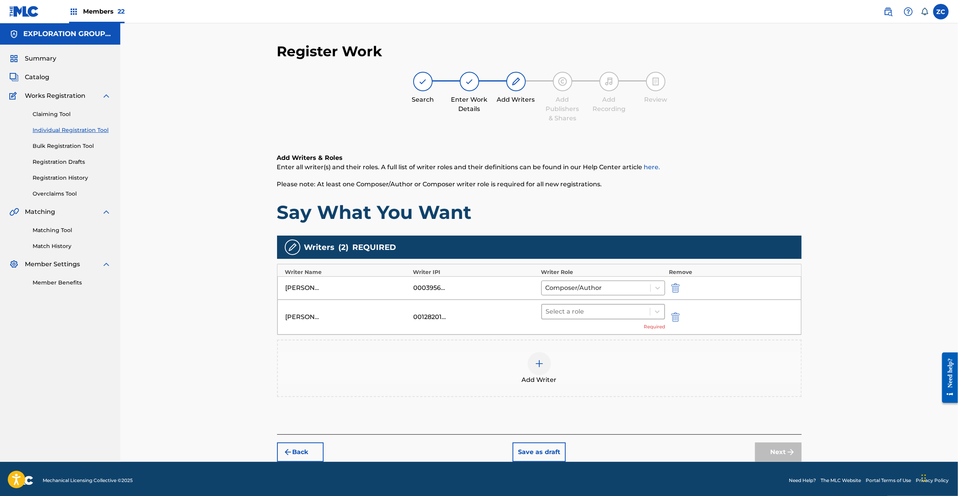
click at [584, 317] on div at bounding box center [596, 311] width 100 height 11
click at [584, 333] on div "Composer/Author" at bounding box center [603, 332] width 124 height 16
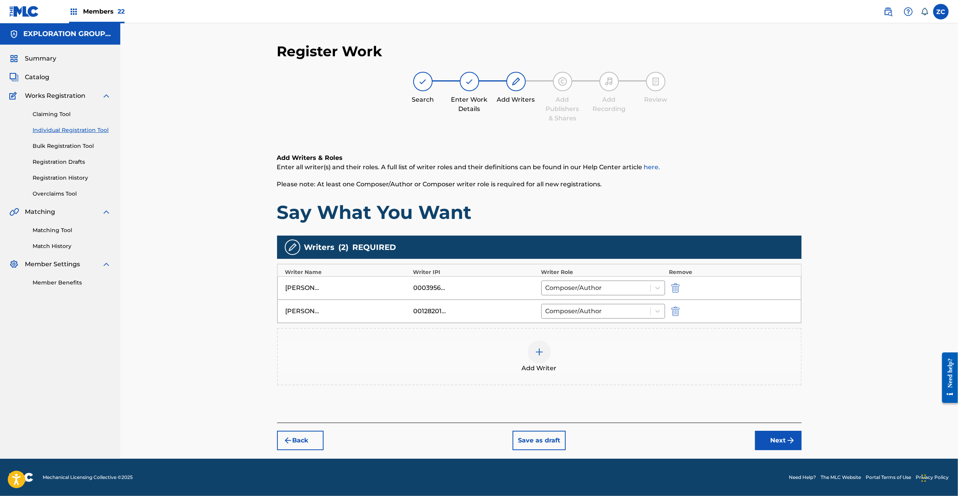
click at [782, 444] on button "Next" at bounding box center [778, 440] width 47 height 19
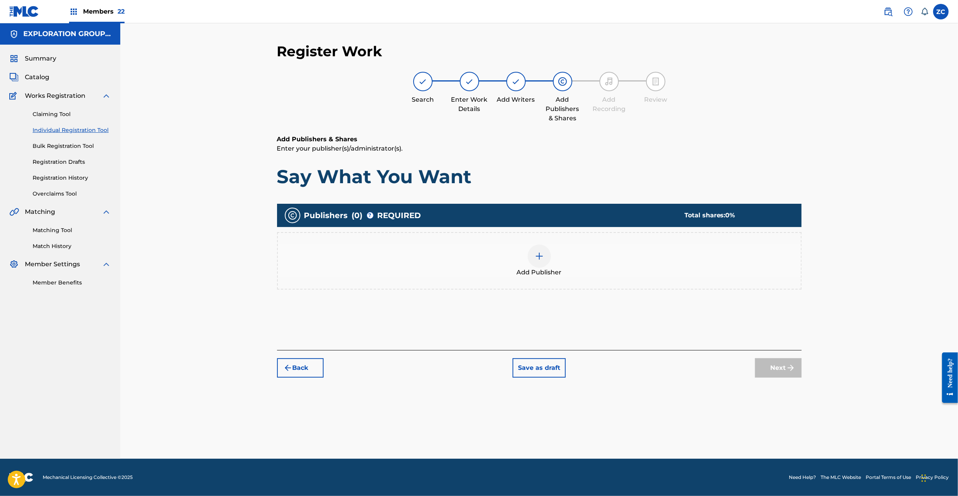
click at [542, 252] on img at bounding box center [539, 255] width 9 height 9
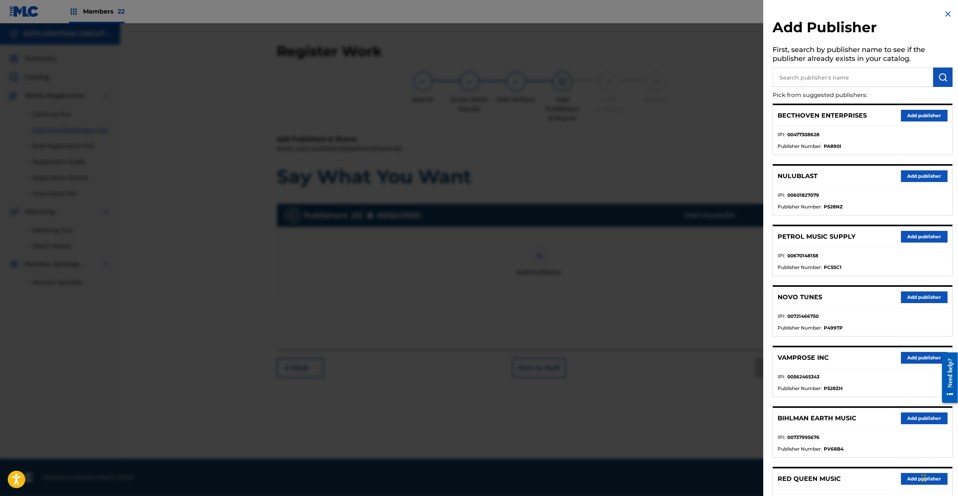
click at [841, 83] on input "text" at bounding box center [852, 77] width 161 height 19
type input "waybill"
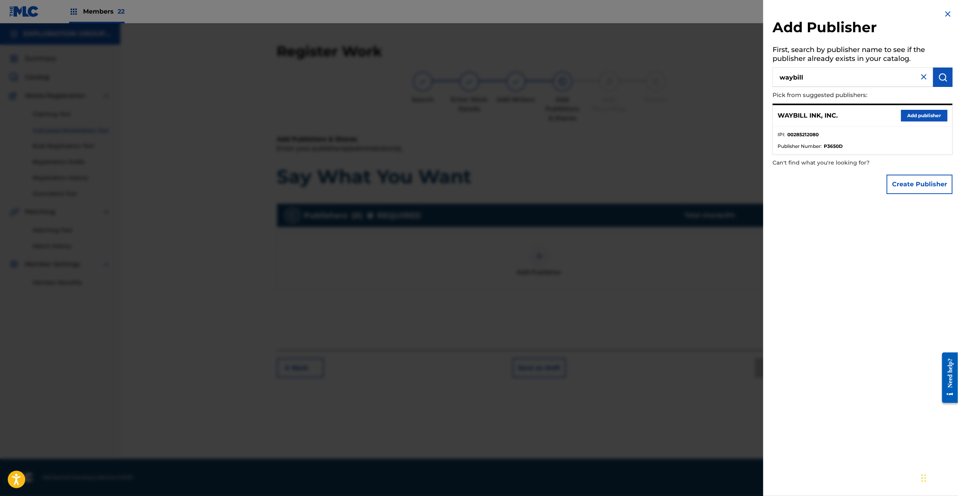
click at [916, 114] on button "Add publisher" at bounding box center [924, 116] width 47 height 12
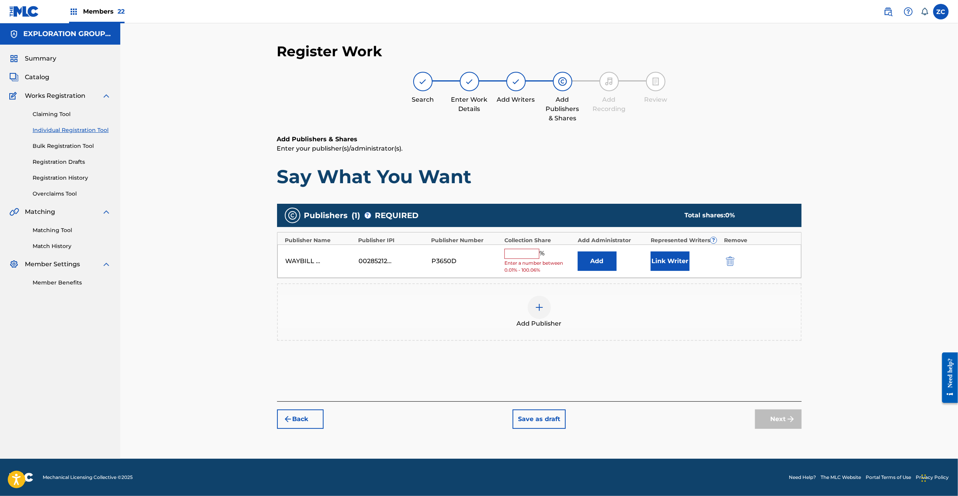
click at [594, 263] on button "Add" at bounding box center [597, 260] width 39 height 19
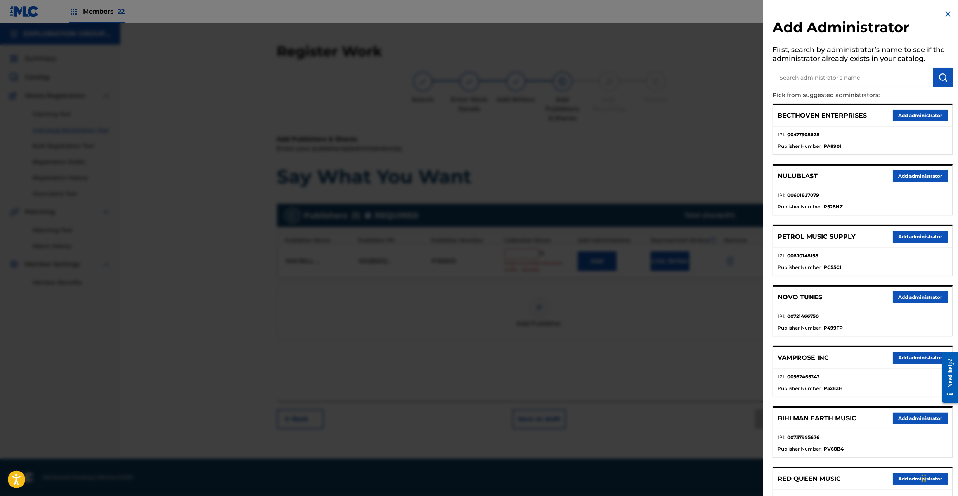
click at [898, 74] on input "text" at bounding box center [852, 77] width 161 height 19
type input "explora"
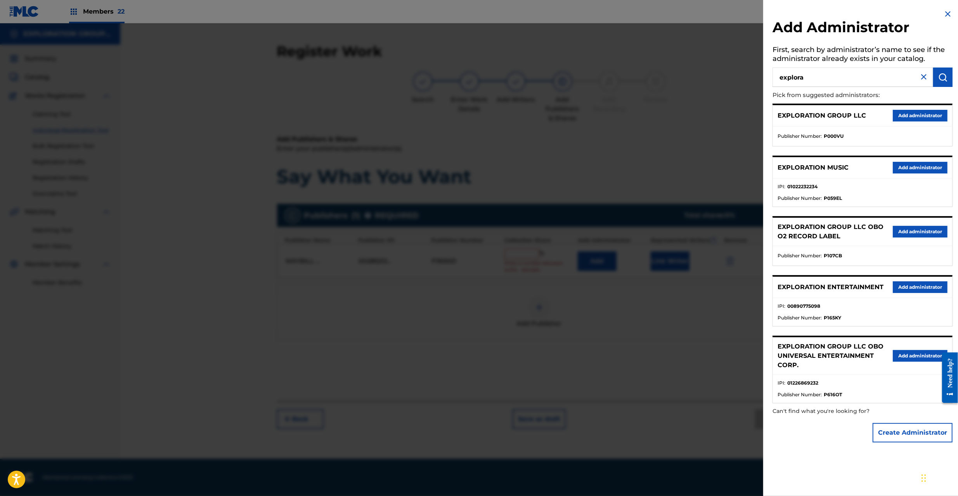
click at [904, 291] on button "Add administrator" at bounding box center [920, 287] width 55 height 12
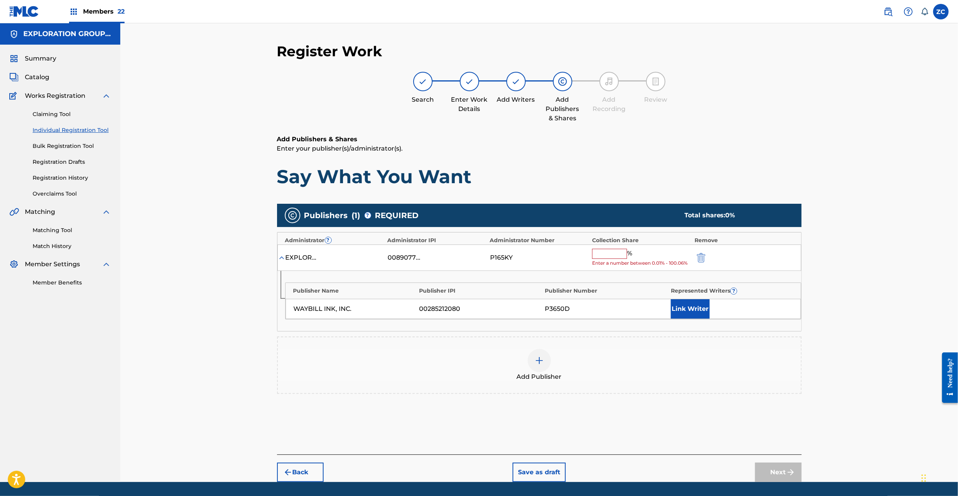
click at [616, 250] on input "text" at bounding box center [609, 254] width 35 height 10
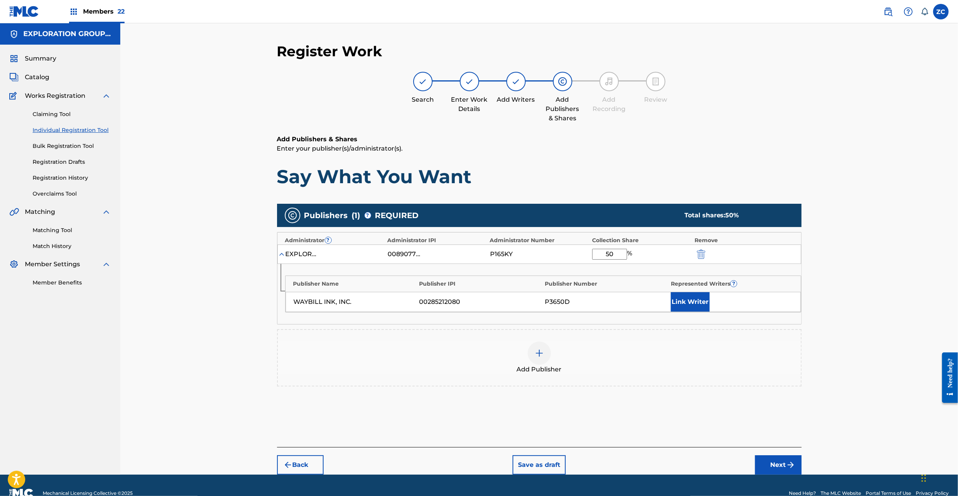
type input "50"
click at [699, 296] on button "Link Writer" at bounding box center [690, 301] width 39 height 19
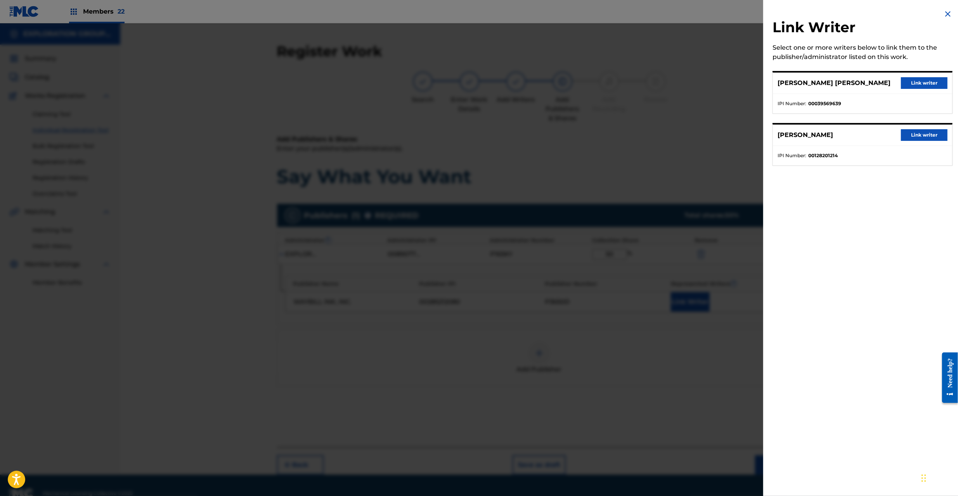
click at [911, 84] on button "Link writer" at bounding box center [924, 83] width 47 height 12
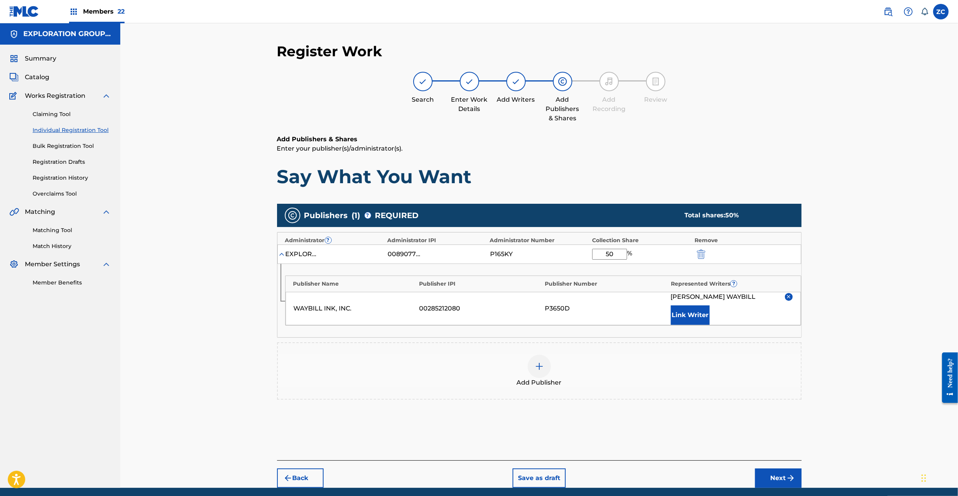
click at [767, 481] on button "Next" at bounding box center [778, 477] width 47 height 19
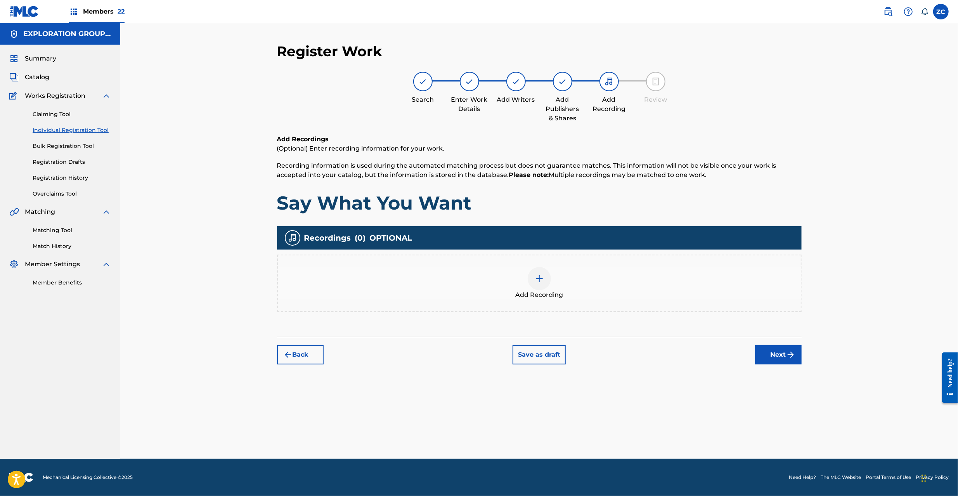
click at [530, 275] on div at bounding box center [539, 278] width 23 height 23
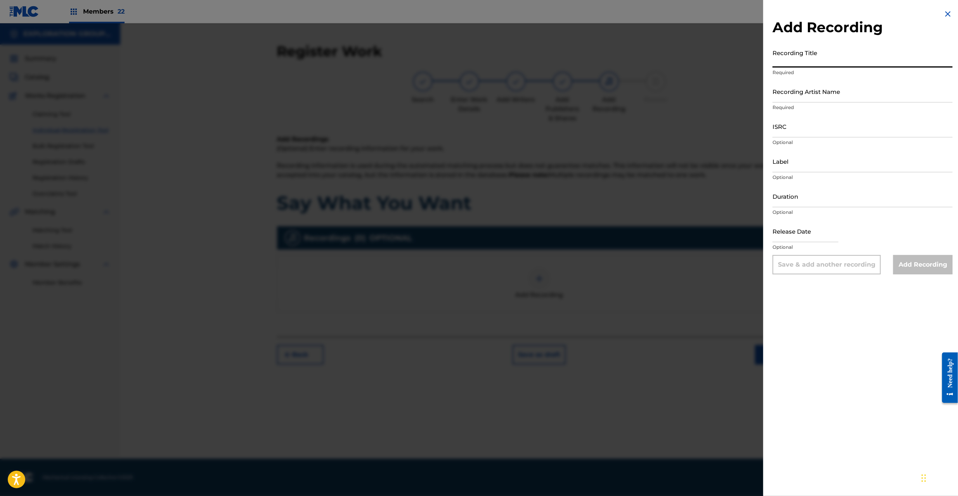
click at [832, 67] on input "Recording Title" at bounding box center [862, 56] width 180 height 22
paste input "Say What You Want The Tubes"
click at [832, 61] on input "Say What You Want The Tubes" at bounding box center [862, 56] width 180 height 22
type input "Say What You Want"
click at [843, 92] on input "Recording Artist Name" at bounding box center [862, 91] width 180 height 22
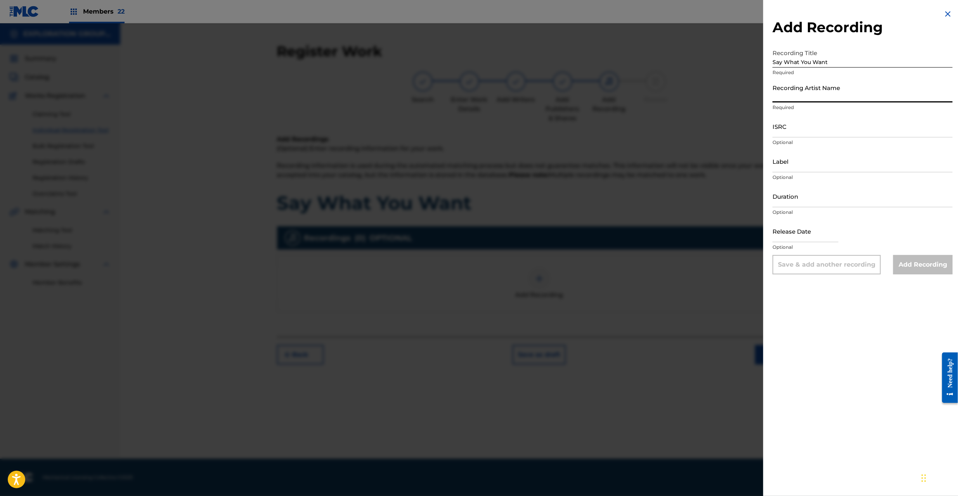
paste input "The Tubes"
type input "The Tubes"
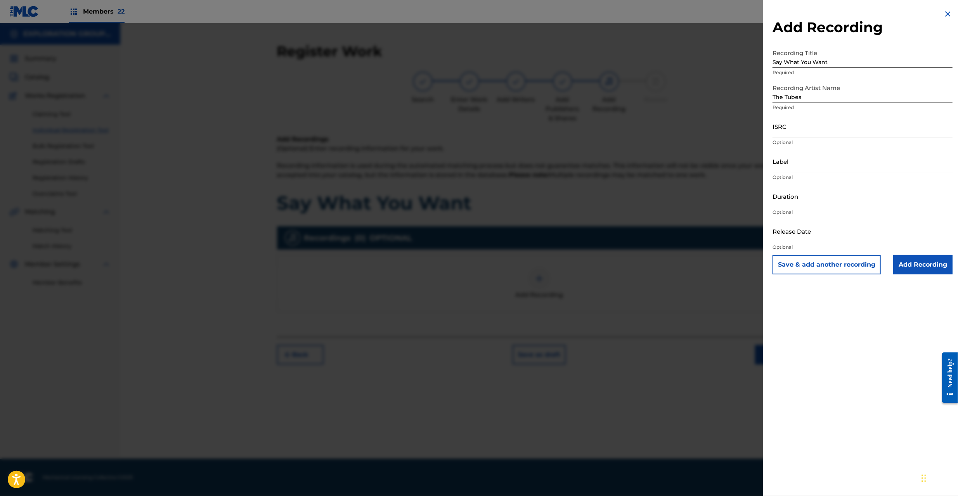
click at [916, 266] on input "Add Recording" at bounding box center [922, 264] width 59 height 19
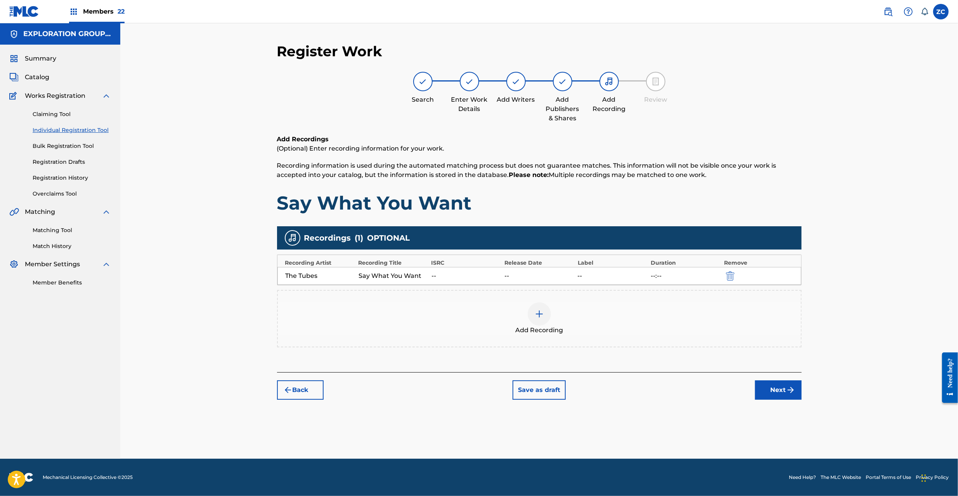
click at [788, 388] on img "submit" at bounding box center [790, 389] width 9 height 9
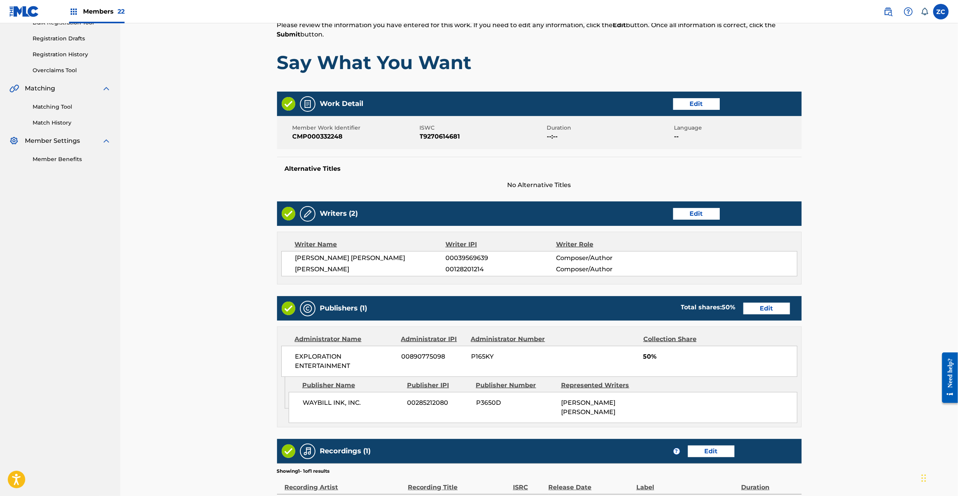
scroll to position [211, 0]
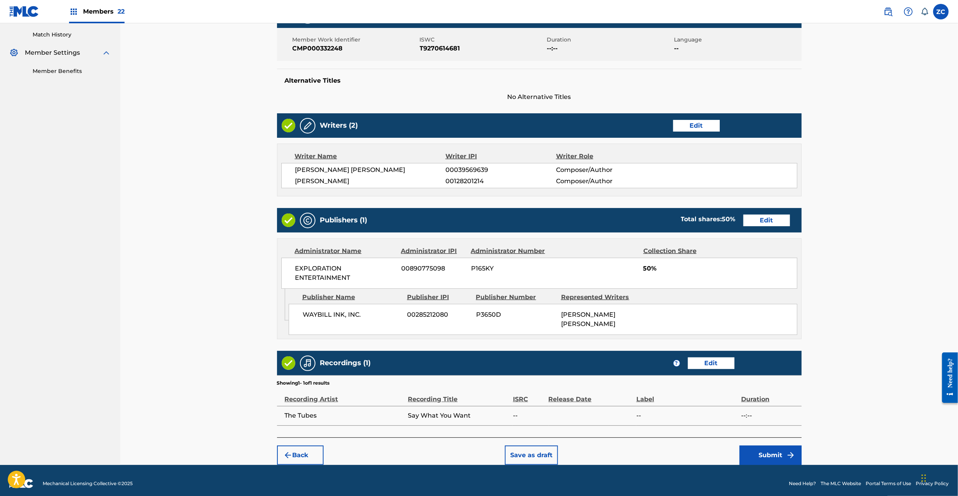
click at [765, 449] on button "Submit" at bounding box center [770, 454] width 62 height 19
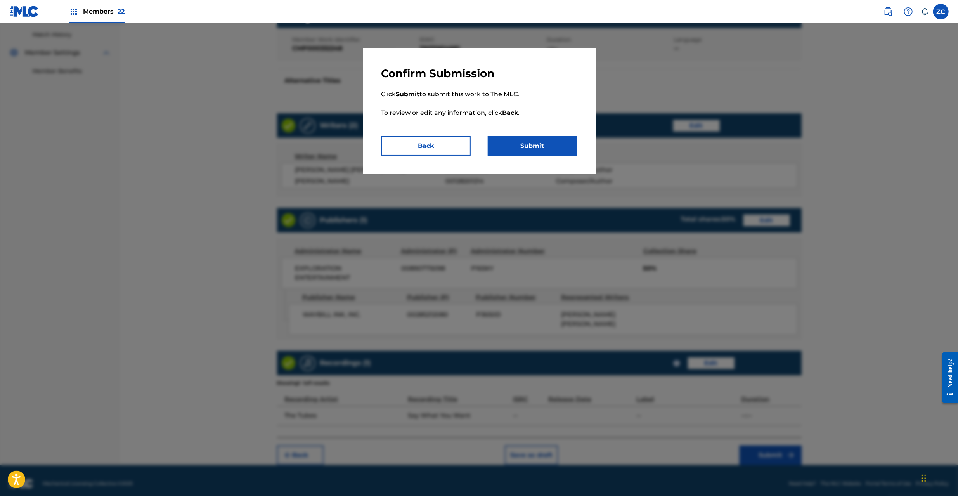
click at [544, 144] on button "Submit" at bounding box center [532, 145] width 89 height 19
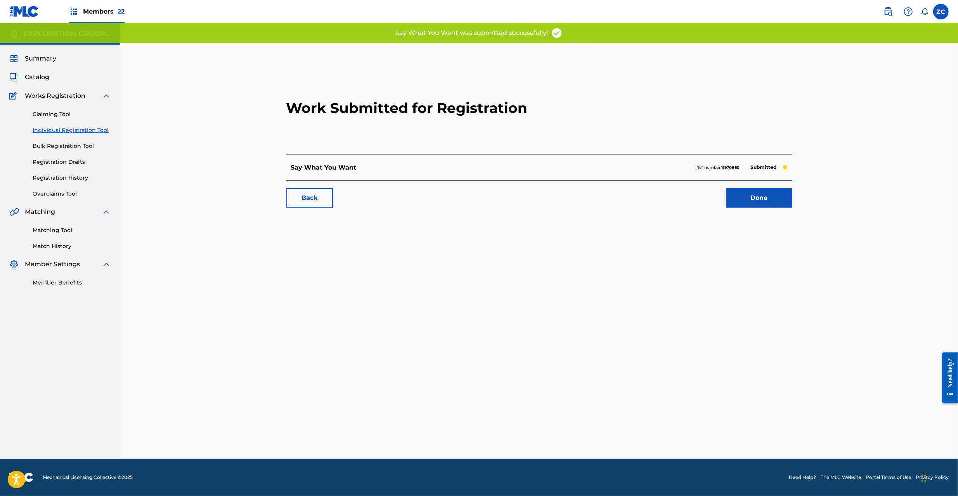
click at [698, 168] on p "Ref number: 11970860" at bounding box center [718, 167] width 43 height 7
click at [729, 167] on strong "11970860" at bounding box center [731, 167] width 18 height 5
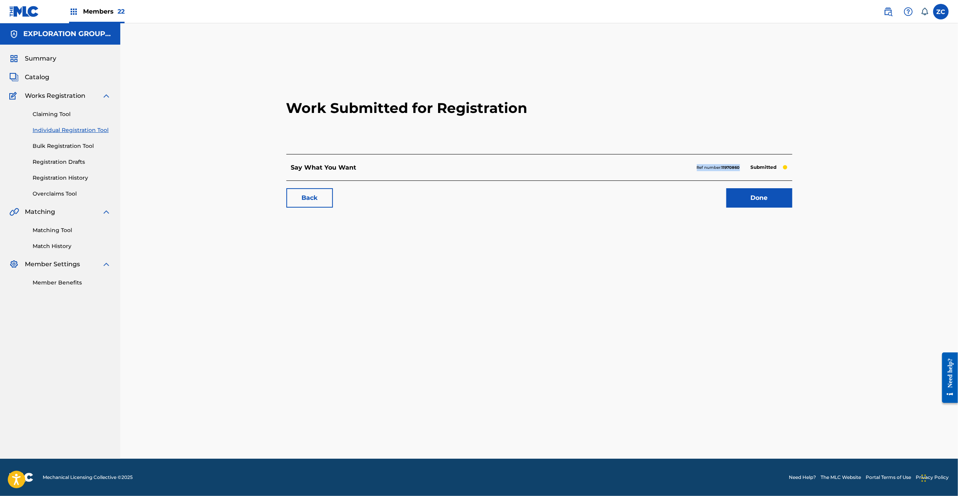
click at [755, 197] on link "Done" at bounding box center [759, 197] width 66 height 19
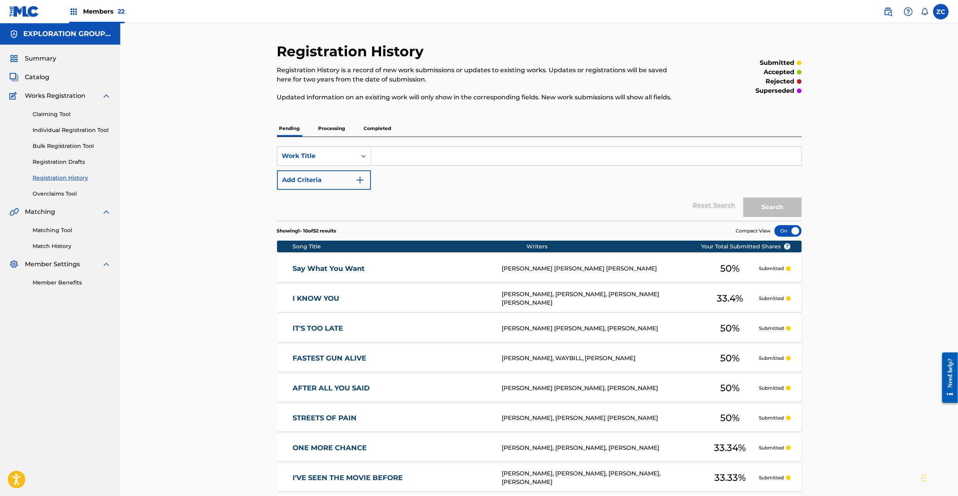
click at [45, 77] on span "Catalog" at bounding box center [37, 77] width 24 height 9
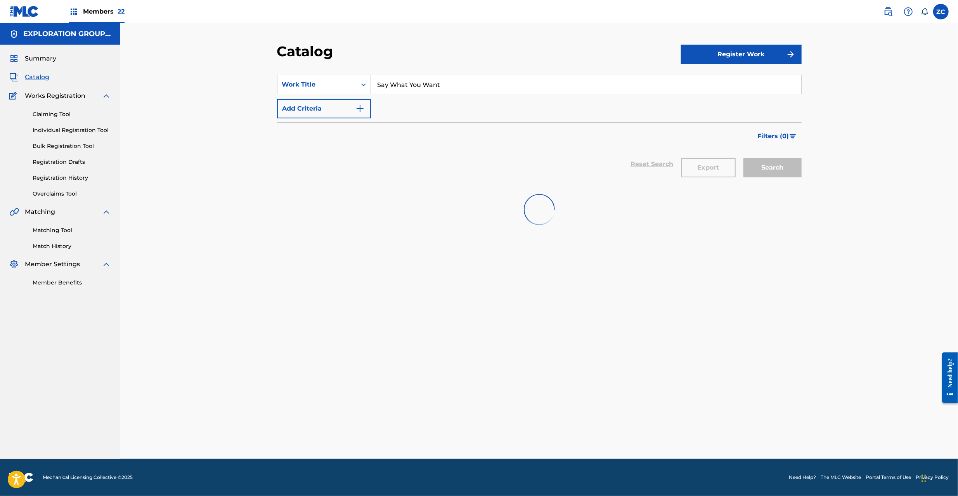
click at [471, 86] on input "Say What You Want" at bounding box center [586, 84] width 430 height 19
paste input "Never Saw It Comin"
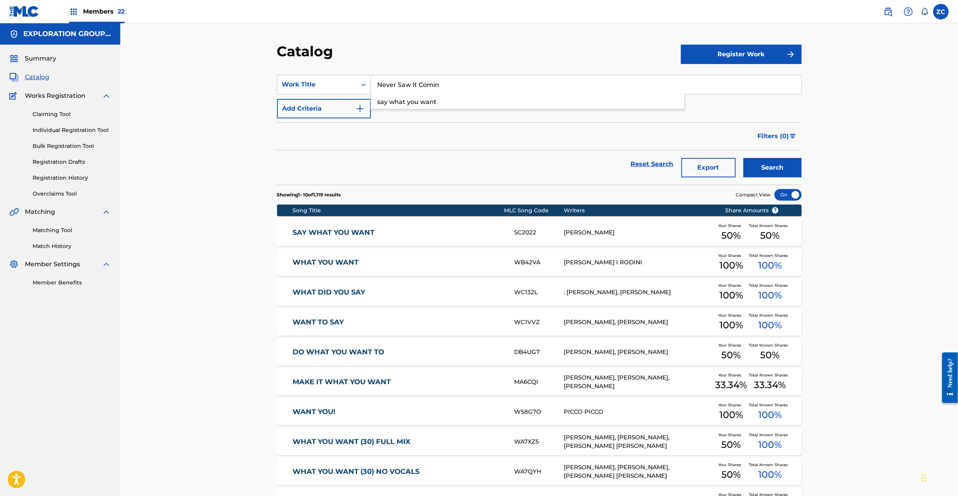
type input "Never Saw It Comin"
click at [764, 170] on button "Search" at bounding box center [772, 167] width 58 height 19
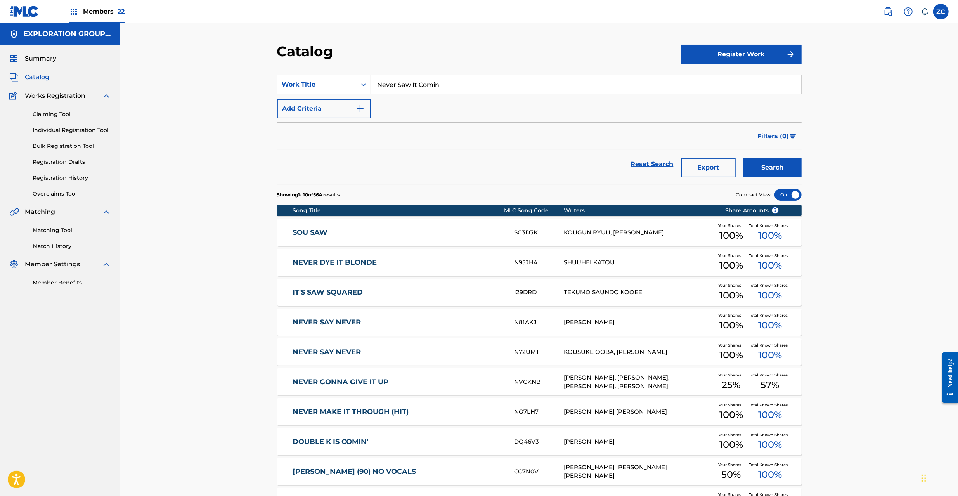
click at [61, 129] on link "Individual Registration Tool" at bounding box center [72, 130] width 78 height 8
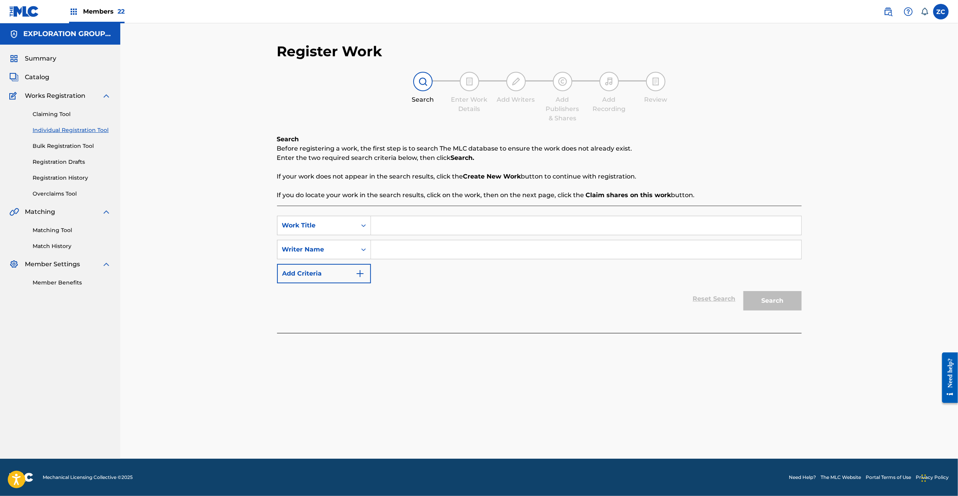
click at [514, 229] on input "Search Form" at bounding box center [586, 225] width 430 height 19
paste input "Never Saw It Comin Waybill"
click at [441, 225] on input "Never Saw It Comin Waybill" at bounding box center [586, 225] width 430 height 19
click at [446, 225] on input "Never Saw It Comin Waybill" at bounding box center [586, 225] width 430 height 19
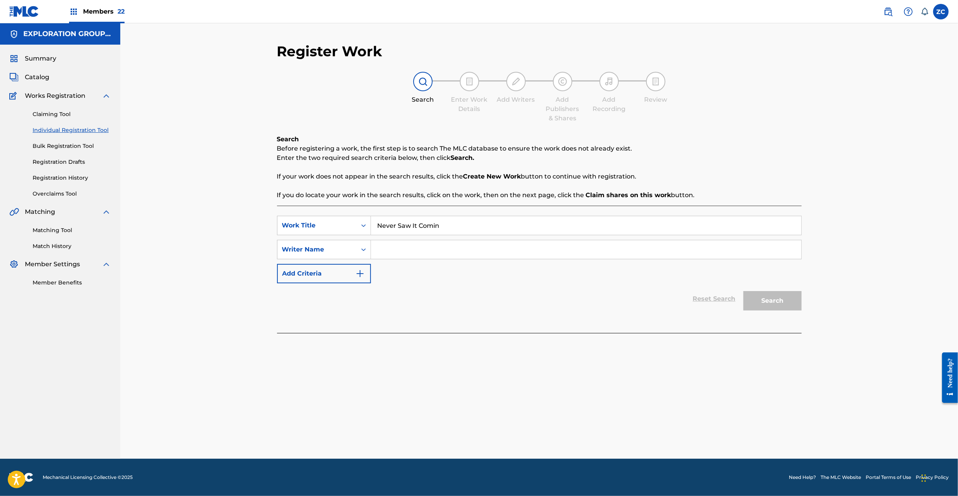
type input "Never Saw It Comin"
click at [486, 249] on input "Search Form" at bounding box center [586, 249] width 430 height 19
paste input "Waybill"
type input "Waybill"
click at [770, 306] on button "Search" at bounding box center [772, 300] width 58 height 19
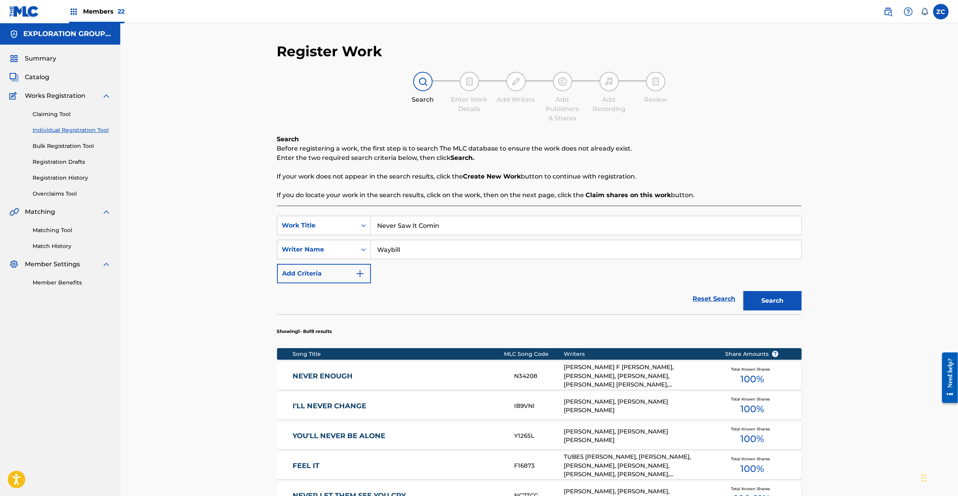
scroll to position [235, 0]
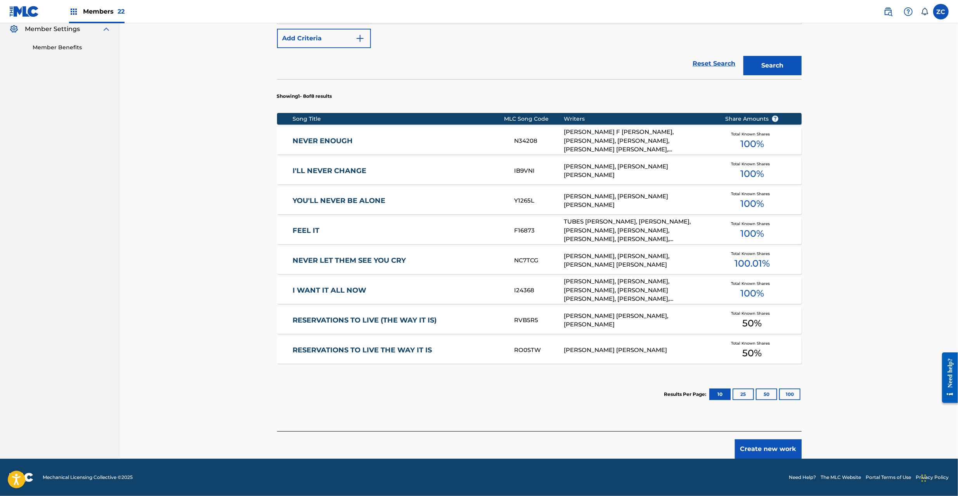
click at [772, 451] on button "Create new work" at bounding box center [768, 448] width 67 height 19
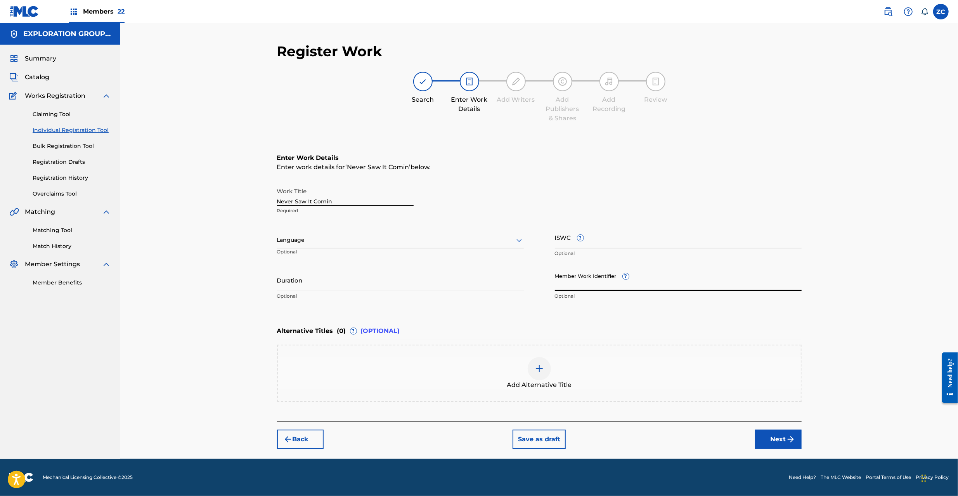
click at [582, 280] on input "Member Work Identifier ?" at bounding box center [678, 280] width 247 height 22
paste
type input "CMP000332254"
click at [599, 243] on input "ISWC ?" at bounding box center [678, 237] width 247 height 22
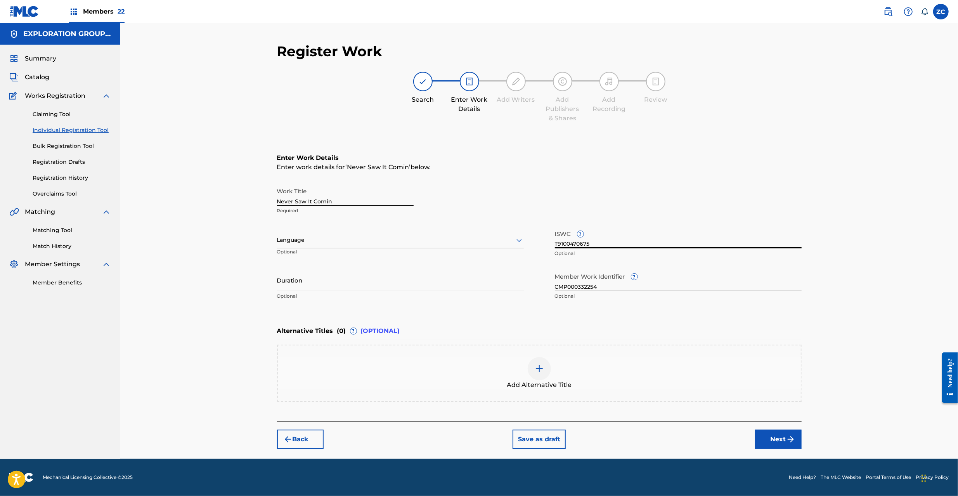
type input "T9100470675"
click at [775, 433] on button "Next" at bounding box center [778, 438] width 47 height 19
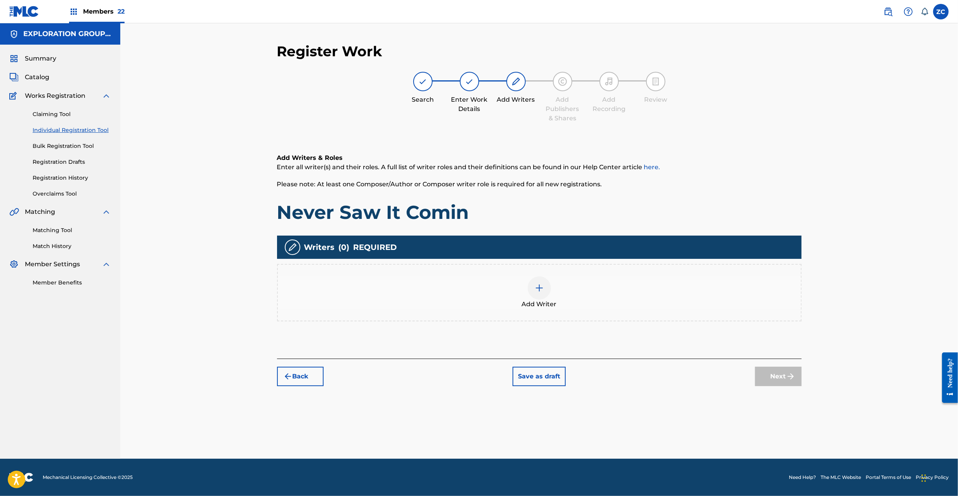
click at [543, 293] on div at bounding box center [539, 287] width 23 height 23
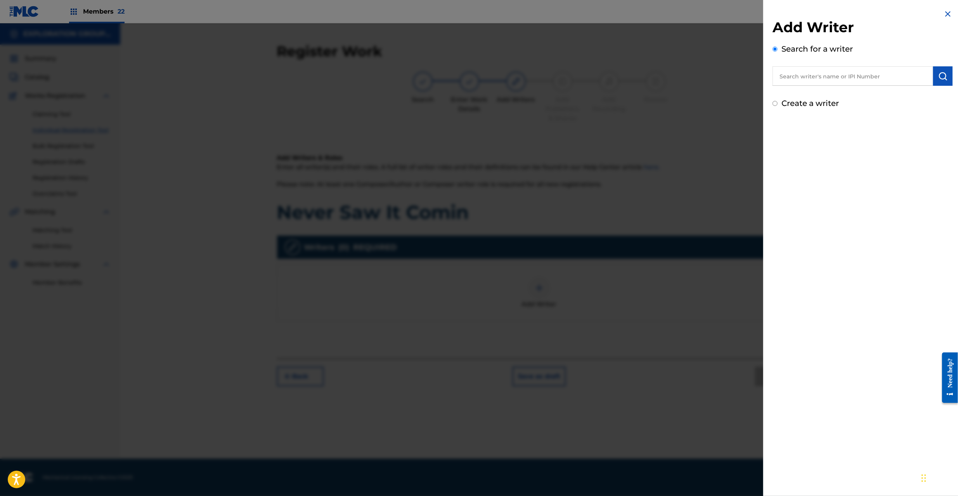
click at [854, 81] on input "text" at bounding box center [852, 75] width 161 height 19
type input "00039569639"
click at [939, 78] on img "submit" at bounding box center [942, 75] width 9 height 9
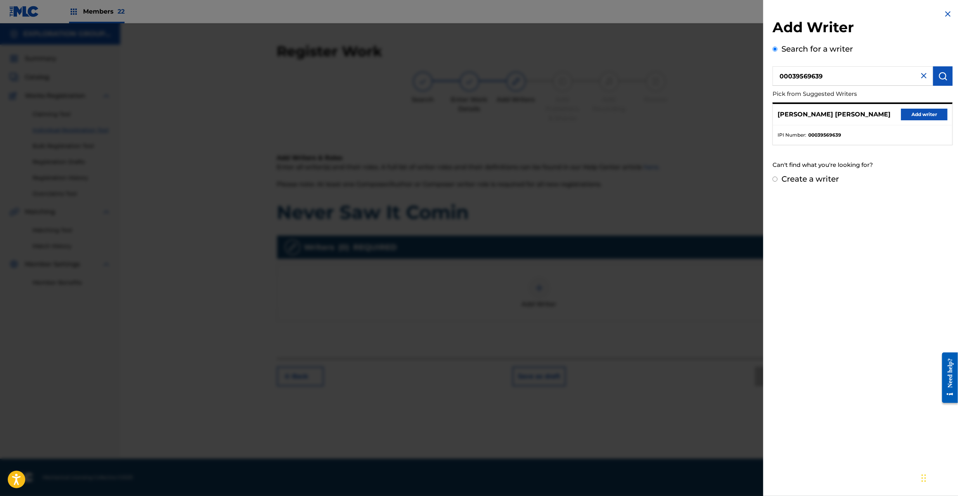
click at [932, 114] on button "Add writer" at bounding box center [924, 115] width 47 height 12
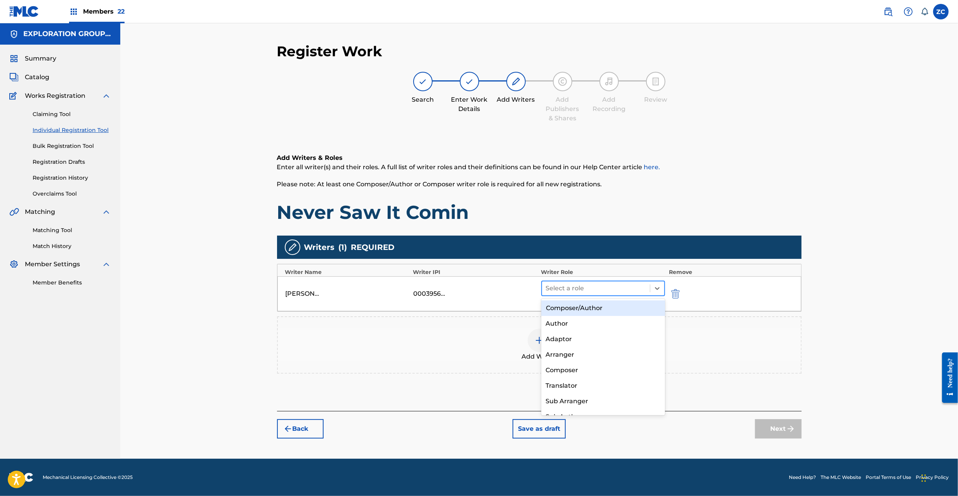
click at [602, 287] on div at bounding box center [596, 288] width 100 height 11
click at [580, 309] on div "Composer/Author" at bounding box center [603, 308] width 124 height 16
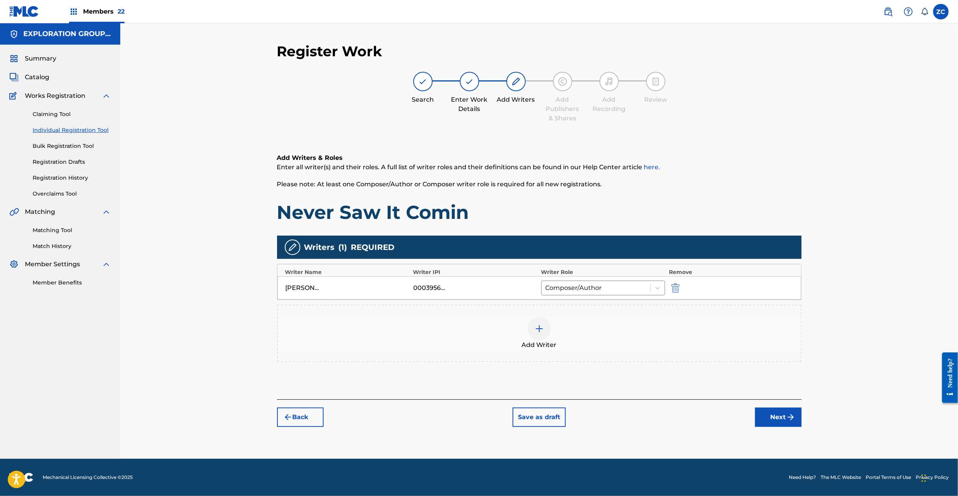
click at [542, 329] on img at bounding box center [539, 328] width 9 height 9
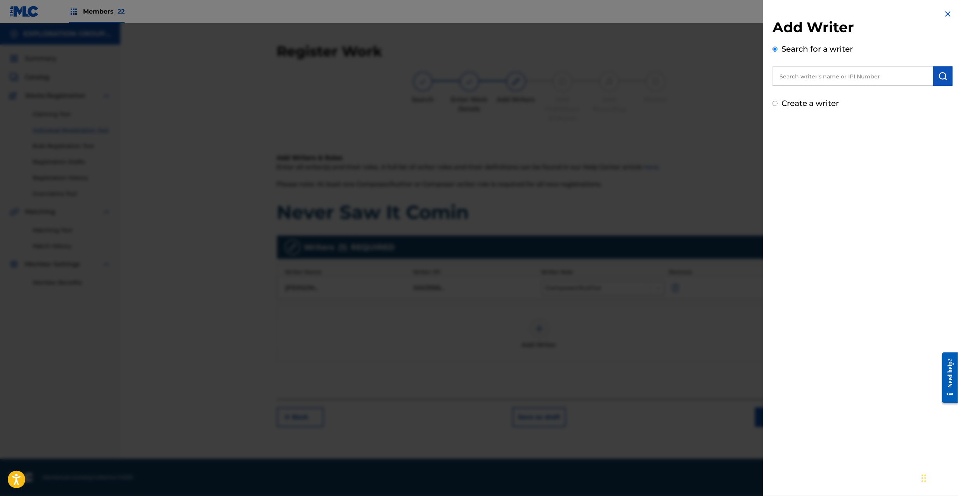
click at [822, 81] on input "text" at bounding box center [852, 75] width 161 height 19
type input "00128201214"
click at [941, 75] on img "submit" at bounding box center [942, 75] width 9 height 9
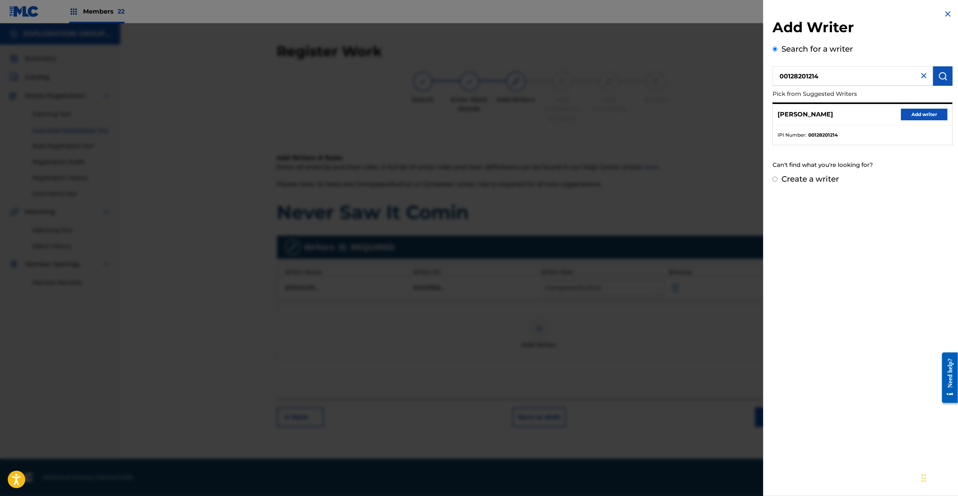
click at [927, 112] on button "Add writer" at bounding box center [924, 115] width 47 height 12
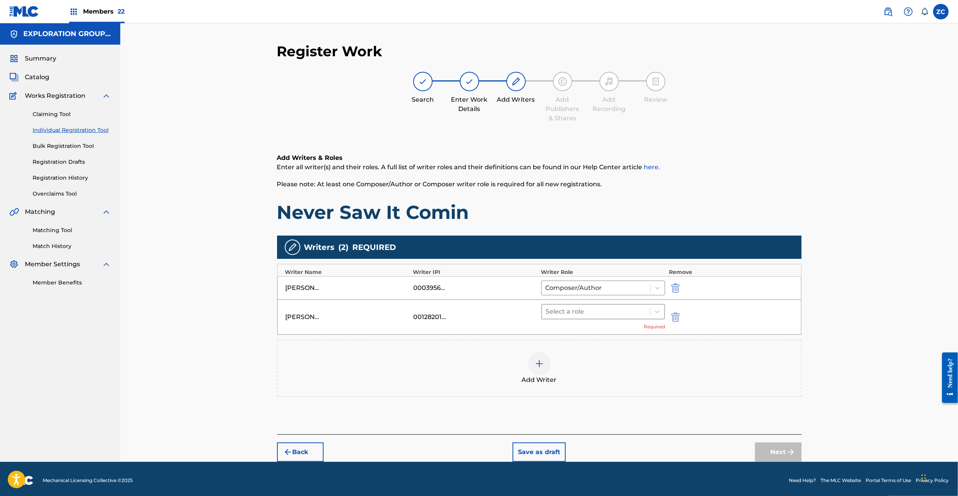
click at [608, 314] on div at bounding box center [596, 311] width 100 height 11
click at [601, 334] on div "Composer/Author" at bounding box center [603, 332] width 124 height 16
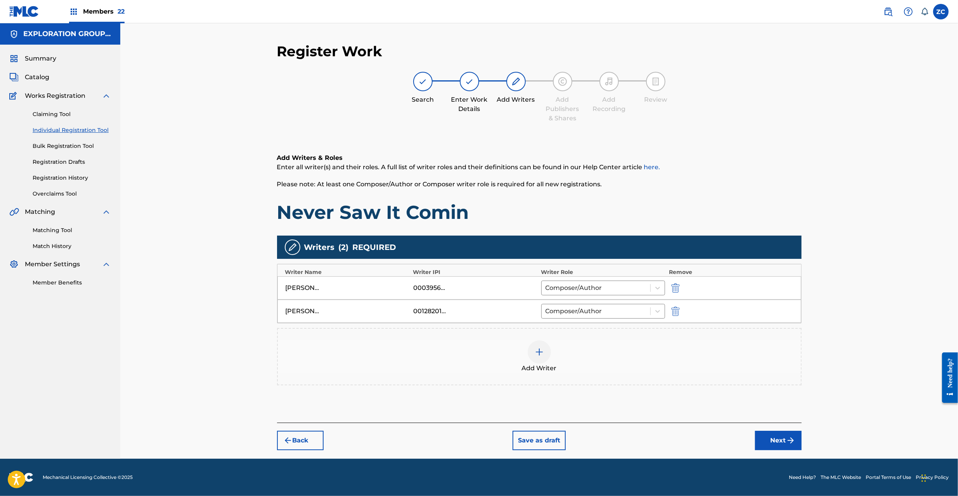
click at [774, 444] on button "Next" at bounding box center [778, 440] width 47 height 19
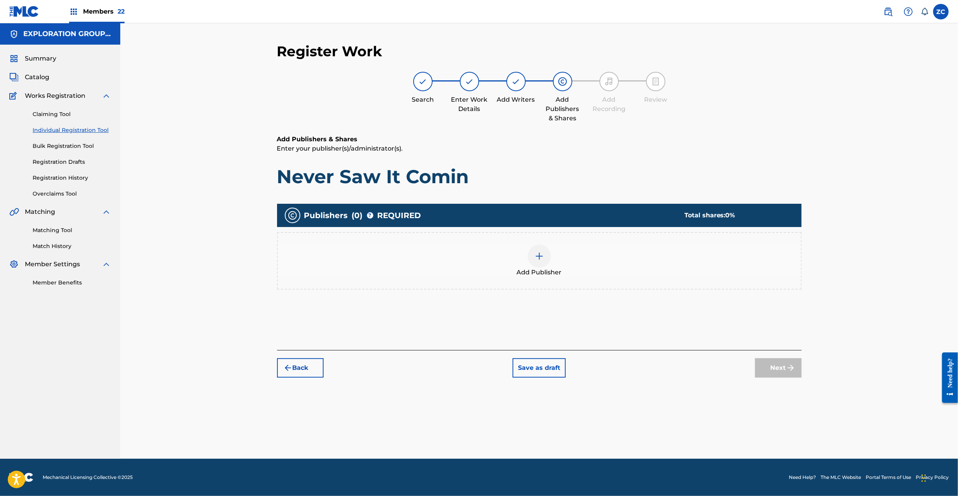
click at [542, 258] on img at bounding box center [539, 255] width 9 height 9
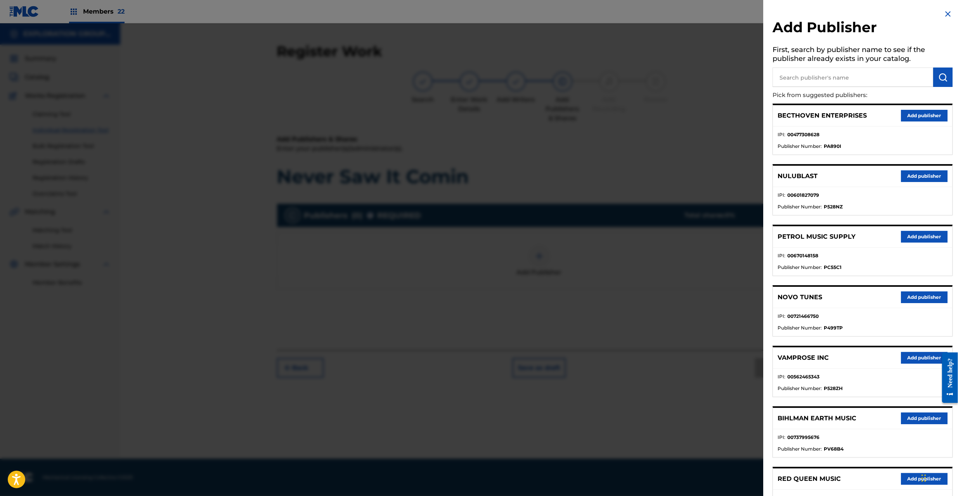
click at [870, 76] on input "text" at bounding box center [852, 77] width 161 height 19
type input "waybill"
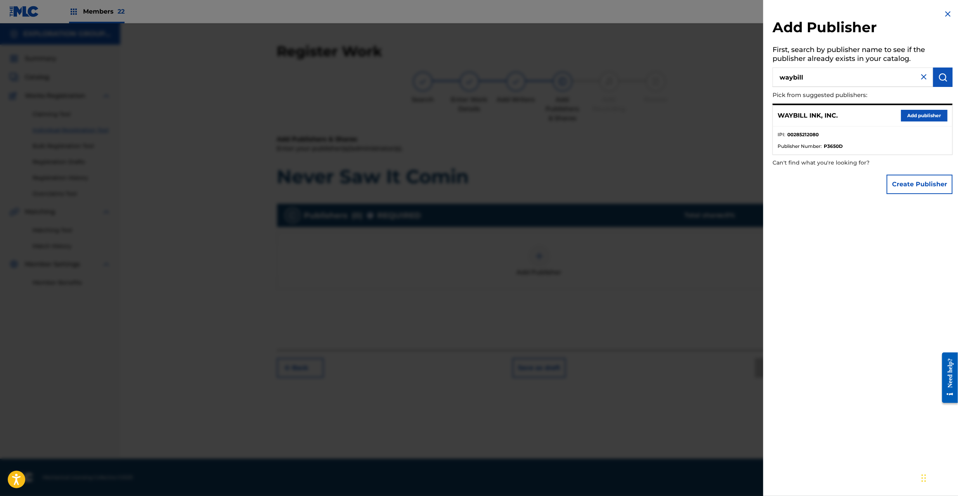
drag, startPoint x: 919, startPoint y: 114, endPoint x: 667, endPoint y: 210, distance: 269.2
click at [918, 114] on button "Add publisher" at bounding box center [924, 116] width 47 height 12
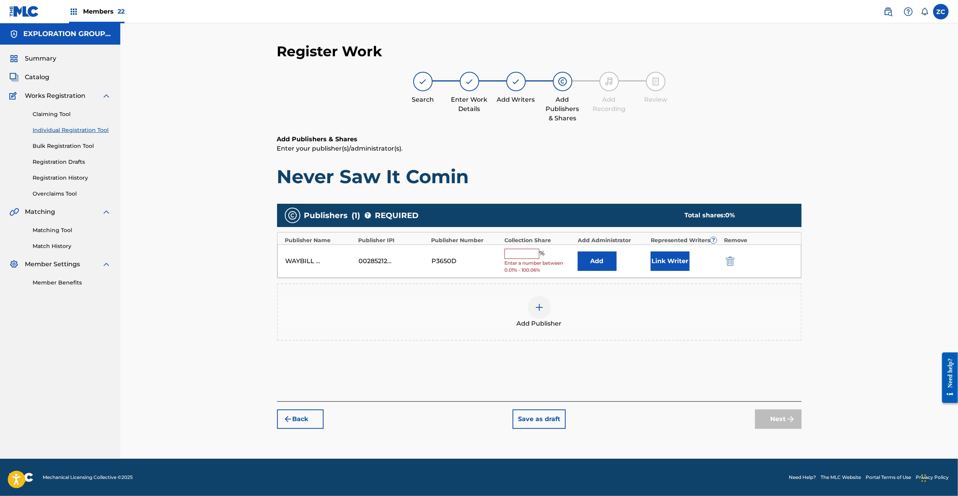
click at [609, 264] on button "Add" at bounding box center [597, 260] width 39 height 19
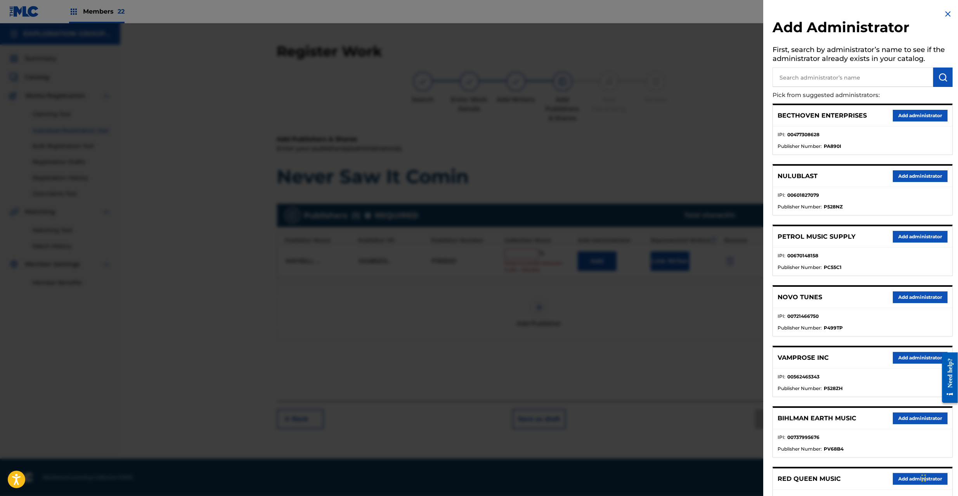
click at [832, 83] on input "text" at bounding box center [852, 77] width 161 height 19
type input "explora"
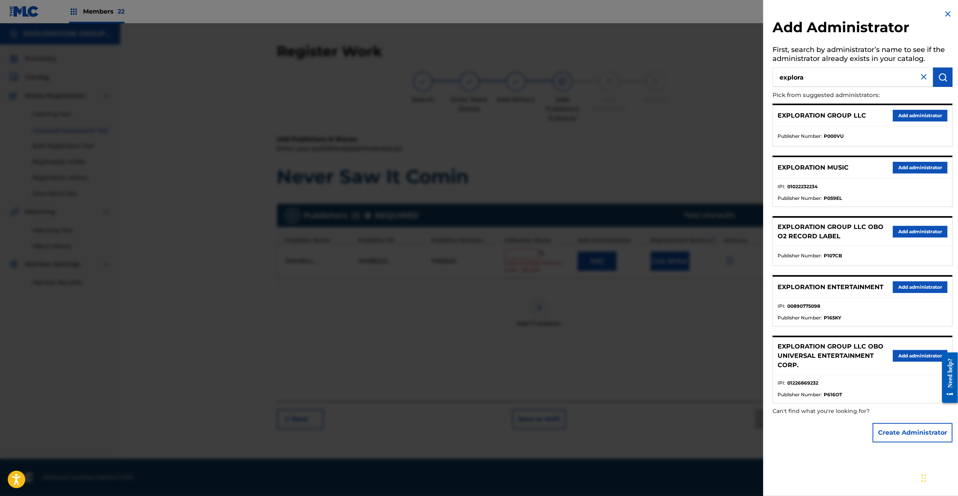
click at [905, 287] on button "Add administrator" at bounding box center [920, 287] width 55 height 12
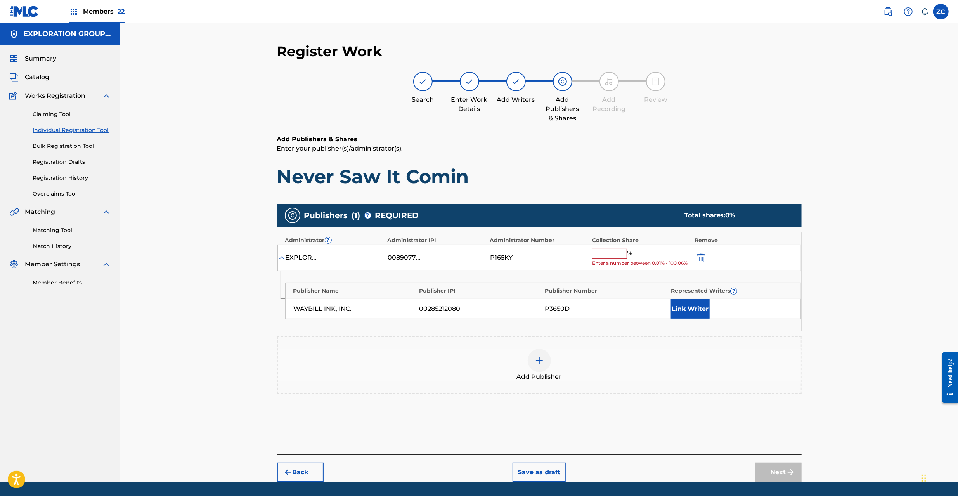
click at [612, 255] on input "text" at bounding box center [609, 254] width 35 height 10
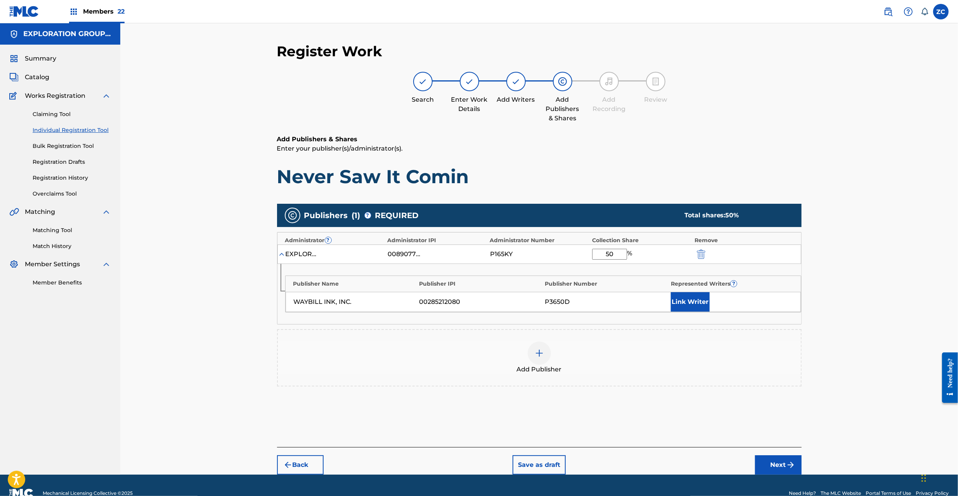
type input "50"
click at [693, 303] on button "Link Writer" at bounding box center [690, 301] width 39 height 19
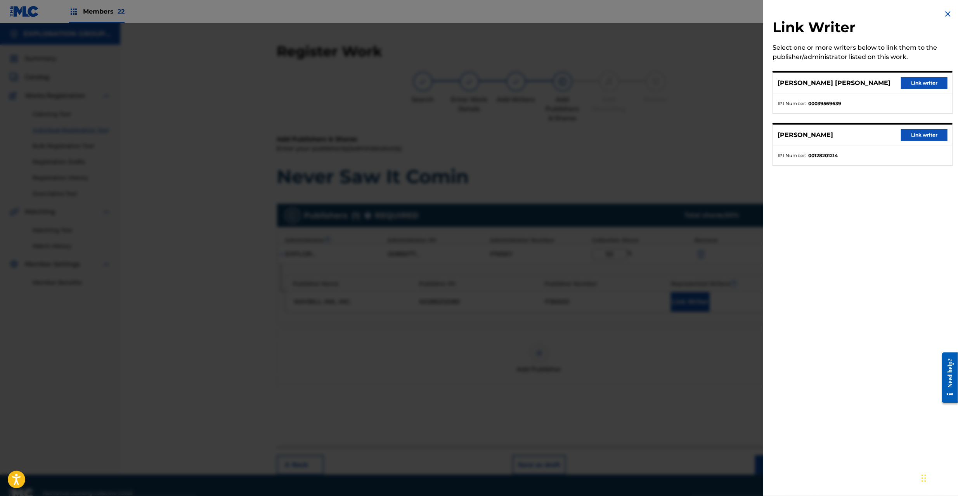
click at [910, 85] on button "Link writer" at bounding box center [924, 83] width 47 height 12
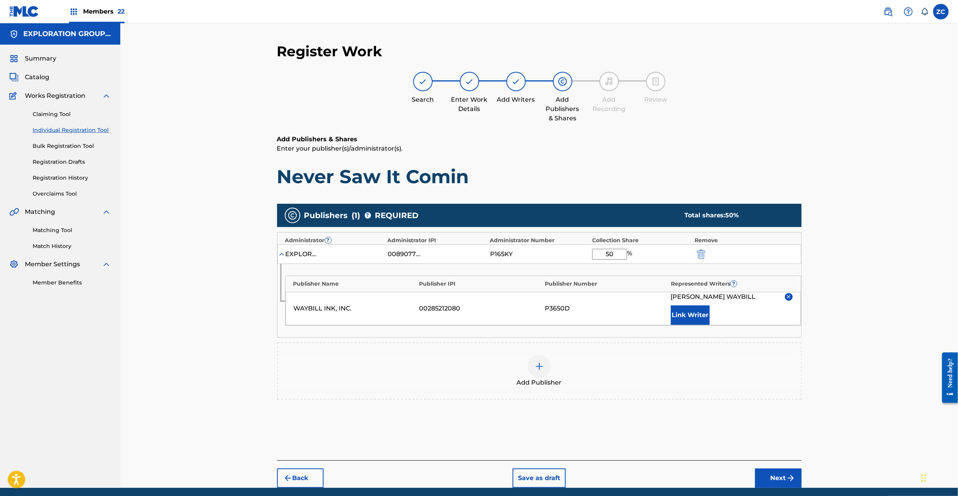
drag, startPoint x: 781, startPoint y: 478, endPoint x: 764, endPoint y: 430, distance: 51.2
click at [781, 478] on button "Next" at bounding box center [778, 477] width 47 height 19
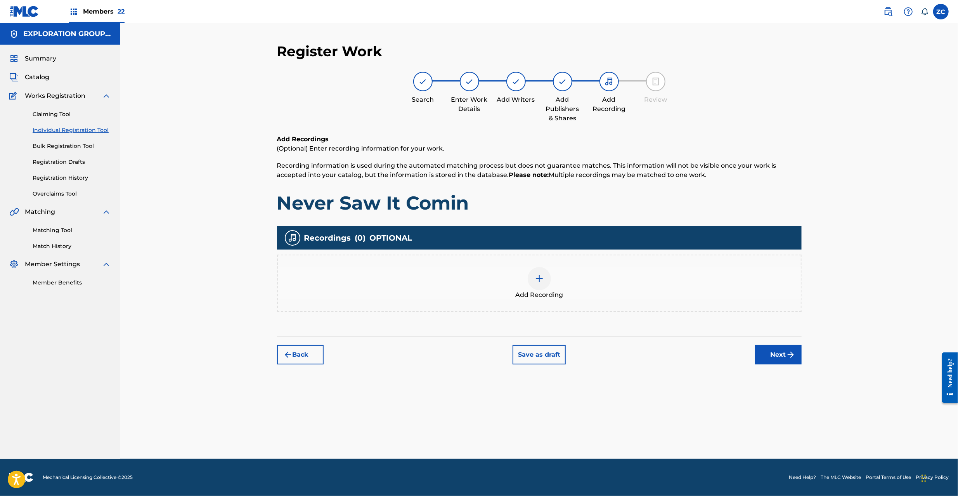
click at [538, 275] on img at bounding box center [539, 278] width 9 height 9
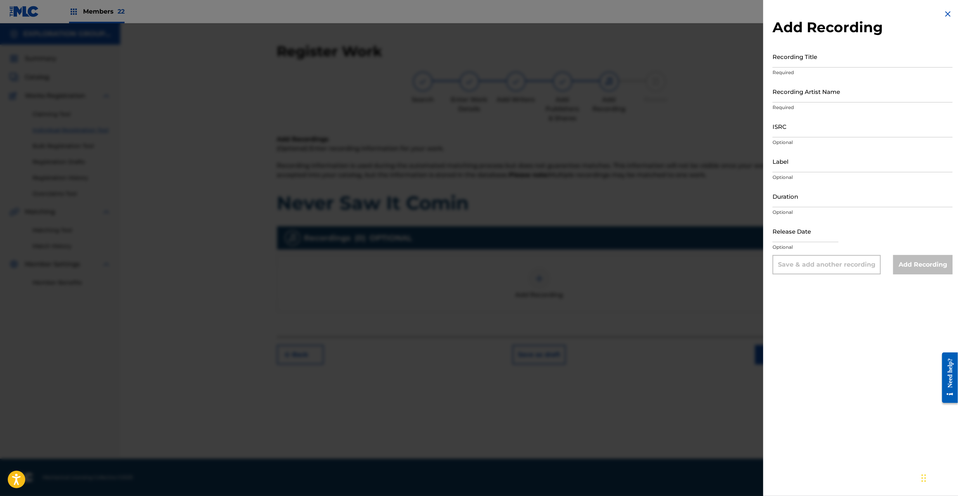
click at [820, 66] on input "Recording Title" at bounding box center [862, 56] width 180 height 22
drag, startPoint x: 830, startPoint y: 62, endPoint x: 917, endPoint y: 63, distance: 87.3
click at [917, 61] on input "Never Saw It Comin The Tubes" at bounding box center [862, 56] width 180 height 22
type input "Never Saw It Comin"
click at [858, 99] on input "Recording Artist Name" at bounding box center [862, 91] width 180 height 22
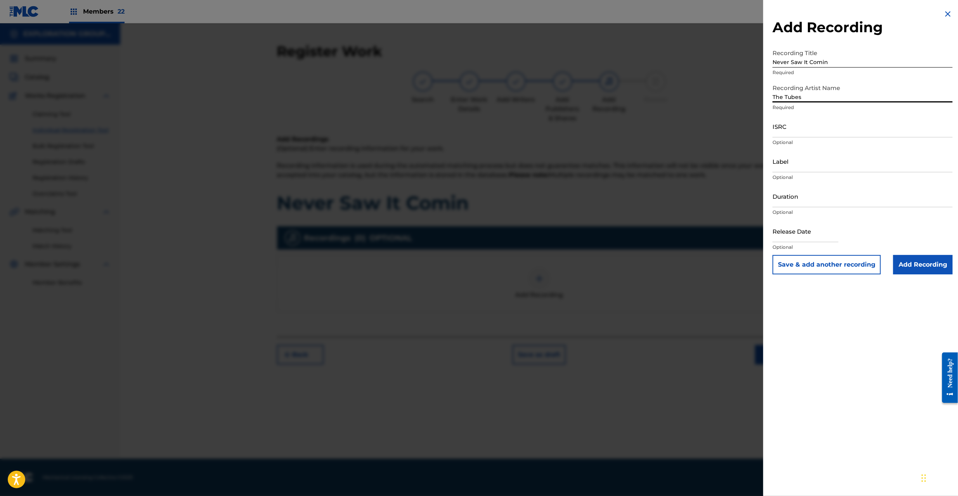
type input "The Tubes"
click at [916, 260] on input "Add Recording" at bounding box center [922, 264] width 59 height 19
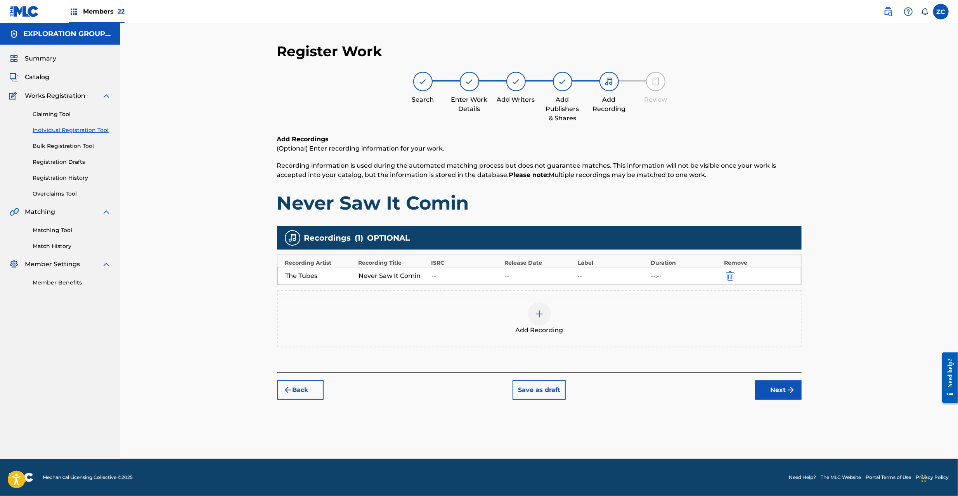
click at [786, 388] on img "submit" at bounding box center [790, 389] width 9 height 9
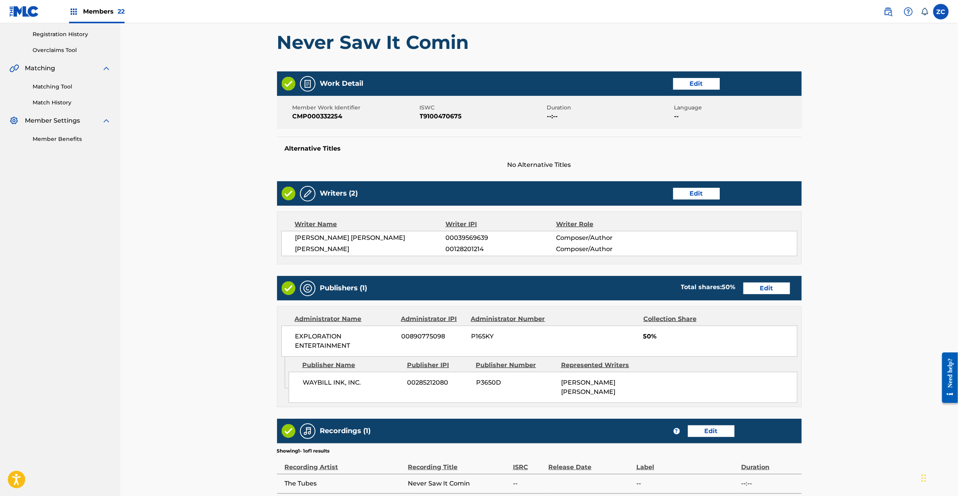
scroll to position [211, 0]
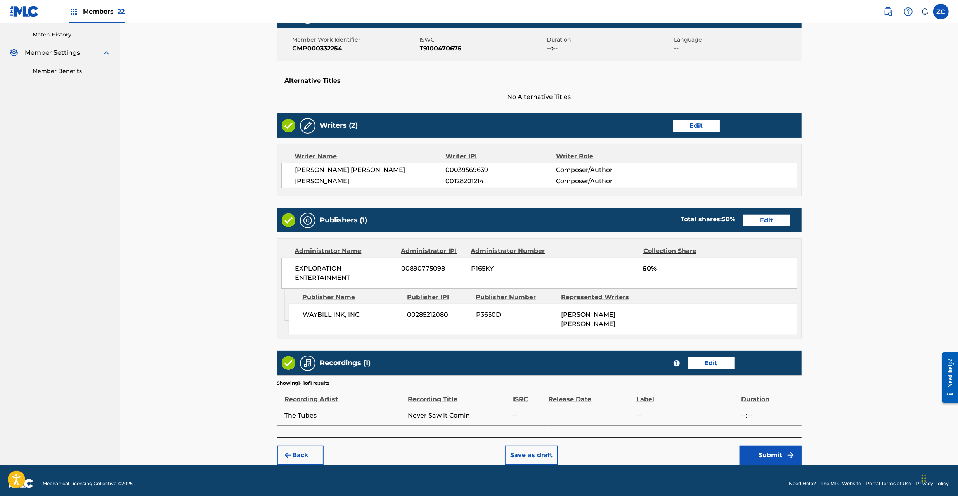
click at [776, 438] on div "Back Save as draft Submit" at bounding box center [539, 451] width 524 height 28
click at [784, 450] on button "Submit" at bounding box center [770, 454] width 62 height 19
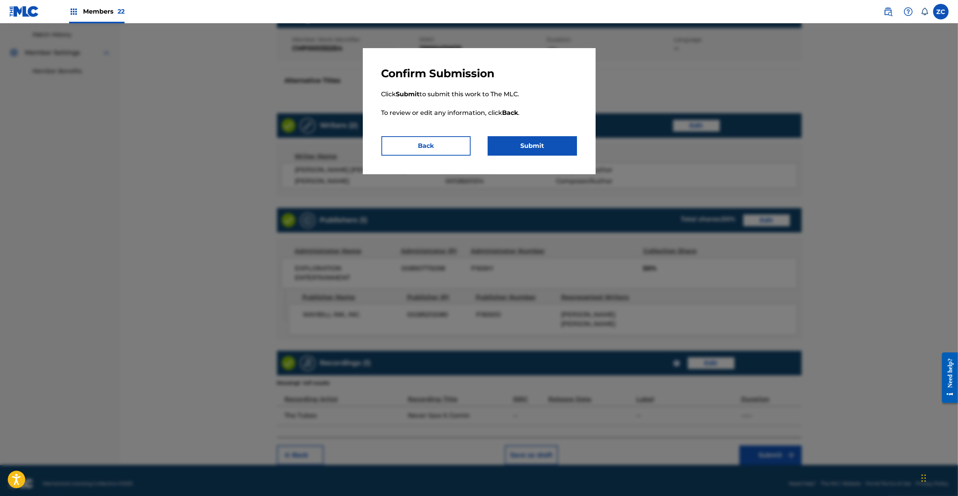
click at [528, 145] on button "Submit" at bounding box center [532, 145] width 89 height 19
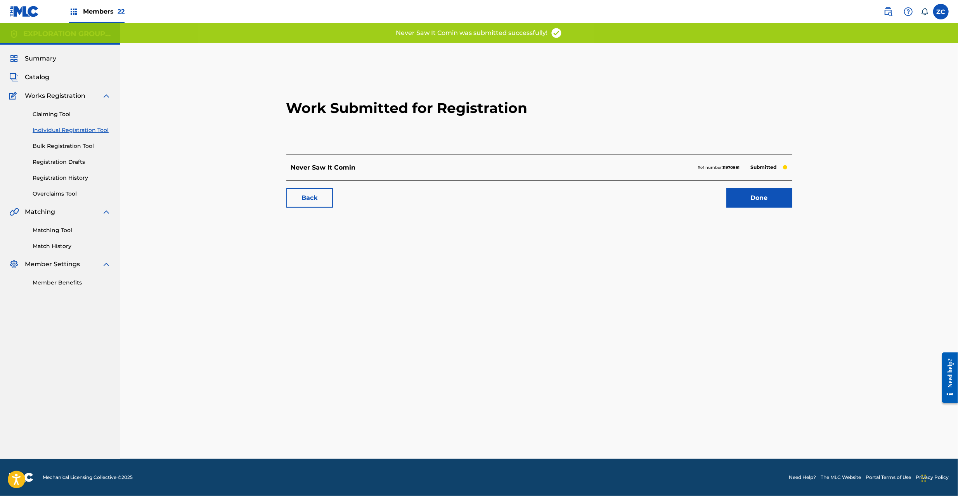
click at [700, 166] on p "Ref number: 11970861" at bounding box center [719, 167] width 42 height 7
drag, startPoint x: 700, startPoint y: 168, endPoint x: 736, endPoint y: 168, distance: 36.1
click at [701, 168] on p "Ref number: 11970861" at bounding box center [719, 167] width 42 height 7
click at [698, 168] on p "Ref number: 11970861" at bounding box center [719, 167] width 42 height 7
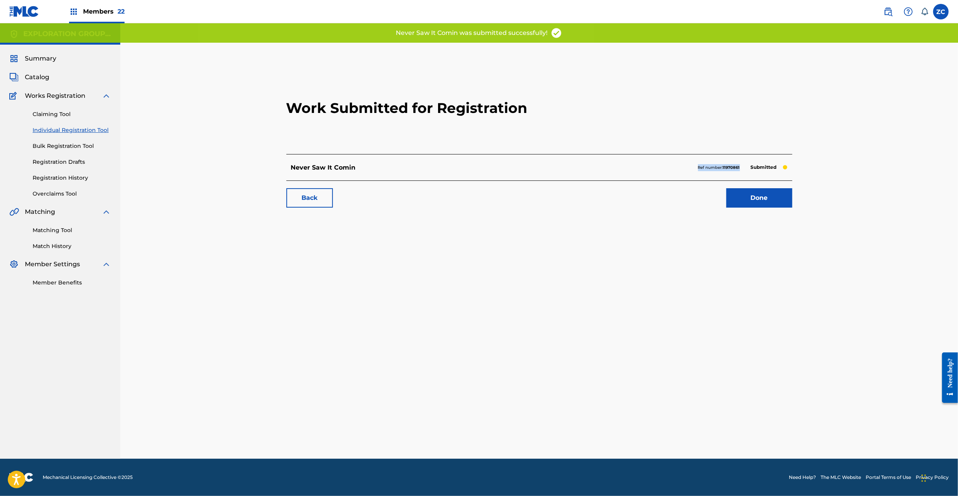
click at [725, 166] on strong "11970861" at bounding box center [731, 167] width 17 height 5
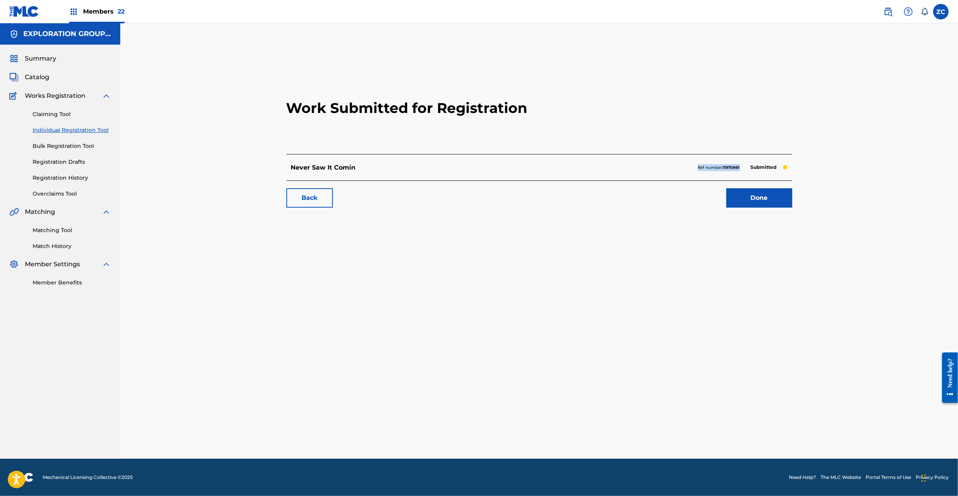
click at [736, 198] on link "Done" at bounding box center [759, 197] width 66 height 19
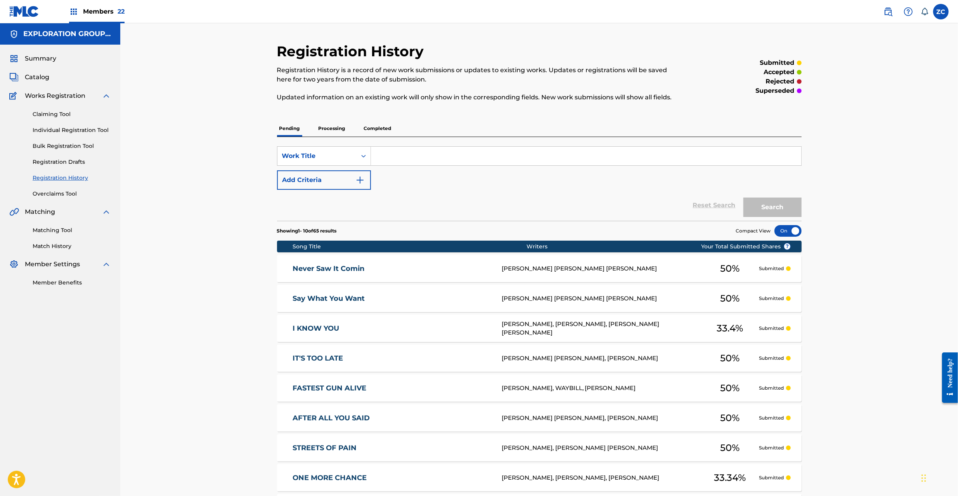
click at [70, 229] on link "Matching Tool" at bounding box center [72, 230] width 78 height 8
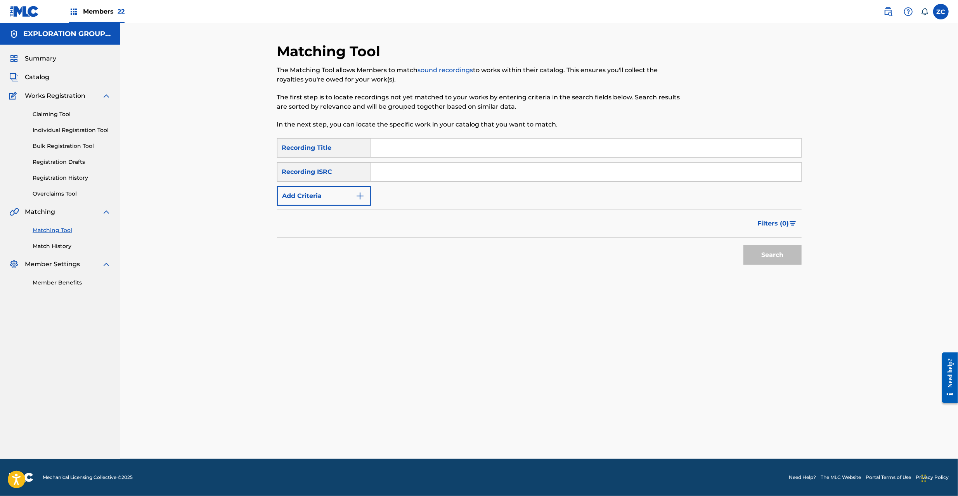
click at [562, 149] on input "Search Form" at bounding box center [586, 147] width 430 height 19
click at [446, 146] on input "Never Saw It Comin The Tubes" at bounding box center [586, 147] width 430 height 19
type input "Never Saw It Comin"
click at [323, 205] on button "Add Criteria" at bounding box center [324, 195] width 94 height 19
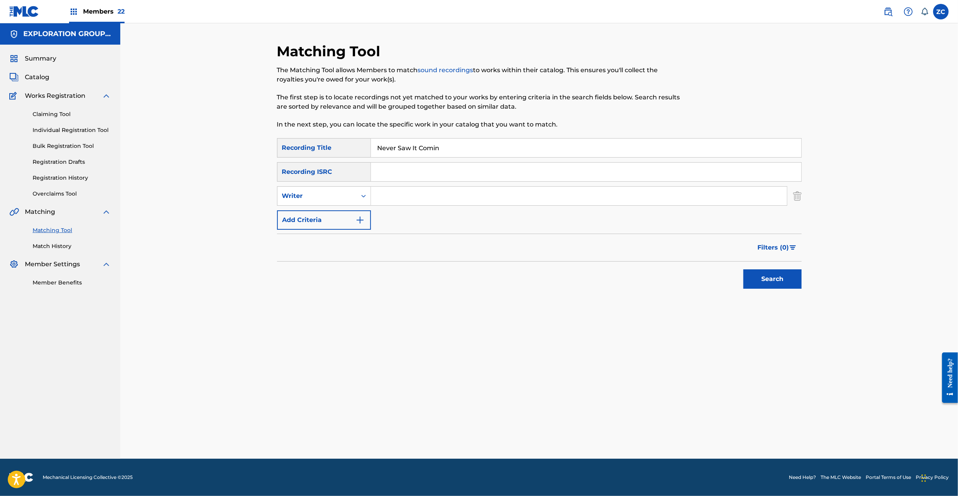
click at [324, 216] on button "Add Criteria" at bounding box center [324, 219] width 94 height 19
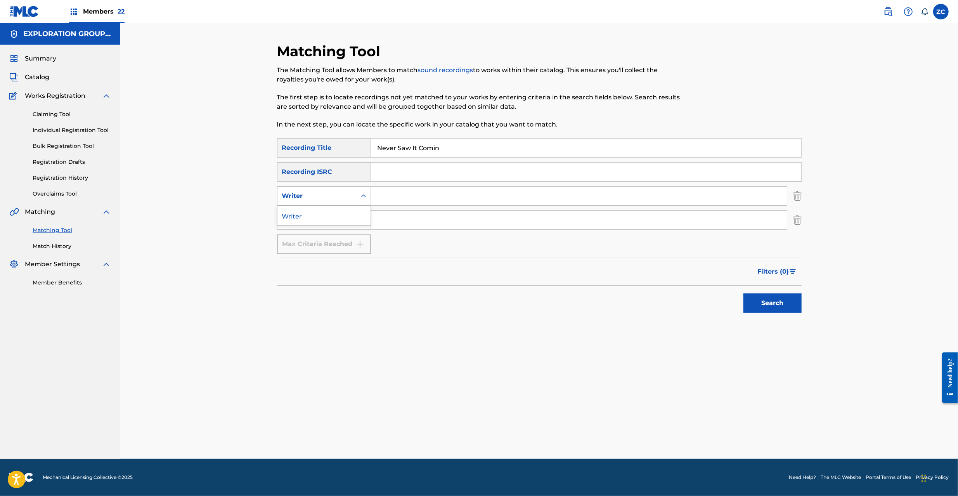
click at [324, 191] on div "Writer" at bounding box center [317, 195] width 70 height 9
click at [436, 213] on input "Search Form" at bounding box center [579, 220] width 416 height 19
type input "The Tubes"
click at [790, 305] on button "Search" at bounding box center [772, 302] width 58 height 19
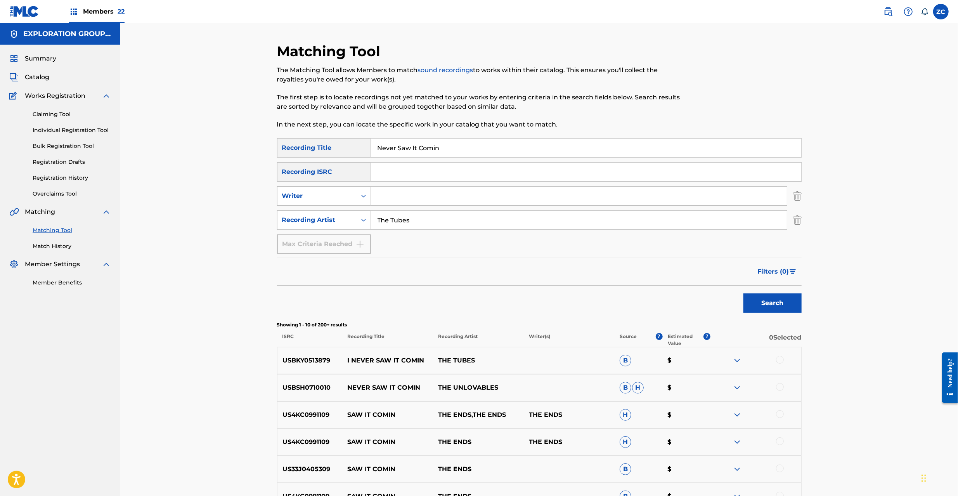
click at [308, 357] on p "USBKY0513879" at bounding box center [309, 360] width 65 height 9
click at [492, 152] on input "Never Saw It Comin" at bounding box center [586, 147] width 430 height 19
type input "Say What You Want"
click at [777, 306] on button "Search" at bounding box center [772, 302] width 58 height 19
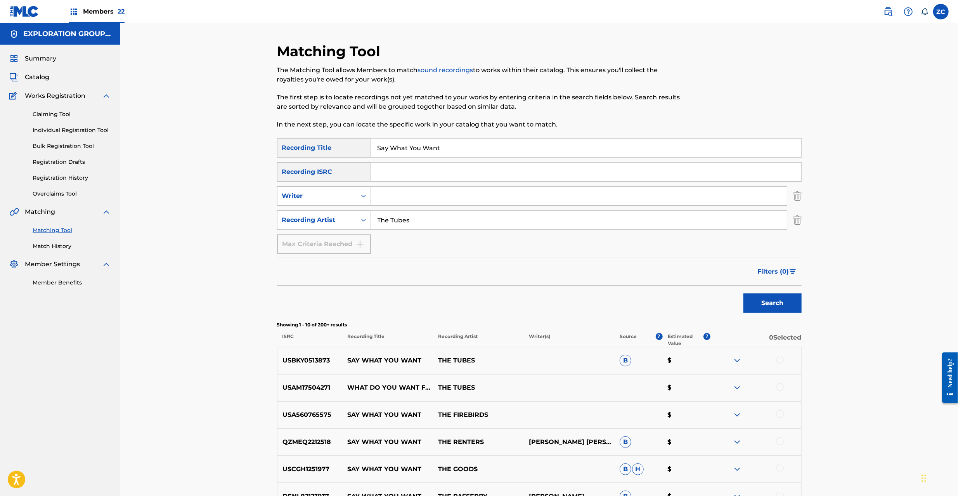
click at [305, 360] on p "USBKY0513873" at bounding box center [309, 360] width 65 height 9
click at [45, 79] on span "Catalog" at bounding box center [37, 77] width 24 height 9
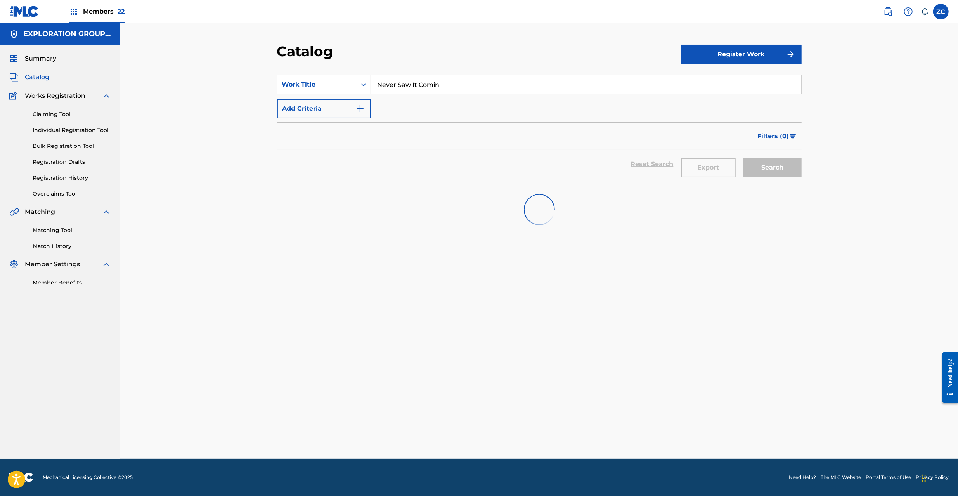
click at [458, 85] on input "Never Saw It Comin" at bounding box center [586, 84] width 430 height 19
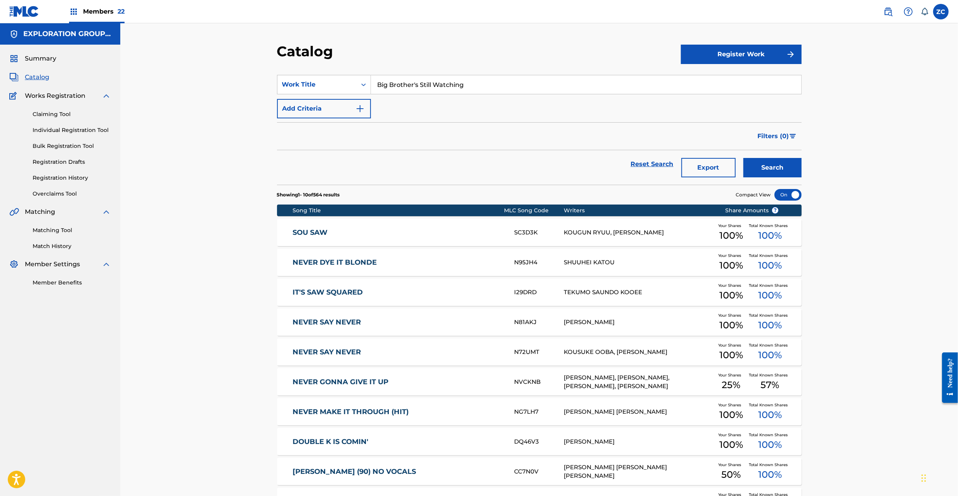
type input "Big Brother's Still Watching"
click at [785, 170] on button "Search" at bounding box center [772, 167] width 58 height 19
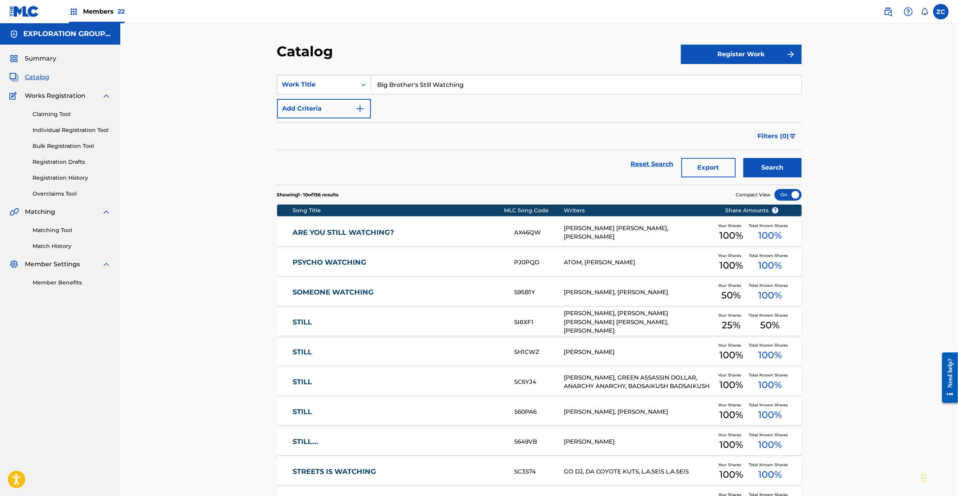
click at [53, 113] on link "Claiming Tool" at bounding box center [72, 114] width 78 height 8
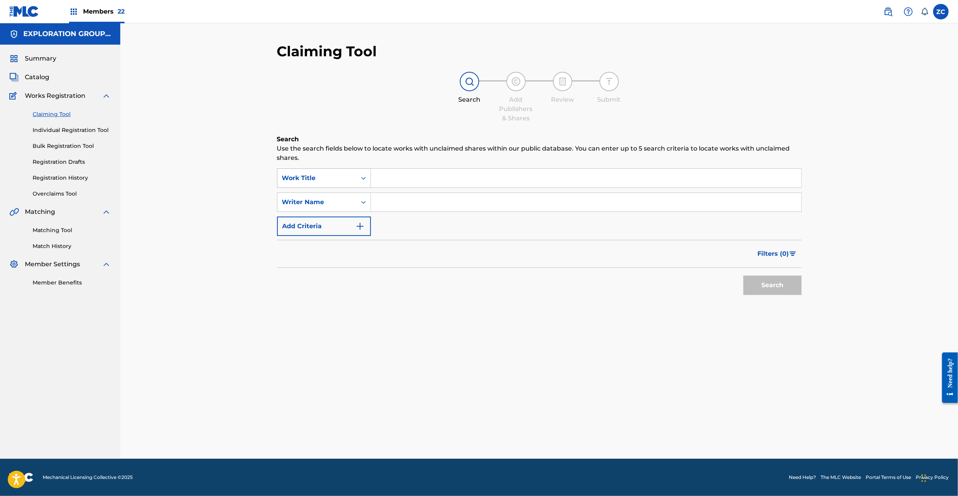
click at [359, 185] on div "Search Form" at bounding box center [364, 178] width 14 height 19
click at [346, 202] on div "MLC Song Code" at bounding box center [323, 197] width 93 height 19
click at [409, 182] on input "Search Form" at bounding box center [586, 178] width 430 height 19
type input "B3909Q"
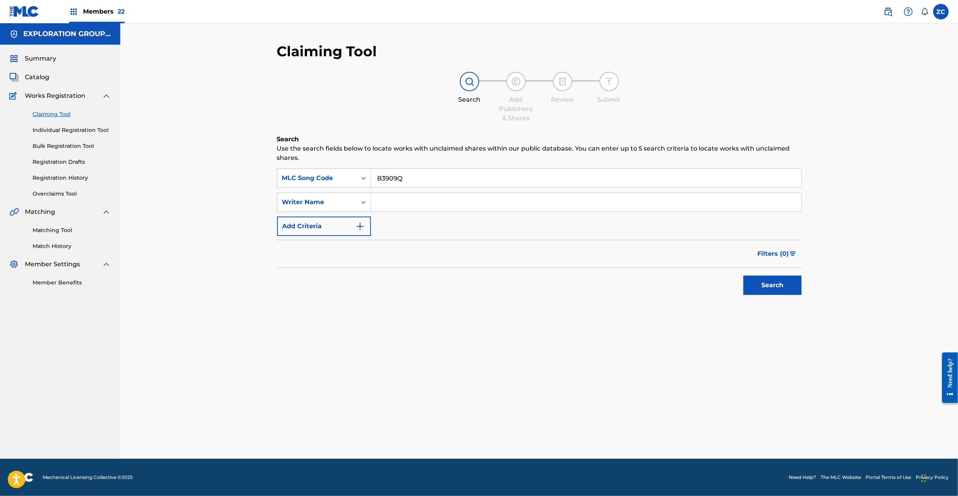
click at [777, 283] on button "Search" at bounding box center [772, 284] width 58 height 19
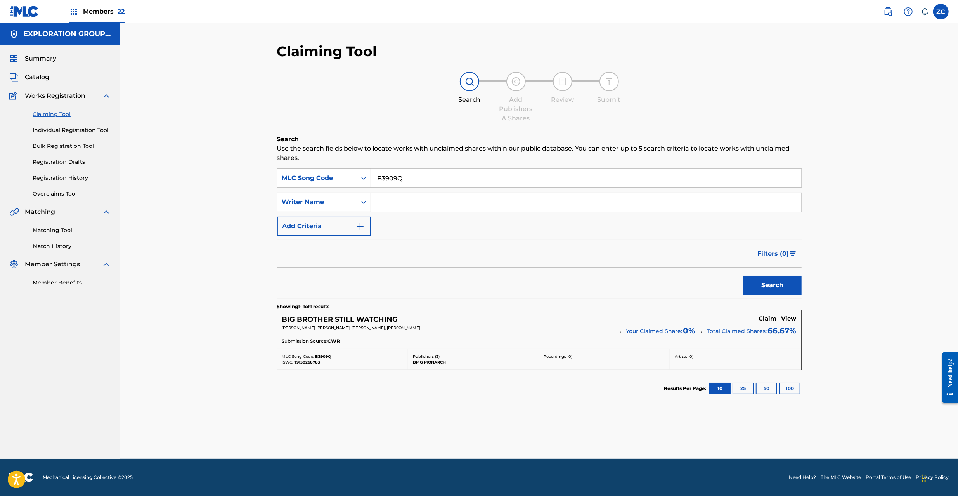
click at [764, 321] on h5 "Claim" at bounding box center [768, 318] width 18 height 7
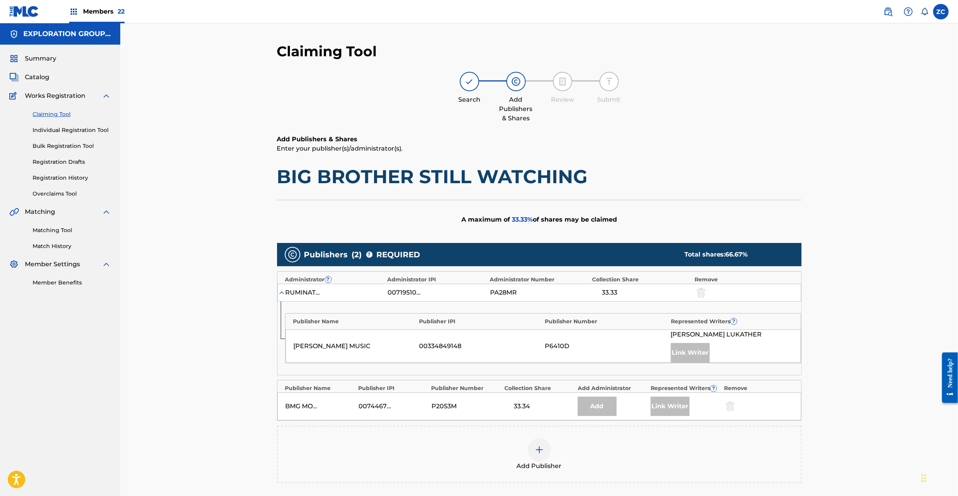
click at [540, 451] on img at bounding box center [539, 449] width 9 height 9
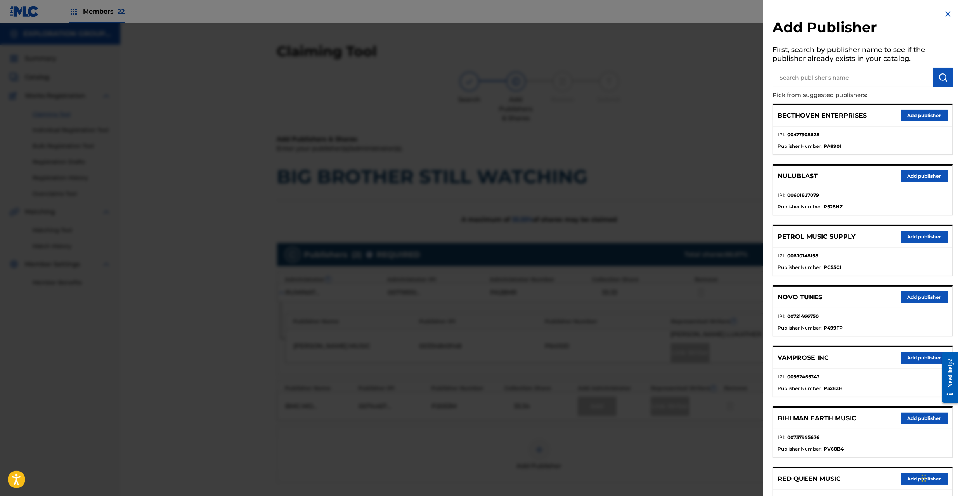
click at [853, 74] on input "text" at bounding box center [852, 77] width 161 height 19
type input "waybill"
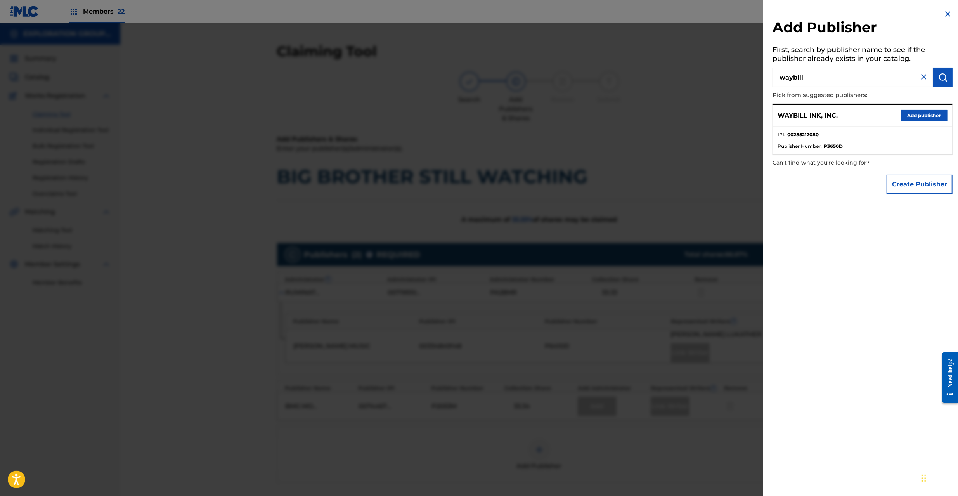
click at [925, 114] on button "Add publisher" at bounding box center [924, 116] width 47 height 12
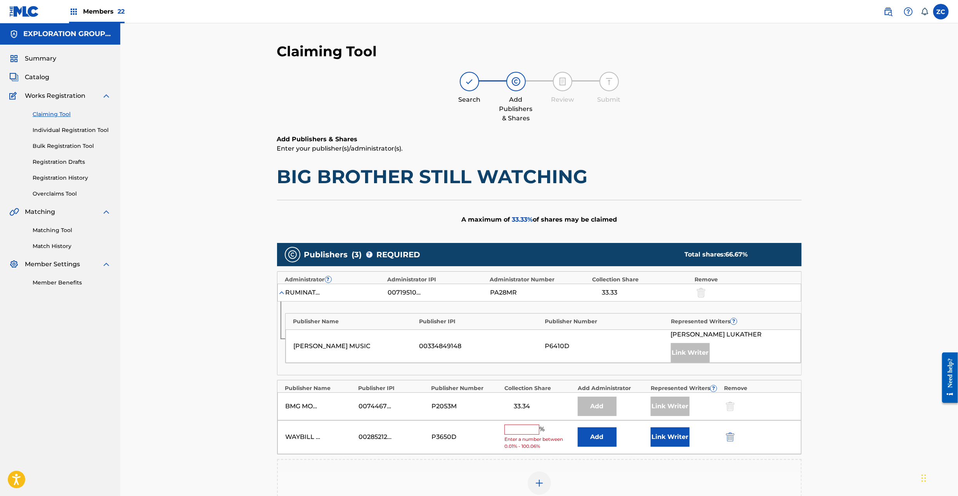
click at [598, 444] on button "Add" at bounding box center [597, 436] width 39 height 19
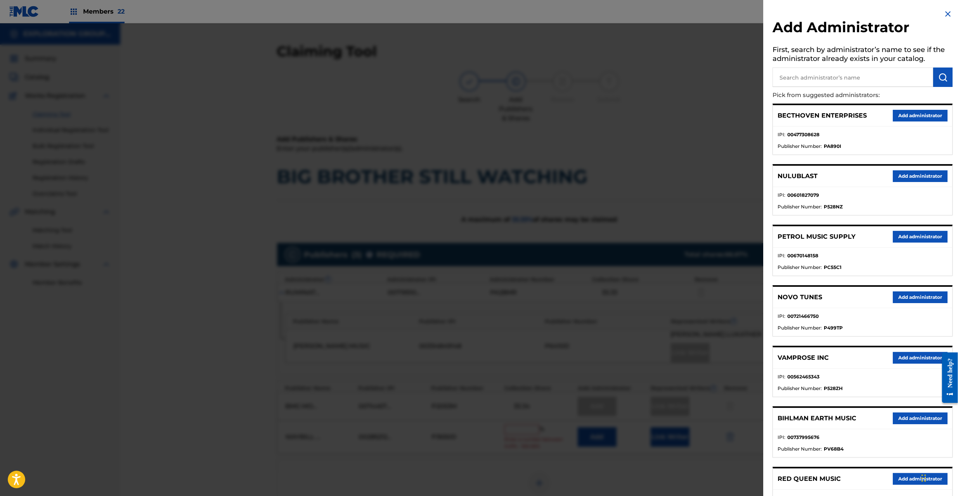
click at [833, 84] on input "text" at bounding box center [852, 77] width 161 height 19
type input "explo"
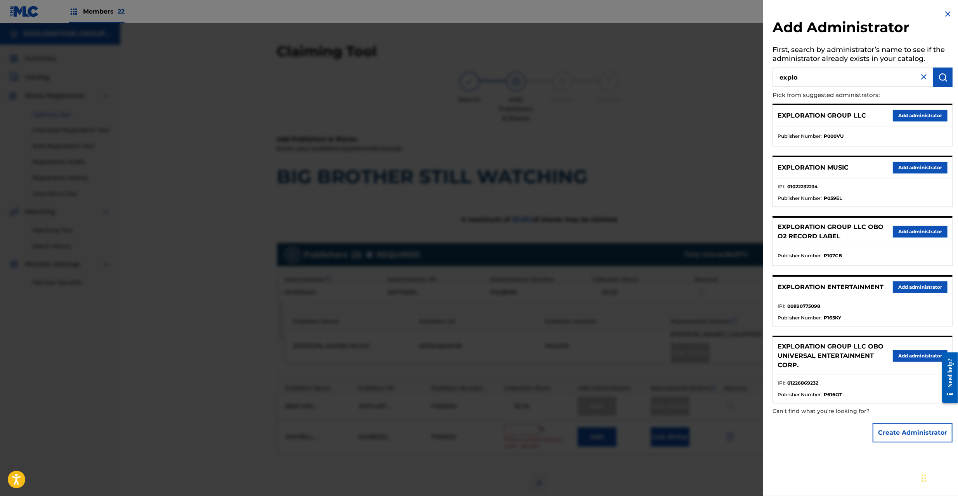
click at [907, 289] on button "Add administrator" at bounding box center [920, 287] width 55 height 12
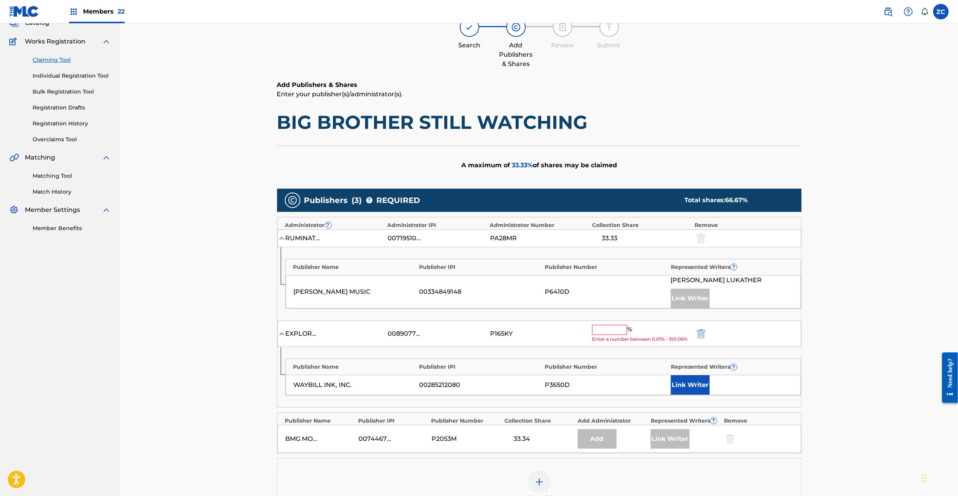
scroll to position [69, 0]
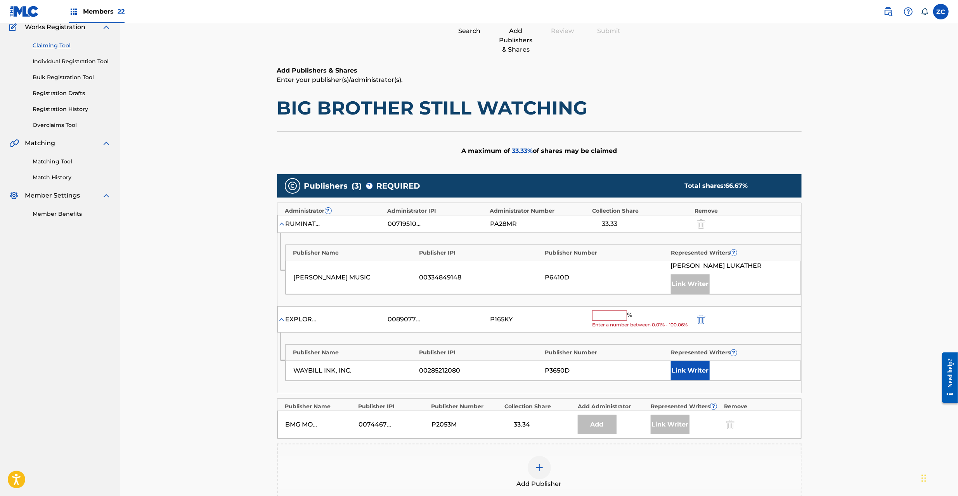
click at [608, 313] on input "text" at bounding box center [609, 315] width 35 height 10
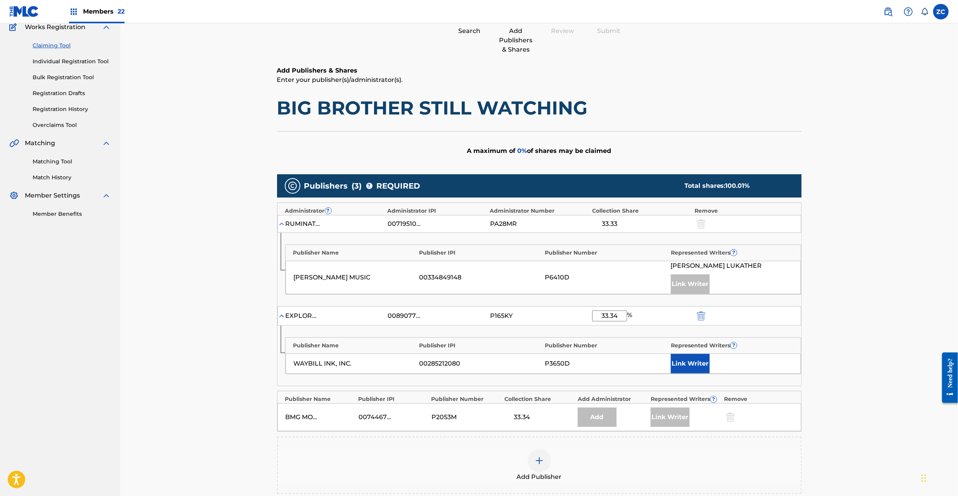
type input "33.34"
click at [687, 369] on button "Link Writer" at bounding box center [690, 363] width 39 height 19
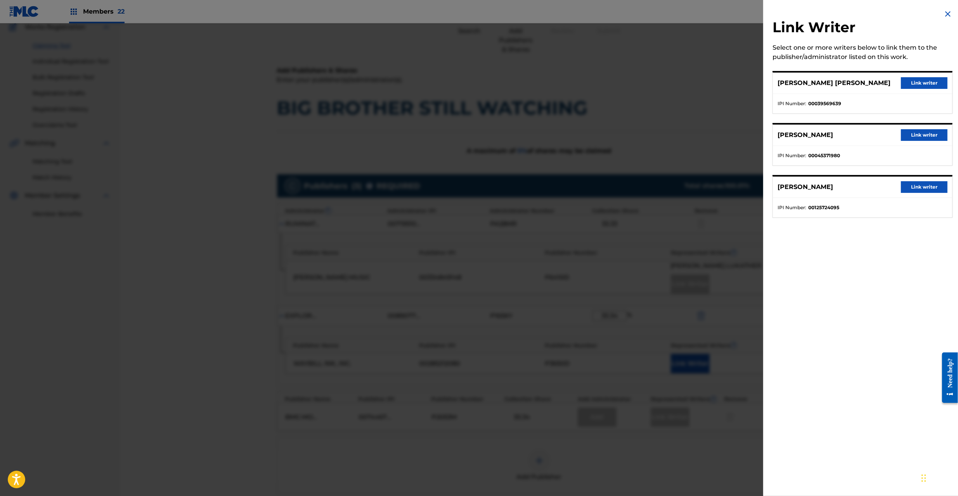
click at [931, 79] on button "Link writer" at bounding box center [924, 83] width 47 height 12
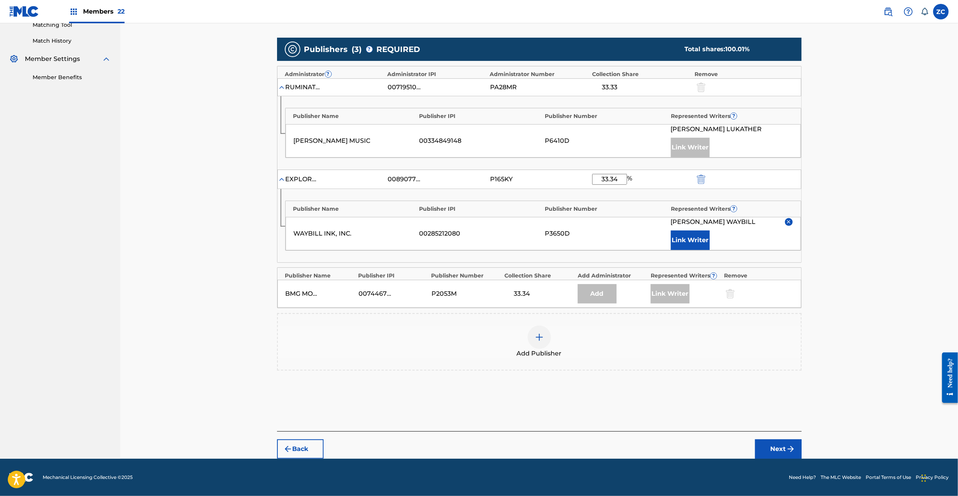
click at [781, 443] on button "Next" at bounding box center [778, 448] width 47 height 19
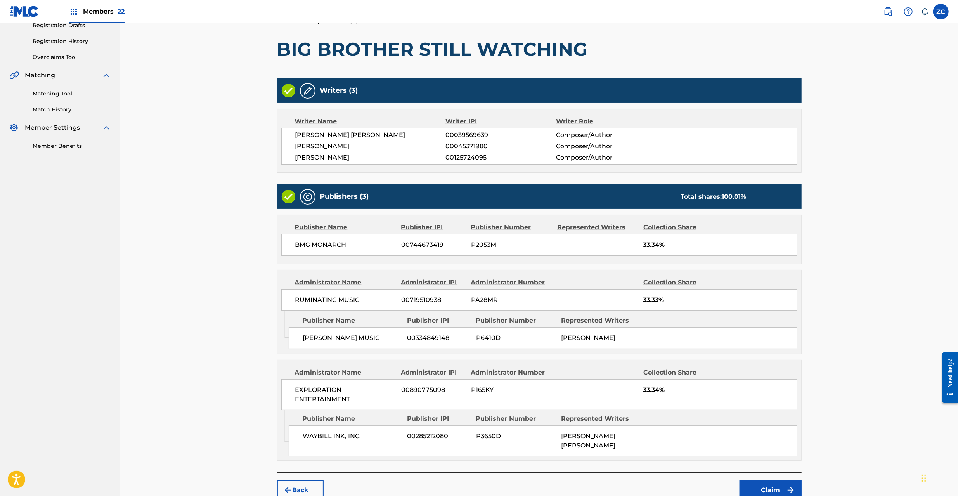
scroll to position [172, 0]
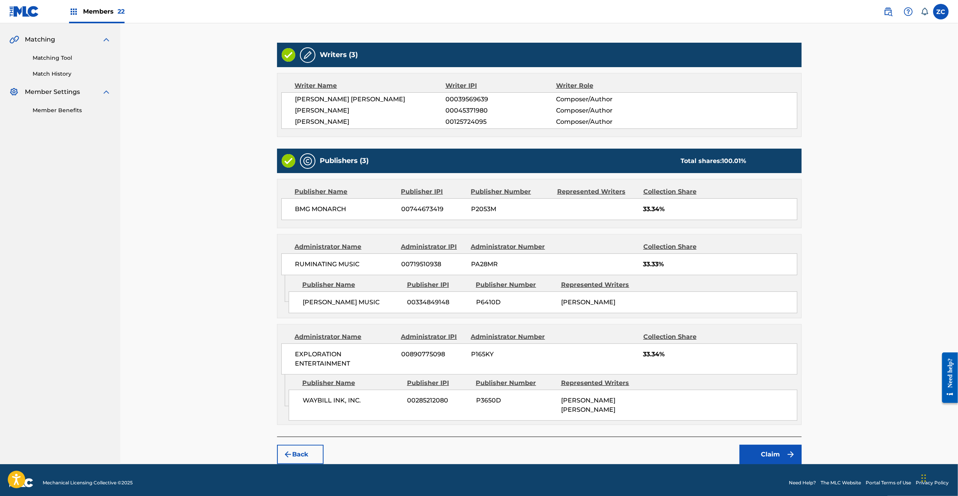
click at [764, 445] on button "Claim" at bounding box center [770, 454] width 62 height 19
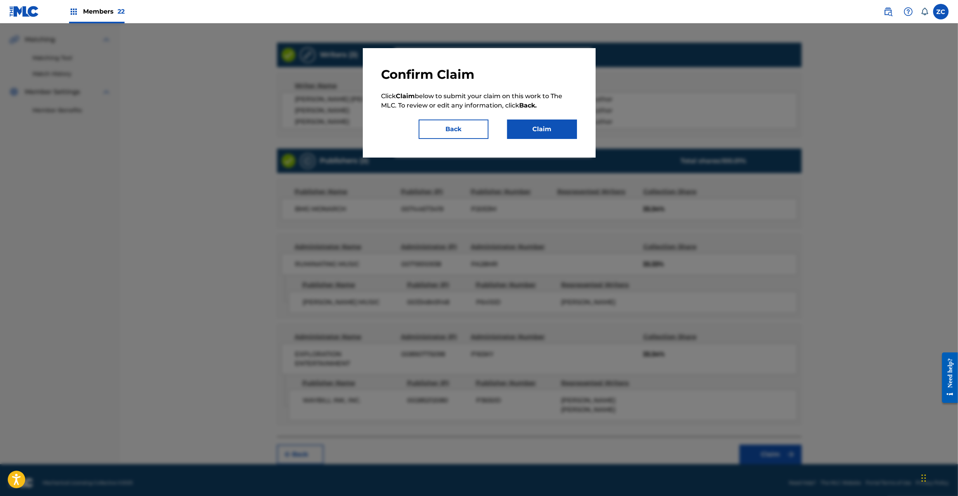
click at [537, 133] on button "Claim" at bounding box center [542, 128] width 70 height 19
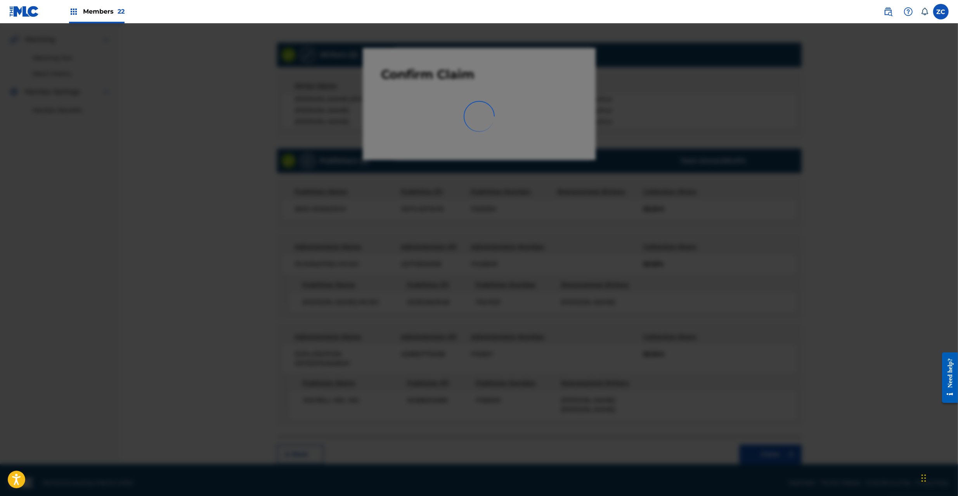
scroll to position [0, 0]
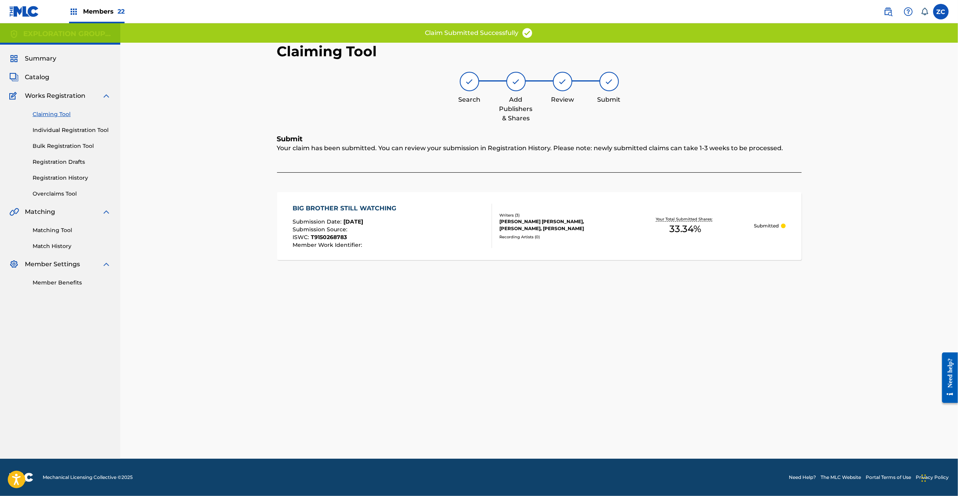
click at [531, 219] on div "JOHN FEE WAYBILL, STEVEN LEE LUKATHER, RICHARD N MARX" at bounding box center [557, 225] width 117 height 14
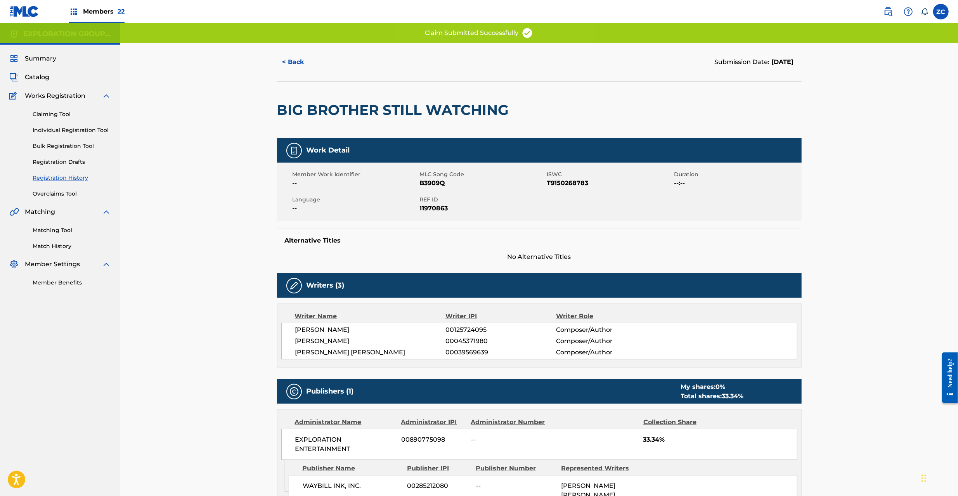
click at [424, 202] on span "REF ID" at bounding box center [482, 200] width 125 height 8
click at [436, 209] on span "11970863" at bounding box center [482, 208] width 125 height 9
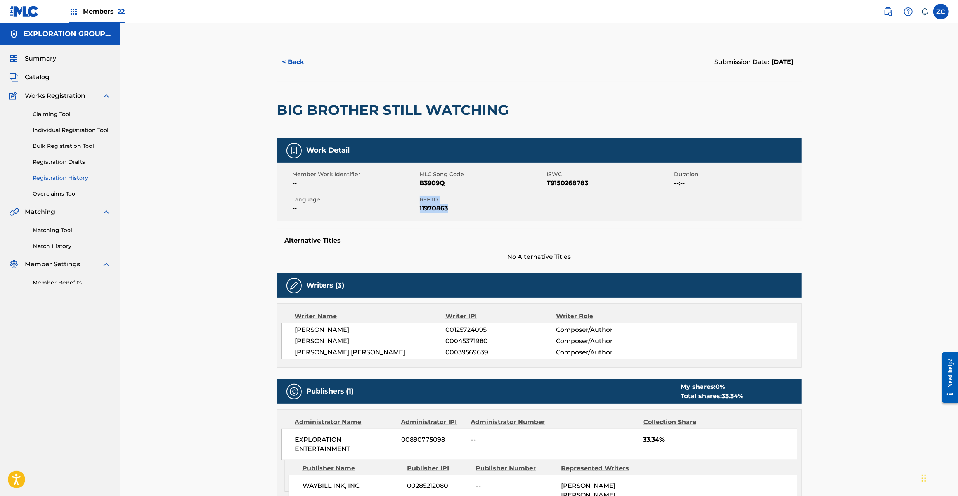
click at [33, 74] on span "Catalog" at bounding box center [37, 77] width 24 height 9
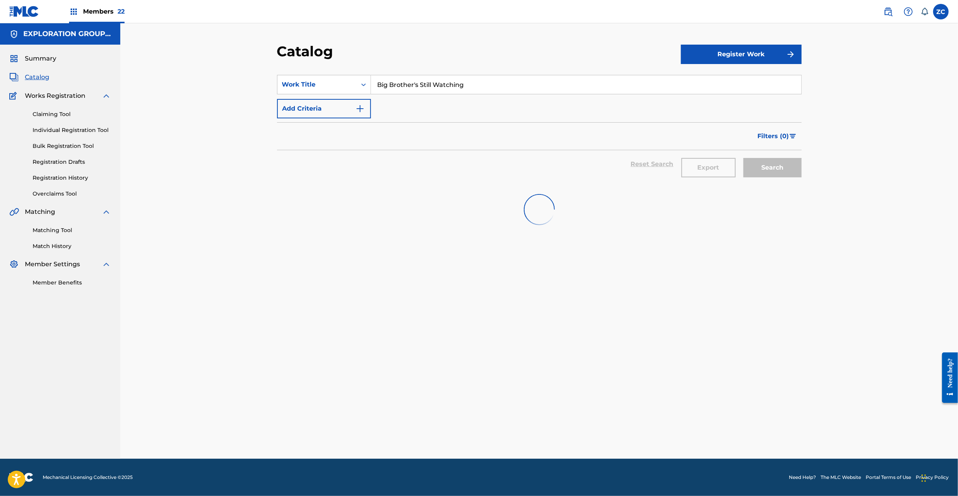
click at [429, 87] on input "Big Brother's Still Watching" at bounding box center [586, 84] width 430 height 19
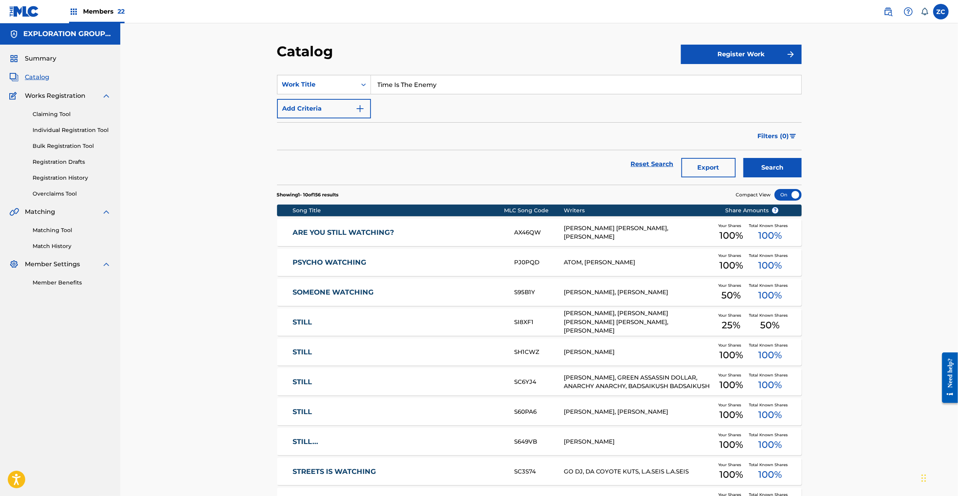
type input "Time Is The Enemy"
click at [788, 175] on button "Search" at bounding box center [772, 167] width 58 height 19
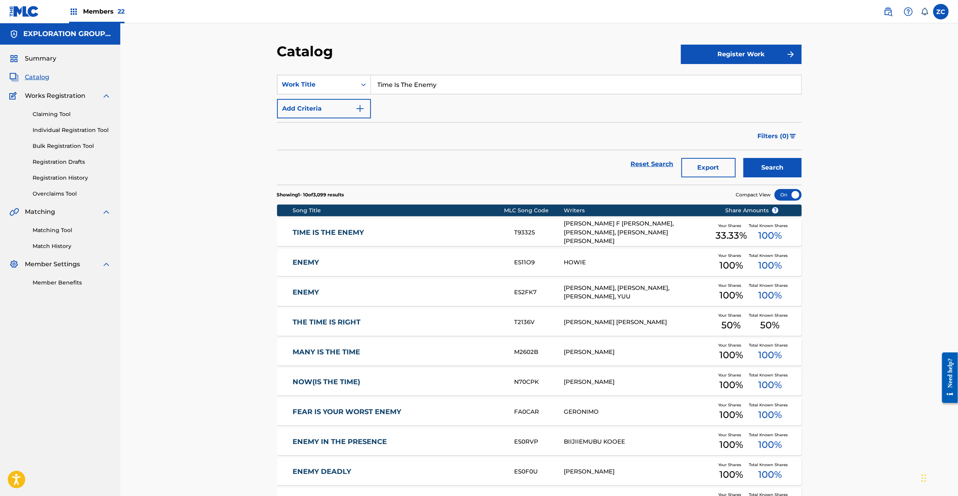
click at [514, 232] on div "T93325" at bounding box center [539, 232] width 50 height 9
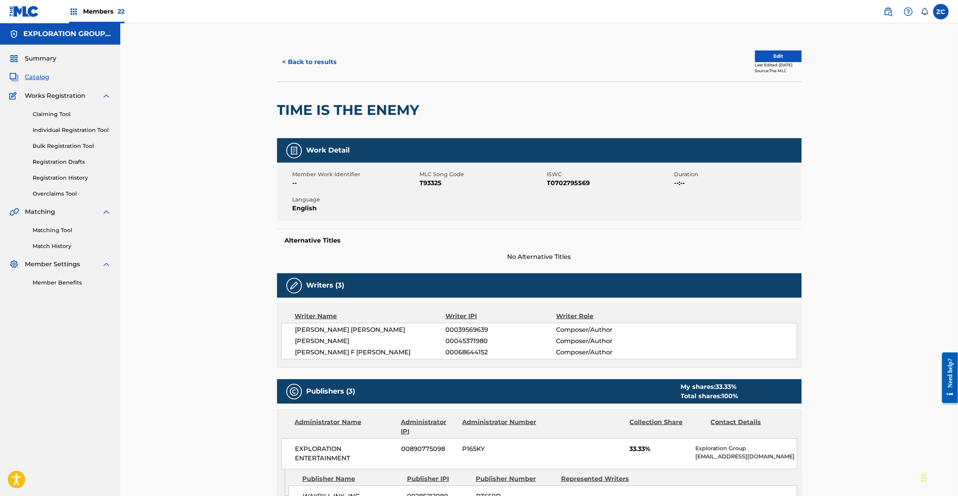
click at [330, 69] on button "< Back to results" at bounding box center [310, 61] width 66 height 19
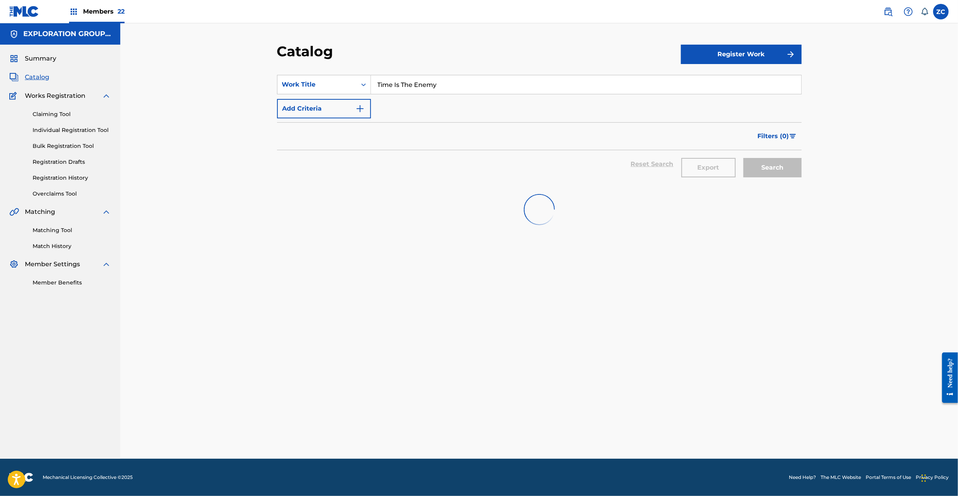
click at [474, 84] on input "Time Is The Enemy" at bounding box center [586, 84] width 430 height 19
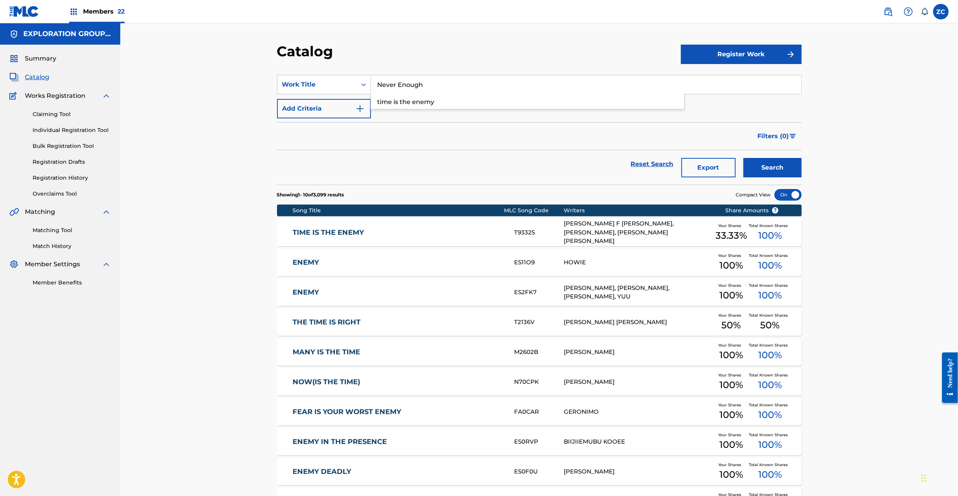
type input "Never Enough"
click at [772, 162] on button "Search" at bounding box center [772, 167] width 58 height 19
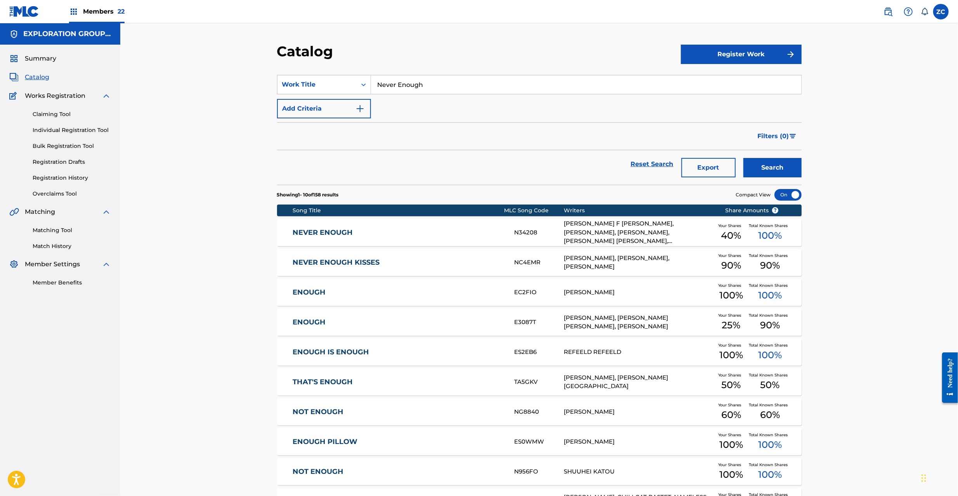
click at [606, 227] on div "DAVID F FRANK PAICH, STEVEN LEE LUKATHER, JEFFREY T PORCARO, JOHN FEE WAYBILL, …" at bounding box center [638, 232] width 149 height 26
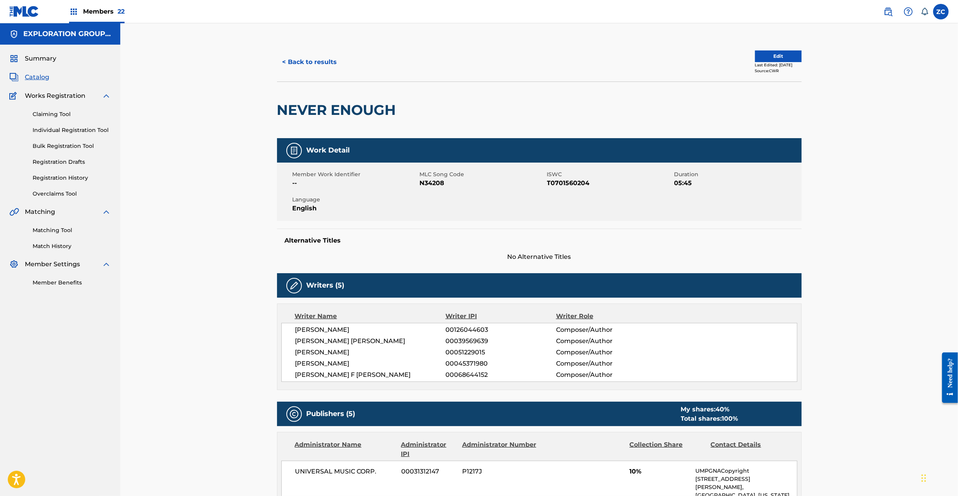
click at [762, 54] on button "Edit" at bounding box center [778, 56] width 47 height 12
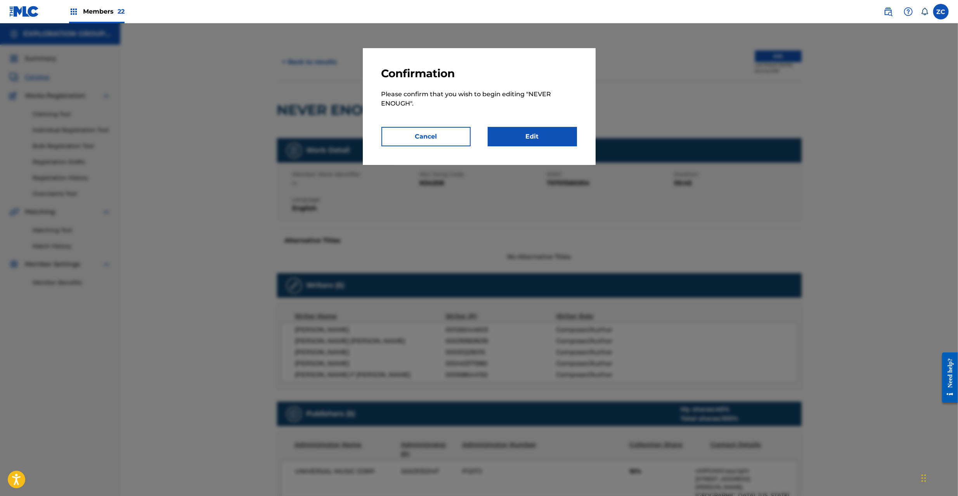
click at [524, 136] on link "Edit" at bounding box center [532, 136] width 89 height 19
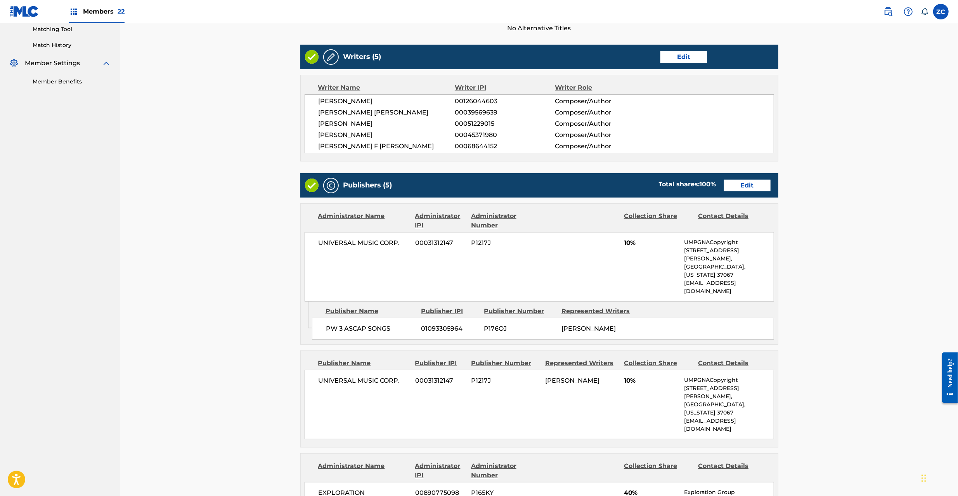
scroll to position [207, 0]
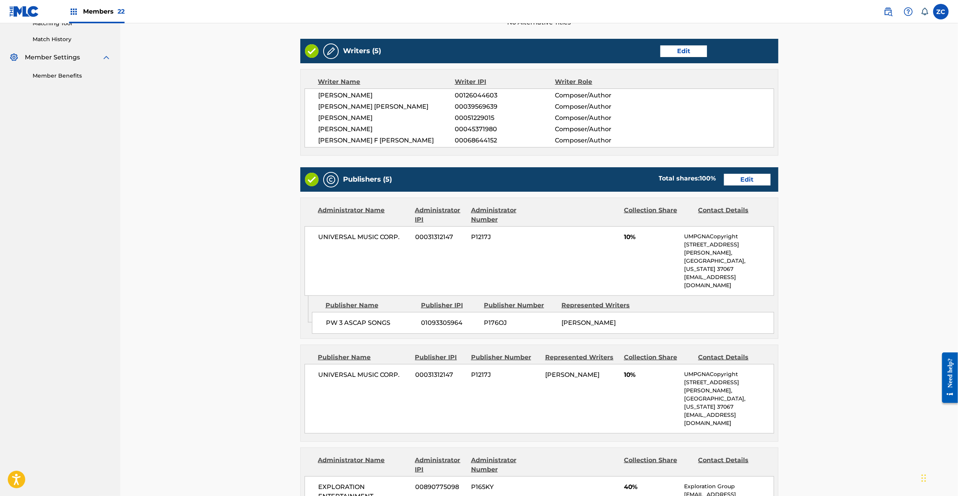
click at [761, 180] on link "Edit" at bounding box center [747, 180] width 47 height 12
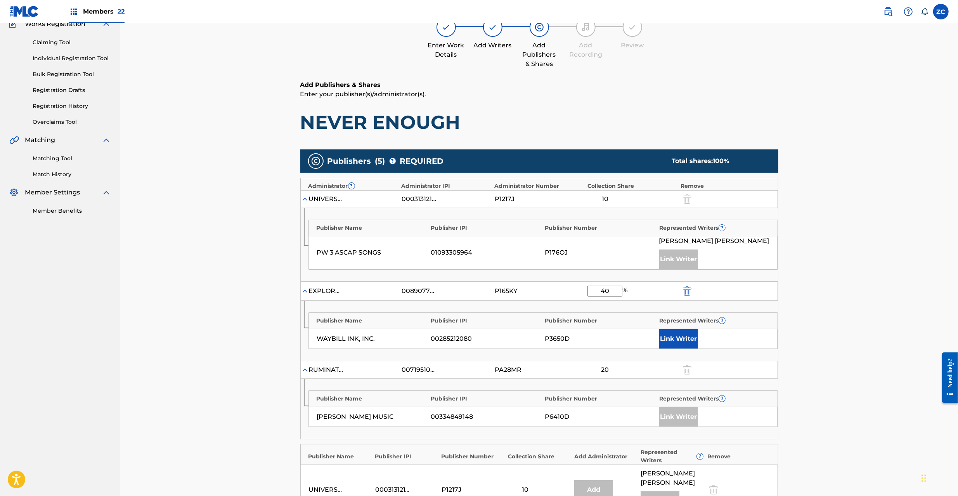
scroll to position [138, 0]
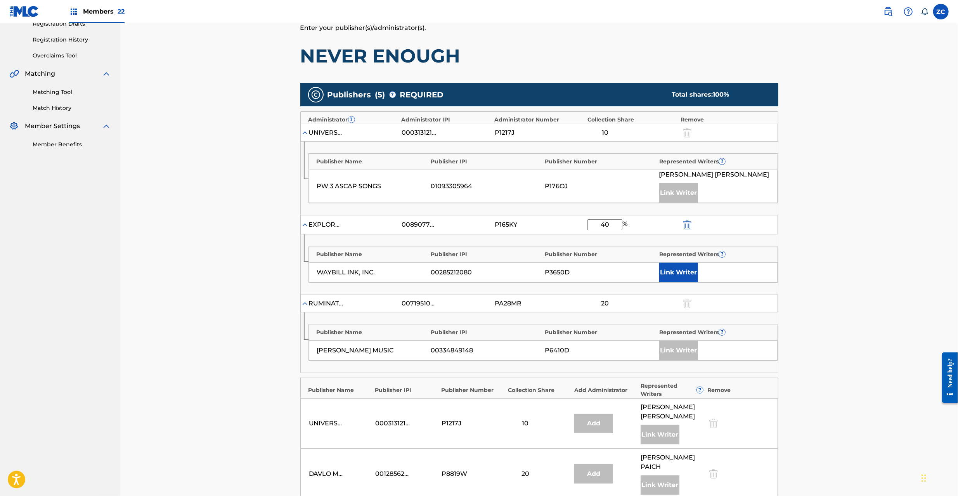
drag, startPoint x: 613, startPoint y: 222, endPoint x: 539, endPoint y: 221, distance: 74.5
click at [539, 221] on div "EXPLORATION ENTERTAINMENT 00890775098 P165KY 40 %" at bounding box center [539, 224] width 477 height 19
type input "20"
click at [679, 274] on button "Link Writer" at bounding box center [678, 272] width 39 height 19
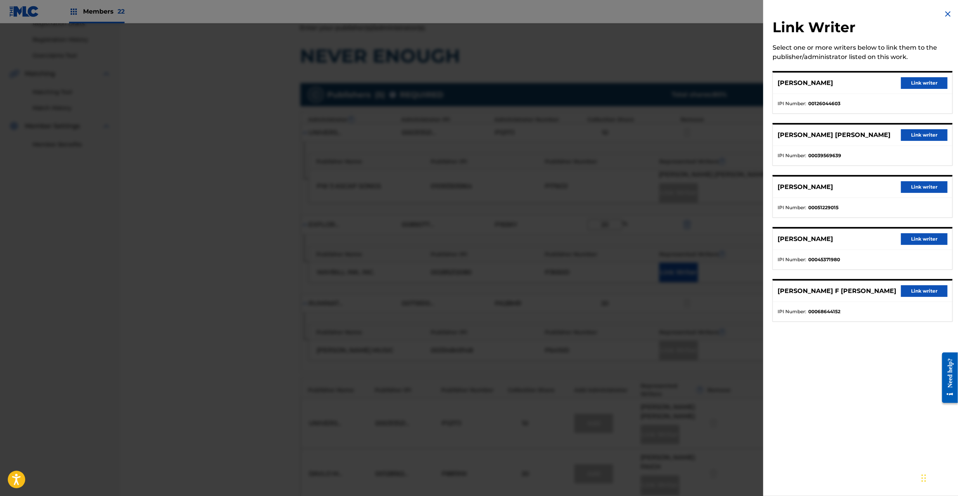
click at [912, 135] on button "Link writer" at bounding box center [924, 135] width 47 height 12
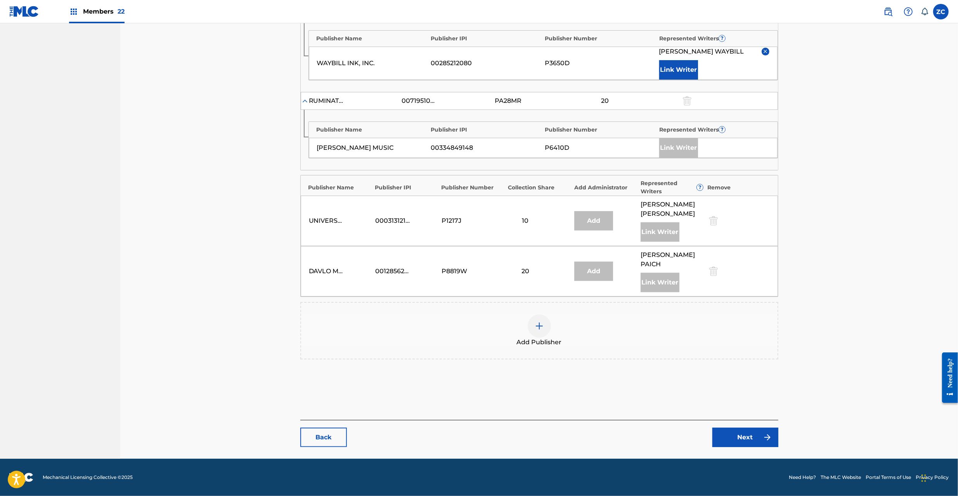
scroll to position [356, 0]
click at [739, 437] on link "Next" at bounding box center [745, 437] width 66 height 19
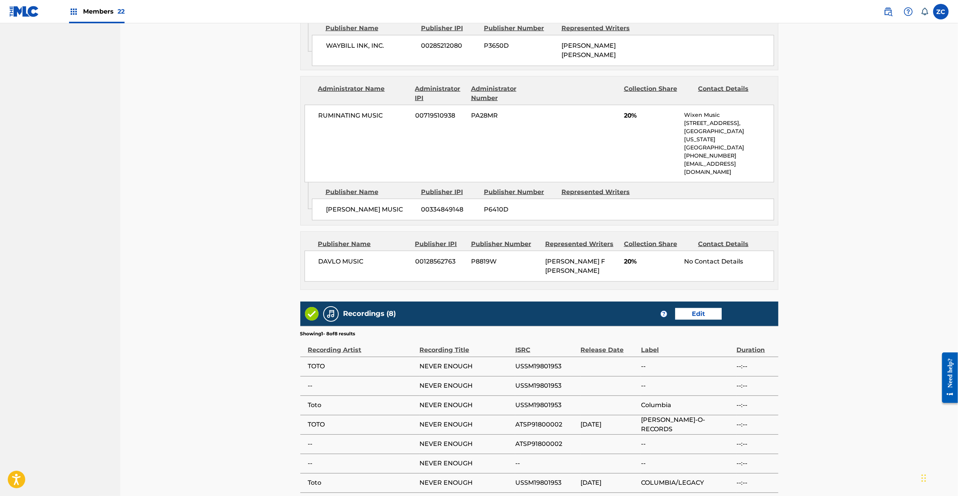
scroll to position [736, 0]
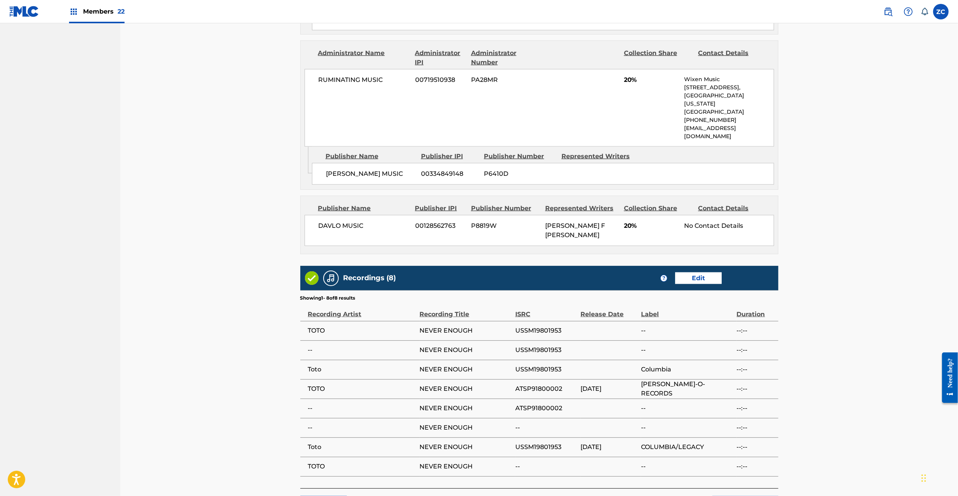
click at [749, 495] on button "Submit" at bounding box center [745, 505] width 66 height 19
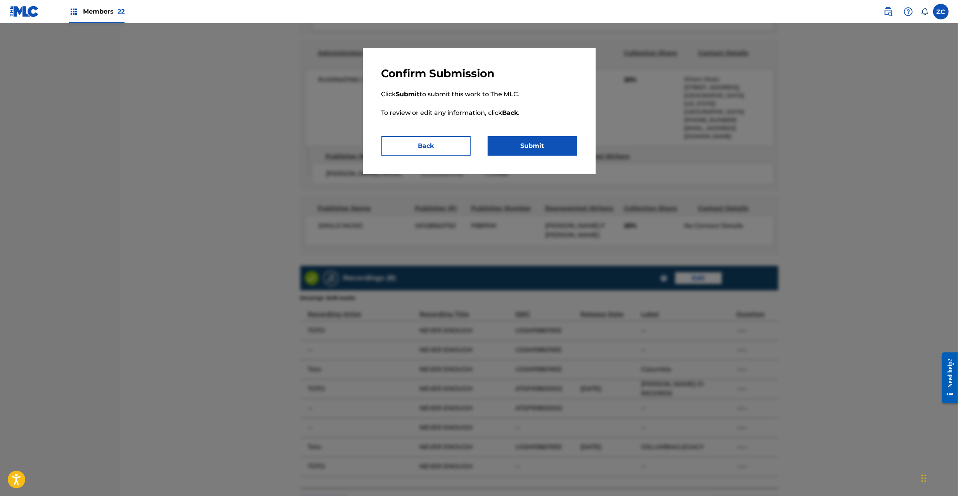
click at [557, 151] on button "Submit" at bounding box center [532, 145] width 89 height 19
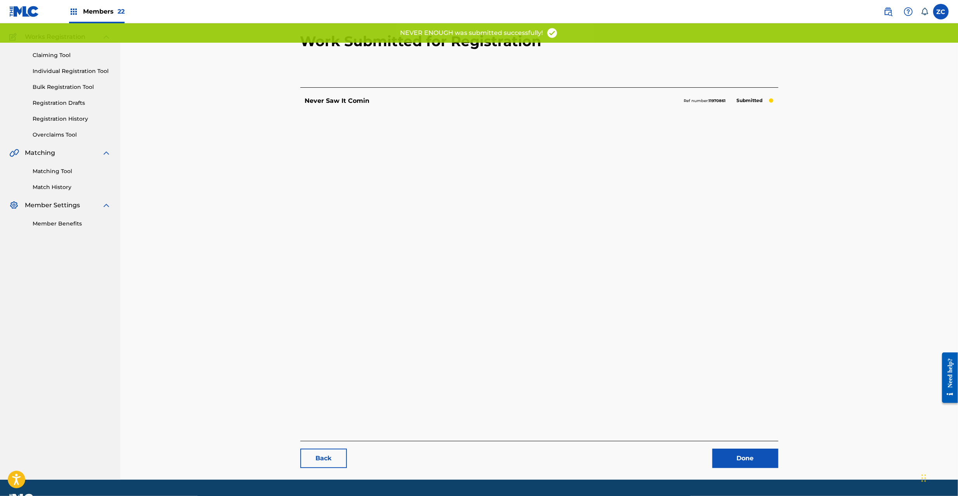
scroll to position [80, 0]
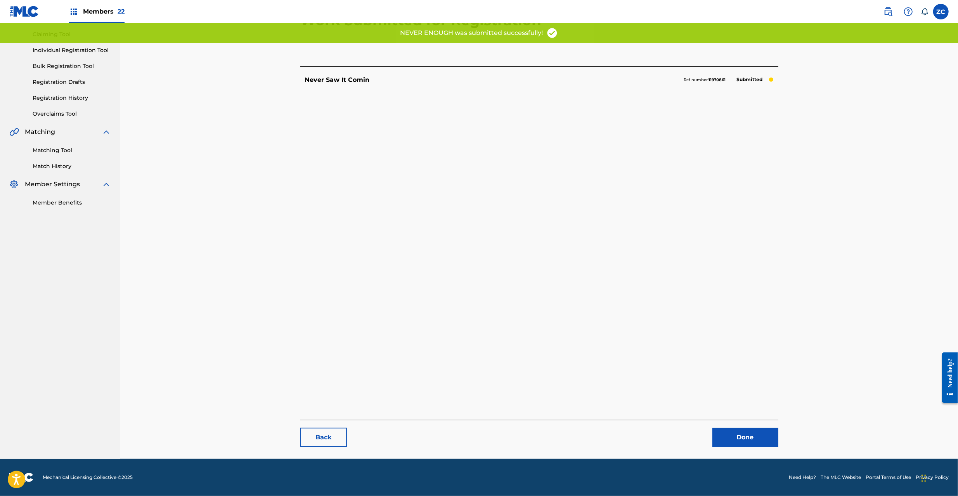
click at [750, 441] on link "Done" at bounding box center [745, 437] width 66 height 19
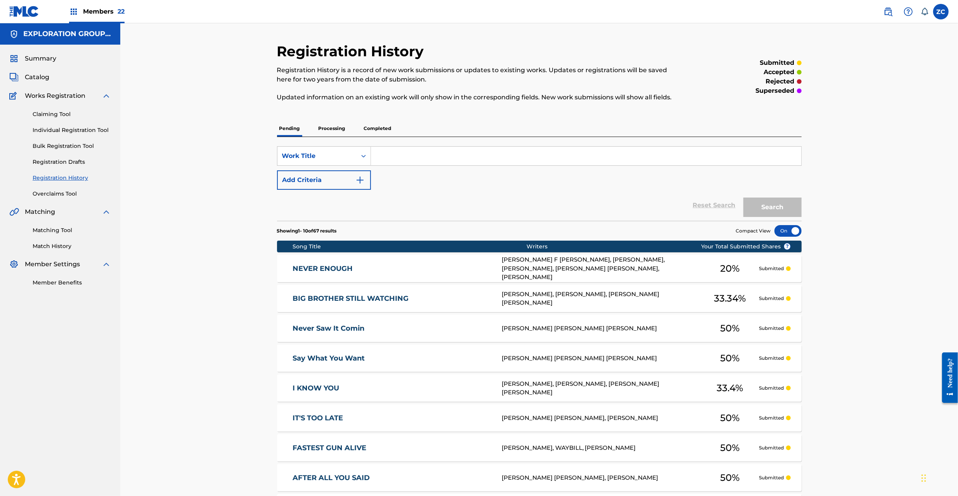
click at [40, 68] on div "Summary Catalog Works Registration Claiming Tool Individual Registration Tool B…" at bounding box center [60, 170] width 120 height 251
click at [42, 77] on span "Catalog" at bounding box center [37, 77] width 24 height 9
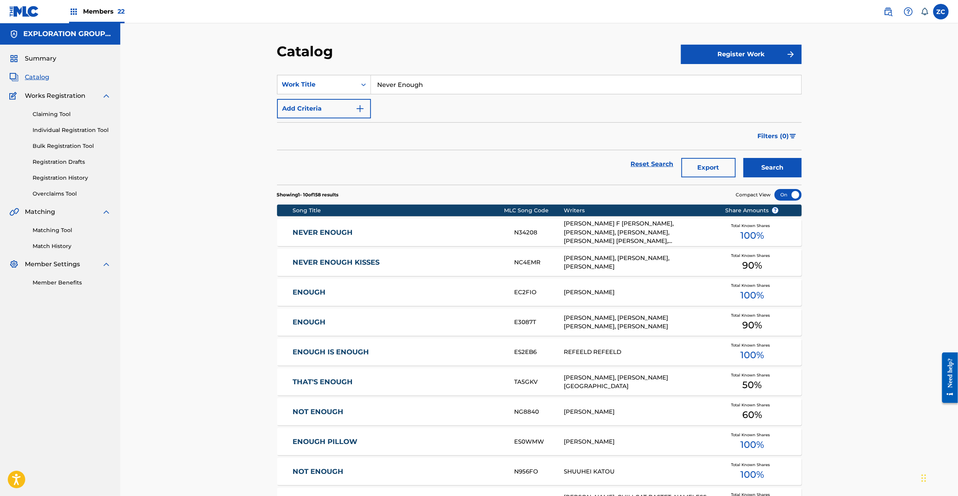
click at [491, 83] on input "Never Enough" at bounding box center [586, 84] width 430 height 19
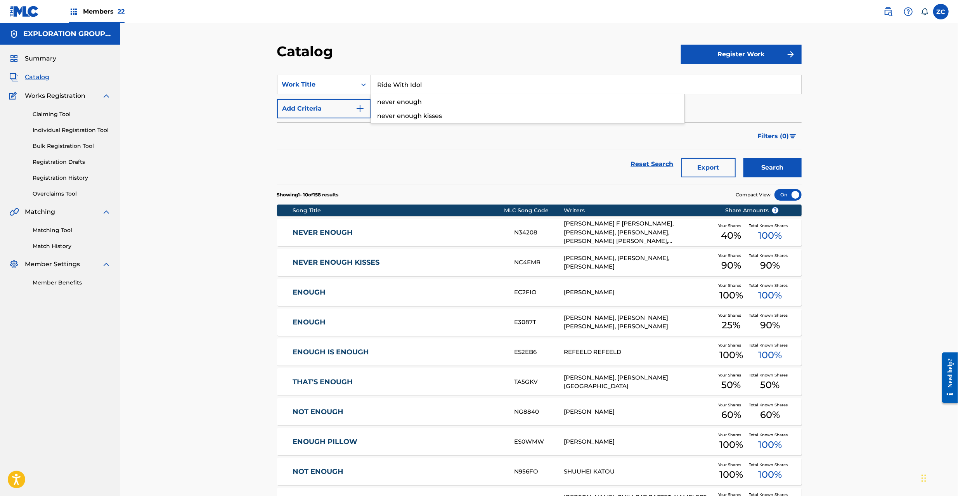
type input "Ride With Idol"
click at [800, 174] on button "Search" at bounding box center [772, 167] width 58 height 19
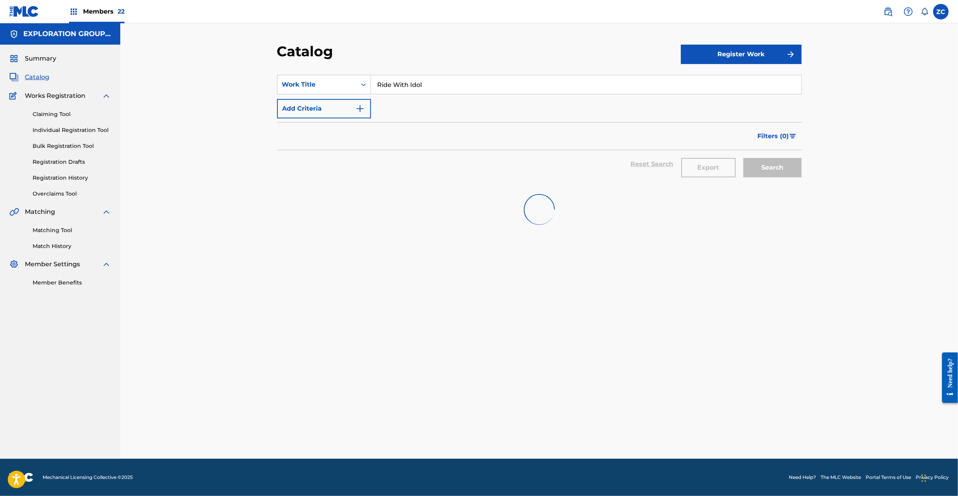
click at [866, 125] on div "Catalog Register Work SearchWithCriteriafcfc702e-0020-441e-9655-1a546707cb42 Wo…" at bounding box center [539, 240] width 838 height 435
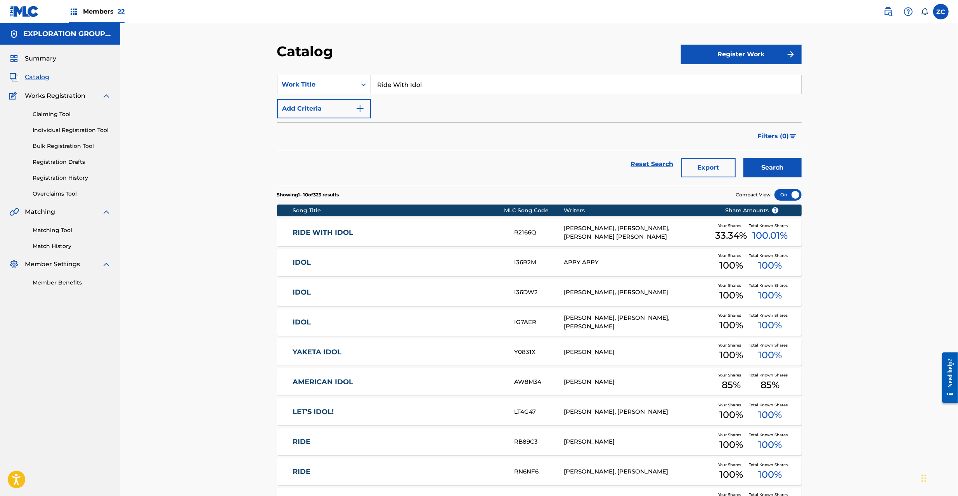
click at [499, 235] on link "RIDE WITH IDOL" at bounding box center [398, 232] width 211 height 9
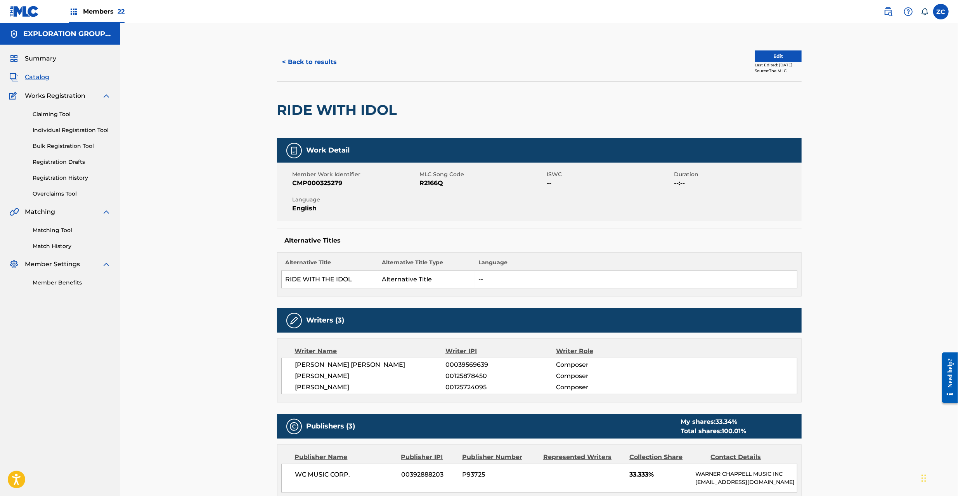
click at [333, 66] on button "< Back to results" at bounding box center [310, 61] width 66 height 19
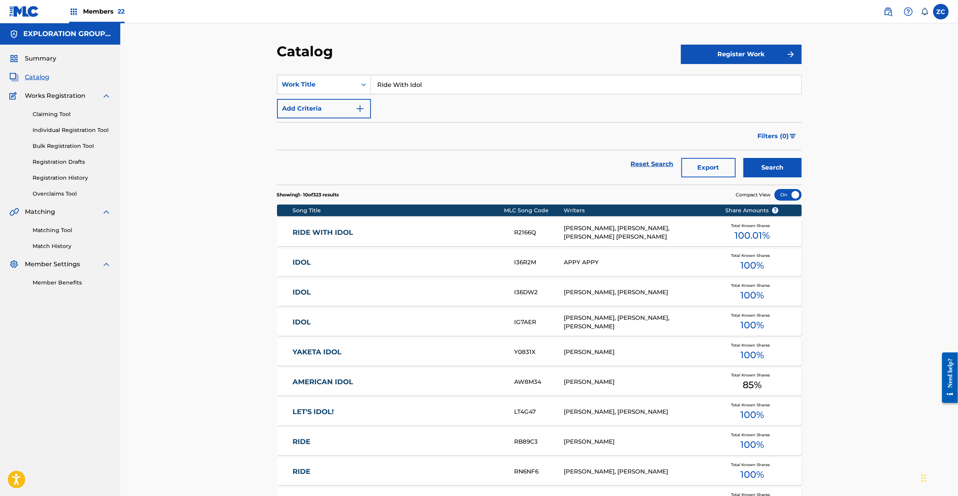
click at [509, 81] on input "Ride With Idol" at bounding box center [586, 84] width 430 height 19
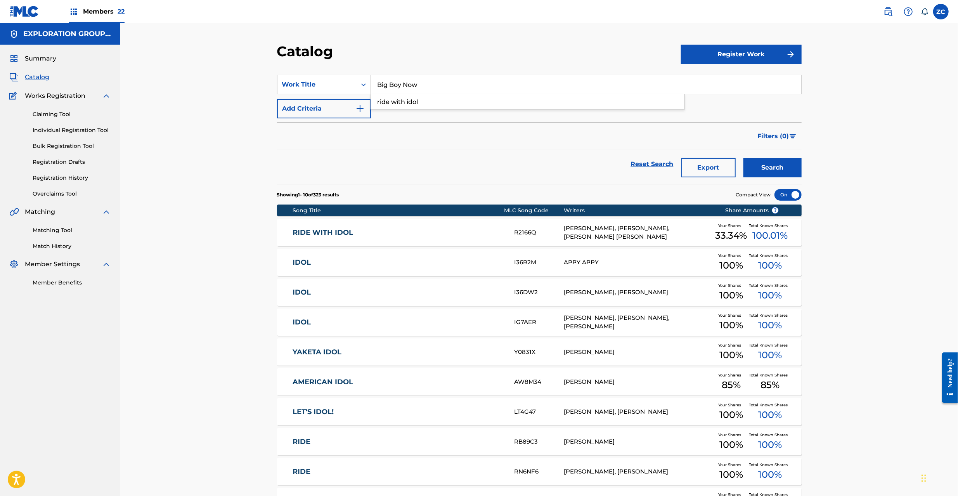
type input "Big Boy Now"
click at [770, 158] on button "Search" at bounding box center [772, 167] width 58 height 19
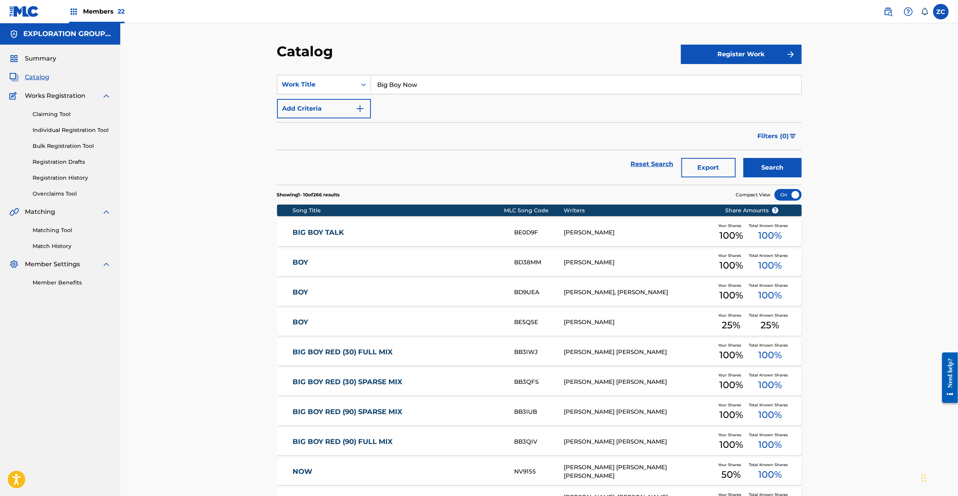
click at [47, 114] on link "Claiming Tool" at bounding box center [72, 114] width 78 height 8
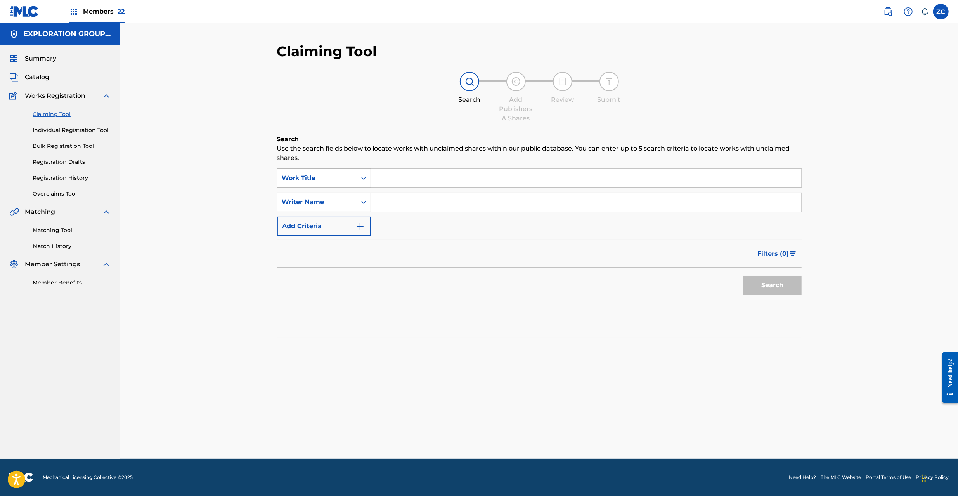
click at [324, 175] on div "Work Title" at bounding box center [317, 177] width 70 height 9
click at [328, 194] on div "MLC Song Code" at bounding box center [323, 197] width 93 height 19
click at [417, 177] on input "Search Form" at bounding box center [586, 178] width 430 height 19
type input "B3866P"
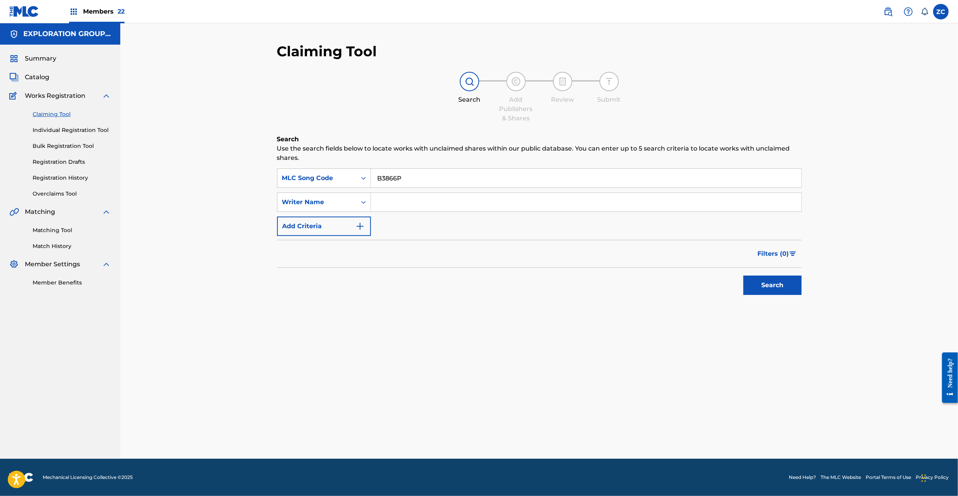
click at [766, 284] on button "Search" at bounding box center [772, 284] width 58 height 19
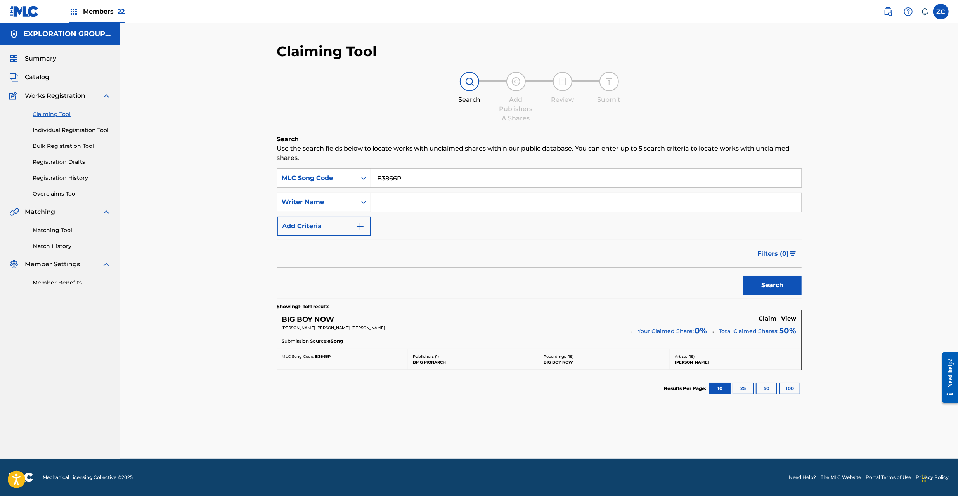
click at [773, 317] on h5 "Claim" at bounding box center [768, 318] width 18 height 7
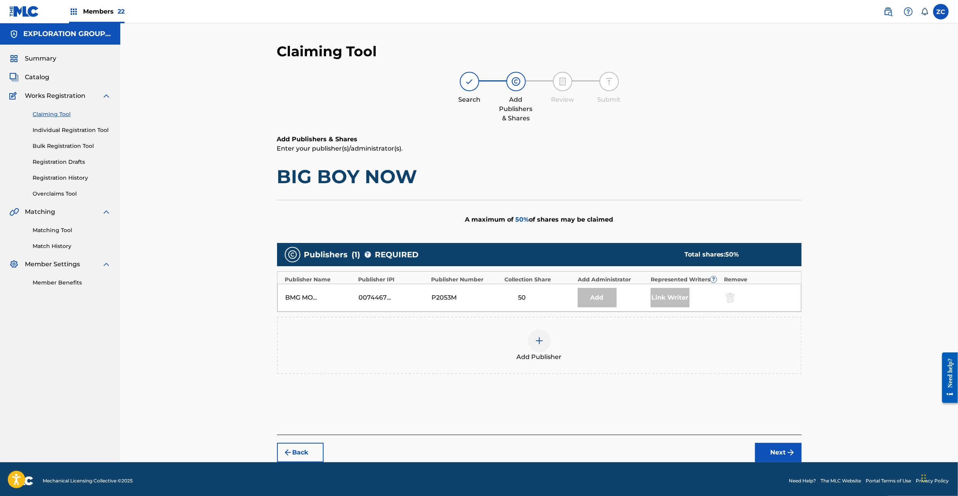
click at [528, 348] on div "Add Publisher" at bounding box center [539, 345] width 523 height 33
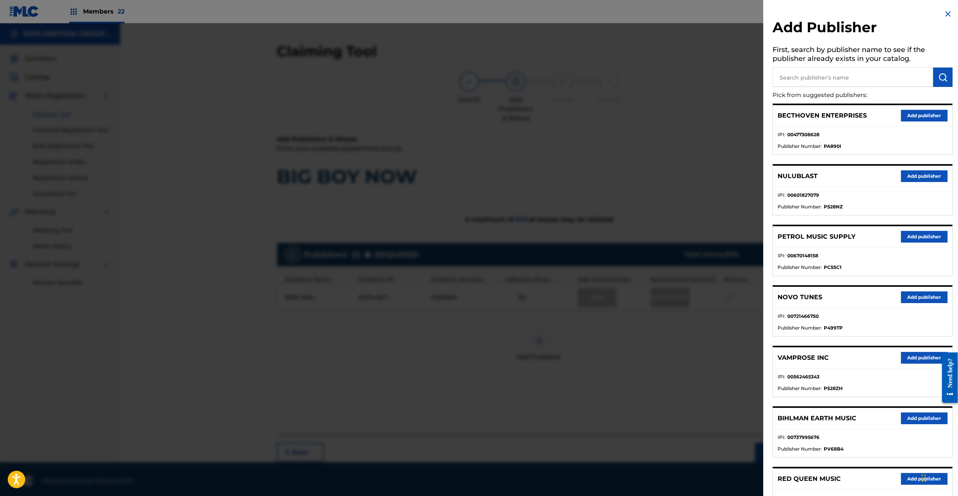
click at [841, 79] on input "text" at bounding box center [852, 77] width 161 height 19
type input "waybill"
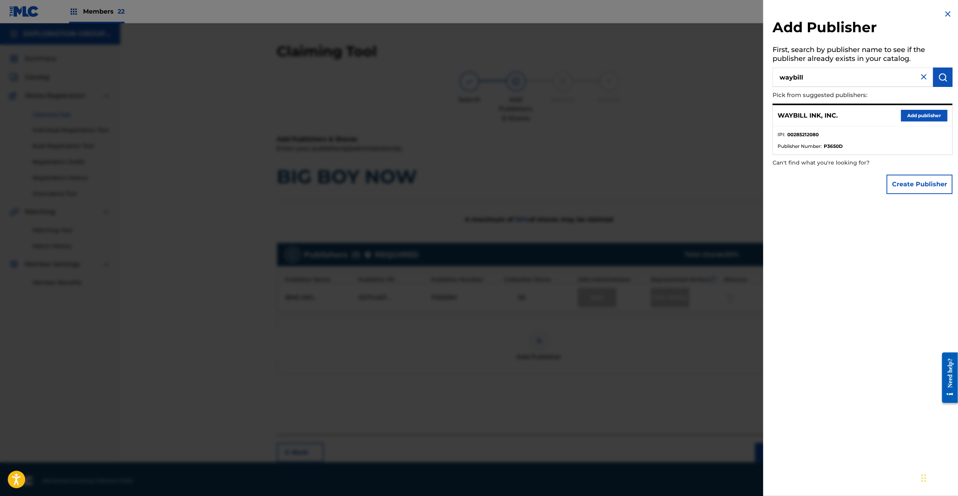
click at [918, 116] on button "Add publisher" at bounding box center [924, 116] width 47 height 12
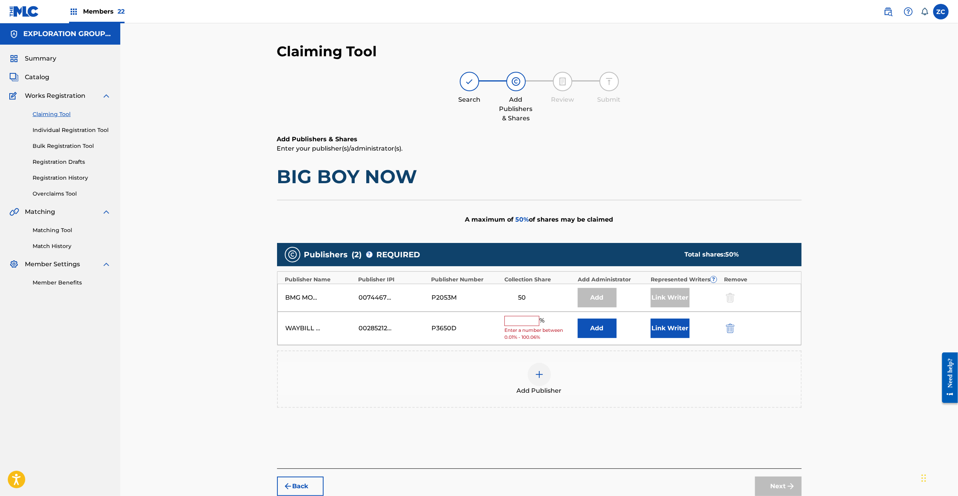
click at [592, 325] on button "Add" at bounding box center [597, 328] width 39 height 19
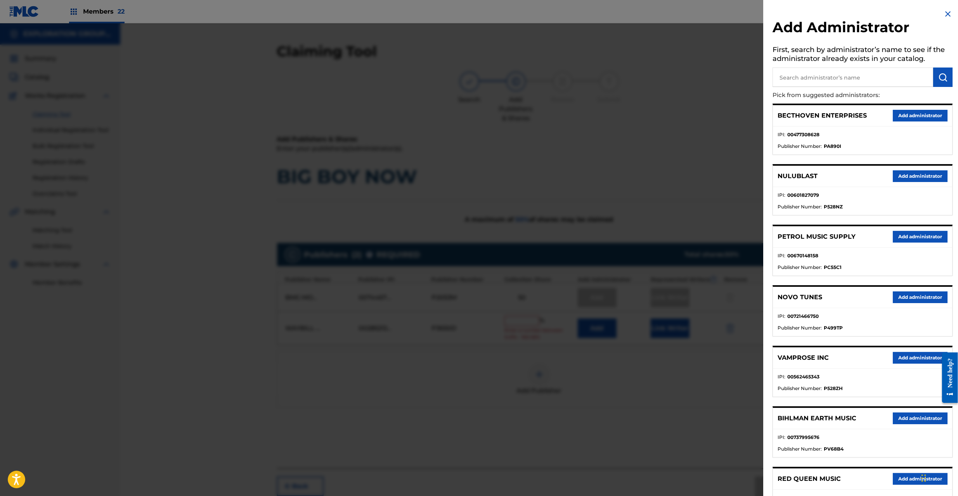
click at [827, 76] on input "text" at bounding box center [852, 77] width 161 height 19
type input "explo"
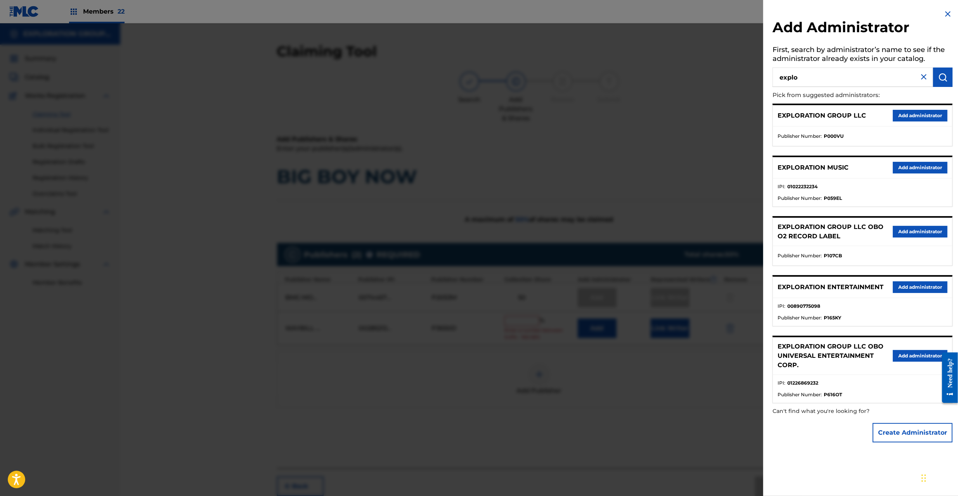
drag, startPoint x: 917, startPoint y: 289, endPoint x: 882, endPoint y: 292, distance: 35.5
click at [916, 289] on button "Add administrator" at bounding box center [920, 287] width 55 height 12
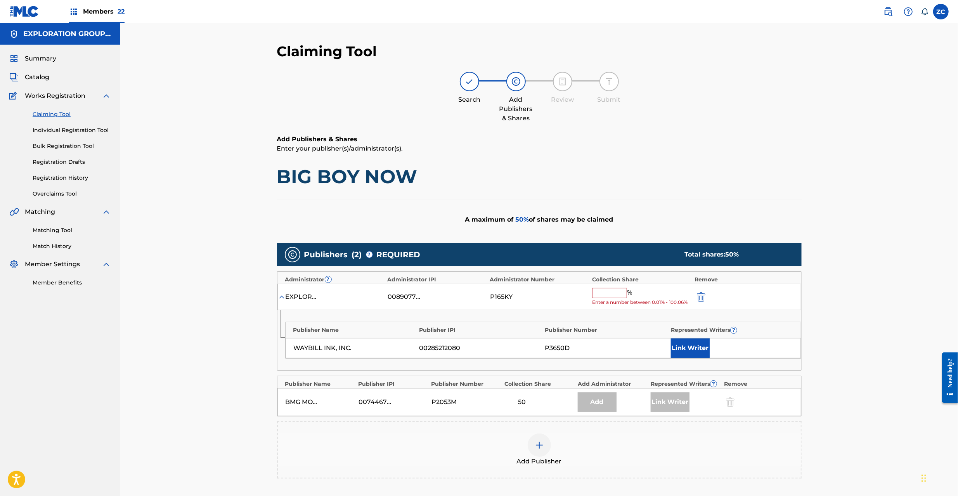
click at [609, 293] on input "text" at bounding box center [609, 293] width 35 height 10
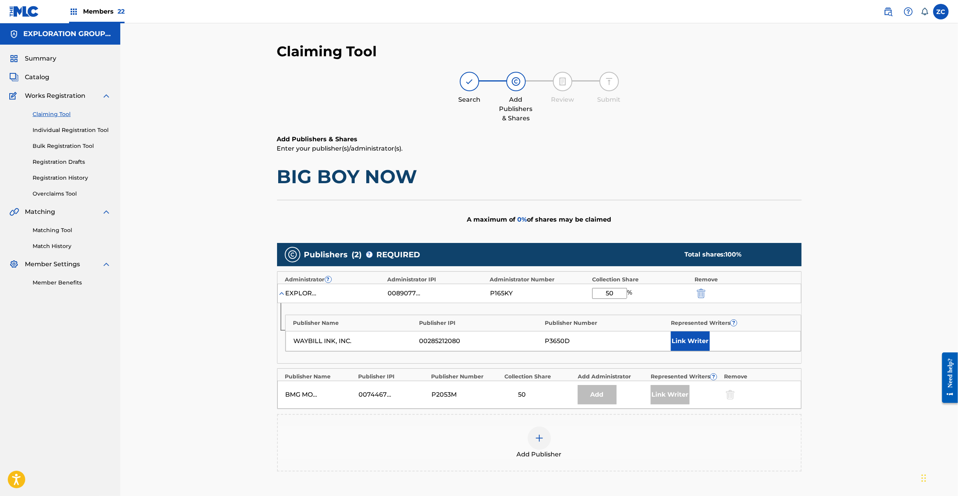
type input "50"
click at [697, 339] on button "Link Writer" at bounding box center [690, 340] width 39 height 19
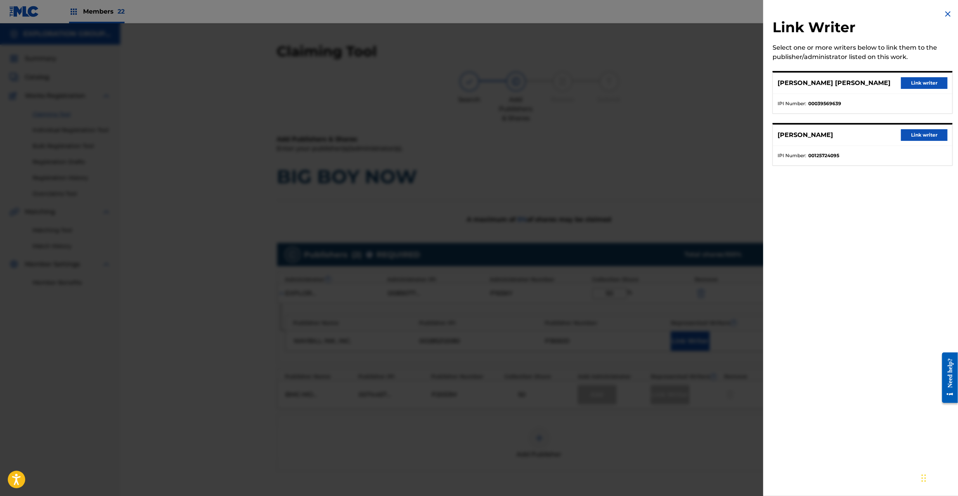
click at [930, 83] on button "Link writer" at bounding box center [924, 83] width 47 height 12
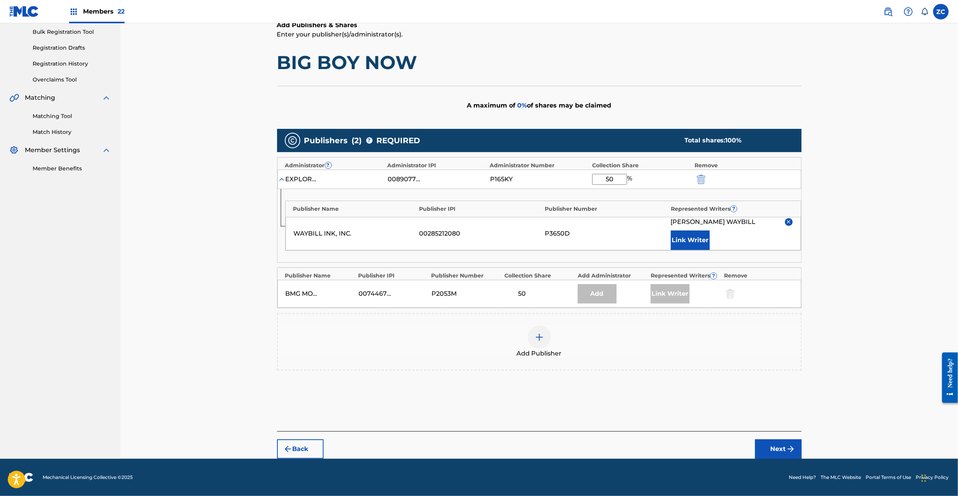
click at [770, 446] on button "Next" at bounding box center [778, 448] width 47 height 19
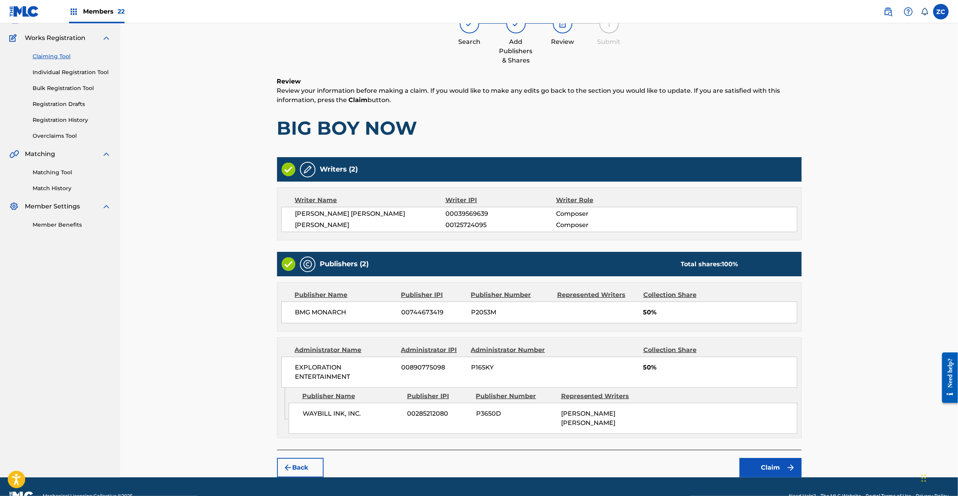
scroll to position [70, 0]
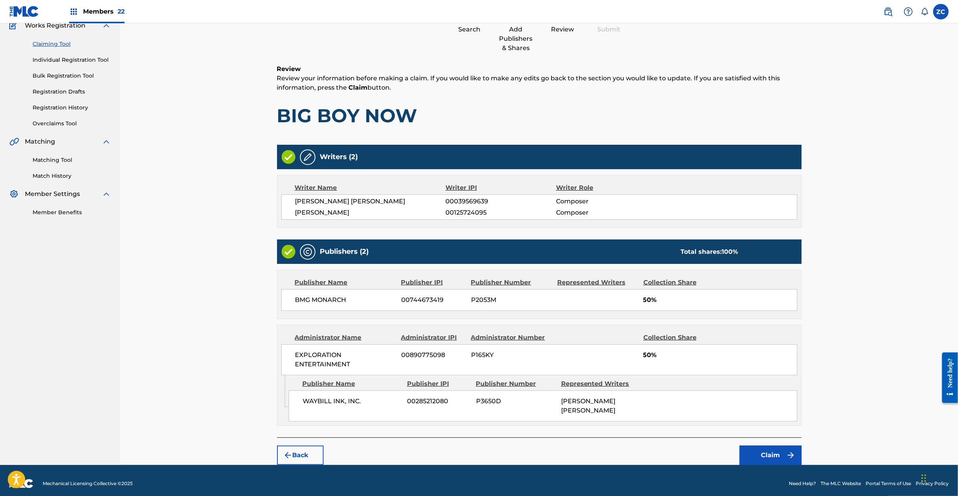
click at [768, 448] on button "Claim" at bounding box center [770, 454] width 62 height 19
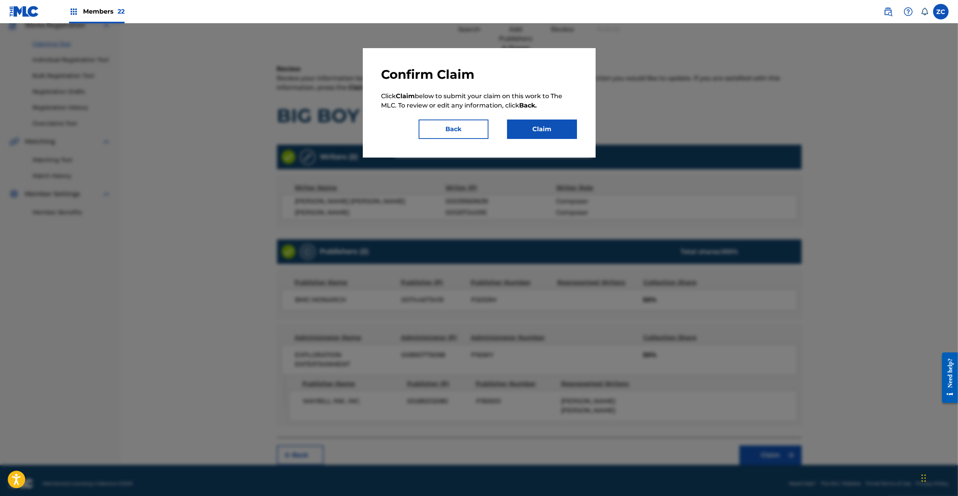
click at [549, 134] on button "Claim" at bounding box center [542, 128] width 70 height 19
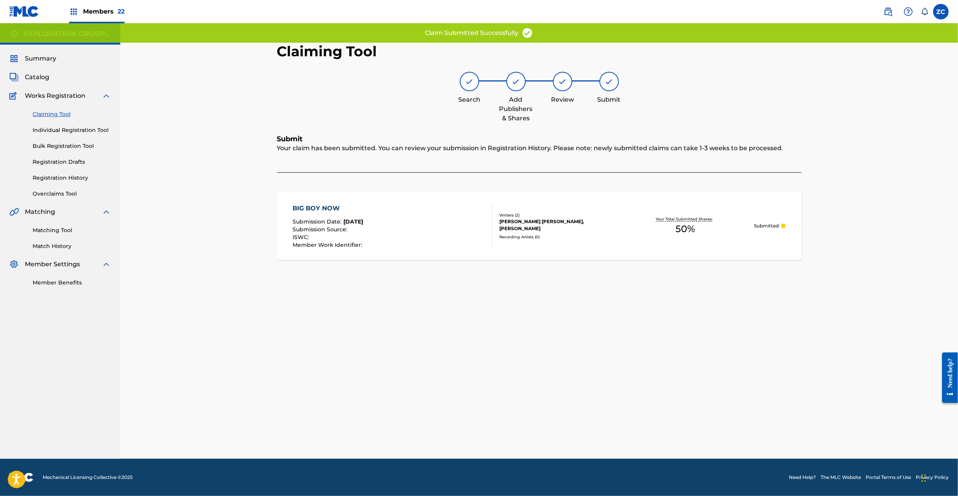
scroll to position [0, 0]
click at [586, 236] on div "BIG BOY NOW Submission Date : Aug 22, 2025 Submission Source : ISWC : Member Wo…" at bounding box center [539, 226] width 524 height 68
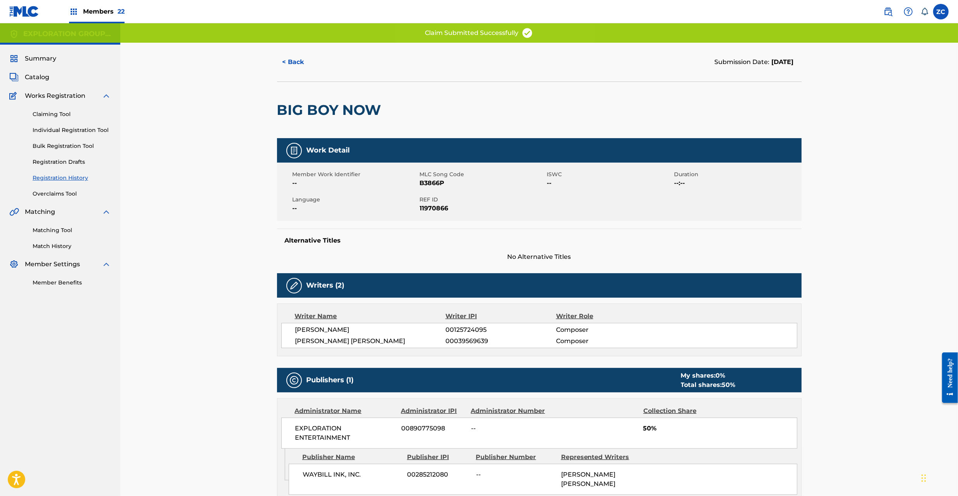
click at [424, 197] on span "REF ID" at bounding box center [482, 200] width 125 height 8
click at [436, 210] on span "11970866" at bounding box center [482, 208] width 125 height 9
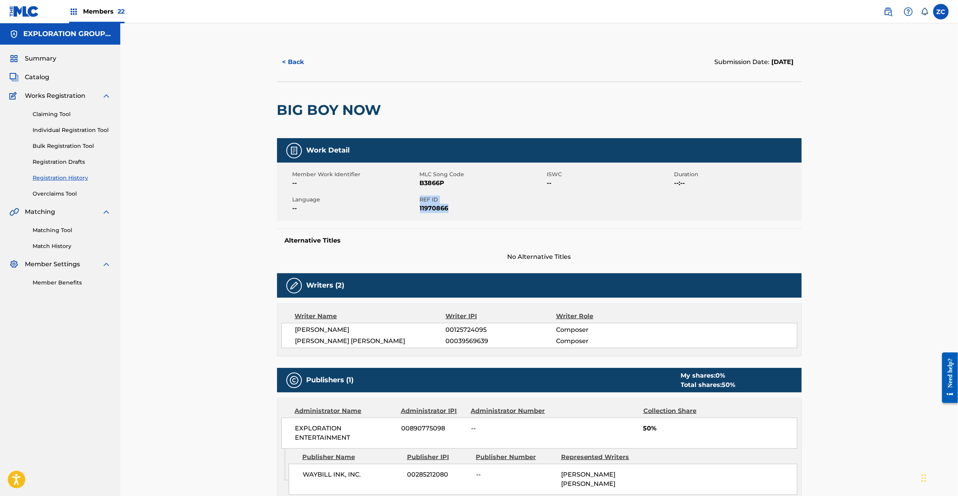
click at [33, 78] on span "Catalog" at bounding box center [37, 77] width 24 height 9
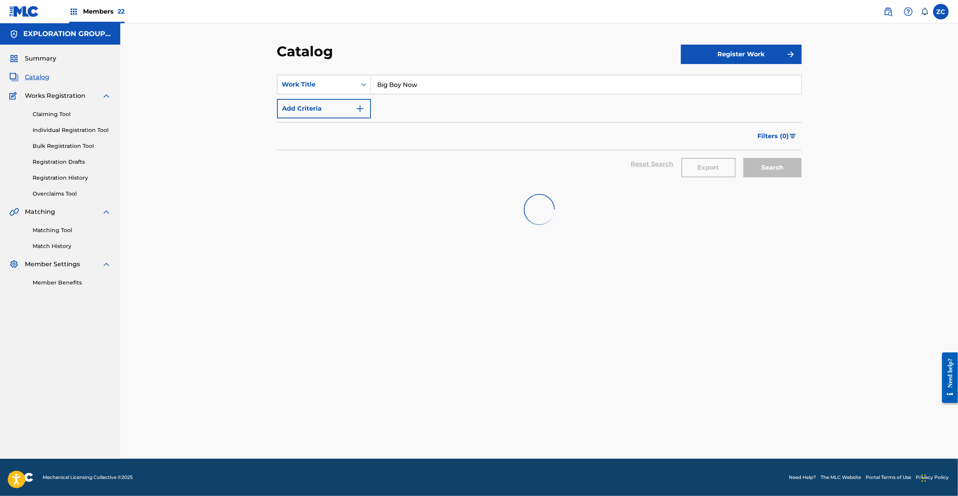
click at [483, 88] on input "Big Boy Now" at bounding box center [586, 84] width 430 height 19
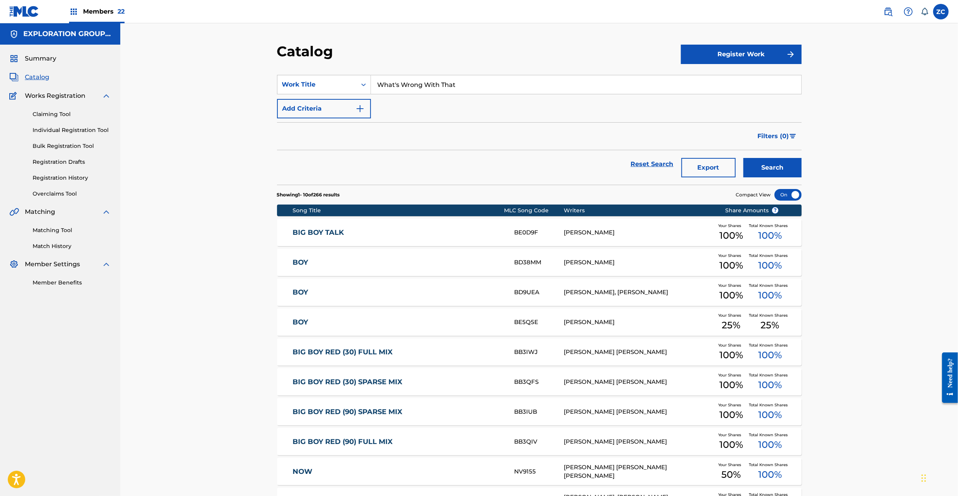
type input "What's Wrong With That"
click at [743, 158] on button "Search" at bounding box center [772, 167] width 58 height 19
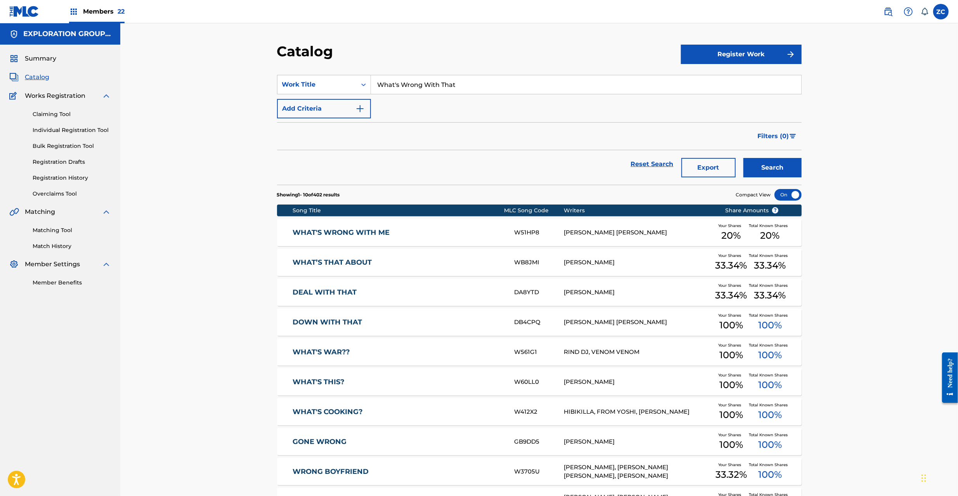
click at [53, 113] on link "Claiming Tool" at bounding box center [72, 114] width 78 height 8
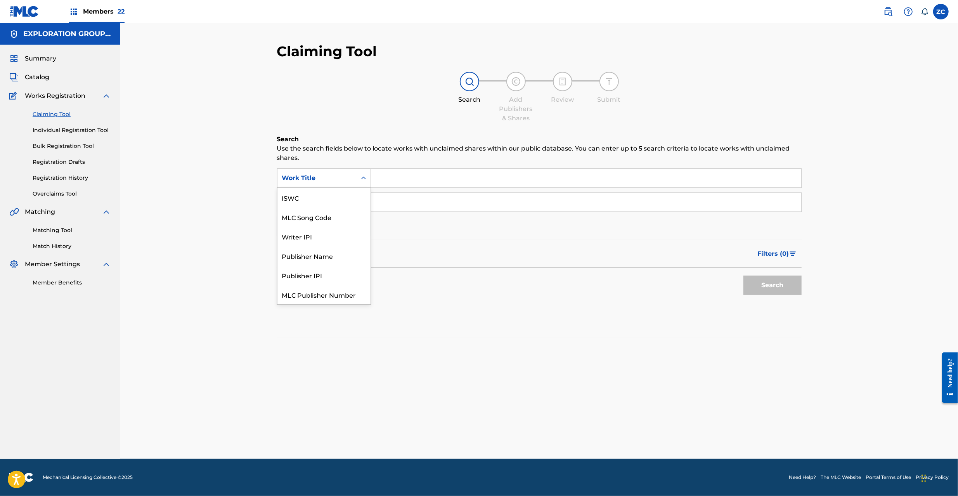
click at [326, 173] on div "Work Title" at bounding box center [317, 177] width 70 height 9
click at [328, 216] on div "MLC Song Code" at bounding box center [323, 216] width 93 height 19
click at [472, 183] on input "Search Form" at bounding box center [586, 178] width 430 height 19
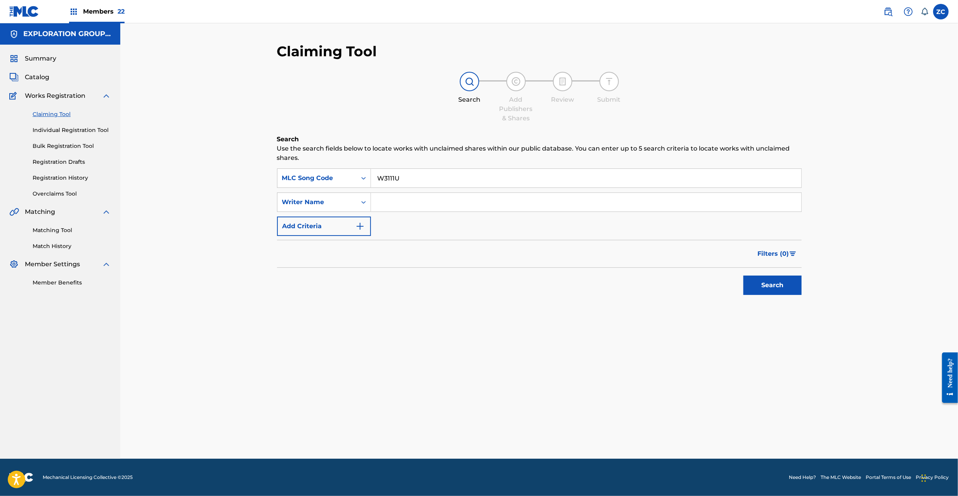
type input "W3111U"
click at [762, 279] on button "Search" at bounding box center [772, 284] width 58 height 19
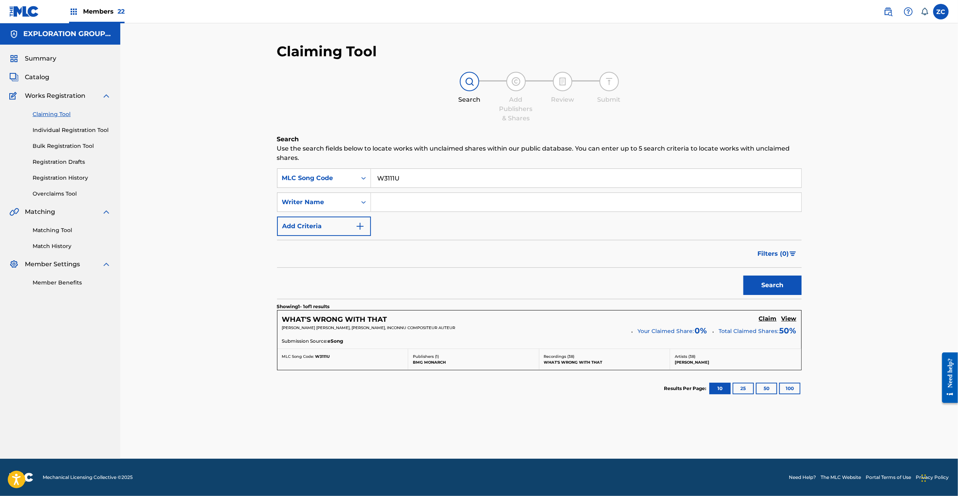
click at [763, 315] on div "WHAT'S WRONG WITH THAT Claim View JOHN FEE WAYBILL, RICHARD N MARX, INCONNU COM…" at bounding box center [539, 329] width 524 height 38
click at [772, 320] on h5 "Claim" at bounding box center [768, 318] width 18 height 7
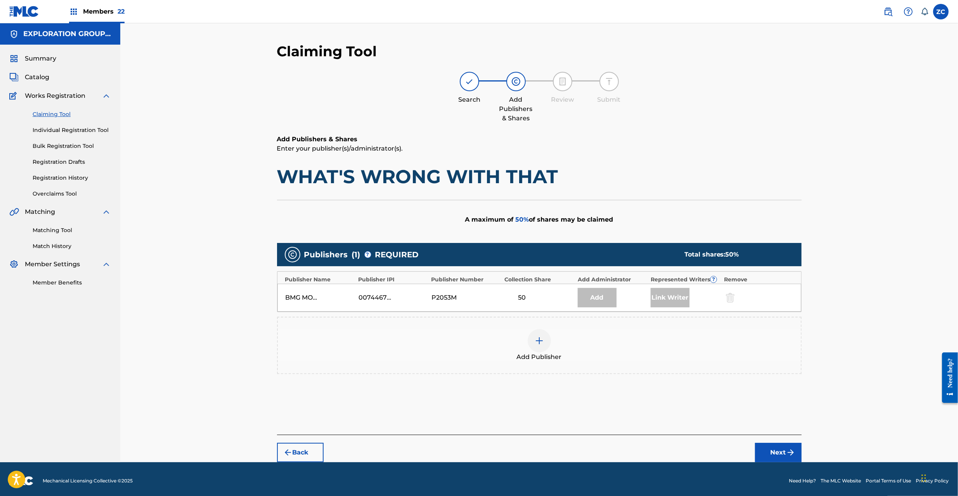
click at [543, 345] on img at bounding box center [539, 340] width 9 height 9
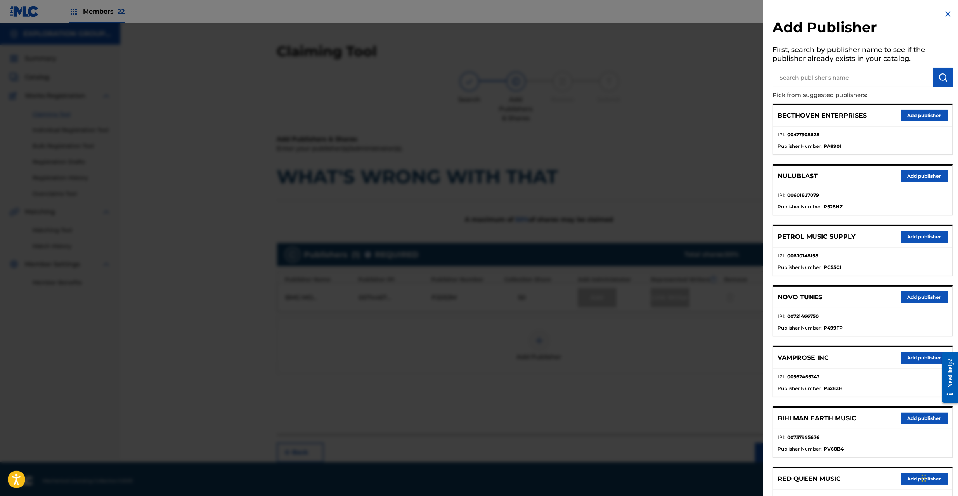
click at [843, 78] on input "text" at bounding box center [852, 77] width 161 height 19
type input "waybill"
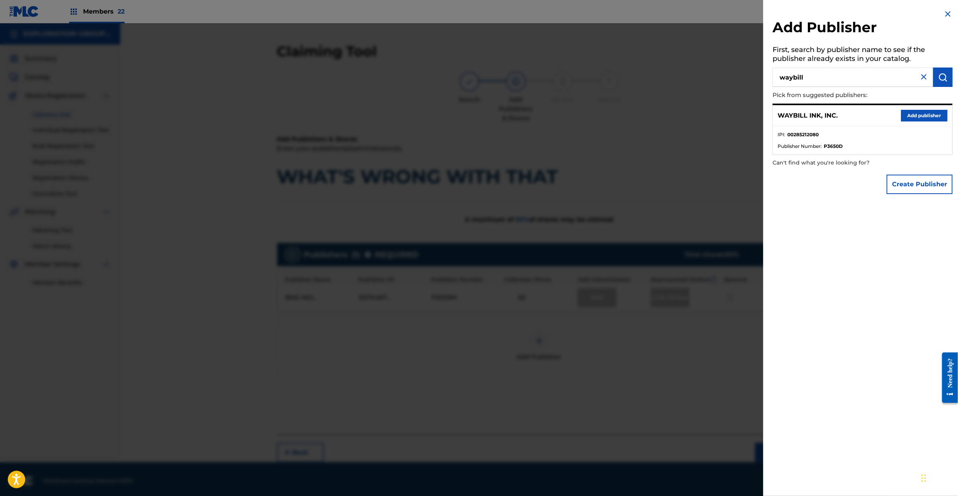
drag, startPoint x: 907, startPoint y: 115, endPoint x: 724, endPoint y: 200, distance: 202.0
click at [907, 114] on button "Add publisher" at bounding box center [924, 116] width 47 height 12
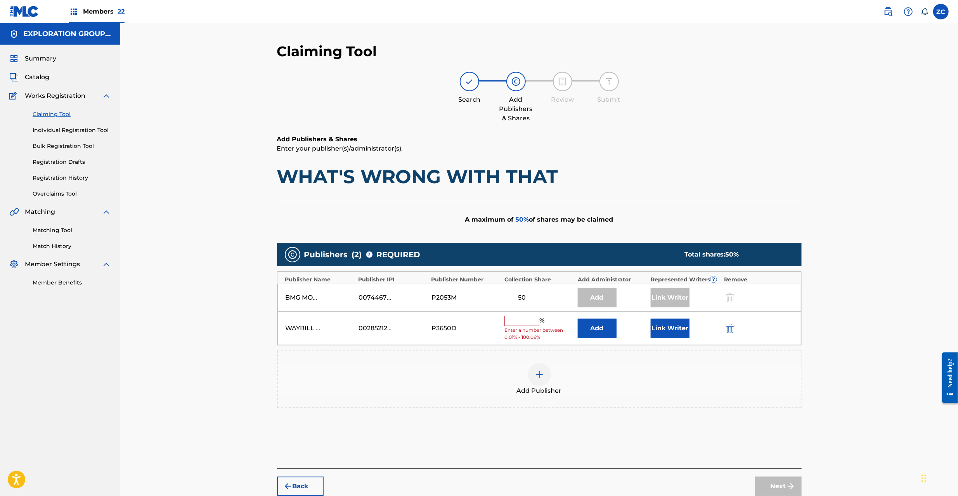
click at [596, 331] on button "Add" at bounding box center [597, 328] width 39 height 19
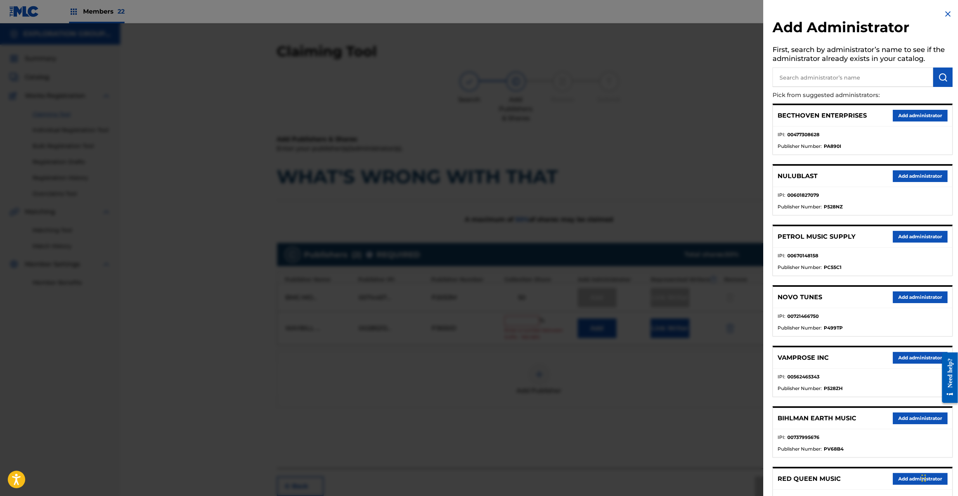
click at [841, 79] on input "text" at bounding box center [852, 77] width 161 height 19
type input "explo"
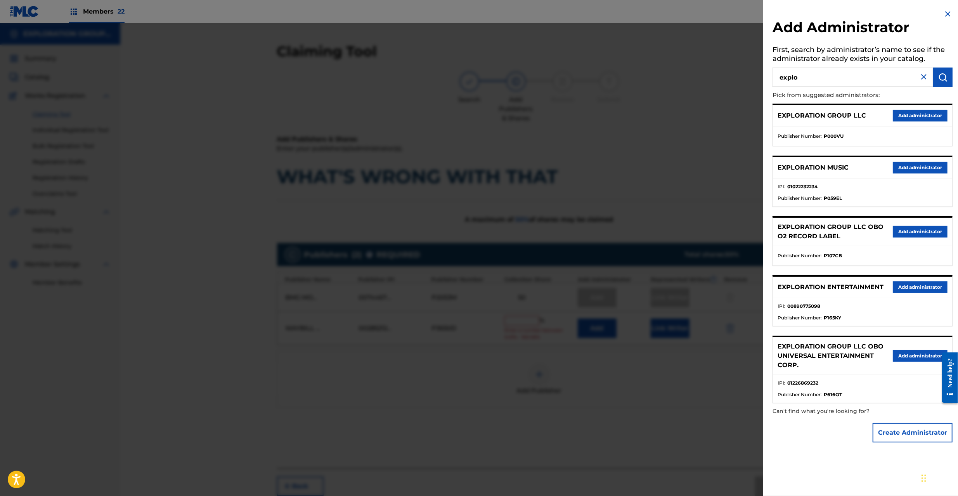
drag, startPoint x: 912, startPoint y: 286, endPoint x: 838, endPoint y: 293, distance: 74.4
click at [913, 286] on button "Add administrator" at bounding box center [920, 287] width 55 height 12
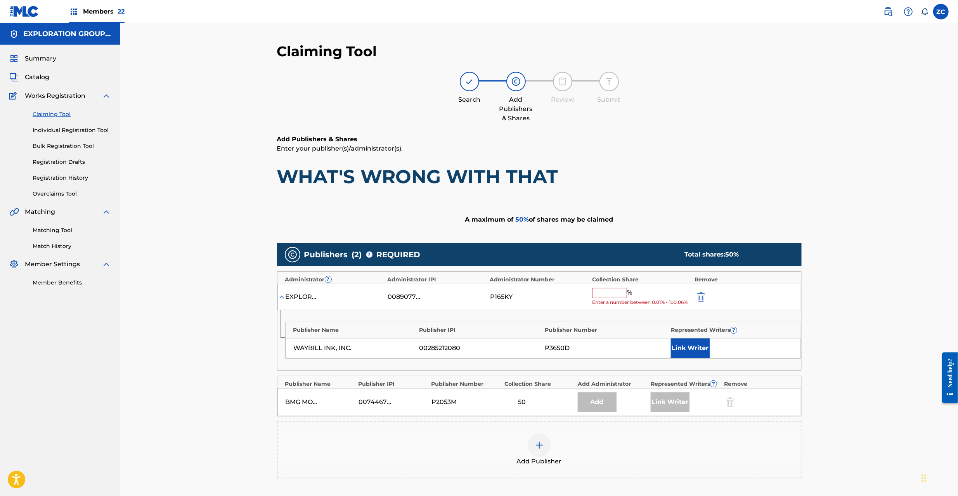
click at [608, 295] on input "text" at bounding box center [609, 293] width 35 height 10
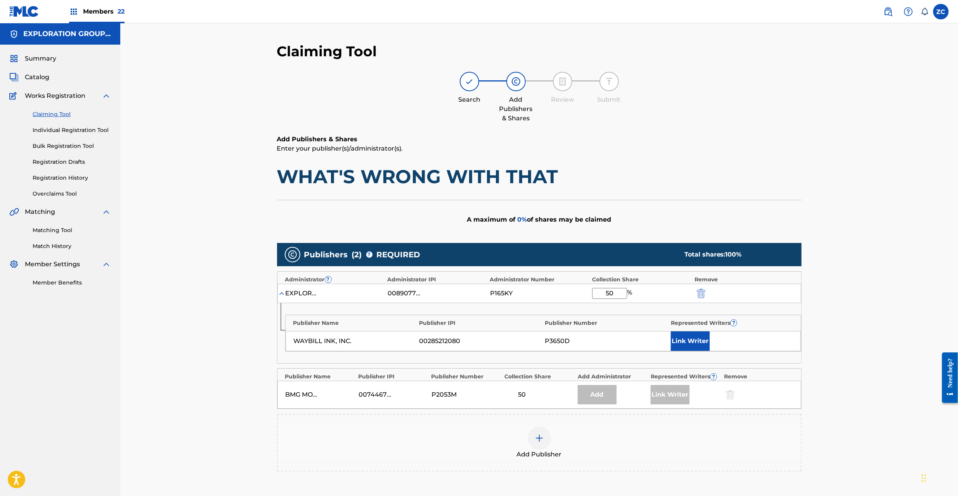
type input "50"
click at [694, 338] on button "Link Writer" at bounding box center [690, 340] width 39 height 19
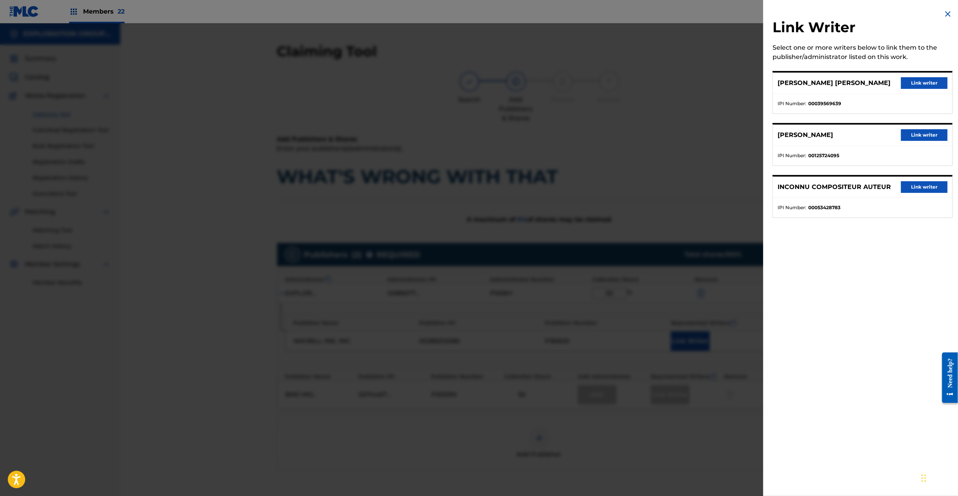
click at [922, 82] on button "Link writer" at bounding box center [924, 83] width 47 height 12
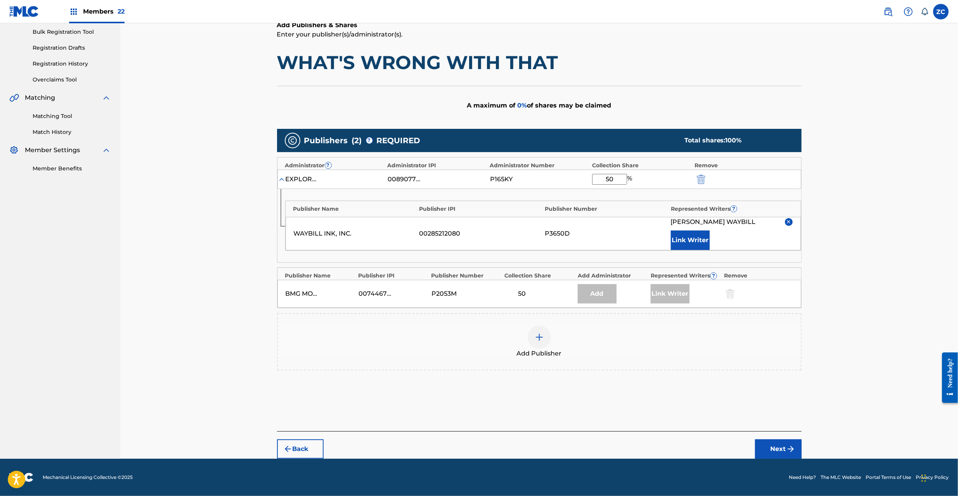
click at [780, 452] on button "Next" at bounding box center [778, 448] width 47 height 19
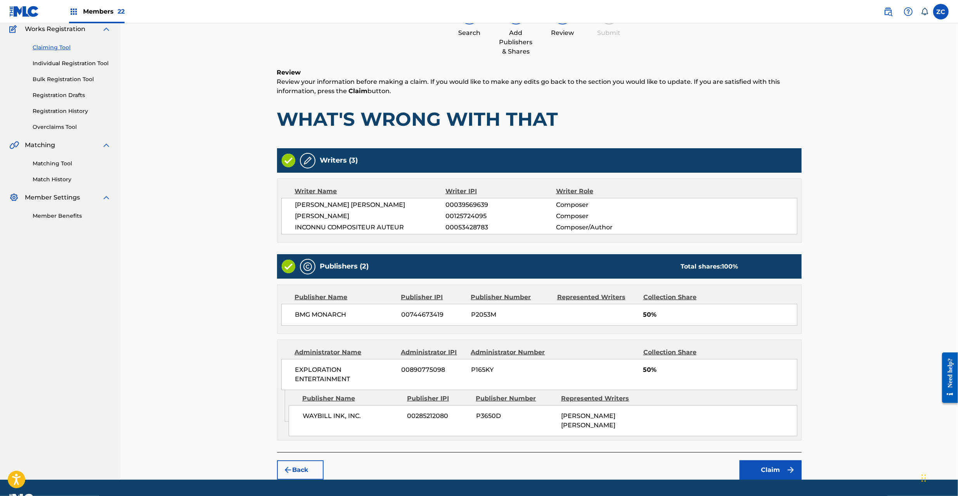
scroll to position [81, 0]
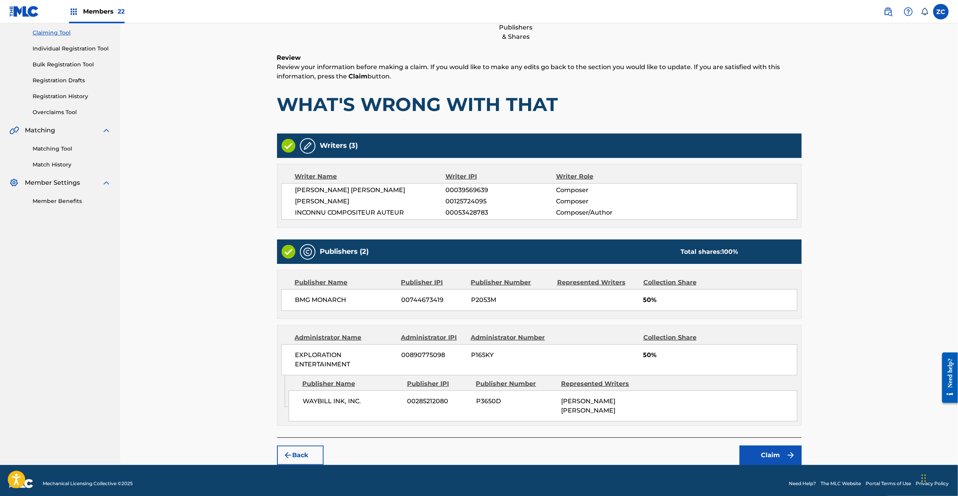
click at [776, 452] on button "Claim" at bounding box center [770, 454] width 62 height 19
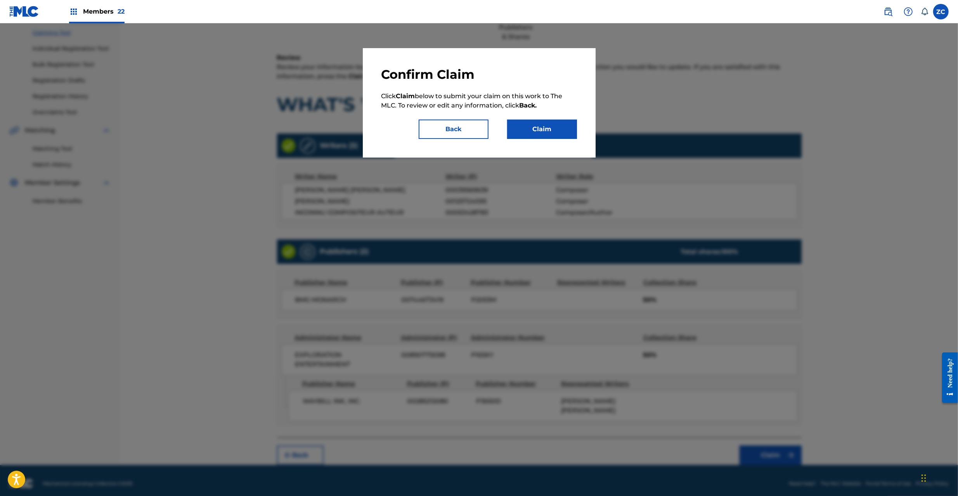
click at [575, 132] on button "Claim" at bounding box center [542, 128] width 70 height 19
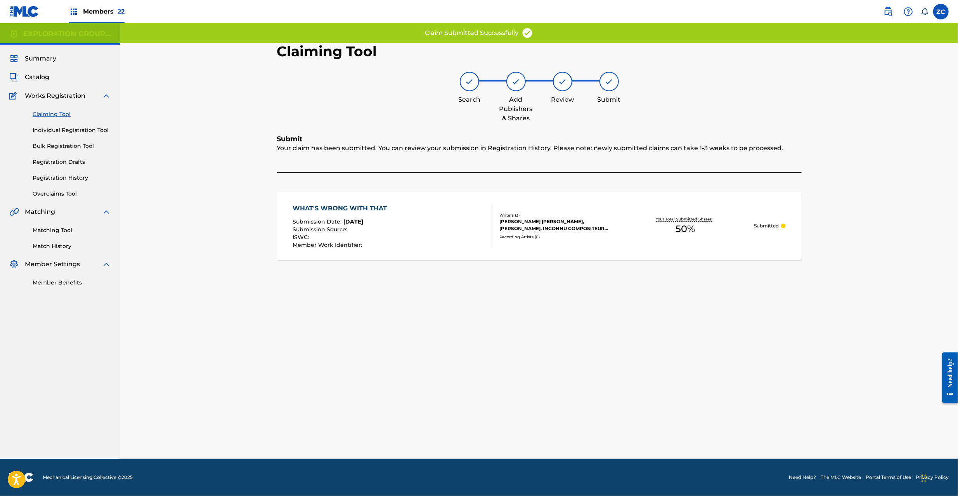
scroll to position [0, 0]
click at [593, 238] on div "Recording Artists ( 0 )" at bounding box center [557, 237] width 117 height 6
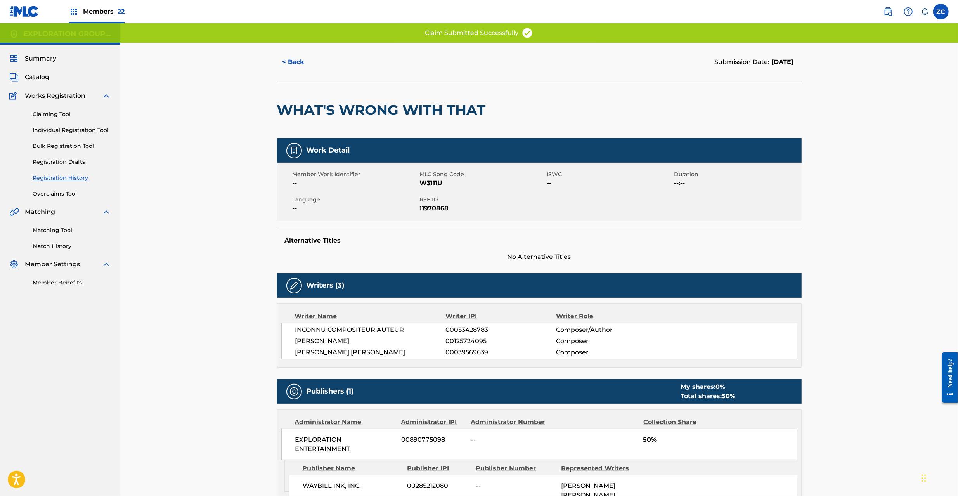
click at [425, 200] on span "REF ID" at bounding box center [482, 200] width 125 height 8
click at [431, 208] on span "11970868" at bounding box center [482, 208] width 125 height 9
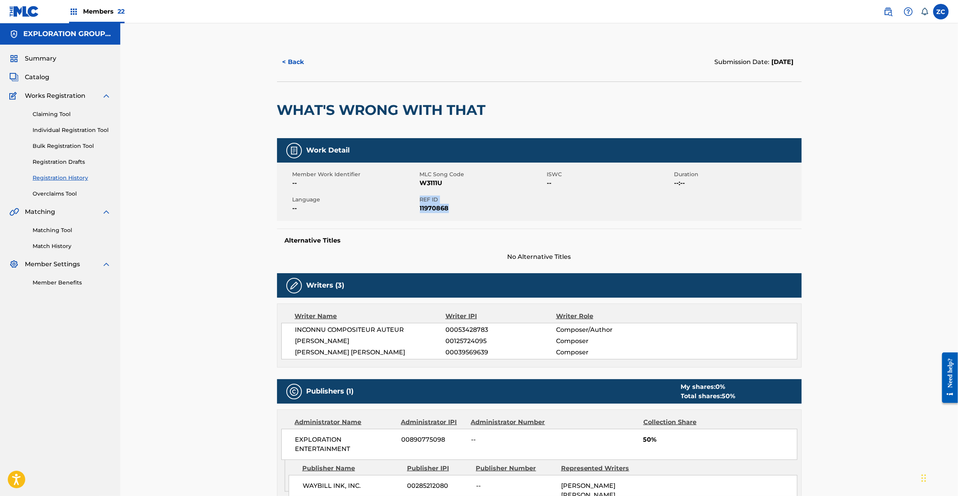
click at [46, 75] on span "Catalog" at bounding box center [37, 77] width 24 height 9
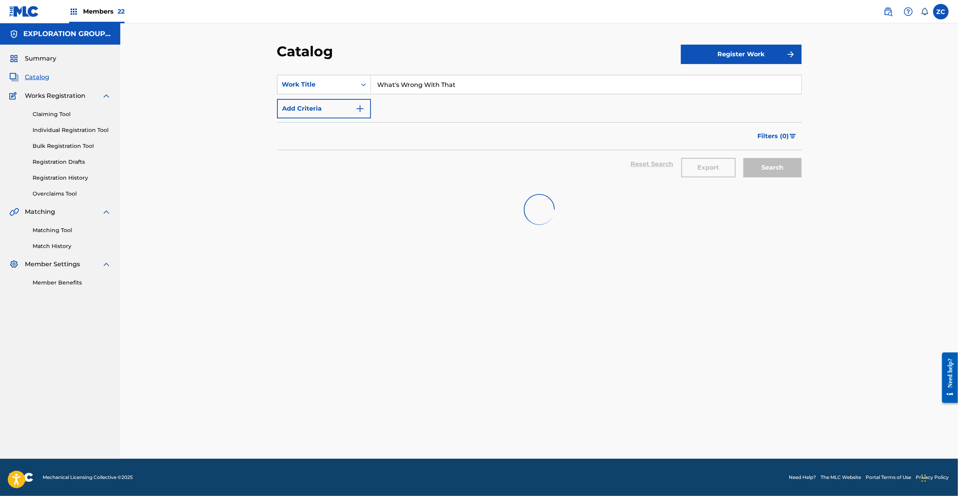
click at [453, 76] on input "What's Wrong With That" at bounding box center [586, 84] width 430 height 19
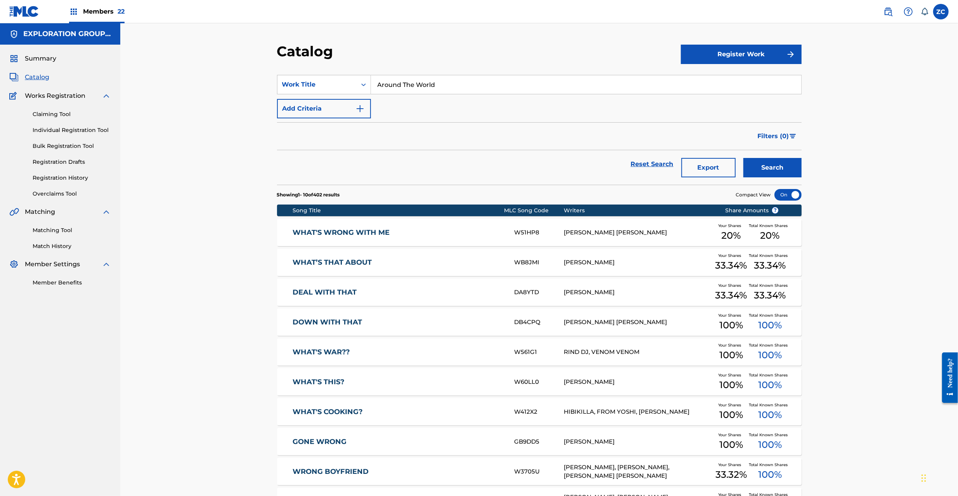
type input "Around The World"
click at [743, 158] on button "Search" at bounding box center [772, 167] width 58 height 19
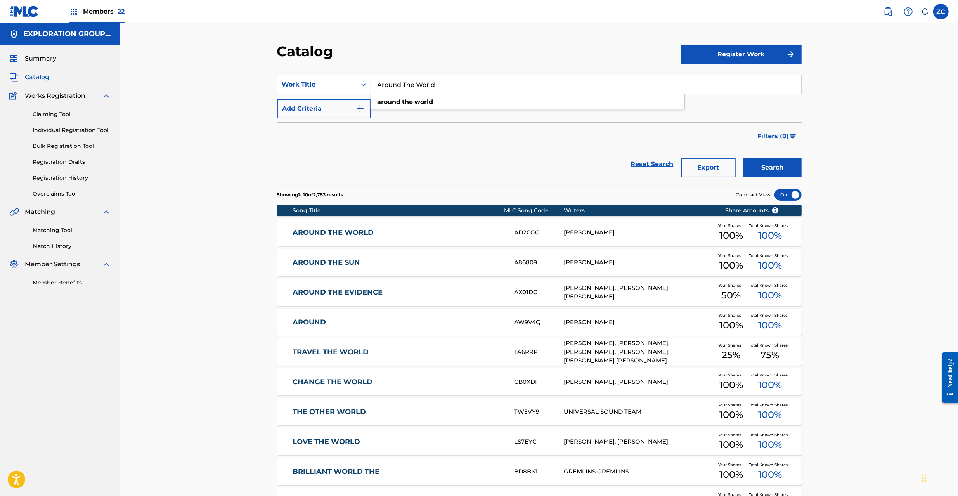
click at [57, 128] on link "Individual Registration Tool" at bounding box center [72, 130] width 78 height 8
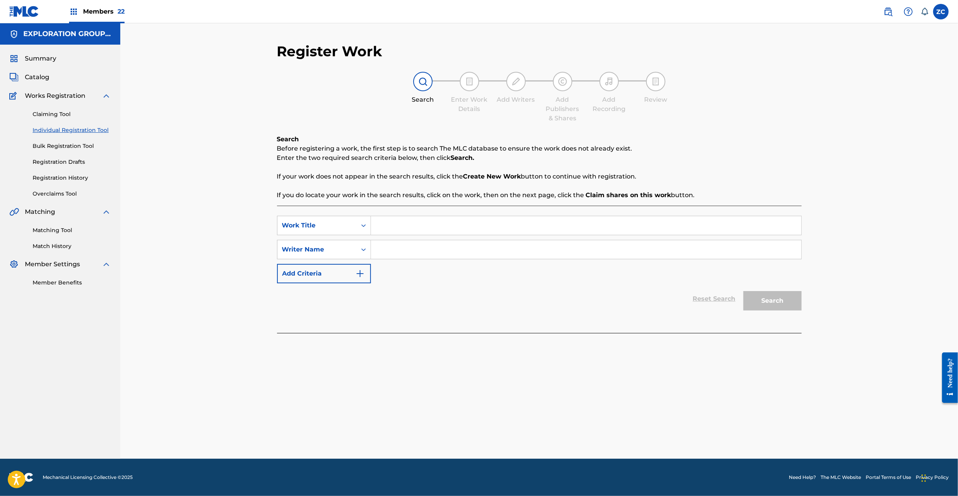
click at [480, 237] on div "SearchWithCriteria6ebf4ec1-61e8-4bca-be09-f2af8138ccbc Work Title SearchWithCri…" at bounding box center [539, 250] width 524 height 68
click at [483, 223] on input "Search Form" at bounding box center [586, 225] width 430 height 19
click at [464, 222] on input "Around The World Waybill" at bounding box center [586, 225] width 430 height 19
type input "Around The World"
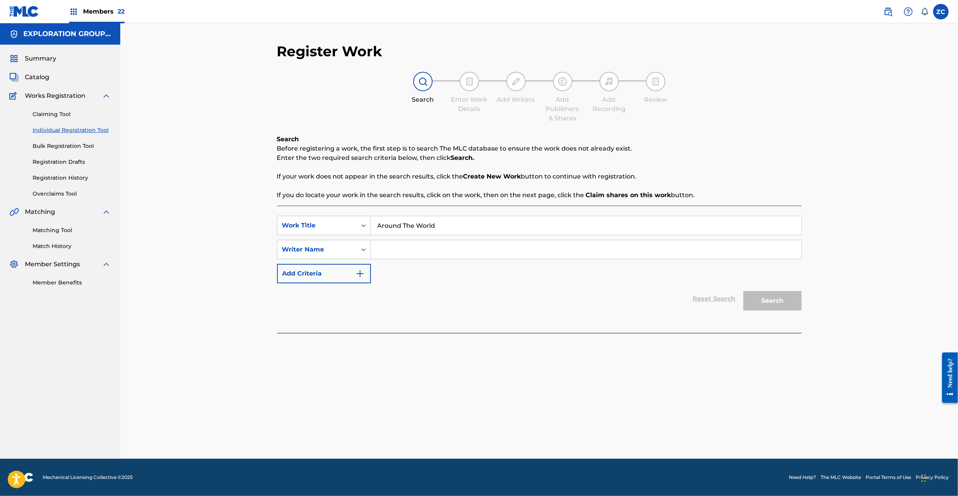
click at [472, 251] on input "Search Form" at bounding box center [586, 249] width 430 height 19
type input "Waybill"
click at [774, 295] on button "Search" at bounding box center [772, 300] width 58 height 19
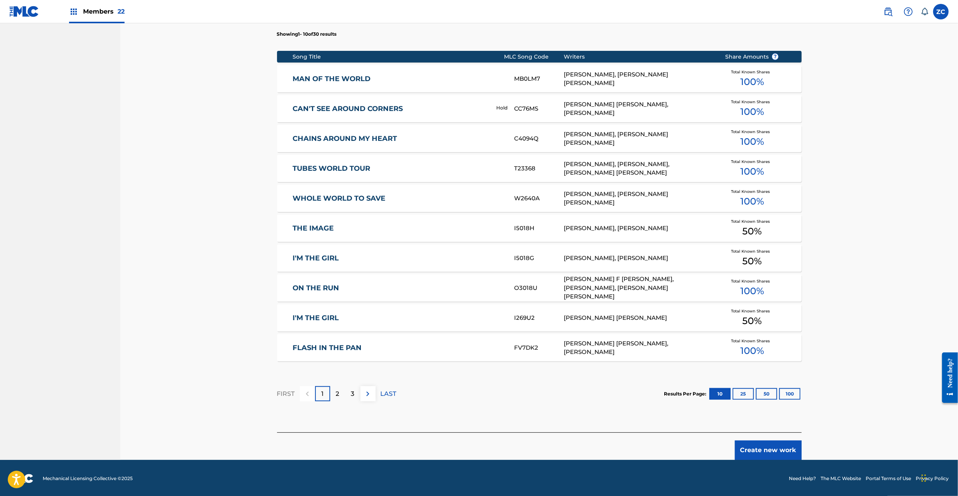
scroll to position [298, 0]
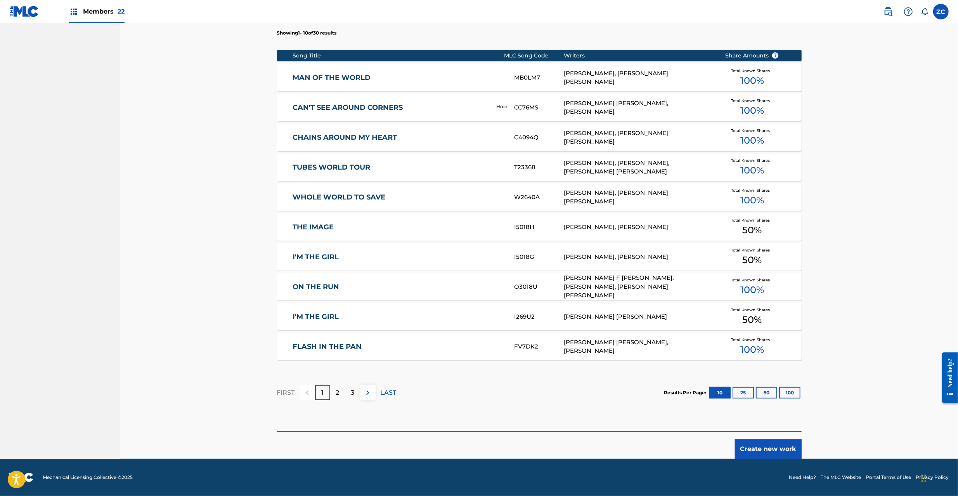
click at [773, 450] on button "Create new work" at bounding box center [768, 448] width 67 height 19
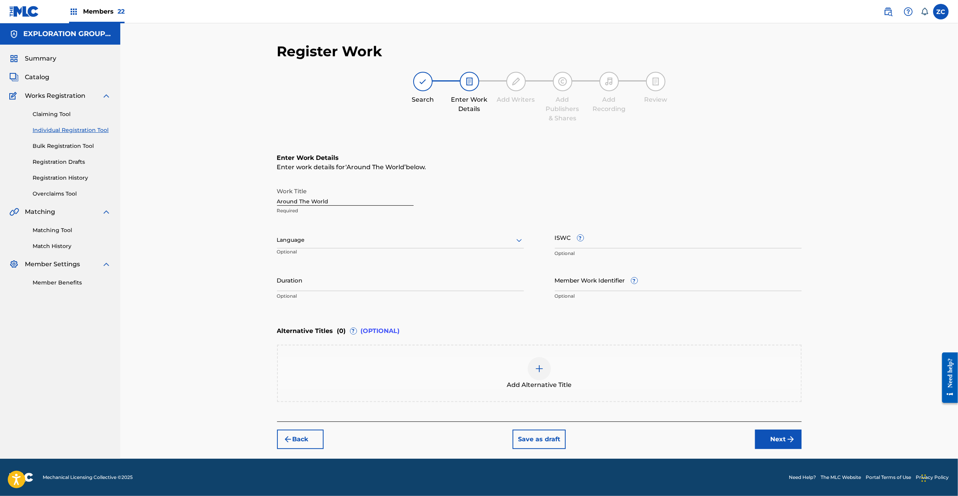
click at [575, 286] on input "Member Work Identifier ?" at bounding box center [678, 280] width 247 height 22
type input "CMP000332249"
click at [624, 241] on input "ISWC ?" at bounding box center [678, 237] width 247 height 22
type input "T9100470664"
click at [790, 434] on img "submit" at bounding box center [790, 438] width 9 height 9
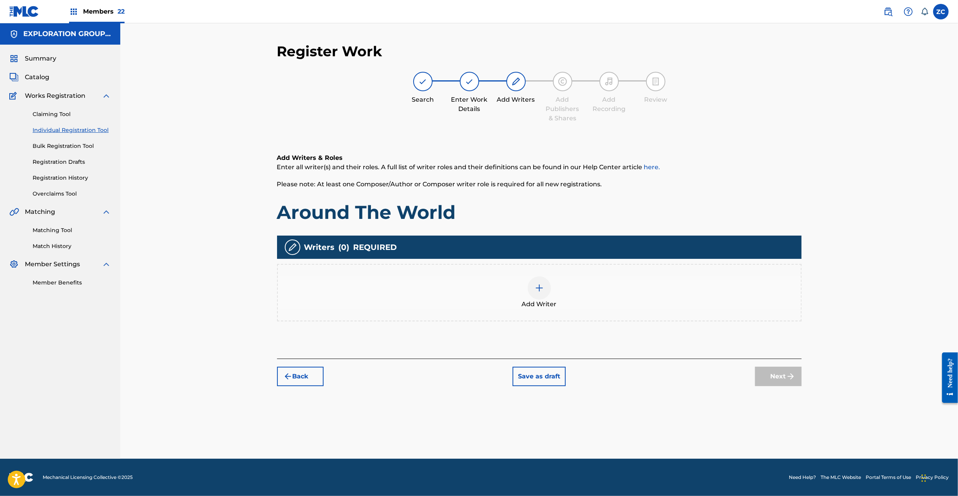
click at [535, 289] on img at bounding box center [539, 287] width 9 height 9
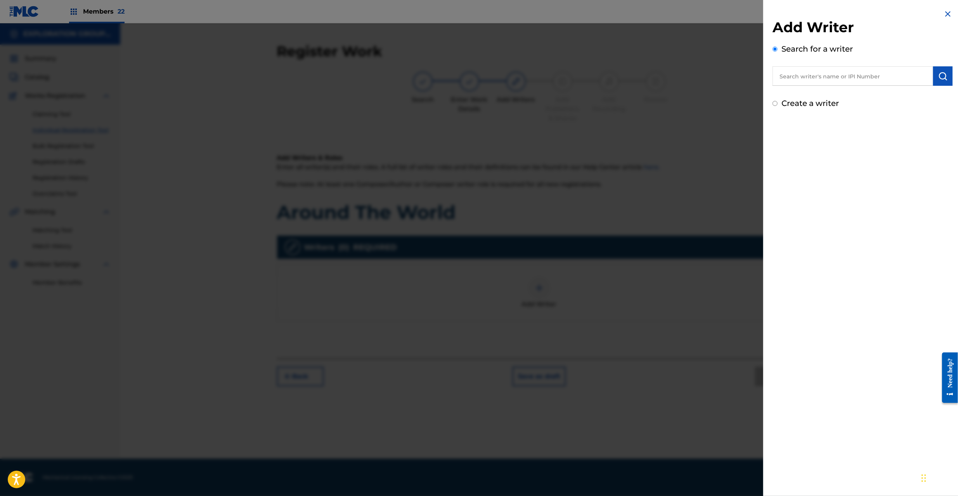
click at [865, 77] on input "text" at bounding box center [852, 75] width 161 height 19
type input "00039569639"
click at [938, 78] on img "submit" at bounding box center [942, 75] width 9 height 9
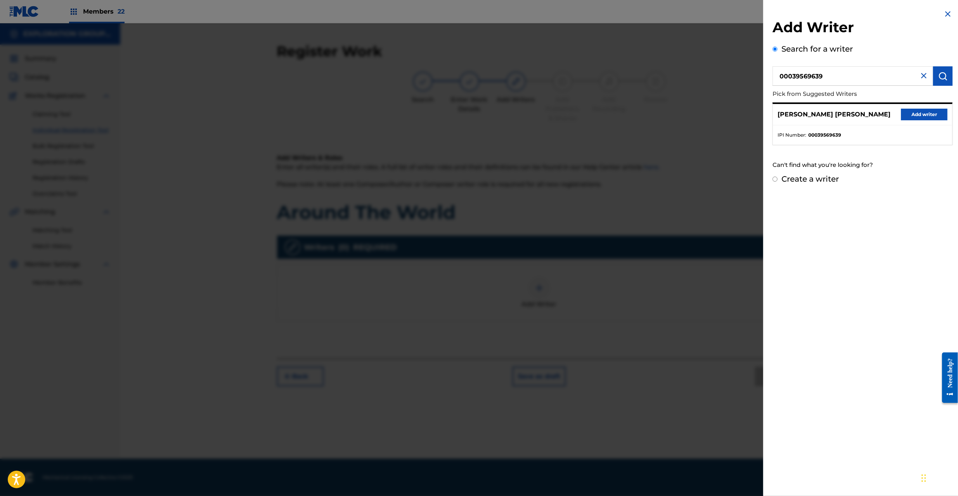
click at [923, 118] on button "Add writer" at bounding box center [924, 115] width 47 height 12
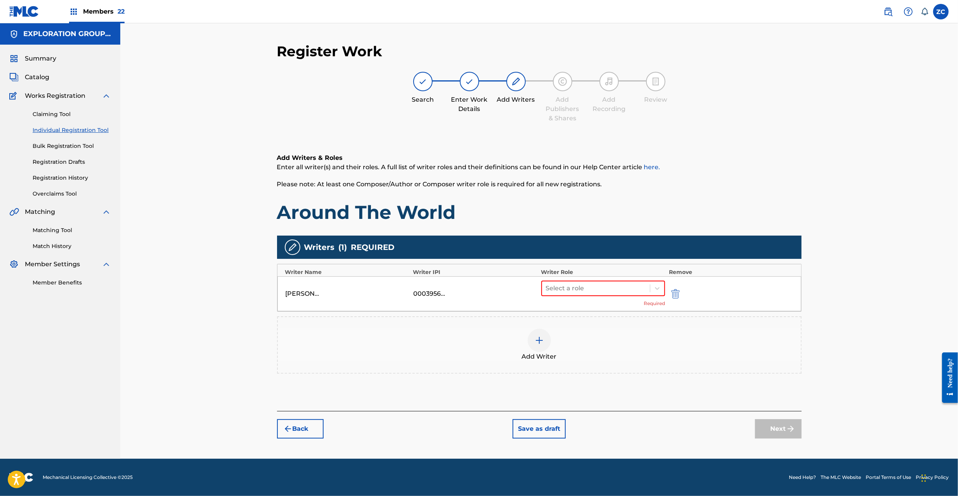
click at [547, 334] on div at bounding box center [539, 340] width 23 height 23
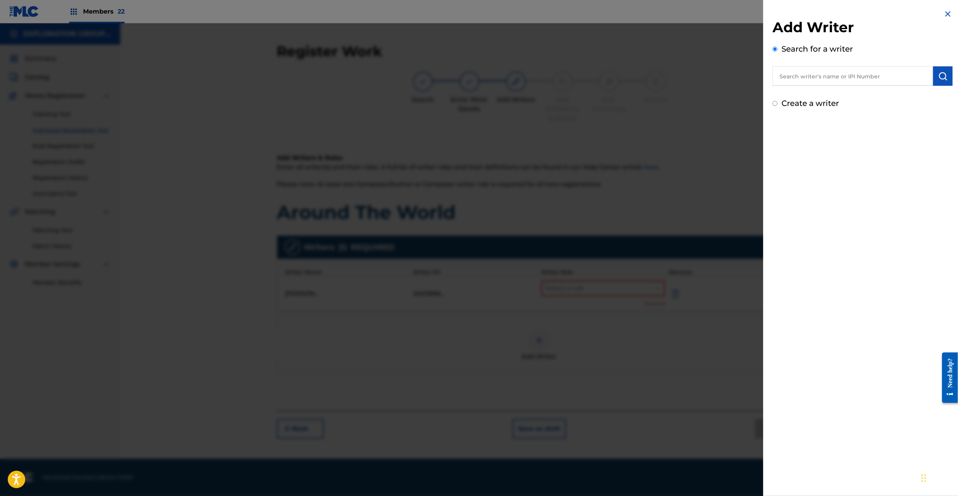
click at [888, 72] on input "text" at bounding box center [852, 75] width 161 height 19
type input "00128201214"
click at [945, 73] on button "submit" at bounding box center [942, 75] width 19 height 19
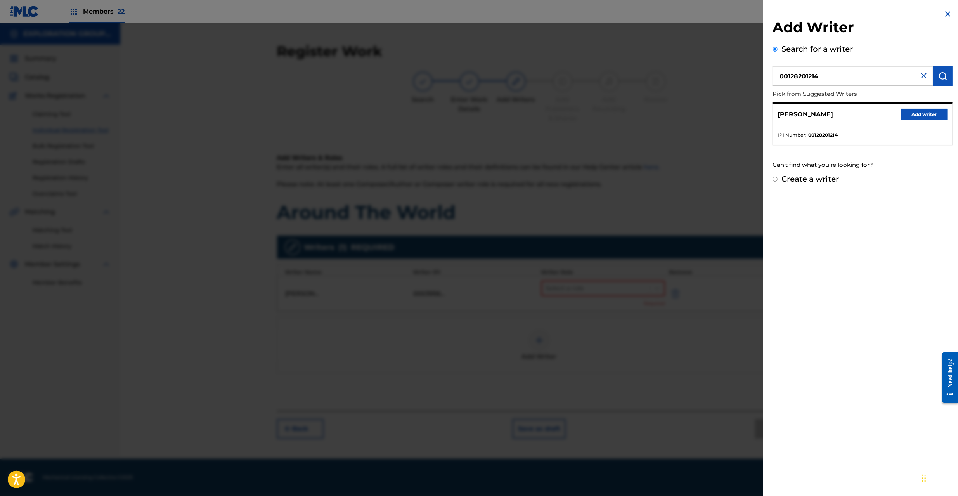
click at [928, 114] on button "Add writer" at bounding box center [924, 115] width 47 height 12
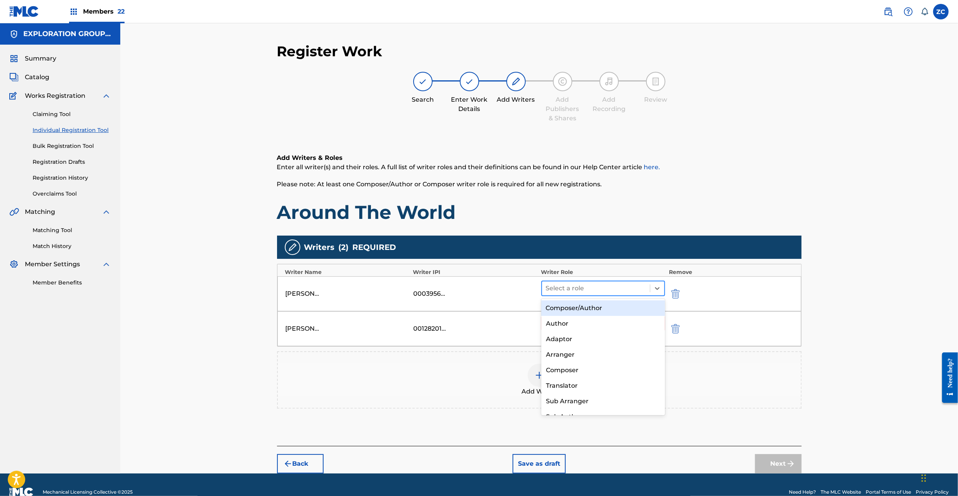
click at [612, 286] on div at bounding box center [596, 288] width 100 height 11
click at [604, 306] on div "Composer/Author" at bounding box center [603, 308] width 124 height 16
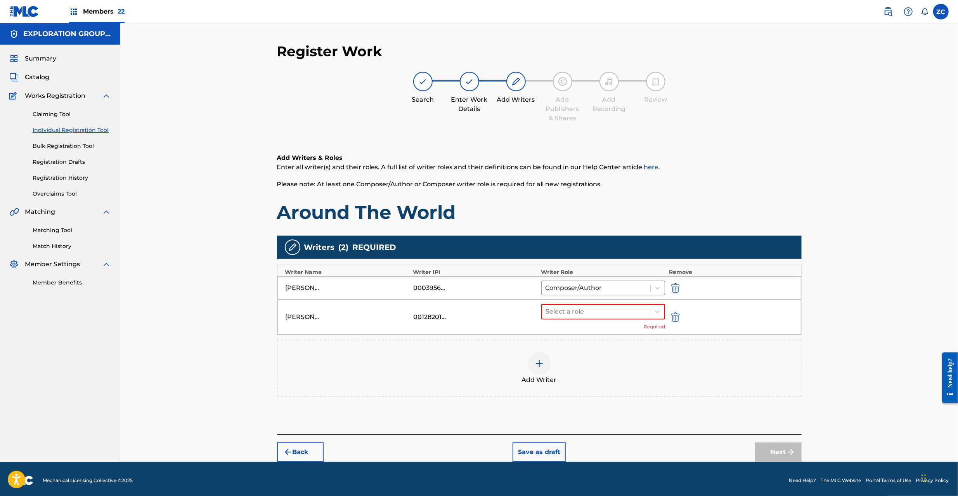
click at [595, 323] on div "Select a role Required" at bounding box center [603, 317] width 124 height 26
click at [594, 312] on div at bounding box center [596, 311] width 100 height 11
click at [595, 329] on div "Composer/Author" at bounding box center [603, 332] width 124 height 16
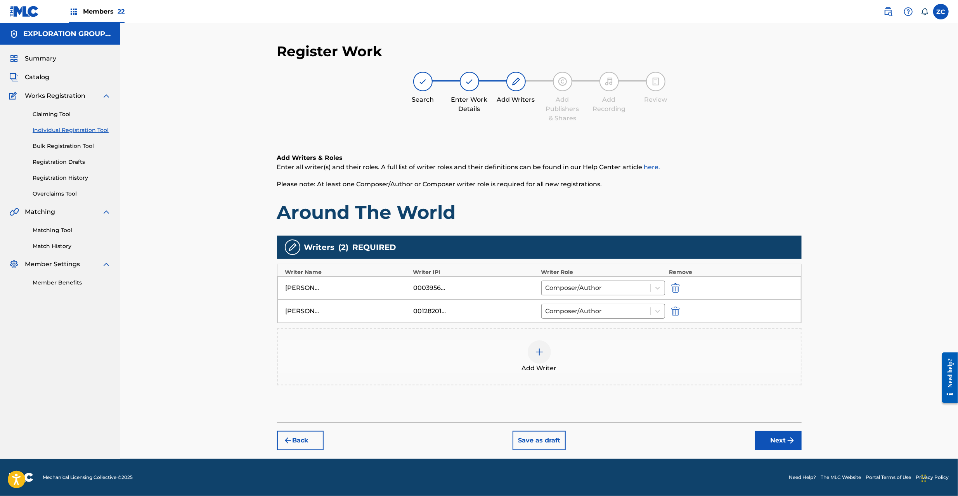
drag, startPoint x: 775, startPoint y: 447, endPoint x: 765, endPoint y: 430, distance: 19.3
click at [775, 446] on button "Next" at bounding box center [778, 440] width 47 height 19
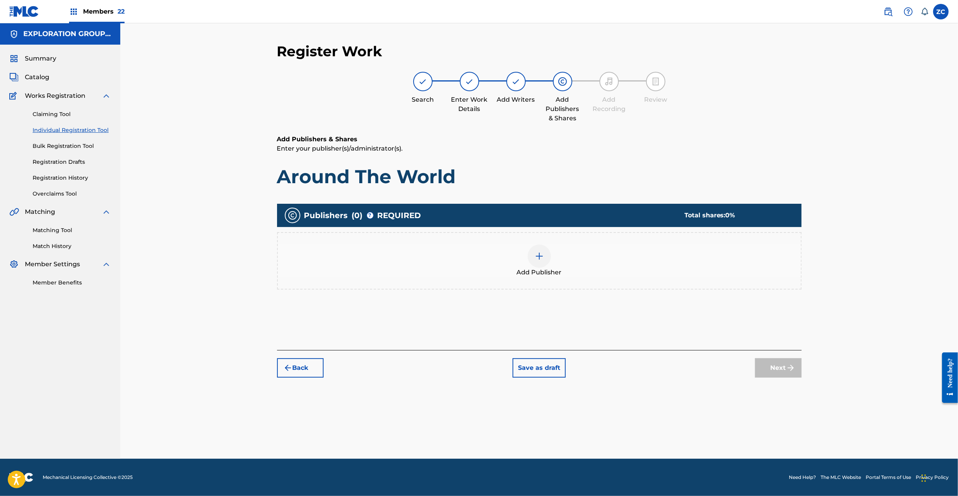
click at [529, 249] on div at bounding box center [539, 255] width 23 height 23
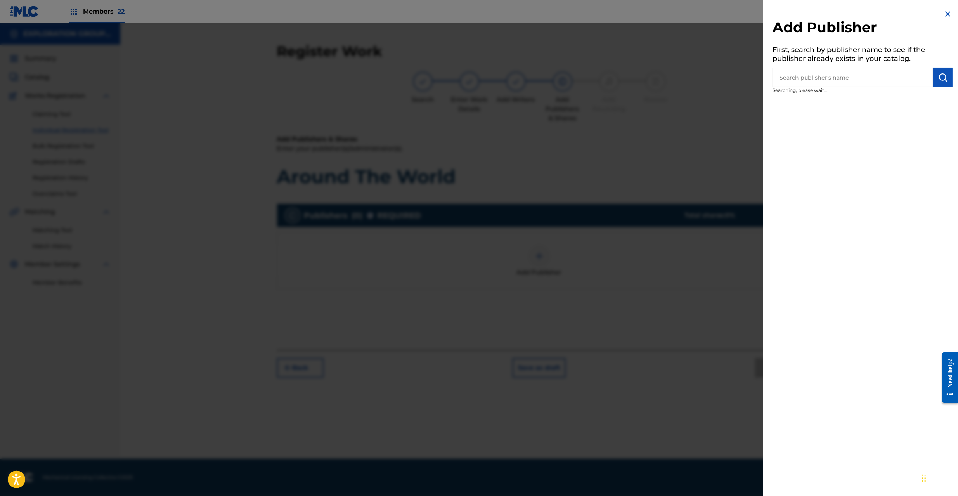
click at [880, 76] on input "text" at bounding box center [852, 77] width 161 height 19
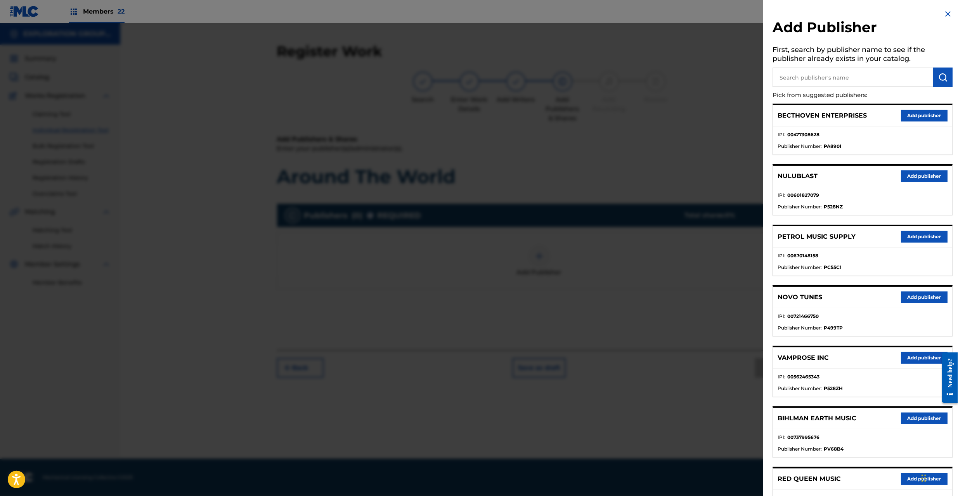
click at [850, 81] on input "text" at bounding box center [852, 77] width 161 height 19
type input "waybill"
click at [938, 78] on img "submit" at bounding box center [942, 77] width 9 height 9
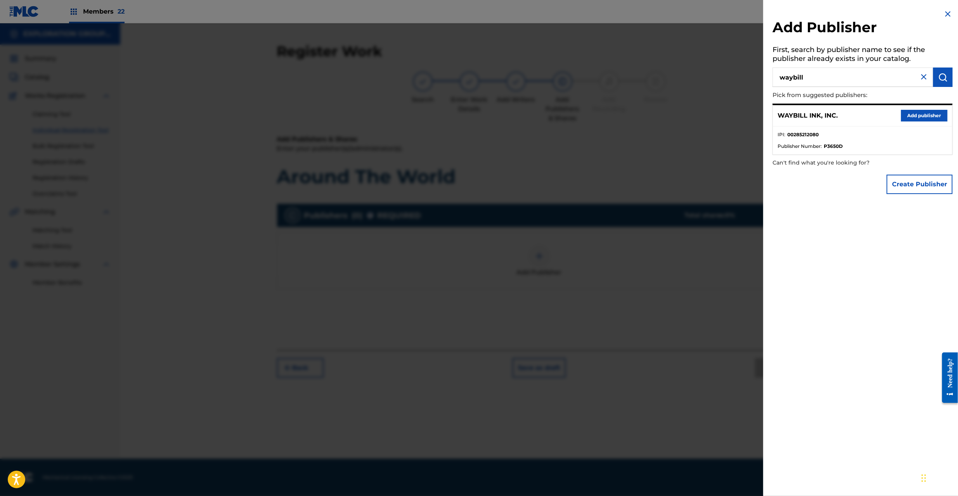
drag, startPoint x: 924, startPoint y: 116, endPoint x: 669, endPoint y: 226, distance: 277.7
click at [923, 116] on button "Add publisher" at bounding box center [924, 116] width 47 height 12
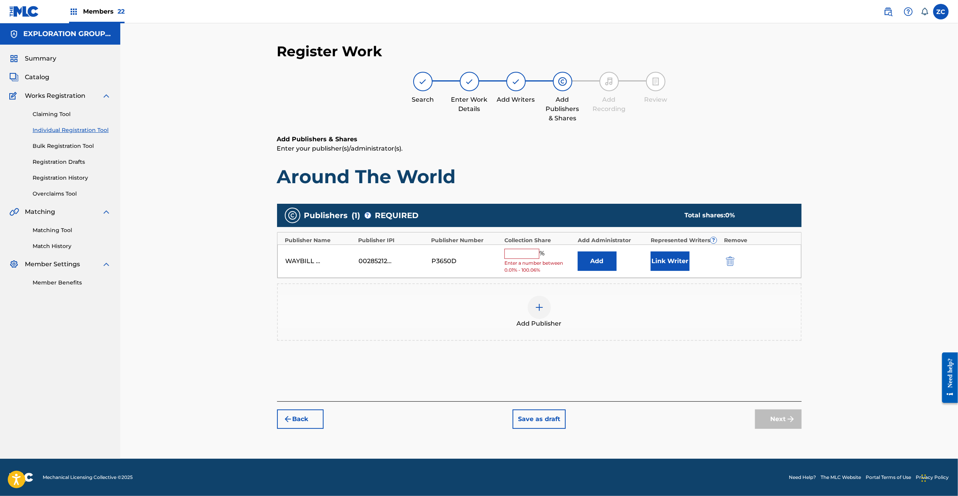
click at [607, 263] on button "Add" at bounding box center [597, 260] width 39 height 19
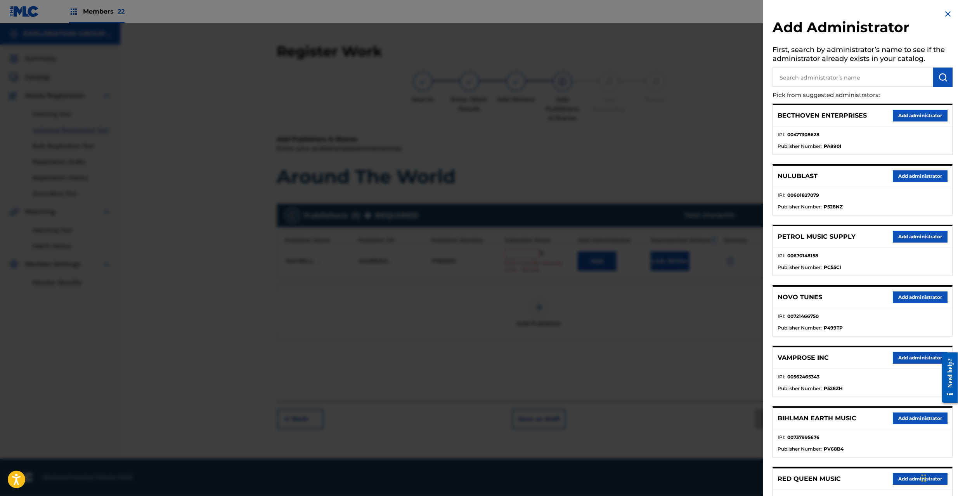
click at [873, 84] on input "text" at bounding box center [852, 77] width 161 height 19
type input "explo"
click at [935, 78] on button "submit" at bounding box center [942, 77] width 19 height 19
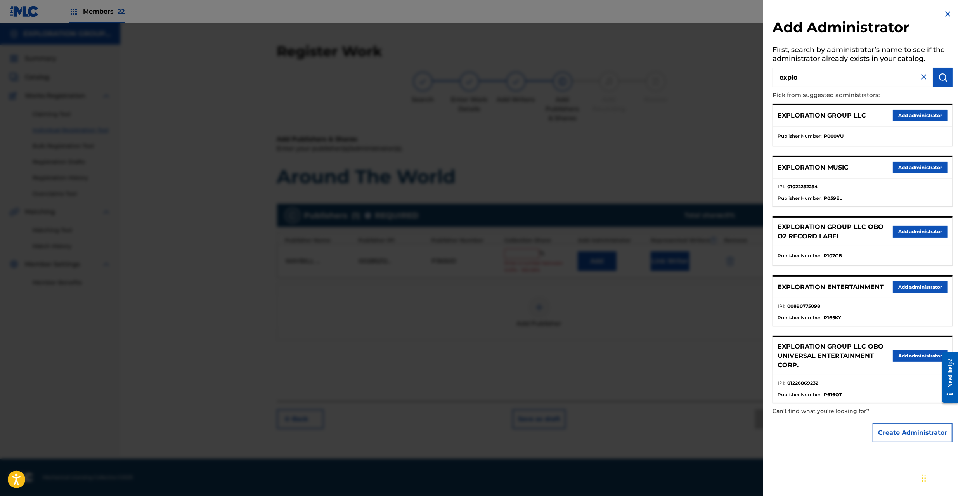
drag, startPoint x: 910, startPoint y: 282, endPoint x: 829, endPoint y: 280, distance: 81.5
click at [909, 282] on button "Add administrator" at bounding box center [920, 287] width 55 height 12
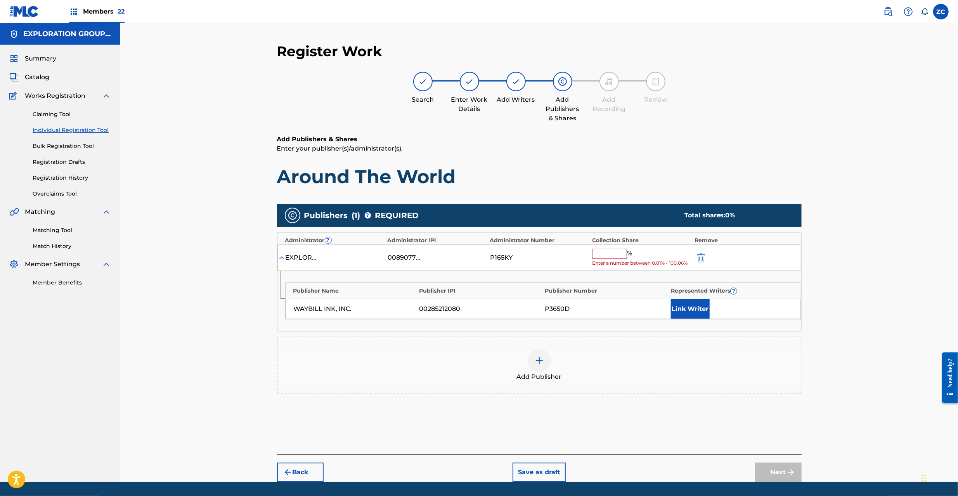
click at [618, 255] on input "text" at bounding box center [609, 254] width 35 height 10
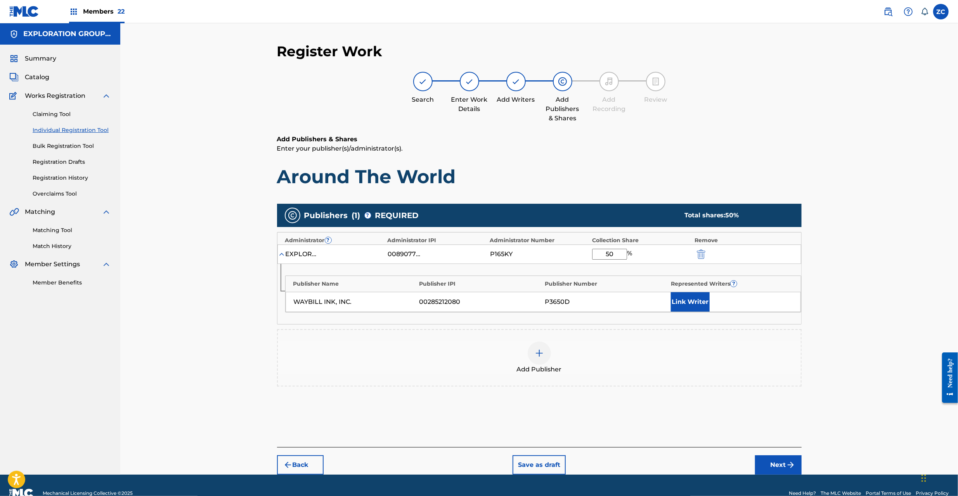
type input "50"
click at [686, 297] on button "Link Writer" at bounding box center [690, 301] width 39 height 19
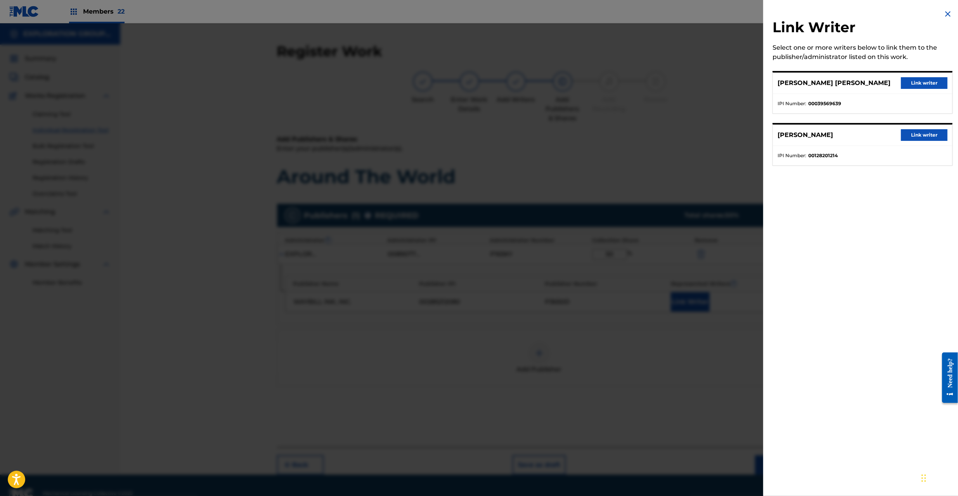
drag, startPoint x: 912, startPoint y: 81, endPoint x: 841, endPoint y: 161, distance: 106.6
click at [912, 81] on button "Link writer" at bounding box center [924, 83] width 47 height 12
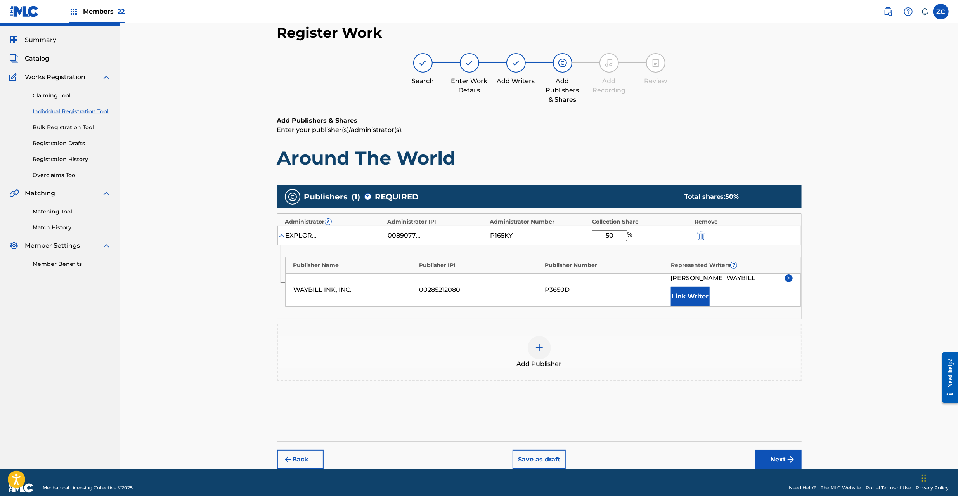
scroll to position [29, 0]
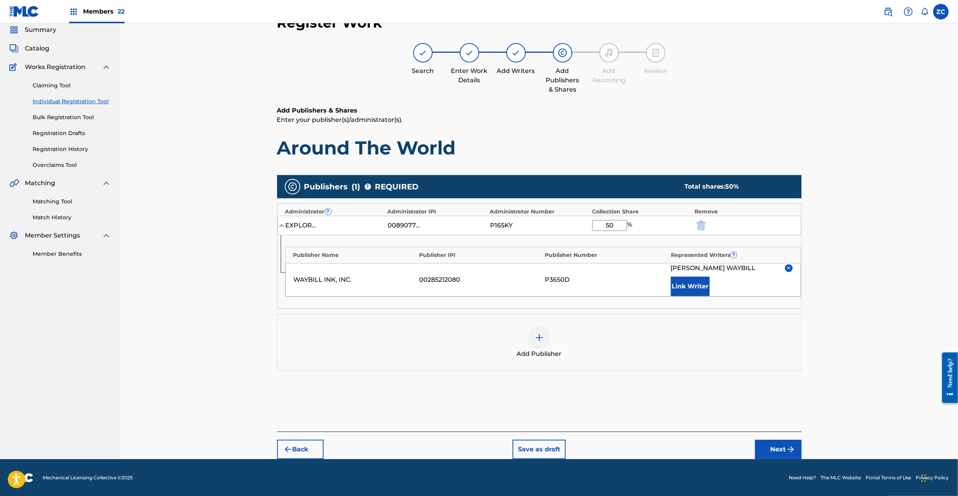
click at [796, 450] on button "Next" at bounding box center [778, 449] width 47 height 19
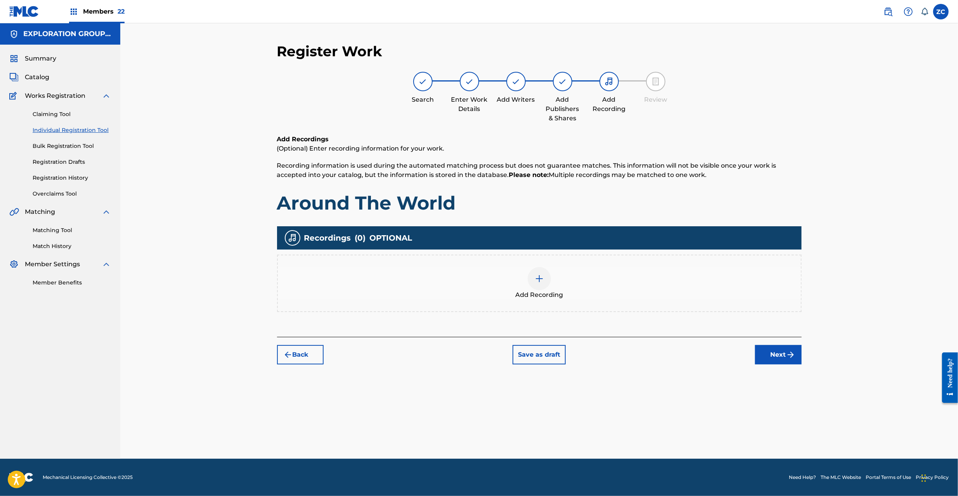
click at [536, 276] on img at bounding box center [539, 278] width 9 height 9
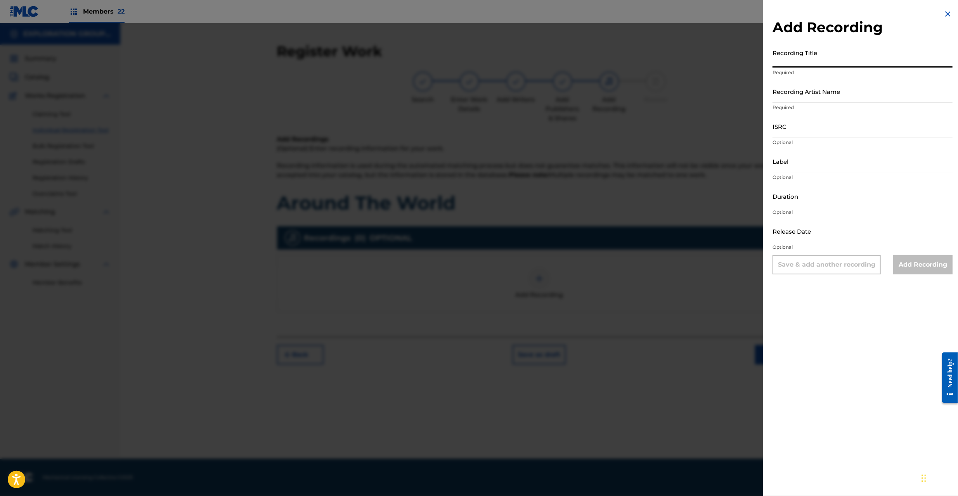
click at [820, 63] on input "Recording Title" at bounding box center [862, 56] width 180 height 22
type input "Around The World"
click at [812, 101] on input "Recording Artist Name" at bounding box center [862, 91] width 180 height 22
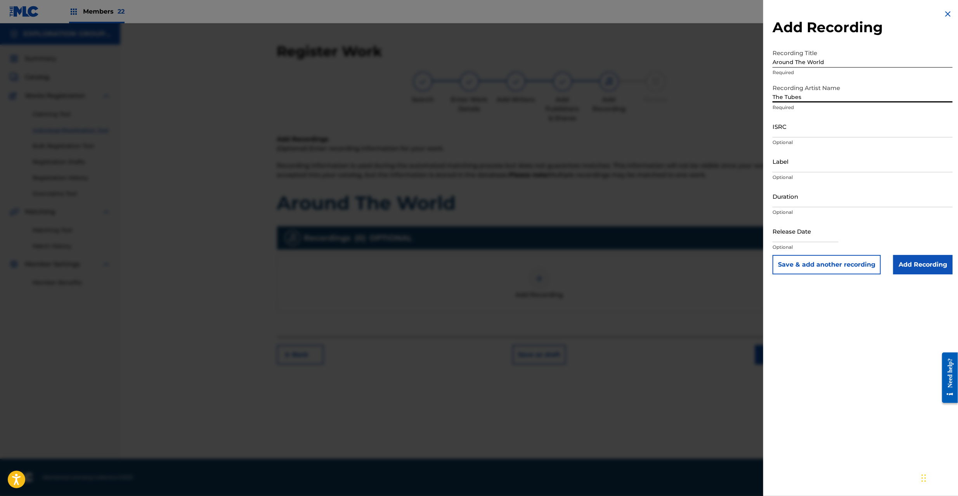
type input "The Tubes"
click at [916, 265] on input "Add Recording" at bounding box center [922, 264] width 59 height 19
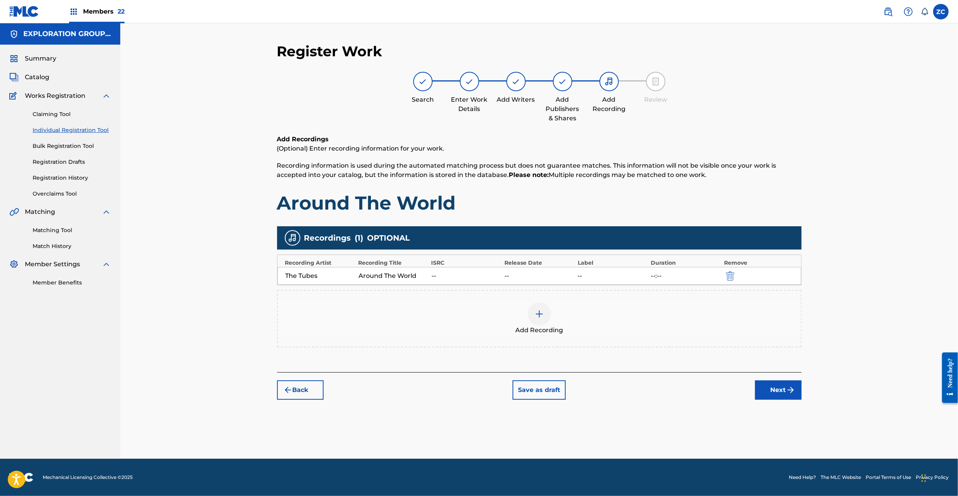
click at [787, 403] on div "Register Work Search Enter Work Details Add Writers Add Publishers & Shares Add…" at bounding box center [539, 251] width 543 height 416
click at [784, 393] on button "Next" at bounding box center [778, 389] width 47 height 19
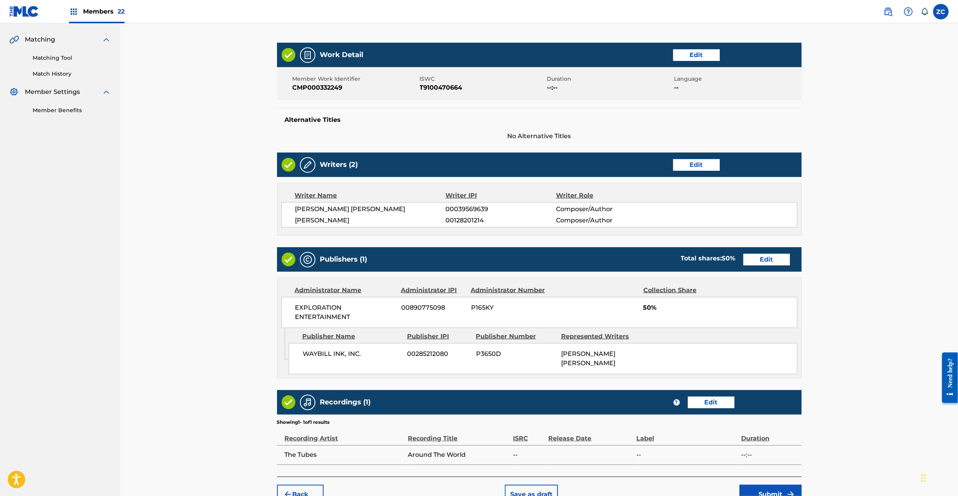
scroll to position [211, 0]
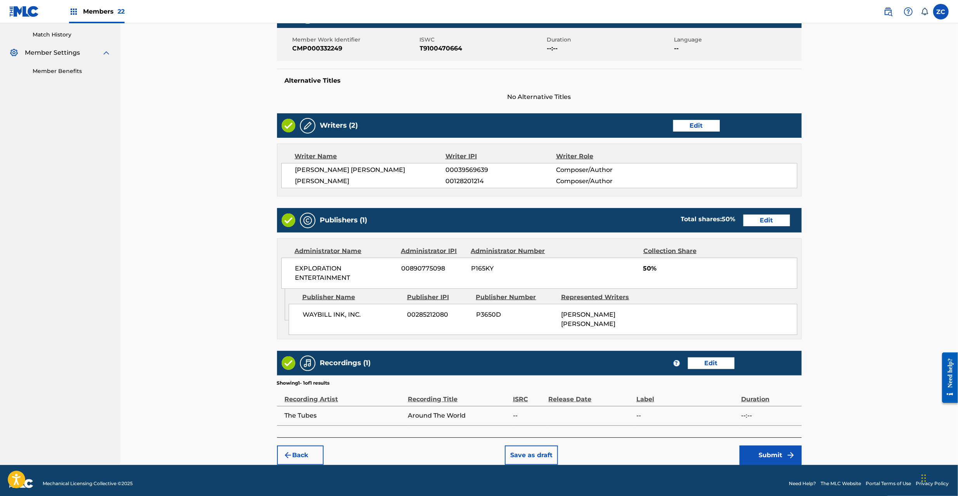
click at [765, 447] on button "Submit" at bounding box center [770, 454] width 62 height 19
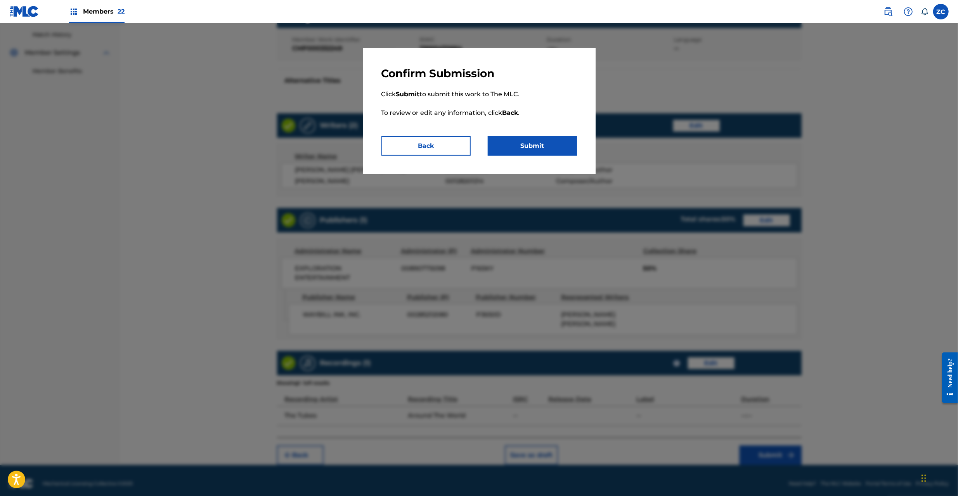
click at [534, 144] on button "Submit" at bounding box center [532, 145] width 89 height 19
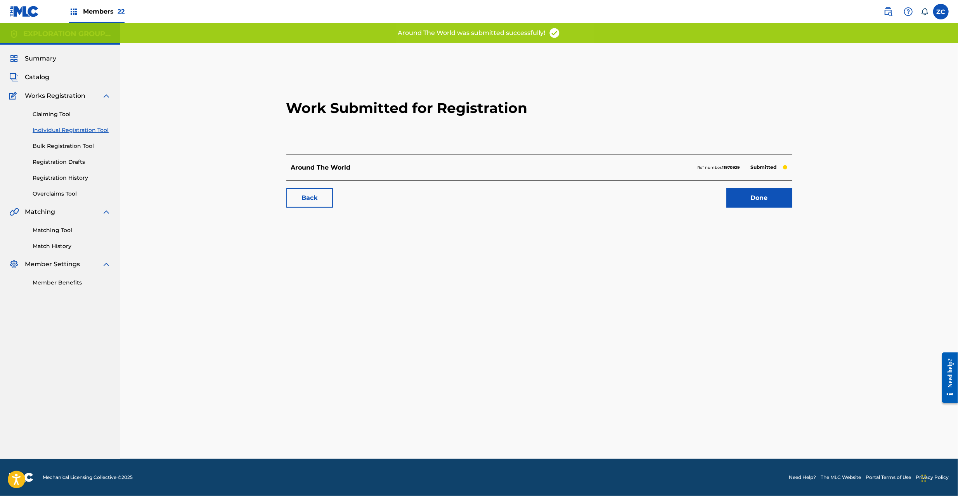
click at [698, 168] on p "Ref number: 11970929" at bounding box center [719, 167] width 42 height 7
click at [727, 170] on strong "11970929" at bounding box center [730, 167] width 17 height 5
click at [753, 200] on link "Done" at bounding box center [759, 197] width 66 height 19
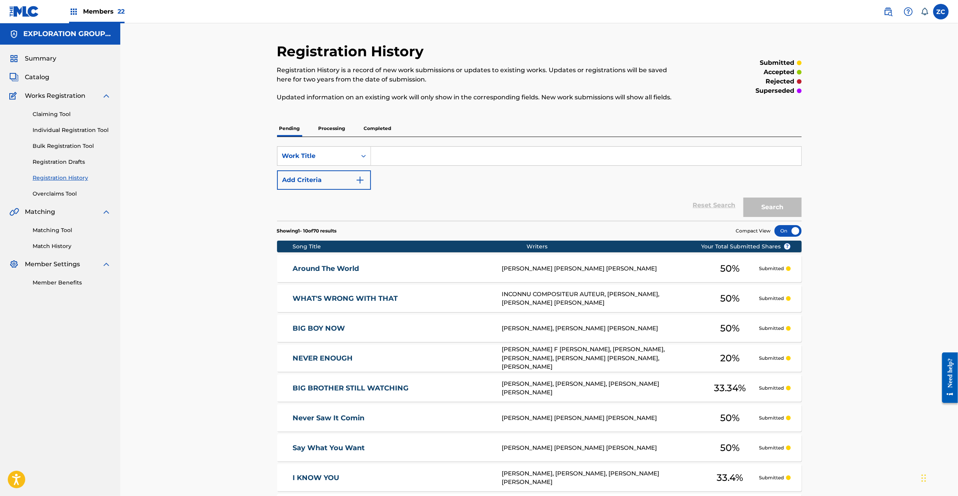
click at [63, 232] on link "Matching Tool" at bounding box center [72, 230] width 78 height 8
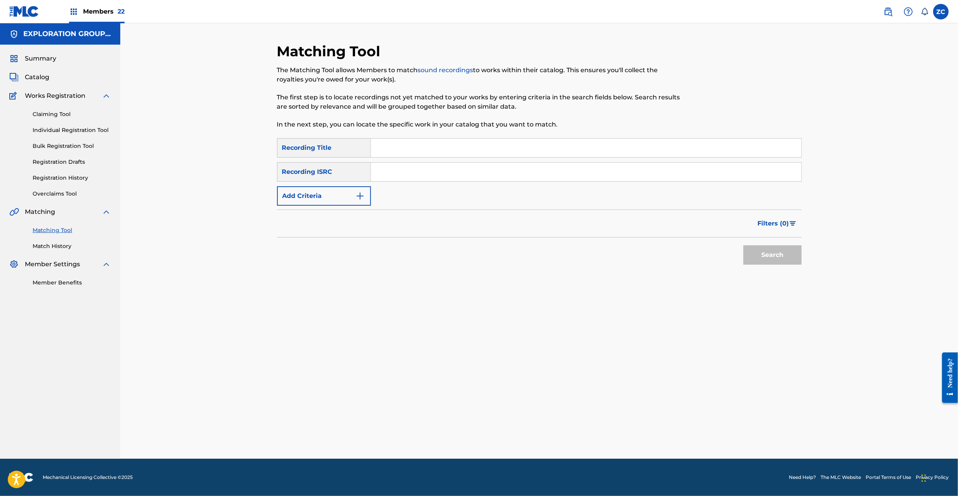
drag, startPoint x: 402, startPoint y: 160, endPoint x: 417, endPoint y: 147, distance: 19.3
click at [402, 160] on div "SearchWithCriteria5465e4b0-519a-4724-a49c-a35d72f24d5e Recording Title SearchWi…" at bounding box center [539, 172] width 524 height 68
click at [422, 143] on input "Search Form" at bounding box center [586, 147] width 430 height 19
drag, startPoint x: 443, startPoint y: 145, endPoint x: 547, endPoint y: 147, distance: 103.6
click at [547, 147] on input "Around The World The Tubes" at bounding box center [586, 147] width 430 height 19
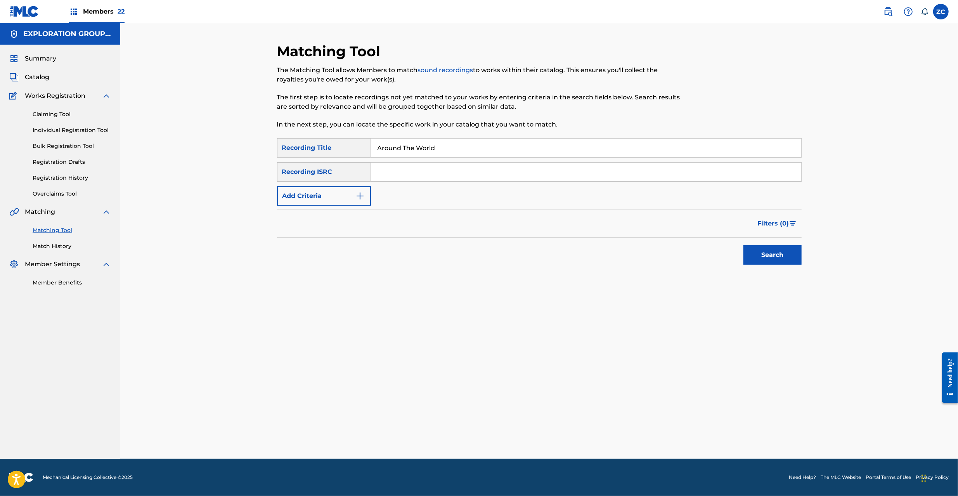
type input "Around The World"
drag, startPoint x: 306, startPoint y: 204, endPoint x: 340, endPoint y: 199, distance: 33.7
click at [308, 204] on button "Add Criteria" at bounding box center [324, 195] width 94 height 19
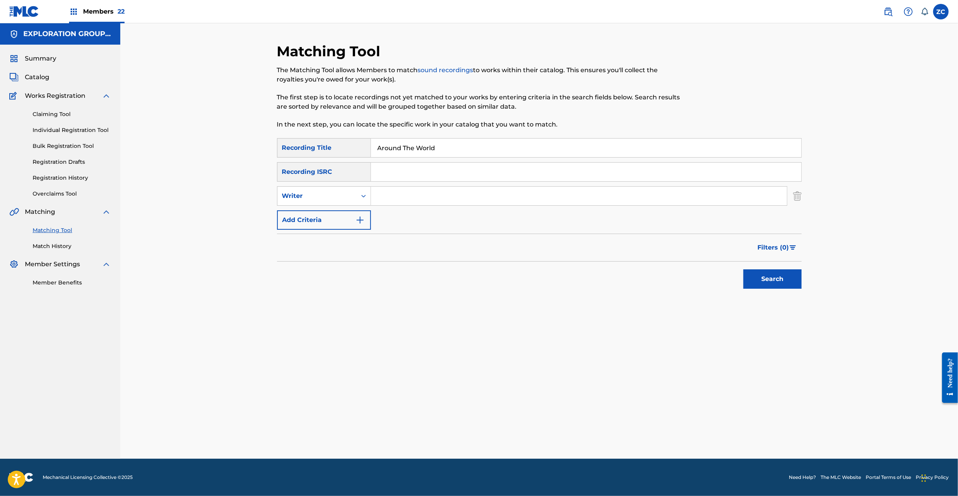
drag, startPoint x: 337, startPoint y: 216, endPoint x: 345, endPoint y: 216, distance: 8.1
click at [336, 216] on button "Add Criteria" at bounding box center [324, 219] width 94 height 19
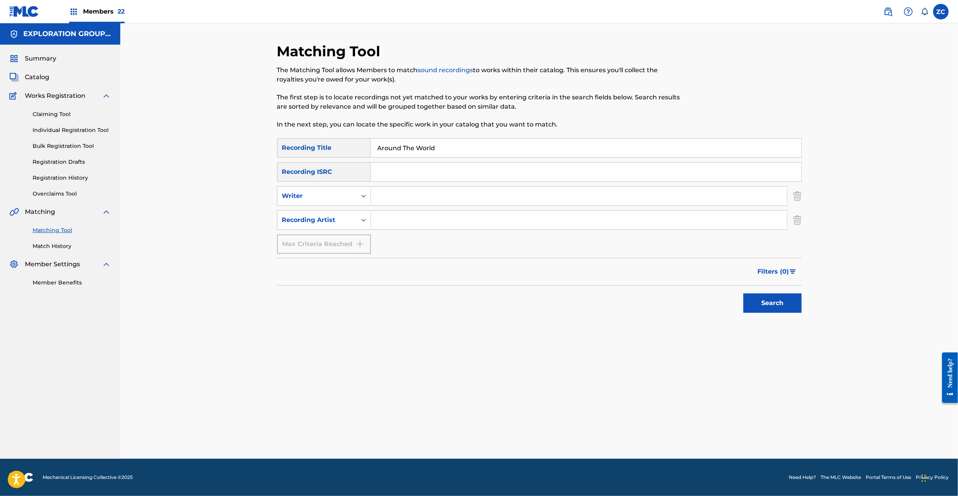
click at [412, 213] on input "Search Form" at bounding box center [579, 220] width 416 height 19
type input "The Tubes"
click at [767, 305] on button "Search" at bounding box center [772, 302] width 58 height 19
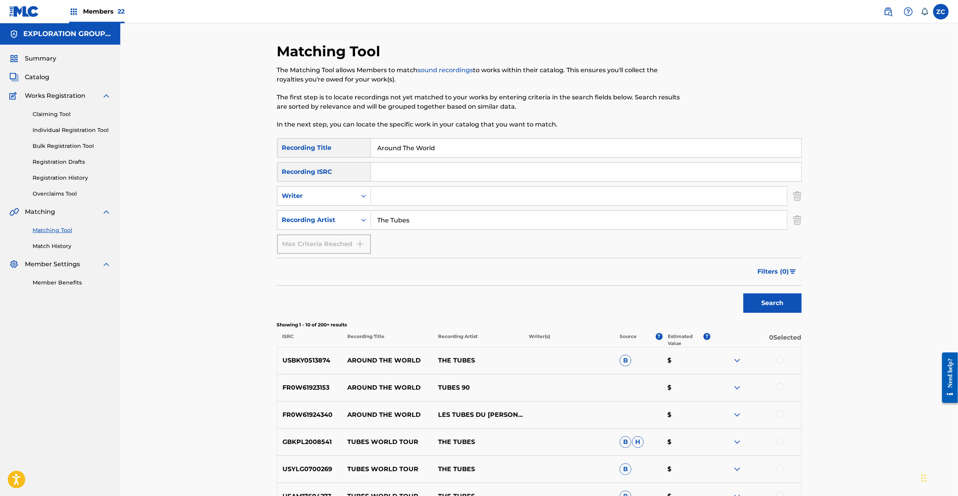
click at [306, 359] on p "USBKY0513874" at bounding box center [309, 360] width 65 height 9
click at [306, 360] on p "USBKY0513874" at bounding box center [309, 360] width 65 height 9
click at [28, 78] on span "Catalog" at bounding box center [37, 77] width 24 height 9
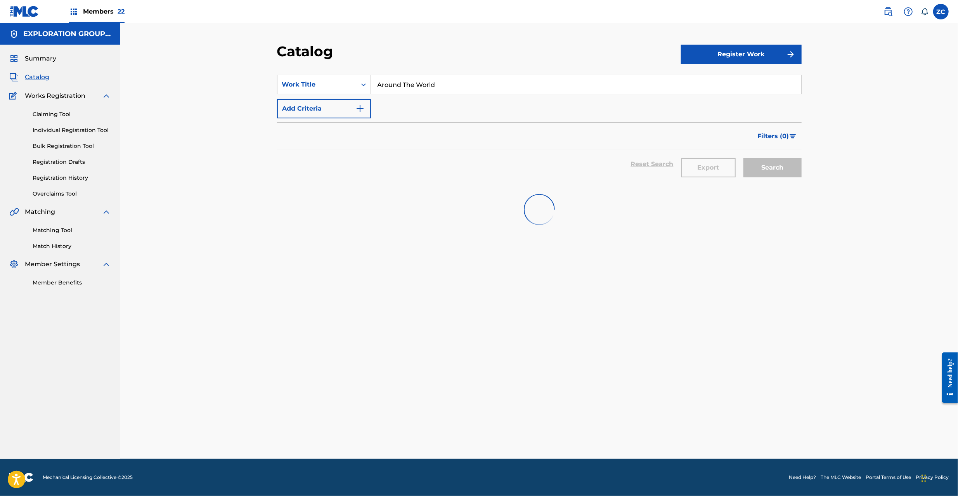
drag, startPoint x: 455, startPoint y: 91, endPoint x: 472, endPoint y: 93, distance: 17.3
click at [455, 91] on input "Around The World" at bounding box center [586, 84] width 430 height 19
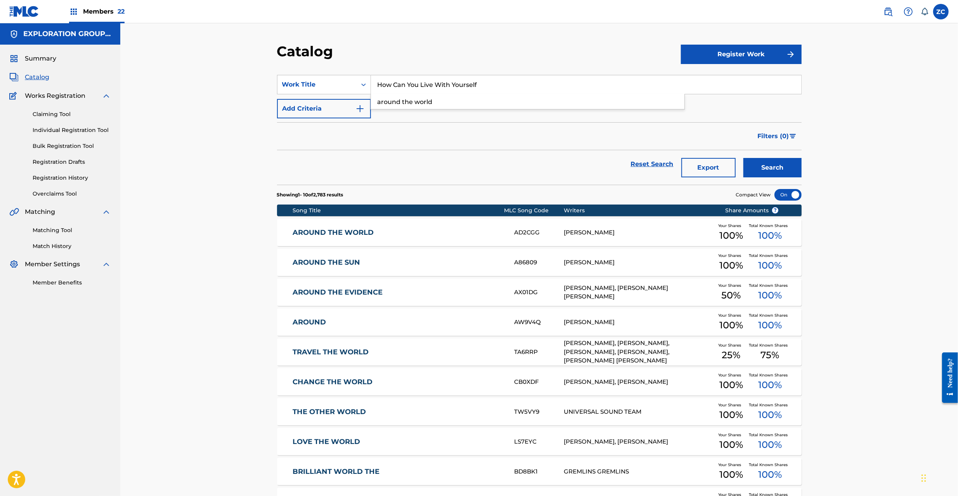
type input "How Can You Live With Yourself"
click at [779, 166] on button "Search" at bounding box center [772, 167] width 58 height 19
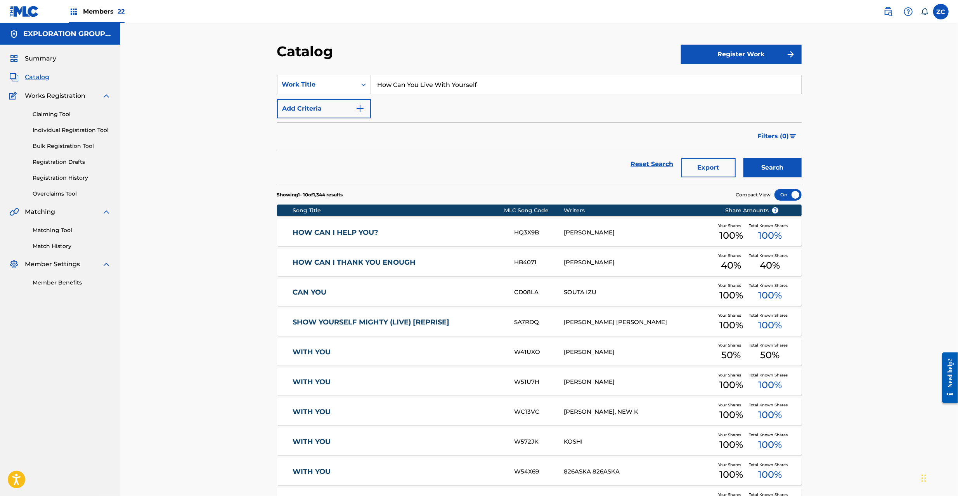
click at [52, 133] on link "Individual Registration Tool" at bounding box center [72, 130] width 78 height 8
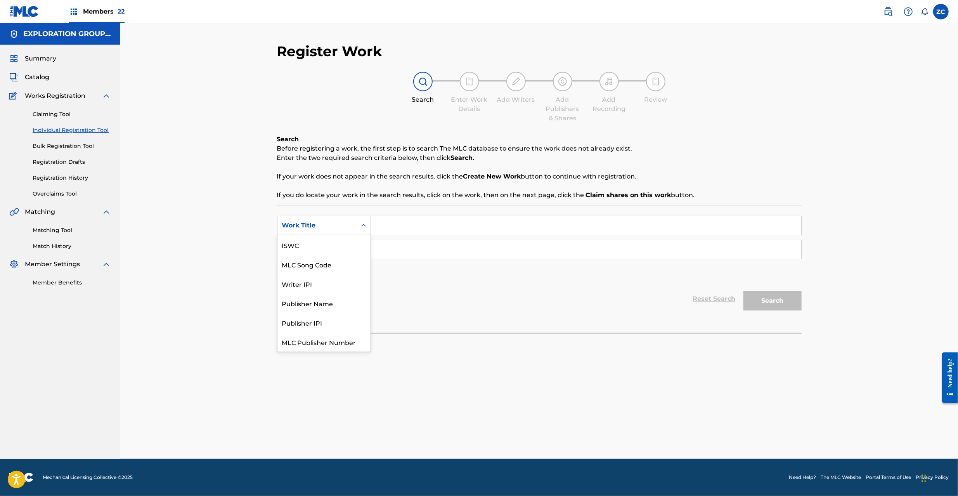
click at [350, 222] on div "Work Title" at bounding box center [317, 225] width 70 height 9
click at [316, 243] on div "MLC Song Code" at bounding box center [323, 244] width 93 height 19
click at [410, 223] on input "Search Form" at bounding box center [586, 225] width 430 height 19
type input "H2851E"
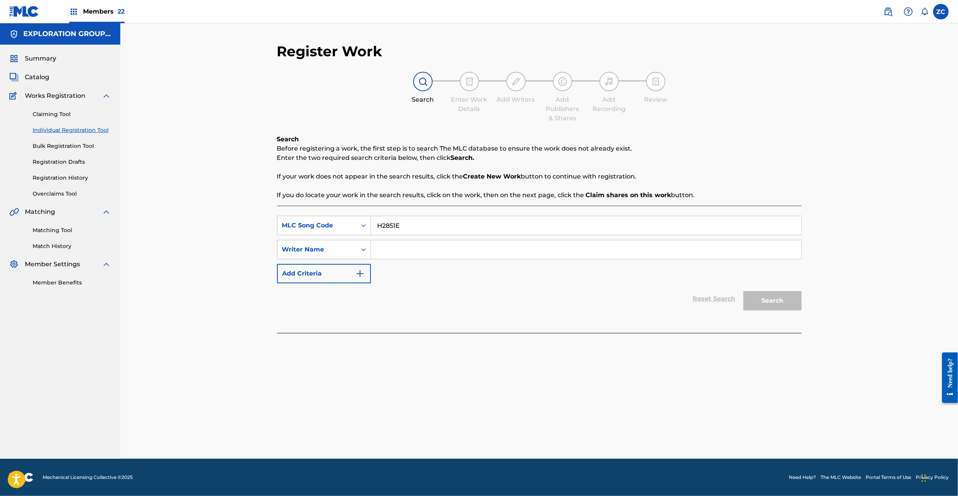
click at [781, 299] on div "Search" at bounding box center [770, 298] width 62 height 31
click at [696, 255] on input "Search Form" at bounding box center [586, 249] width 430 height 19
click at [710, 229] on input "H2851E" at bounding box center [586, 225] width 430 height 19
click at [48, 109] on div "Claiming Tool Individual Registration Tool Bulk Registration Tool Registration …" at bounding box center [60, 148] width 102 height 97
click at [58, 114] on link "Claiming Tool" at bounding box center [72, 114] width 78 height 8
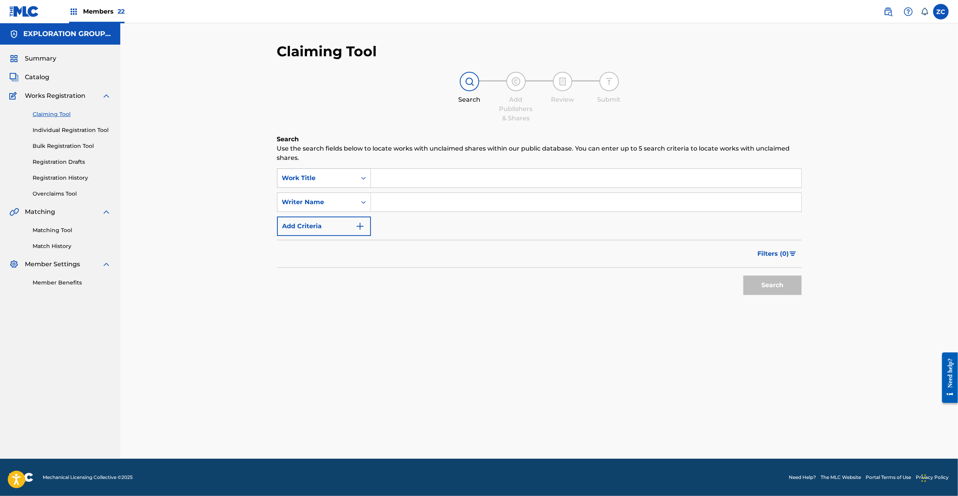
click at [329, 172] on div "Work Title" at bounding box center [316, 178] width 79 height 15
drag, startPoint x: 313, startPoint y: 202, endPoint x: 353, endPoint y: 190, distance: 41.7
click at [313, 202] on div "MLC Song Code" at bounding box center [323, 197] width 93 height 19
click at [400, 178] on input "Search Form" at bounding box center [586, 178] width 430 height 19
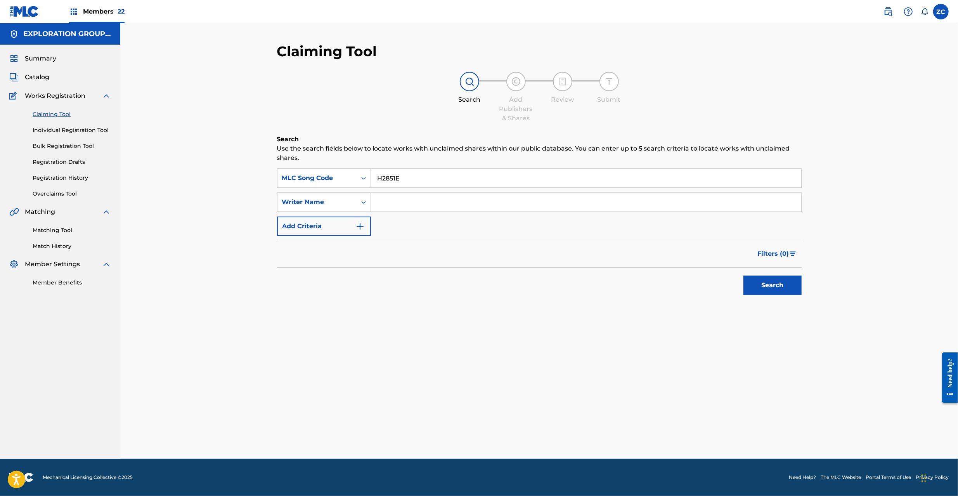
type input "H2851E"
click at [783, 286] on button "Search" at bounding box center [772, 284] width 58 height 19
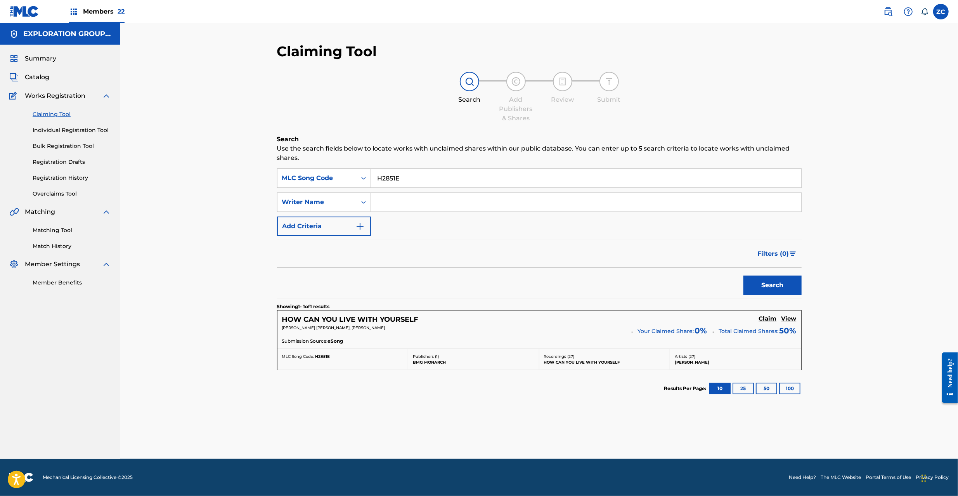
click at [769, 320] on h5 "Claim" at bounding box center [768, 318] width 18 height 7
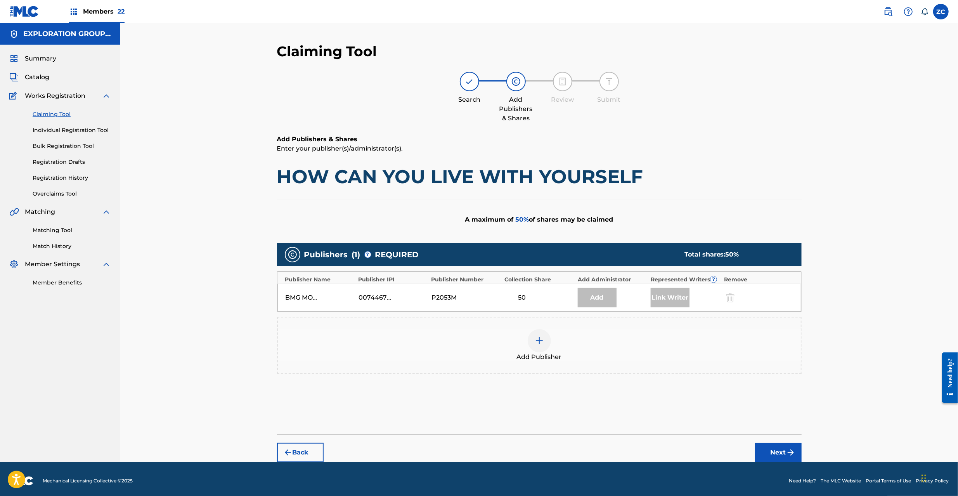
click at [528, 333] on div "Add Publisher" at bounding box center [539, 345] width 523 height 33
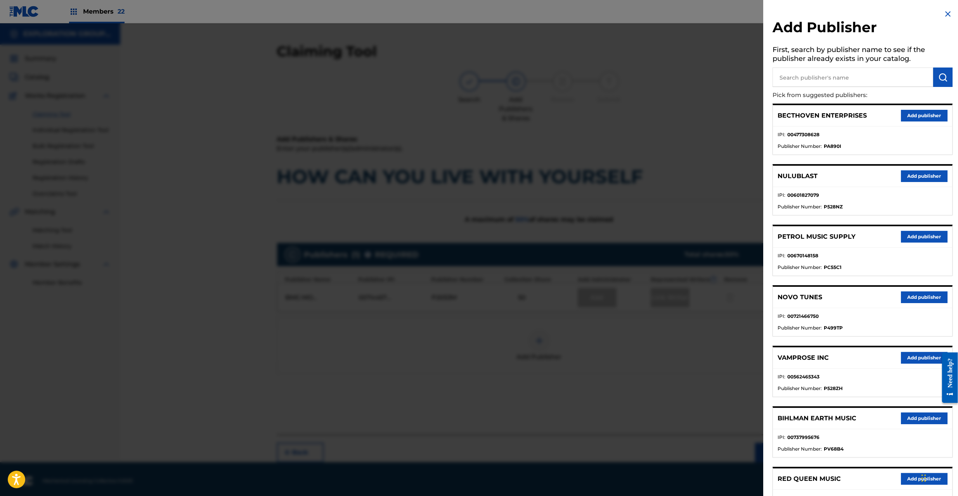
click at [853, 74] on input "text" at bounding box center [852, 77] width 161 height 19
type input "waybill"
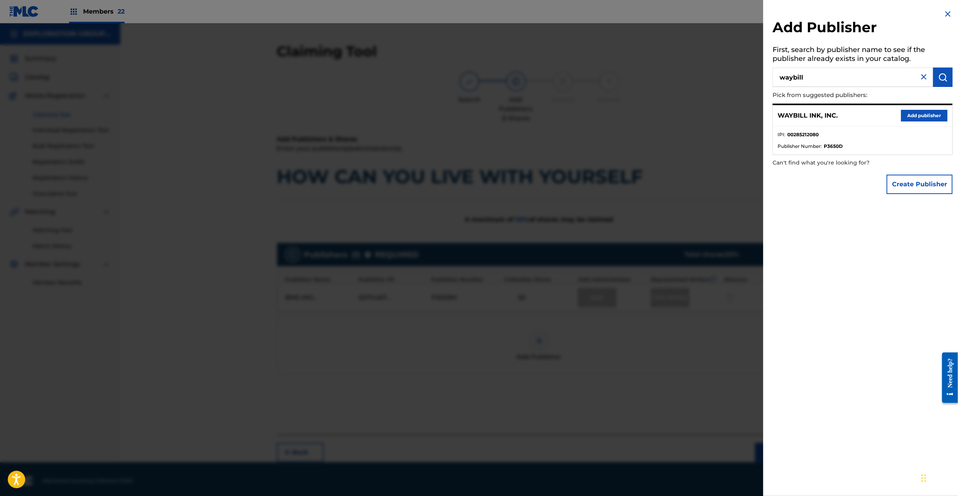
click at [923, 114] on button "Add publisher" at bounding box center [924, 116] width 47 height 12
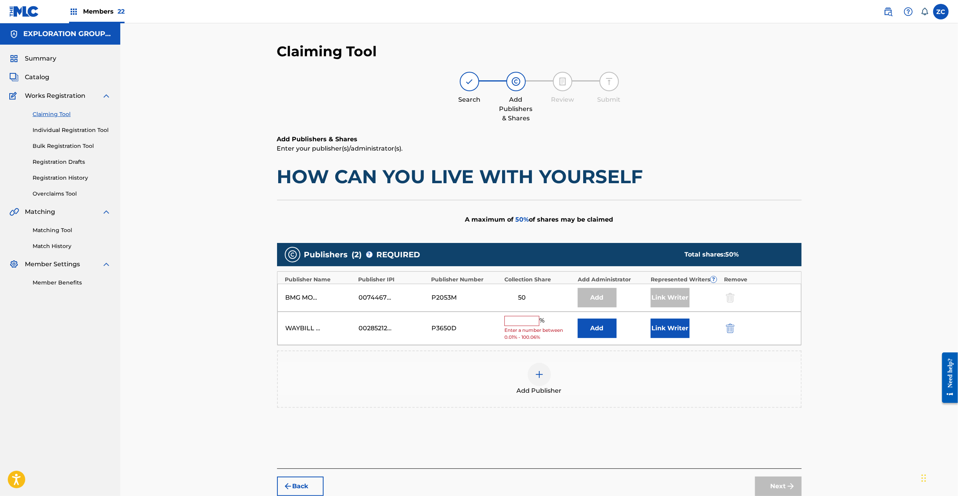
click at [591, 327] on button "Add" at bounding box center [597, 328] width 39 height 19
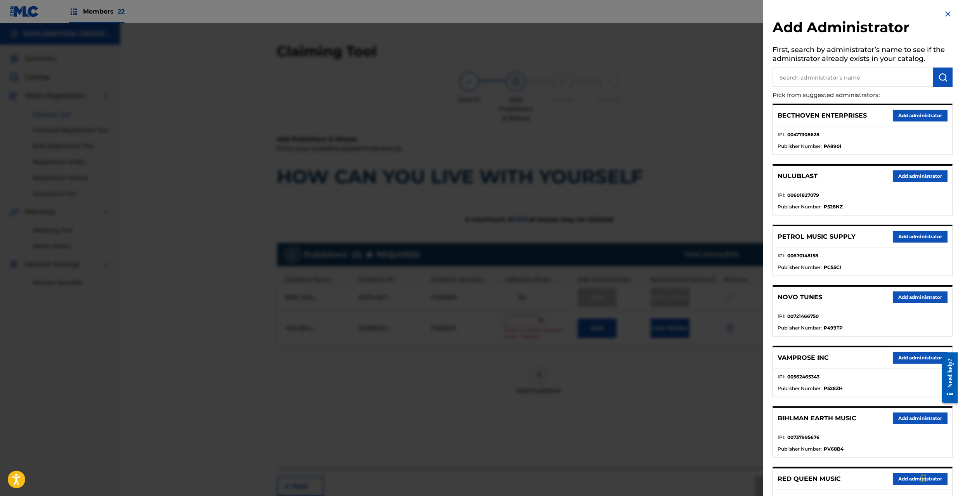
click at [879, 76] on input "text" at bounding box center [852, 77] width 161 height 19
type input "explo"
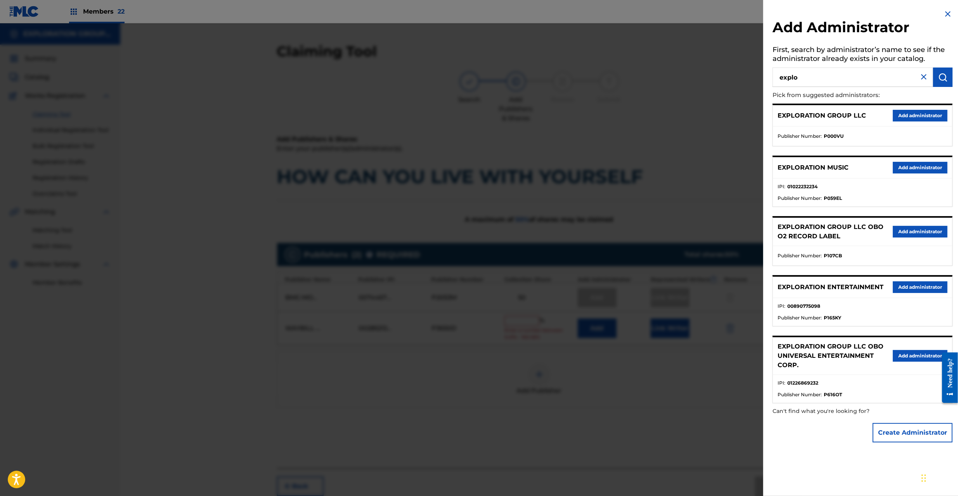
click at [911, 292] on button "Add administrator" at bounding box center [920, 287] width 55 height 12
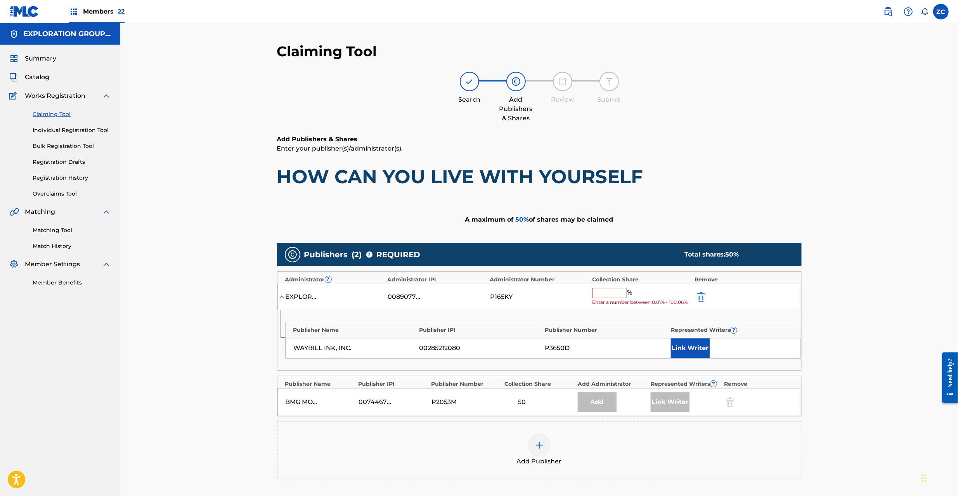
click at [617, 297] on input "text" at bounding box center [609, 293] width 35 height 10
type input "50"
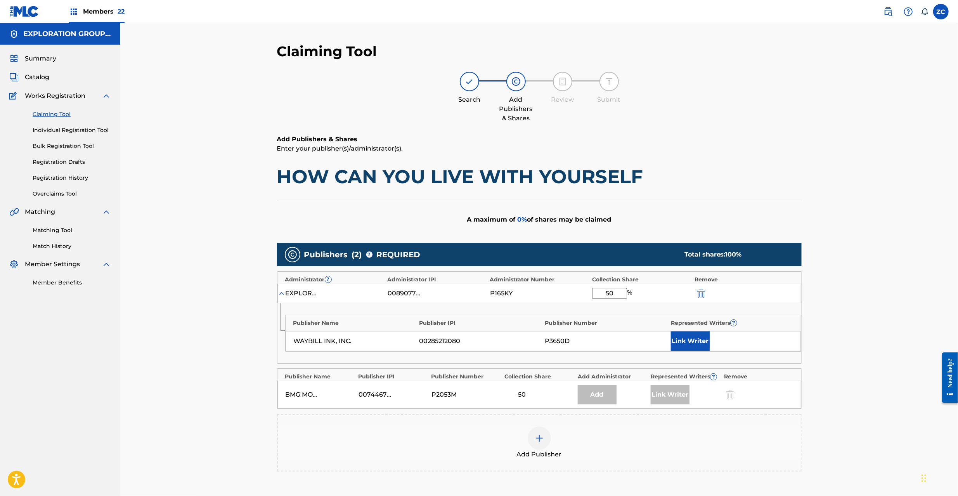
click at [690, 341] on button "Link Writer" at bounding box center [690, 340] width 39 height 19
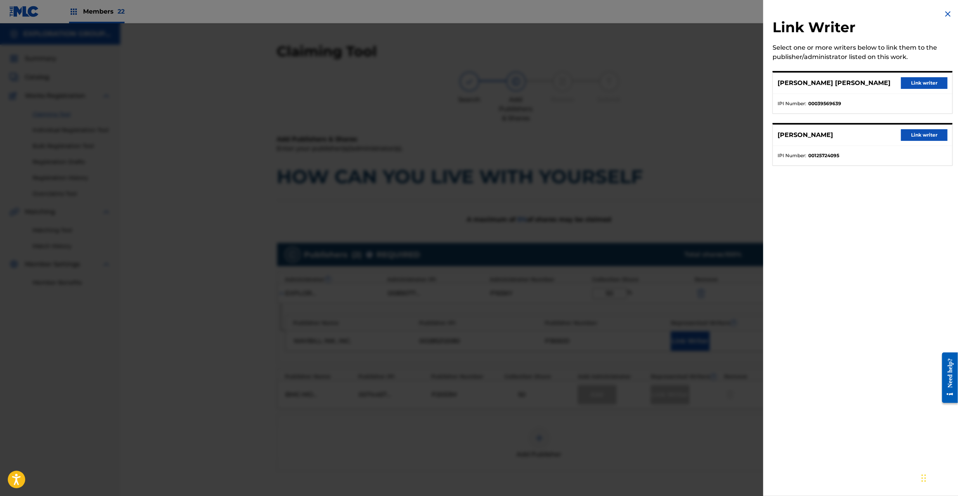
click at [929, 85] on button "Link writer" at bounding box center [924, 83] width 47 height 12
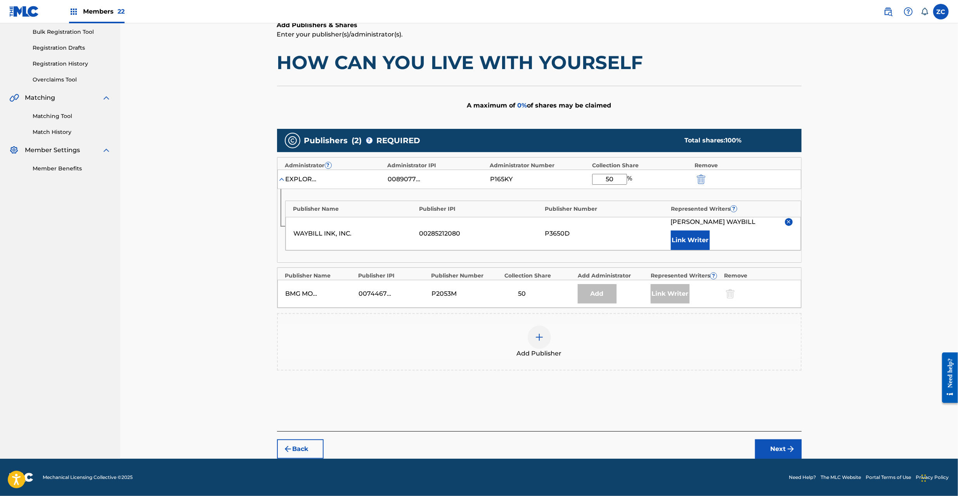
click at [763, 449] on button "Next" at bounding box center [778, 448] width 47 height 19
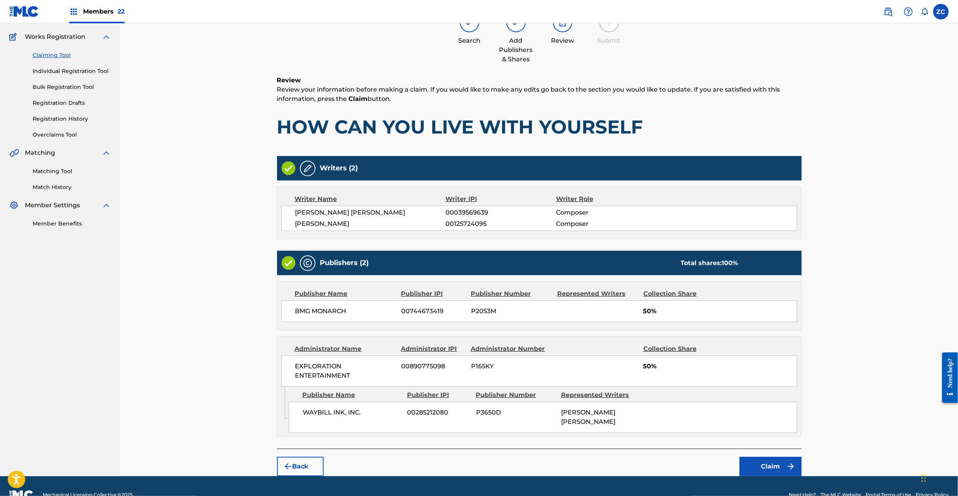
scroll to position [70, 0]
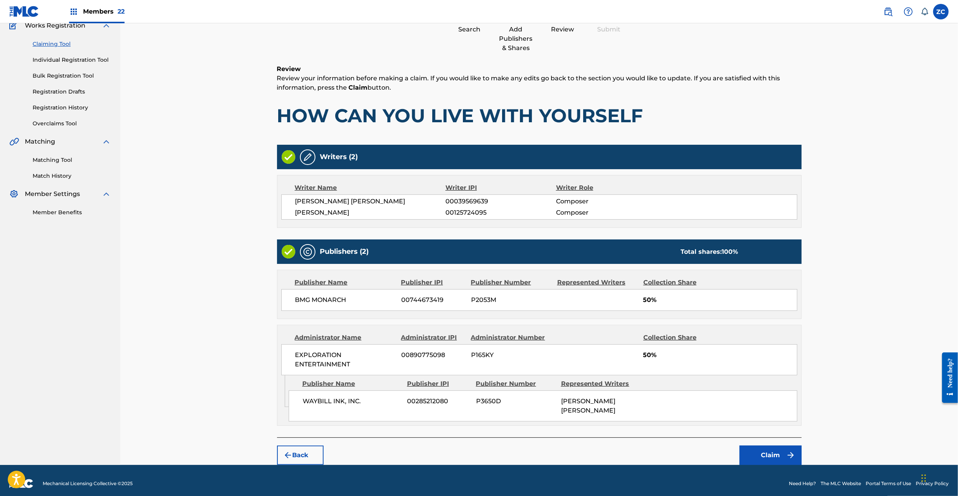
click at [761, 445] on button "Claim" at bounding box center [770, 454] width 62 height 19
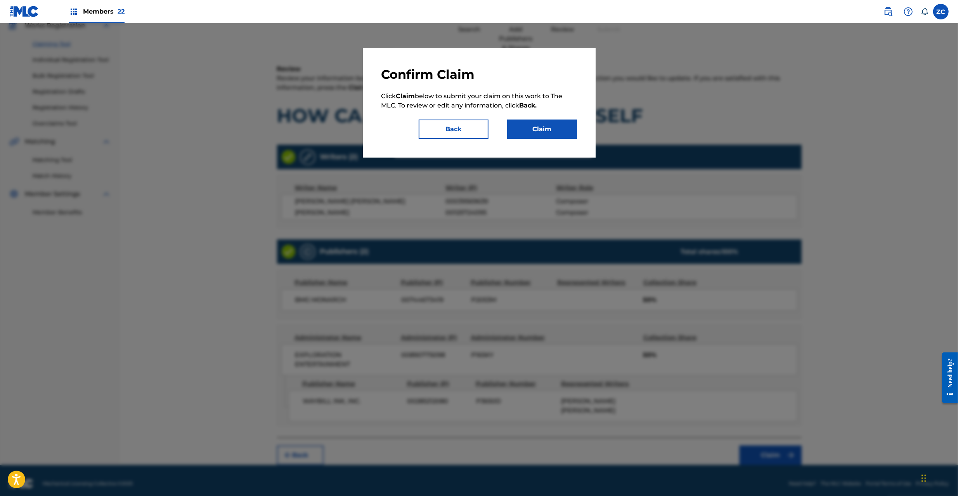
click at [530, 121] on button "Claim" at bounding box center [542, 128] width 70 height 19
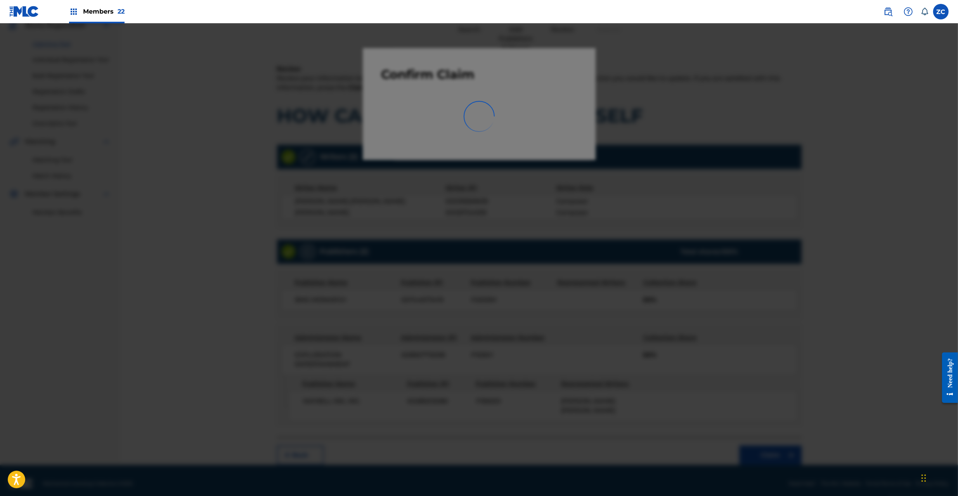
scroll to position [0, 0]
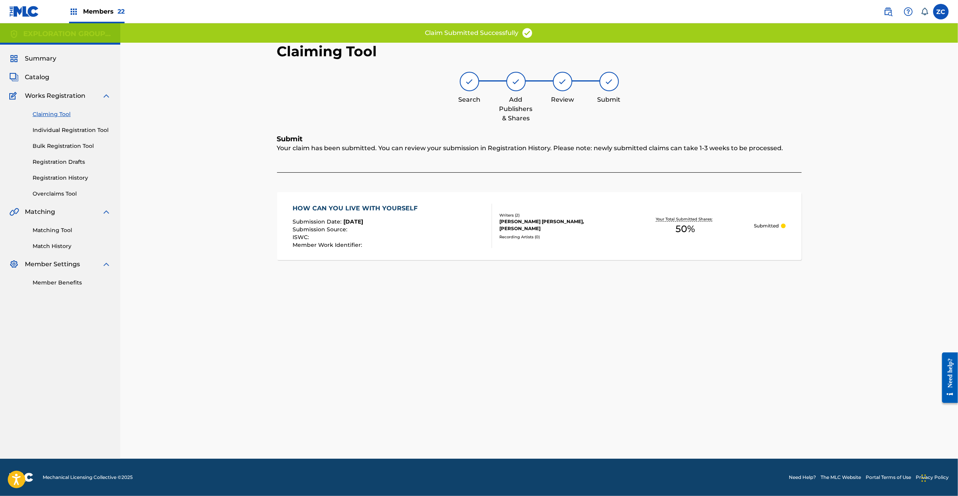
click at [591, 234] on div "Recording Artists ( 0 )" at bounding box center [557, 237] width 117 height 6
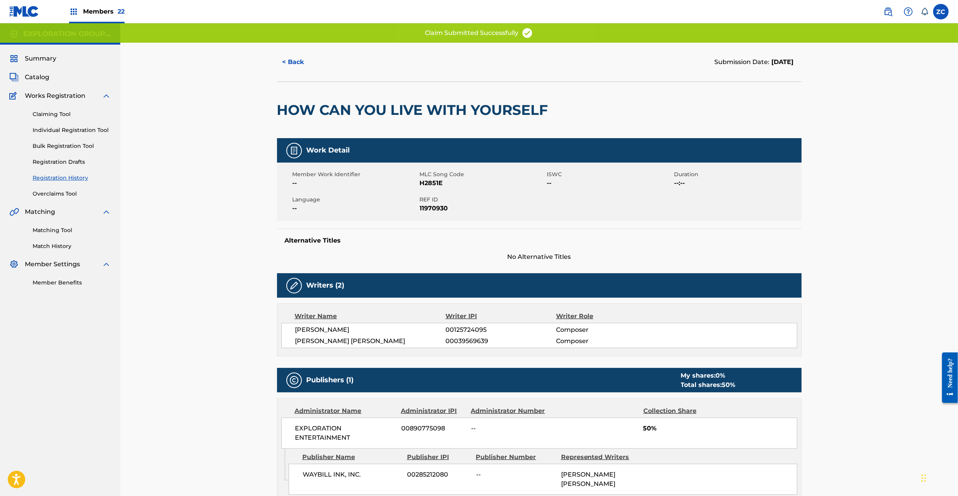
click at [427, 198] on span "REF ID" at bounding box center [482, 200] width 125 height 8
click at [438, 208] on span "11970930" at bounding box center [482, 208] width 125 height 9
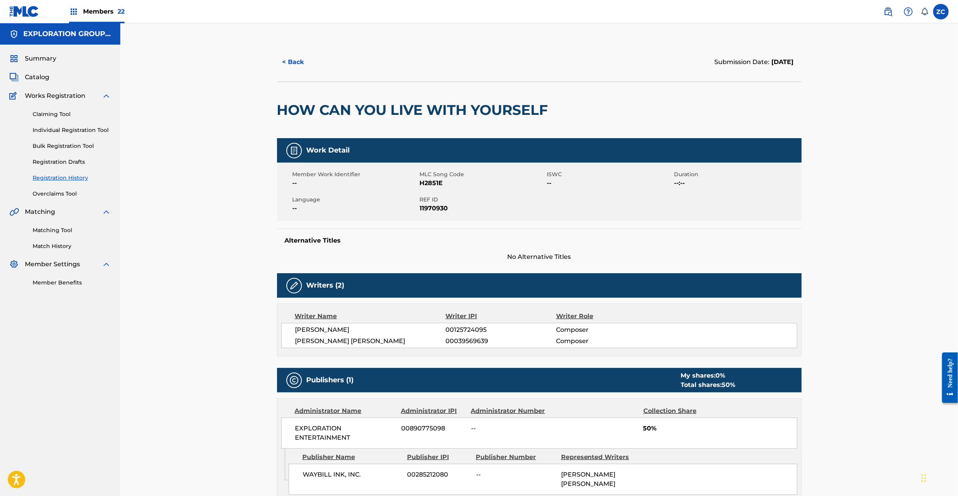
click at [50, 78] on div "Catalog" at bounding box center [60, 77] width 102 height 9
click at [39, 76] on span "Catalog" at bounding box center [37, 77] width 24 height 9
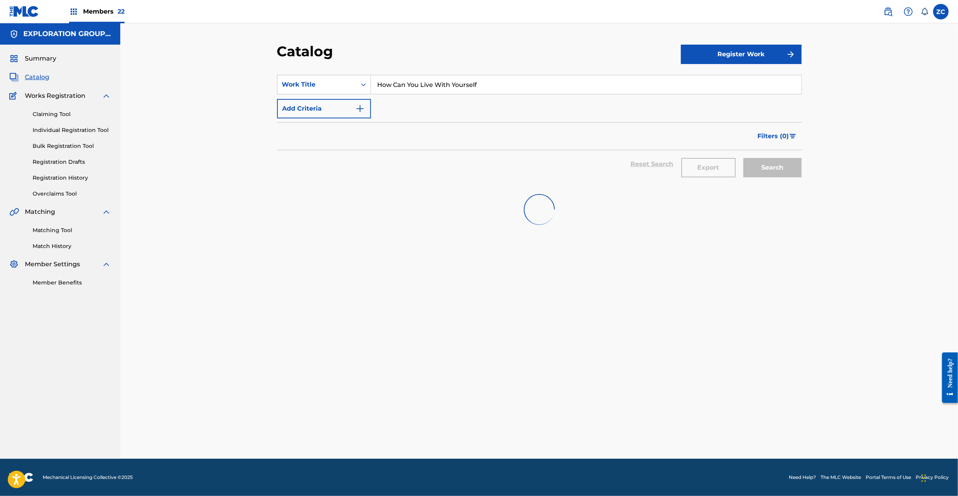
click at [457, 78] on input "How Can You Live With Yourself" at bounding box center [586, 84] width 430 height 19
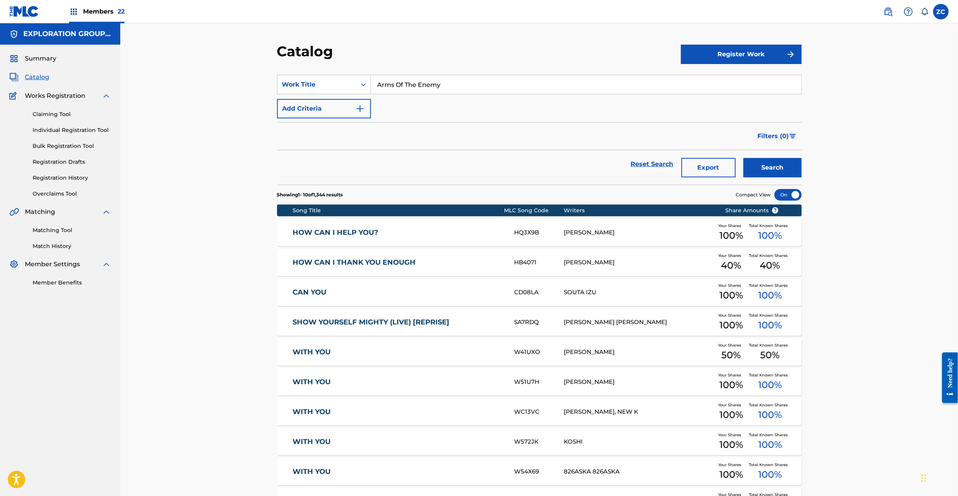
type input "Arms Of The Enemy"
click at [764, 171] on button "Search" at bounding box center [772, 167] width 58 height 19
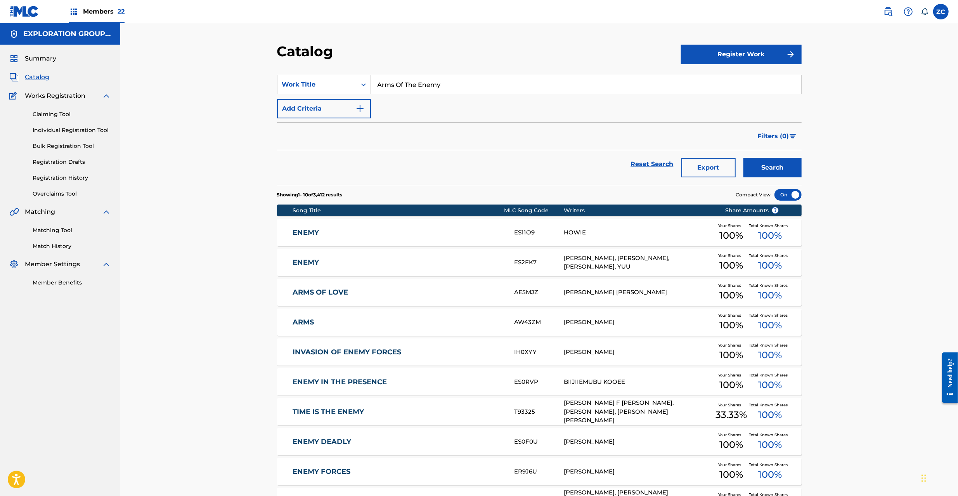
click at [57, 129] on link "Individual Registration Tool" at bounding box center [72, 130] width 78 height 8
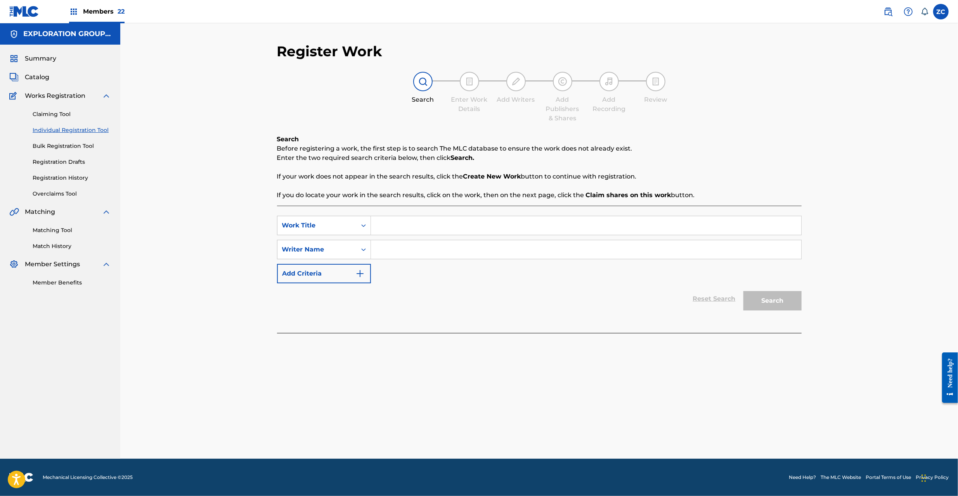
click at [455, 233] on input "Search Form" at bounding box center [586, 225] width 430 height 19
click at [448, 226] on input "Arms Of The Enemy Waybill" at bounding box center [586, 225] width 430 height 19
type input "Arms Of The Enemy"
click at [482, 252] on input "Search Form" at bounding box center [586, 249] width 430 height 19
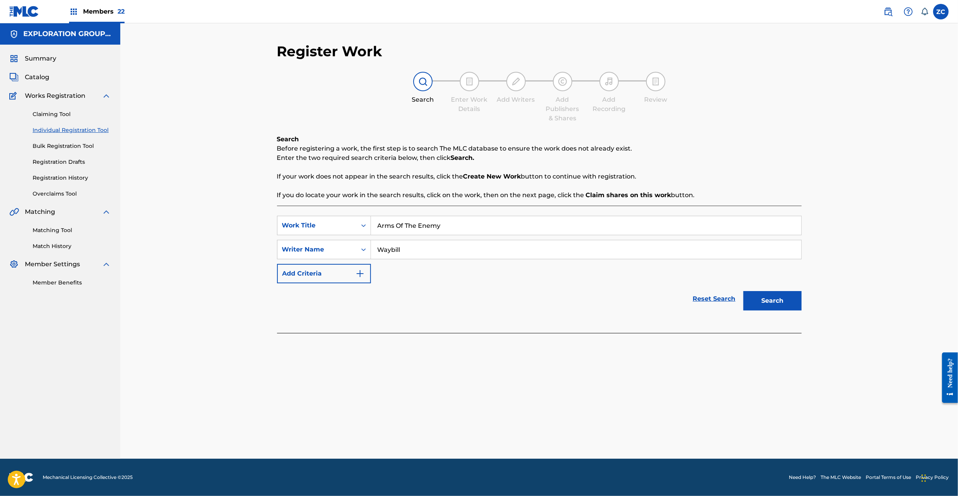
type input "Waybill"
drag, startPoint x: 781, startPoint y: 298, endPoint x: 734, endPoint y: 261, distance: 59.1
click at [781, 297] on button "Search" at bounding box center [772, 300] width 58 height 19
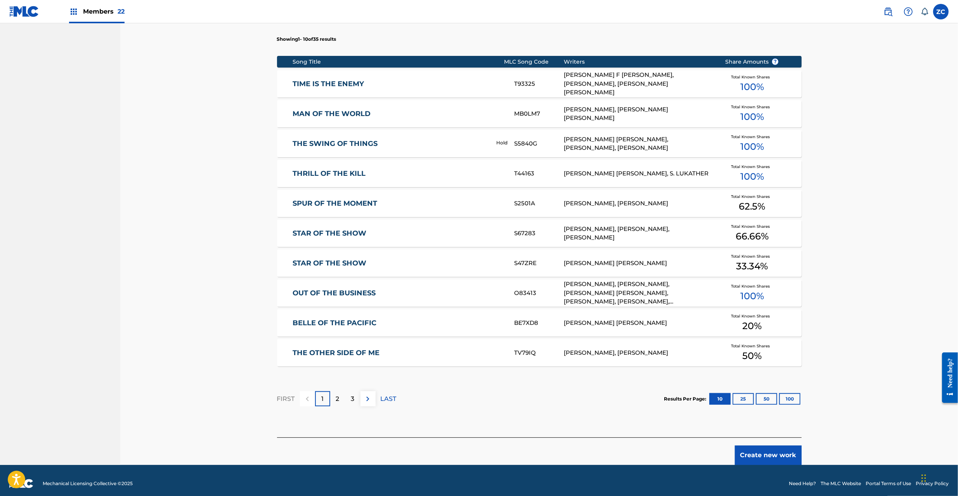
scroll to position [298, 0]
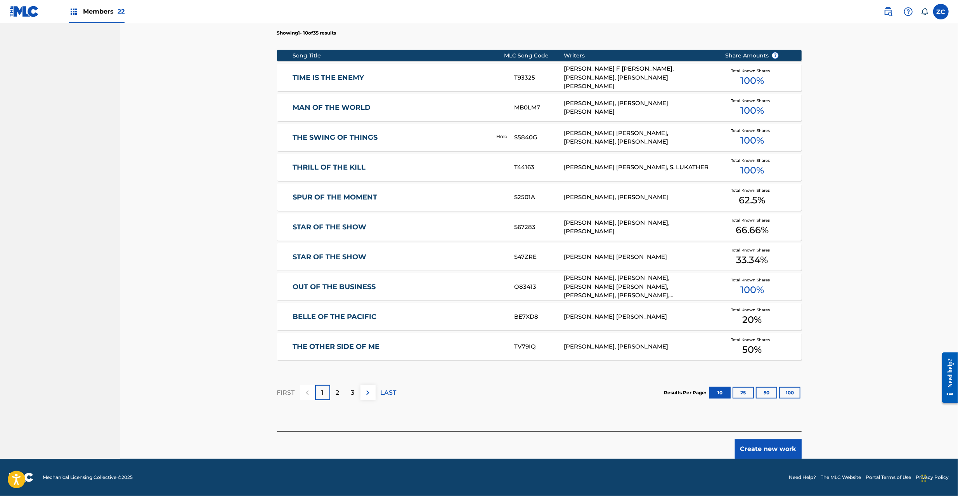
click at [781, 454] on button "Create new work" at bounding box center [768, 448] width 67 height 19
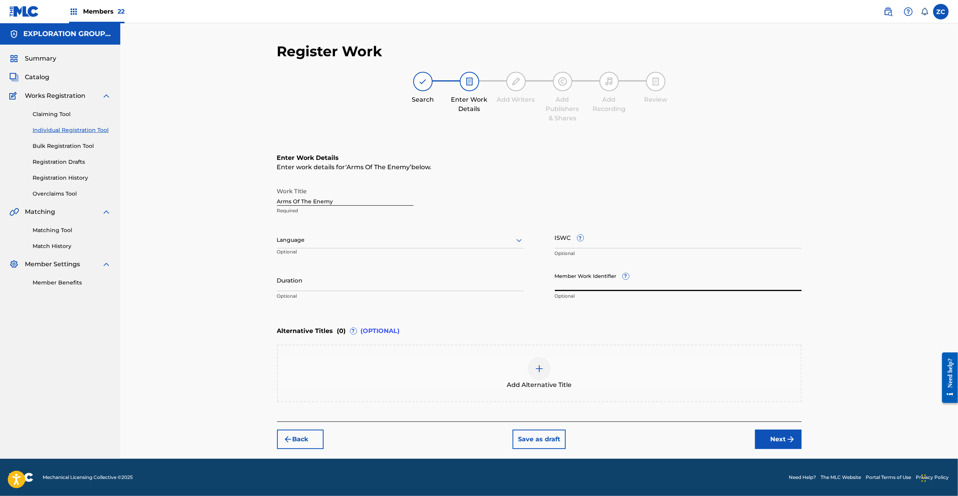
click at [593, 272] on input "Member Work Identifier ?" at bounding box center [678, 280] width 247 height 22
type input "CMP000332255"
click at [591, 244] on input "ISWC ?" at bounding box center [678, 237] width 247 height 22
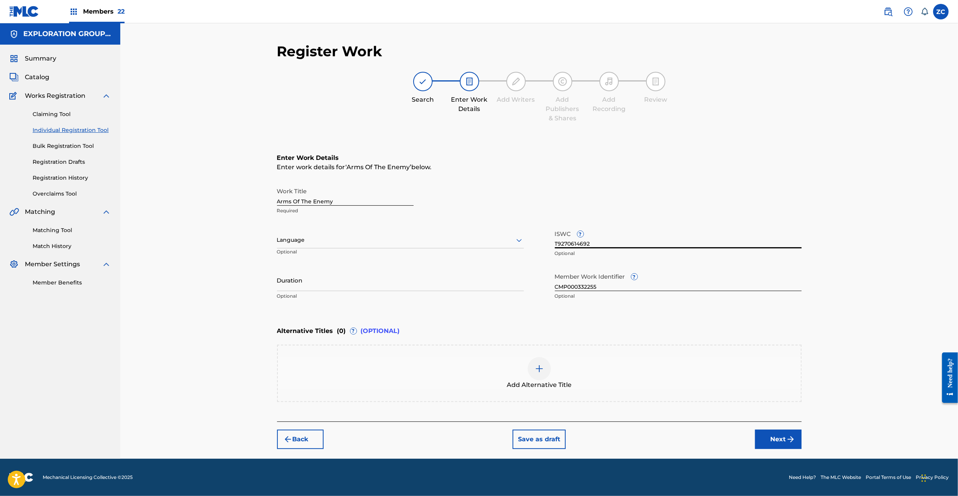
type input "T9270614692"
click at [784, 439] on button "Next" at bounding box center [778, 438] width 47 height 19
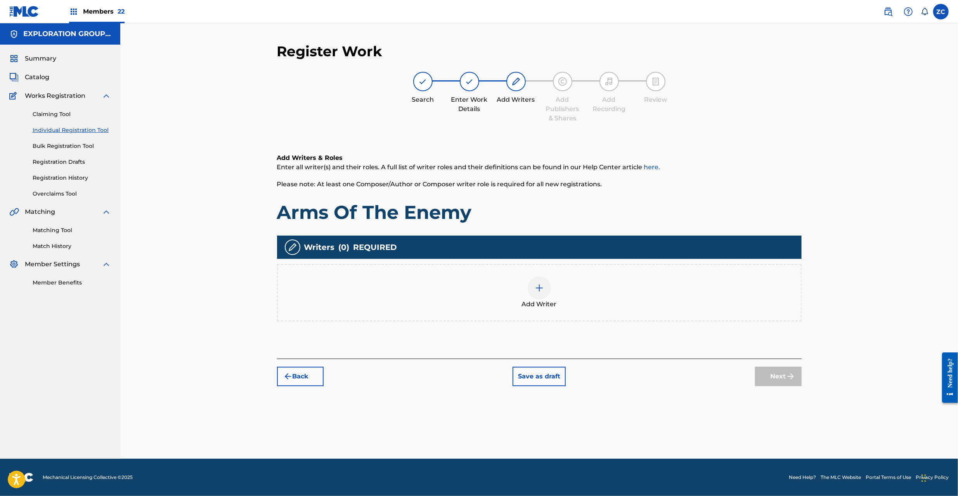
click at [535, 292] on div at bounding box center [539, 287] width 23 height 23
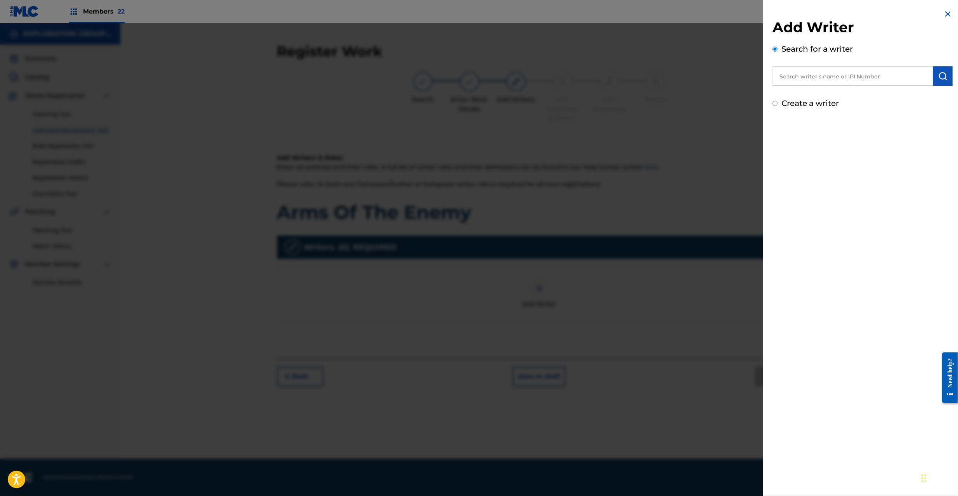
click at [891, 75] on input "text" at bounding box center [852, 75] width 161 height 19
type input "00039569639"
click at [946, 78] on button "submit" at bounding box center [942, 75] width 19 height 19
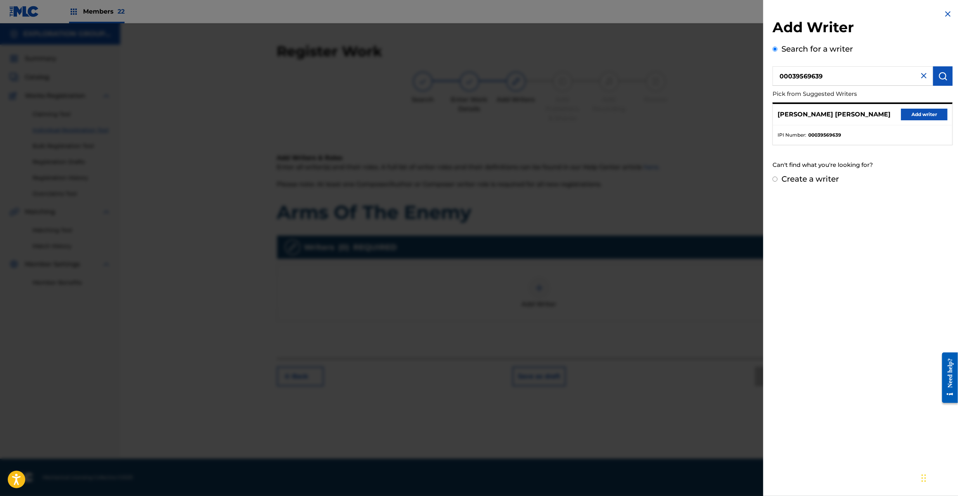
click at [942, 114] on button "Add writer" at bounding box center [924, 115] width 47 height 12
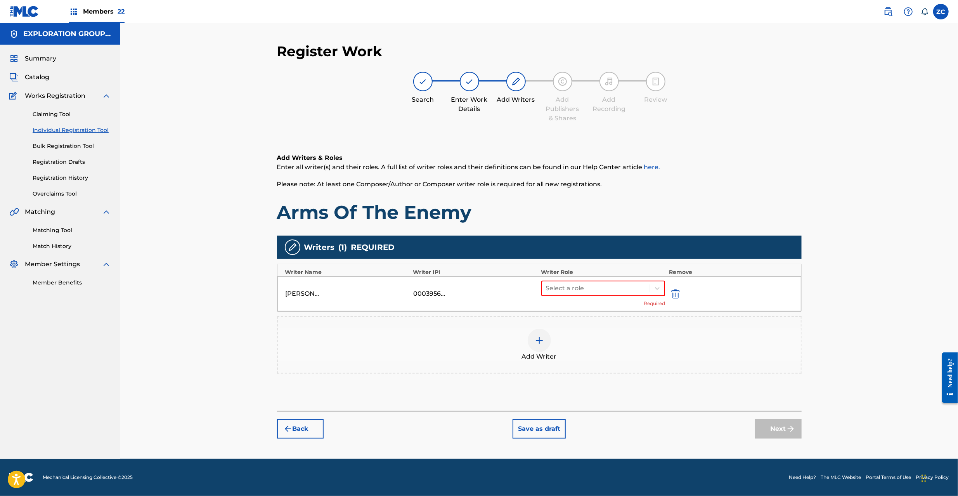
click at [539, 331] on div at bounding box center [539, 340] width 23 height 23
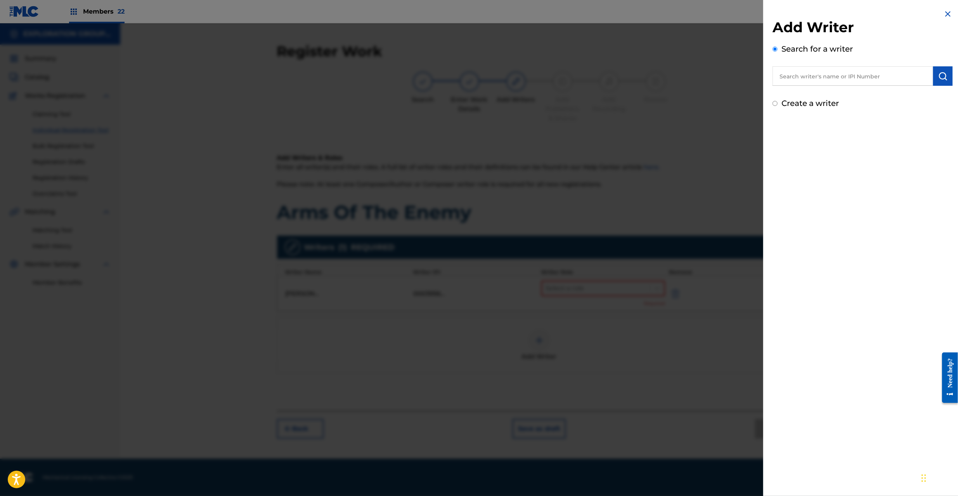
click at [866, 81] on input "text" at bounding box center [852, 75] width 161 height 19
type input "00128201214"
click at [945, 80] on button "submit" at bounding box center [942, 75] width 19 height 19
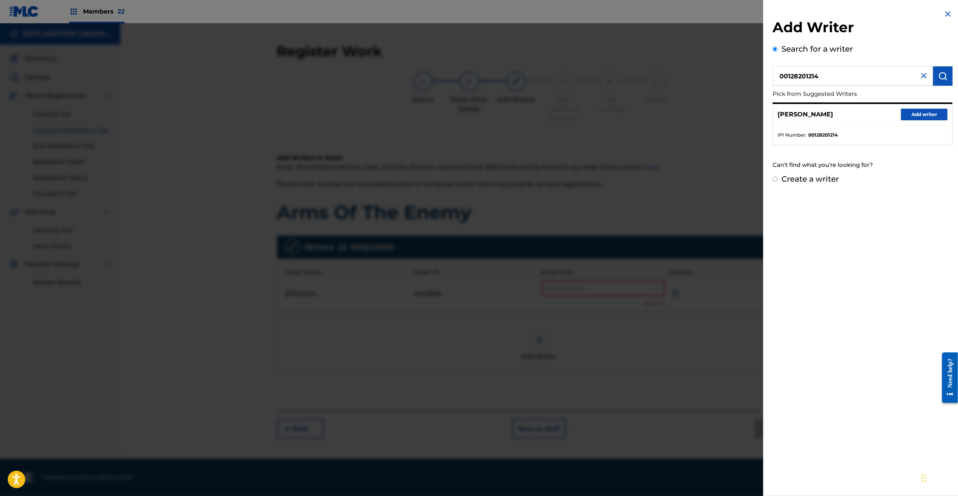
click at [926, 115] on button "Add writer" at bounding box center [924, 115] width 47 height 12
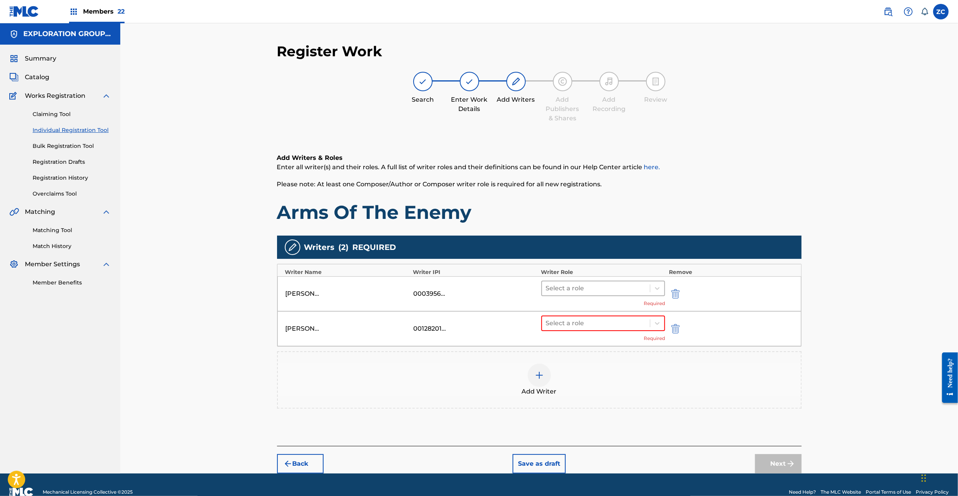
click at [607, 289] on div at bounding box center [596, 288] width 100 height 11
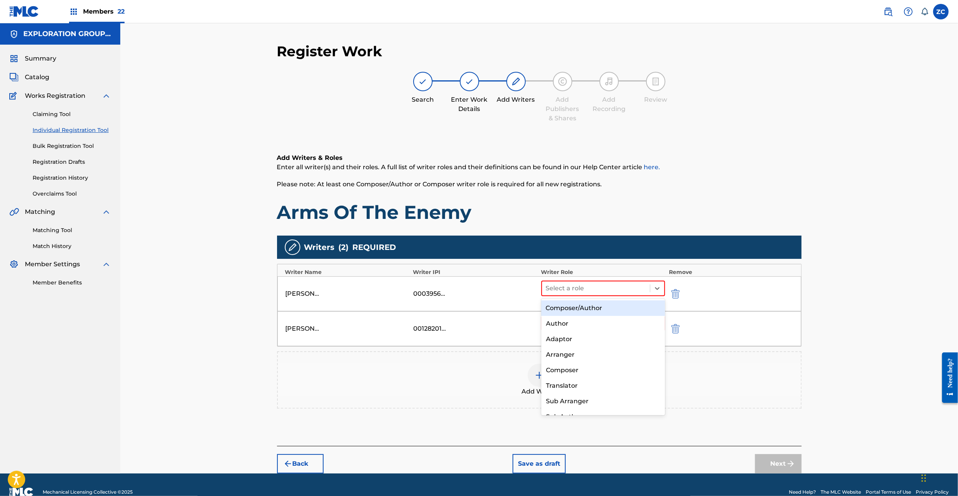
click at [603, 311] on div "Composer/Author" at bounding box center [603, 308] width 124 height 16
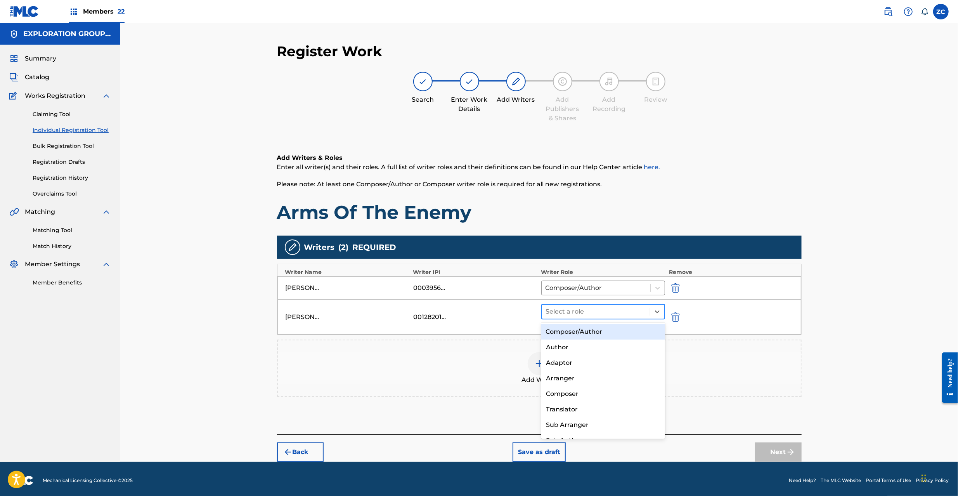
click at [598, 312] on div at bounding box center [596, 311] width 100 height 11
click at [601, 327] on div "Composer/Author" at bounding box center [603, 332] width 124 height 16
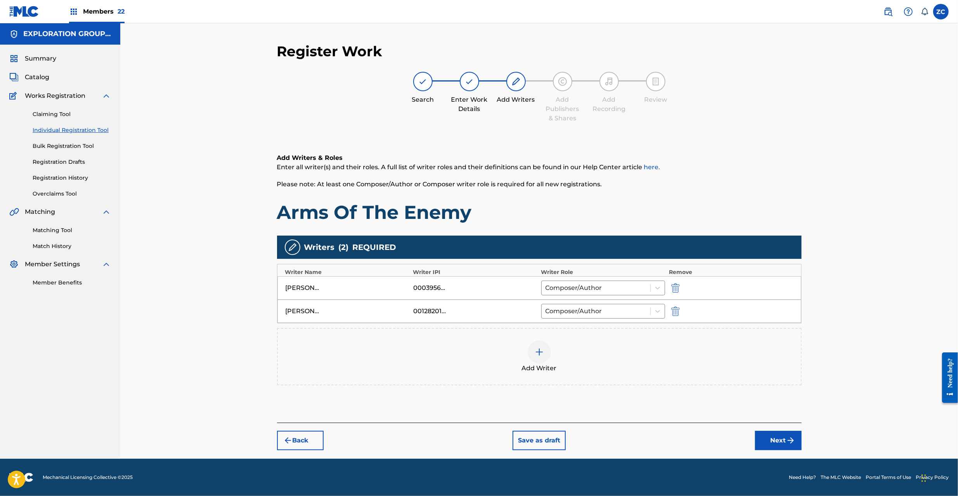
click at [785, 441] on button "Next" at bounding box center [778, 440] width 47 height 19
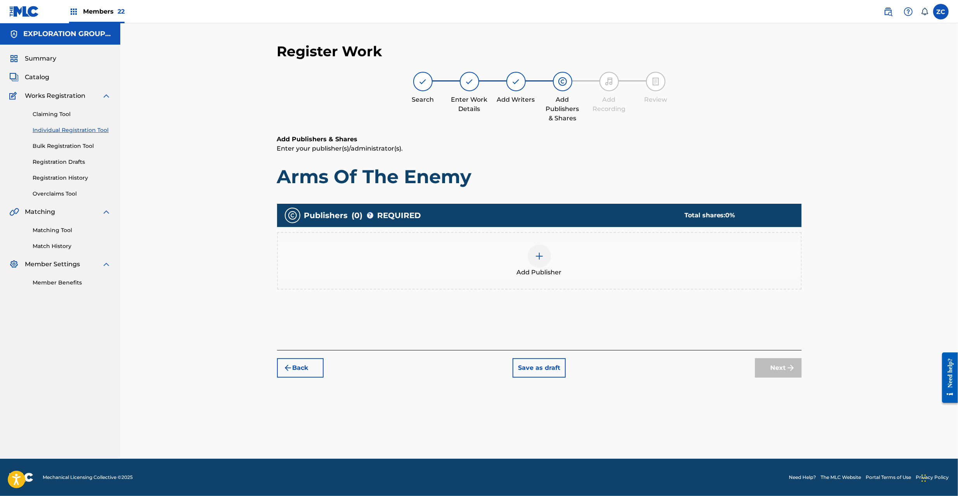
click at [533, 263] on div at bounding box center [539, 255] width 23 height 23
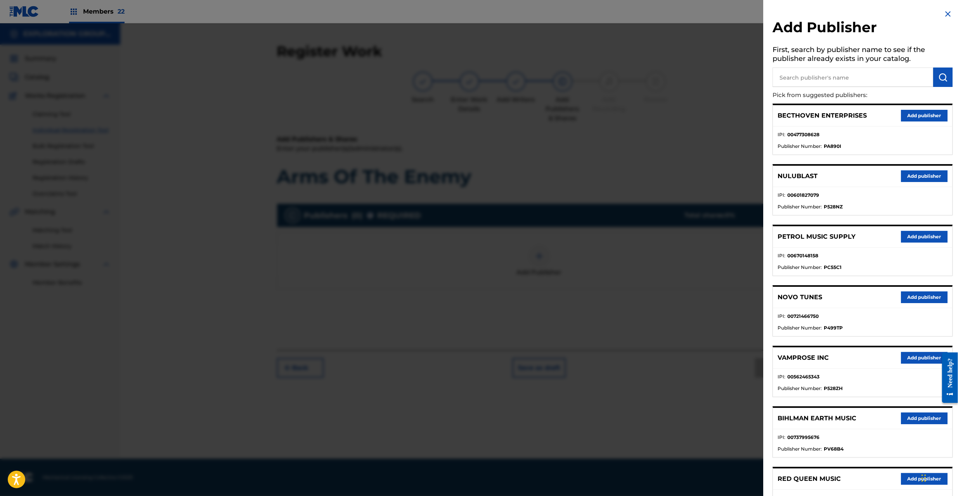
click at [847, 80] on input "text" at bounding box center [852, 77] width 161 height 19
type input "waybill"
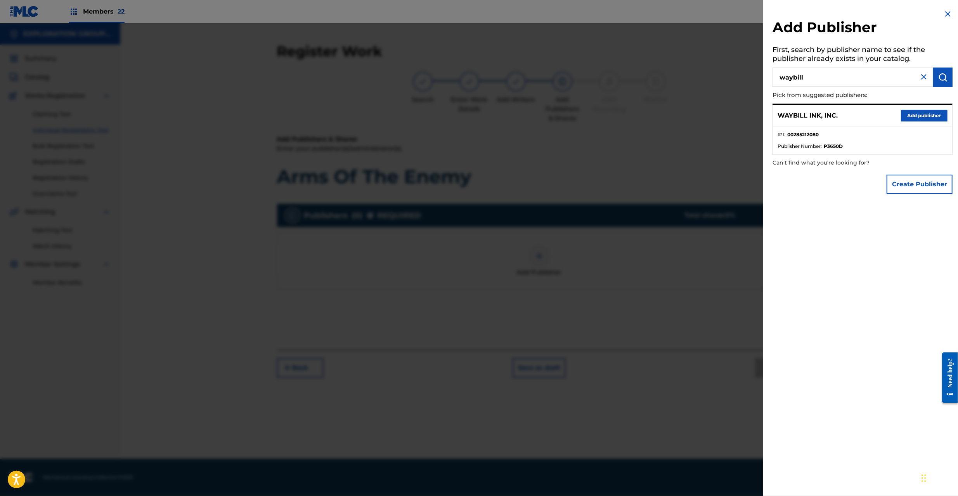
click at [919, 118] on button "Add publisher" at bounding box center [924, 116] width 47 height 12
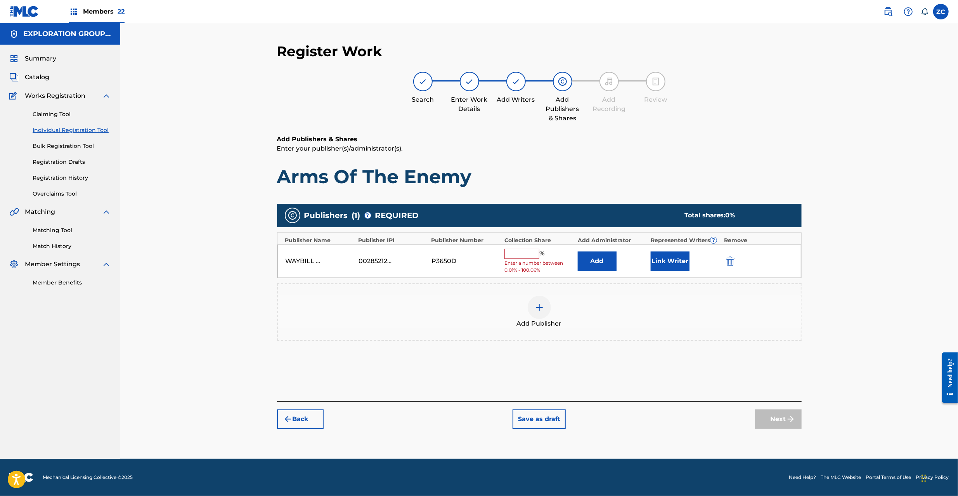
click at [591, 259] on button "Add" at bounding box center [597, 260] width 39 height 19
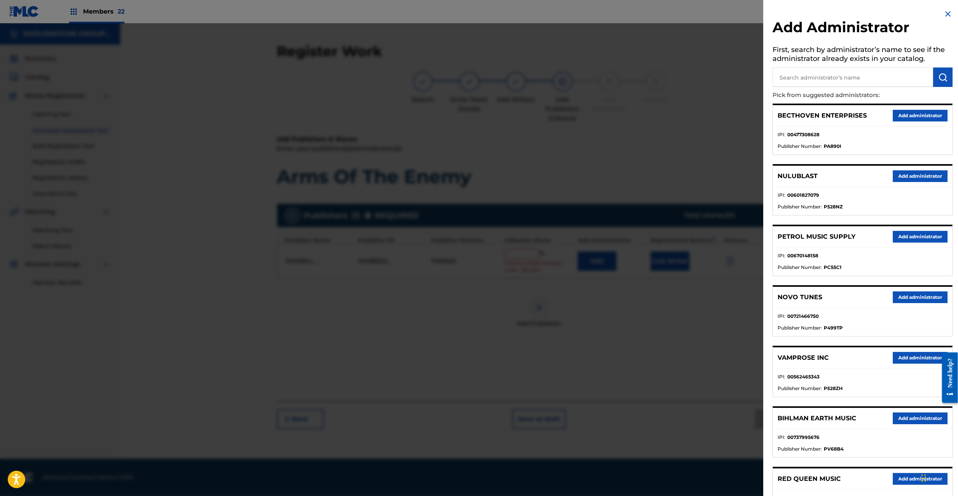
click at [852, 74] on input "text" at bounding box center [852, 77] width 161 height 19
type input "explo"
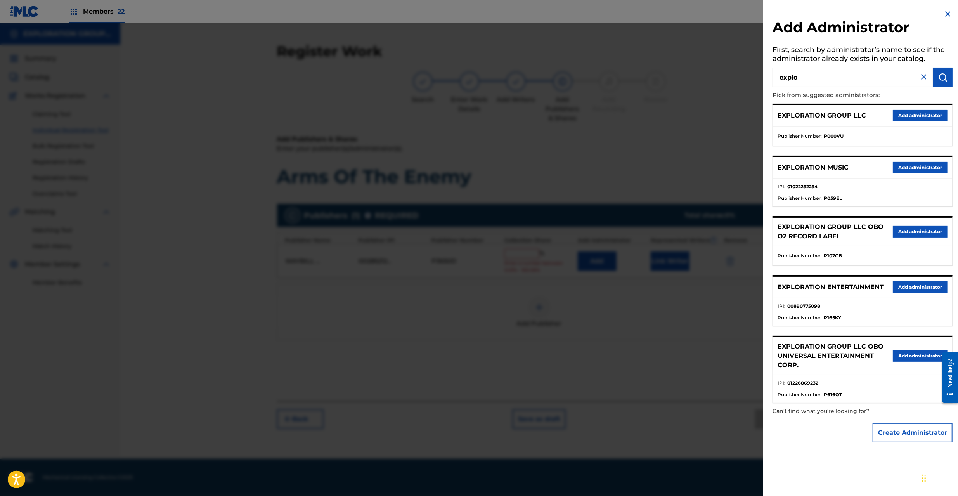
click at [913, 288] on button "Add administrator" at bounding box center [920, 287] width 55 height 12
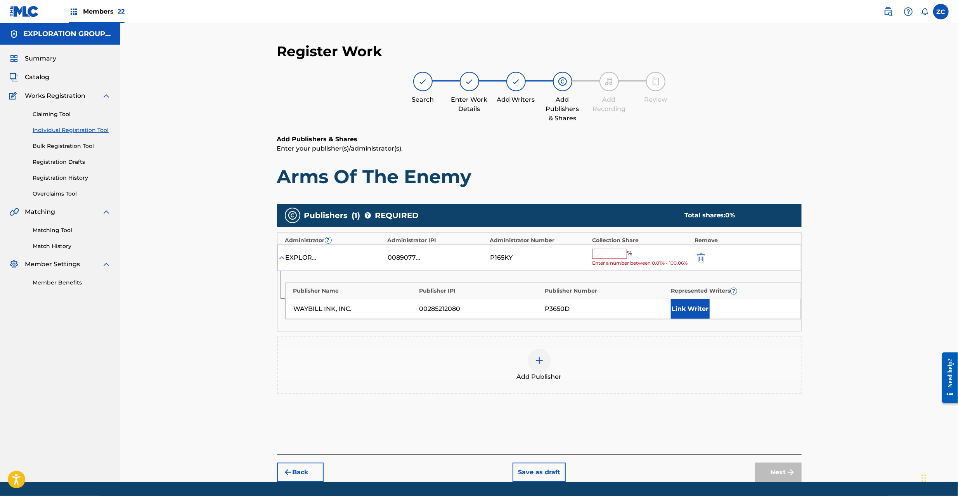
click at [618, 254] on input "text" at bounding box center [609, 254] width 35 height 10
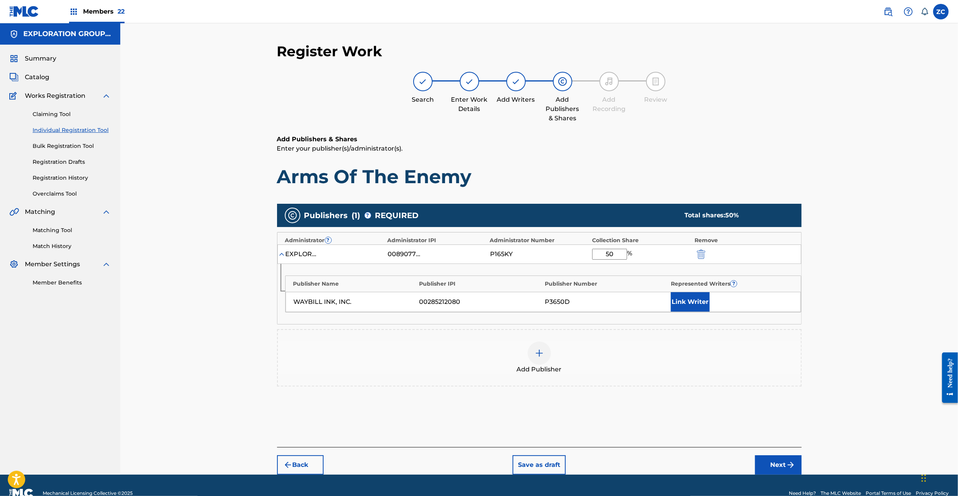
type input "50"
click at [686, 303] on button "Link Writer" at bounding box center [690, 301] width 39 height 19
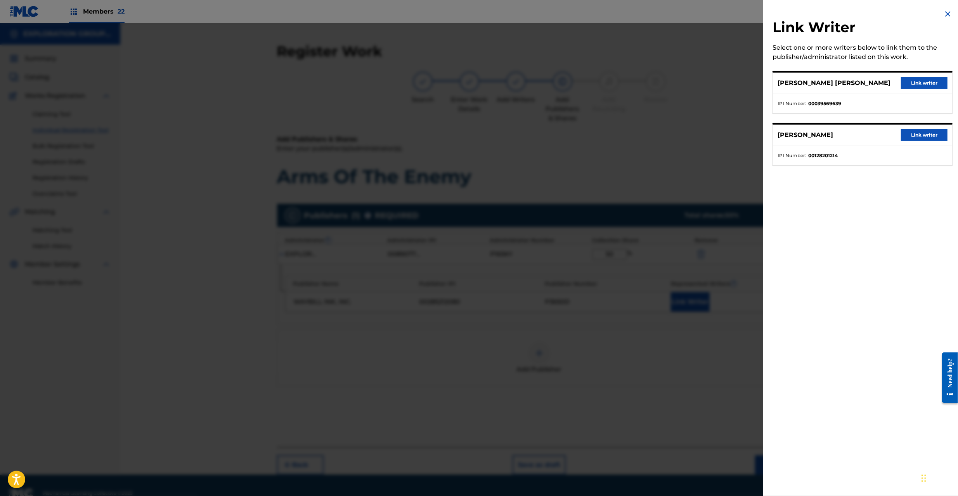
click at [912, 81] on button "Link writer" at bounding box center [924, 83] width 47 height 12
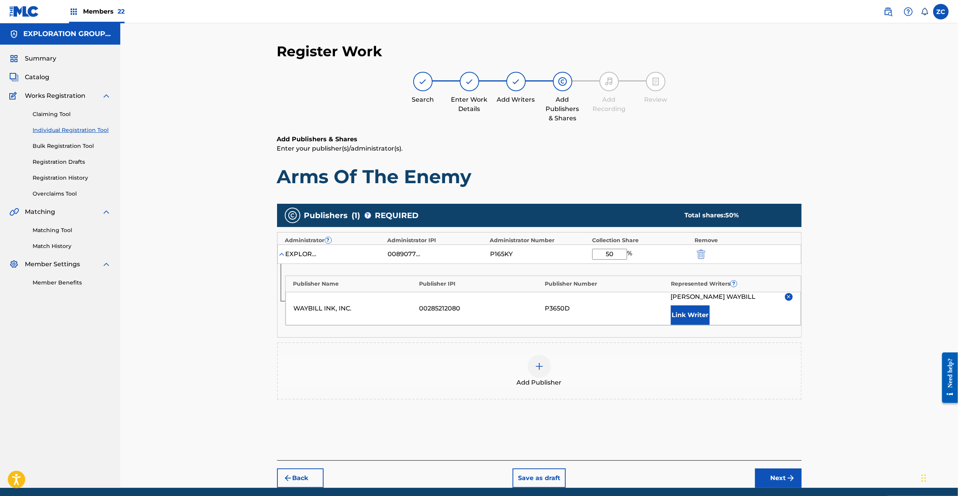
click at [796, 466] on div "Back Save as draft Next" at bounding box center [539, 474] width 524 height 28
click at [795, 473] on img "submit" at bounding box center [790, 477] width 9 height 9
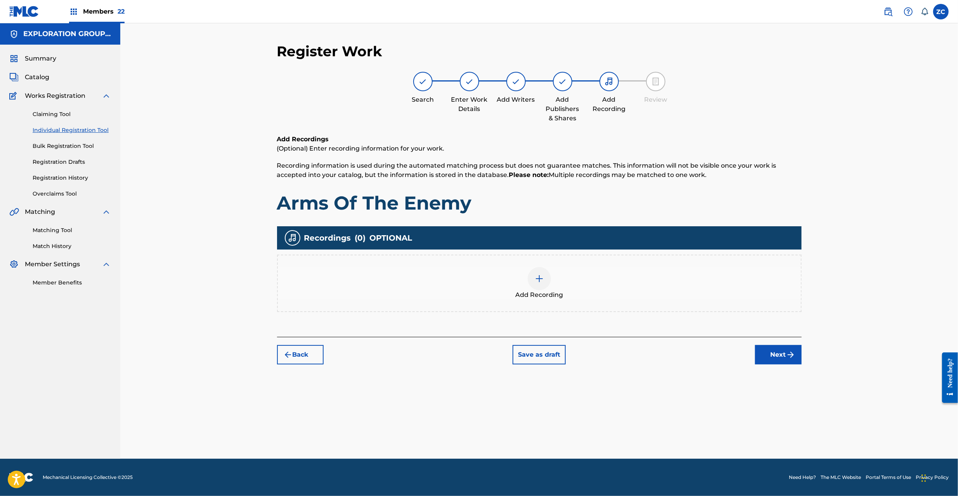
click at [530, 270] on div at bounding box center [539, 278] width 23 height 23
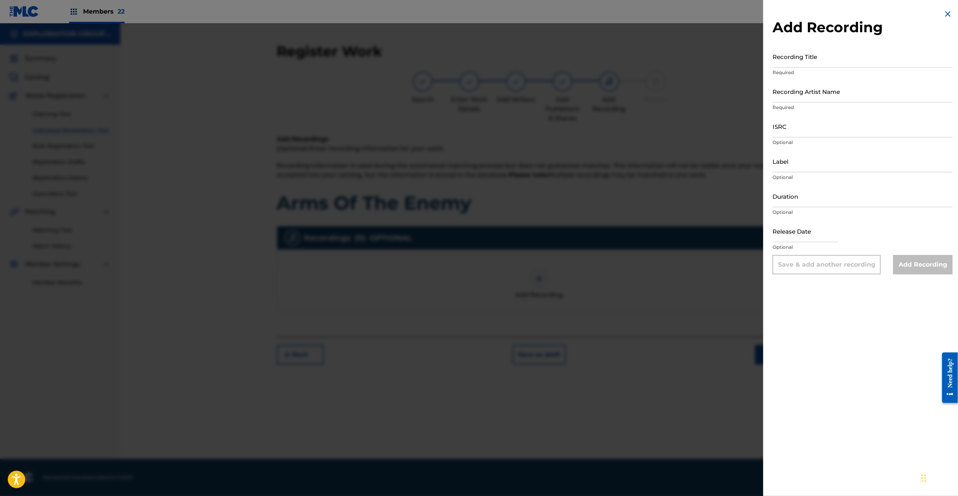
click at [822, 61] on input "Recording Title" at bounding box center [862, 56] width 180 height 22
click at [833, 62] on input "Arms Of The Enemy The Tubes" at bounding box center [862, 56] width 180 height 22
click at [831, 61] on input "Arms Of The Enemy The Tubes" at bounding box center [862, 56] width 180 height 22
type input "Arms Of The Enemy"
drag, startPoint x: 844, startPoint y: 95, endPoint x: 848, endPoint y: 101, distance: 7.1
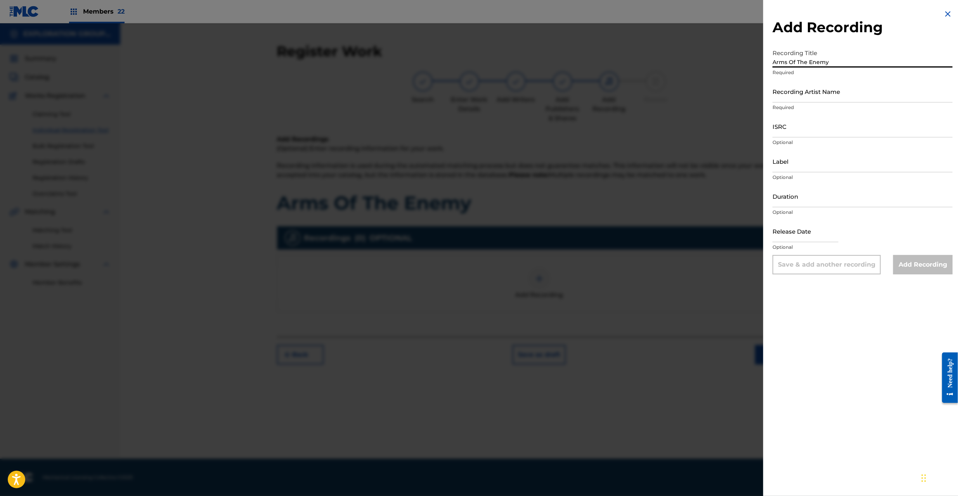
click at [844, 95] on input "Recording Artist Name" at bounding box center [862, 91] width 180 height 22
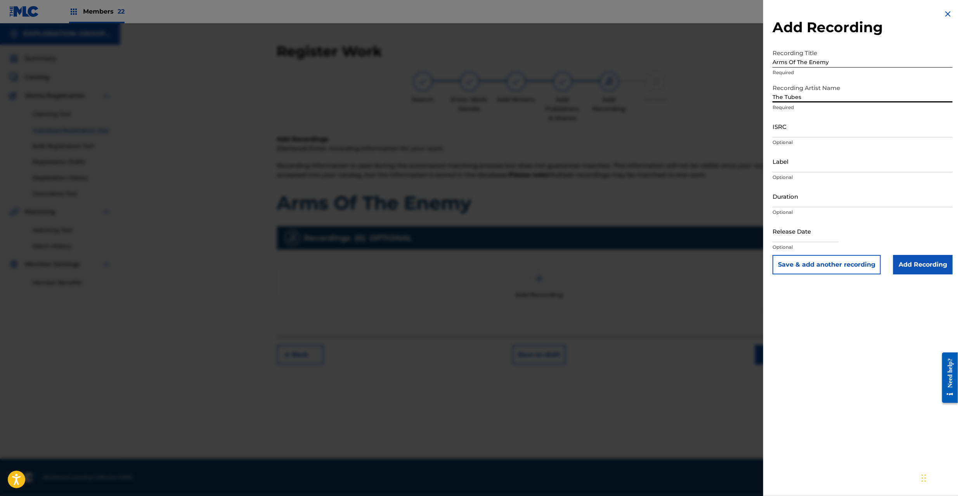
type input "The Tubes"
click at [913, 265] on input "Add Recording" at bounding box center [922, 264] width 59 height 19
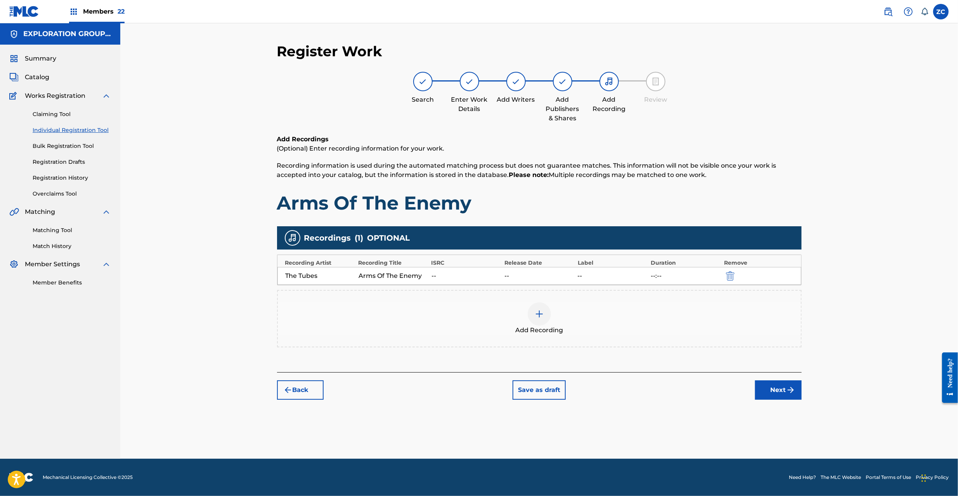
click at [776, 384] on button "Next" at bounding box center [778, 389] width 47 height 19
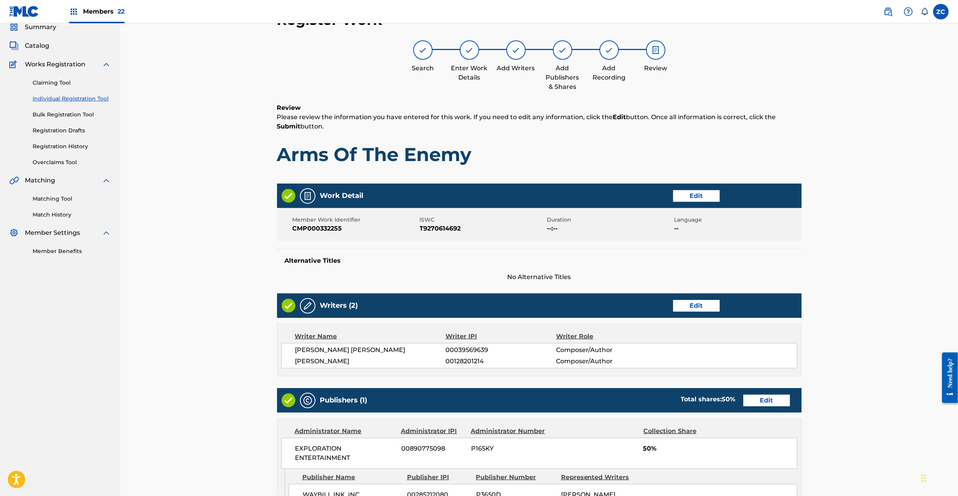
scroll to position [211, 0]
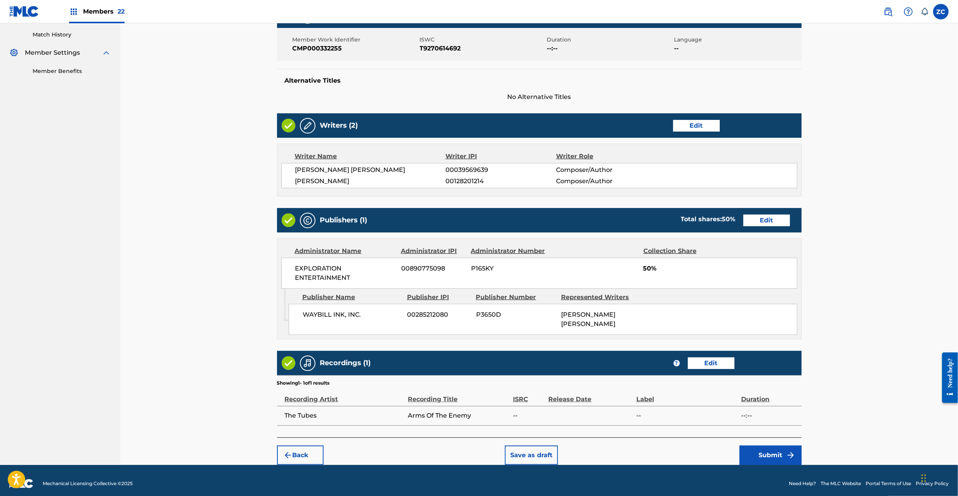
click at [757, 453] on button "Submit" at bounding box center [770, 454] width 62 height 19
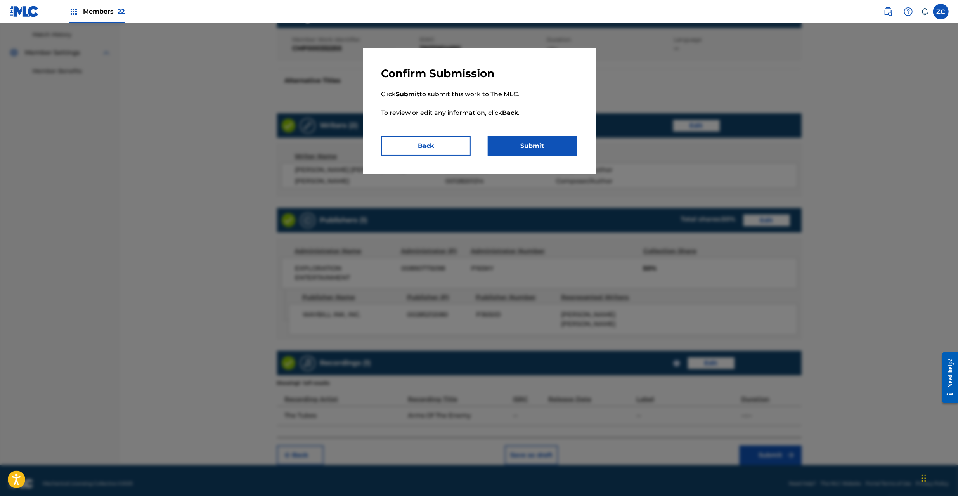
click at [564, 147] on button "Submit" at bounding box center [532, 145] width 89 height 19
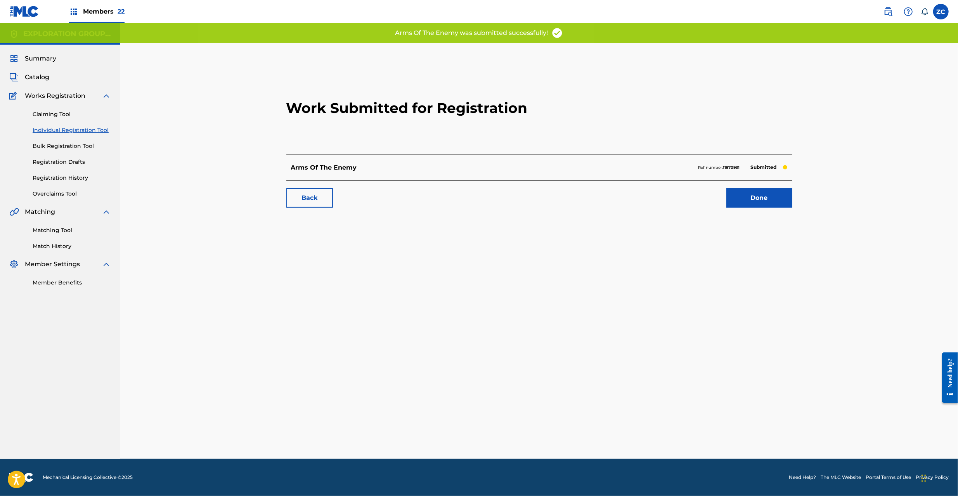
click at [699, 162] on div "Ref number: 11970931 Submitted" at bounding box center [742, 167] width 89 height 11
drag, startPoint x: 699, startPoint y: 162, endPoint x: 722, endPoint y: 163, distance: 23.3
click at [699, 162] on div "Ref number: 11970931 Submitted" at bounding box center [742, 167] width 89 height 11
click at [726, 163] on div "Ref number: 11970931 Submitted" at bounding box center [742, 167] width 89 height 11
click at [753, 199] on link "Done" at bounding box center [759, 197] width 66 height 19
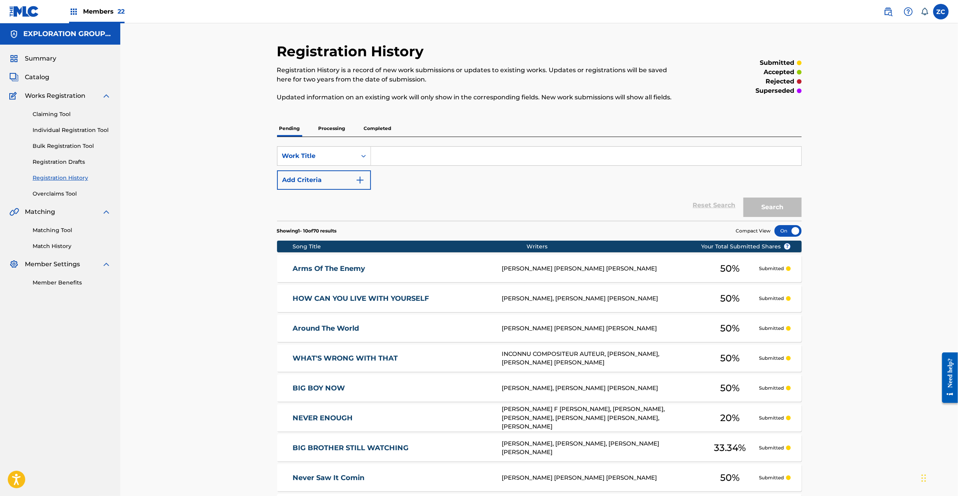
click at [54, 225] on div "Matching Tool Match History" at bounding box center [60, 233] width 102 height 34
drag, startPoint x: 55, startPoint y: 228, endPoint x: 102, endPoint y: 221, distance: 48.0
click at [55, 228] on link "Matching Tool" at bounding box center [72, 230] width 78 height 8
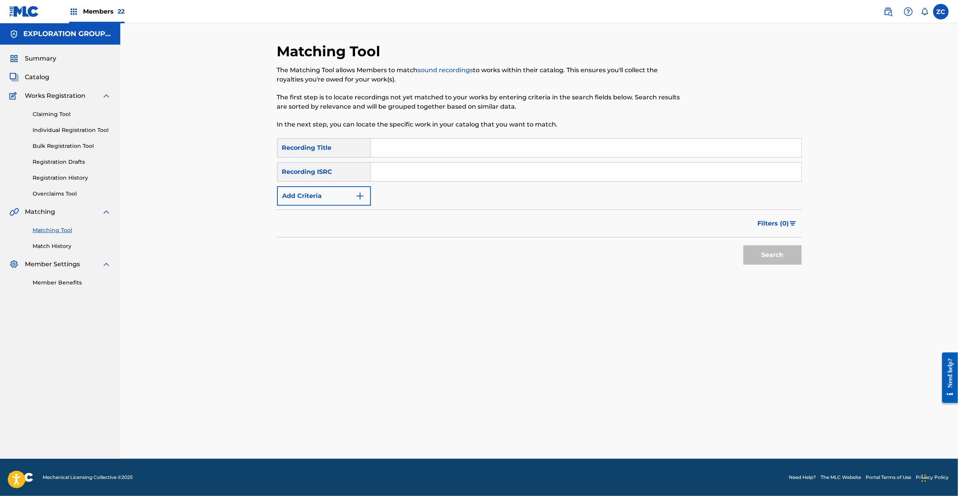
drag, startPoint x: 395, startPoint y: 151, endPoint x: 355, endPoint y: 192, distance: 56.2
click at [394, 151] on input "Search Form" at bounding box center [586, 147] width 430 height 19
click at [353, 193] on button "Add Criteria" at bounding box center [324, 195] width 94 height 19
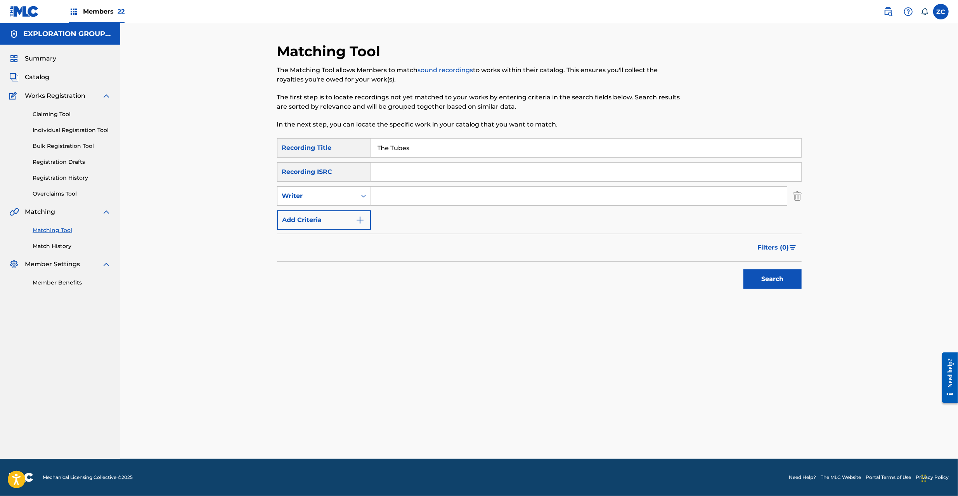
click at [343, 214] on button "Add Criteria" at bounding box center [324, 219] width 94 height 19
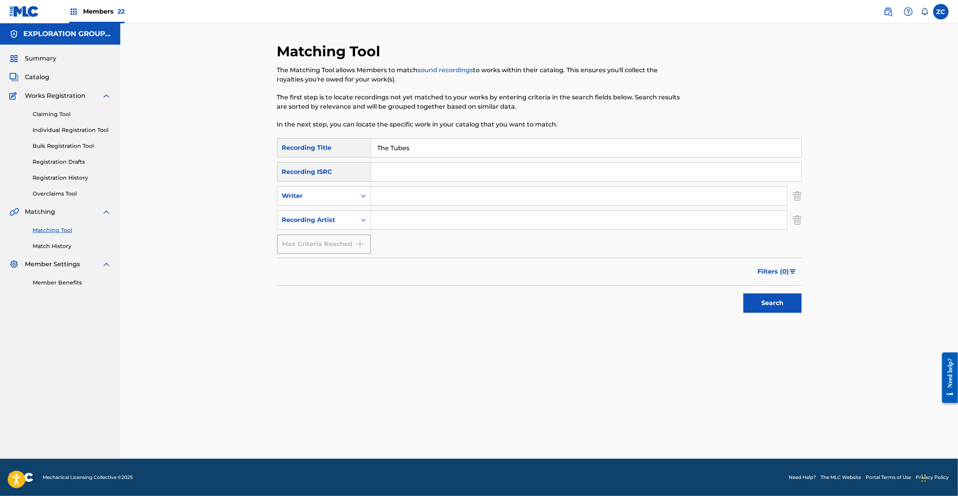
click at [399, 147] on input "The Tubes" at bounding box center [586, 147] width 430 height 19
drag, startPoint x: 443, startPoint y: 144, endPoint x: 319, endPoint y: 150, distance: 124.3
click at [303, 147] on div "SearchWithCriteria5465e4b0-519a-4724-a49c-a35d72f24d5e Recording Title The Tubes" at bounding box center [539, 147] width 524 height 19
type input "Arms Of The Enemy"
click at [429, 215] on input "Search Form" at bounding box center [579, 220] width 416 height 19
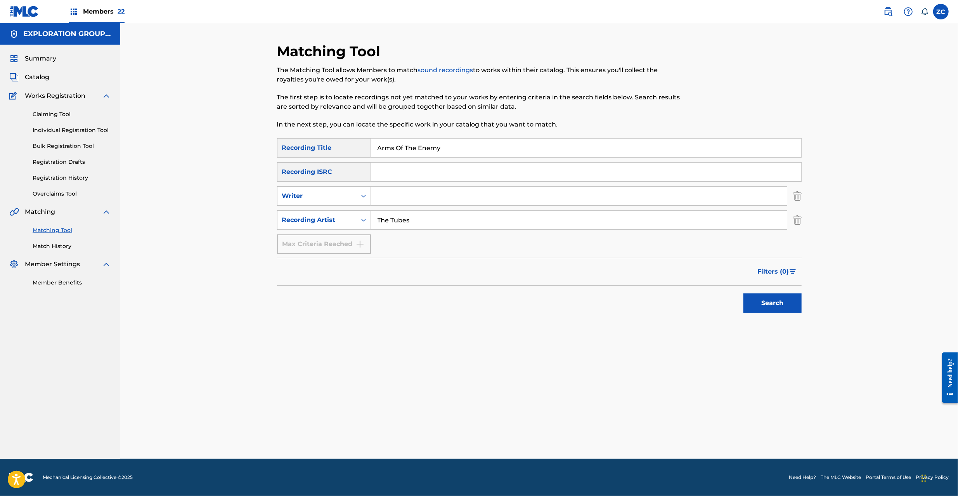
type input "The Tubes"
click at [777, 300] on button "Search" at bounding box center [772, 302] width 58 height 19
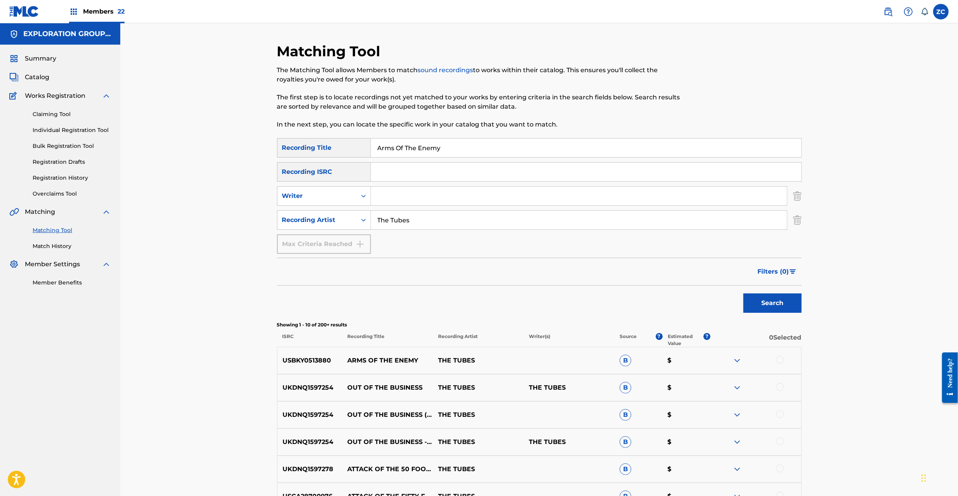
click at [315, 362] on p "USBKY0513880" at bounding box center [309, 360] width 65 height 9
click at [444, 141] on input "Arms Of The Enemy" at bounding box center [586, 147] width 430 height 19
type input "Big Brother's Still Watching"
click at [761, 308] on button "Search" at bounding box center [772, 302] width 58 height 19
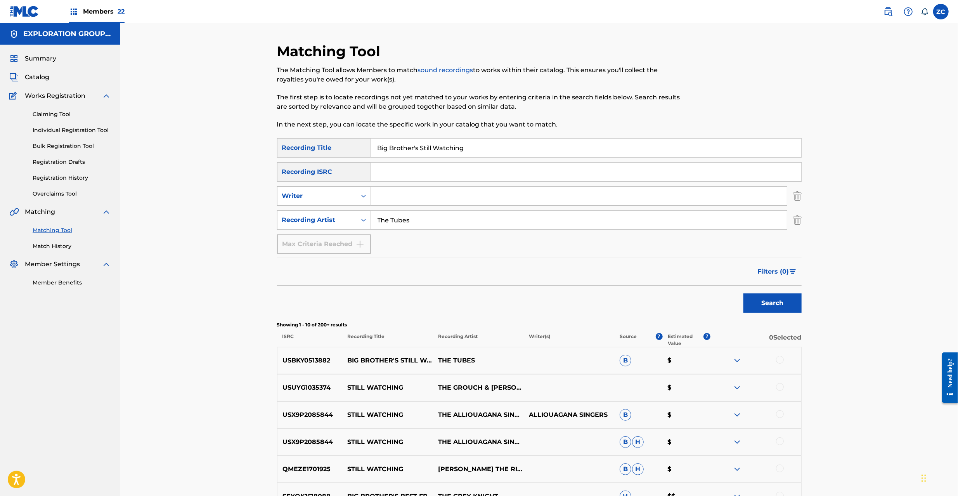
click at [320, 362] on p "USBKY0513882" at bounding box center [309, 360] width 65 height 9
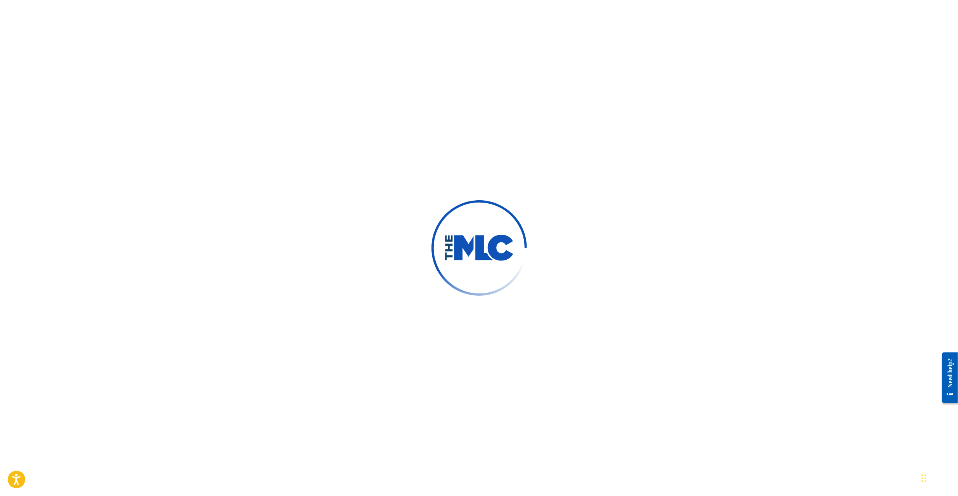
click at [228, 102] on div at bounding box center [479, 248] width 958 height 496
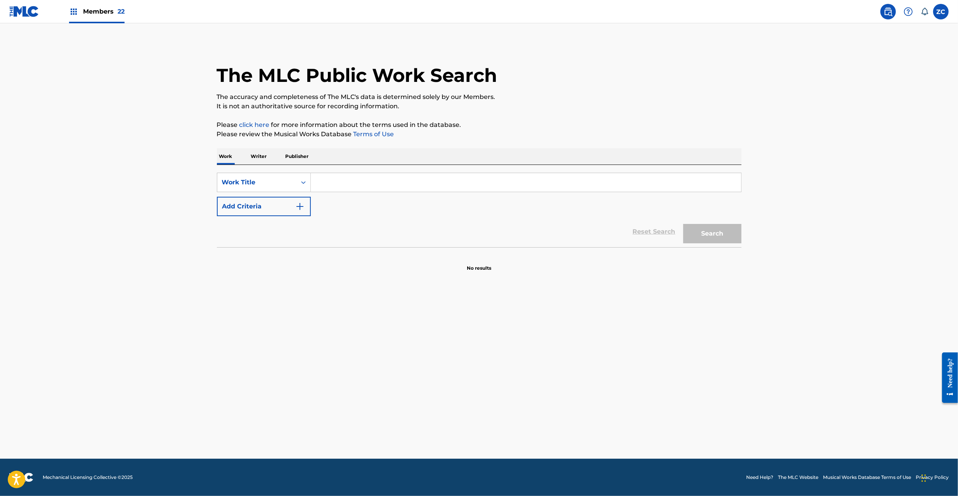
click at [338, 191] on input "Search Form" at bounding box center [526, 182] width 430 height 19
paste input "Ever Changing Man"
type input "Ever Changing Man"
click at [285, 203] on button "Add Criteria" at bounding box center [264, 206] width 94 height 19
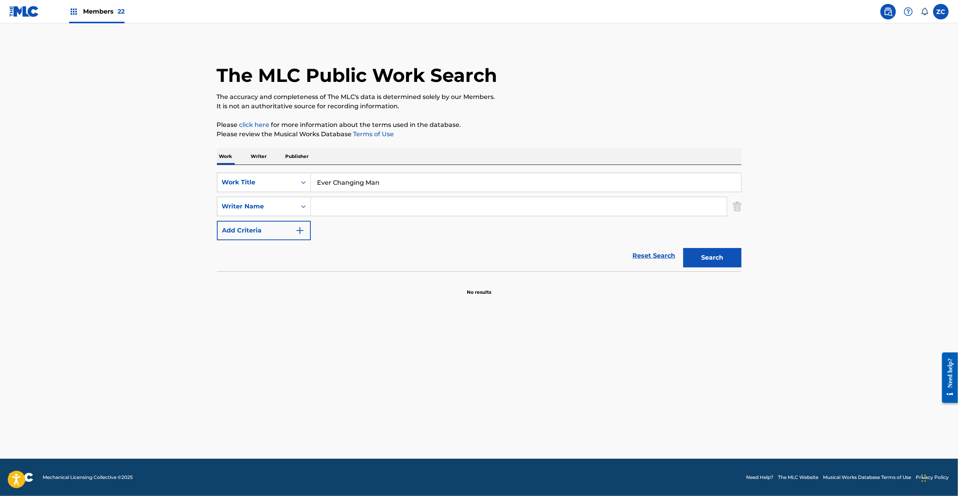
click at [368, 203] on input "Search Form" at bounding box center [519, 206] width 416 height 19
type input "waybill"
click at [683, 248] on button "Search" at bounding box center [712, 257] width 58 height 19
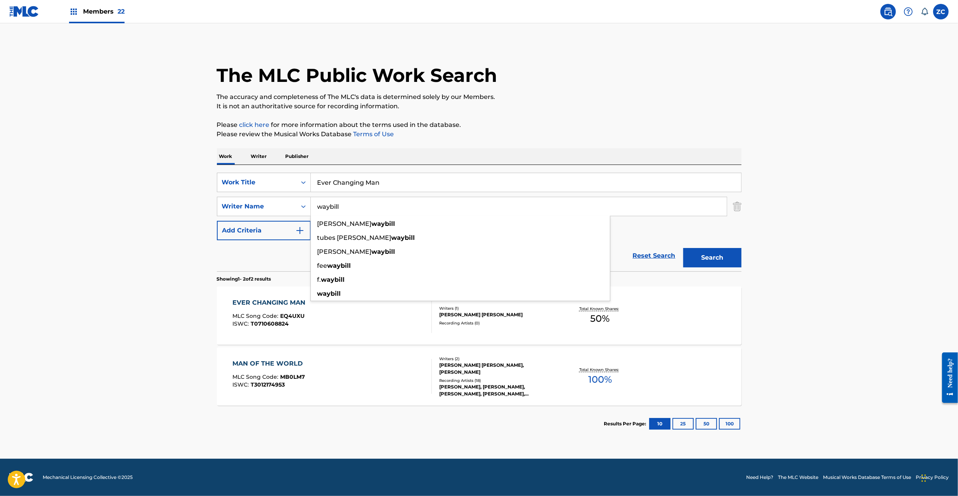
click at [341, 320] on div "EVER CHANGING MAN MLC Song Code : EQ4UXU ISWC : T0710608824" at bounding box center [331, 315] width 199 height 35
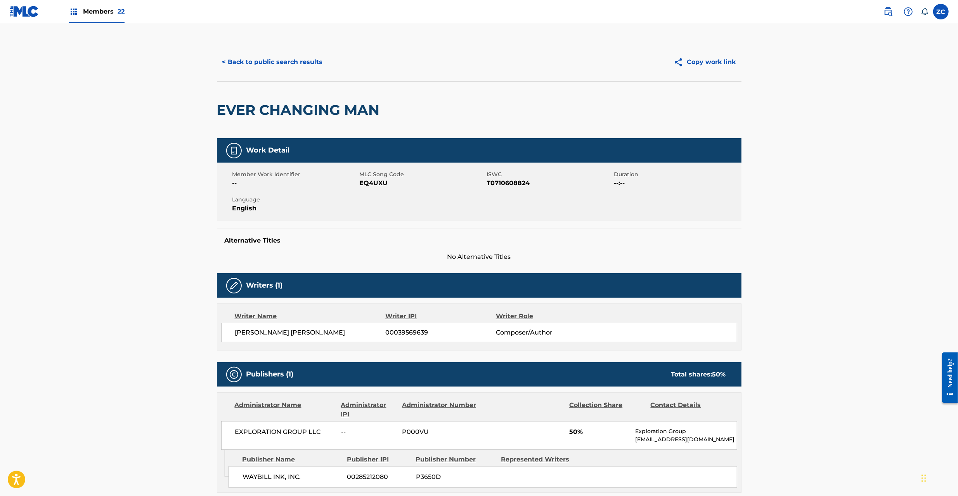
click at [289, 66] on button "< Back to public search results" at bounding box center [272, 61] width 111 height 19
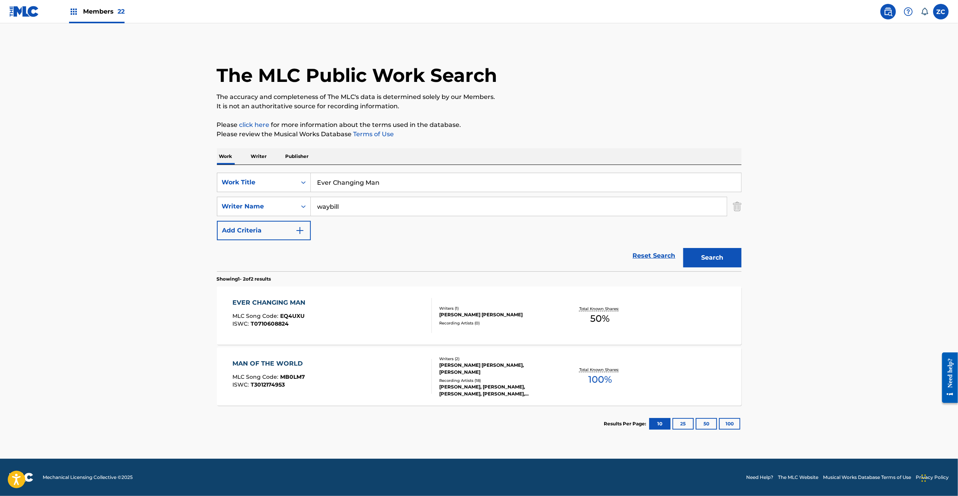
click at [652, 258] on link "Reset Search" at bounding box center [654, 255] width 50 height 17
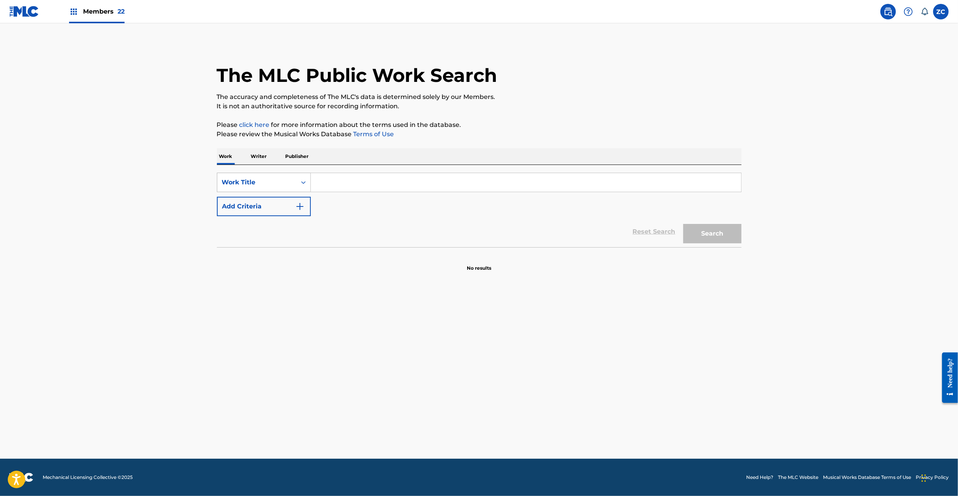
click at [269, 180] on div "Work Title" at bounding box center [257, 182] width 70 height 9
click at [265, 206] on div "MLC Song Code" at bounding box center [263, 201] width 93 height 19
click at [361, 182] on input "Search Form" at bounding box center [526, 182] width 430 height 19
paste input "N09962"
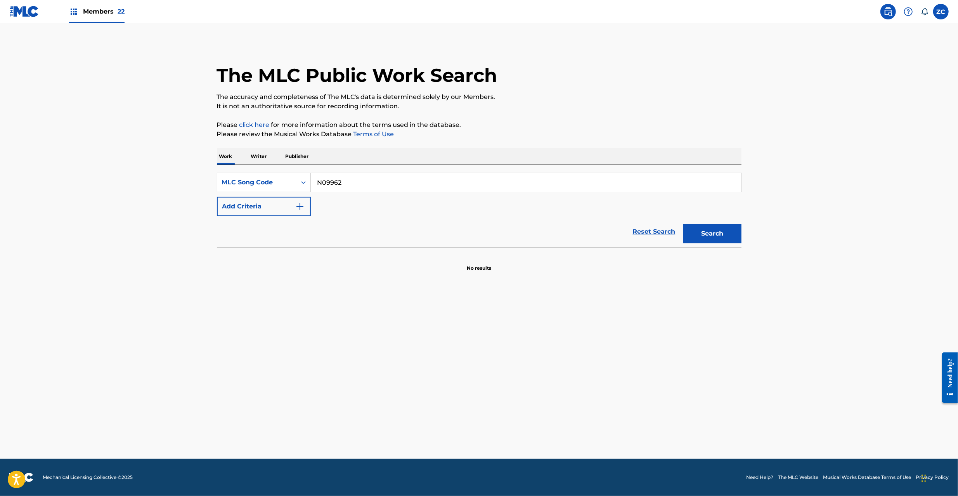
type input "N09962"
click at [704, 237] on button "Search" at bounding box center [712, 233] width 58 height 19
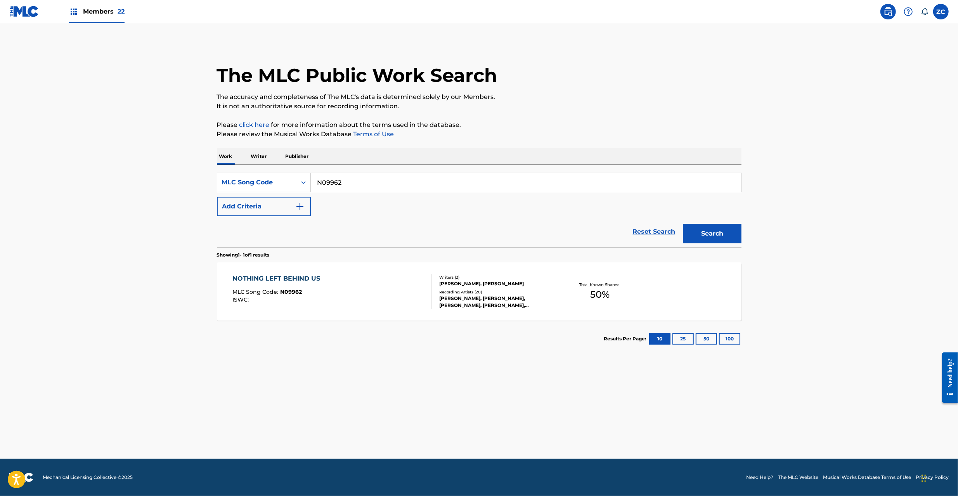
click at [426, 295] on div at bounding box center [428, 291] width 6 height 35
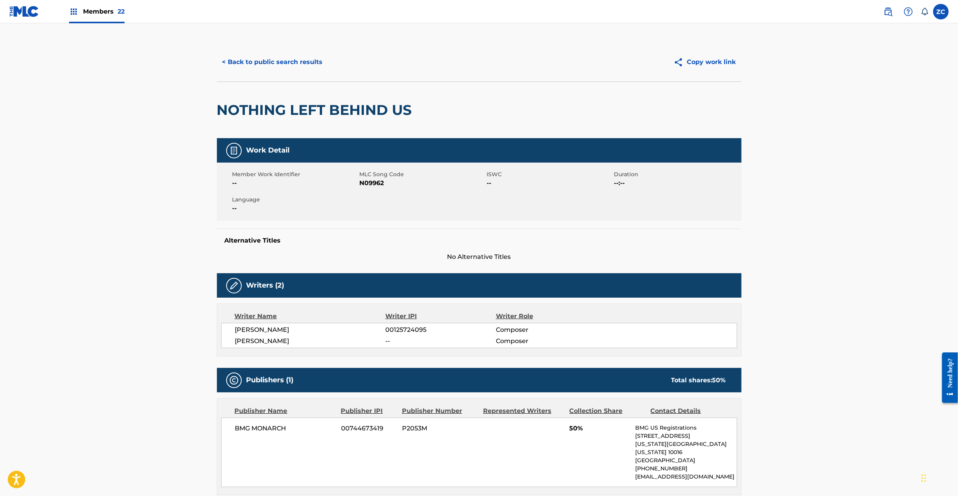
click at [270, 61] on button "< Back to public search results" at bounding box center [272, 61] width 111 height 19
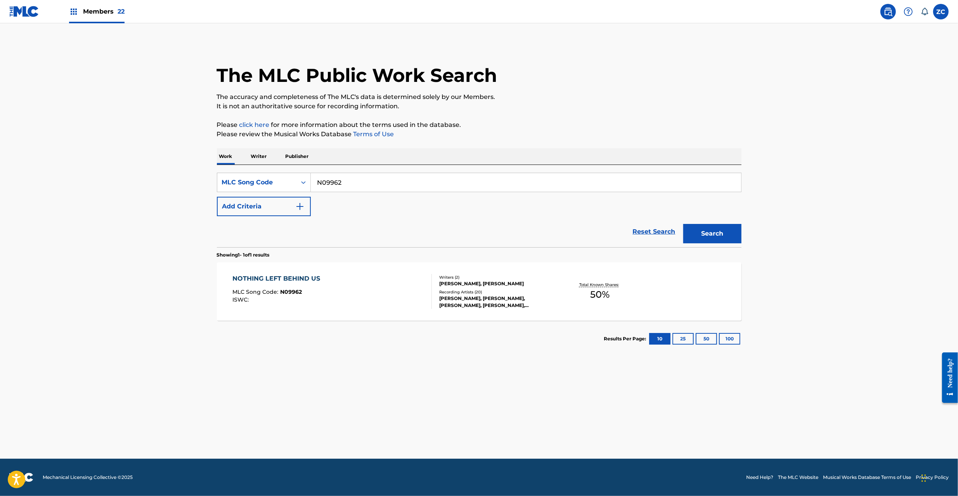
click at [374, 183] on input "N09962" at bounding box center [526, 182] width 430 height 19
paste input "I5018H"
type input "I5018H"
click at [683, 224] on button "Search" at bounding box center [712, 233] width 58 height 19
click at [423, 299] on div "THE IMAGE MLC Song Code : I5018H ISWC :" at bounding box center [331, 291] width 199 height 35
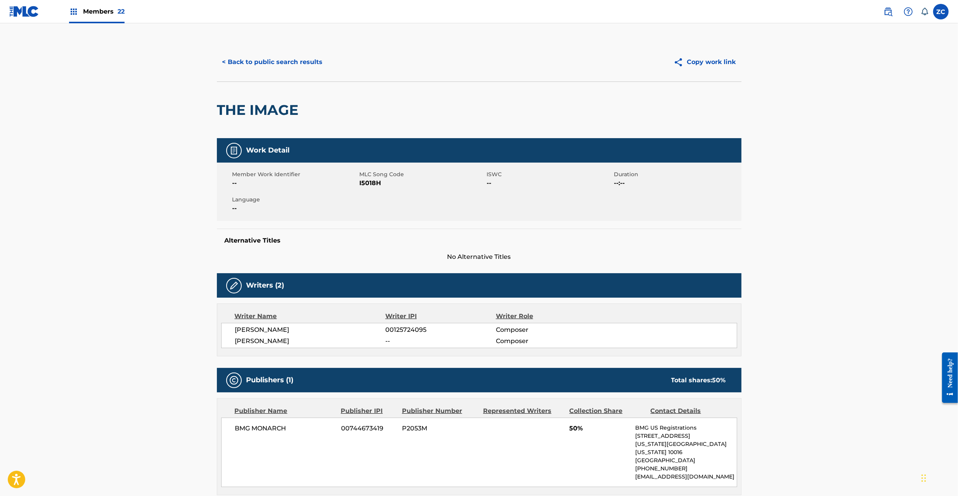
click at [285, 64] on button "< Back to public search results" at bounding box center [272, 61] width 111 height 19
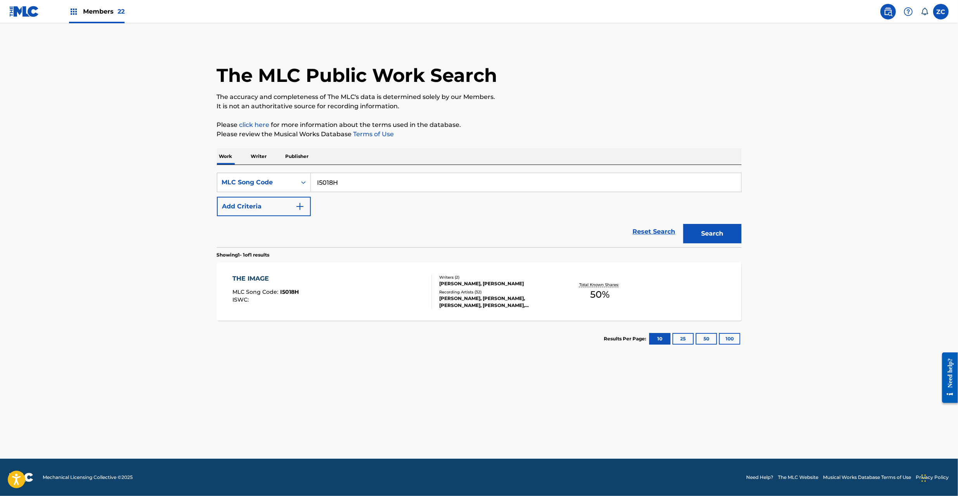
click at [382, 177] on input "I5018H" at bounding box center [526, 182] width 430 height 19
paste input "L22284"
type input "L22284"
click at [702, 240] on button "Search" at bounding box center [712, 233] width 58 height 19
click at [400, 294] on div "LOVELINE MLC Song Code : L22284 ISWC : T9046566636" at bounding box center [331, 291] width 199 height 35
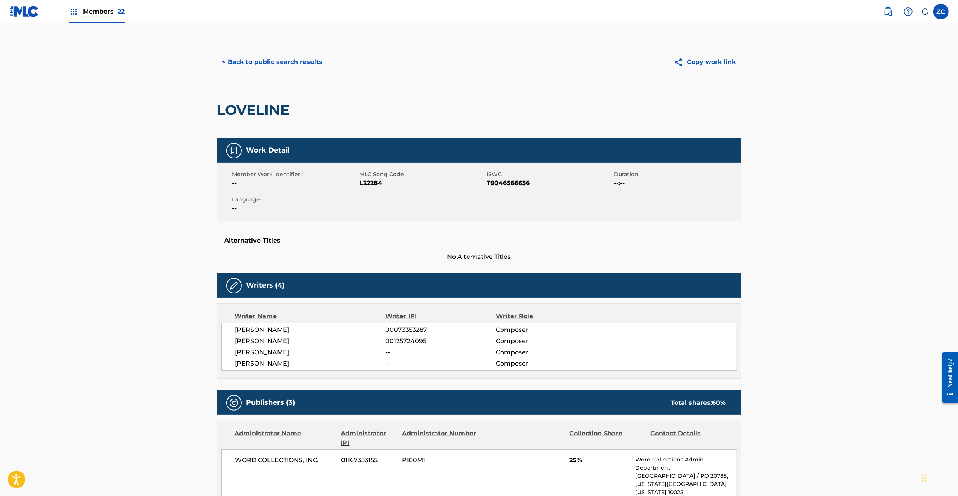
click at [285, 62] on button "< Back to public search results" at bounding box center [272, 61] width 111 height 19
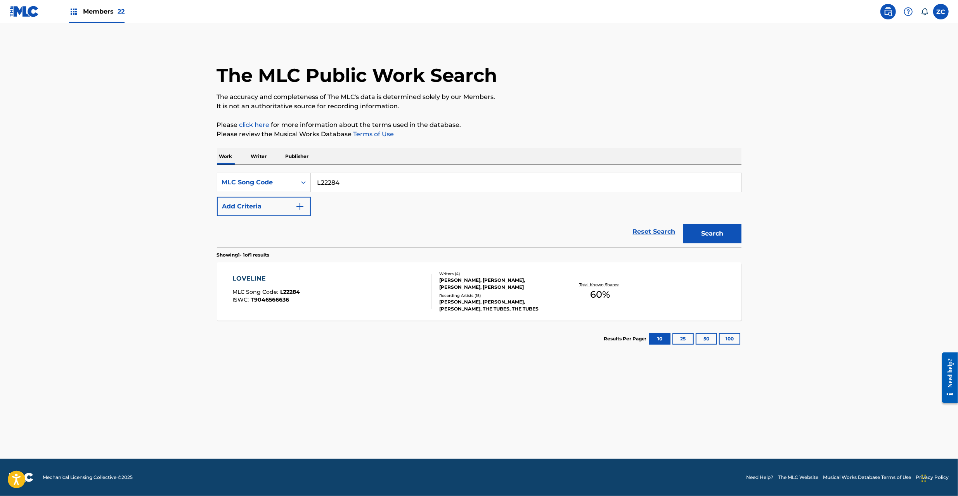
click at [351, 180] on input "L22284" at bounding box center [526, 182] width 430 height 19
paste input "S5840I"
type input "S5840I"
click at [717, 235] on button "Search" at bounding box center [712, 233] width 58 height 19
click at [416, 291] on div "SUSPICION MLC Song Code : S5840I ISWC :" at bounding box center [331, 291] width 199 height 35
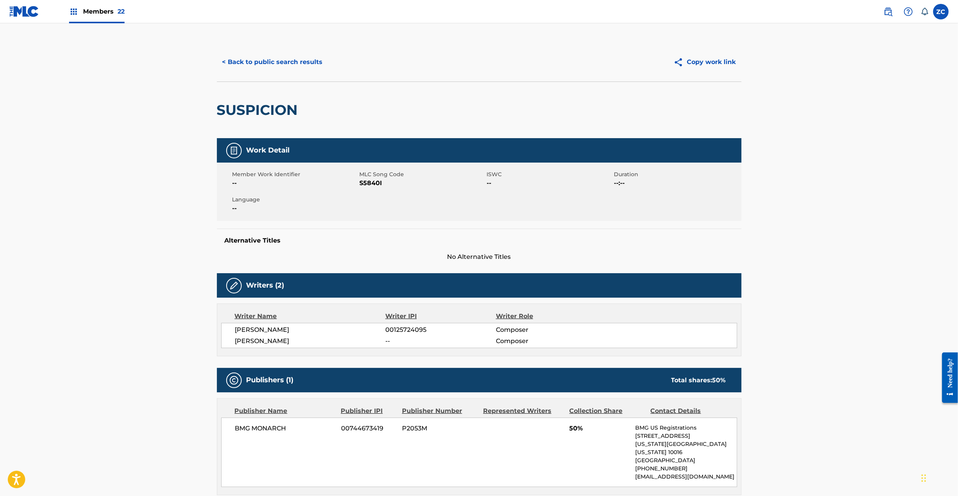
click at [297, 67] on button "< Back to public search results" at bounding box center [272, 61] width 111 height 19
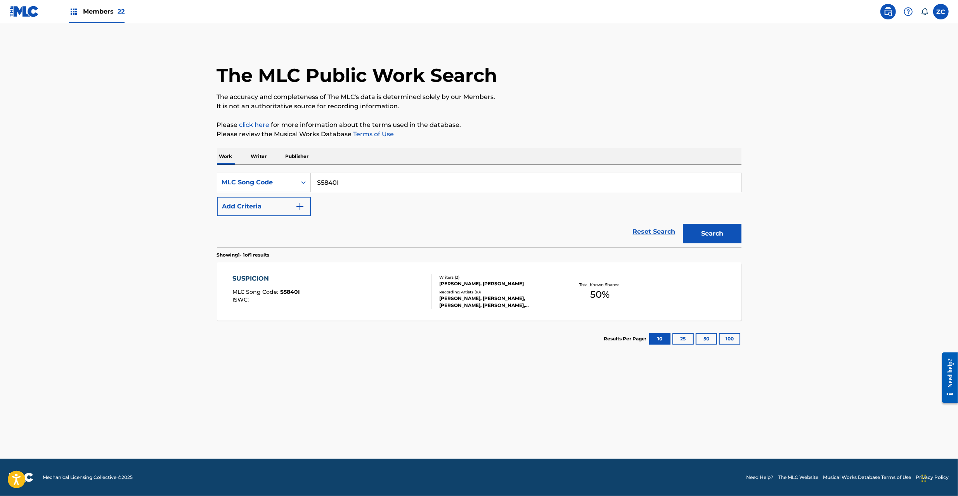
click at [389, 189] on input "S5840I" at bounding box center [526, 182] width 430 height 19
paste input "G8LAQ"
type input "SG8LAQ"
click at [683, 224] on button "Search" at bounding box center [712, 233] width 58 height 19
click at [426, 302] on div "Hold" at bounding box center [419, 291] width 24 height 35
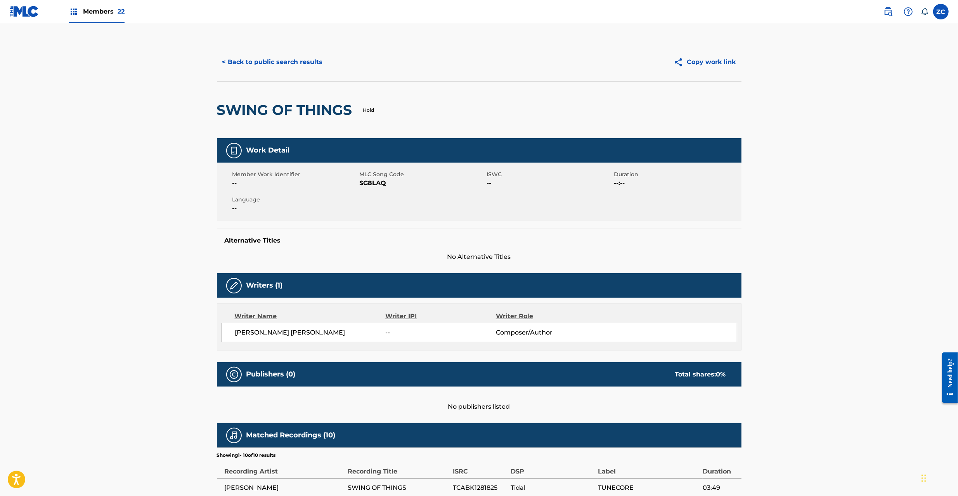
click at [311, 60] on button "< Back to public search results" at bounding box center [272, 61] width 111 height 19
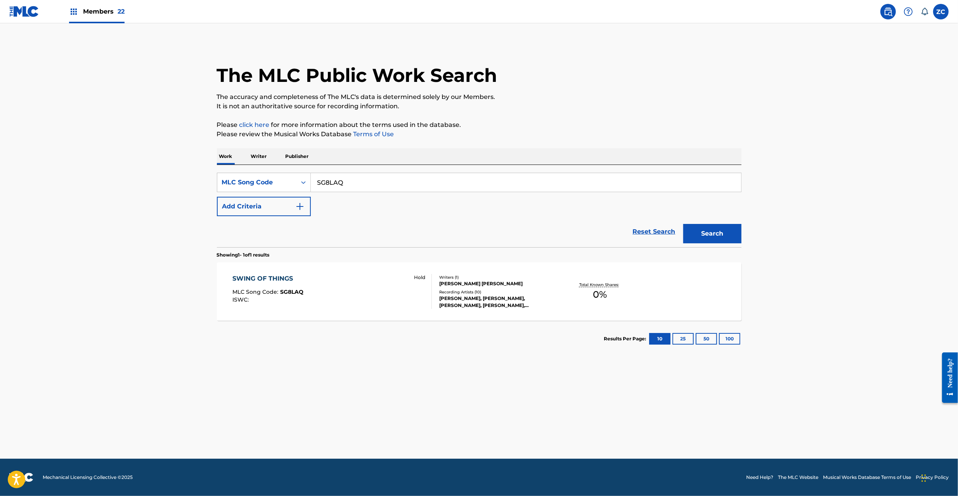
click at [396, 183] on input "SG8LAQ" at bounding box center [526, 182] width 430 height 19
paste input "5840G"
type input "S5840G"
click at [683, 224] on button "Search" at bounding box center [712, 233] width 58 height 19
click at [408, 301] on div "Hold" at bounding box center [419, 291] width 24 height 35
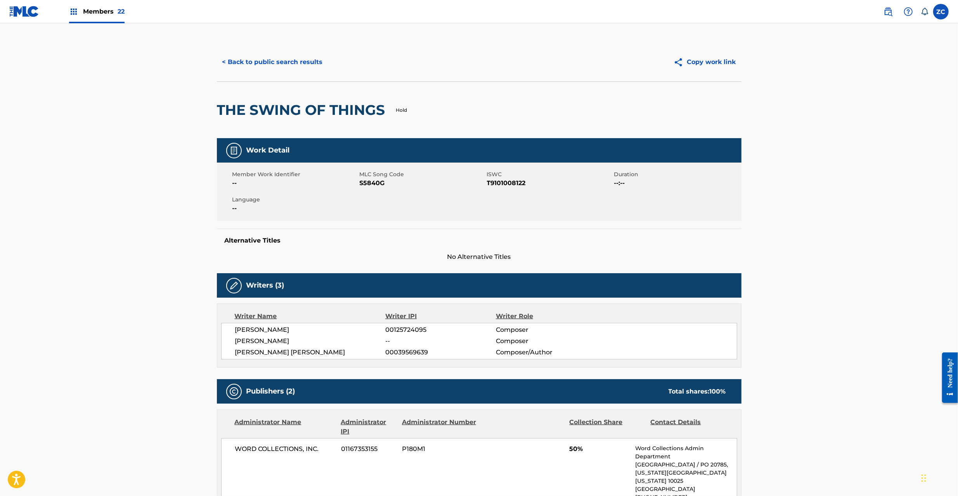
click at [297, 58] on button "< Back to public search results" at bounding box center [272, 61] width 111 height 19
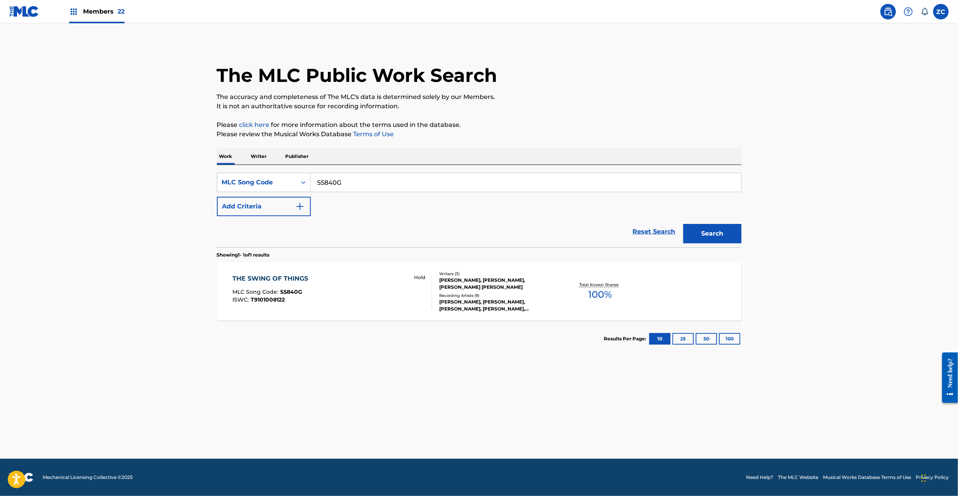
click at [353, 184] on input "S5840G" at bounding box center [526, 182] width 430 height 19
paste input "67283"
type input "S67283"
click at [683, 224] on button "Search" at bounding box center [712, 233] width 58 height 19
click at [390, 289] on div "STAR OF THE SHOW MLC Song Code : S67283 ISWC :" at bounding box center [331, 291] width 199 height 35
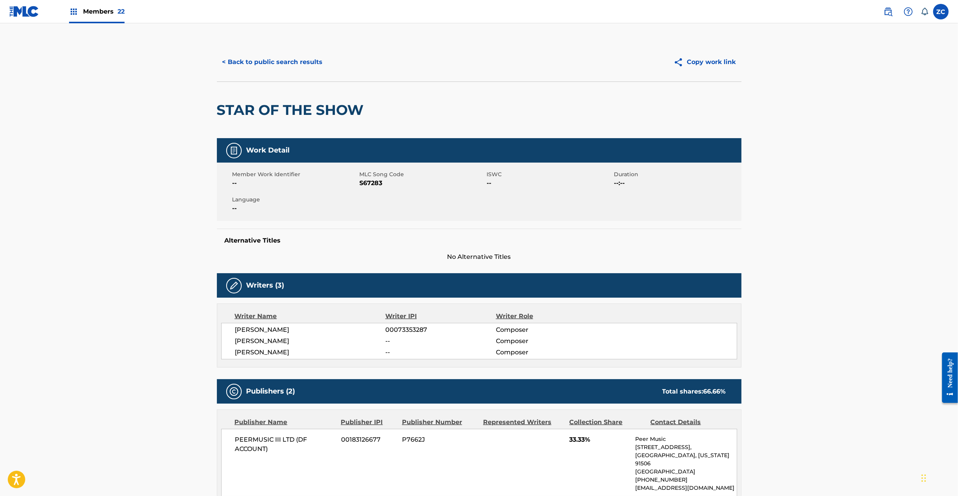
click at [299, 59] on button "< Back to public search results" at bounding box center [272, 61] width 111 height 19
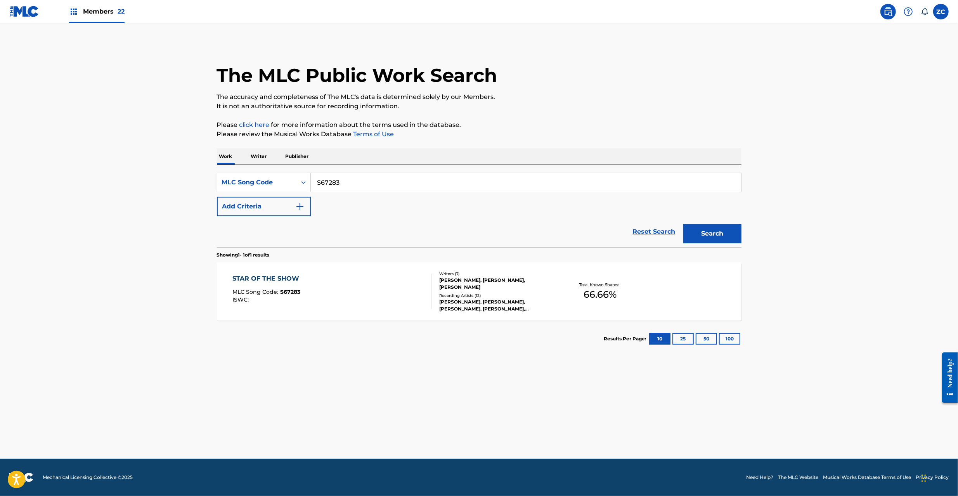
click at [649, 228] on link "Reset Search" at bounding box center [654, 231] width 50 height 17
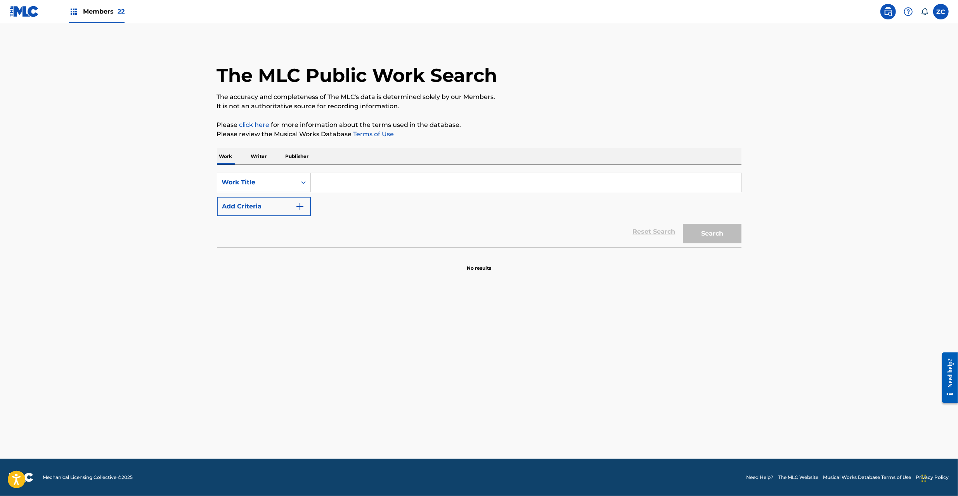
click at [334, 184] on input "Search Form" at bounding box center [526, 182] width 430 height 19
paste input "Surprise Yourself"
type input "Surprise Yourself"
click at [279, 207] on button "Add Criteria" at bounding box center [264, 206] width 94 height 19
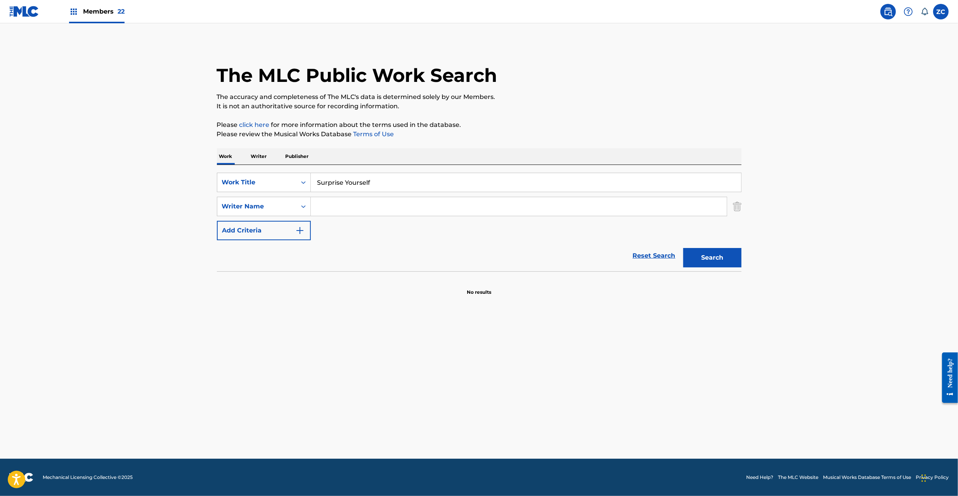
click at [362, 205] on input "Search Form" at bounding box center [519, 206] width 416 height 19
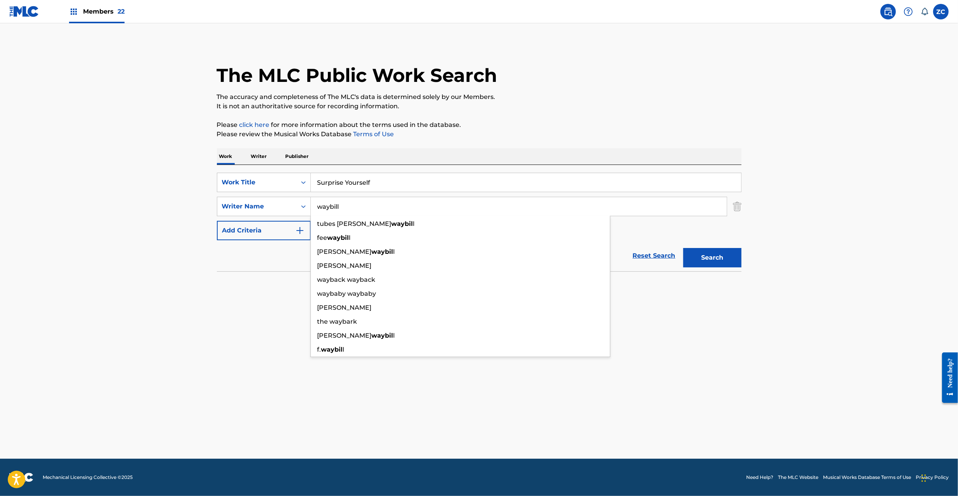
click at [683, 248] on button "Search" at bounding box center [712, 257] width 58 height 19
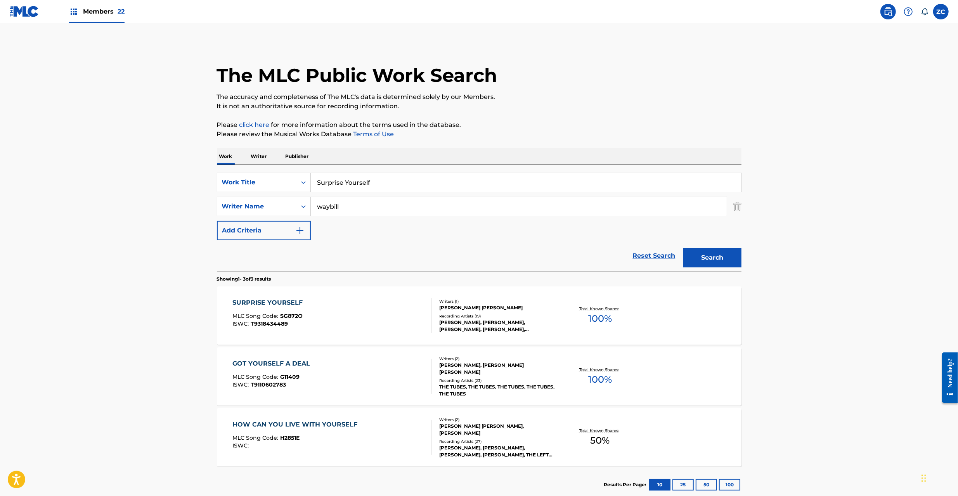
click at [868, 211] on main "The MLC Public Work Search The accuracy and completeness of The MLC's data is d…" at bounding box center [479, 264] width 958 height 483
click at [412, 205] on input "waybill" at bounding box center [519, 206] width 416 height 19
paste input "Lukather"
type input "Lukather"
click at [683, 248] on button "Search" at bounding box center [712, 257] width 58 height 19
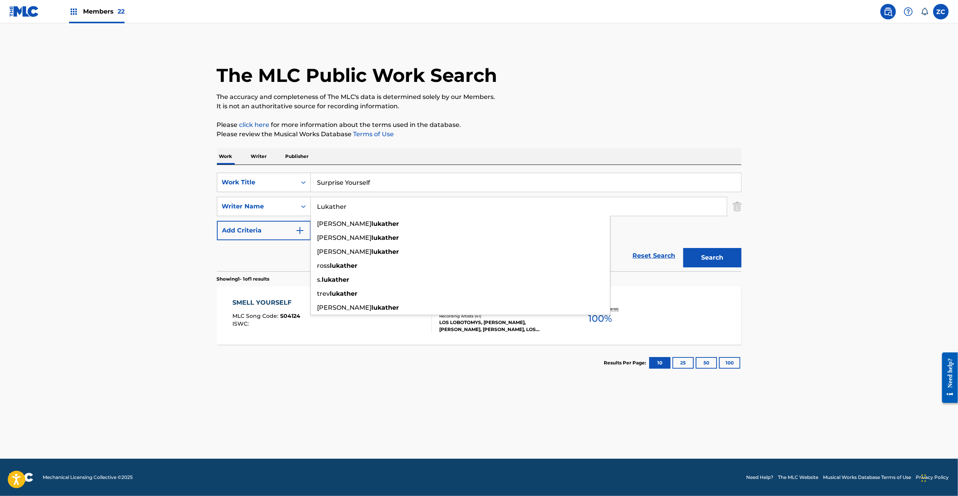
click at [221, 384] on main "The MLC Public Work Search The accuracy and completeness of The MLC's data is d…" at bounding box center [479, 240] width 958 height 435
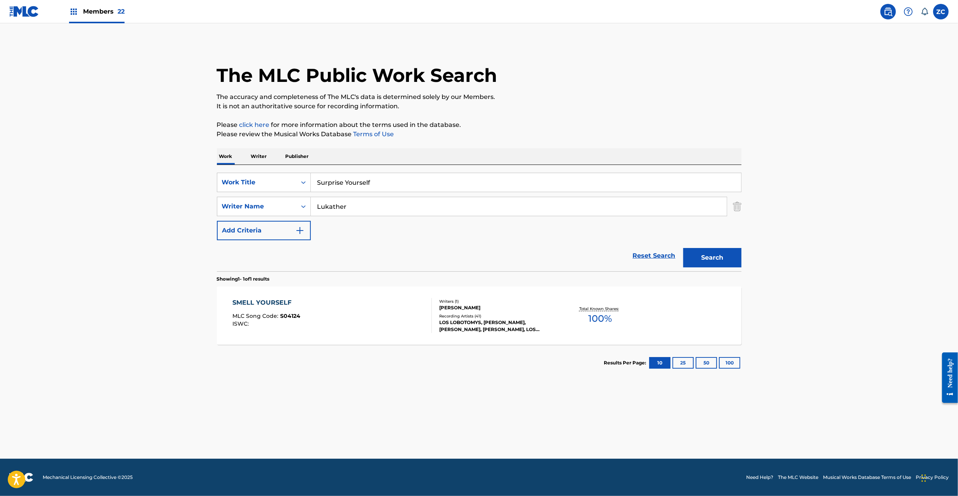
click at [398, 182] on input "Surprise Yourself" at bounding box center [526, 182] width 430 height 19
paste input "Real Truth"
type input "Real Truth"
drag, startPoint x: 837, startPoint y: 247, endPoint x: 739, endPoint y: 252, distance: 97.9
click at [834, 246] on main "The MLC Public Work Search The accuracy and completeness of The MLC's data is d…" at bounding box center [479, 240] width 958 height 435
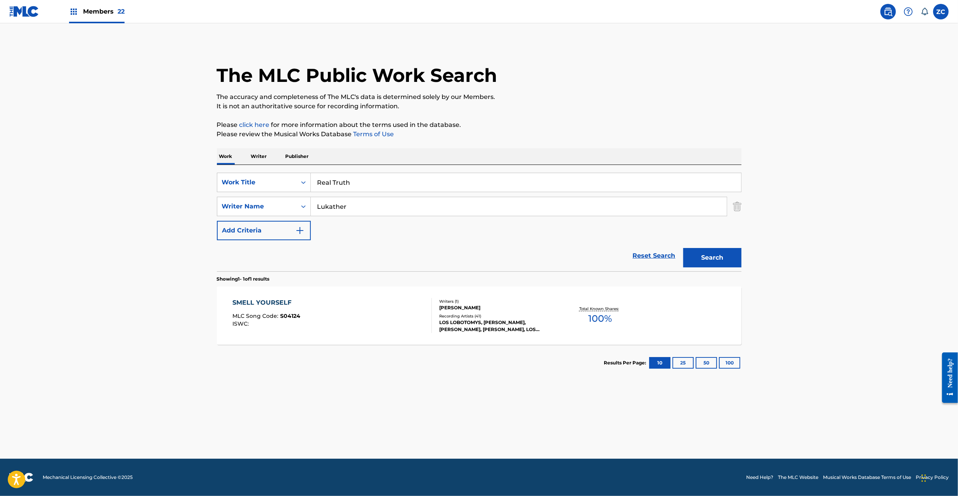
click at [735, 252] on button "Search" at bounding box center [712, 257] width 58 height 19
click at [674, 255] on link "Reset Search" at bounding box center [654, 255] width 50 height 17
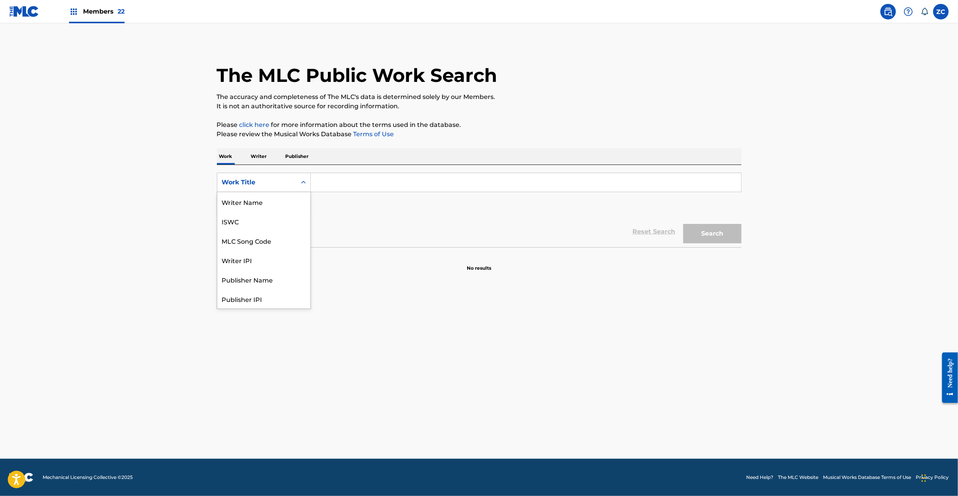
click at [279, 178] on div "Work Title" at bounding box center [257, 182] width 70 height 9
click at [270, 201] on div "MLC Song Code" at bounding box center [263, 201] width 93 height 19
drag, startPoint x: 306, startPoint y: 195, endPoint x: 393, endPoint y: 192, distance: 86.6
click at [365, 183] on input "Search Form" at bounding box center [526, 182] width 430 height 19
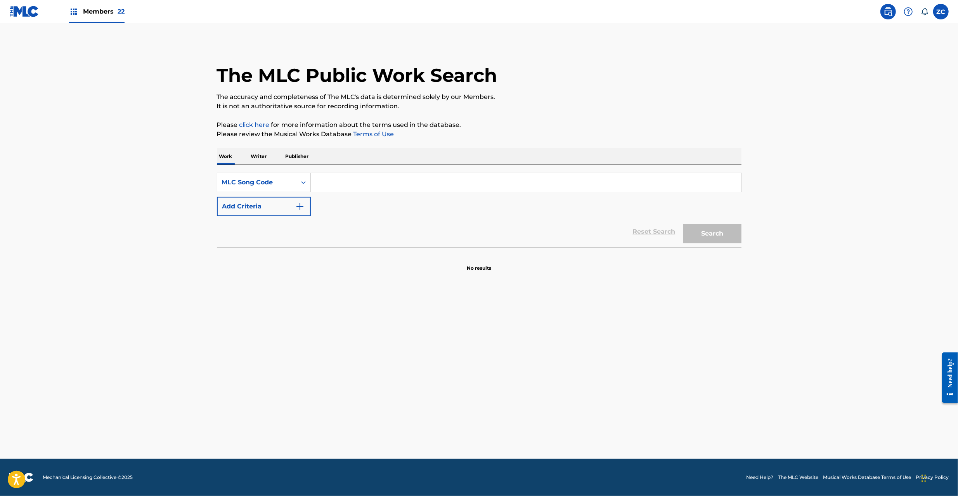
paste input "DR34QG"
click at [724, 230] on button "Search" at bounding box center [712, 233] width 58 height 19
click at [405, 185] on input "DR34QG" at bounding box center [526, 182] width 430 height 19
click at [708, 236] on button "Search" at bounding box center [712, 233] width 58 height 19
click at [372, 188] on input "DR34QG" at bounding box center [526, 182] width 430 height 19
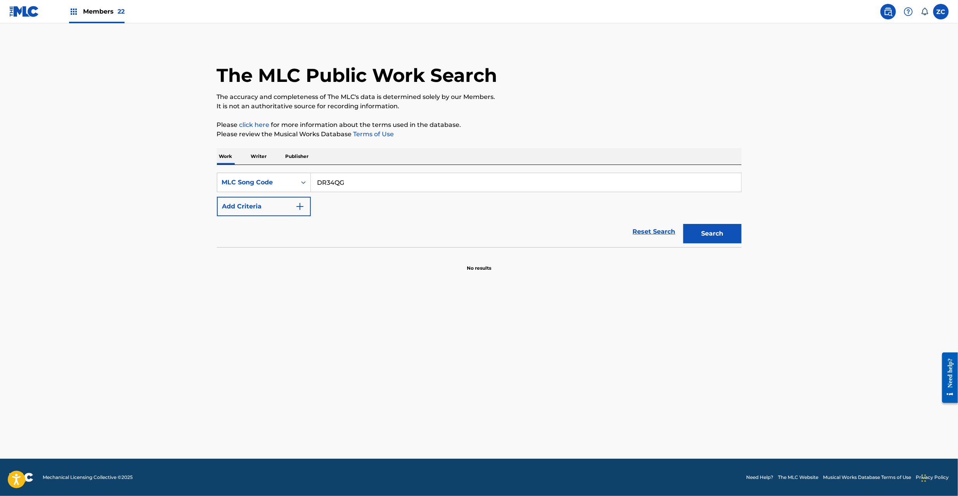
paste input "W4983Q"
type input "W4983Q"
click at [683, 224] on button "Search" at bounding box center [712, 233] width 58 height 19
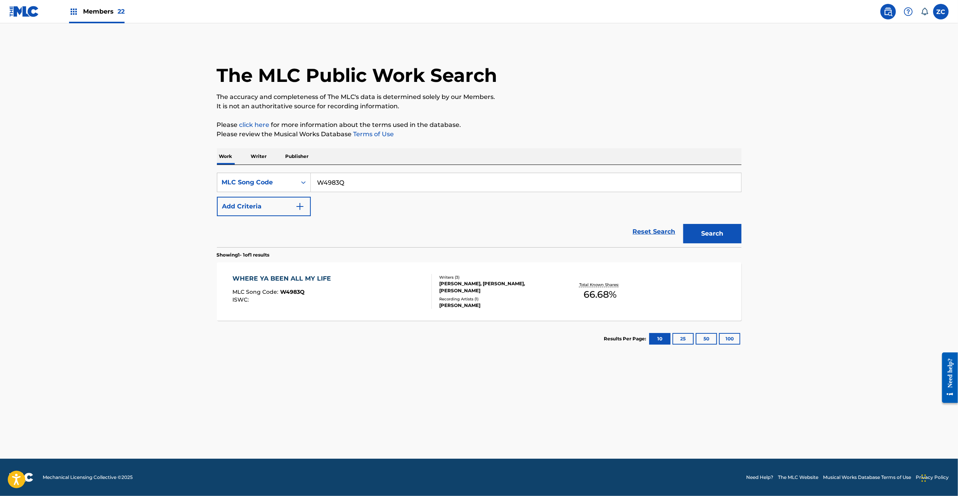
click at [407, 296] on div "WHERE YA BEEN ALL MY LIFE MLC Song Code : W4983Q ISWC :" at bounding box center [331, 291] width 199 height 35
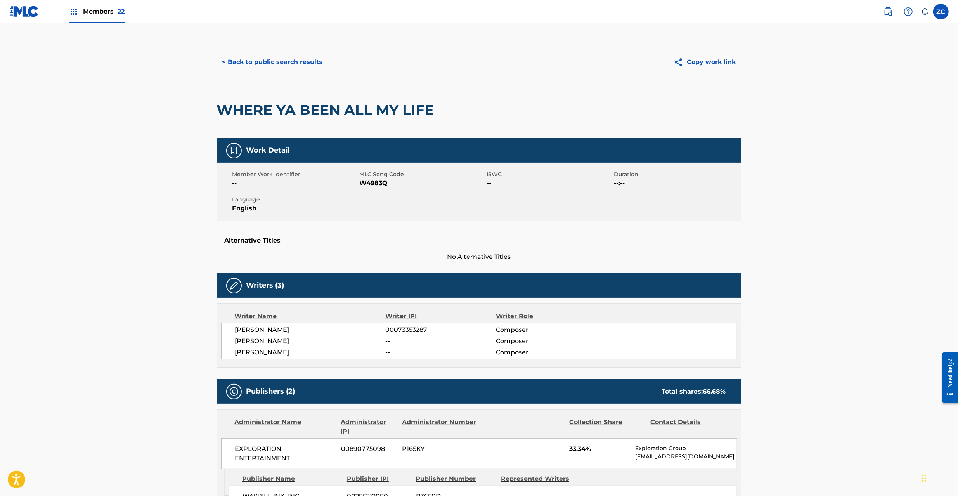
click at [274, 61] on button "< Back to public search results" at bounding box center [272, 61] width 111 height 19
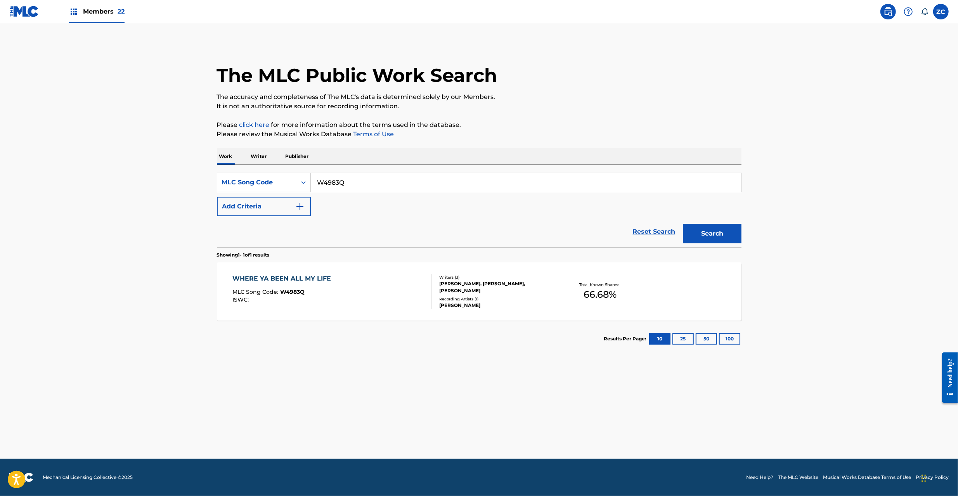
click at [354, 176] on input "W4983Q" at bounding box center [526, 182] width 430 height 19
click at [683, 224] on button "Search" at bounding box center [712, 233] width 58 height 19
click at [379, 300] on div "WHERE YA BEEN ALL MY LIFE MLC Song Code : W4983Q ISWC :" at bounding box center [331, 291] width 199 height 35
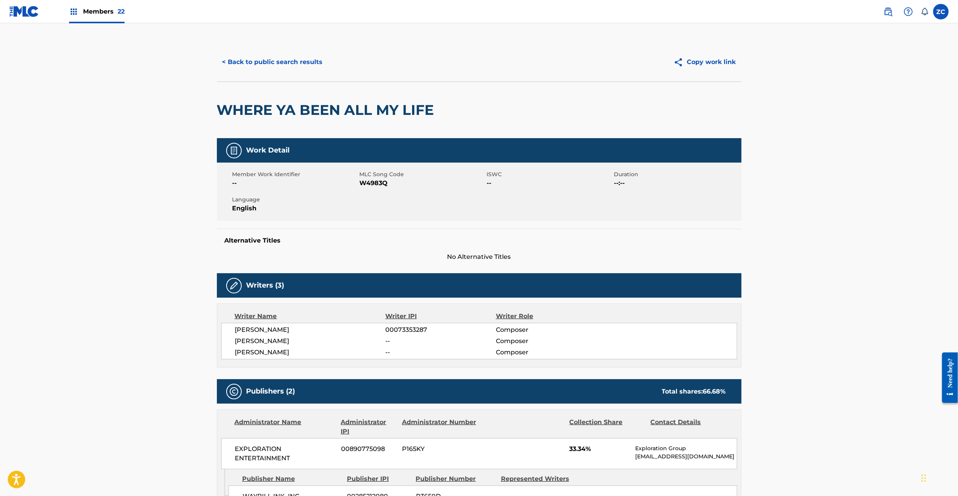
click at [252, 109] on h2 "WHERE YA BEEN ALL MY LIFE" at bounding box center [327, 109] width 221 height 17
click at [405, 106] on h2 "WHERE YA BEEN ALL MY LIFE" at bounding box center [327, 109] width 221 height 17
copy h2 "WHERE YA BEEN ALL MY LIFE"
click at [293, 67] on button "< Back to public search results" at bounding box center [272, 61] width 111 height 19
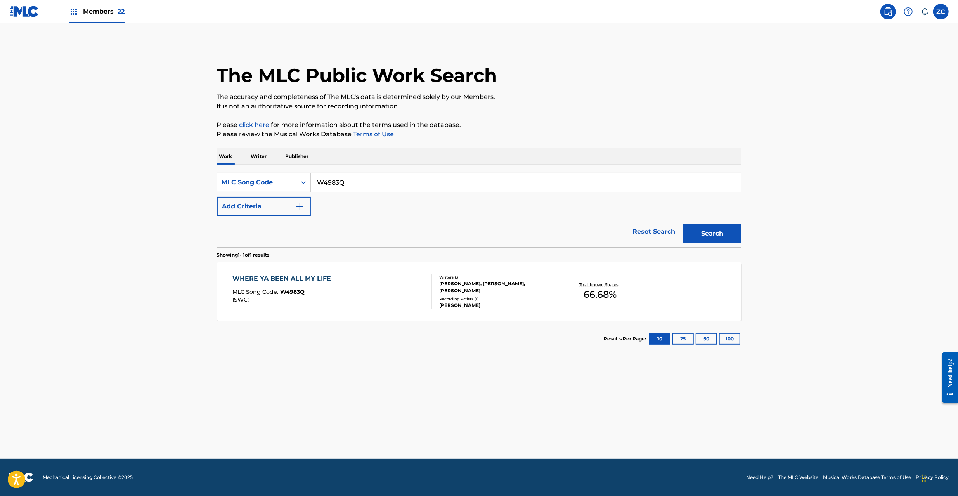
click at [344, 180] on input "W4983Q" at bounding box center [526, 182] width 430 height 19
paste input "I5019E"
type input "I5019E"
click at [683, 224] on button "Search" at bounding box center [712, 233] width 58 height 19
click at [427, 309] on div "I'VE SEEN THE MOVIE BEFORE MLC Song Code : I5019E ISWC : T9150271899 Writers ( …" at bounding box center [479, 291] width 524 height 58
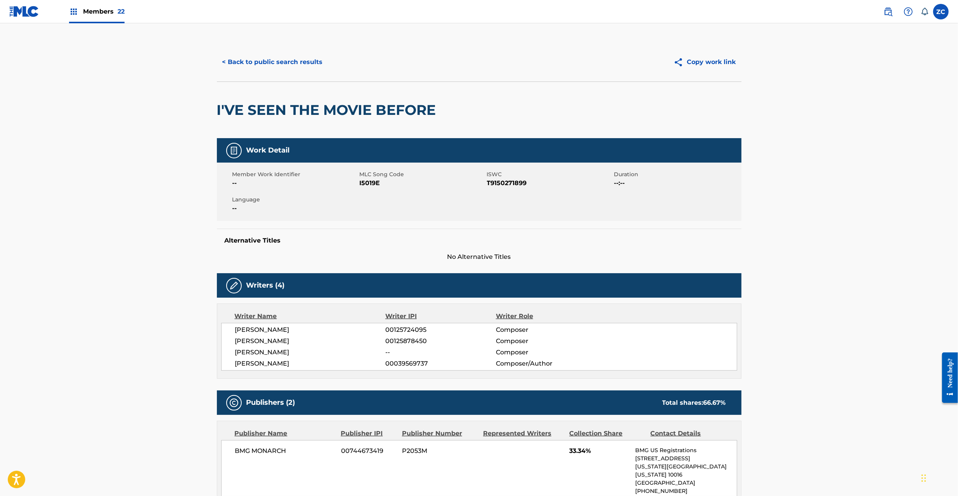
click at [280, 60] on button "< Back to public search results" at bounding box center [272, 61] width 111 height 19
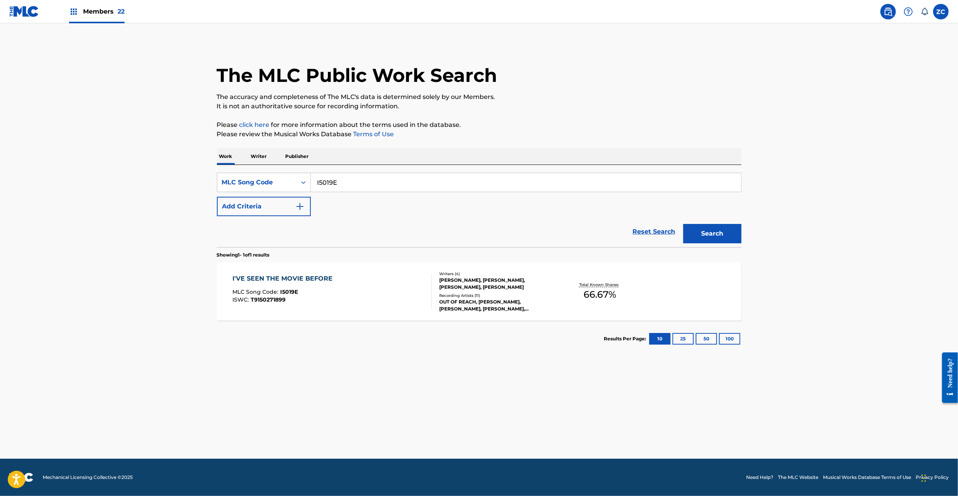
click at [362, 187] on input "I5019E" at bounding box center [526, 182] width 430 height 19
paste input "VDO4Y"
type input "IVDO4Y"
click at [683, 224] on button "Search" at bounding box center [712, 233] width 58 height 19
click at [403, 294] on div "I'VE SEEN THIS MOVIE BEFORE MLC Song Code : IVDO4Y ISWC :" at bounding box center [331, 291] width 199 height 35
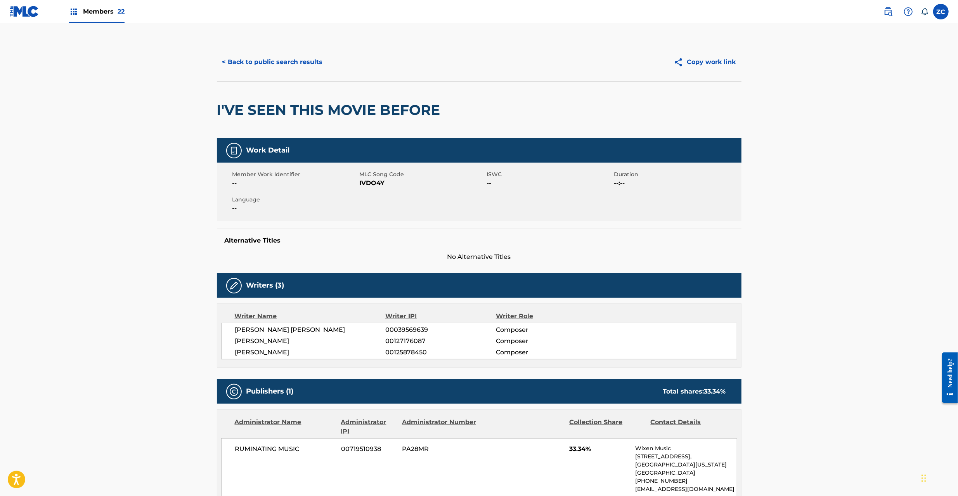
click at [301, 62] on button "< Back to public search results" at bounding box center [272, 61] width 111 height 19
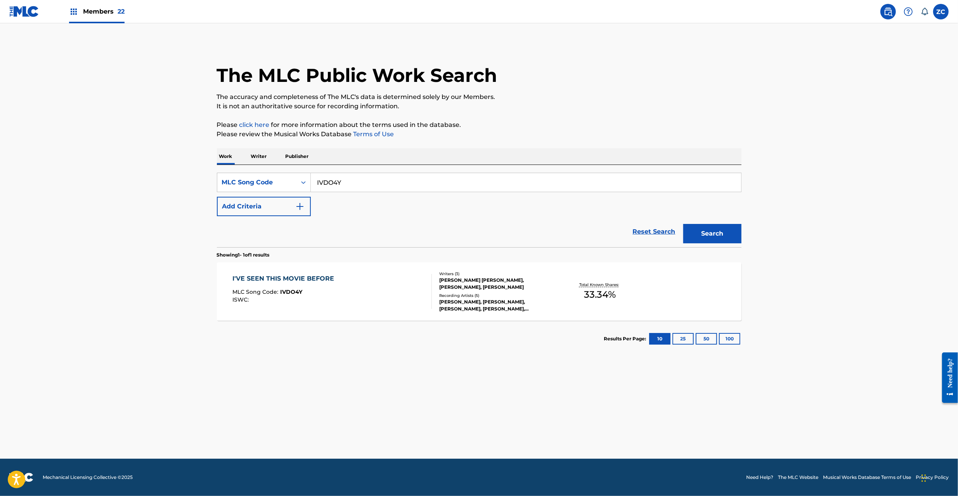
click at [383, 182] on input "IVDO4Y" at bounding box center [526, 182] width 430 height 19
paste input "C2D40"
type input "IC2D40"
click at [683, 224] on button "Search" at bounding box center [712, 233] width 58 height 19
click at [435, 286] on div "Writers ( 1 ) JOHN FEE WAYBILL Recording Artists ( 7 ) FEE WAYBILL, FEE WAYBILL…" at bounding box center [494, 291] width 125 height 35
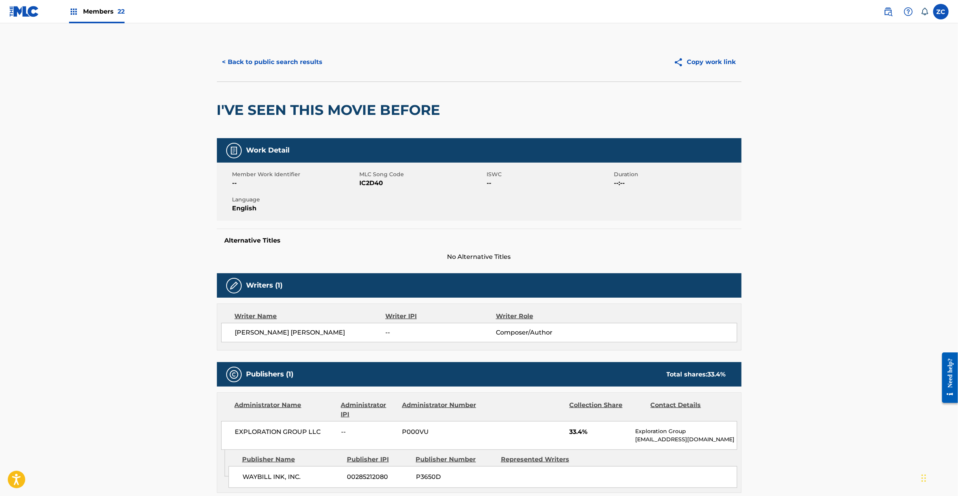
click at [283, 56] on button "< Back to public search results" at bounding box center [272, 61] width 111 height 19
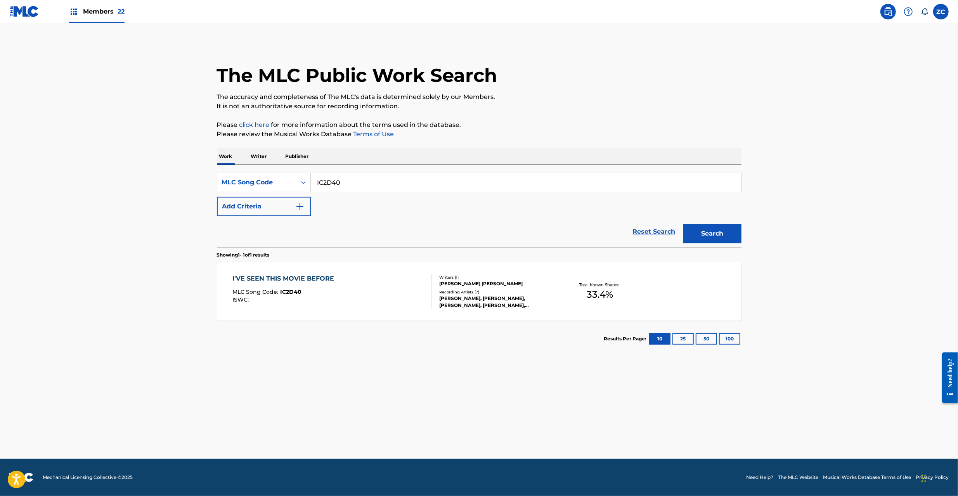
click at [353, 183] on input "IC2D40" at bounding box center [526, 182] width 430 height 19
paste input "H5538Z"
click at [707, 232] on button "Search" at bounding box center [712, 233] width 58 height 19
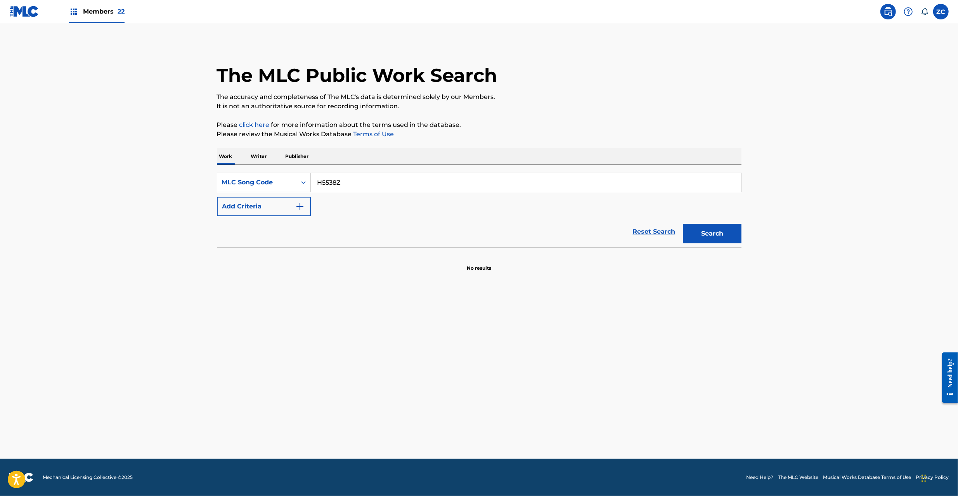
click at [701, 236] on button "Search" at bounding box center [712, 233] width 58 height 19
click at [389, 187] on input "H5538Z" at bounding box center [526, 182] width 430 height 19
paste input "O5472A"
type input "O5472A"
click at [683, 224] on button "Search" at bounding box center [712, 233] width 58 height 19
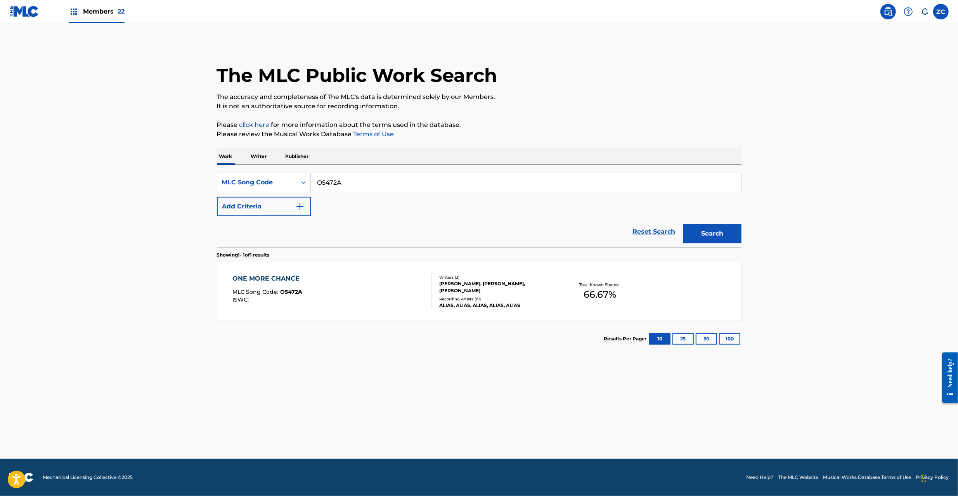
click at [379, 289] on div "ONE MORE CHANCE MLC Song Code : O5472A ISWC :" at bounding box center [331, 291] width 199 height 35
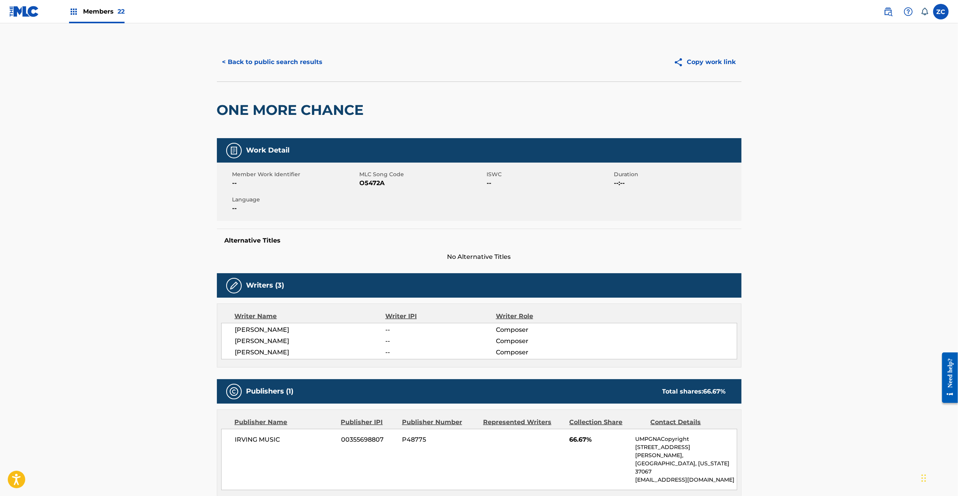
click at [301, 57] on button "< Back to public search results" at bounding box center [272, 61] width 111 height 19
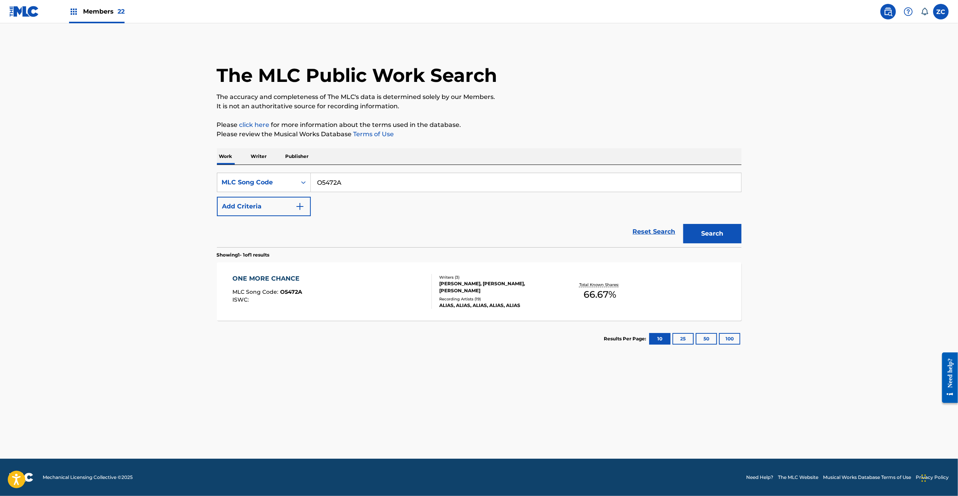
click at [396, 179] on input "O5472A" at bounding box center [526, 182] width 430 height 19
paste input "S4432H"
click at [731, 237] on button "Search" at bounding box center [712, 233] width 58 height 19
click at [417, 175] on input "S4432H" at bounding box center [526, 182] width 430 height 19
paste input "A08865"
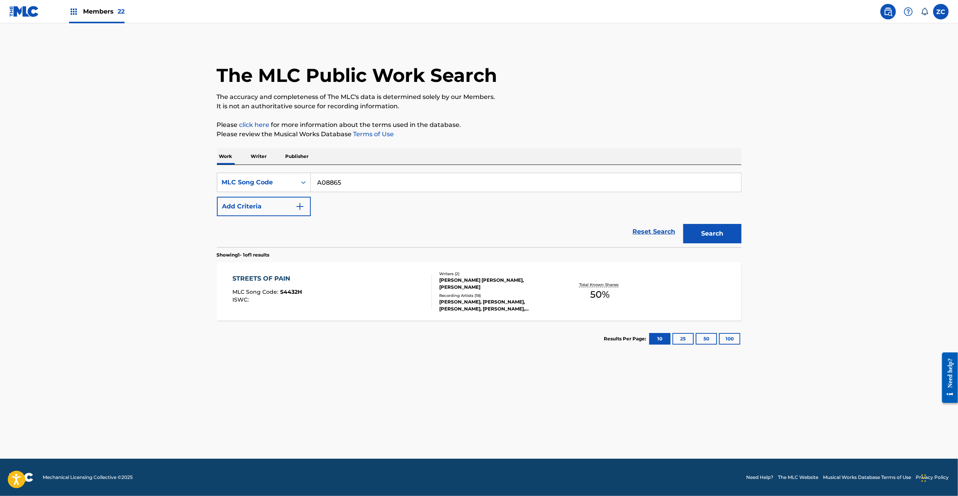
type input "A08865"
click at [683, 224] on button "Search" at bounding box center [712, 233] width 58 height 19
click at [473, 301] on div "Recording Artists ( 0 )" at bounding box center [497, 299] width 117 height 6
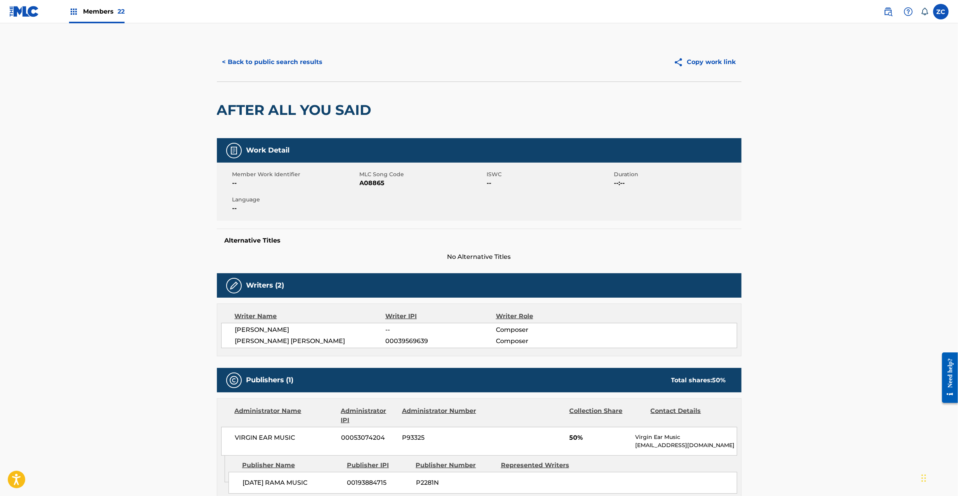
click at [291, 68] on button "< Back to public search results" at bounding box center [272, 61] width 111 height 19
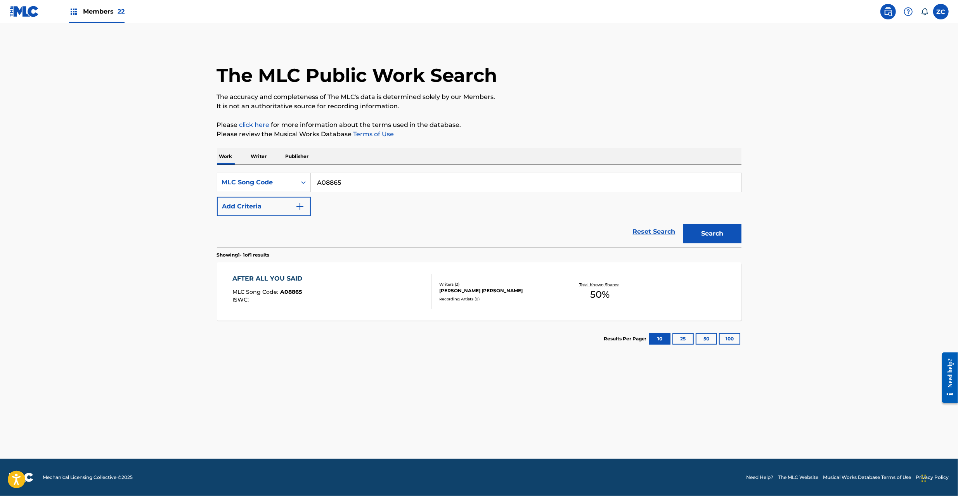
click at [651, 229] on link "Reset Search" at bounding box center [654, 231] width 50 height 17
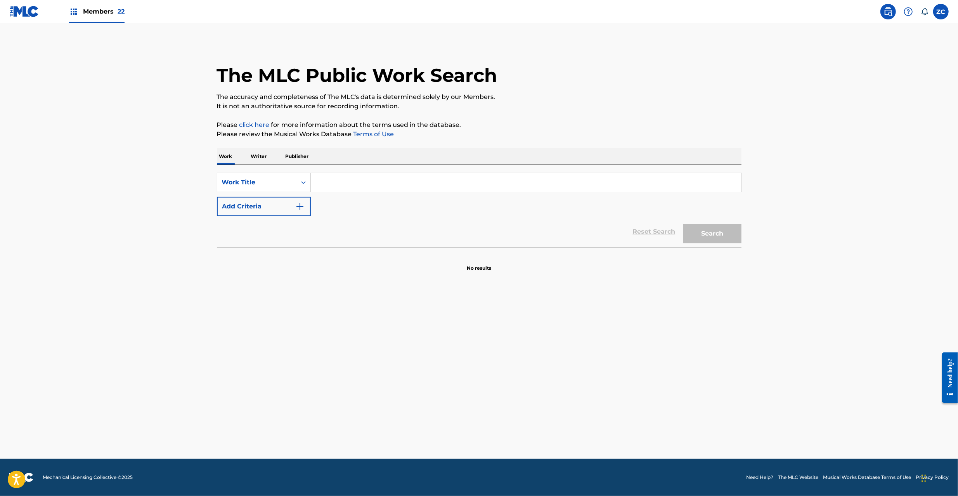
click at [602, 188] on input "Search Form" at bounding box center [526, 182] width 430 height 19
paste input "After All You Said"
type input "After All You Said"
click at [275, 206] on button "Add Criteria" at bounding box center [264, 206] width 94 height 19
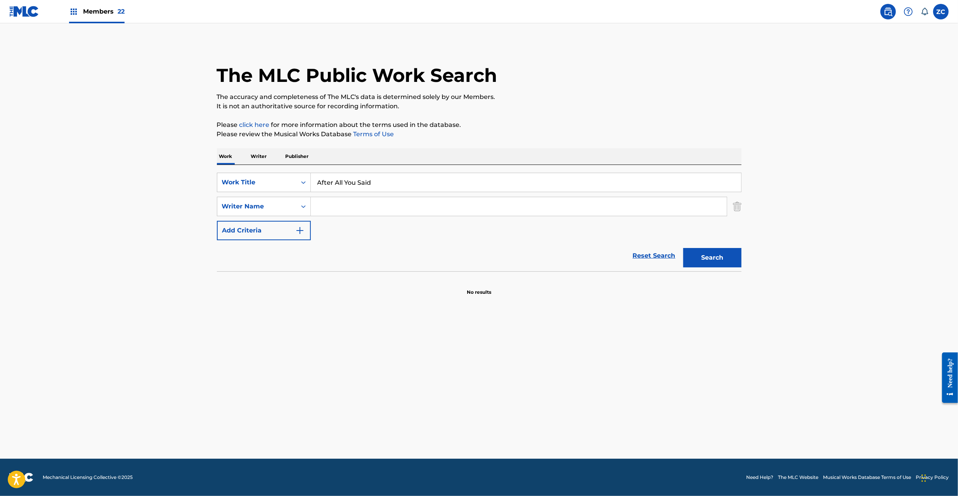
click at [345, 202] on input "Search Form" at bounding box center [519, 206] width 416 height 19
type input "waybill"
click at [683, 248] on button "Search" at bounding box center [712, 257] width 58 height 19
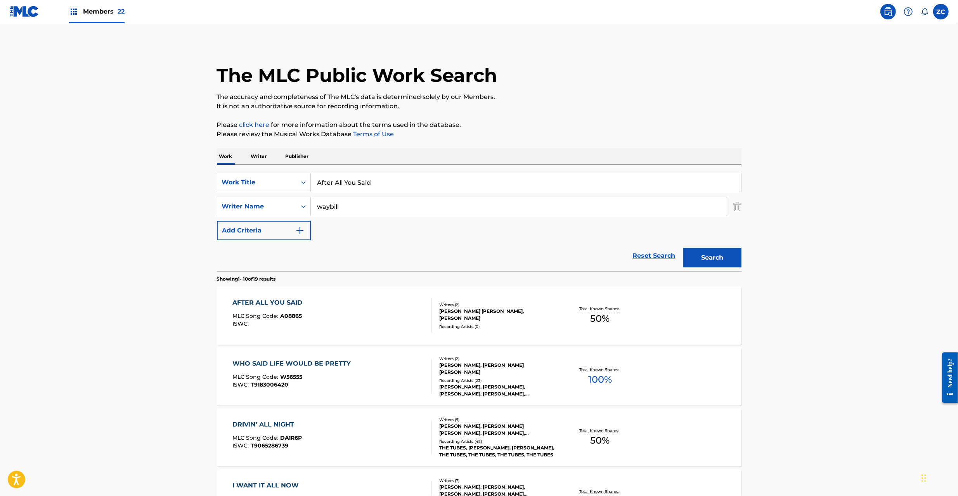
drag, startPoint x: 79, startPoint y: 306, endPoint x: 113, endPoint y: 302, distance: 33.7
click at [80, 306] on main "The MLC Public Work Search The accuracy and completeness of The MLC's data is d…" at bounding box center [479, 479] width 958 height 913
click at [466, 183] on input "After All You Said" at bounding box center [526, 182] width 430 height 19
paste input "Fastest Gun Alive"
type input "Fastest Gun Alive"
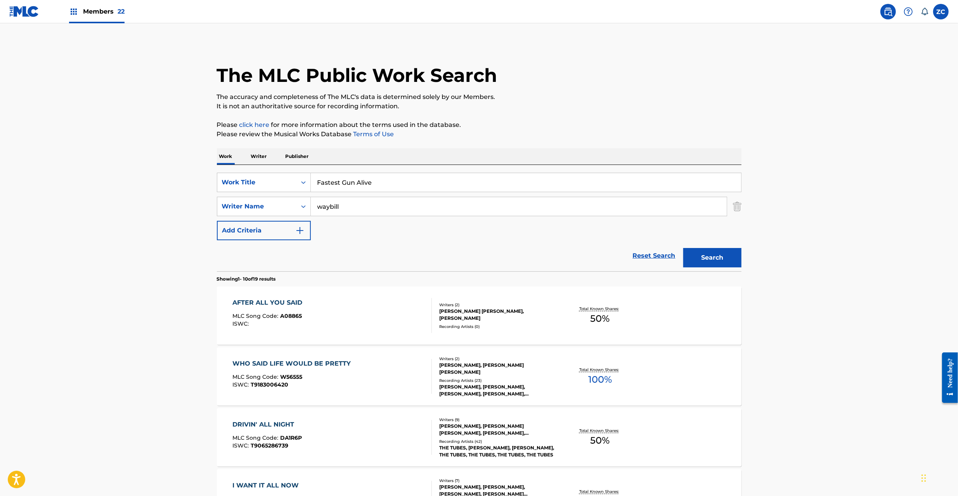
click at [708, 256] on button "Search" at bounding box center [712, 257] width 58 height 19
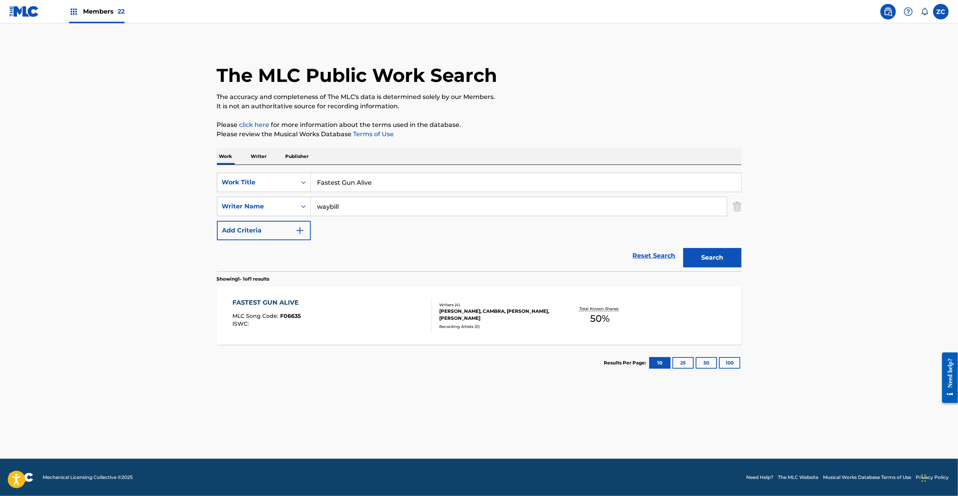
click at [325, 331] on div "FASTEST GUN ALIVE MLC Song Code : F06635 ISWC :" at bounding box center [331, 315] width 199 height 35
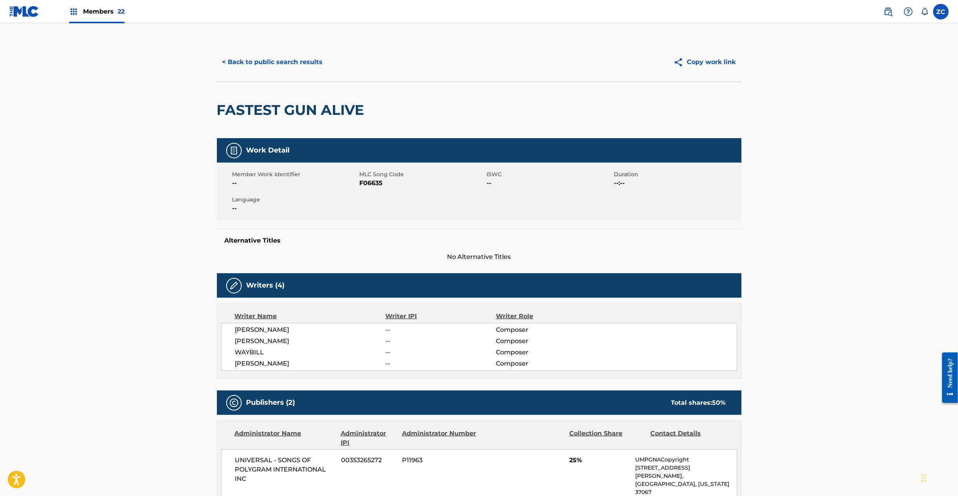
click at [371, 185] on span "F06635" at bounding box center [422, 182] width 125 height 9
copy span "F06635"
click at [292, 56] on button "< Back to public search results" at bounding box center [272, 61] width 111 height 19
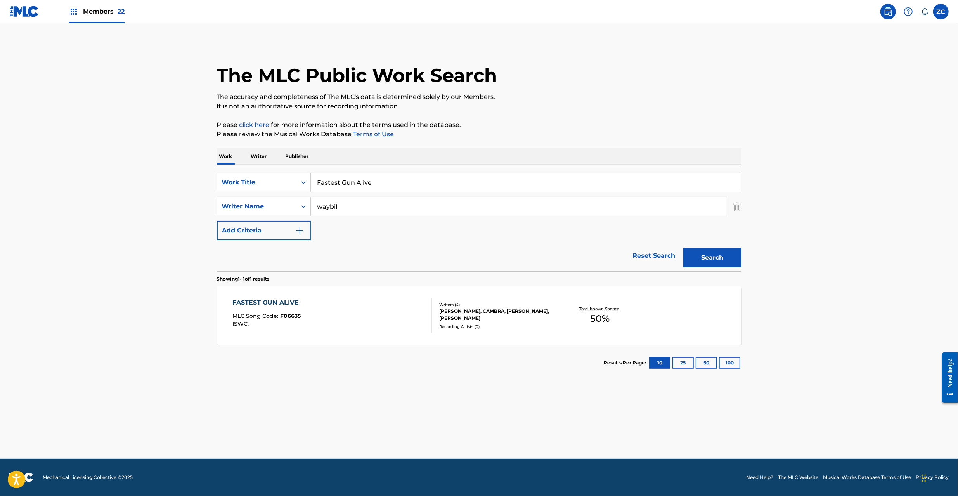
click at [391, 183] on input "Fastest Gun Alive" at bounding box center [526, 182] width 430 height 19
click at [446, 182] on input "Fastest Gun Alive" at bounding box center [526, 182] width 430 height 19
paste input "It's Too Lat"
click at [831, 224] on main "The MLC Public Work Search The accuracy and completeness of The MLC's data is d…" at bounding box center [479, 240] width 958 height 435
click at [720, 260] on button "Search" at bounding box center [712, 257] width 58 height 19
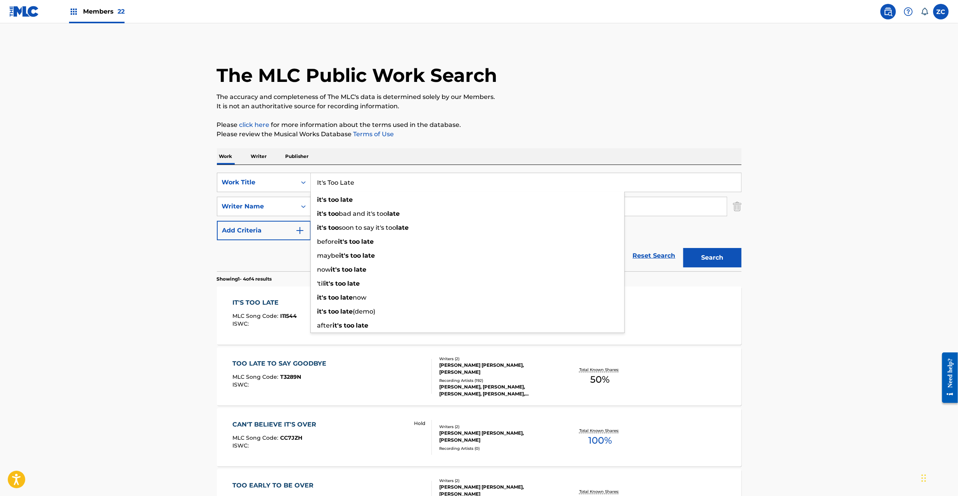
click at [409, 173] on input "It's Too Late" at bounding box center [526, 182] width 430 height 19
paste input "Know You"
type input "I Know You"
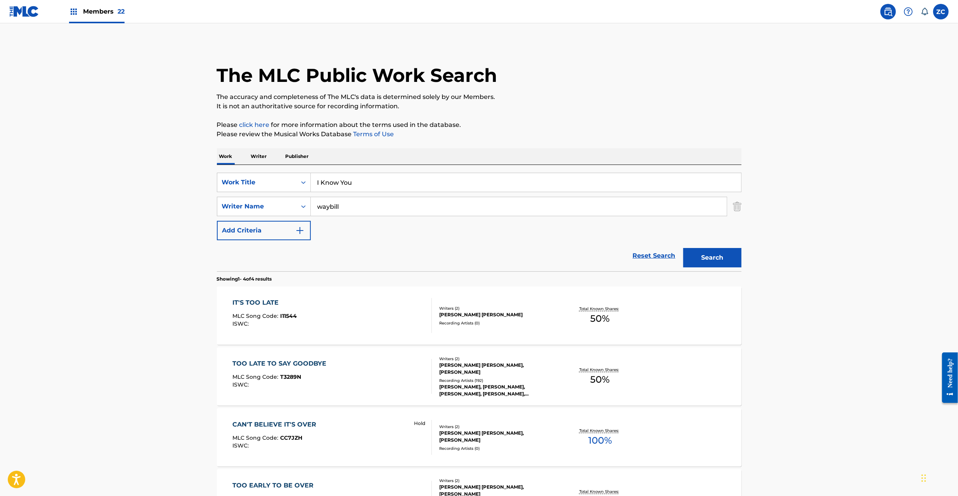
click at [721, 263] on button "Search" at bounding box center [712, 257] width 58 height 19
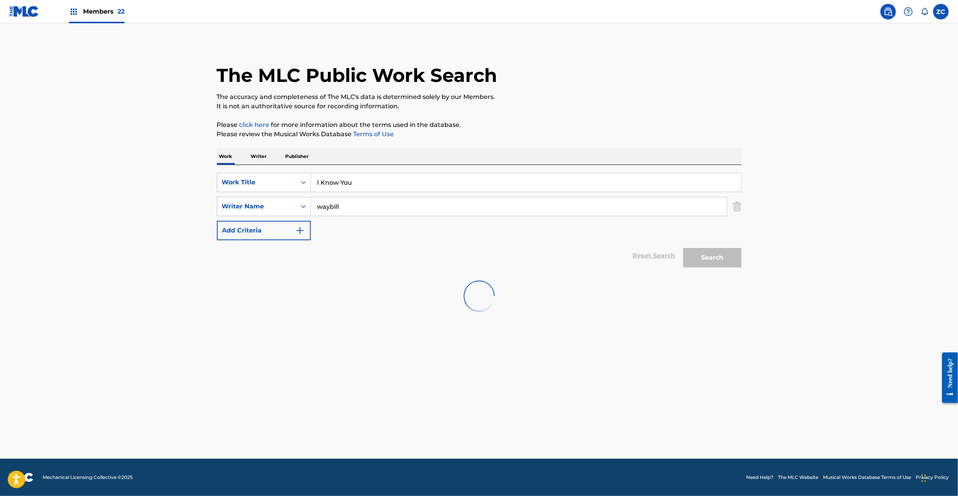
click at [826, 234] on main "The MLC Public Work Search The accuracy and completeness of The MLC's data is d…" at bounding box center [479, 240] width 958 height 435
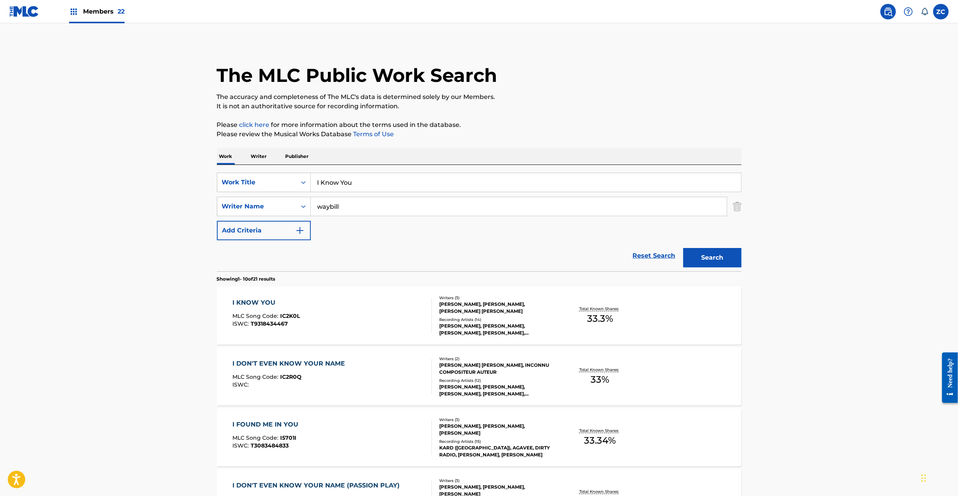
click at [593, 331] on div "I KNOW YOU MLC Song Code : IC2K0L ISWC : T9318434467 Writers ( 3 ) STEVEN LEE L…" at bounding box center [479, 315] width 524 height 58
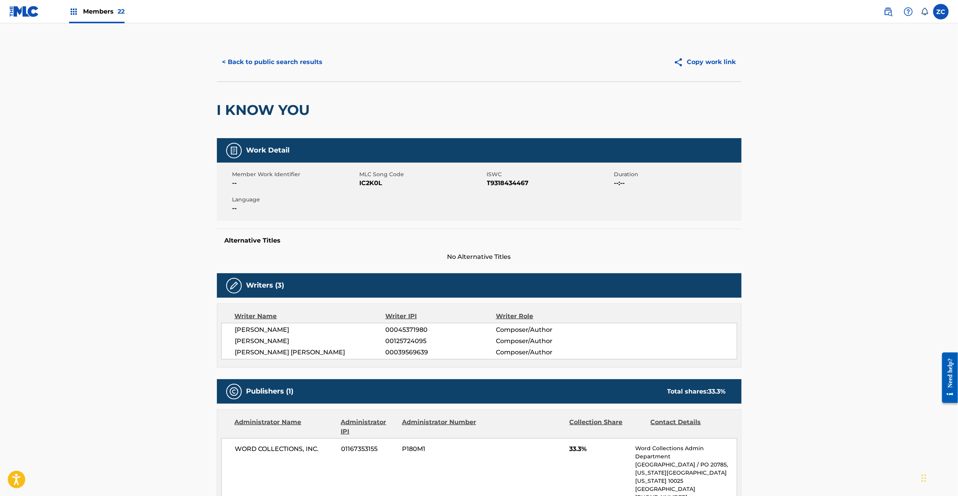
click at [282, 52] on button "< Back to public search results" at bounding box center [272, 61] width 111 height 19
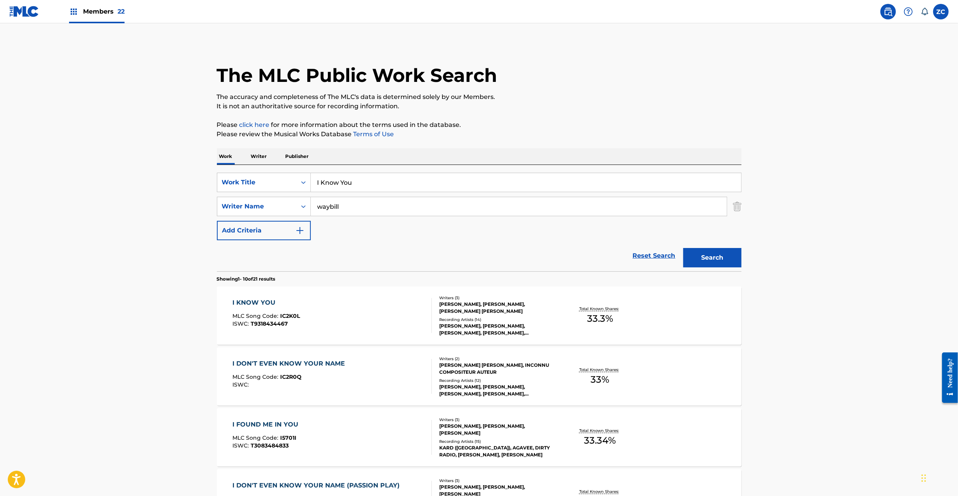
click at [375, 183] on input "I Know You" at bounding box center [526, 182] width 430 height 19
paste input "Say What You Want"
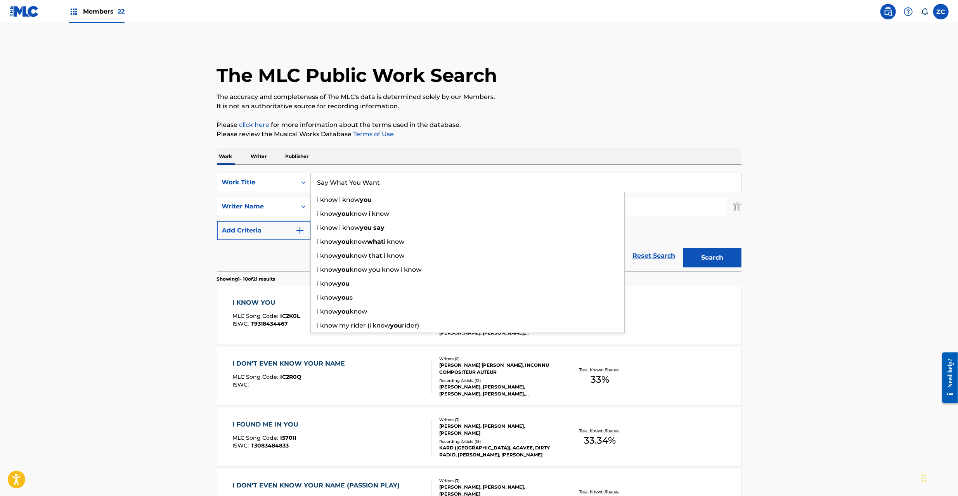
type input "Say What You Want"
click at [713, 258] on button "Search" at bounding box center [712, 257] width 58 height 19
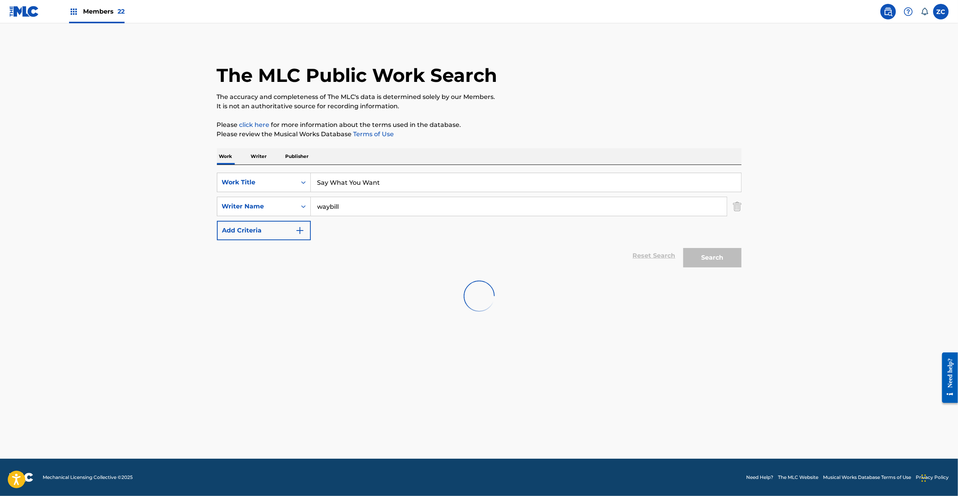
click at [845, 220] on main "The MLC Public Work Search The accuracy and completeness of The MLC's data is d…" at bounding box center [479, 240] width 958 height 435
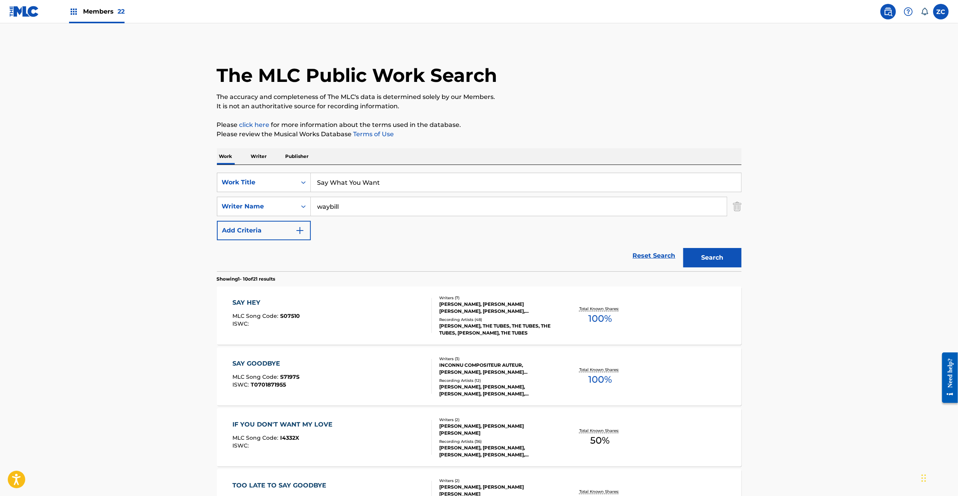
click at [366, 203] on input "waybill" at bounding box center [519, 206] width 416 height 19
paste input "CAMBRA"
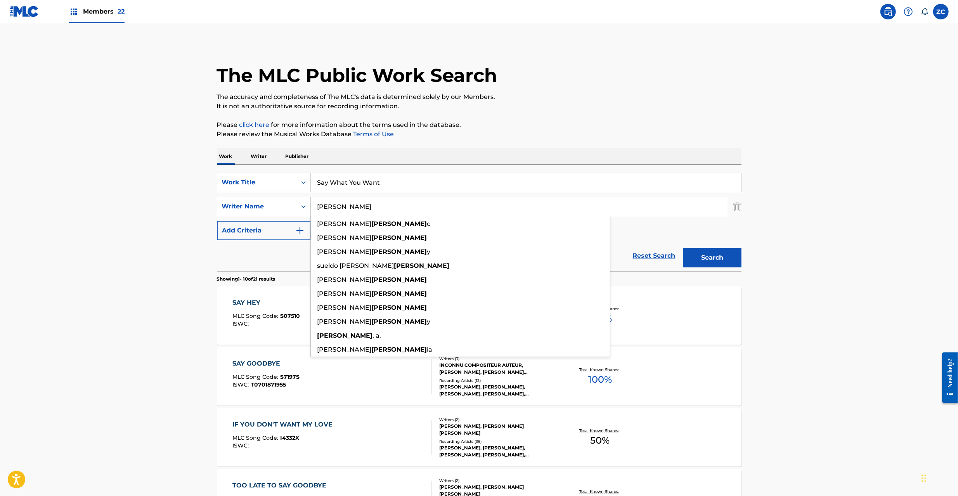
type input "CAMBRA"
click at [723, 263] on button "Search" at bounding box center [712, 257] width 58 height 19
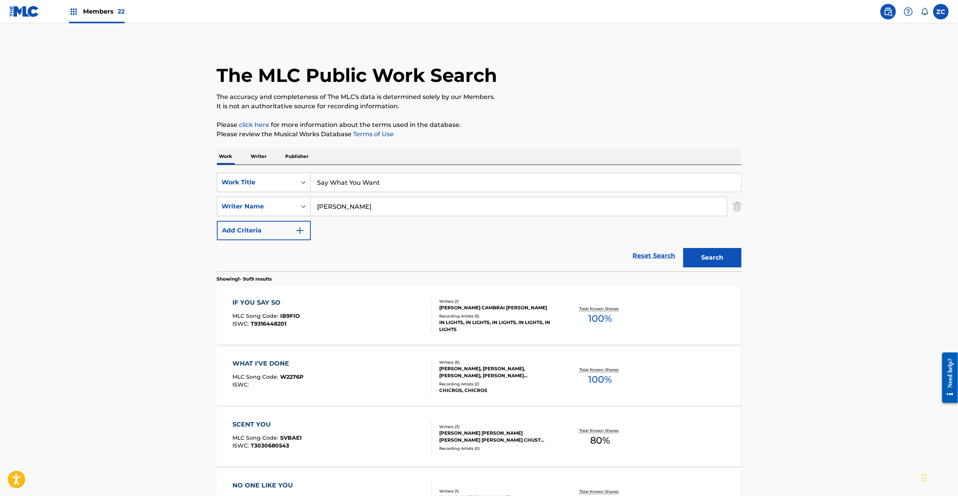
drag, startPoint x: 658, startPoint y: 252, endPoint x: 480, endPoint y: 224, distance: 180.2
click at [656, 252] on link "Reset Search" at bounding box center [654, 255] width 50 height 17
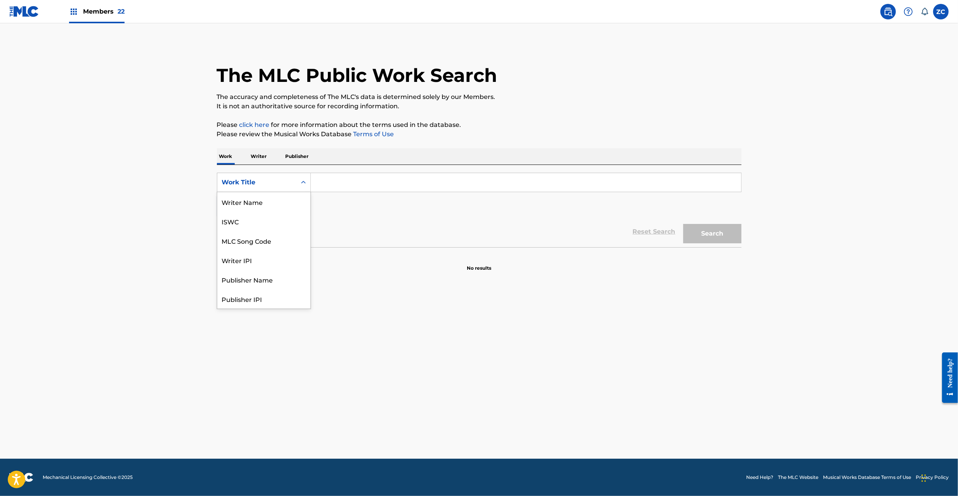
drag, startPoint x: 301, startPoint y: 187, endPoint x: 289, endPoint y: 193, distance: 13.9
click at [301, 186] on div "Search Form" at bounding box center [303, 182] width 14 height 14
click at [230, 215] on div "ISWC" at bounding box center [263, 220] width 93 height 19
click at [365, 190] on input "Search Form" at bounding box center [526, 182] width 430 height 19
paste input "T9270614681"
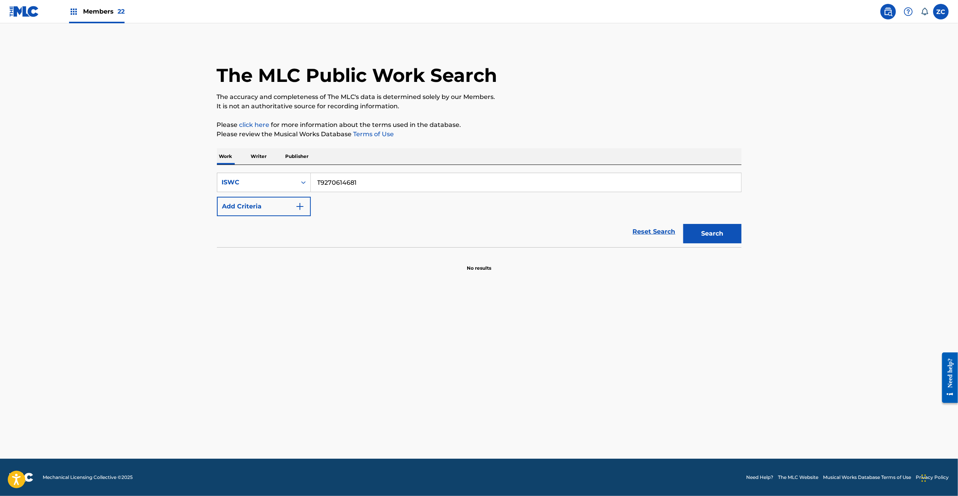
type input "T9270614681"
click at [708, 235] on button "Search" at bounding box center [712, 233] width 58 height 19
click at [671, 235] on link "Reset Search" at bounding box center [654, 231] width 50 height 17
click at [655, 174] on input "Search Form" at bounding box center [526, 182] width 430 height 19
paste input "Never Saw It Comin"
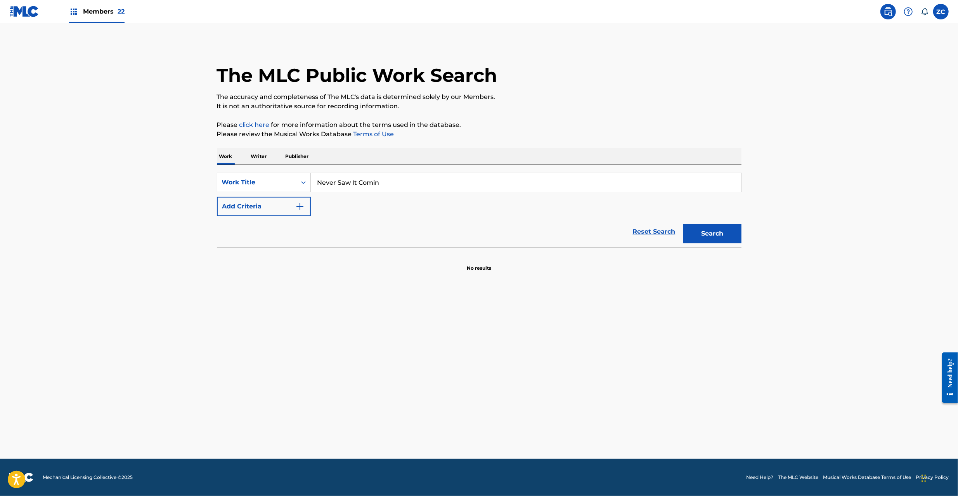
type input "Never Saw It Comin"
drag, startPoint x: 285, startPoint y: 206, endPoint x: 291, endPoint y: 206, distance: 5.8
click at [287, 206] on button "Add Criteria" at bounding box center [264, 206] width 94 height 19
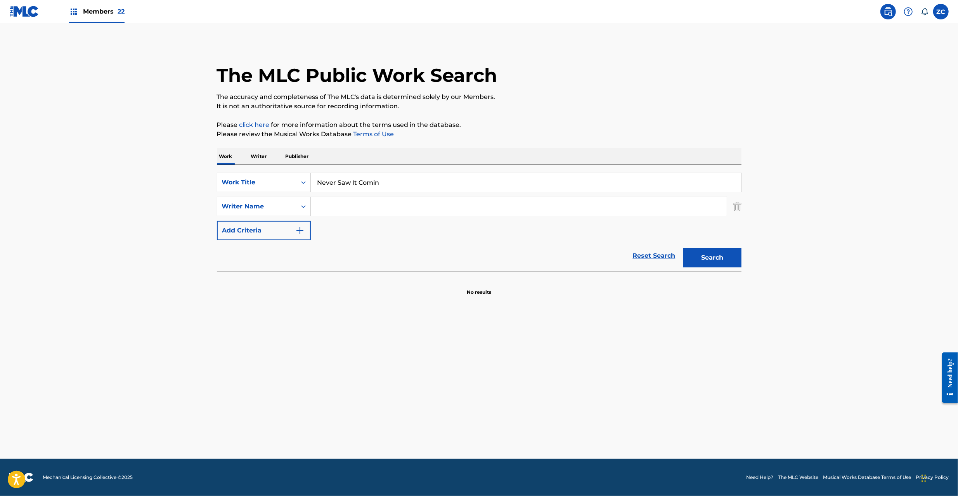
click at [363, 204] on input "Search Form" at bounding box center [519, 206] width 416 height 19
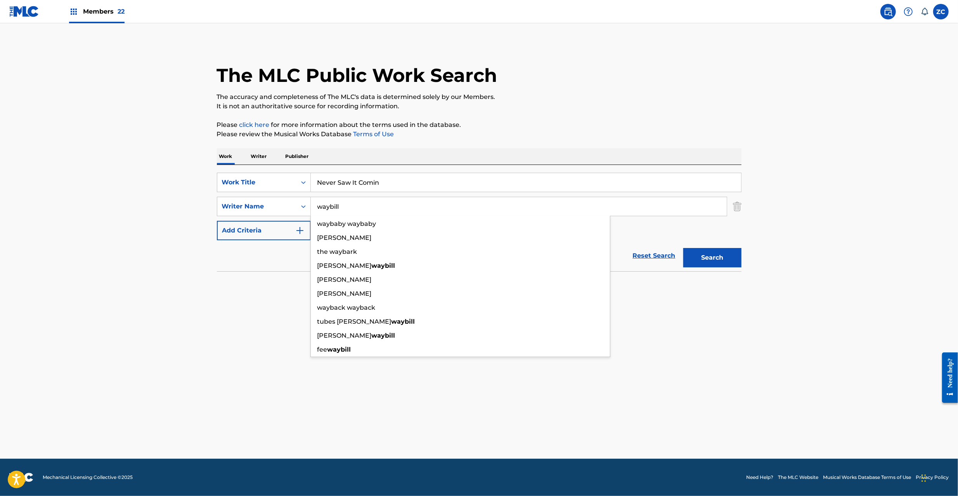
type input "waybill"
click at [683, 248] on button "Search" at bounding box center [712, 257] width 58 height 19
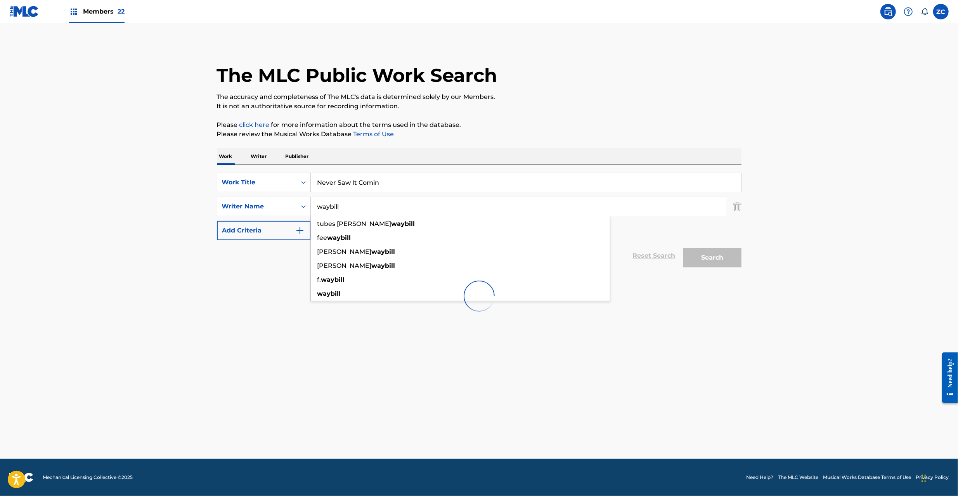
click at [152, 273] on main "The MLC Public Work Search The accuracy and completeness of The MLC's data is d…" at bounding box center [479, 240] width 958 height 435
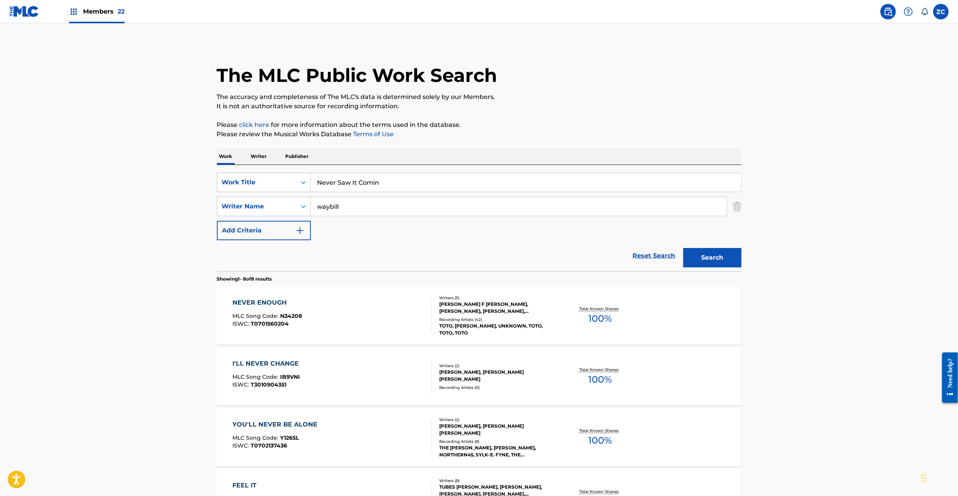
click at [661, 257] on link "Reset Search" at bounding box center [654, 255] width 50 height 17
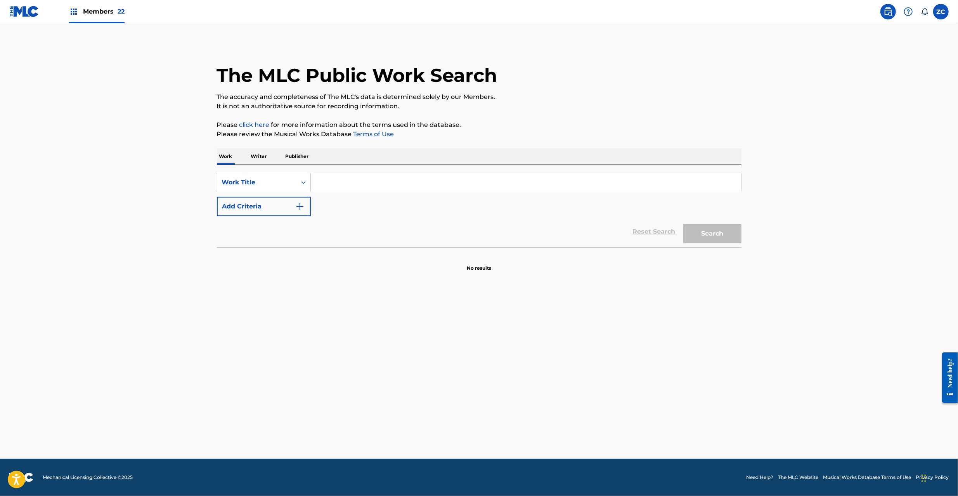
click at [284, 176] on div "Work Title" at bounding box center [256, 182] width 79 height 15
click at [243, 225] on div "ISWC" at bounding box center [263, 220] width 93 height 19
click at [399, 175] on input "Search Form" at bounding box center [526, 182] width 430 height 19
paste input "T9100470675"
type input "T9100470675"
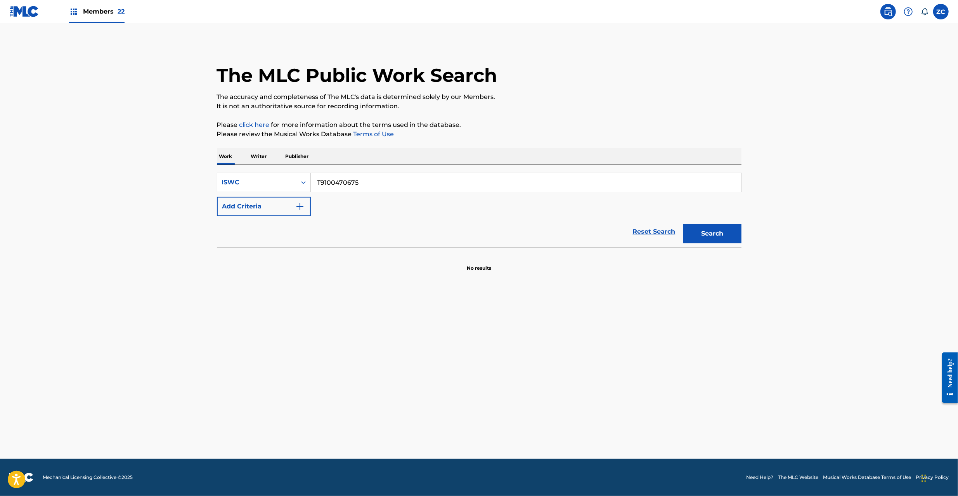
click at [722, 231] on button "Search" at bounding box center [712, 233] width 58 height 19
click at [266, 188] on div "ISWC" at bounding box center [256, 182] width 79 height 15
click at [254, 204] on div "MLC Song Code" at bounding box center [263, 201] width 93 height 19
drag, startPoint x: 317, startPoint y: 193, endPoint x: 362, endPoint y: 189, distance: 44.4
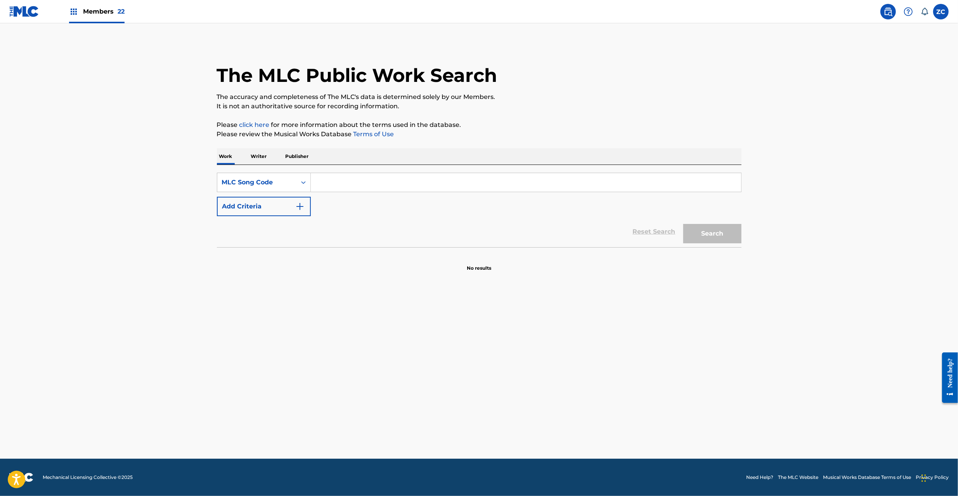
click at [358, 189] on input "Search Form" at bounding box center [526, 182] width 430 height 19
paste input "B3909Q"
type input "B3909Q"
click at [703, 230] on button "Search" at bounding box center [712, 233] width 58 height 19
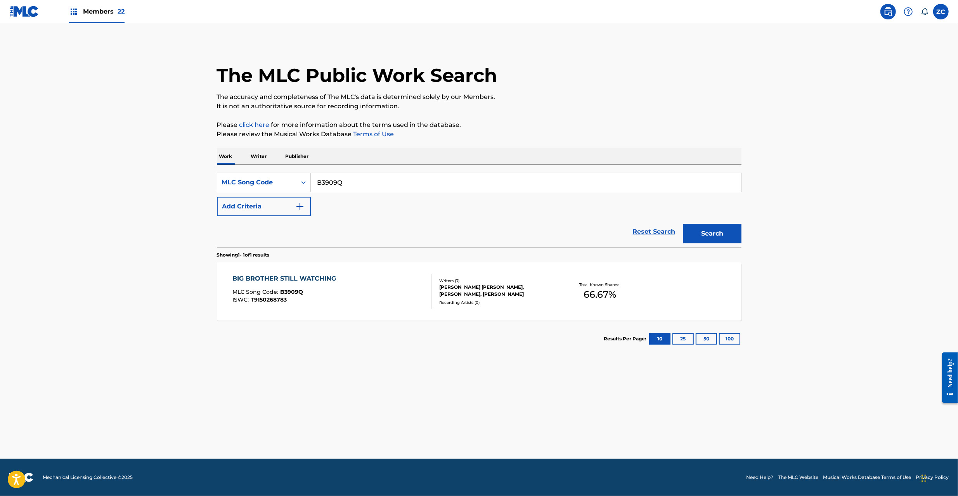
click at [549, 296] on div "JOHN FEE WAYBILL, STEVEN LEE LUKATHER, RICHARD N MARX" at bounding box center [497, 291] width 117 height 14
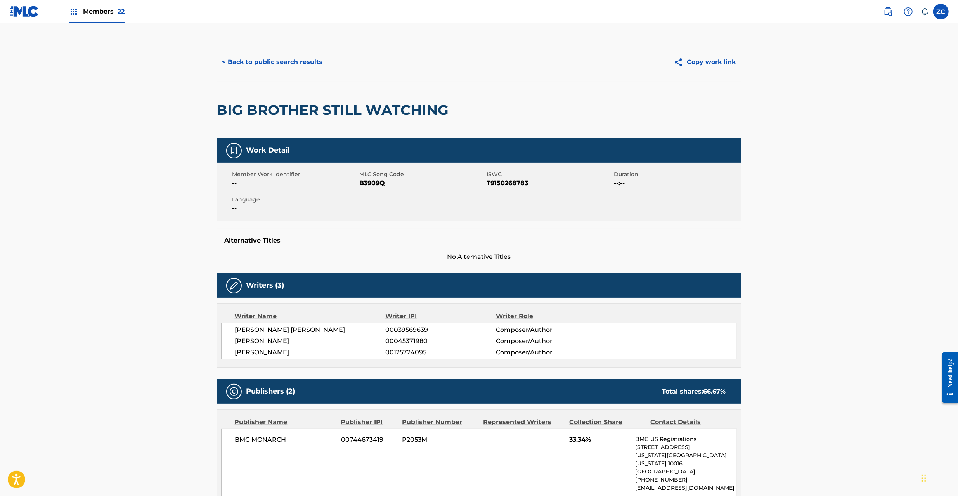
click at [287, 63] on button "< Back to public search results" at bounding box center [272, 61] width 111 height 19
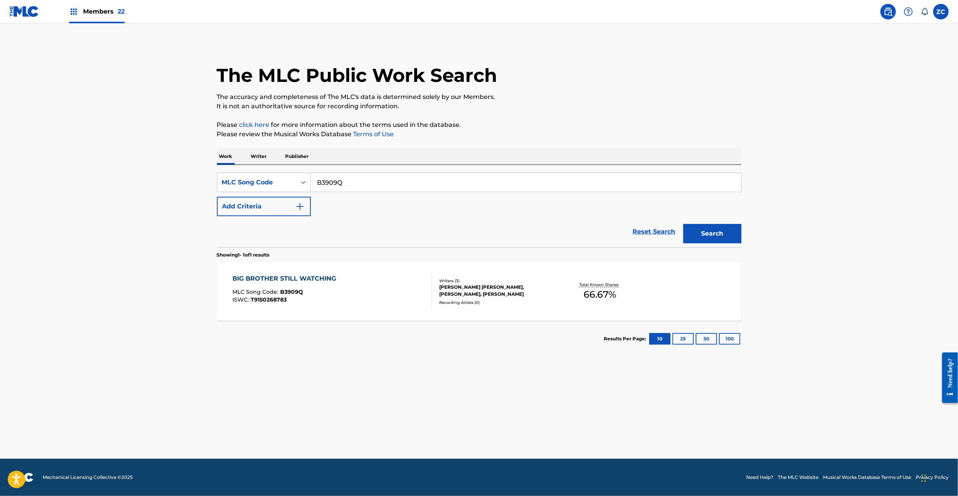
click at [335, 181] on input "B3909Q" at bounding box center [526, 182] width 430 height 19
paste input "866P"
type input "B3866P"
click at [715, 234] on button "Search" at bounding box center [712, 233] width 58 height 19
click at [348, 295] on div "BIG BOY NOW MLC Song Code : B3866P ISWC :" at bounding box center [331, 291] width 199 height 35
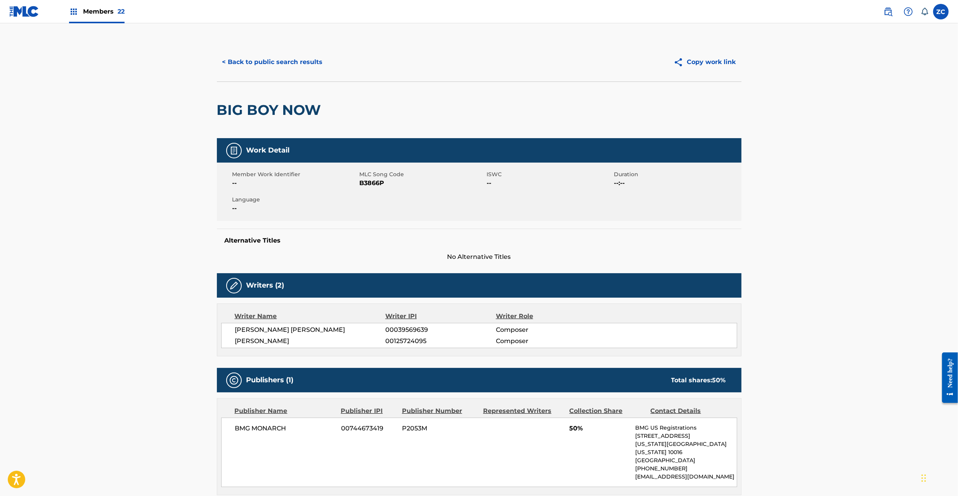
click at [306, 60] on button "< Back to public search results" at bounding box center [272, 61] width 111 height 19
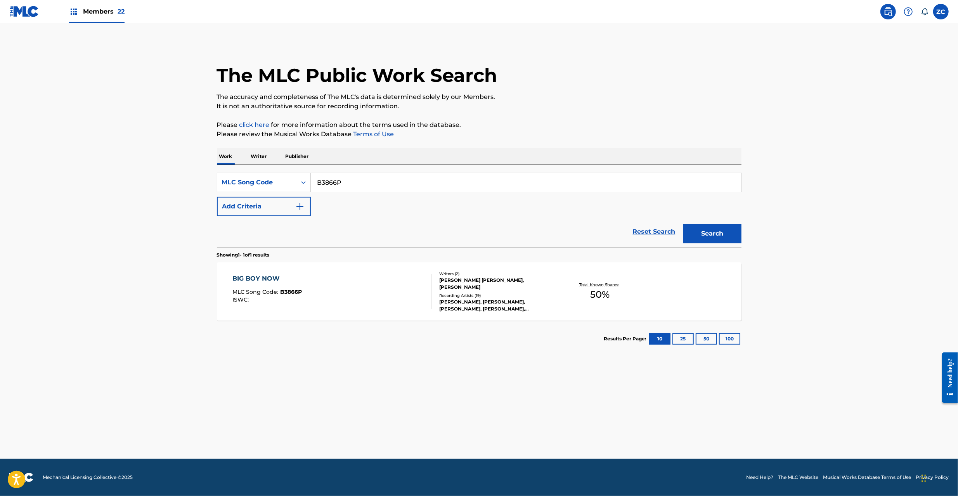
click at [401, 187] on input "B3866P" at bounding box center [526, 182] width 430 height 19
paste input "W3111U"
type input "W3111U"
click at [699, 235] on button "Search" at bounding box center [712, 233] width 58 height 19
click at [563, 309] on div "WHAT'S WRONG WITH THAT MLC Song Code : W3111U ISWC : Writers ( 3 ) JOHN FEE WAY…" at bounding box center [479, 291] width 524 height 58
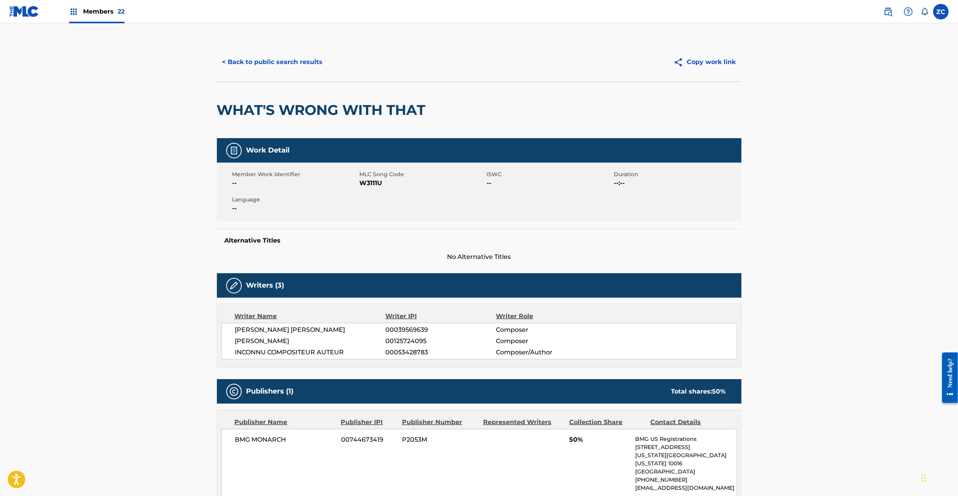
click at [281, 66] on button "< Back to public search results" at bounding box center [272, 61] width 111 height 19
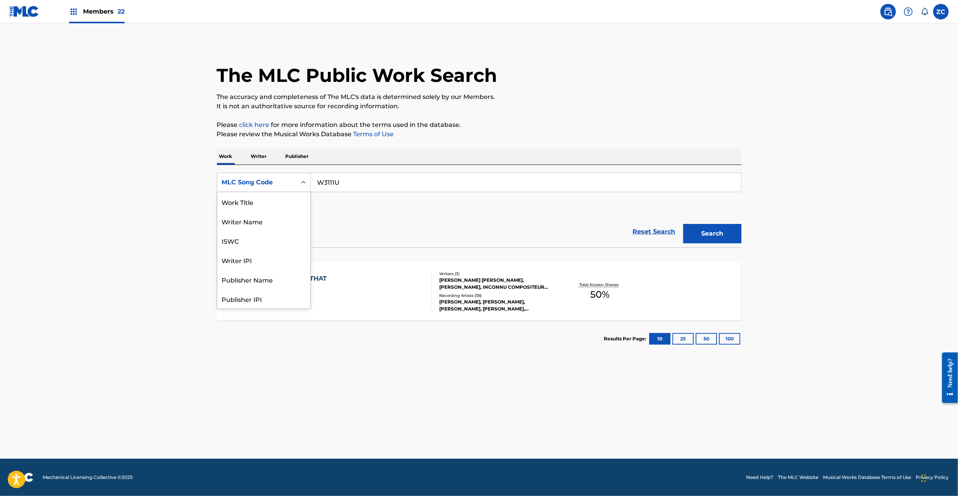
click at [261, 179] on div "MLC Song Code" at bounding box center [257, 182] width 70 height 9
click at [247, 199] on div "ISWC" at bounding box center [263, 201] width 93 height 19
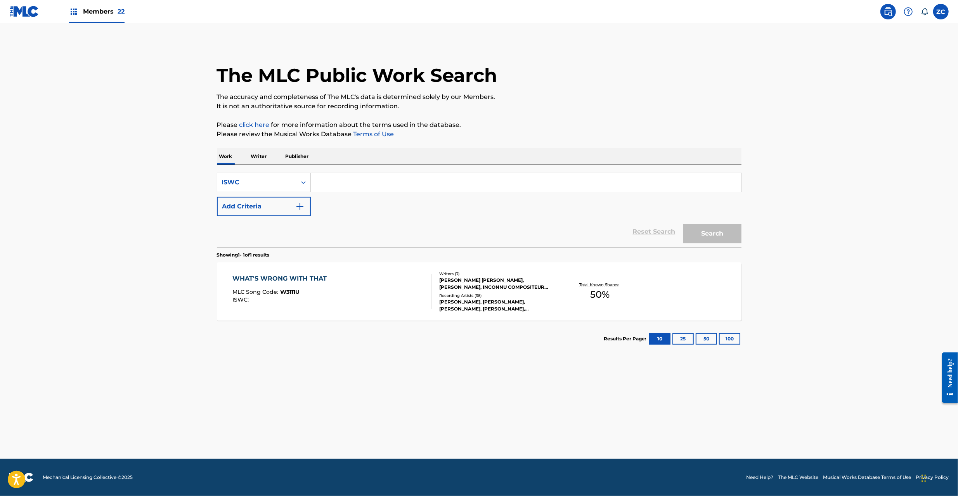
click at [383, 183] on input "Search Form" at bounding box center [526, 182] width 430 height 19
paste input "T9100470664"
type input "T9100470664"
click at [728, 238] on button "Search" at bounding box center [712, 233] width 58 height 19
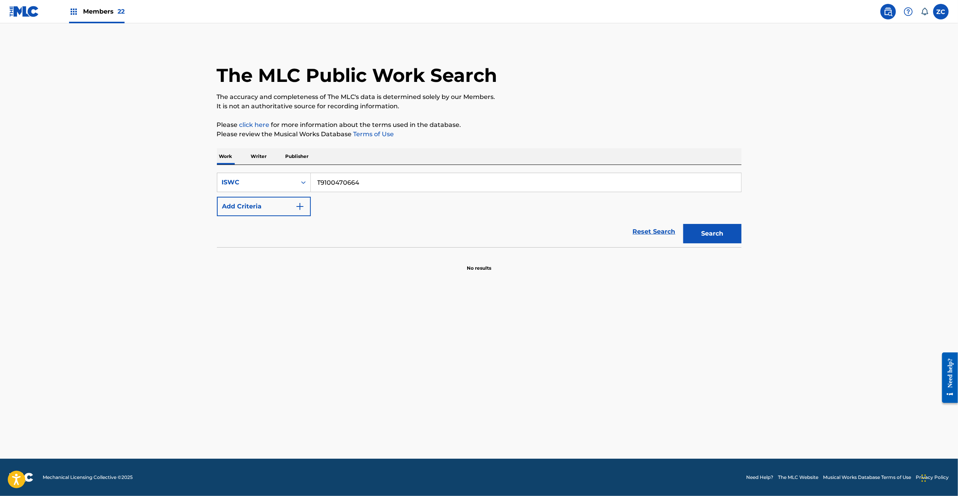
click at [651, 232] on link "Reset Search" at bounding box center [654, 231] width 50 height 17
click at [646, 178] on input "Search Form" at bounding box center [526, 182] width 430 height 19
paste input "Around The World"
type input "Around The World"
click at [286, 208] on button "Add Criteria" at bounding box center [264, 206] width 94 height 19
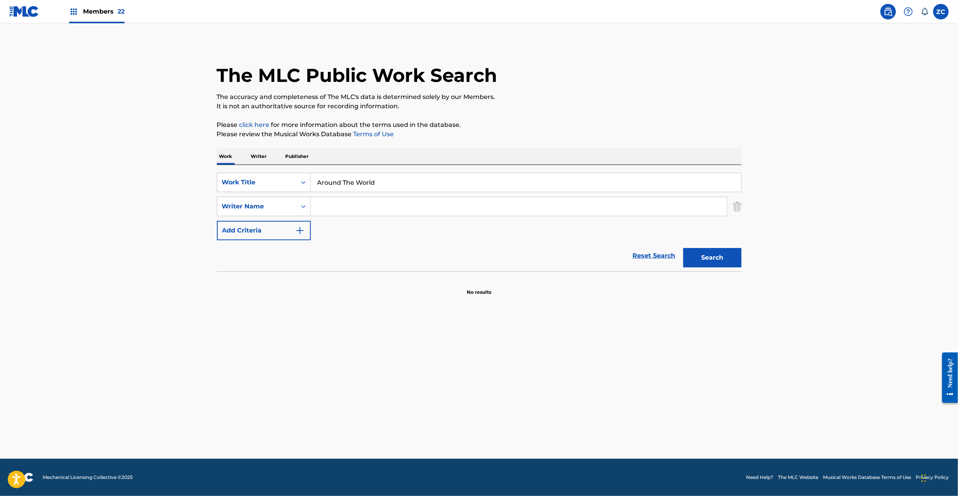
drag, startPoint x: 289, startPoint y: 208, endPoint x: 356, endPoint y: 208, distance: 67.1
click at [356, 208] on input "Search Form" at bounding box center [519, 206] width 416 height 19
click at [683, 248] on button "Search" at bounding box center [712, 257] width 58 height 19
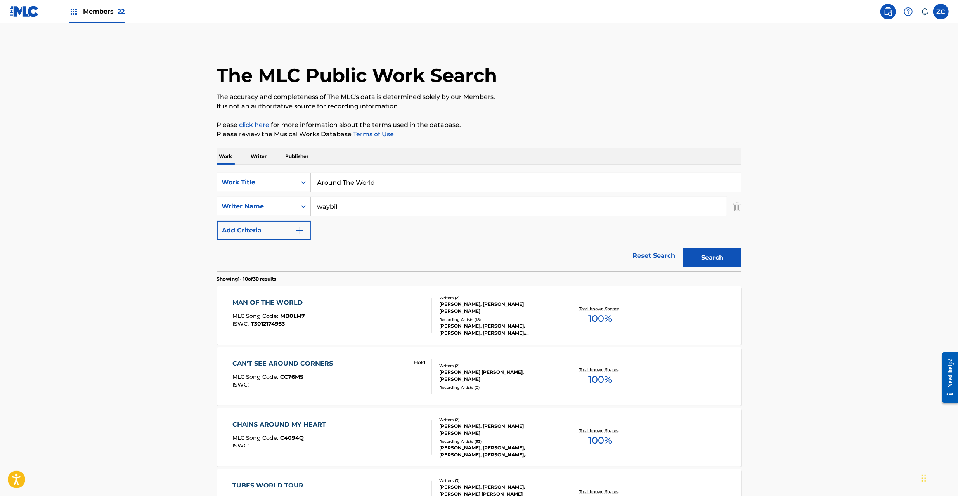
click at [117, 323] on main "The MLC Public Work Search The accuracy and completeness of The MLC's data is d…" at bounding box center [479, 479] width 958 height 913
click at [399, 215] on input "waybill" at bounding box center [519, 206] width 416 height 19
paste input "CAMBRA"
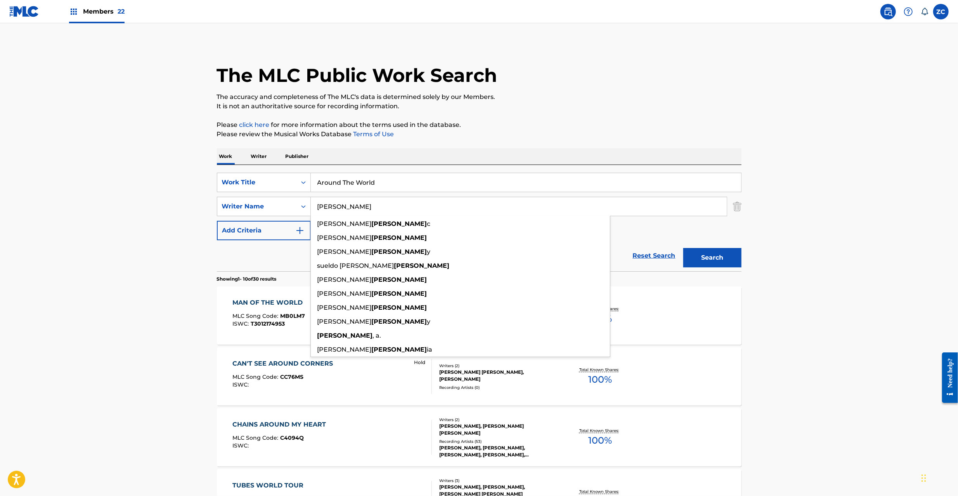
type input "CAMBRA"
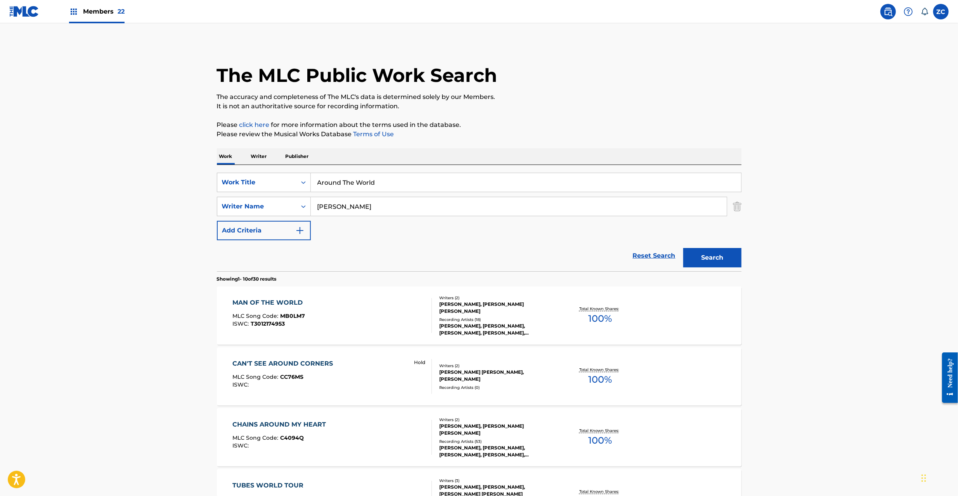
click at [705, 262] on button "Search" at bounding box center [712, 257] width 58 height 19
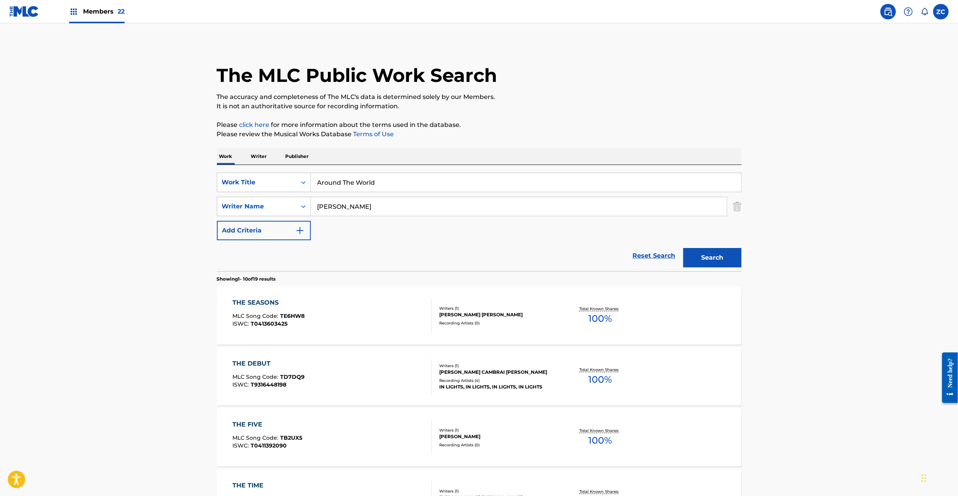
click at [662, 254] on link "Reset Search" at bounding box center [654, 255] width 50 height 17
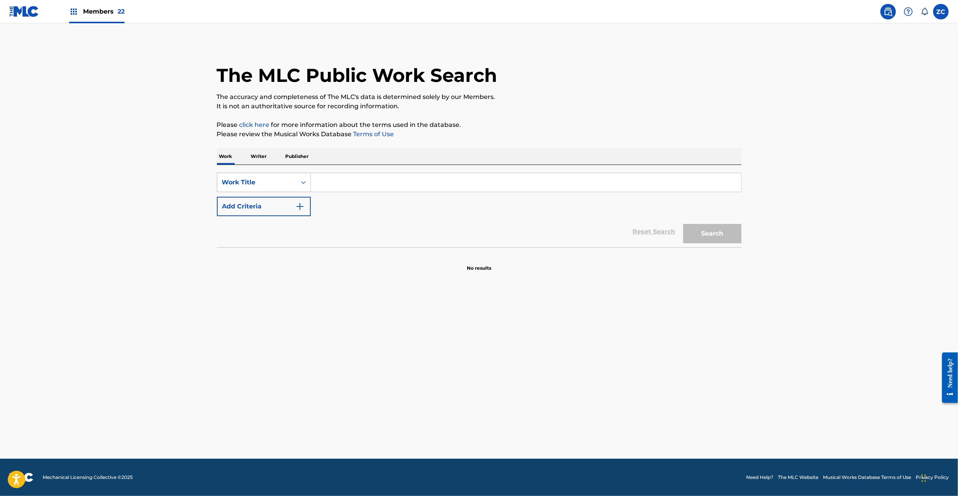
click at [261, 187] on div "Work Title" at bounding box center [256, 182] width 79 height 15
click at [258, 196] on div "MLC Song Code" at bounding box center [263, 201] width 93 height 19
drag, startPoint x: 283, startPoint y: 193, endPoint x: 379, endPoint y: 185, distance: 95.8
click at [371, 183] on input "Search Form" at bounding box center [526, 182] width 430 height 19
paste input "H2851E"
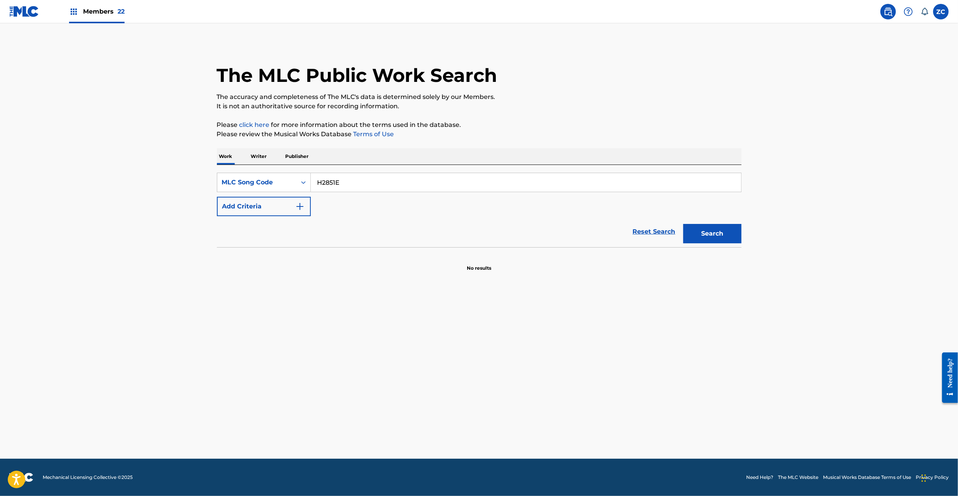
type input "H2851E"
click at [711, 232] on button "Search" at bounding box center [712, 233] width 58 height 19
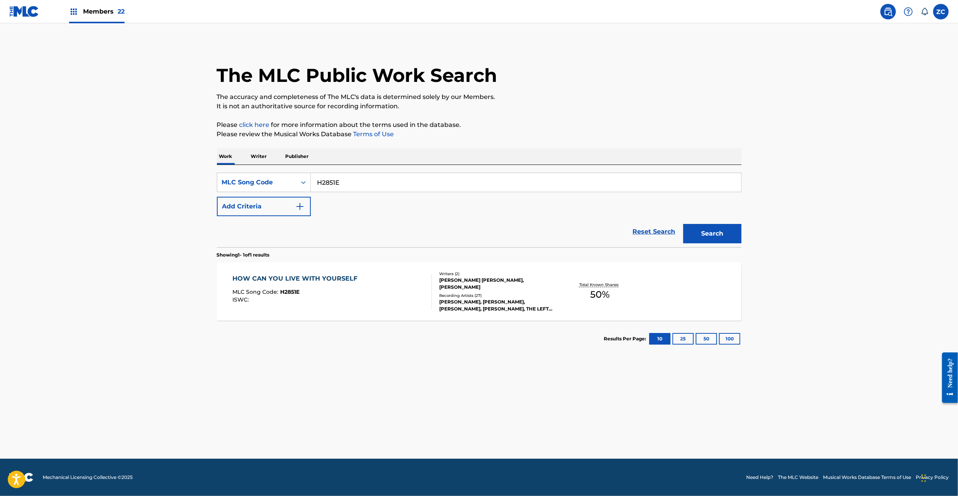
click at [421, 301] on div "HOW CAN YOU LIVE WITH YOURSELF MLC Song Code : H2851E ISWC :" at bounding box center [331, 291] width 199 height 35
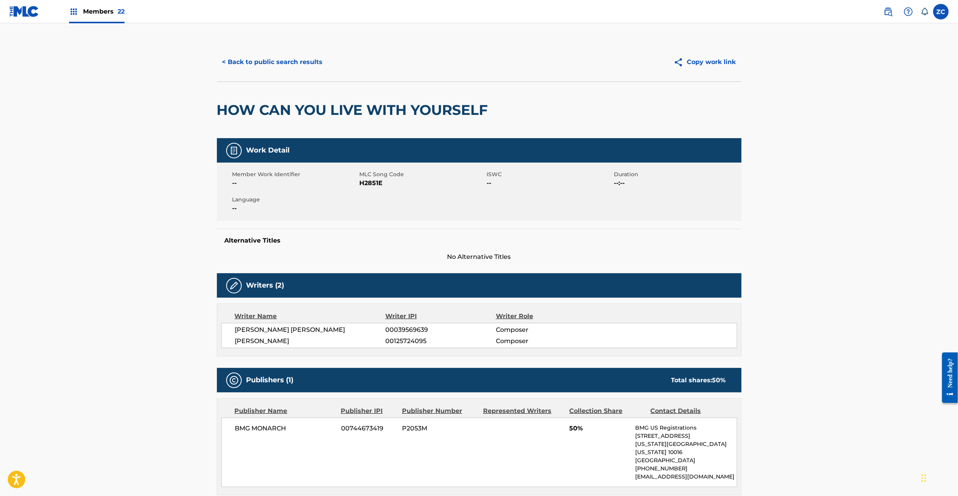
click at [283, 56] on button "< Back to public search results" at bounding box center [272, 61] width 111 height 19
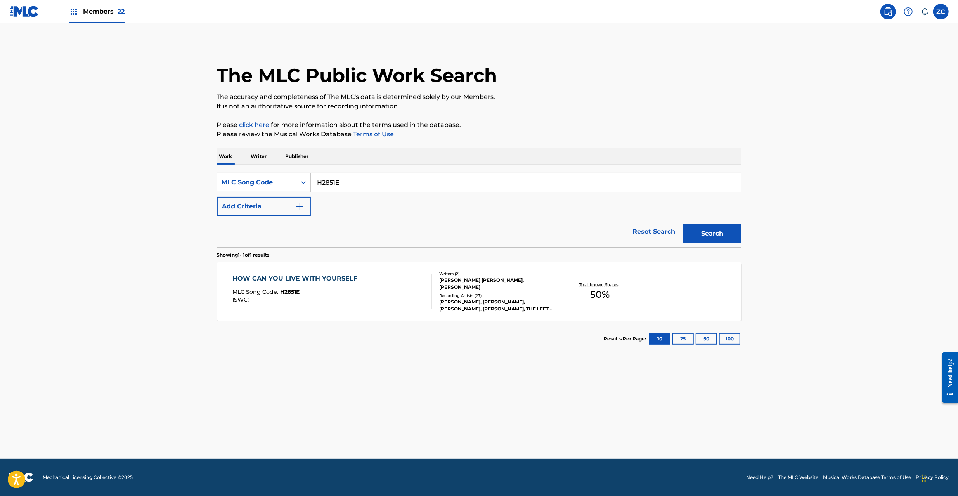
click at [263, 178] on div "MLC Song Code" at bounding box center [257, 182] width 70 height 9
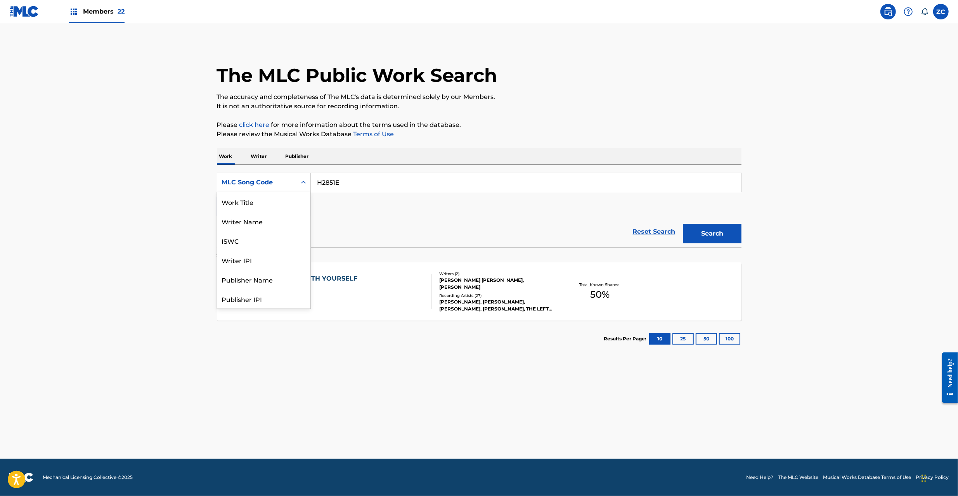
scroll to position [39, 0]
click at [249, 203] on div "ISWC" at bounding box center [263, 201] width 93 height 19
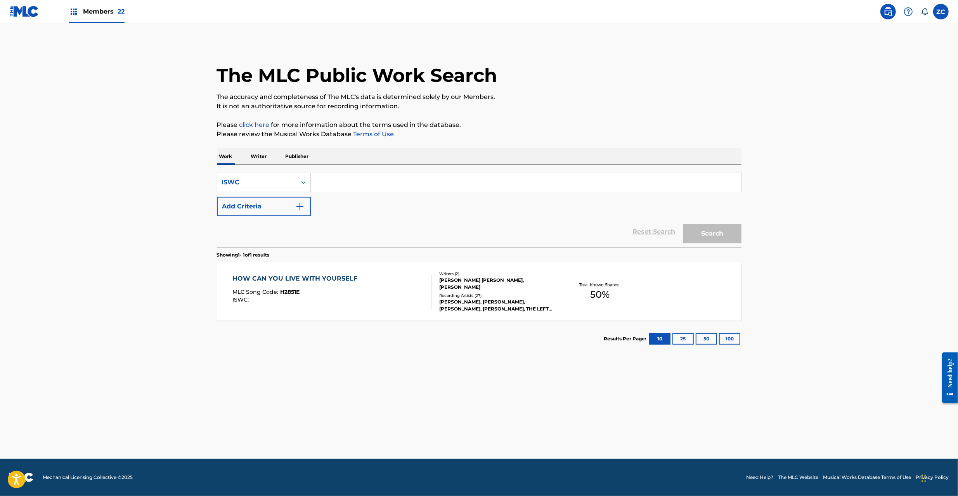
click at [364, 180] on input "Search Form" at bounding box center [526, 182] width 430 height 19
type input "T9270614692"
click at [719, 235] on button "Search" at bounding box center [712, 233] width 58 height 19
